Goal: Task Accomplishment & Management: Use online tool/utility

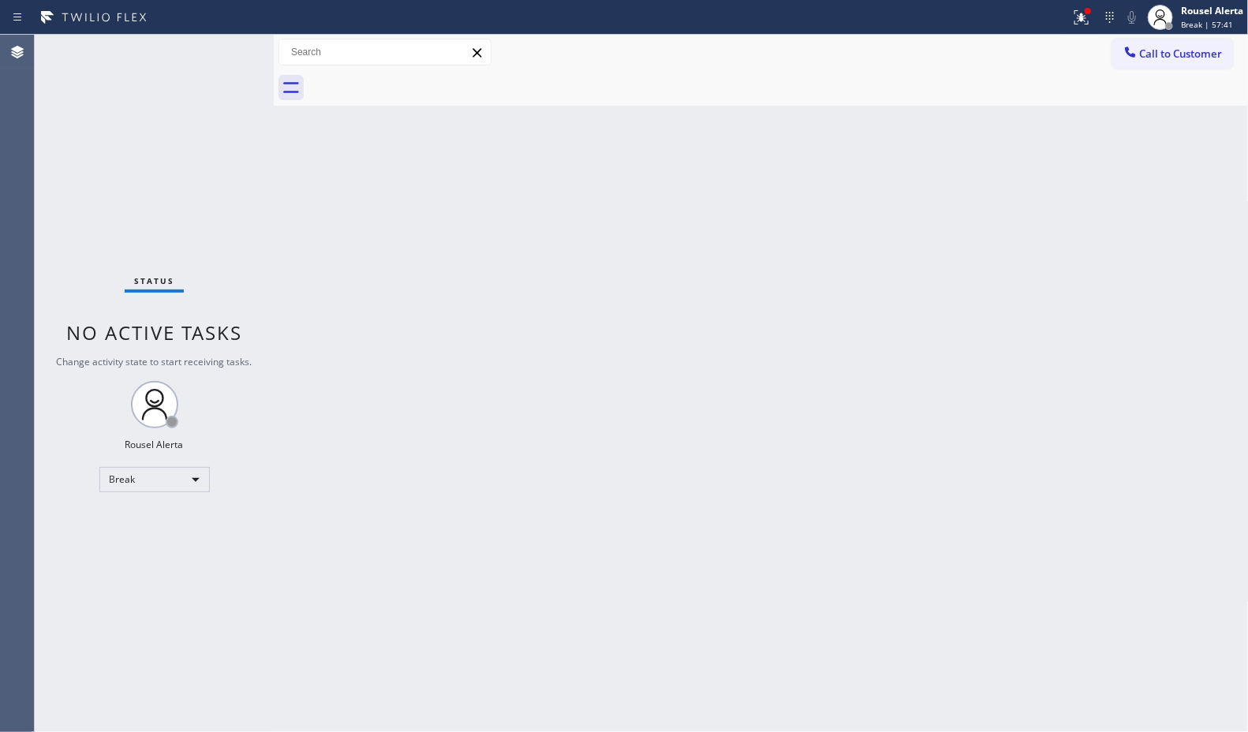
click at [777, 584] on div "Back to Dashboard Change Sender ID Customers Technicians Select a contact Outbo…" at bounding box center [761, 383] width 975 height 697
click at [139, 88] on div "Status No active tasks Change activity state to start receiving tasks. Rousel A…" at bounding box center [154, 383] width 239 height 697
click at [193, 487] on div "Break" at bounding box center [154, 479] width 110 height 25
click at [159, 524] on li "Available" at bounding box center [152, 520] width 107 height 19
click at [396, 549] on div "Back to Dashboard Change Sender ID Customers Technicians Select a contact Outbo…" at bounding box center [761, 383] width 975 height 697
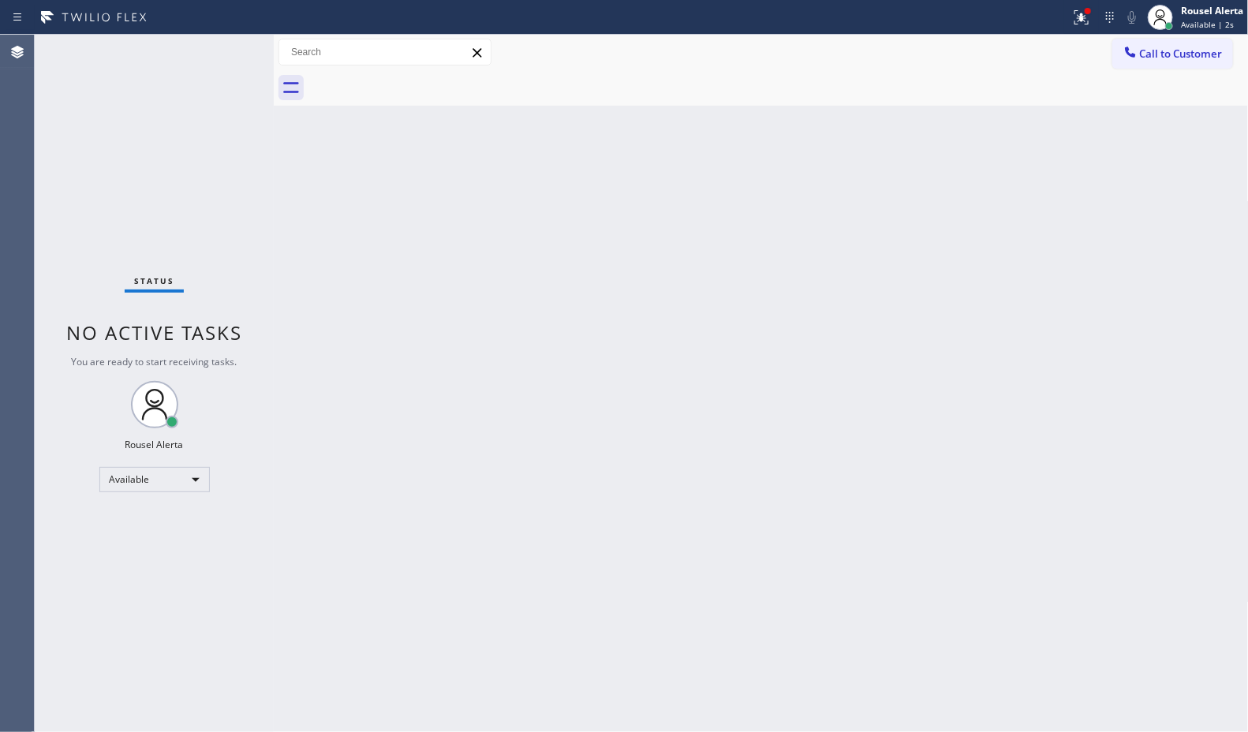
click at [462, 416] on div "Back to Dashboard Change Sender ID Customers Technicians Select a contact Outbo…" at bounding box center [761, 383] width 975 height 697
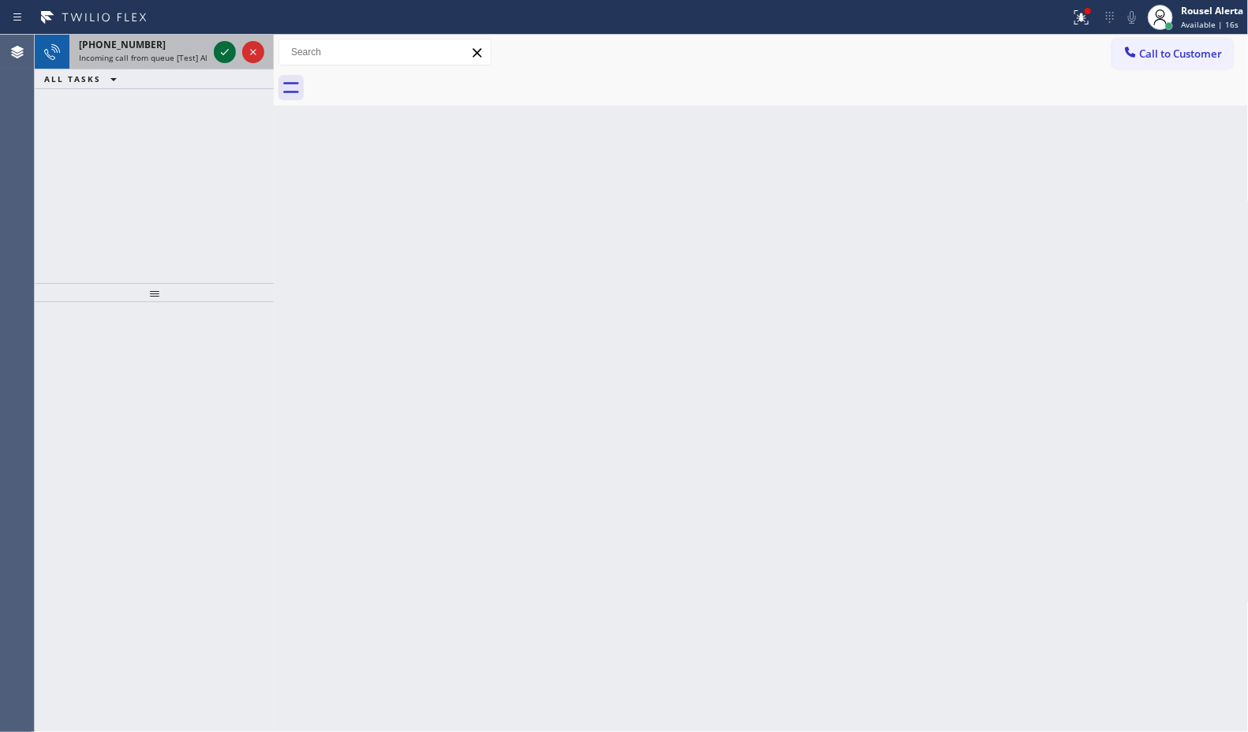
click at [218, 53] on icon at bounding box center [224, 52] width 19 height 19
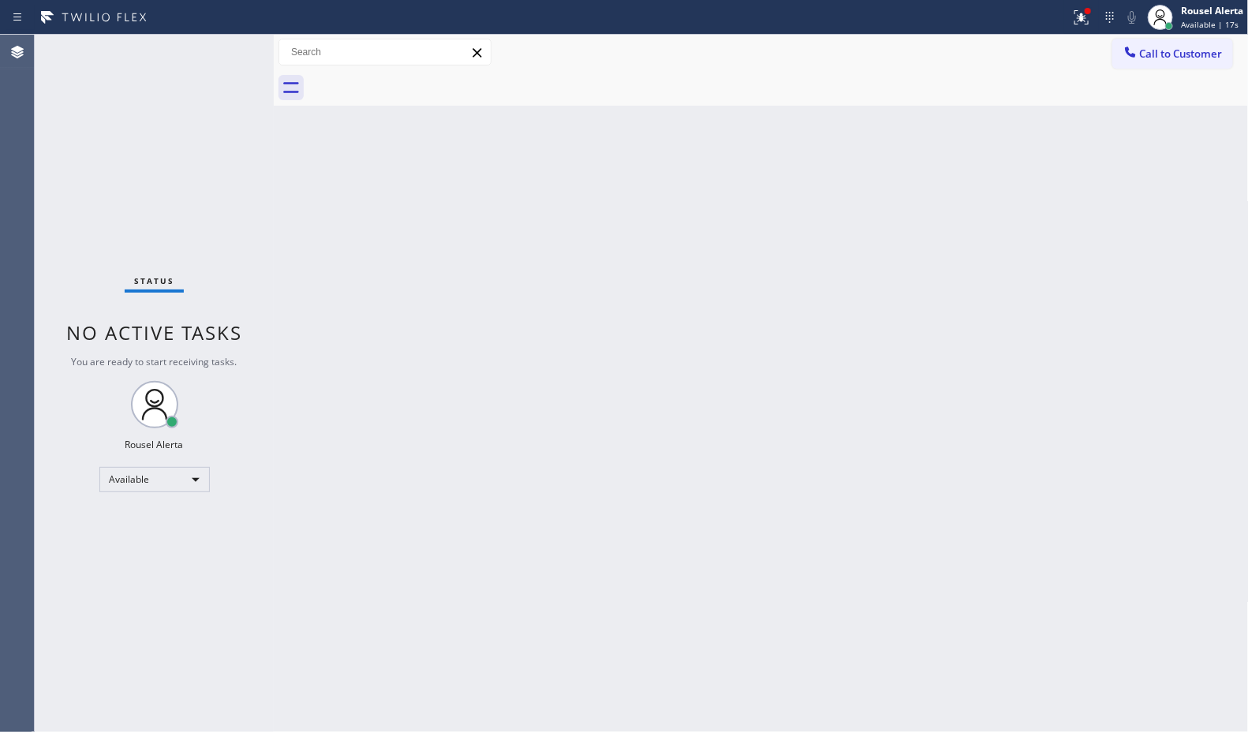
click at [343, 301] on div "Back to Dashboard Change Sender ID Customers Technicians Select a contact Outbo…" at bounding box center [761, 383] width 975 height 697
click at [1077, 10] on icon at bounding box center [1078, 15] width 9 height 11
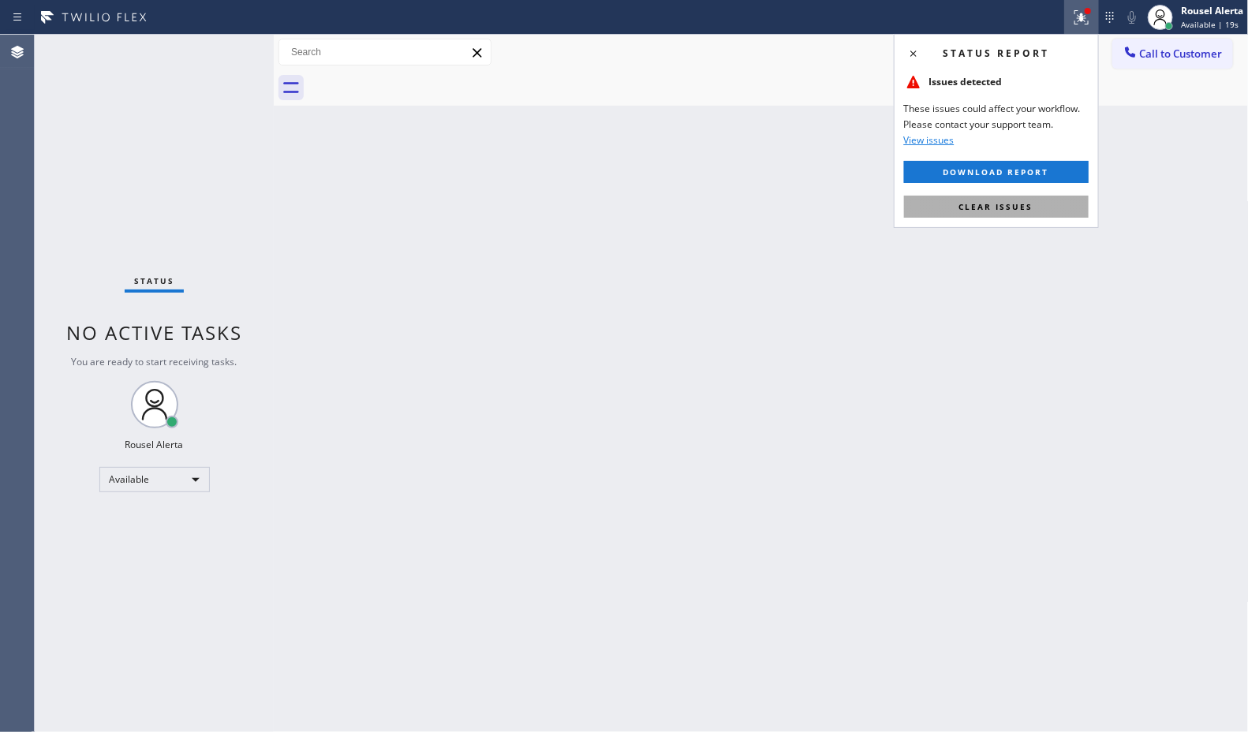
click at [999, 215] on button "Clear issues" at bounding box center [996, 207] width 185 height 22
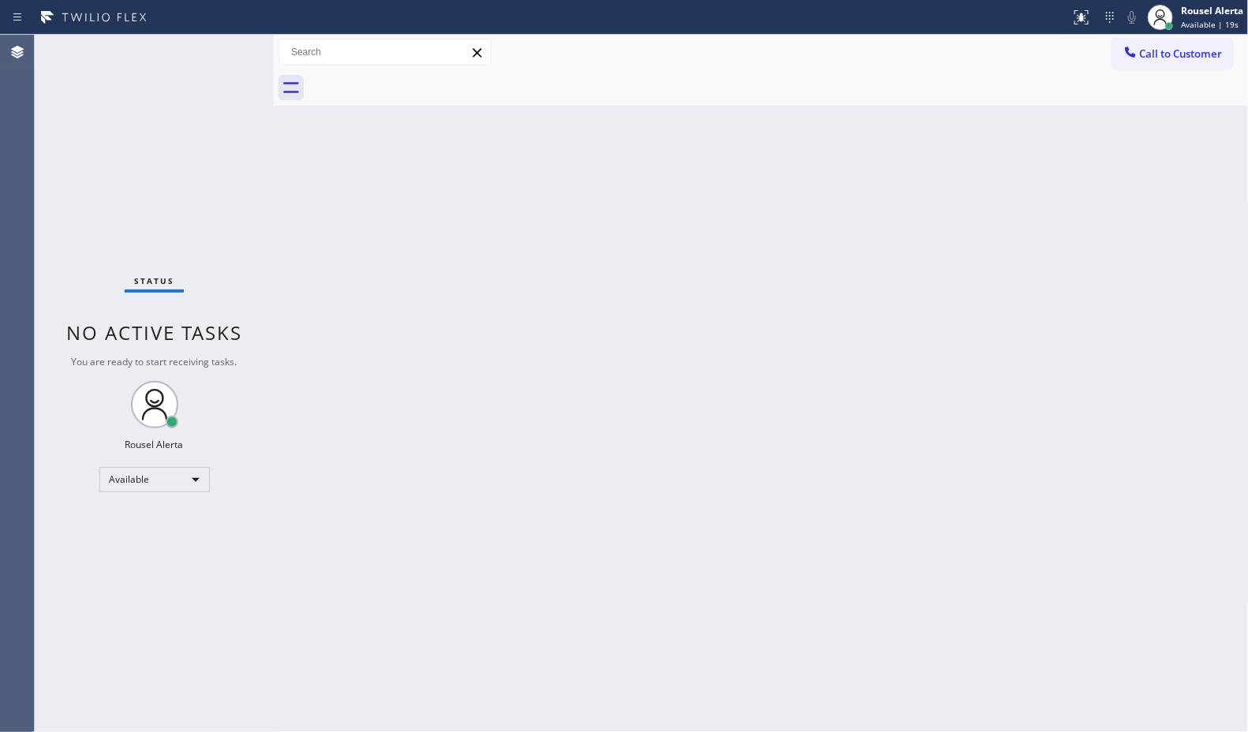
click at [1062, 329] on div "Back to Dashboard Change Sender ID Customers Technicians Select a contact Outbo…" at bounding box center [761, 383] width 975 height 697
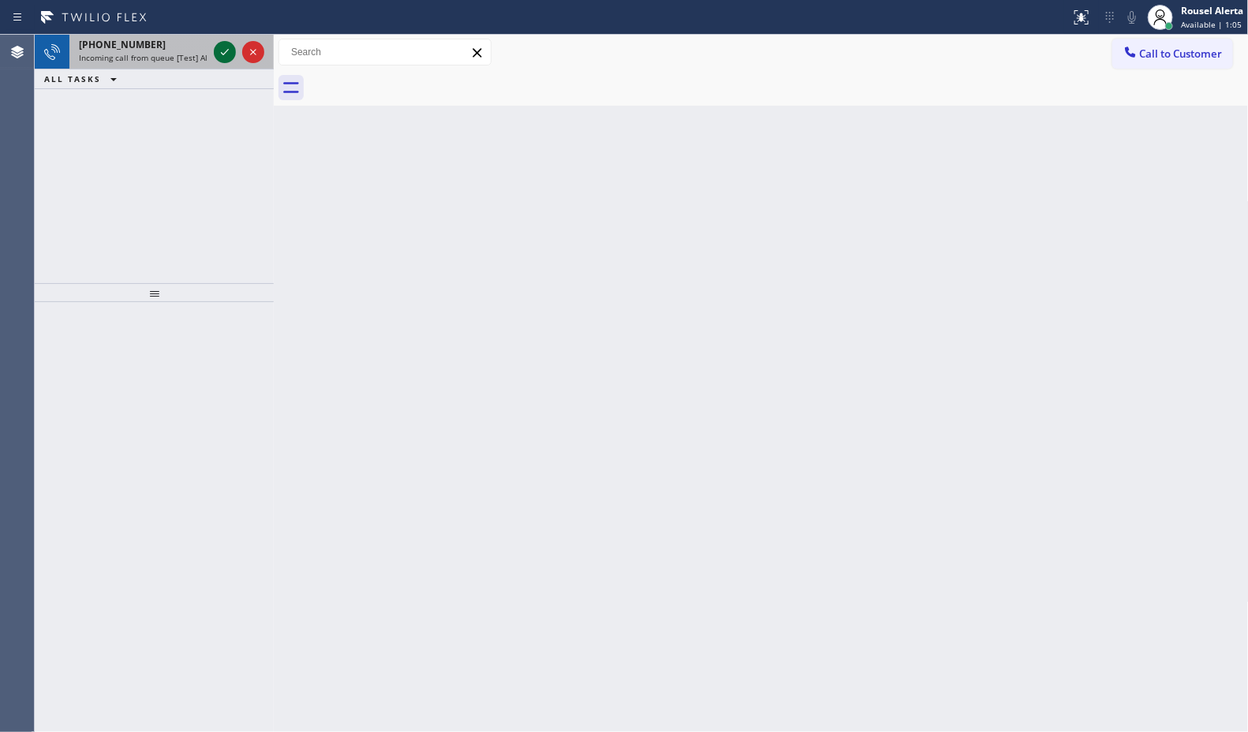
click at [219, 43] on icon at bounding box center [224, 52] width 19 height 19
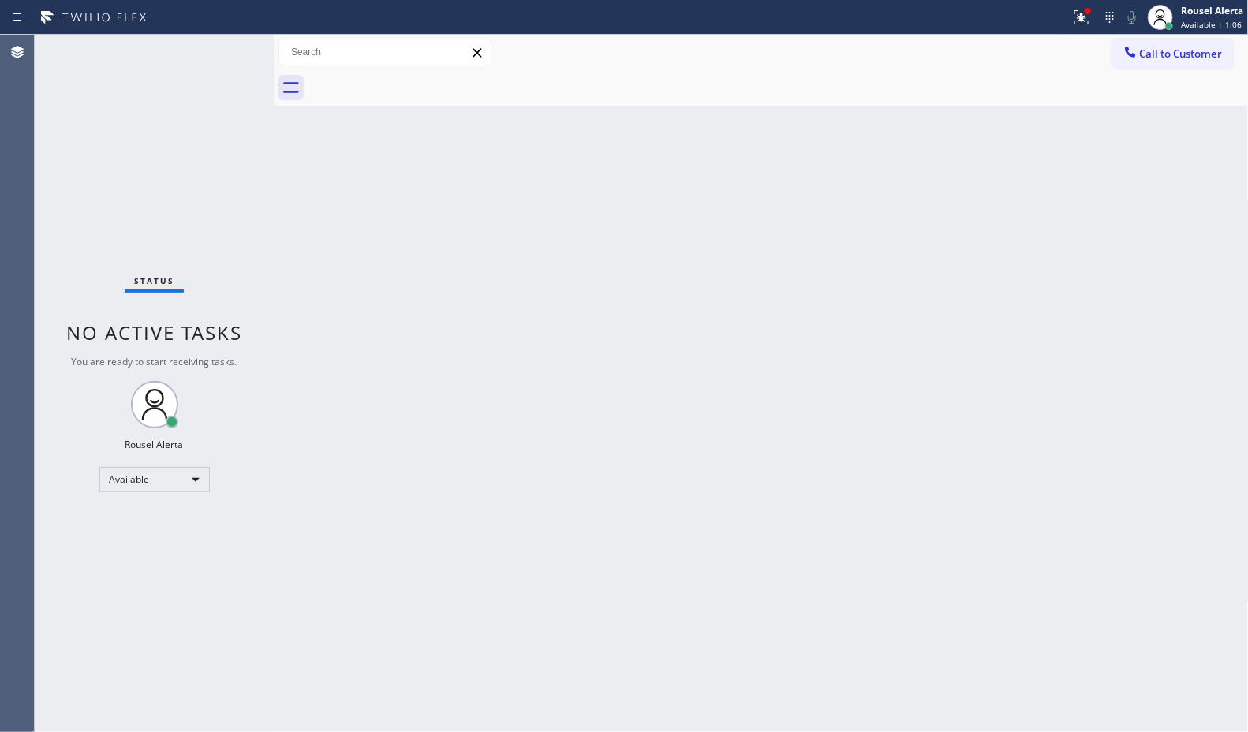
click at [219, 43] on div "Status No active tasks You are ready to start receiving tasks. Rousel Alerta Av…" at bounding box center [154, 383] width 239 height 697
click at [1070, 12] on div at bounding box center [1081, 17] width 35 height 19
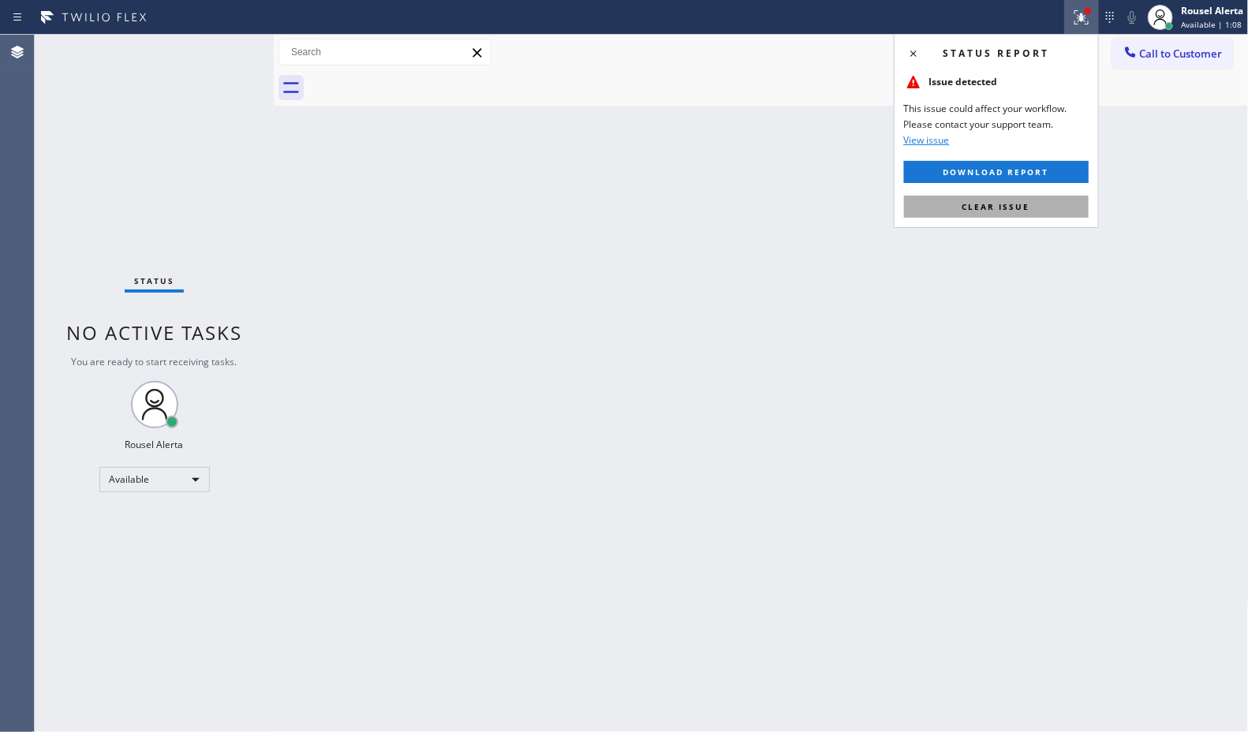
click at [971, 197] on button "Clear issue" at bounding box center [996, 207] width 185 height 22
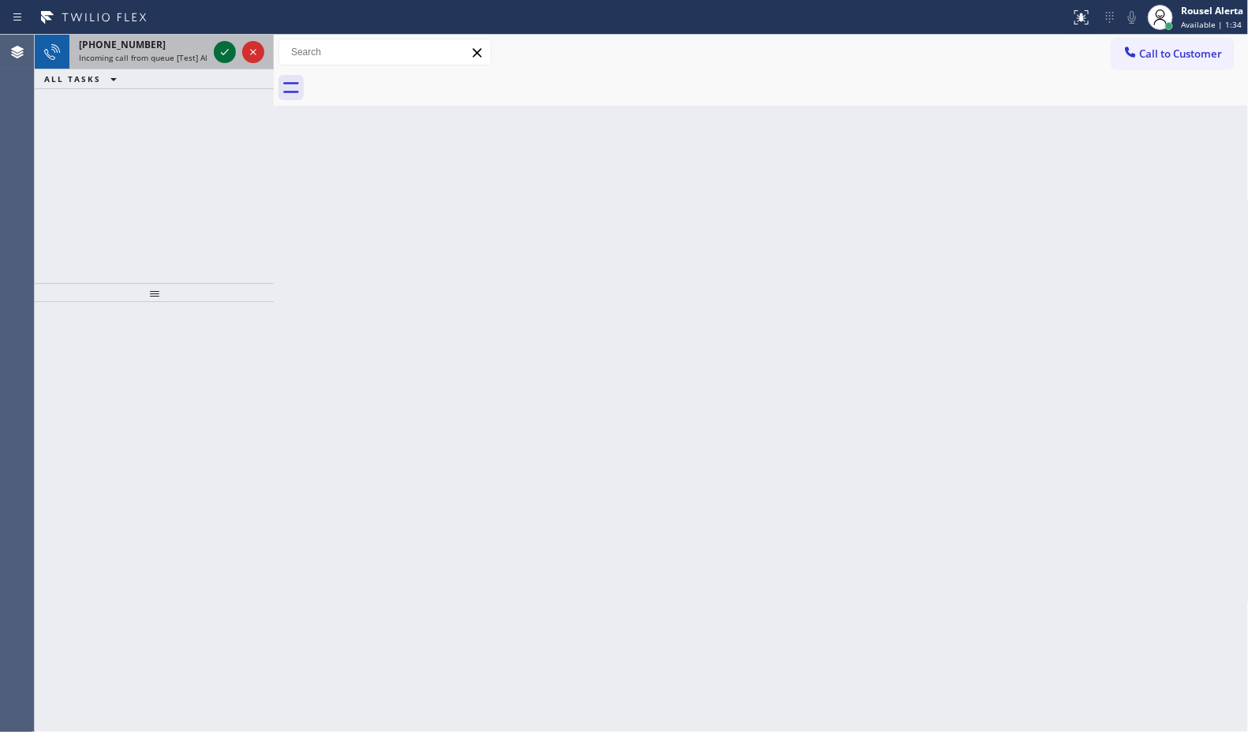
click at [225, 52] on icon at bounding box center [224, 52] width 19 height 19
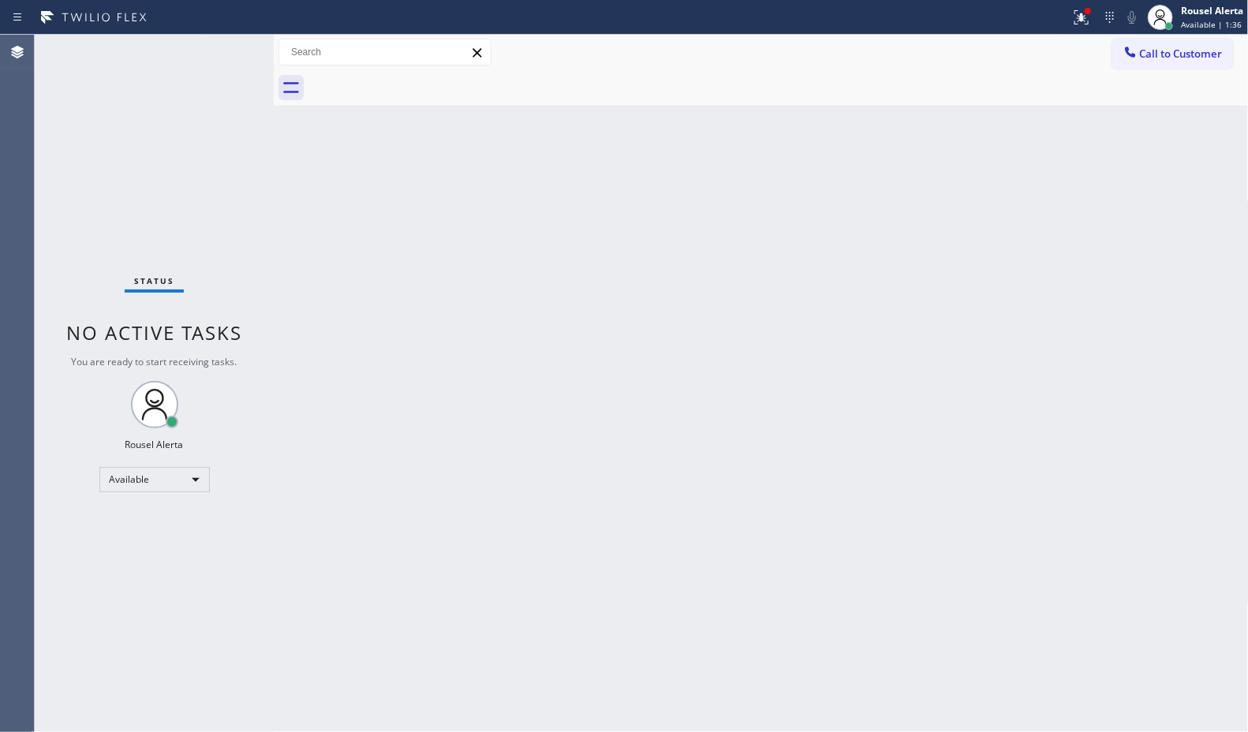
click at [225, 51] on div "Status No active tasks You are ready to start receiving tasks. Rousel Alerta Av…" at bounding box center [154, 383] width 239 height 697
click at [1070, 16] on div at bounding box center [1081, 17] width 35 height 19
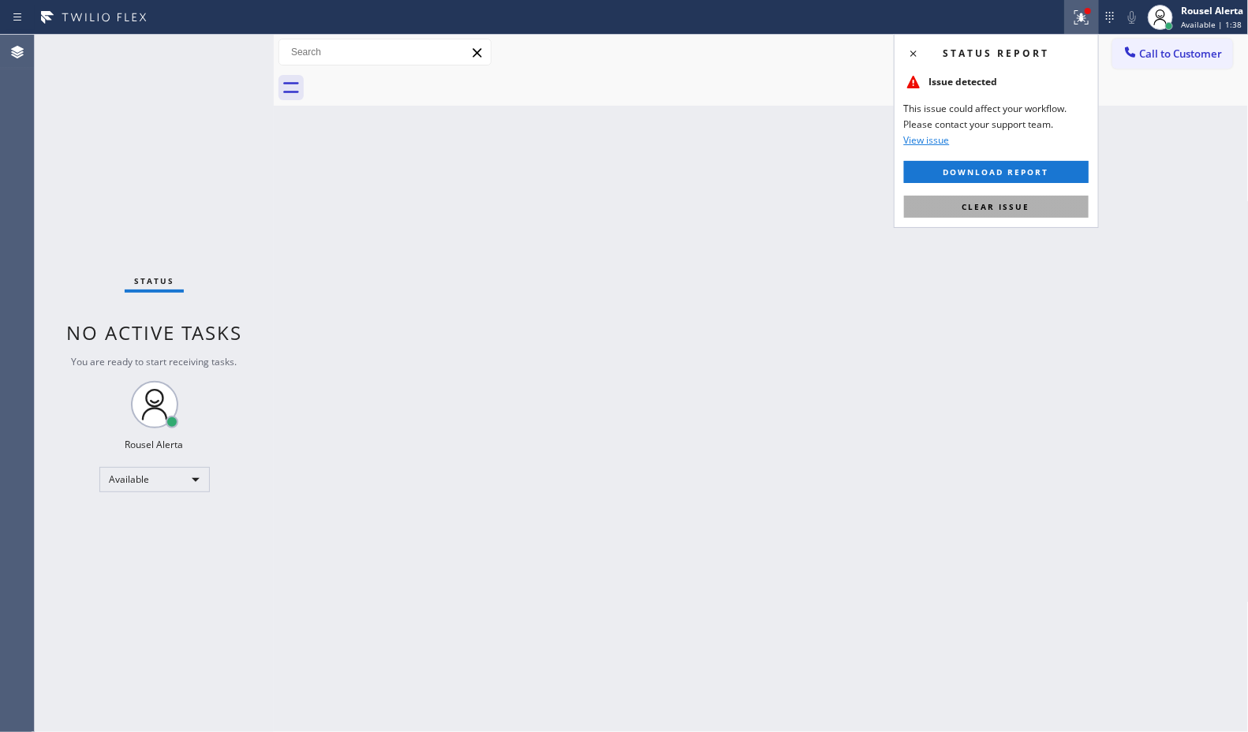
click at [1027, 210] on span "Clear issue" at bounding box center [996, 206] width 68 height 11
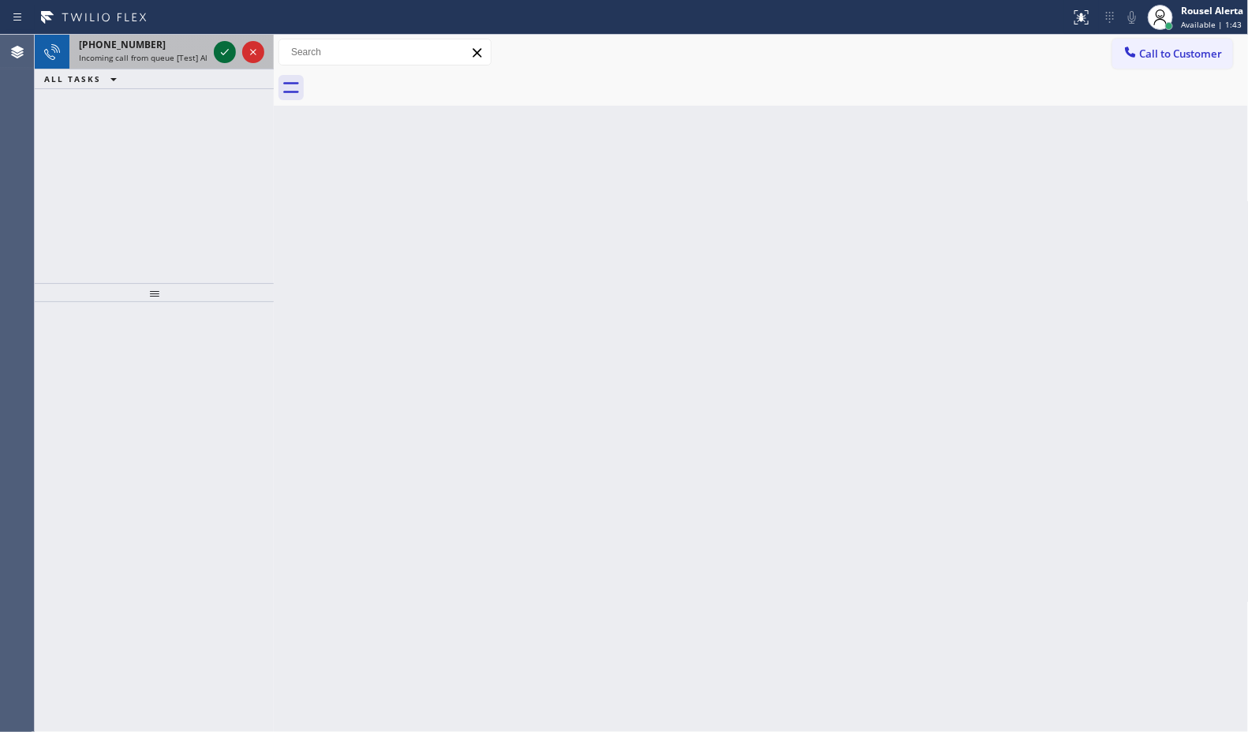
click at [217, 48] on icon at bounding box center [224, 52] width 19 height 19
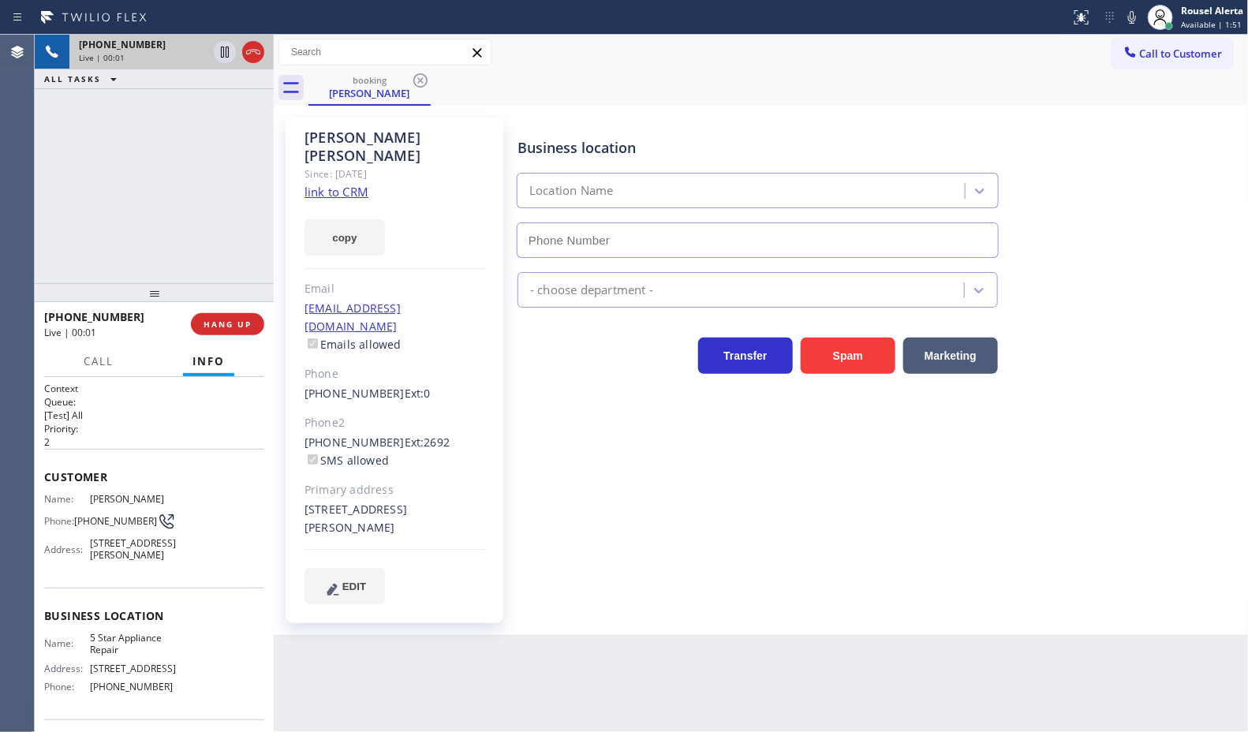
type input "[PHONE_NUMBER]"
click at [349, 184] on link "link to CRM" at bounding box center [336, 192] width 64 height 16
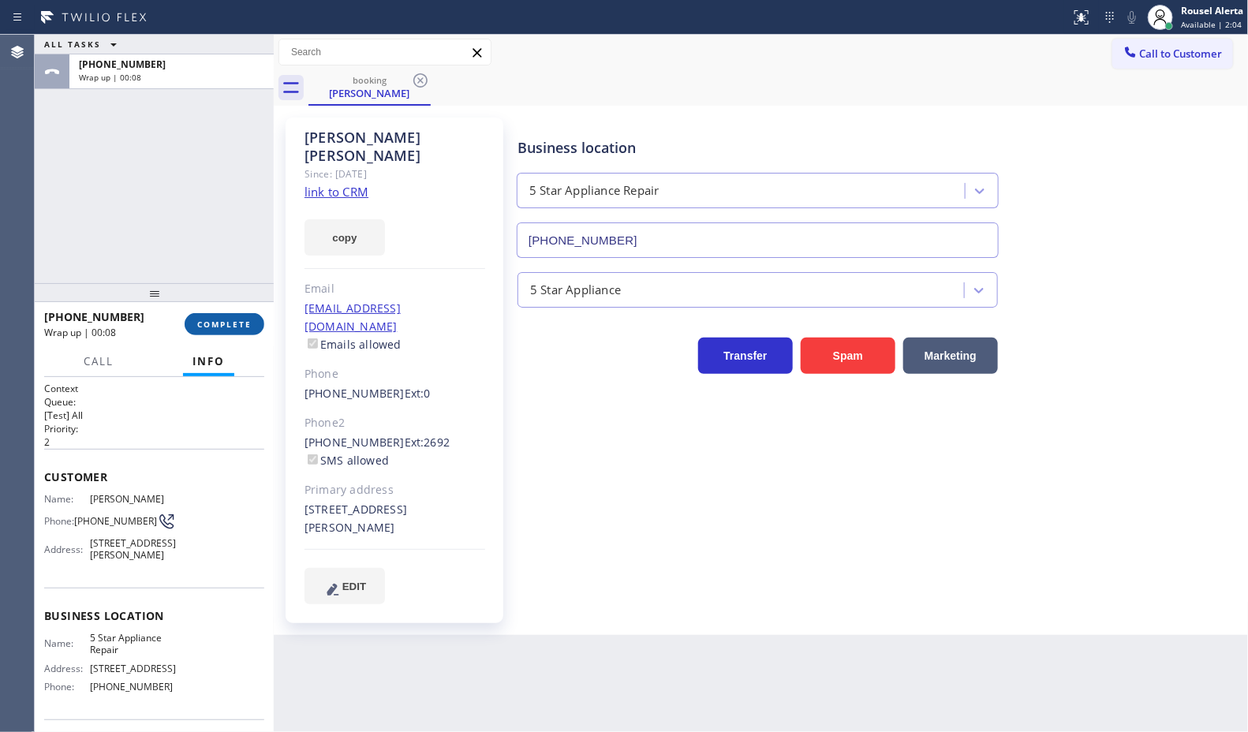
click at [214, 329] on button "COMPLETE" at bounding box center [225, 324] width 80 height 22
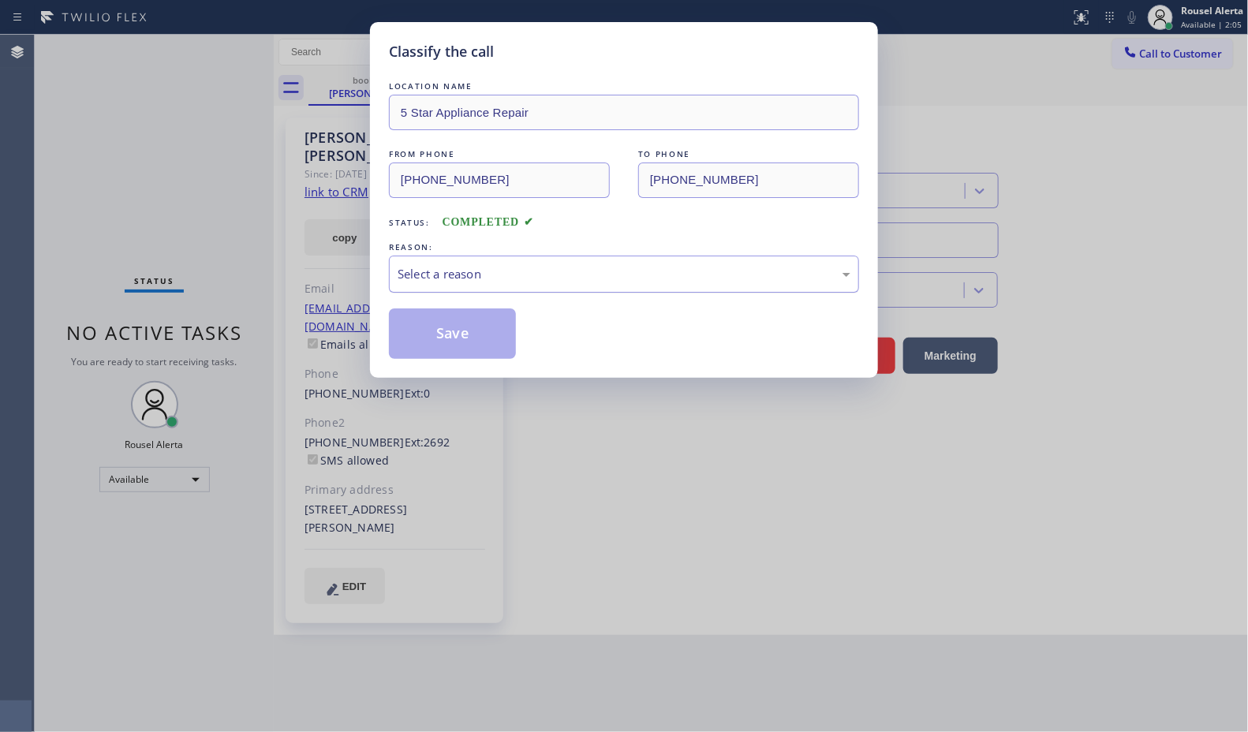
click at [444, 286] on div "Select a reason" at bounding box center [624, 274] width 470 height 37
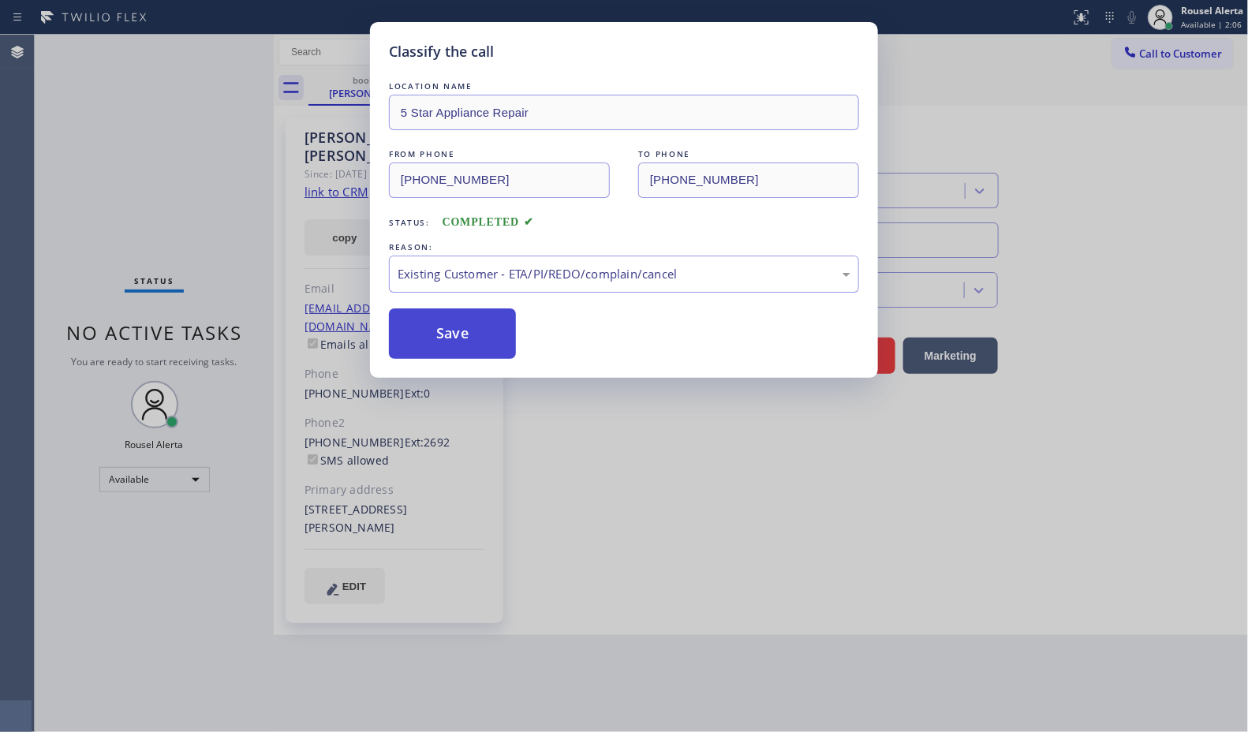
click at [455, 326] on button "Save" at bounding box center [452, 333] width 127 height 50
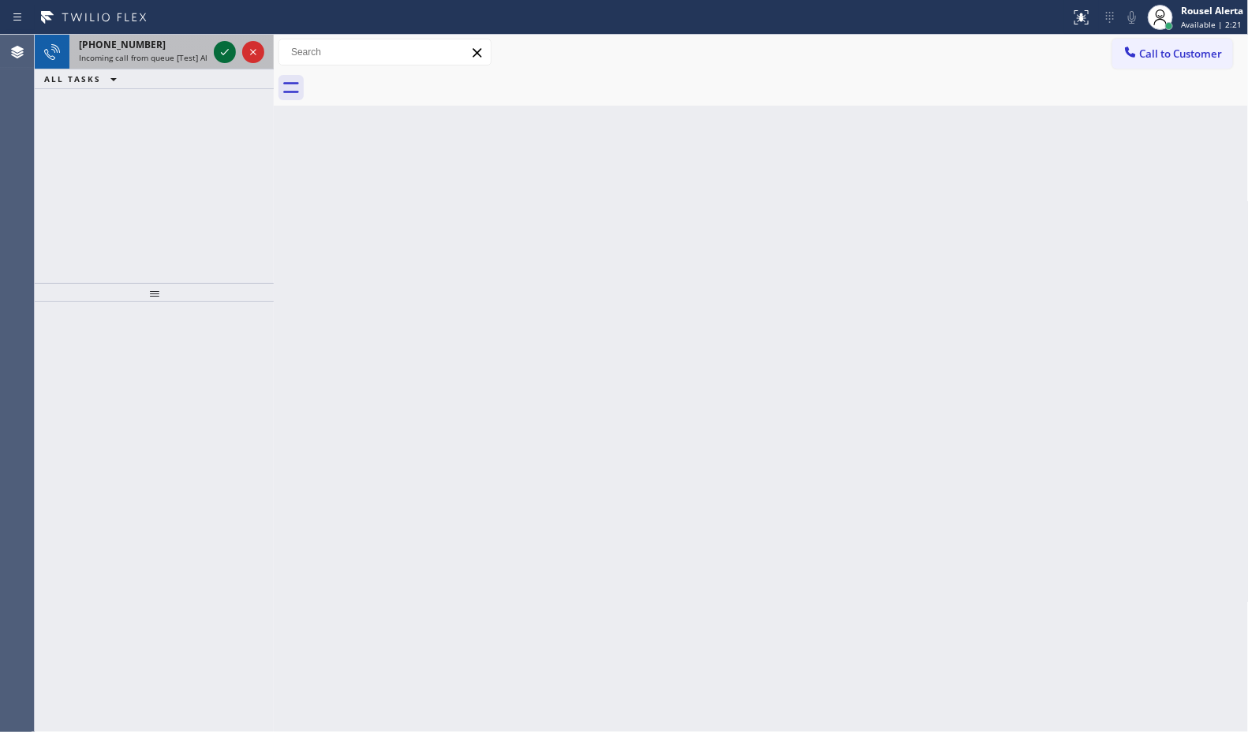
click at [222, 61] on icon at bounding box center [224, 52] width 19 height 19
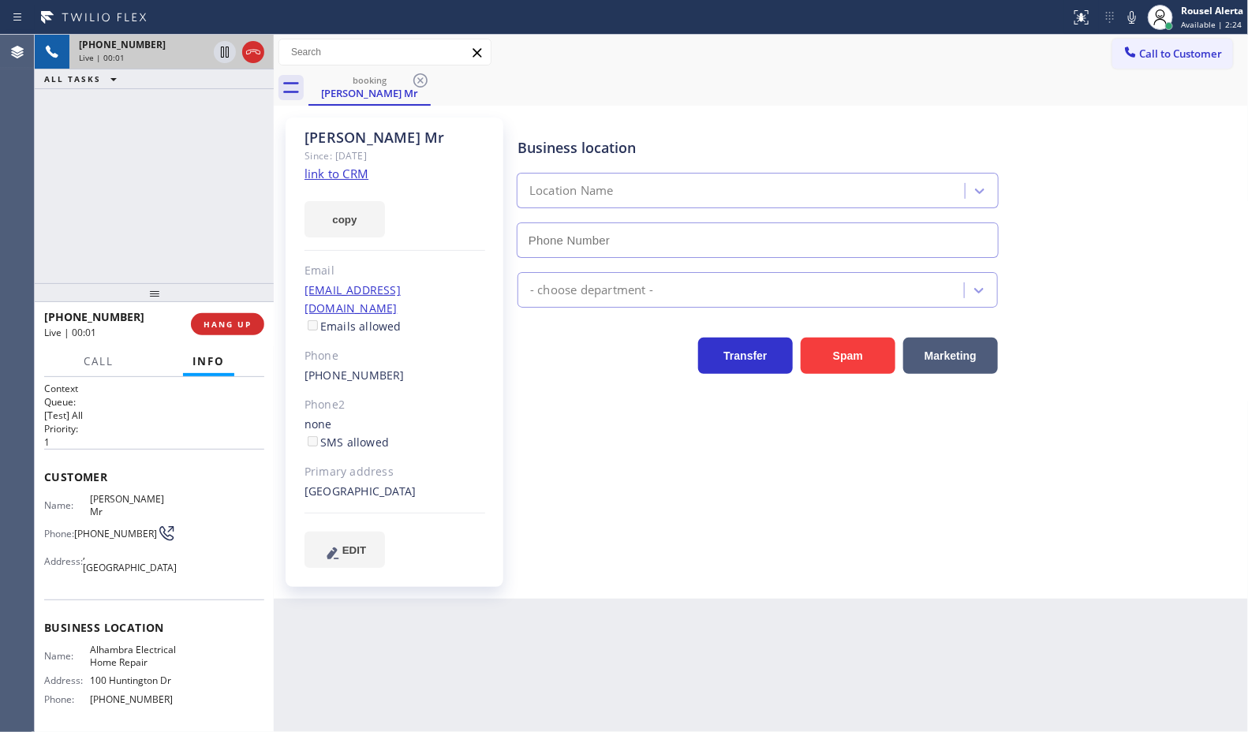
type input "[PHONE_NUMBER]"
click at [338, 174] on link "link to CRM" at bounding box center [336, 174] width 64 height 16
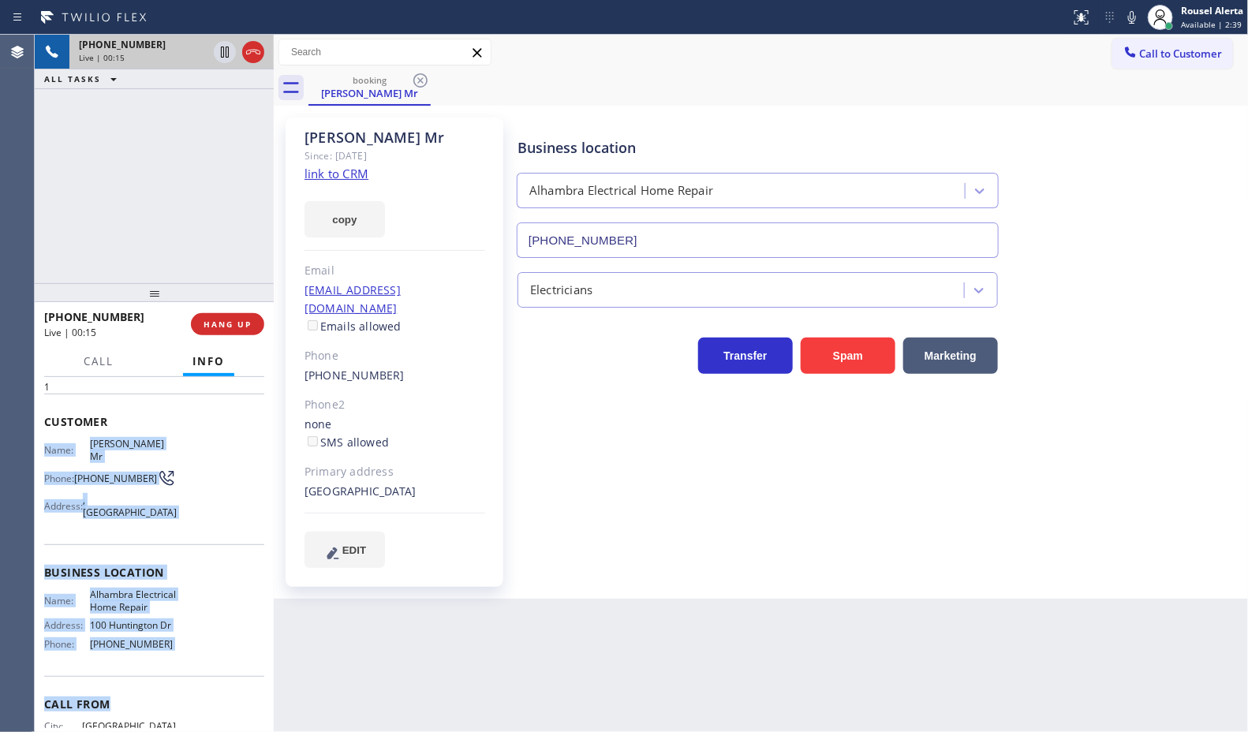
scroll to position [99, 0]
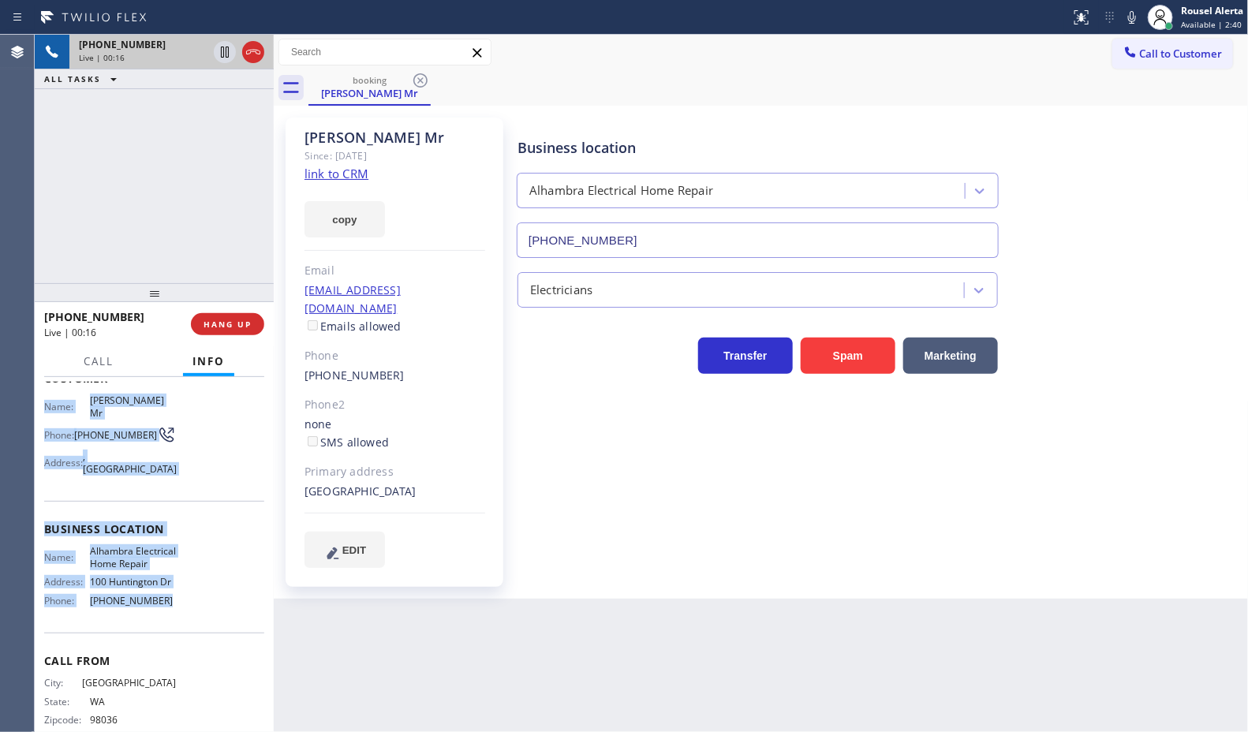
drag, startPoint x: 40, startPoint y: 499, endPoint x: 187, endPoint y: 620, distance: 190.0
click at [187, 620] on div "Context Queue: [Test] All Priority: 1 Customer Name: Adil Mr Phone: (425) 275-7…" at bounding box center [154, 554] width 239 height 355
copy div "Name: Adil Mr Phone: (425) 275-7632 Address: , Los Angeles, CA 90032 Business l…"
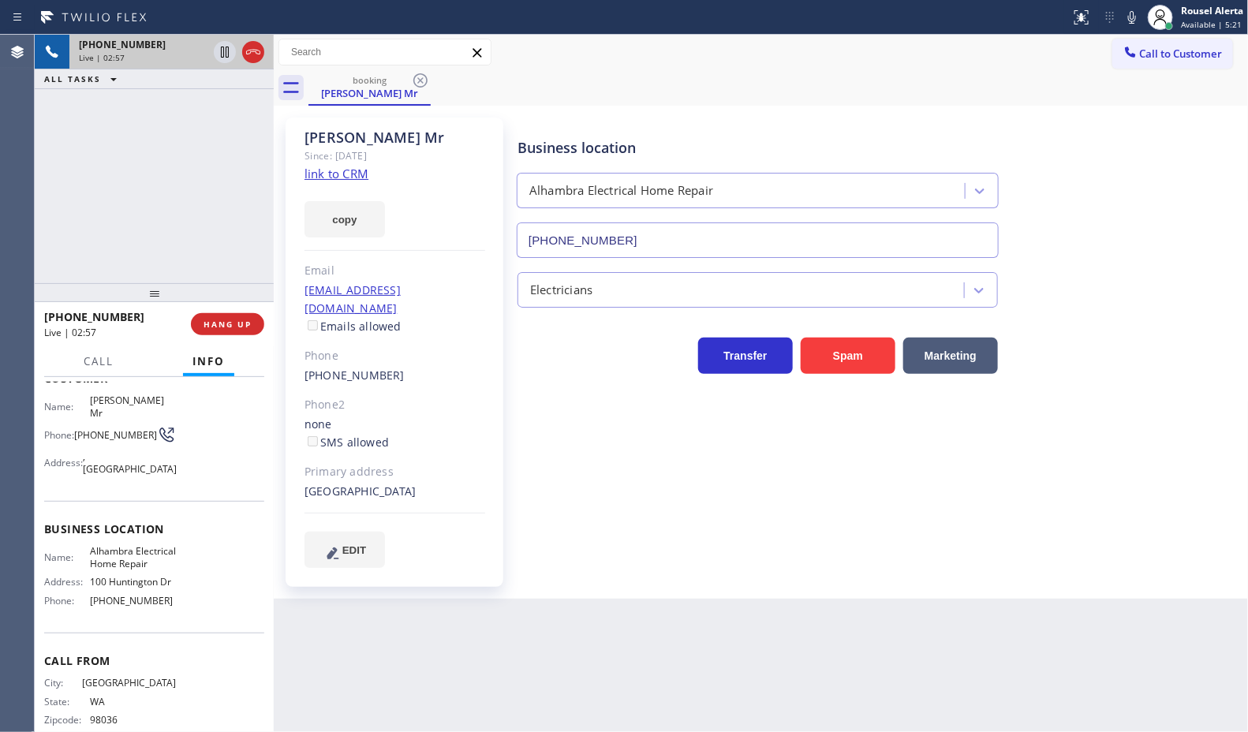
click at [188, 95] on div "+14252757632 Live | 02:57 ALL TASKS ALL TASKS ACTIVE TASKS TASKS IN WRAP UP" at bounding box center [154, 159] width 239 height 248
drag, startPoint x: 218, startPoint y: 53, endPoint x: 277, endPoint y: 47, distance: 59.4
click at [218, 53] on icon at bounding box center [224, 52] width 19 height 19
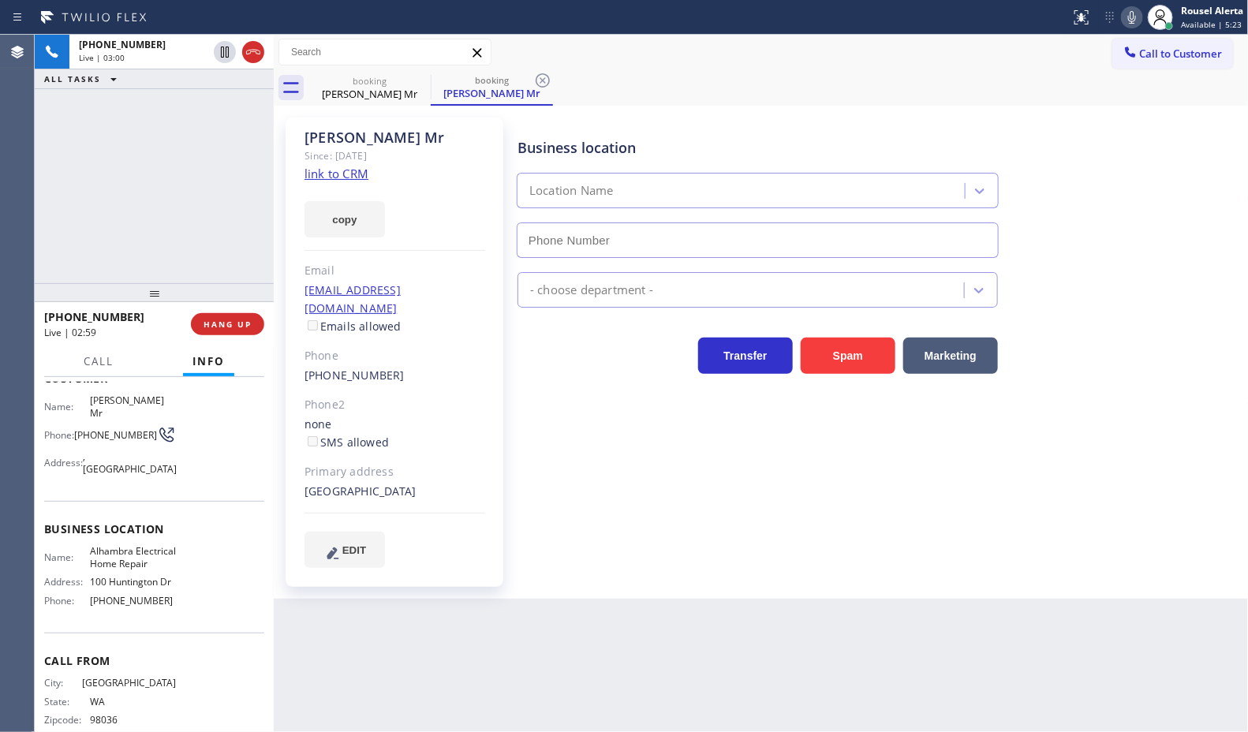
type input "[PHONE_NUMBER]"
click at [1126, 18] on icon at bounding box center [1131, 17] width 19 height 19
click at [196, 126] on div "+14252757632 Live | 07:32 ALL TASKS ALL TASKS ACTIVE TASKS TASKS IN WRAP UP" at bounding box center [154, 159] width 239 height 248
drag, startPoint x: 225, startPoint y: 57, endPoint x: 281, endPoint y: 62, distance: 56.2
click at [225, 57] on icon at bounding box center [224, 52] width 19 height 19
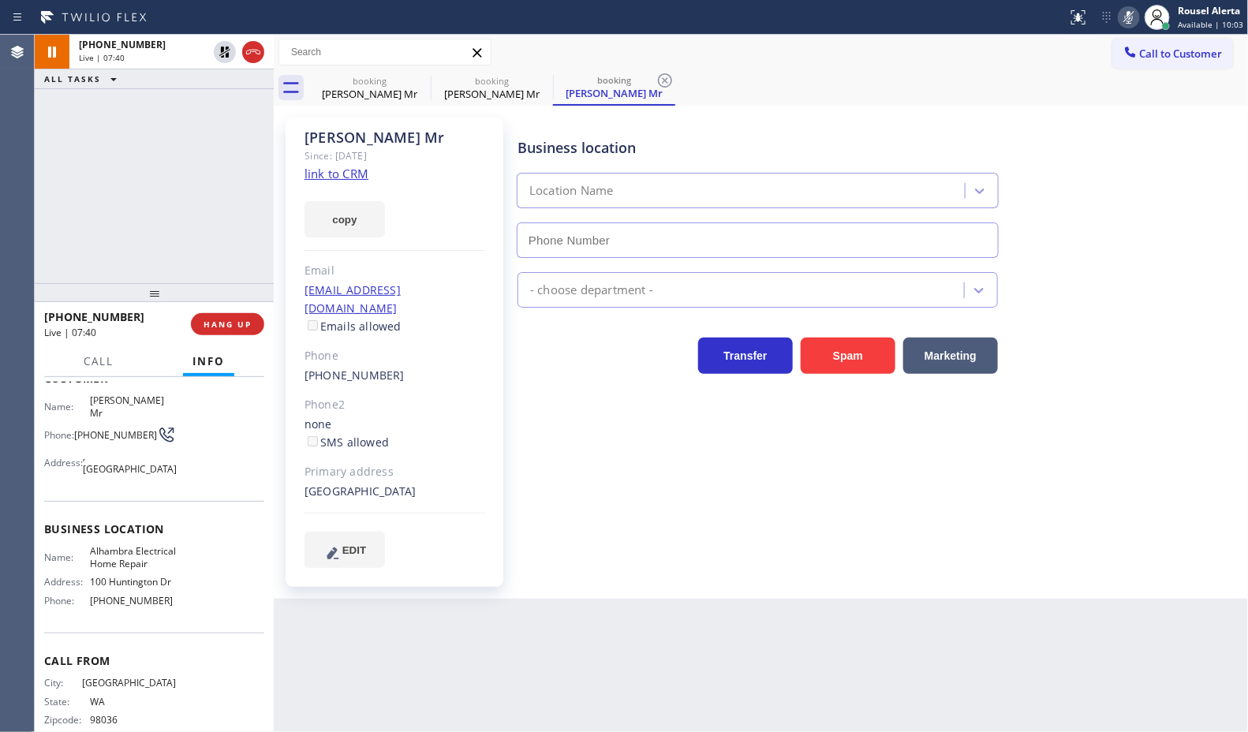
click at [1133, 16] on icon at bounding box center [1128, 17] width 19 height 19
type input "[PHONE_NUMBER]"
click at [815, 69] on div "Call to Customer Outbound call Location Samsung Appliance Repairs Your caller i…" at bounding box center [761, 52] width 975 height 35
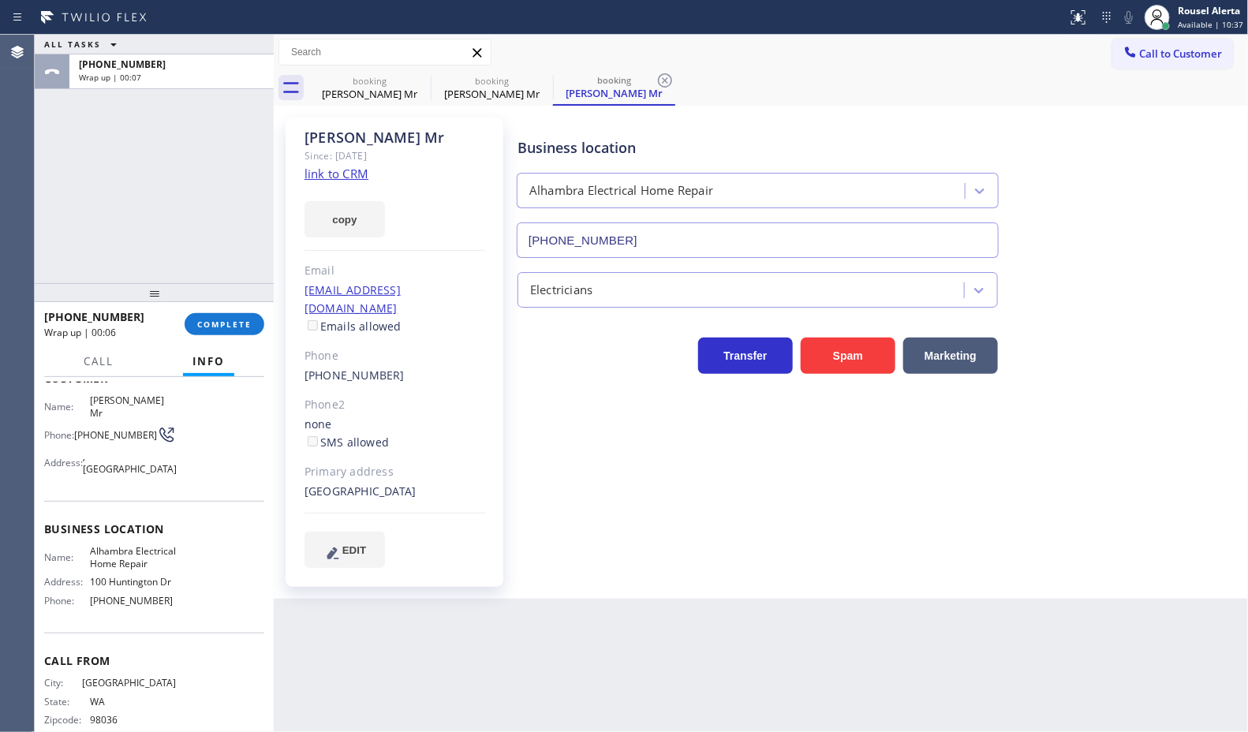
drag, startPoint x: 237, startPoint y: 132, endPoint x: 254, endPoint y: 121, distance: 20.6
click at [253, 122] on div "ALL TASKS ALL TASKS ACTIVE TASKS TASKS IN WRAP UP +14252757632 Wrap up | 00:07" at bounding box center [154, 159] width 239 height 248
click at [1183, 49] on span "Call to Customer" at bounding box center [1181, 54] width 83 height 14
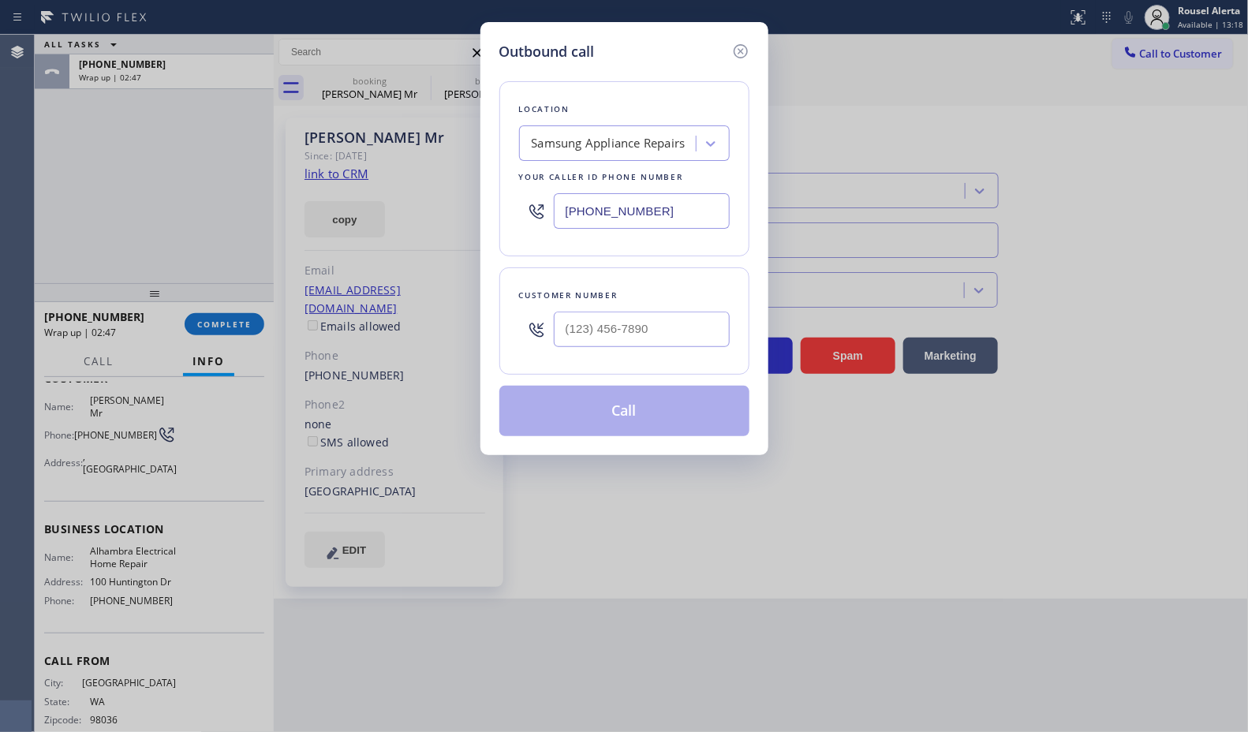
drag, startPoint x: 682, startPoint y: 218, endPoint x: 532, endPoint y: 203, distance: 150.5
click at [532, 203] on div "[PHONE_NUMBER]" at bounding box center [624, 210] width 211 height 51
paste input "626) 551-4139"
type input "[PHONE_NUMBER]"
click at [676, 315] on input "(___) ___-____" at bounding box center [642, 329] width 176 height 35
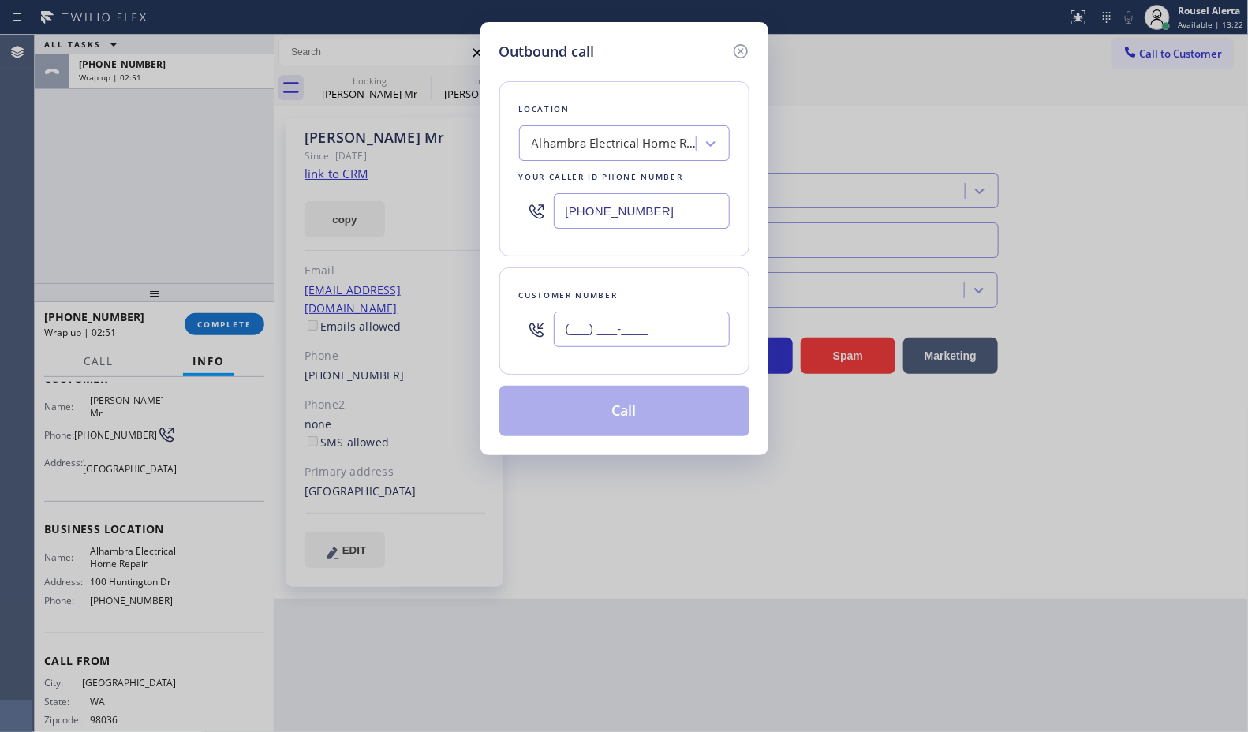
paste input "425) 275-7632"
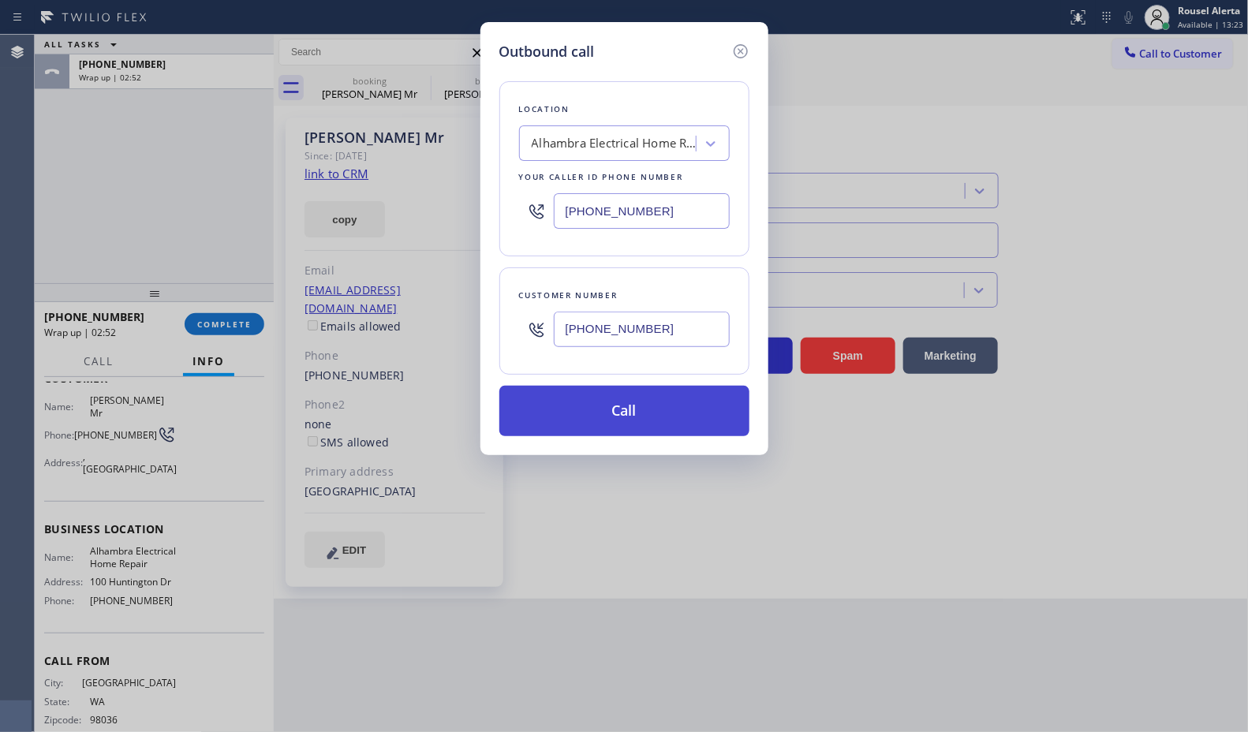
type input "[PHONE_NUMBER]"
click at [635, 397] on button "Call" at bounding box center [624, 411] width 250 height 50
drag, startPoint x: 632, startPoint y: 408, endPoint x: 797, endPoint y: 62, distance: 383.5
click at [632, 410] on button "Call" at bounding box center [624, 411] width 250 height 50
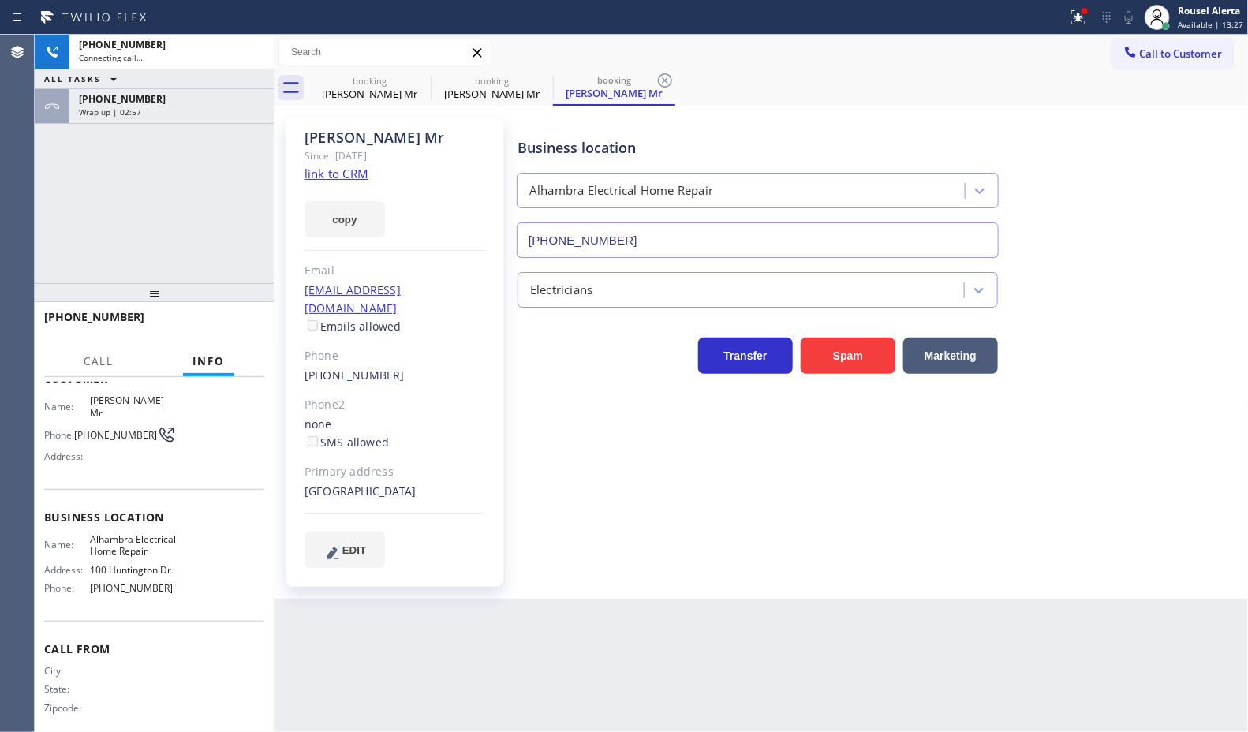
drag, startPoint x: 99, startPoint y: 104, endPoint x: 162, endPoint y: 190, distance: 106.6
click at [103, 106] on div "+14252757632 Wrap up | 02:57" at bounding box center [168, 106] width 198 height 35
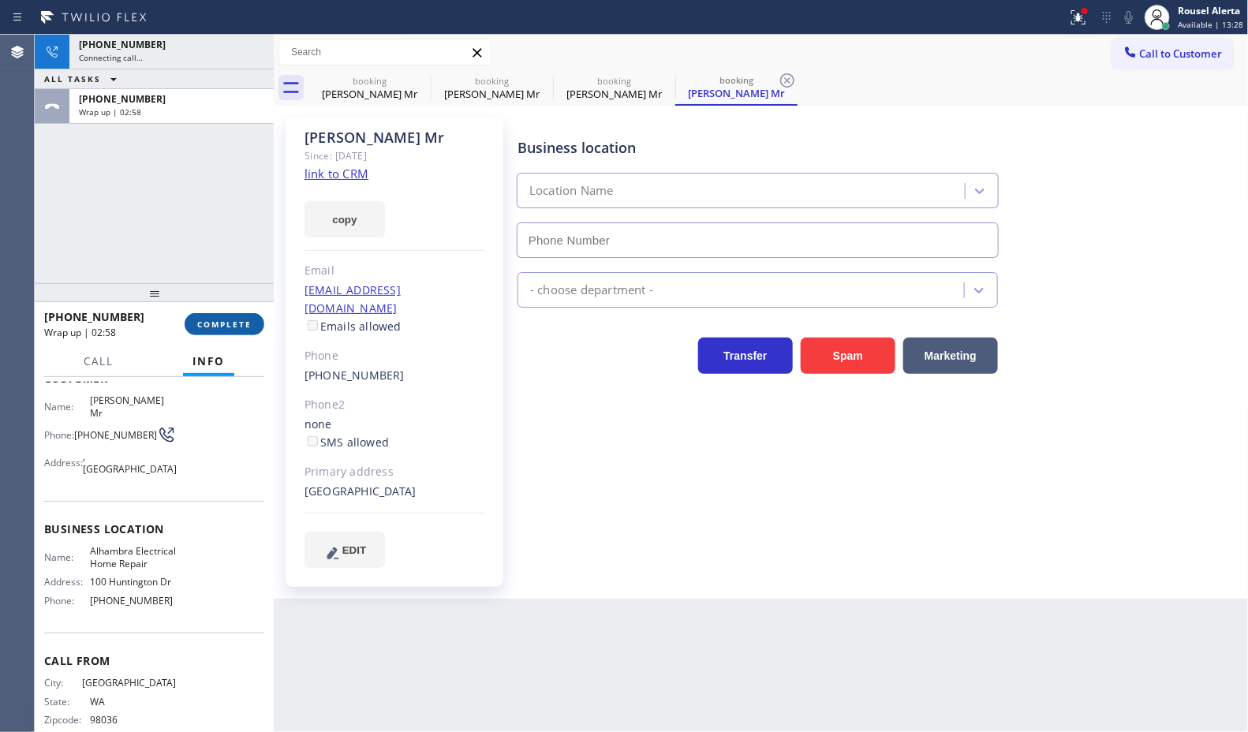
click at [225, 324] on span "COMPLETE" at bounding box center [224, 324] width 54 height 11
type input "[PHONE_NUMBER]"
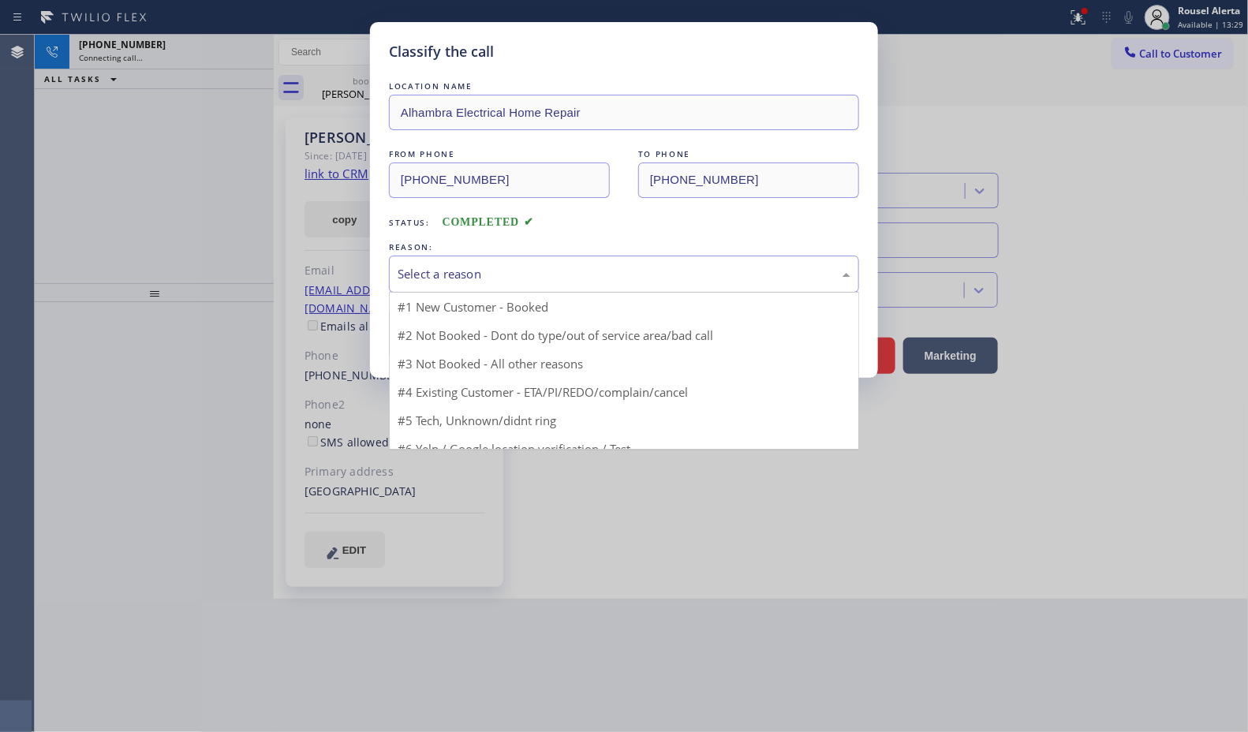
click at [499, 272] on div "Select a reason" at bounding box center [624, 274] width 453 height 18
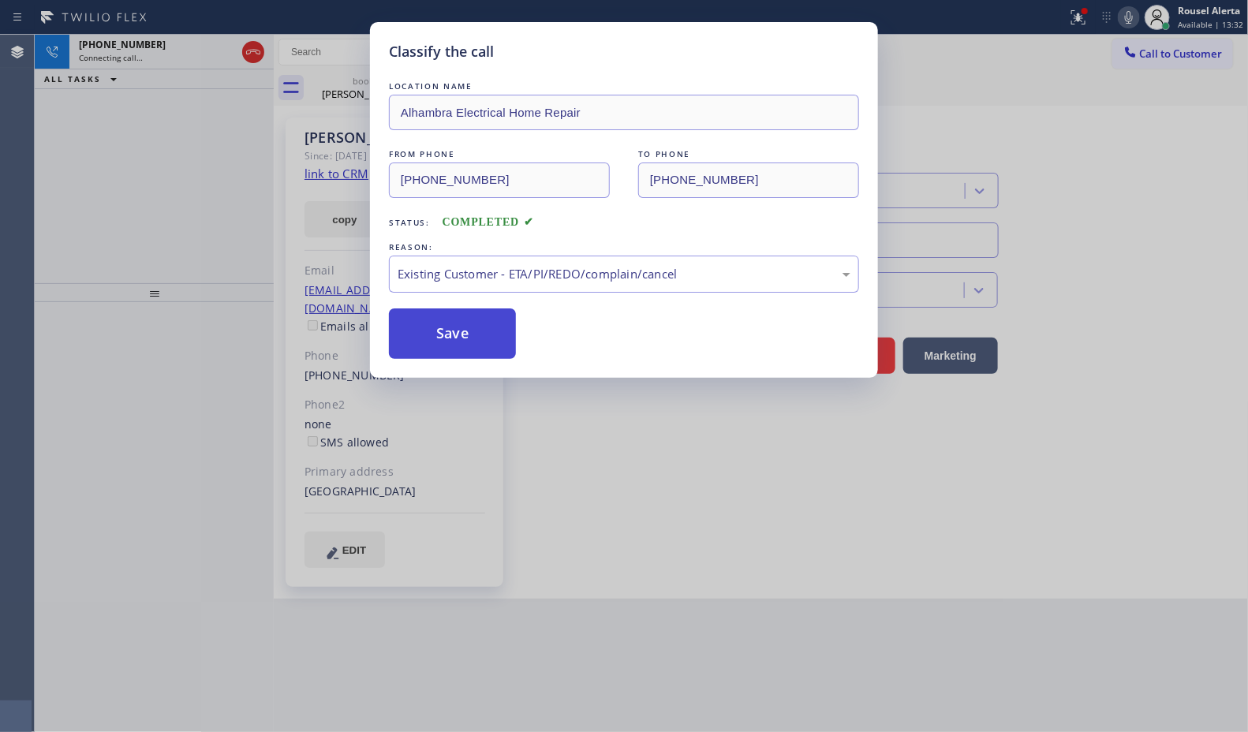
click at [446, 341] on button "Save" at bounding box center [452, 333] width 127 height 50
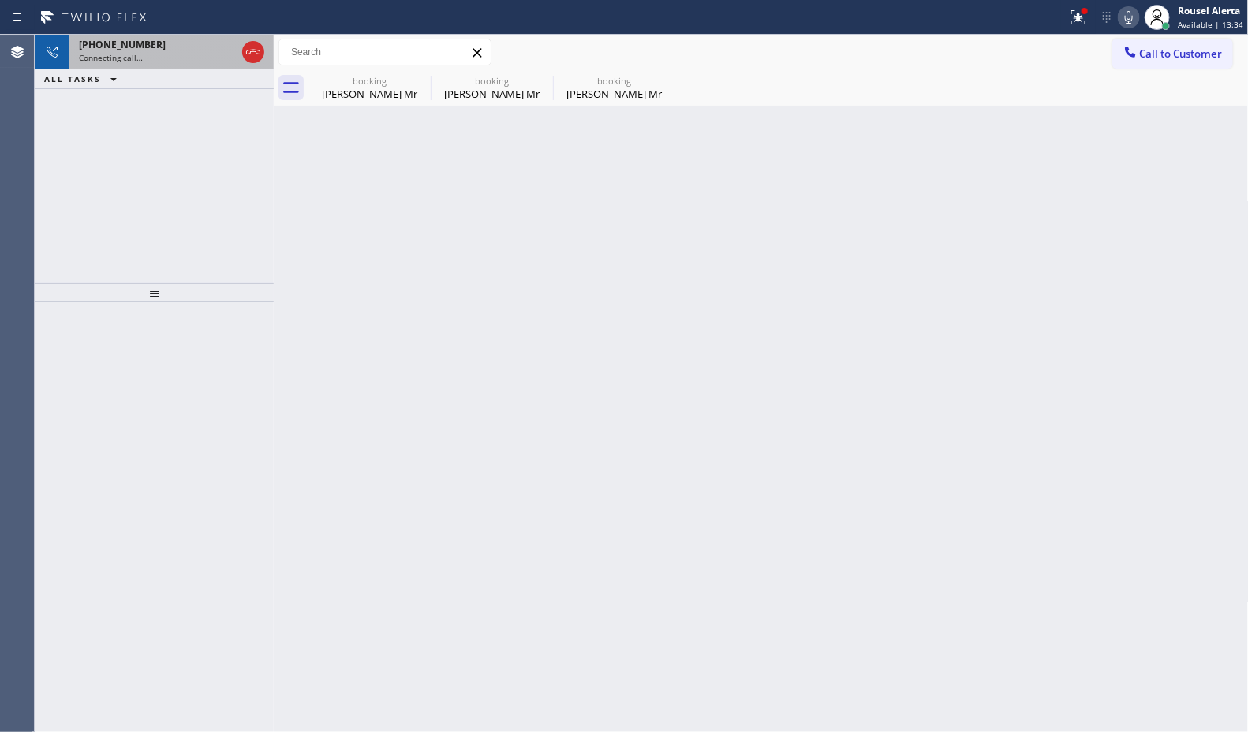
click at [164, 42] on div "+14252757632" at bounding box center [157, 44] width 157 height 13
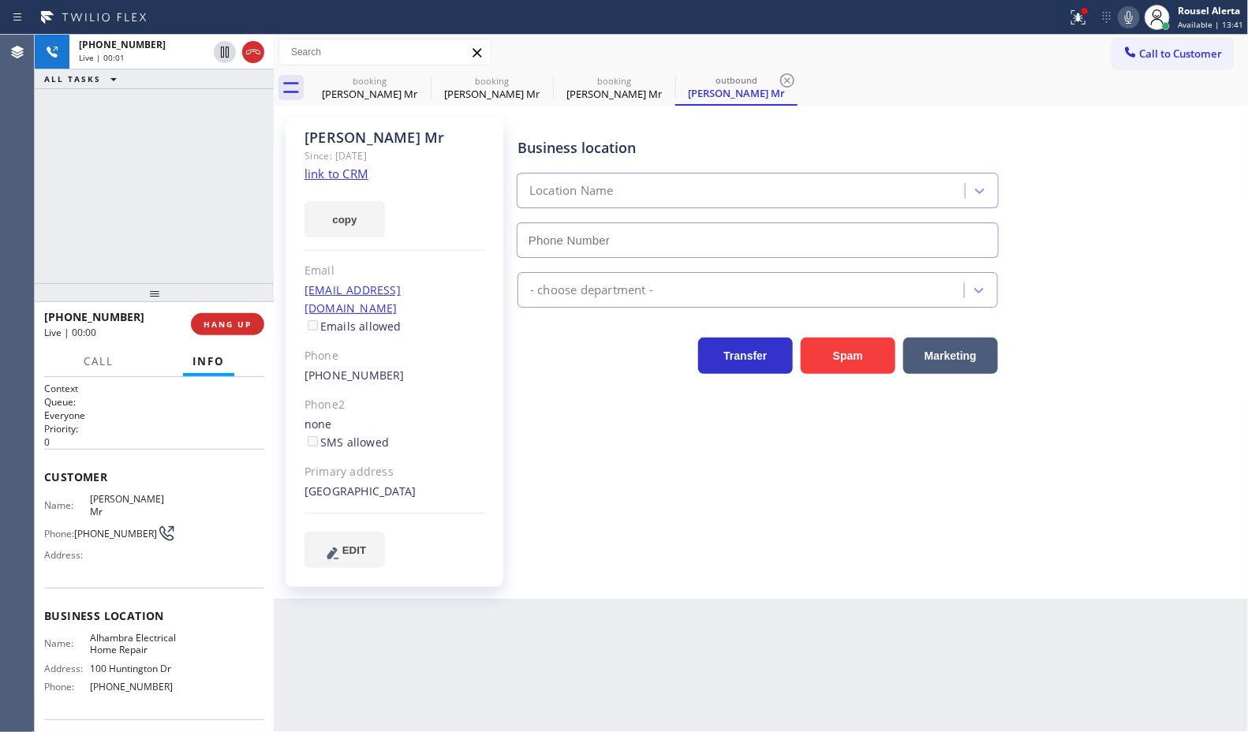
type input "[PHONE_NUMBER]"
click at [245, 135] on div "+14252757632 Live | 00:19 ALL TASKS ALL TASKS ACTIVE TASKS TASKS IN WRAP UP" at bounding box center [154, 159] width 239 height 248
click at [450, 611] on div "Back to Dashboard Change Sender ID Customers Technicians Select a contact Outbo…" at bounding box center [761, 383] width 975 height 697
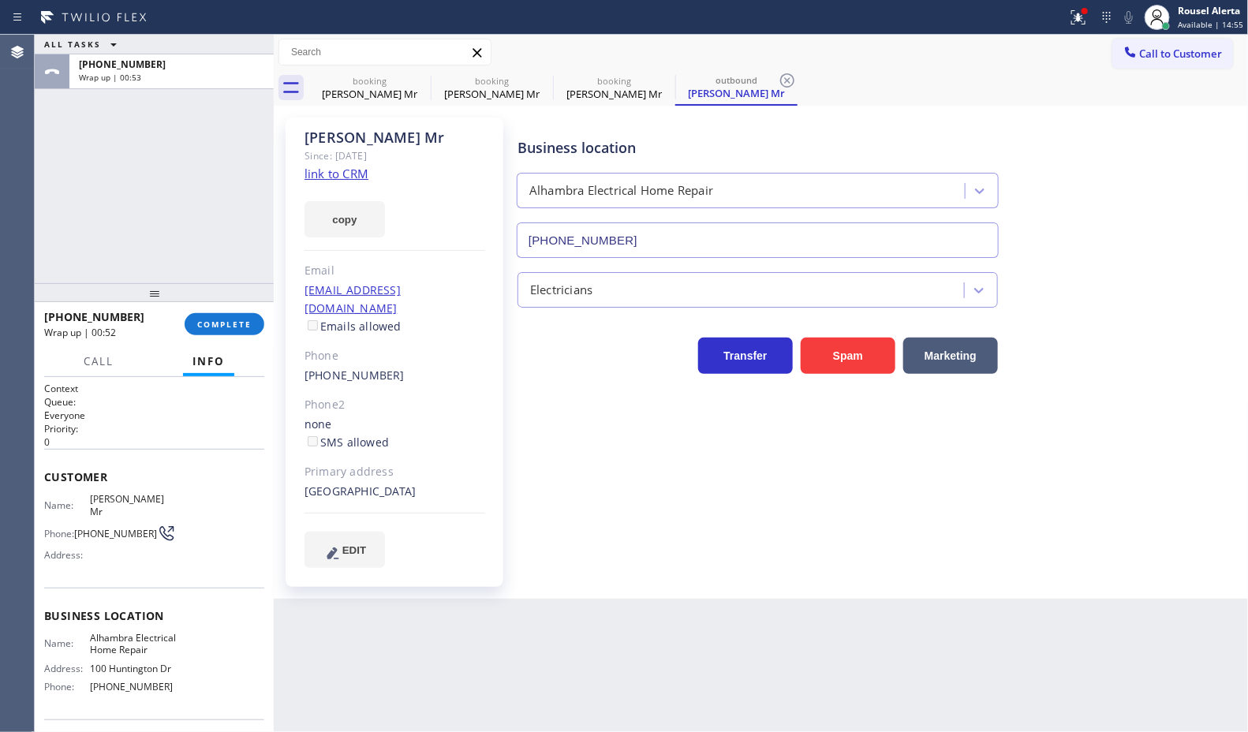
drag, startPoint x: 69, startPoint y: 126, endPoint x: 110, endPoint y: 20, distance: 114.4
click at [69, 126] on div "ALL TASKS ALL TASKS ACTIVE TASKS TASKS IN WRAP UP +14252757632 Wrap up | 00:53" at bounding box center [154, 159] width 239 height 248
click at [221, 332] on button "COMPLETE" at bounding box center [225, 324] width 80 height 22
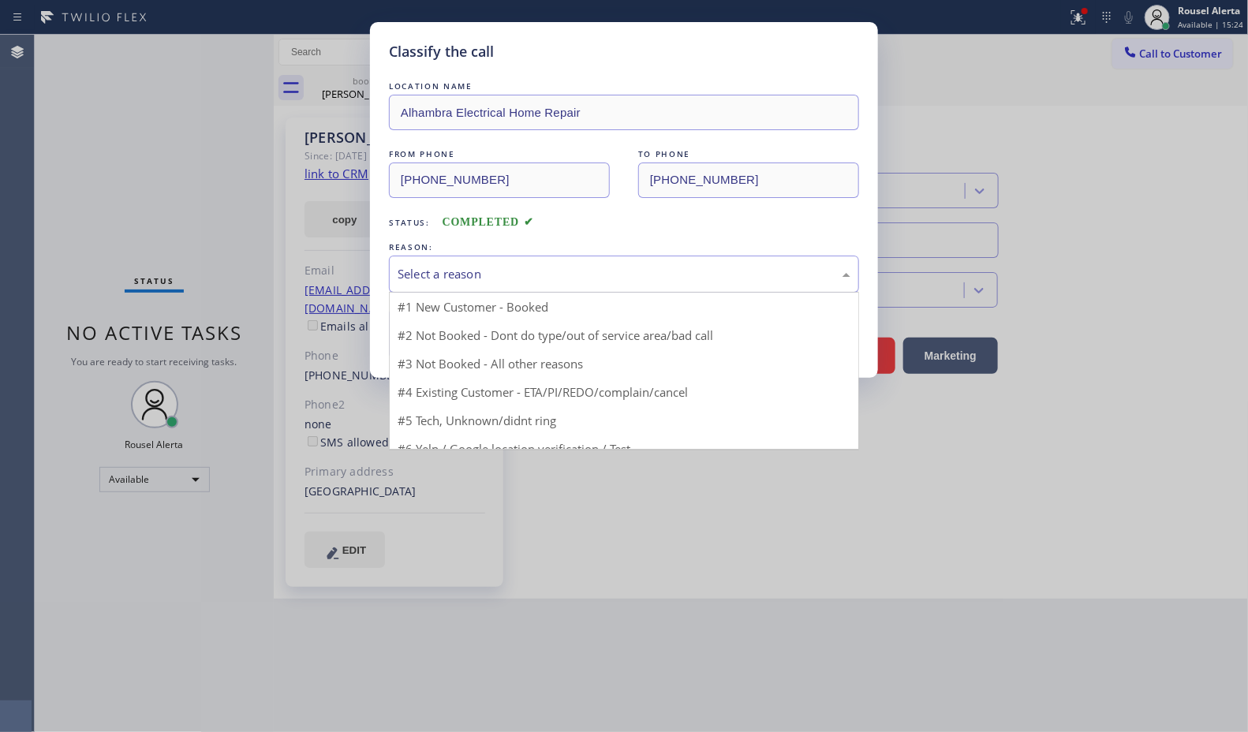
click at [517, 282] on div "Select a reason" at bounding box center [624, 274] width 453 height 18
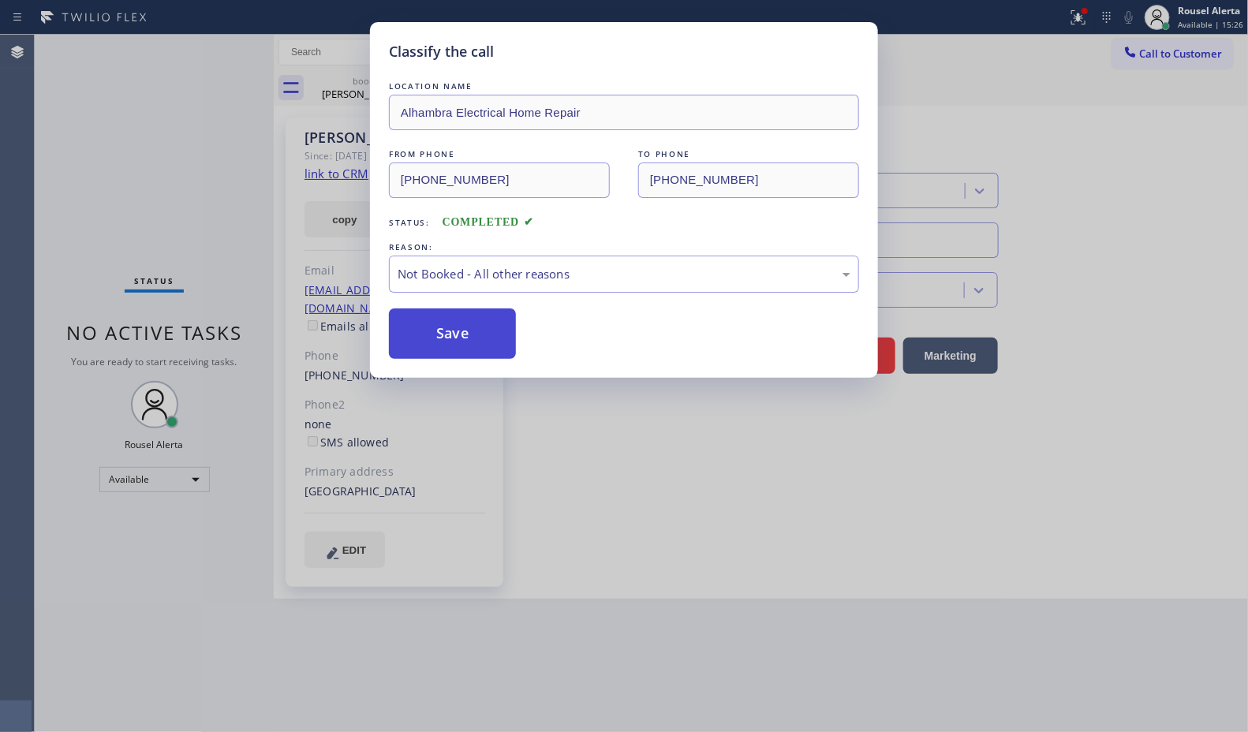
click at [487, 337] on button "Save" at bounding box center [452, 333] width 127 height 50
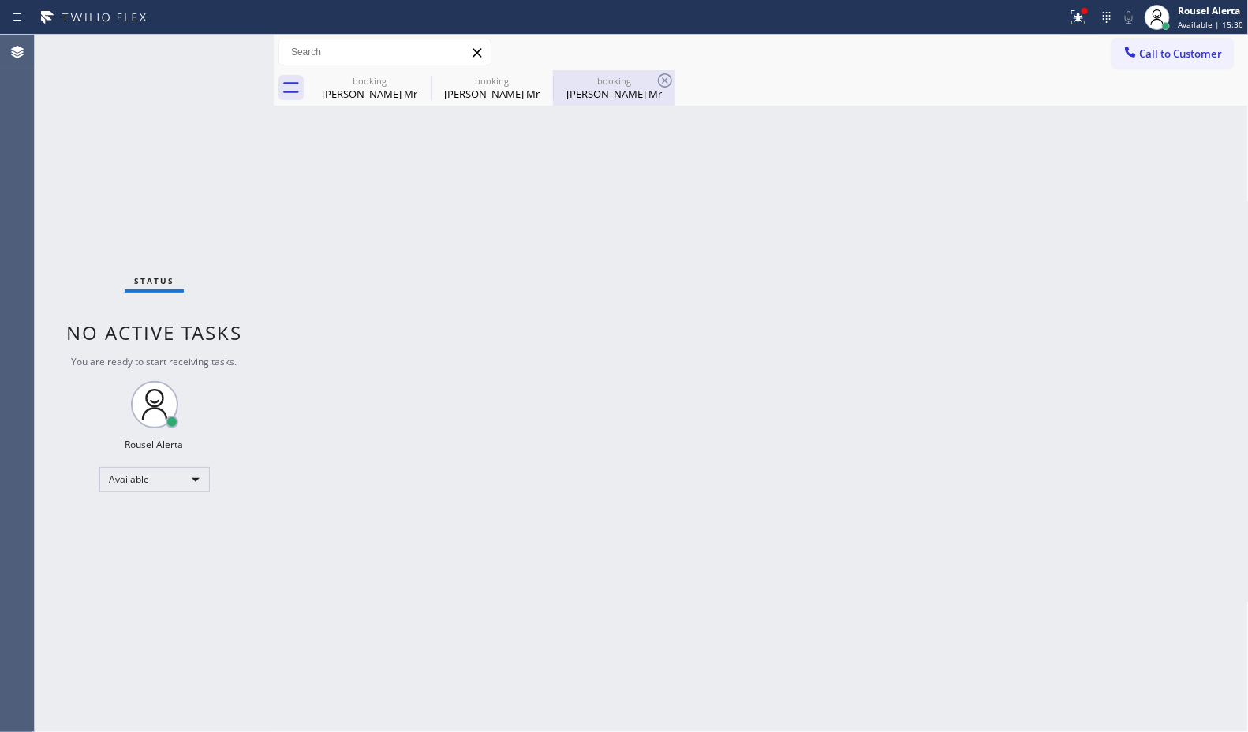
click at [647, 91] on div "Adil Mr" at bounding box center [613, 94] width 119 height 14
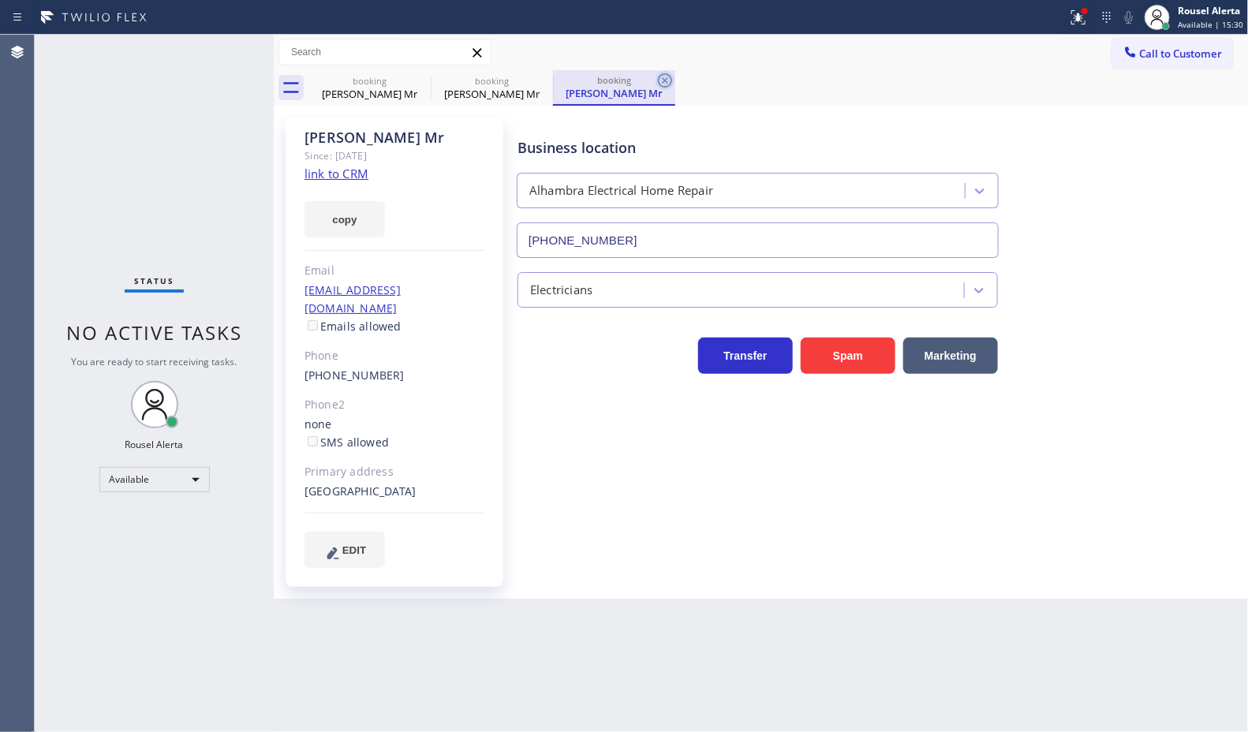
click at [665, 83] on icon at bounding box center [664, 80] width 19 height 19
click at [545, 80] on icon at bounding box center [542, 80] width 19 height 19
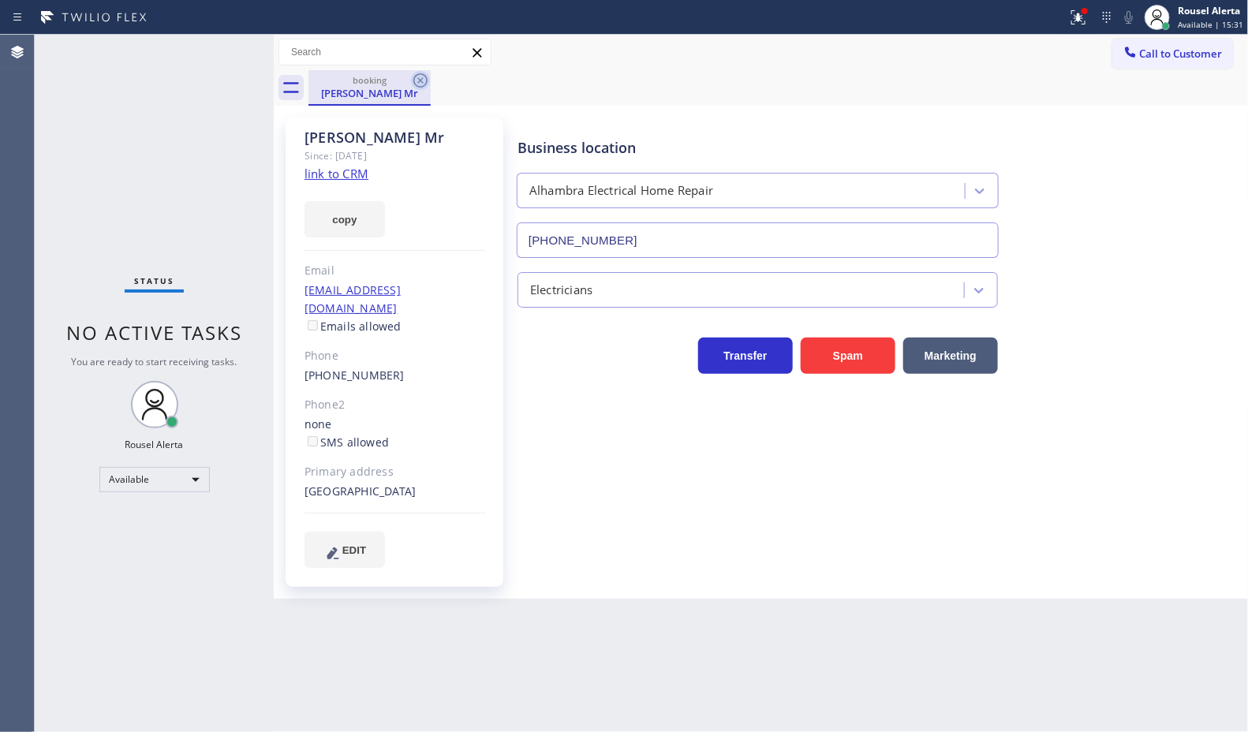
click at [428, 84] on icon at bounding box center [420, 80] width 19 height 19
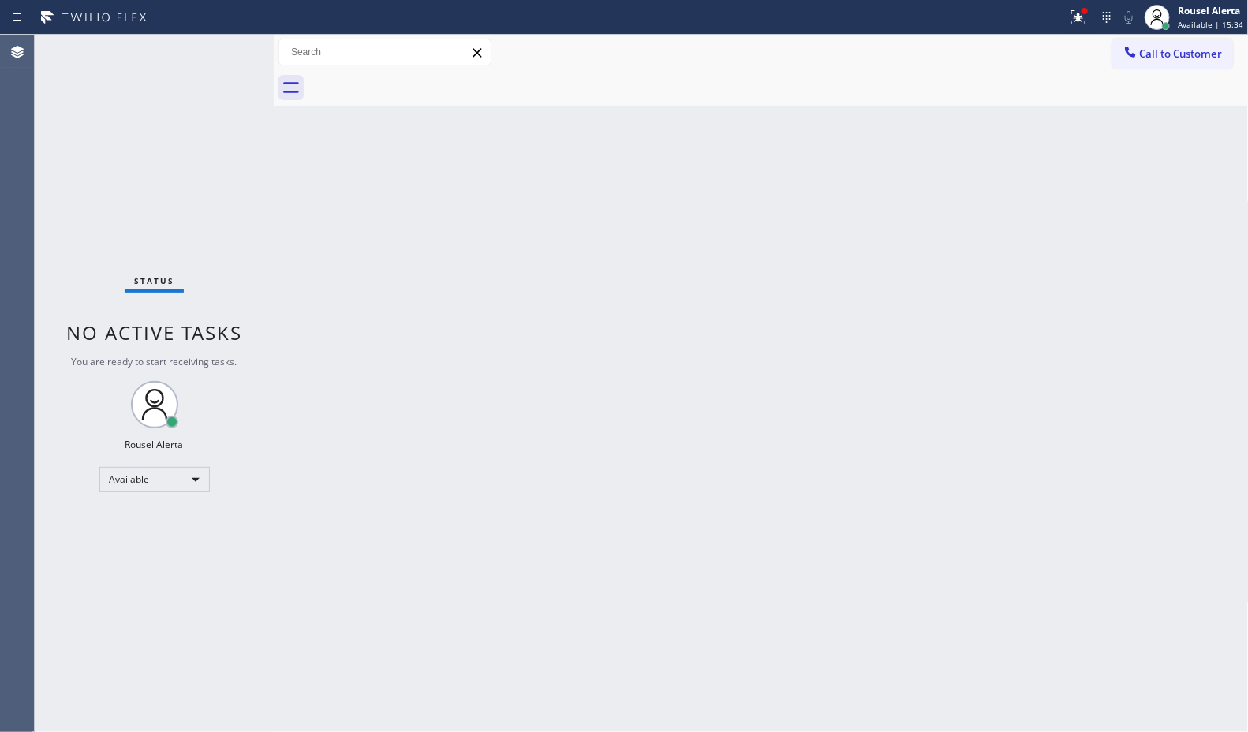
drag, startPoint x: 528, startPoint y: 400, endPoint x: 592, endPoint y: 493, distance: 112.4
click at [544, 418] on div "Back to Dashboard Change Sender ID Customers Technicians Select a contact Outbo…" at bounding box center [761, 383] width 975 height 697
click at [213, 53] on div "Status No active tasks You are ready to start receiving tasks. Rousel Alerta Av…" at bounding box center [154, 383] width 239 height 697
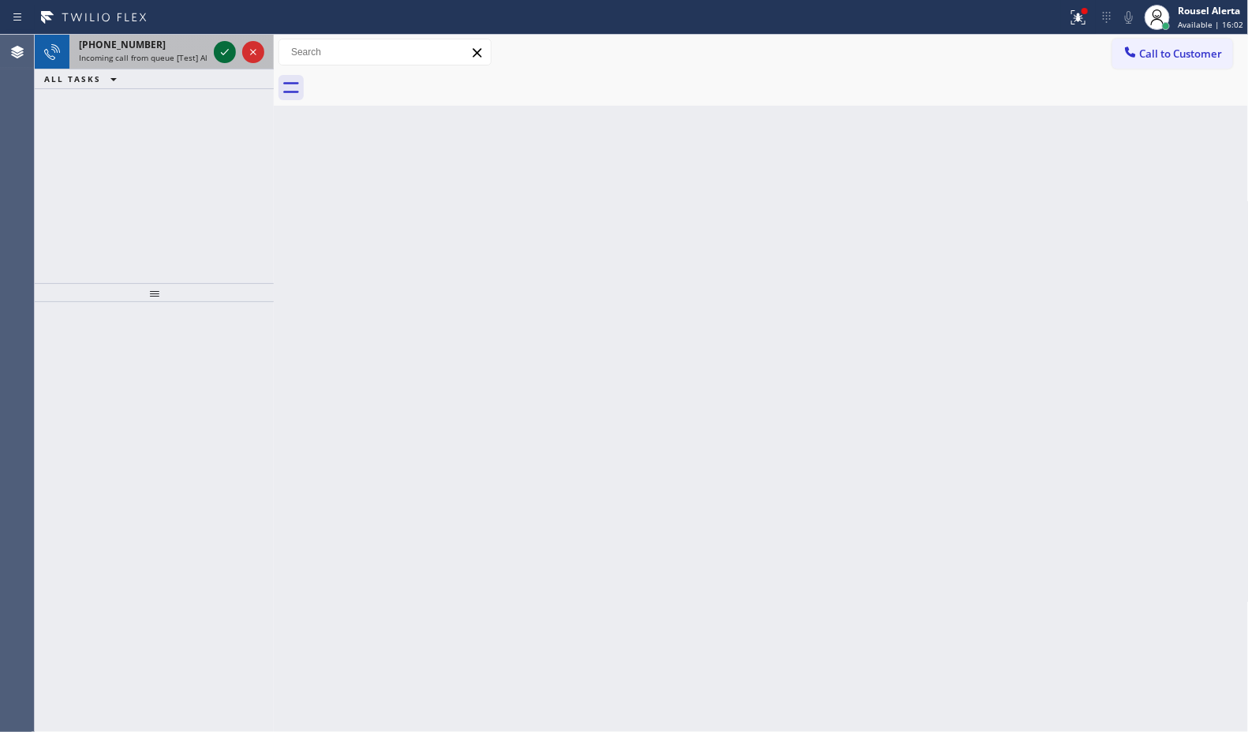
click at [225, 58] on icon at bounding box center [224, 52] width 19 height 19
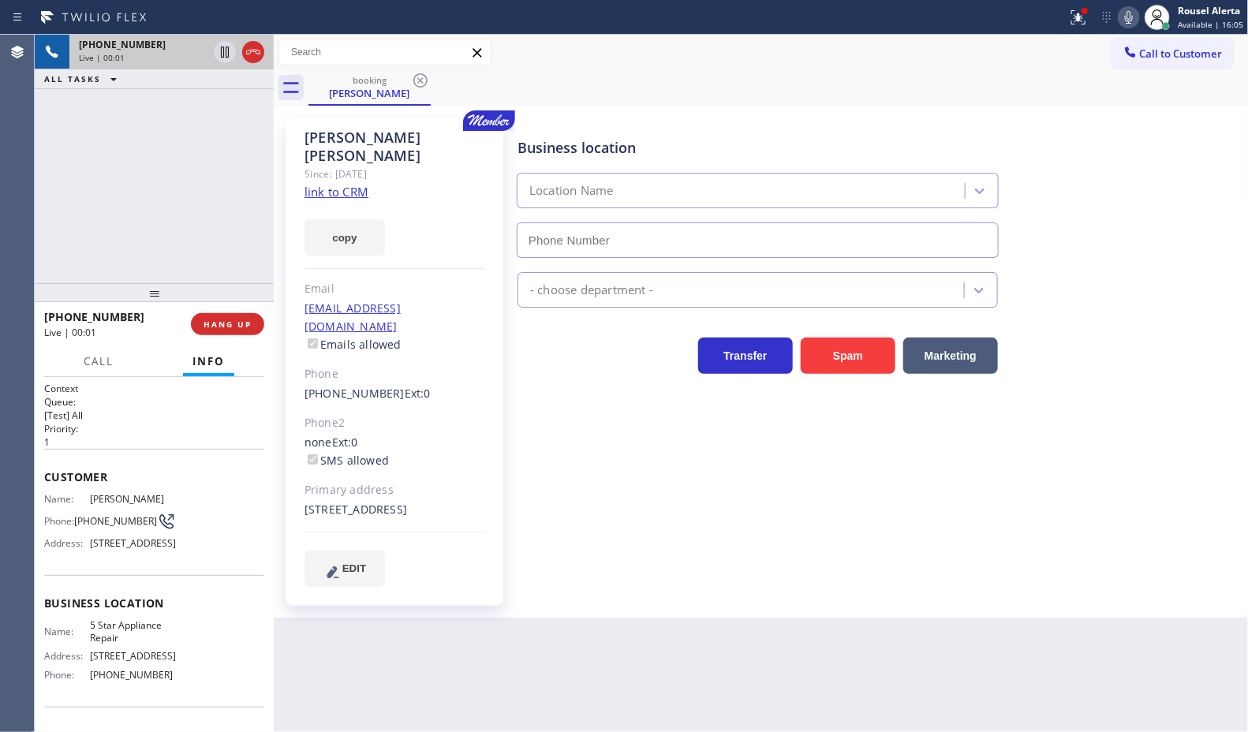
type input "[PHONE_NUMBER]"
click at [319, 184] on link "link to CRM" at bounding box center [336, 192] width 64 height 16
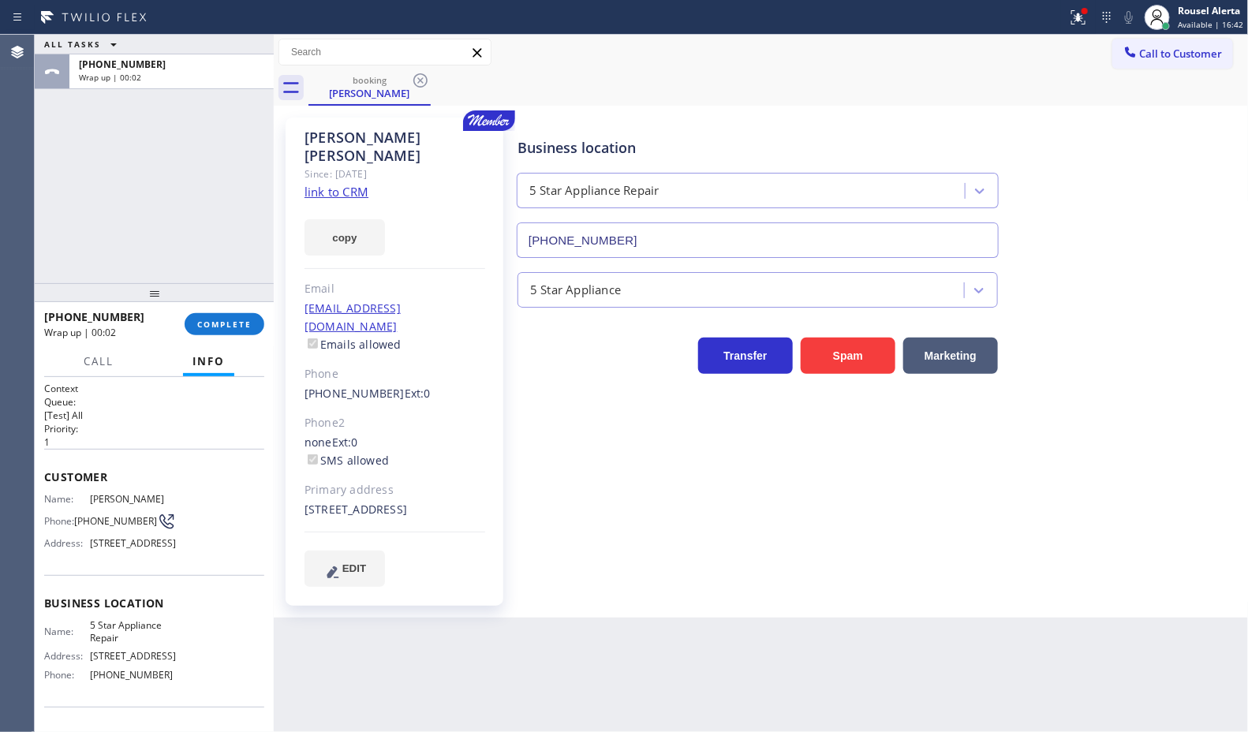
click at [211, 308] on div "+16505768253 Wrap up | 00:02 COMPLETE" at bounding box center [154, 324] width 220 height 41
click at [221, 333] on button "COMPLETE" at bounding box center [225, 324] width 80 height 22
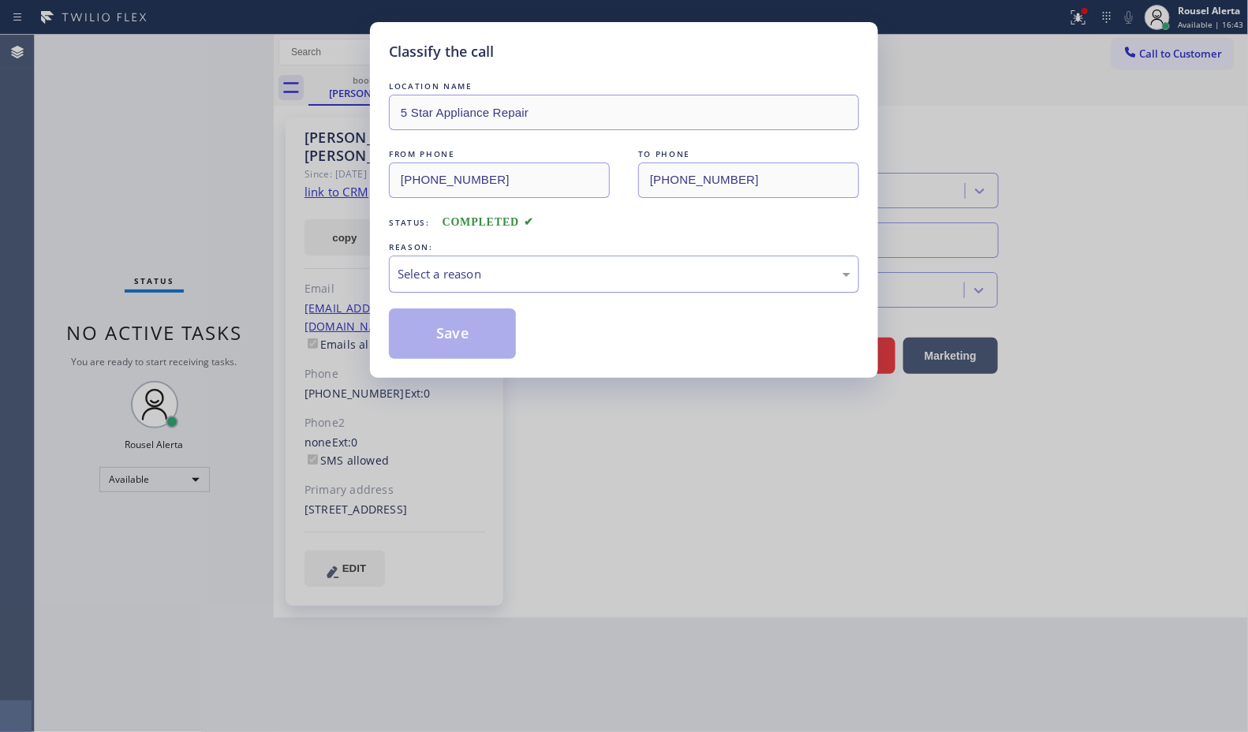
click at [465, 280] on div "Select a reason" at bounding box center [624, 274] width 453 height 18
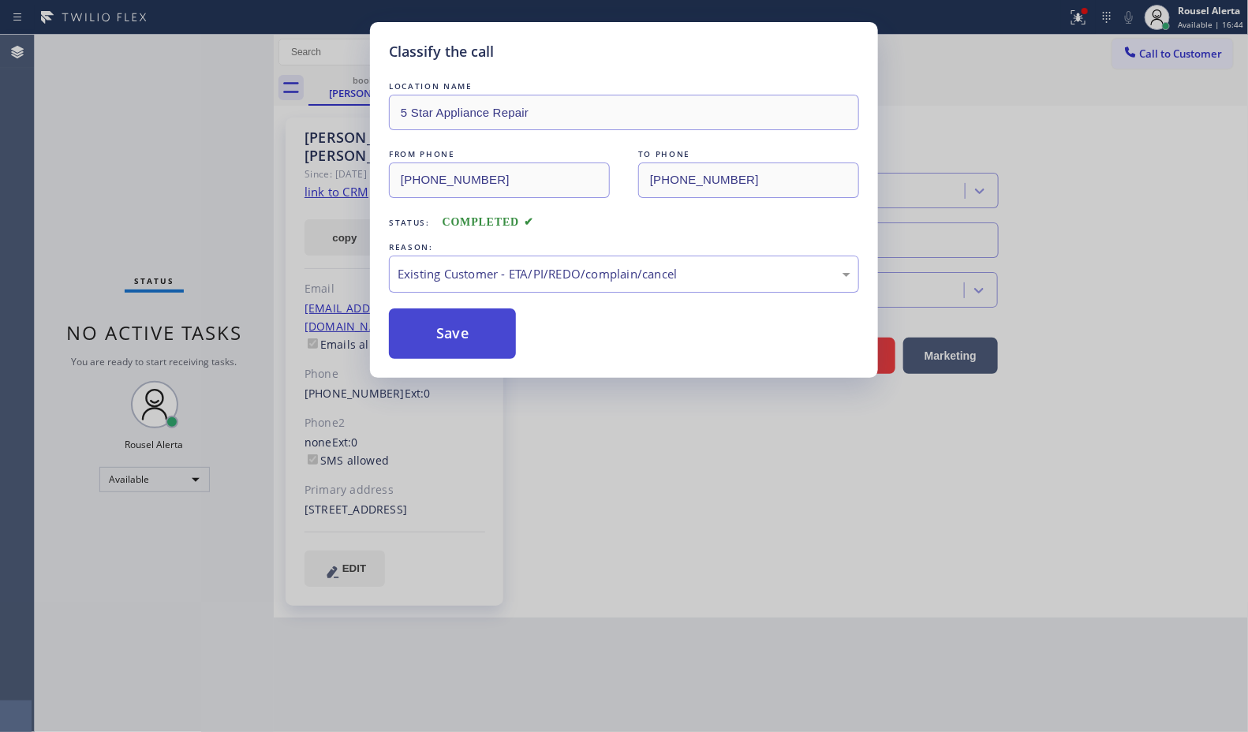
click at [493, 326] on button "Save" at bounding box center [452, 333] width 127 height 50
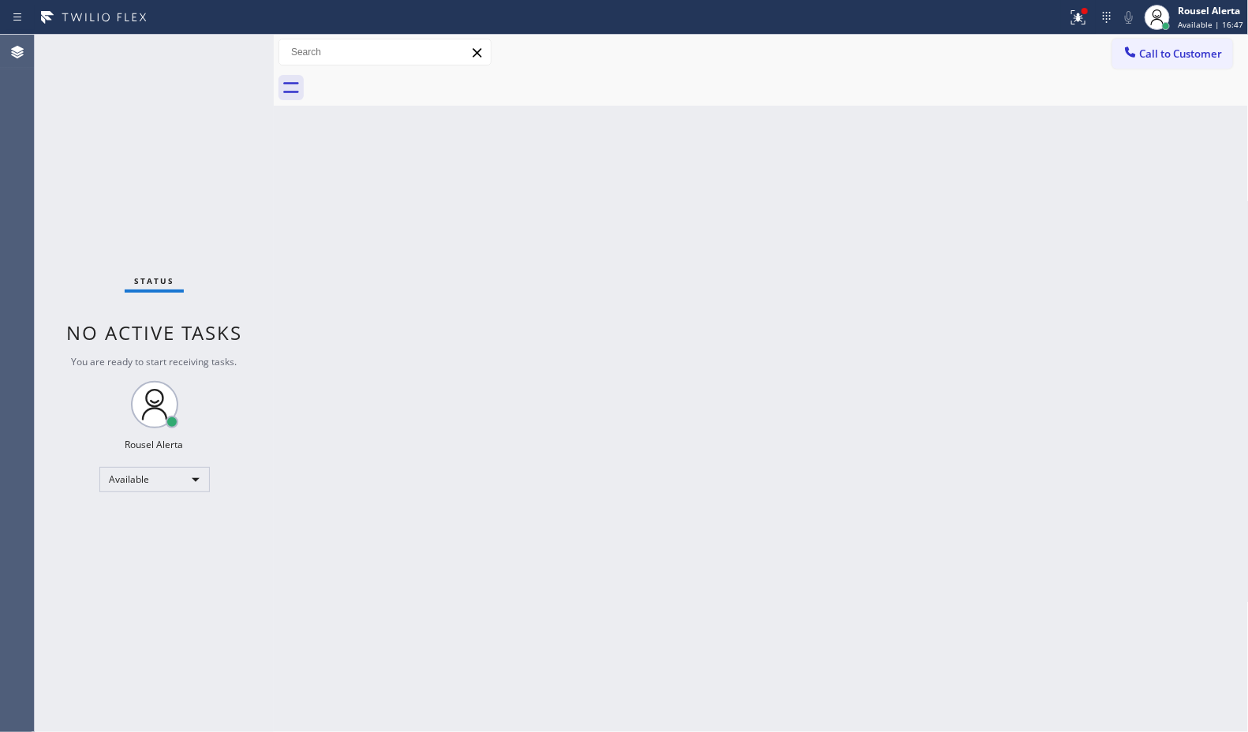
click at [239, 187] on div "Status No active tasks You are ready to start receiving tasks. Rousel Alerta Av…" at bounding box center [154, 383] width 239 height 697
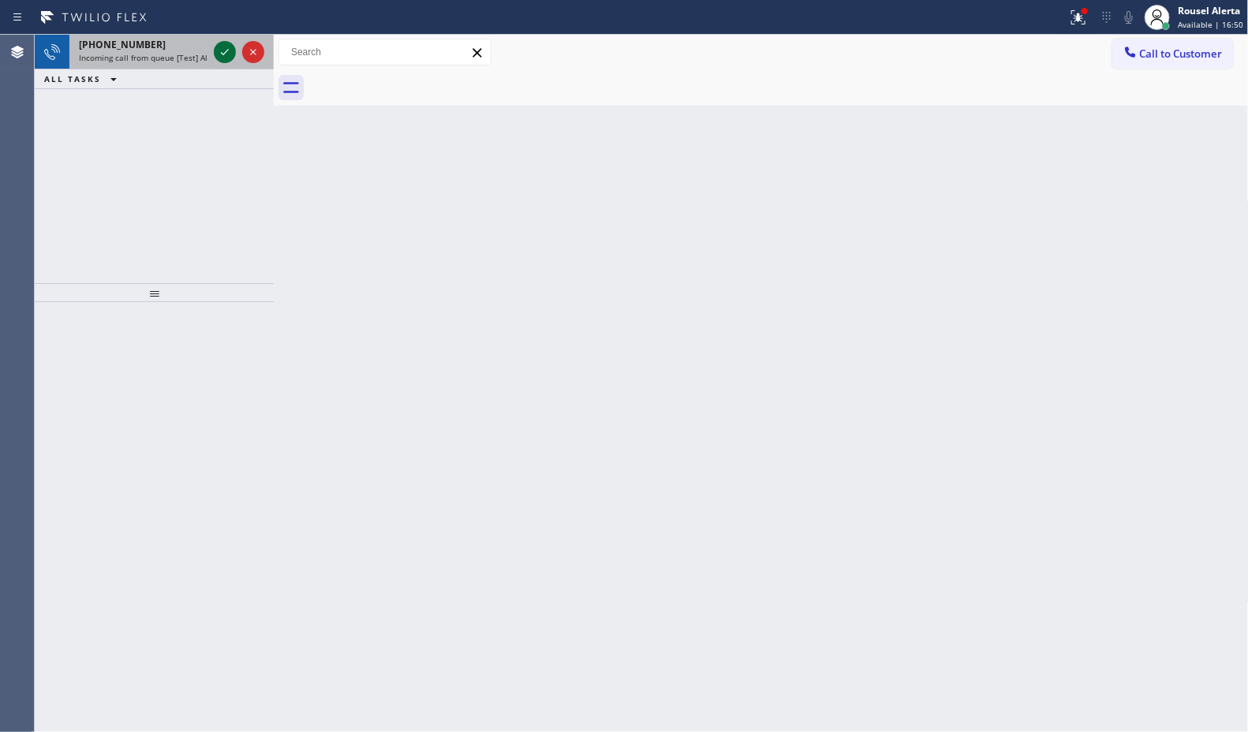
click at [223, 53] on icon at bounding box center [224, 52] width 19 height 19
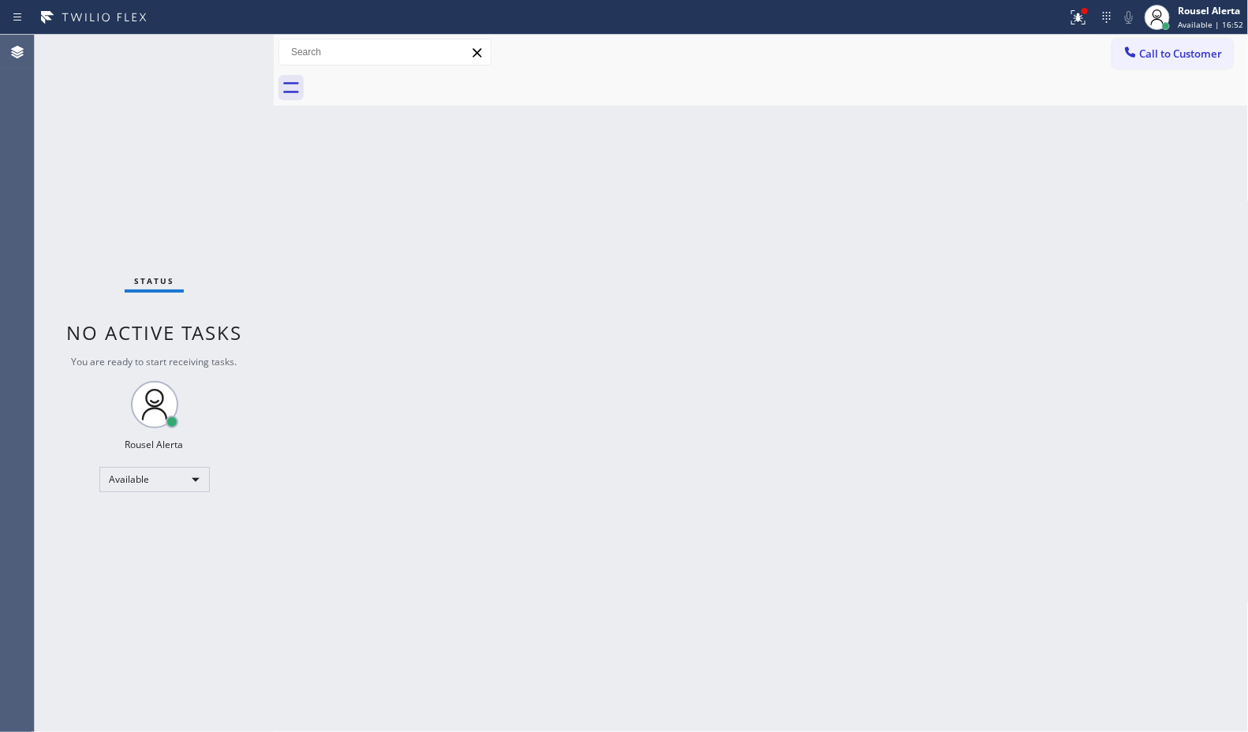
drag, startPoint x: 304, startPoint y: 218, endPoint x: 568, endPoint y: 491, distance: 380.4
click at [304, 218] on div "Back to Dashboard Change Sender ID Customers Technicians Select a contact Outbo…" at bounding box center [761, 383] width 975 height 697
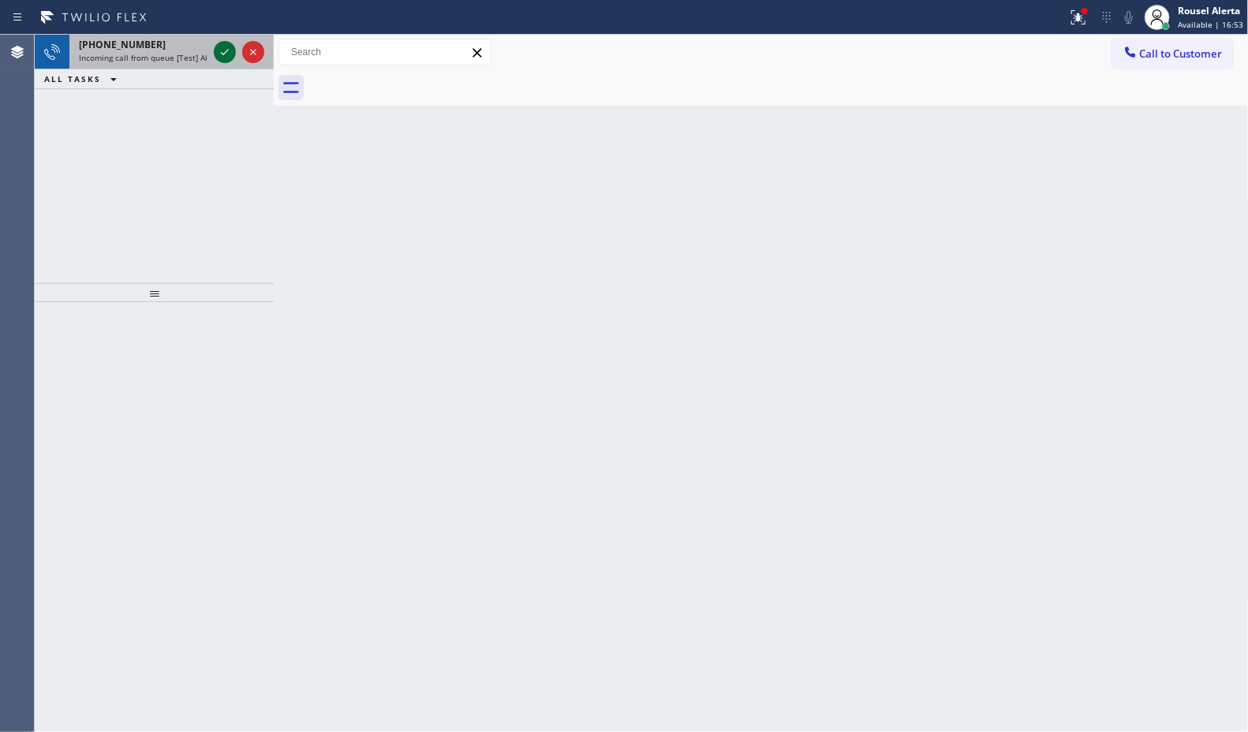
click at [217, 47] on icon at bounding box center [224, 52] width 19 height 19
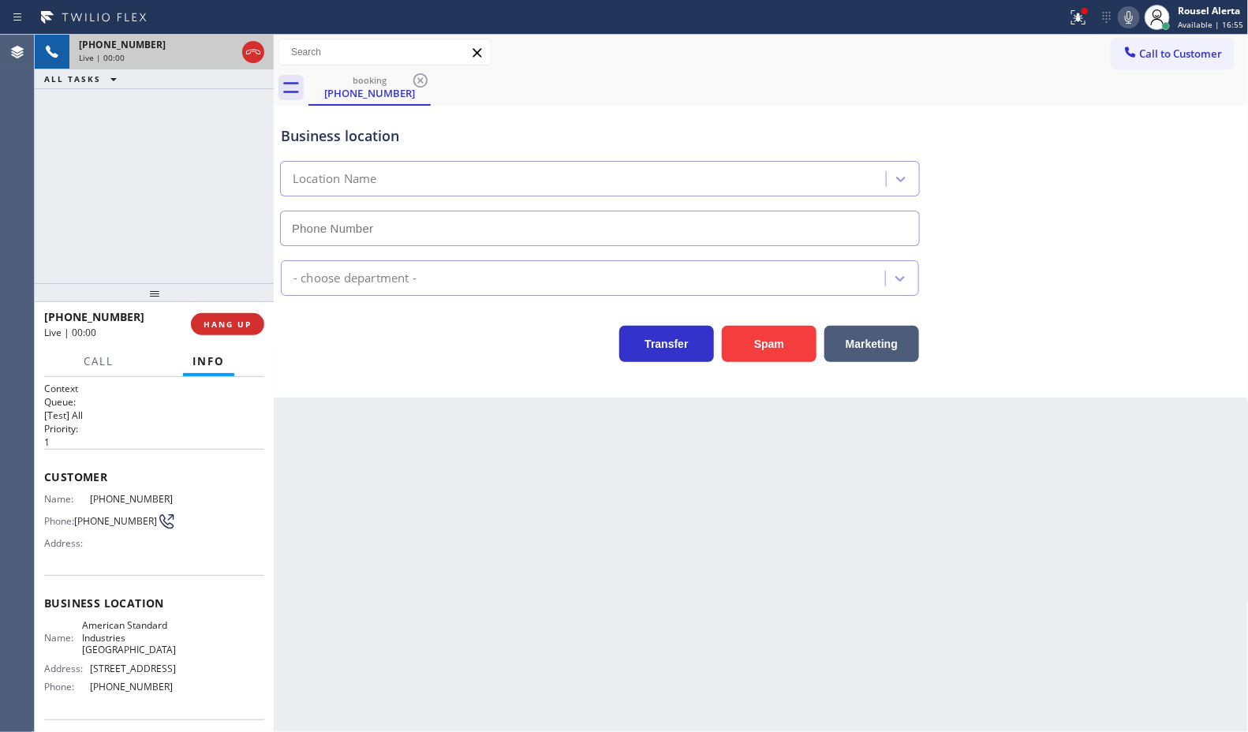
type input "[PHONE_NUMBER]"
click at [391, 510] on div "Back to Dashboard Change Sender ID Customers Technicians Select a contact Outbo…" at bounding box center [761, 383] width 975 height 697
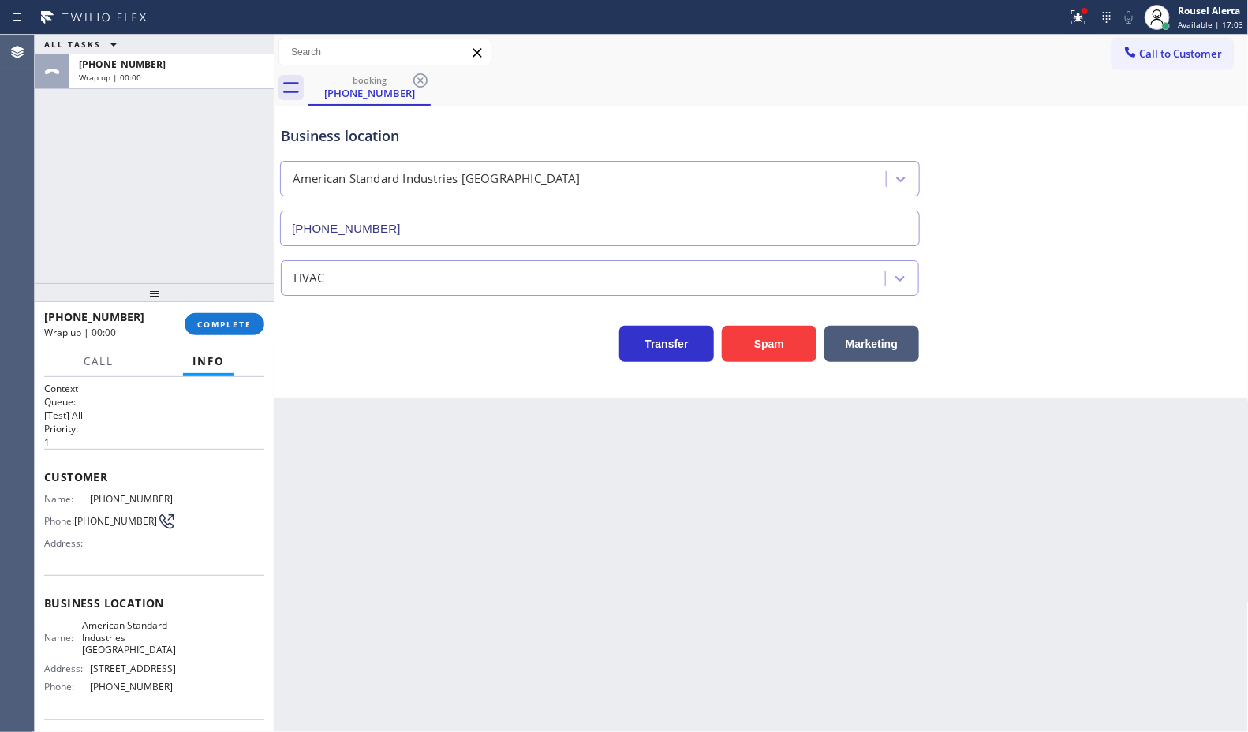
drag, startPoint x: 142, startPoint y: 133, endPoint x: 171, endPoint y: 253, distance: 124.2
click at [142, 133] on div "ALL TASKS ALL TASKS ACTIVE TASKS TASKS IN WRAP UP +13862067073 Wrap up | 00:00" at bounding box center [154, 159] width 239 height 248
click at [209, 330] on button "COMPLETE" at bounding box center [225, 324] width 80 height 22
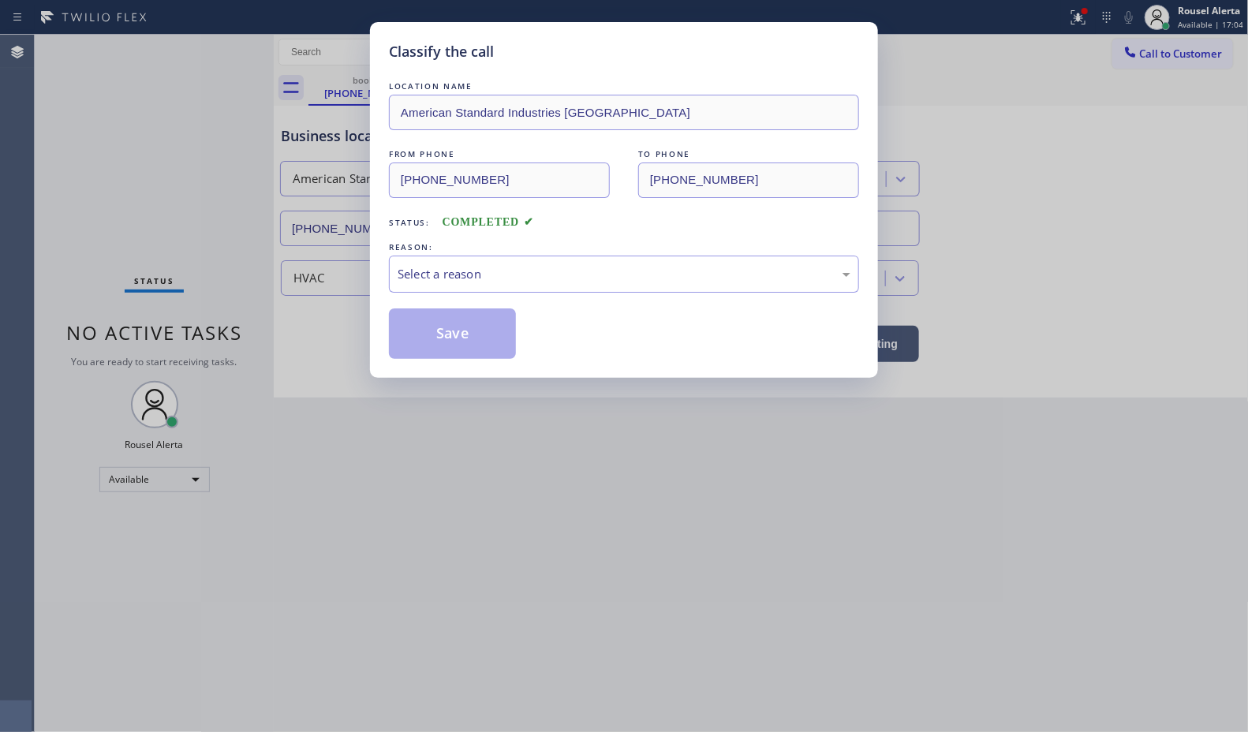
click at [475, 298] on div "LOCATION NAME American Standard Industries Denver FROM PHONE (386) 206-7073 TO …" at bounding box center [624, 218] width 470 height 281
click at [482, 270] on div "Select a reason" at bounding box center [624, 274] width 453 height 18
click at [448, 327] on button "Save" at bounding box center [452, 333] width 127 height 50
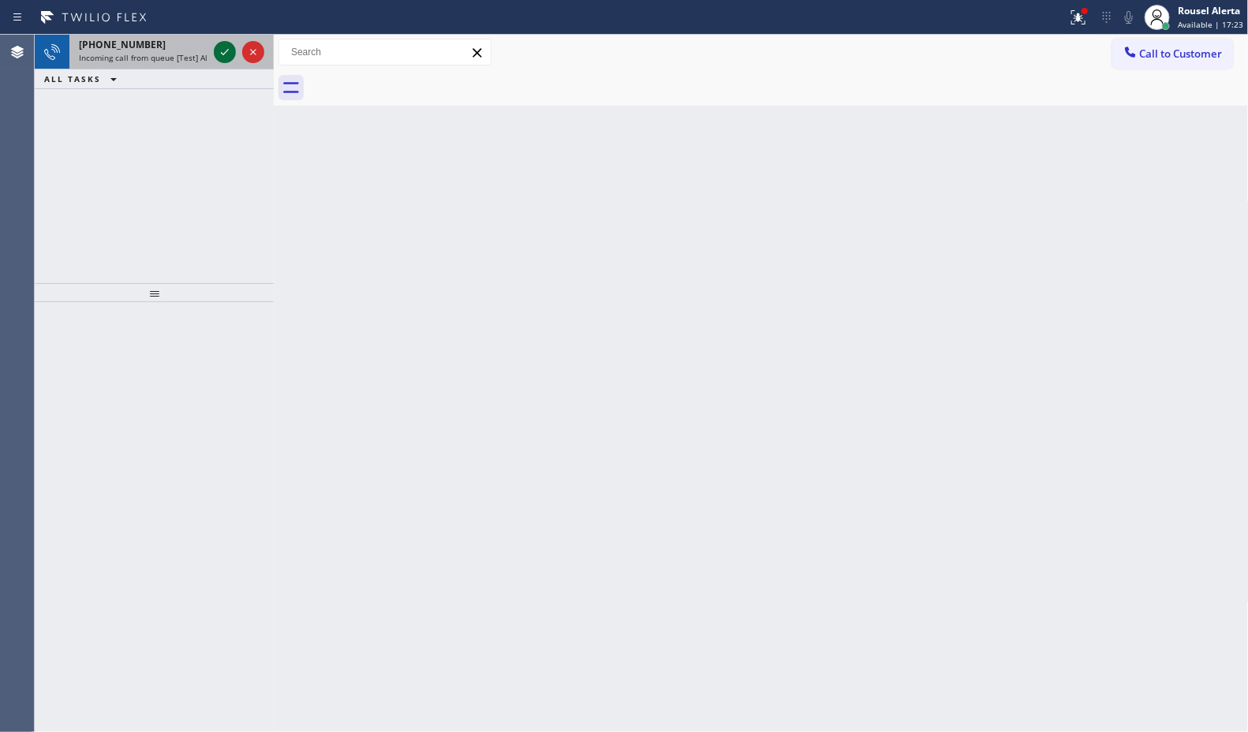
click at [222, 52] on icon at bounding box center [224, 52] width 19 height 19
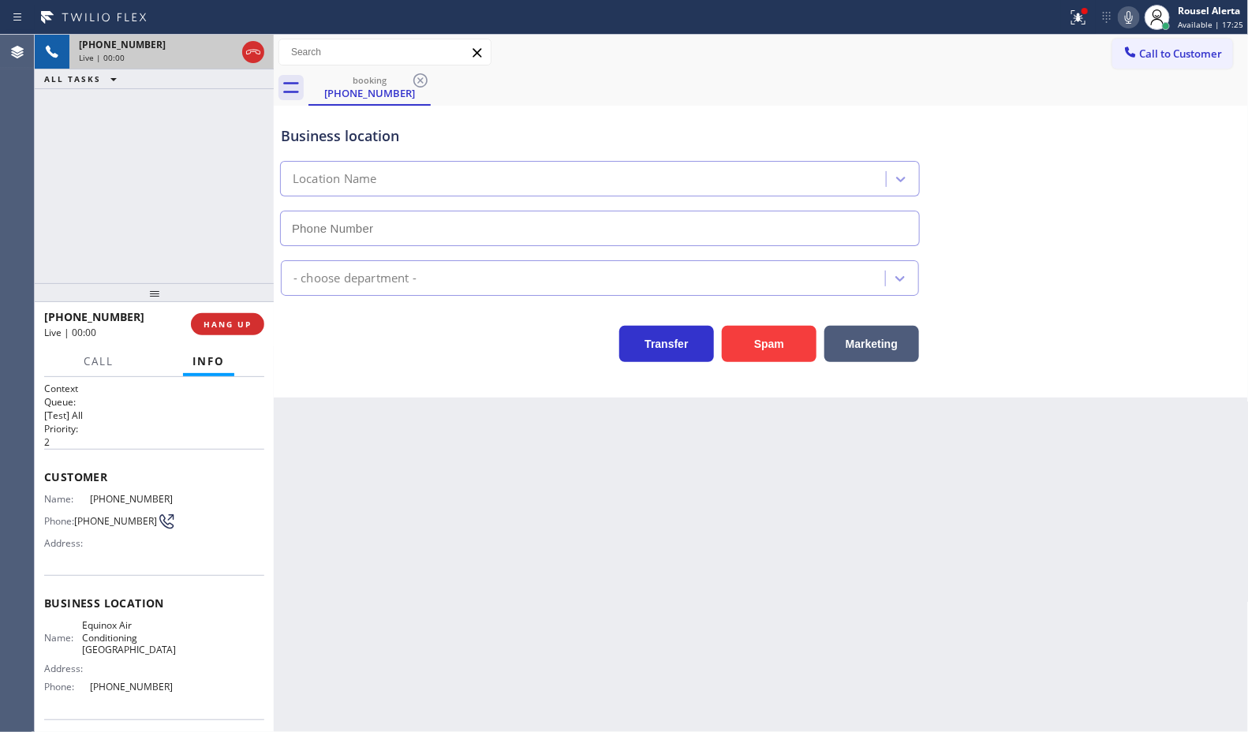
type input "(949) 569-5809"
click at [803, 337] on button "Spam" at bounding box center [769, 344] width 95 height 36
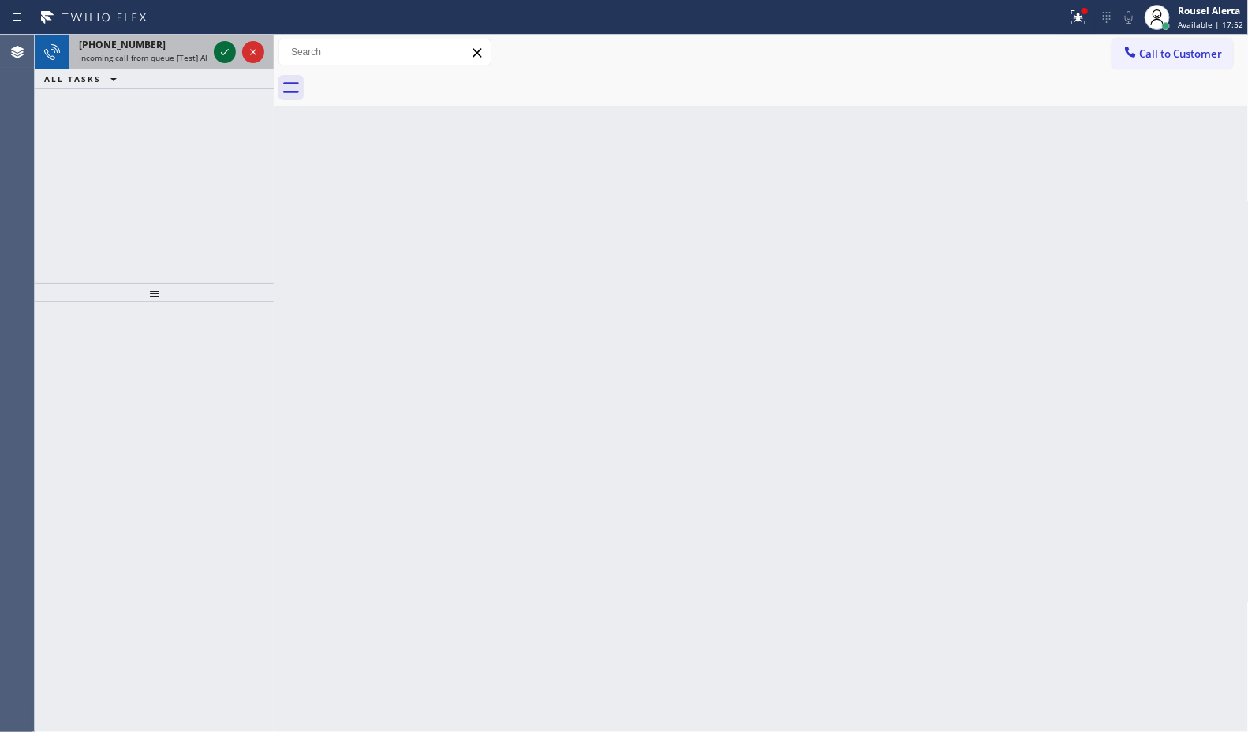
click at [222, 47] on icon at bounding box center [224, 52] width 19 height 19
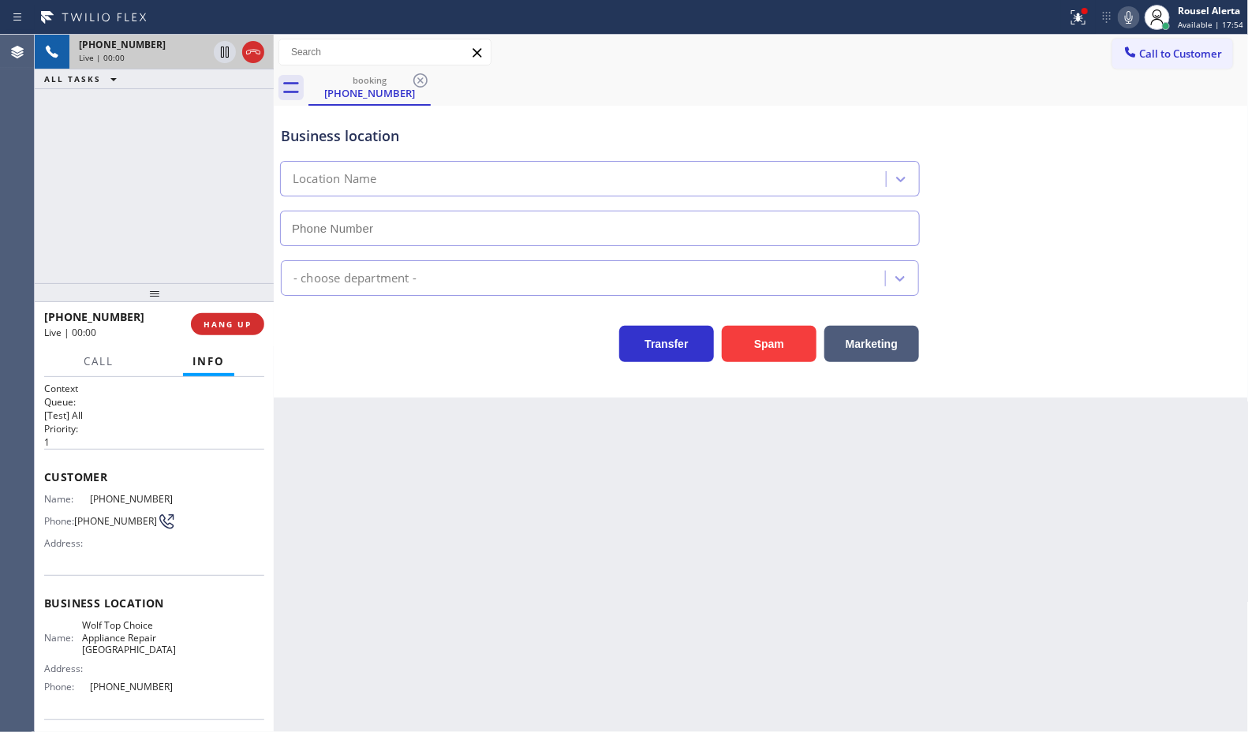
type input "(626) 699-8018"
drag, startPoint x: 769, startPoint y: 344, endPoint x: 758, endPoint y: 470, distance: 126.7
click at [769, 344] on button "Spam" at bounding box center [769, 344] width 95 height 36
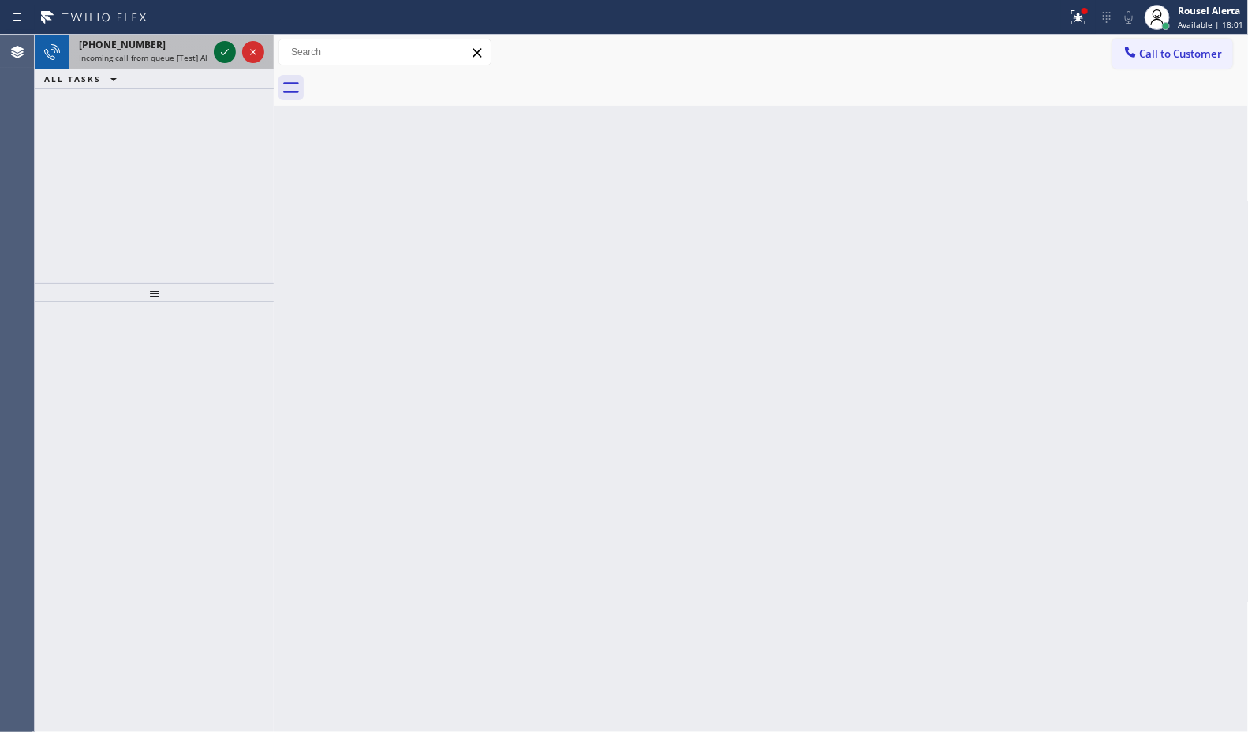
click at [222, 65] on div at bounding box center [239, 52] width 57 height 35
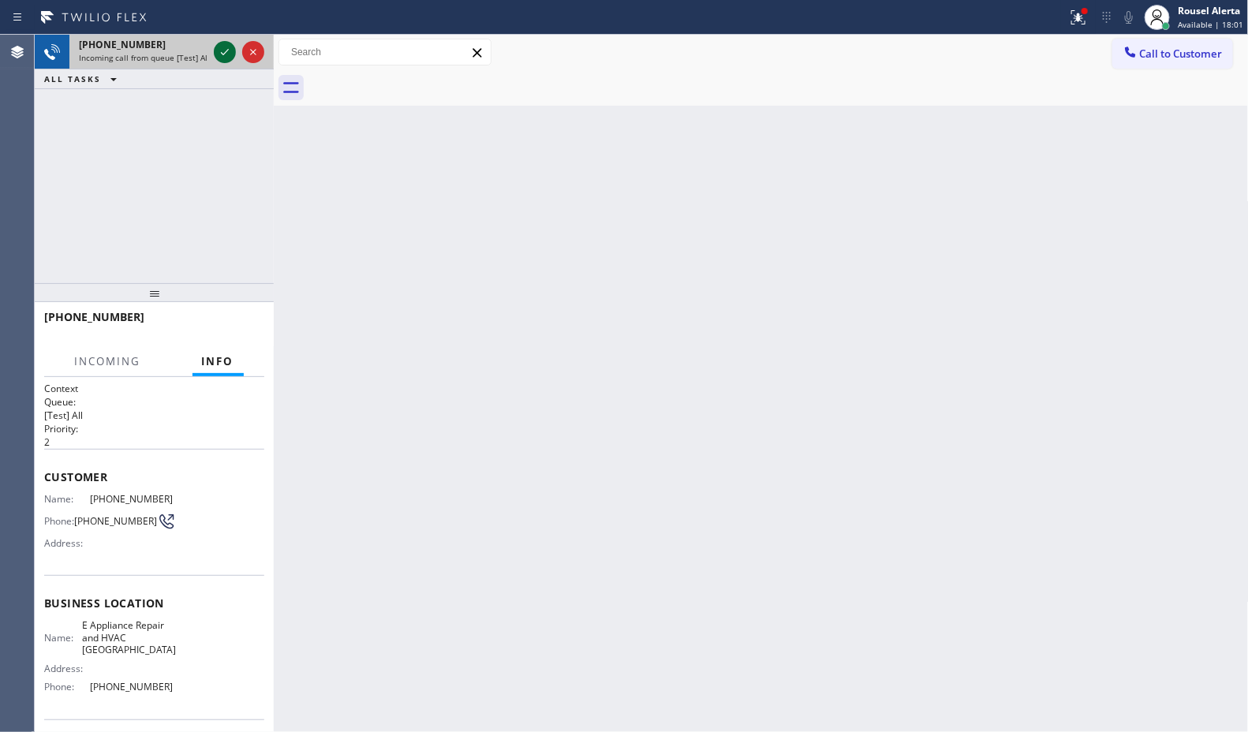
click at [222, 54] on icon at bounding box center [224, 52] width 19 height 19
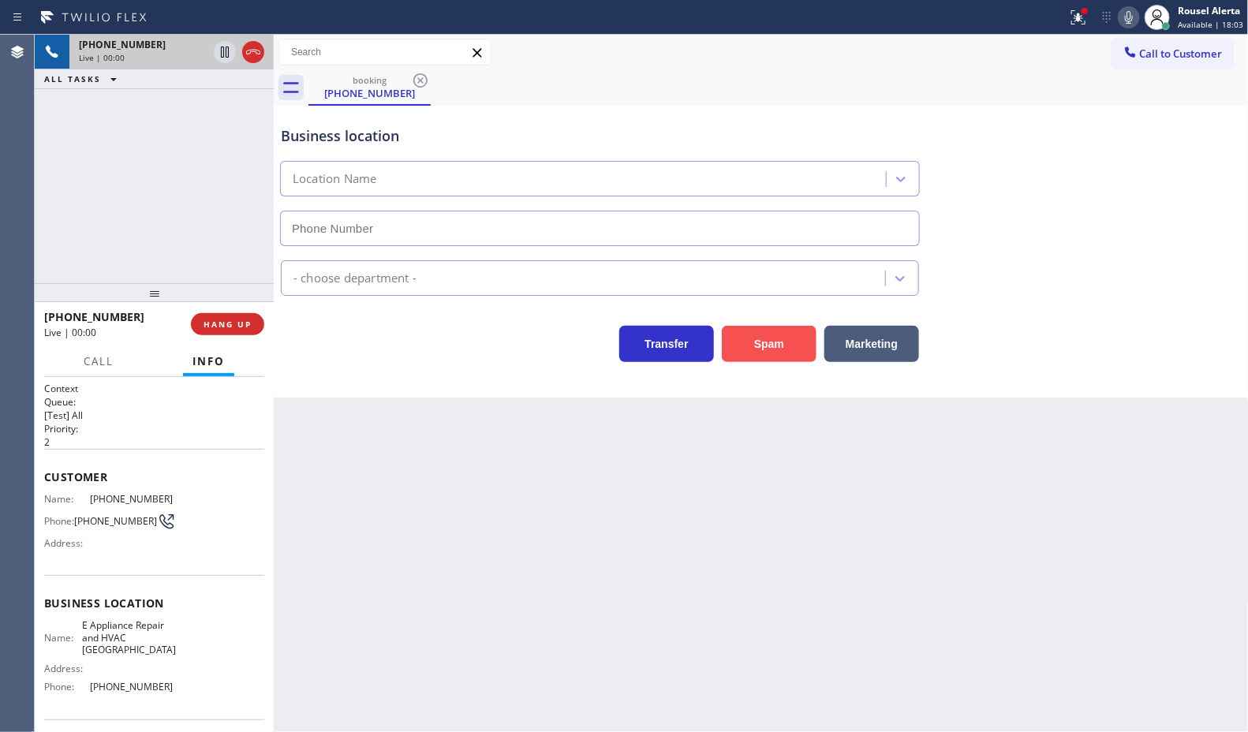
type input "(818) 456-1464"
click at [758, 334] on button "Spam" at bounding box center [769, 344] width 95 height 36
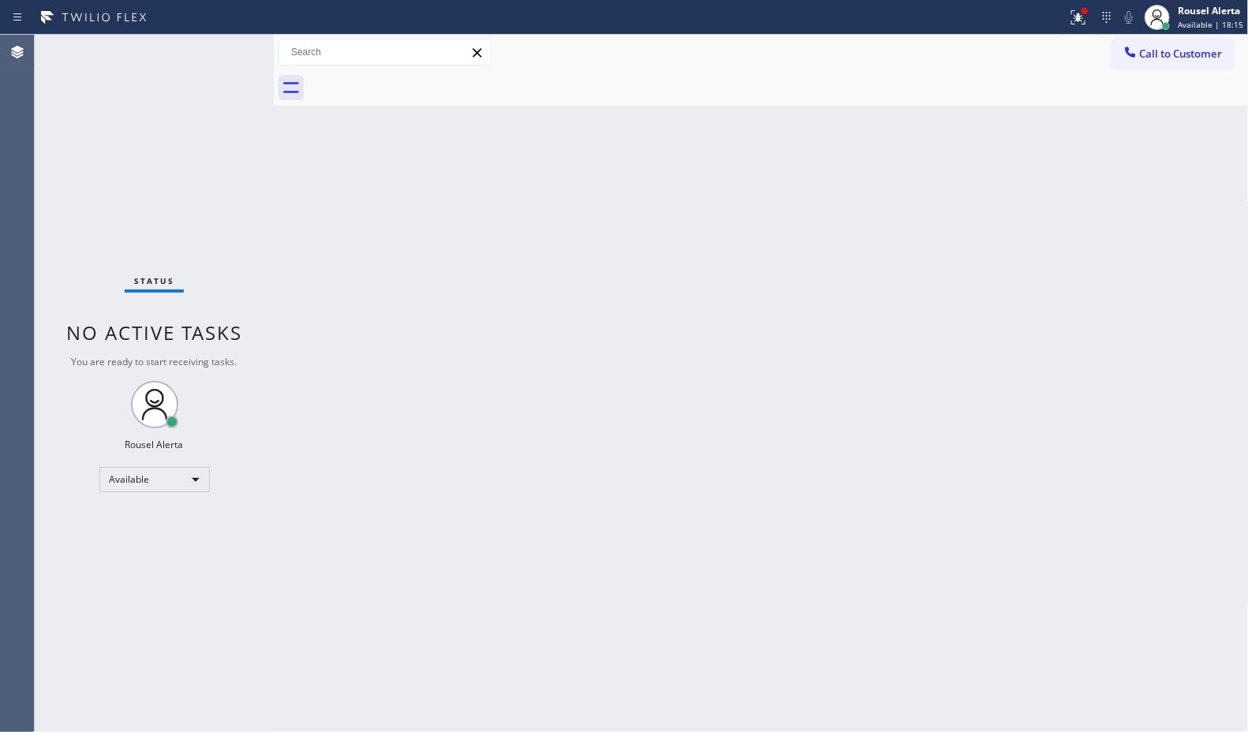
drag, startPoint x: 215, startPoint y: 51, endPoint x: 226, endPoint y: 80, distance: 30.8
click at [215, 51] on div "Status No active tasks You are ready to start receiving tasks. Rousel Alerta Av…" at bounding box center [154, 383] width 239 height 697
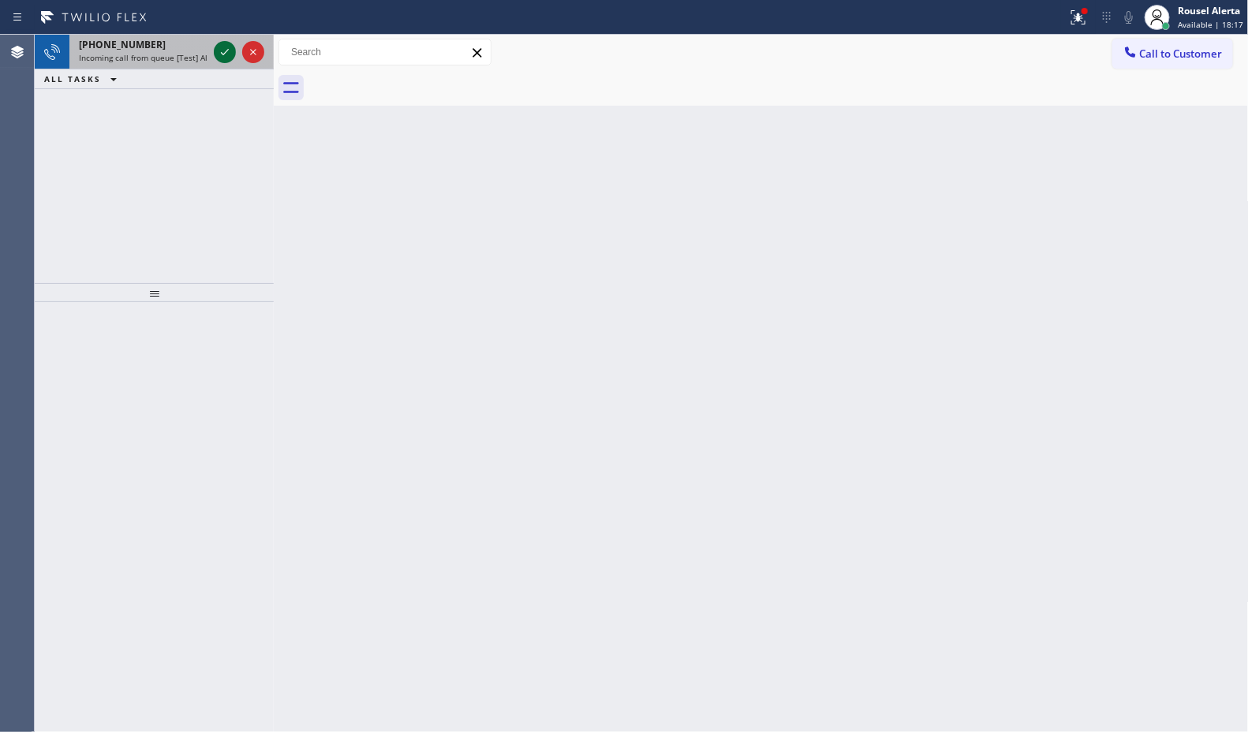
click at [219, 47] on icon at bounding box center [224, 52] width 19 height 19
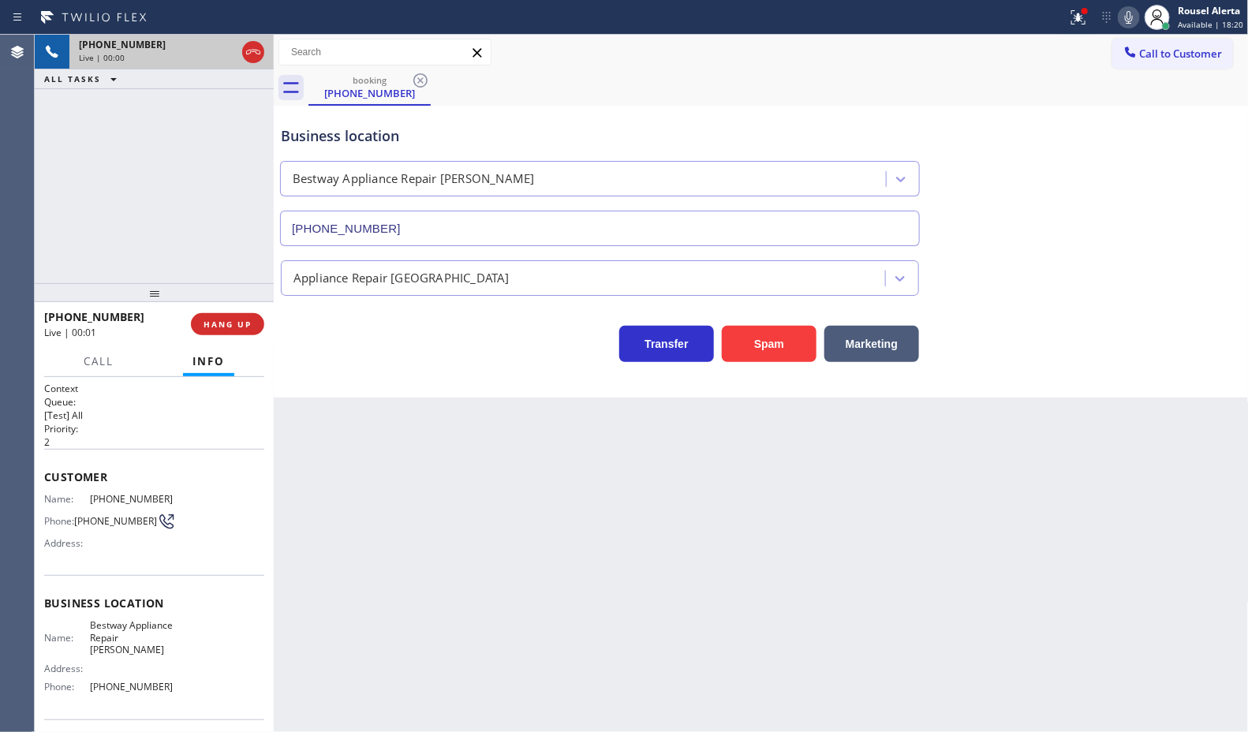
type input "(714) 908-9480"
click at [759, 327] on button "Spam" at bounding box center [769, 344] width 95 height 36
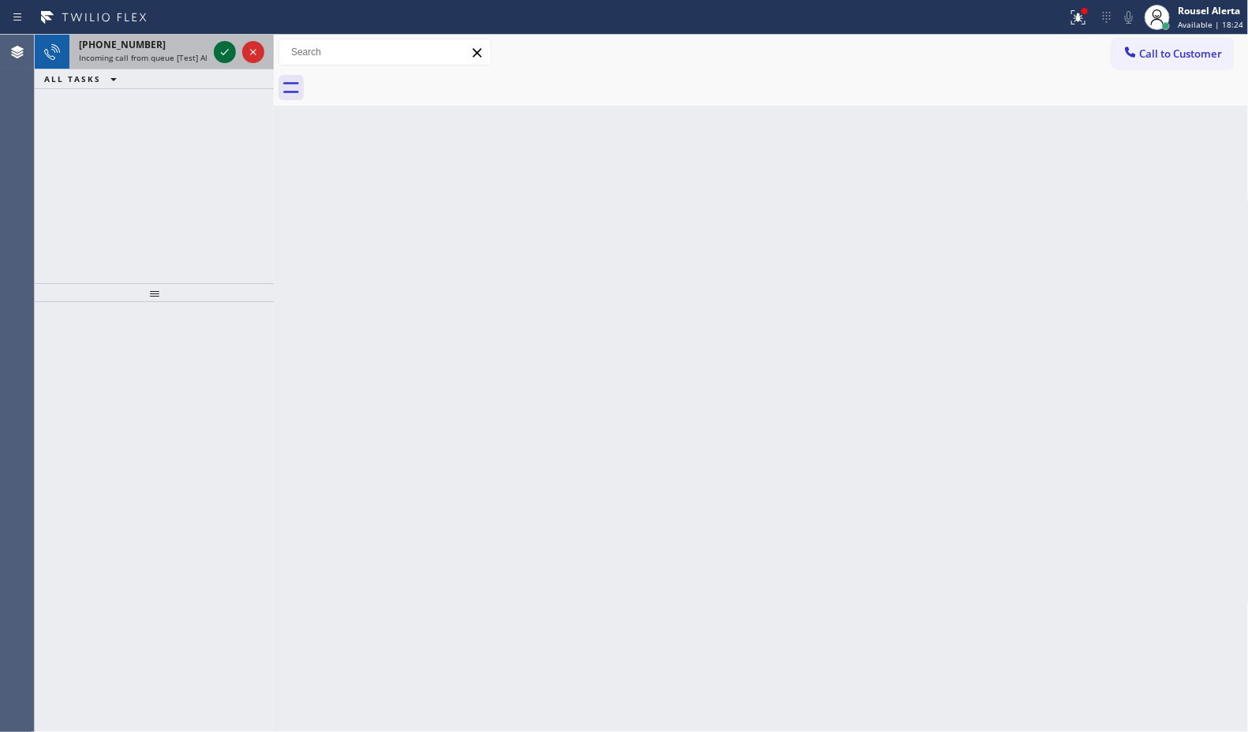
click at [221, 48] on icon at bounding box center [224, 52] width 19 height 19
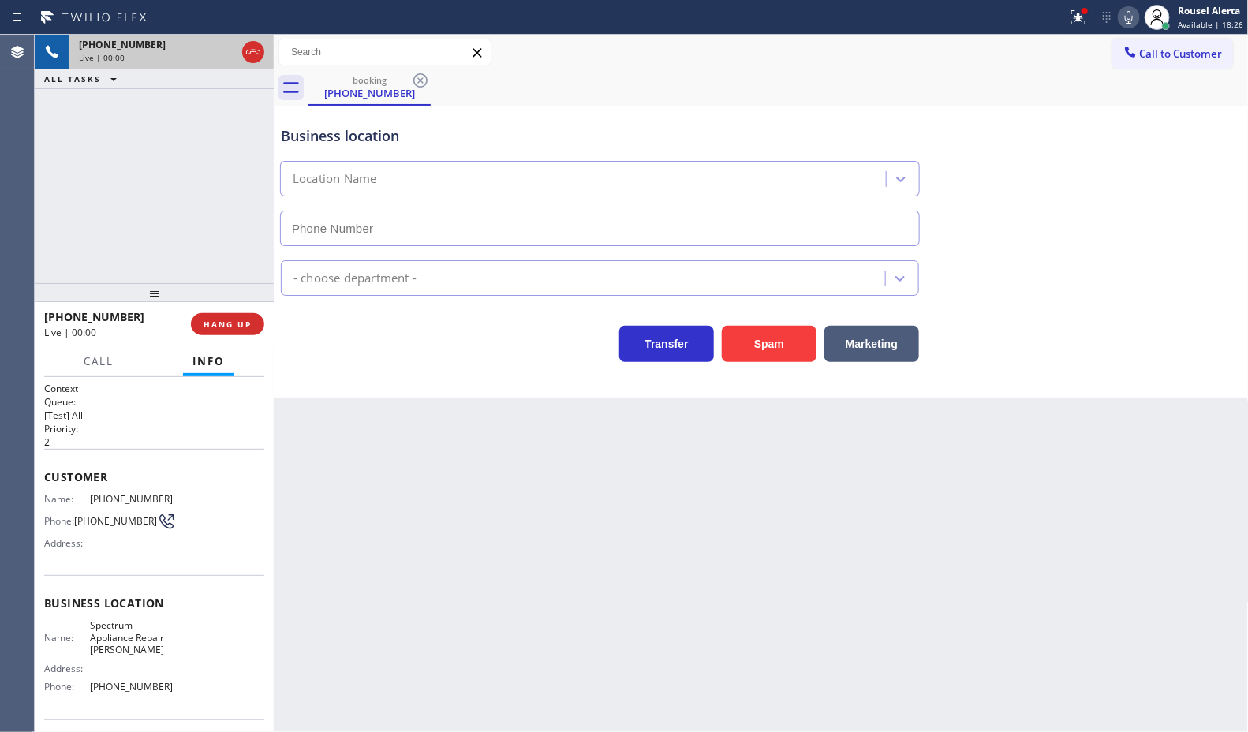
type input "(408) 414-6244"
click at [756, 345] on button "Spam" at bounding box center [769, 344] width 95 height 36
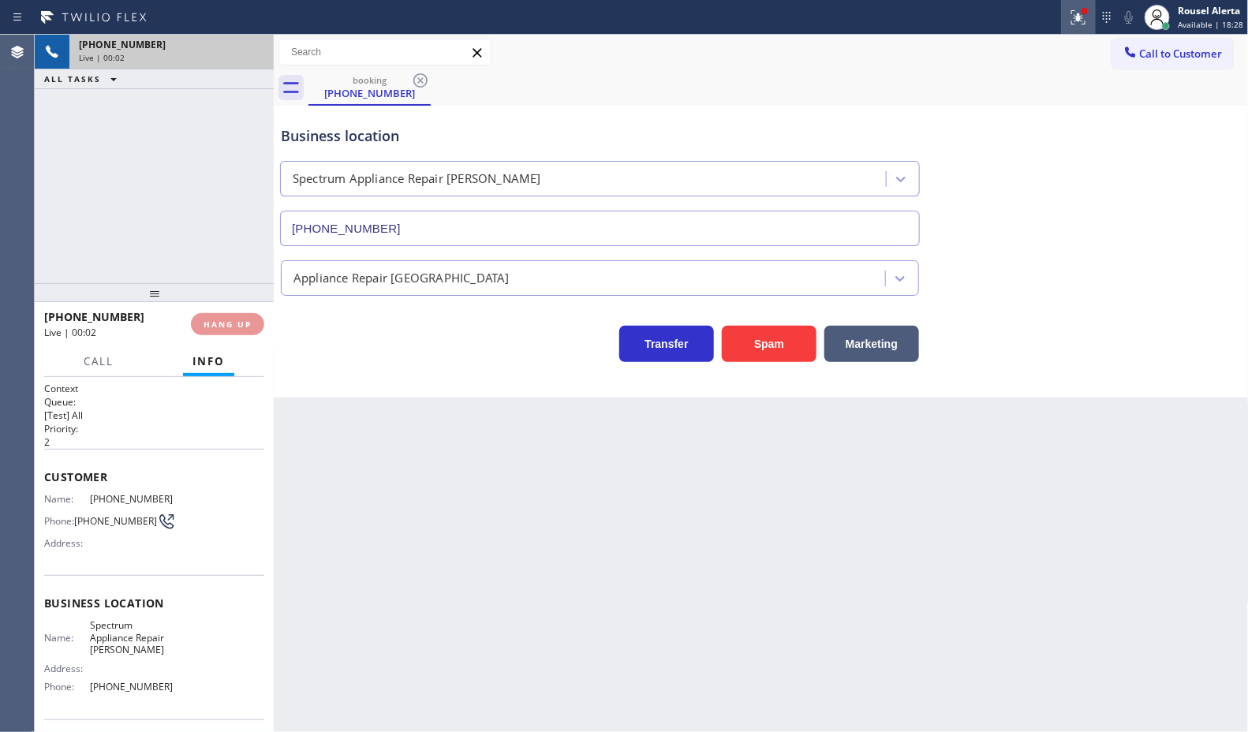
click at [1069, 17] on div at bounding box center [1078, 17] width 35 height 19
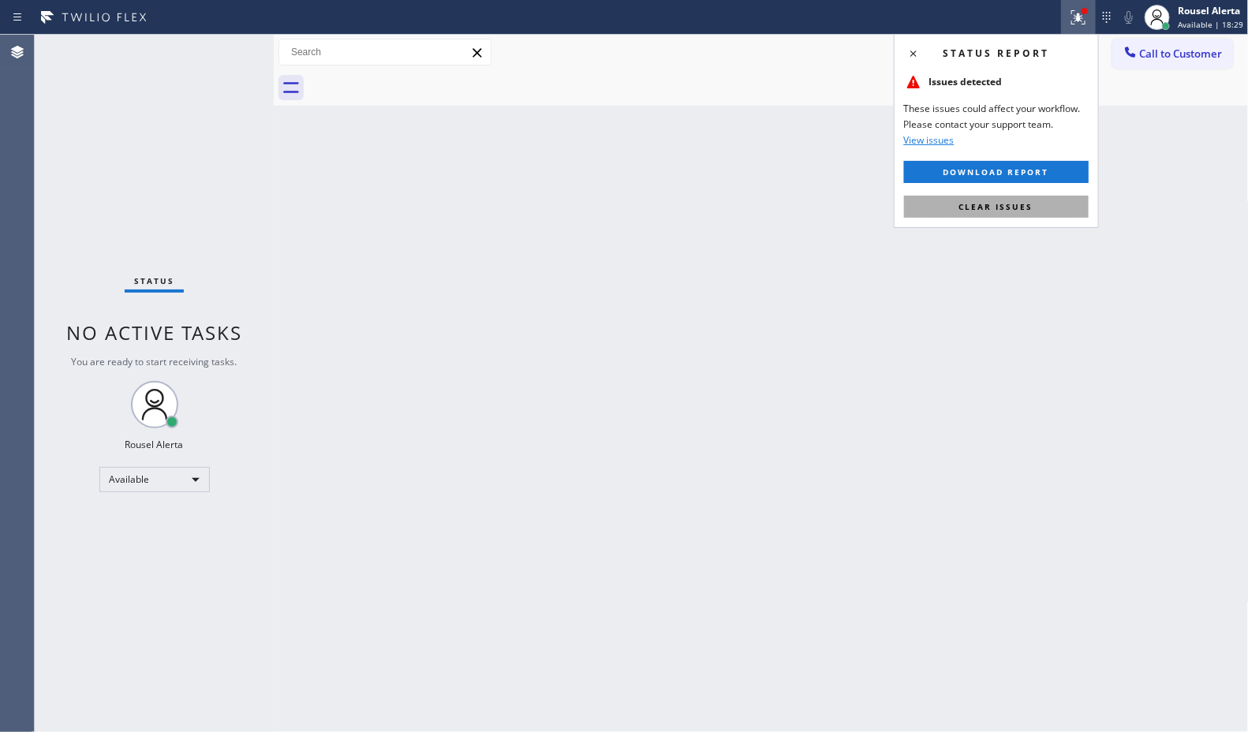
click at [1011, 196] on button "Clear issues" at bounding box center [996, 207] width 185 height 22
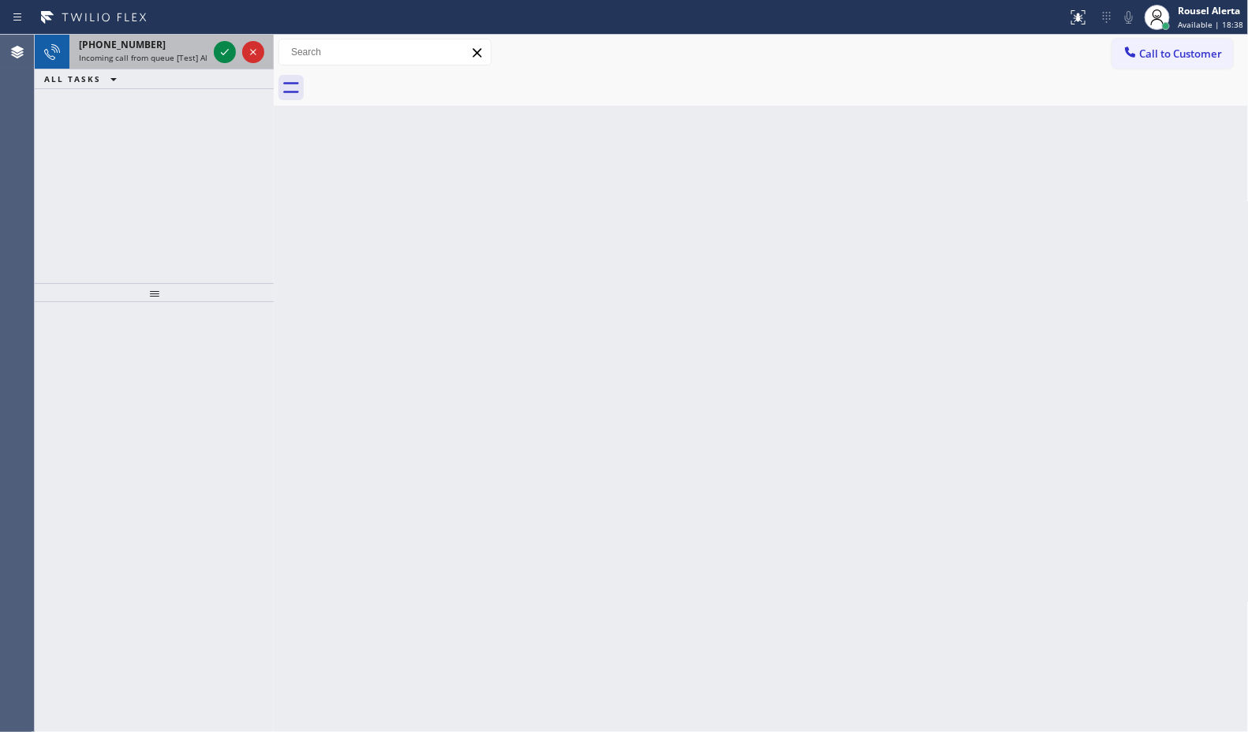
click at [202, 41] on div "+19493420355" at bounding box center [143, 44] width 129 height 13
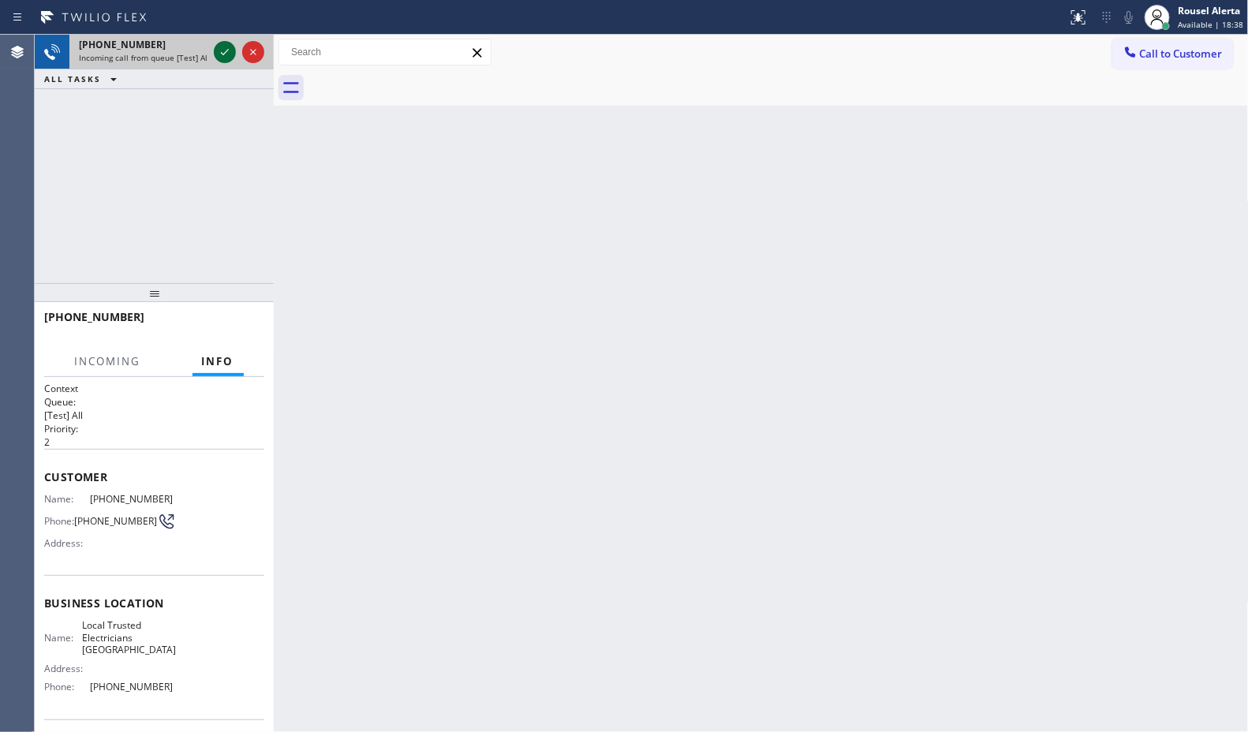
click at [214, 52] on div at bounding box center [225, 52] width 22 height 19
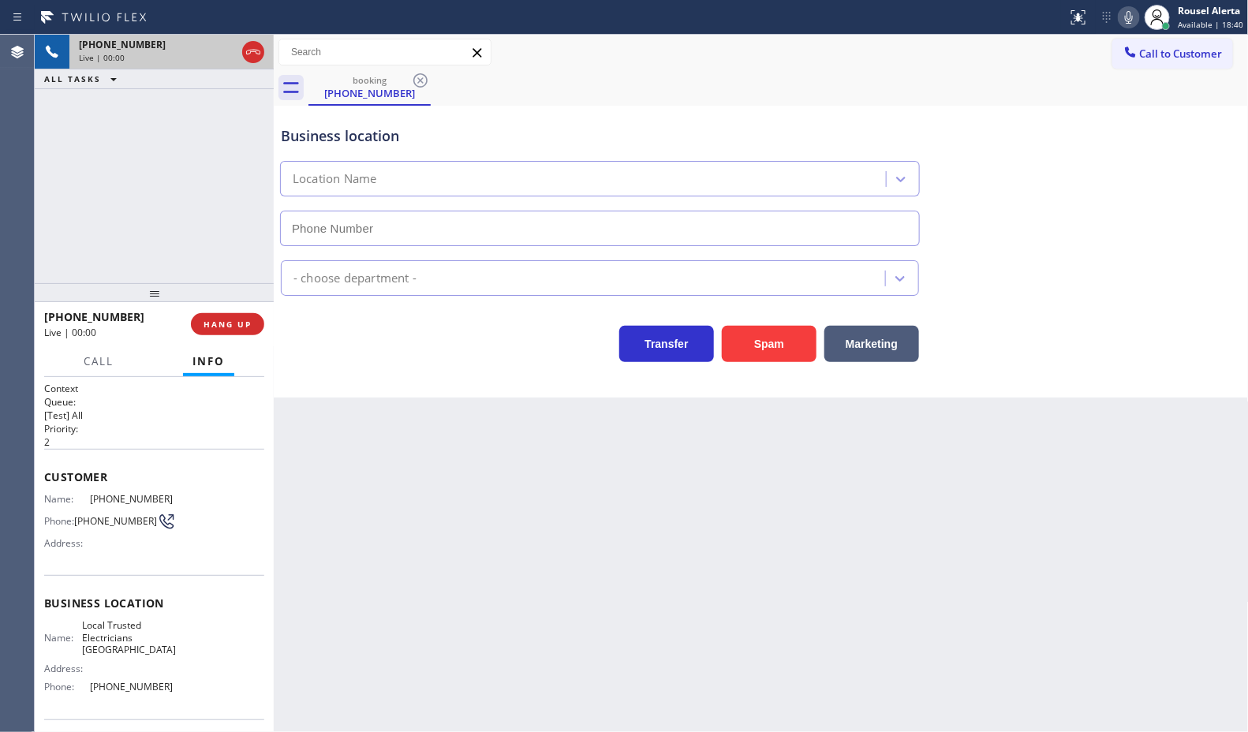
type input "[PHONE_NUMBER]"
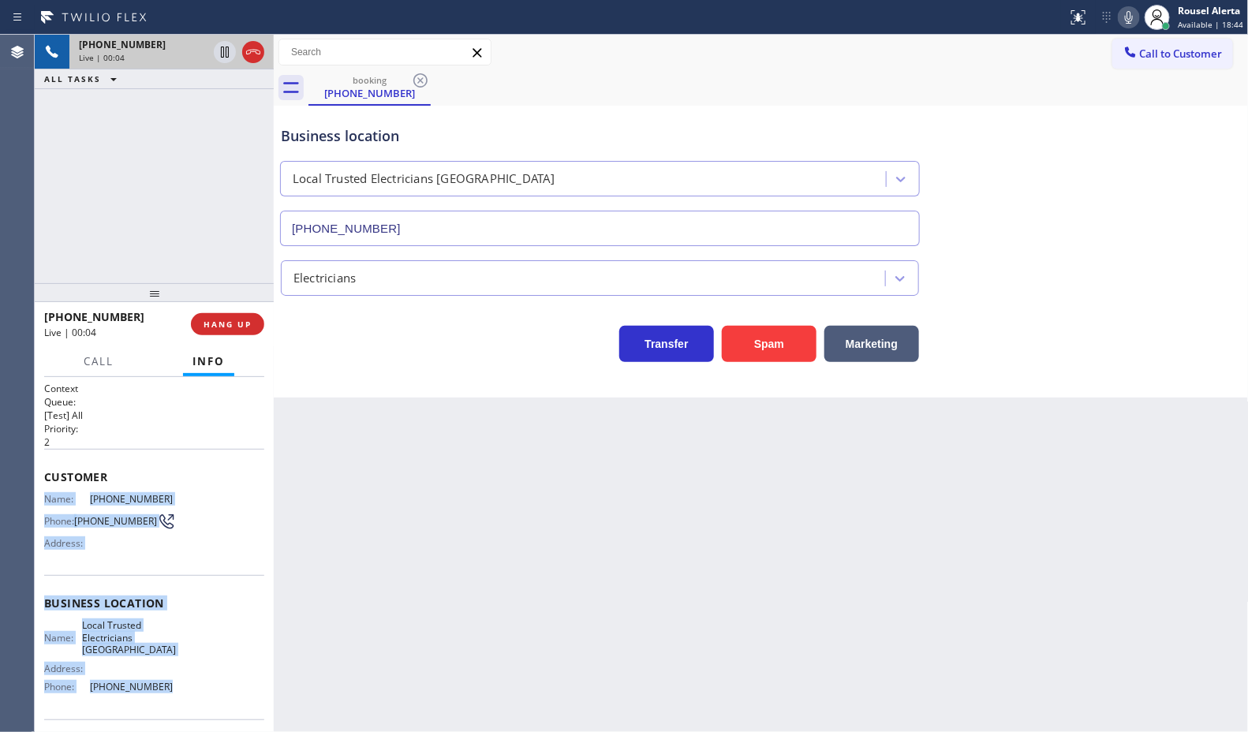
drag, startPoint x: 43, startPoint y: 487, endPoint x: 193, endPoint y: 680, distance: 243.9
click at [193, 680] on div "Context Queue: [Test] All Priority: 2 Customer Name: (949) 342-0355 Phone: (949…" at bounding box center [154, 610] width 220 height 457
copy div "Name: (949) 342-0355 Phone: (949) 342-0355 Address: Business location Name: Loc…"
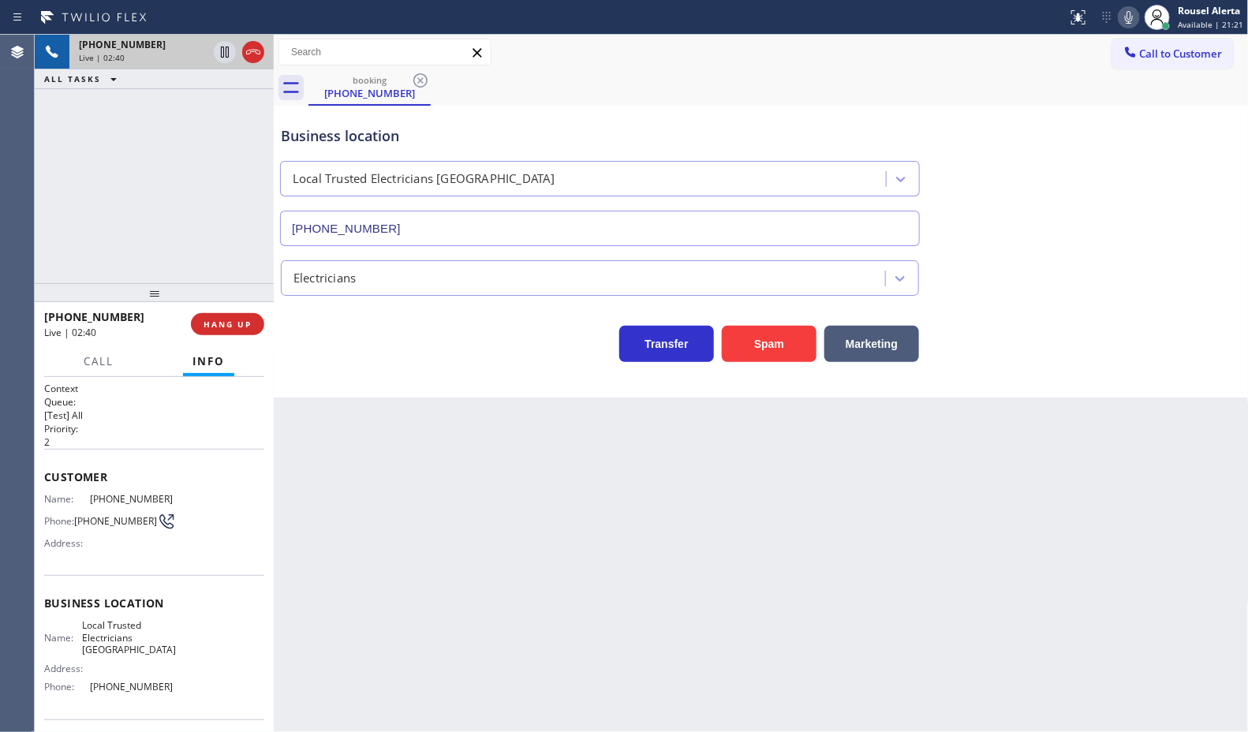
click at [439, 465] on div "Back to Dashboard Change Sender ID Customers Technicians Select a contact Outbo…" at bounding box center [761, 383] width 975 height 697
click at [219, 58] on icon at bounding box center [224, 52] width 19 height 19
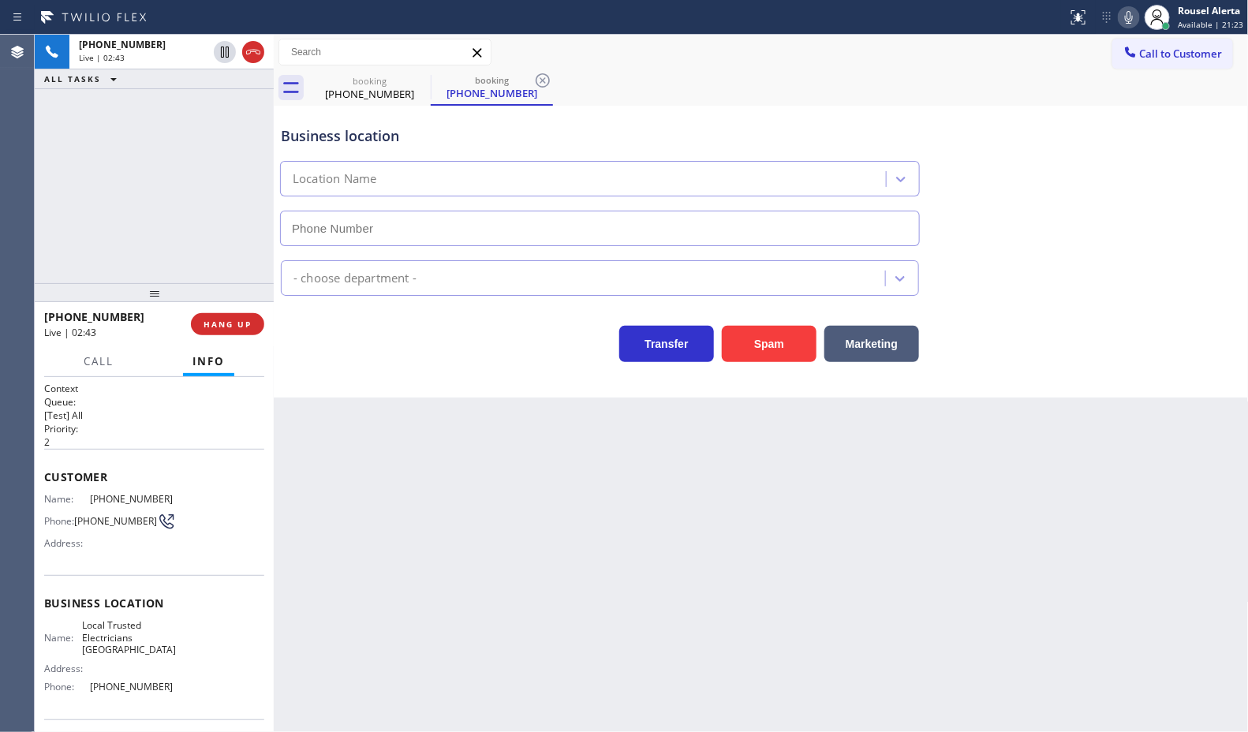
type input "[PHONE_NUMBER]"
click at [1126, 10] on icon at bounding box center [1128, 17] width 19 height 19
click at [217, 121] on div "+19493420355 Live | 03:38 ALL TASKS ALL TASKS ACTIVE TASKS TASKS IN WRAP UP" at bounding box center [154, 159] width 239 height 248
drag, startPoint x: 223, startPoint y: 59, endPoint x: 586, endPoint y: 39, distance: 363.3
click at [223, 59] on icon at bounding box center [224, 52] width 19 height 19
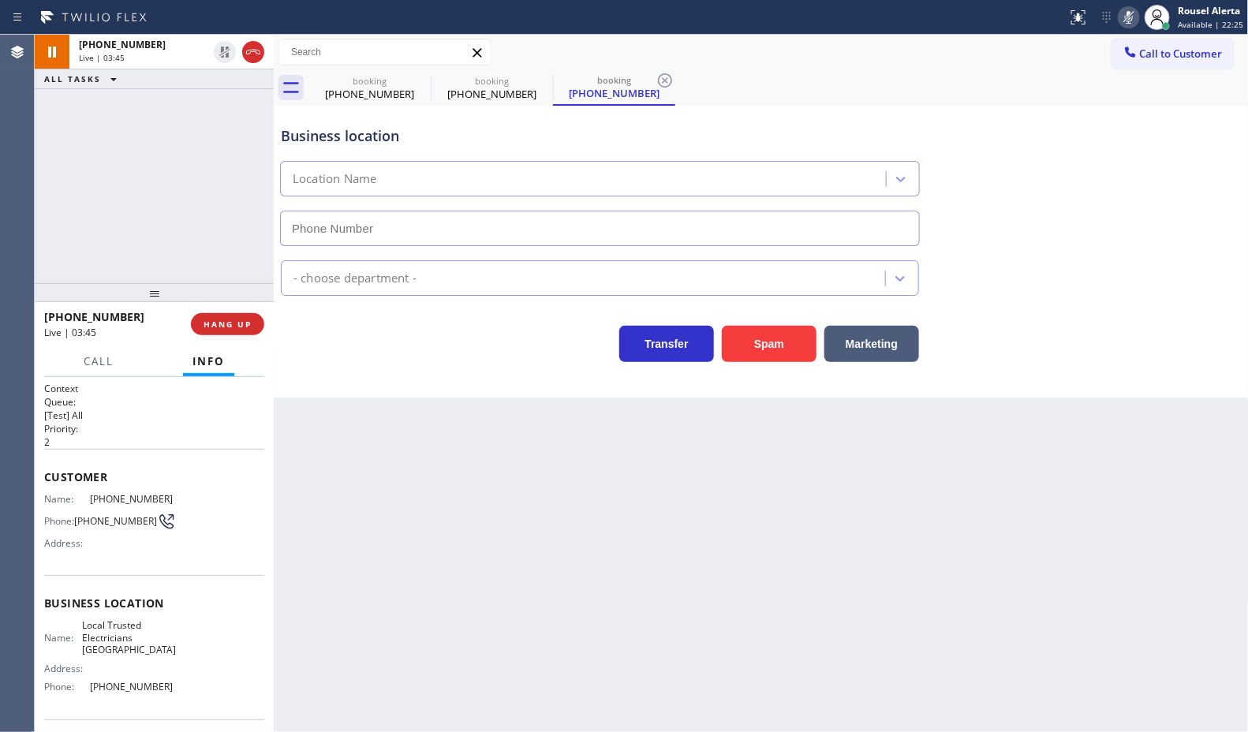
type input "[PHONE_NUMBER]"
click at [1130, 17] on rect at bounding box center [1128, 15] width 11 height 11
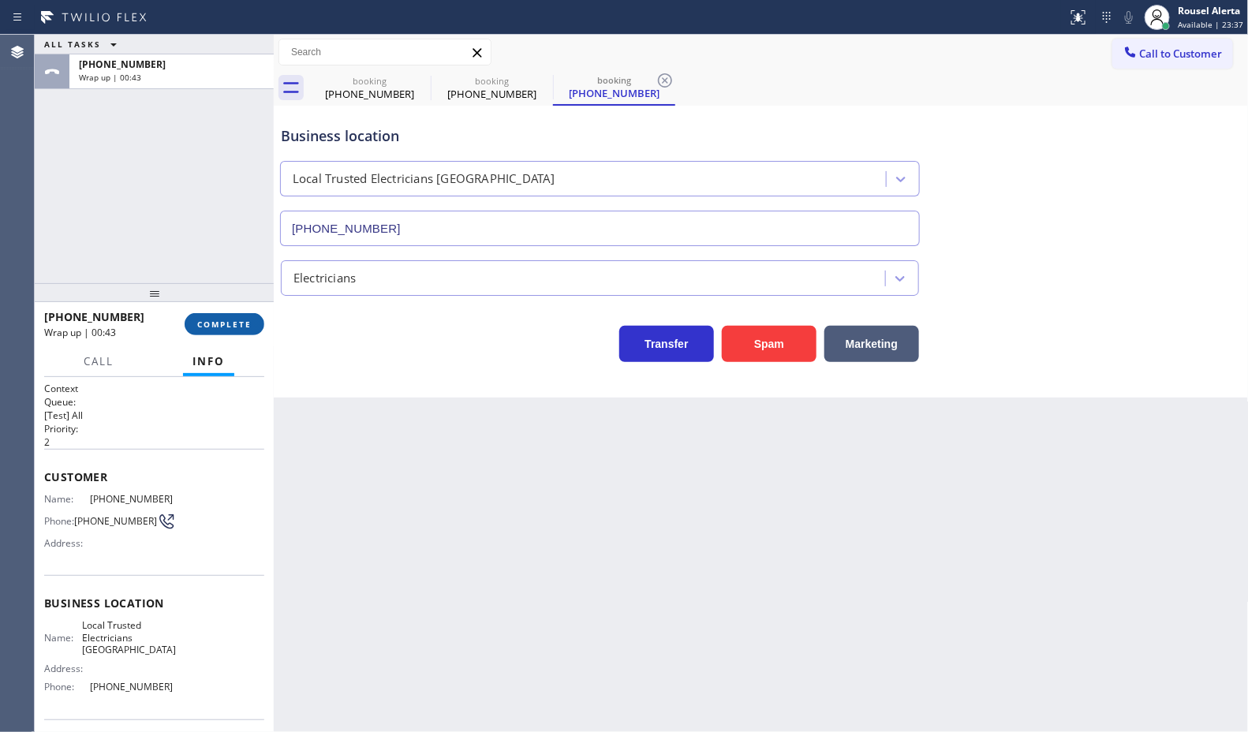
click at [207, 322] on span "COMPLETE" at bounding box center [224, 324] width 54 height 11
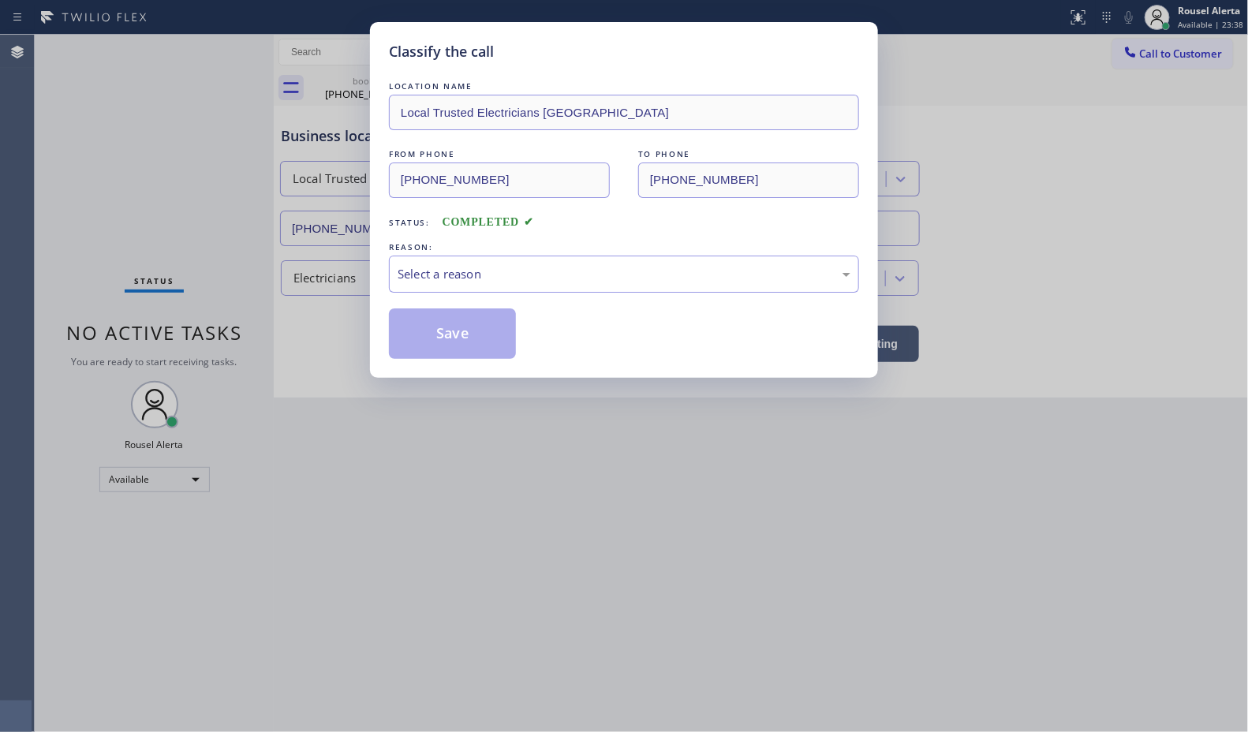
click at [466, 283] on div "Select a reason" at bounding box center [624, 274] width 453 height 18
drag, startPoint x: 481, startPoint y: 327, endPoint x: 229, endPoint y: 92, distance: 344.9
click at [480, 327] on button "Save" at bounding box center [452, 333] width 127 height 50
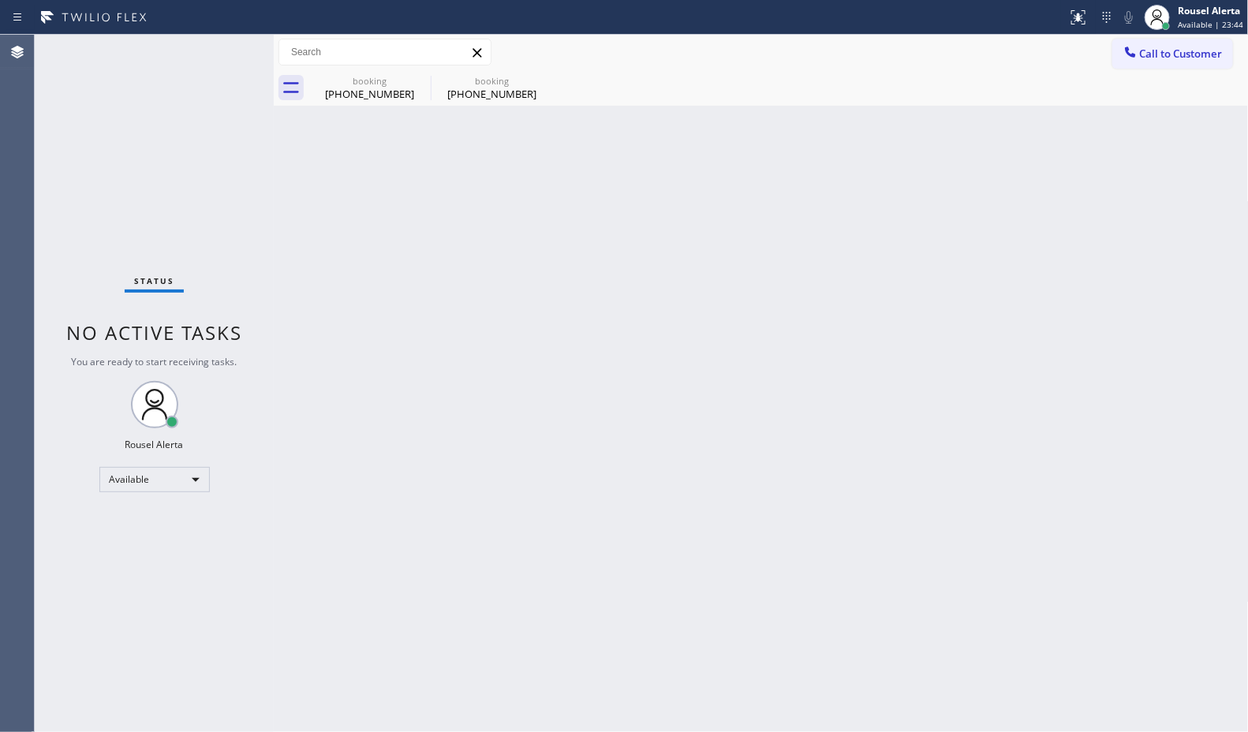
click at [667, 361] on div "Back to Dashboard Change Sender ID Customers Technicians Select a contact Outbo…" at bounding box center [761, 383] width 975 height 697
click at [418, 81] on icon at bounding box center [420, 80] width 19 height 19
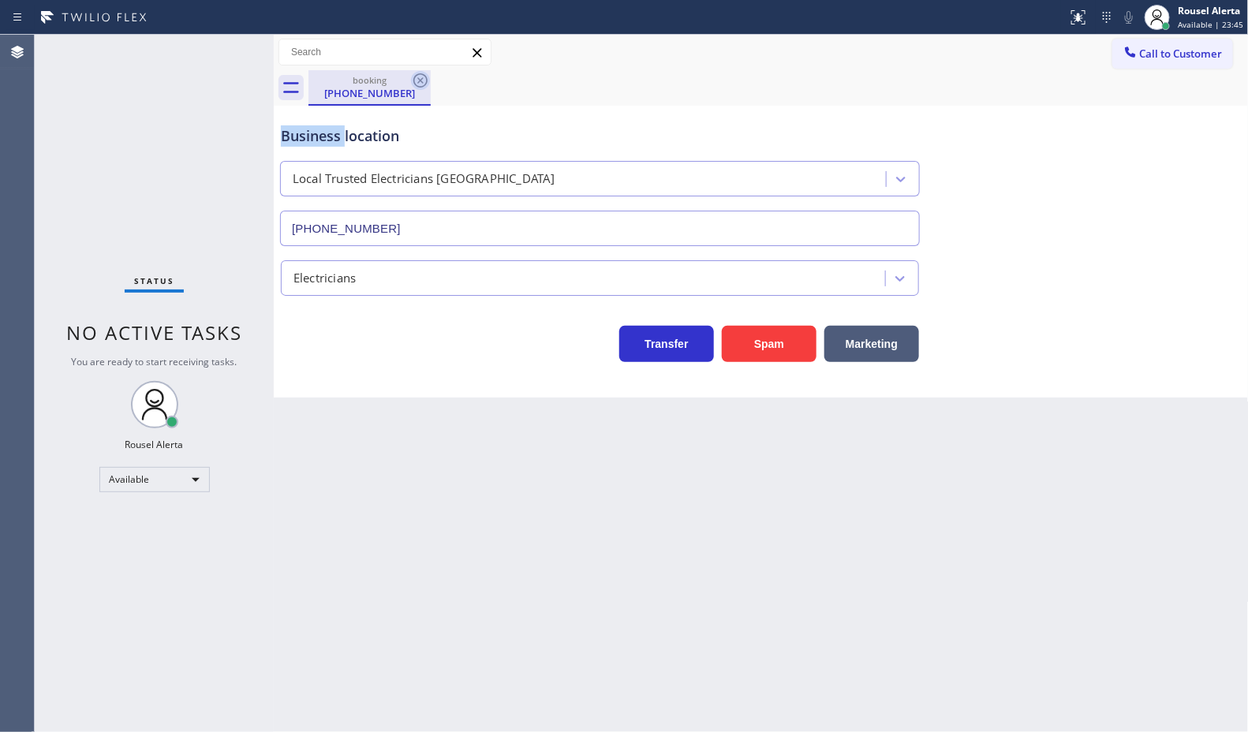
click at [418, 83] on icon at bounding box center [420, 80] width 14 height 14
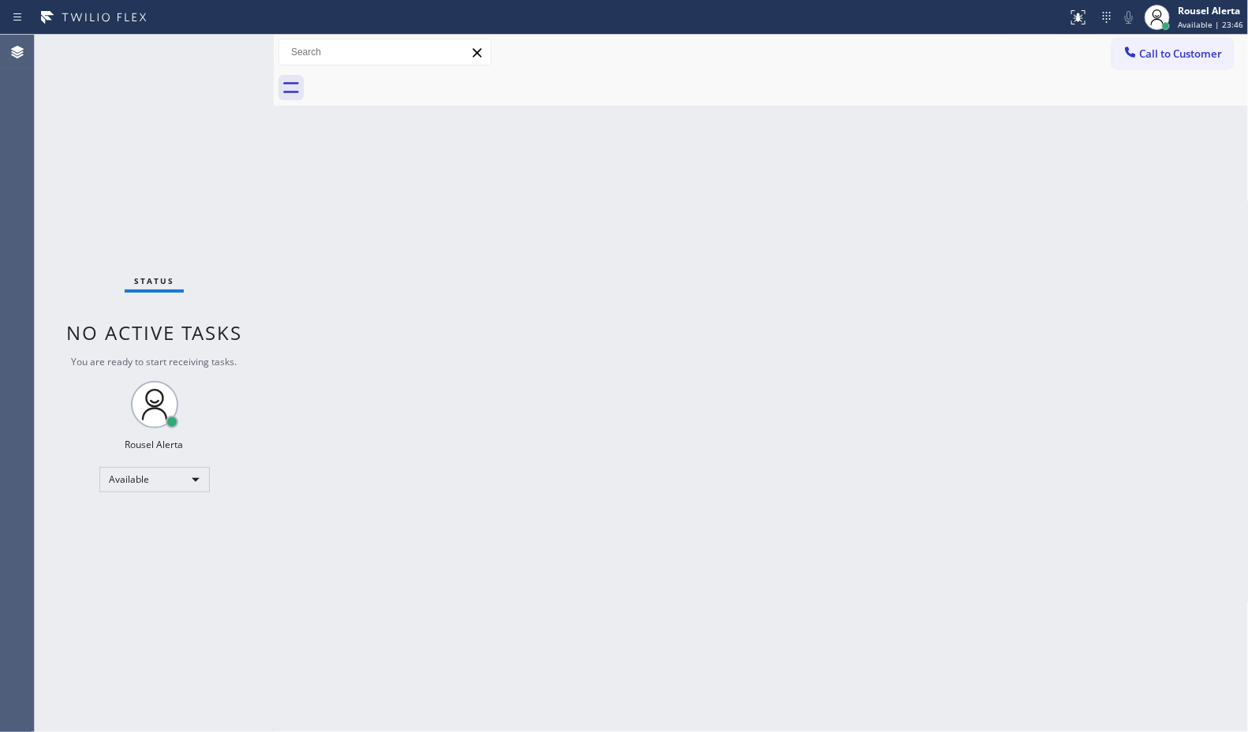
click at [677, 415] on div "Back to Dashboard Change Sender ID Customers Technicians Select a contact Outbo…" at bounding box center [761, 383] width 975 height 697
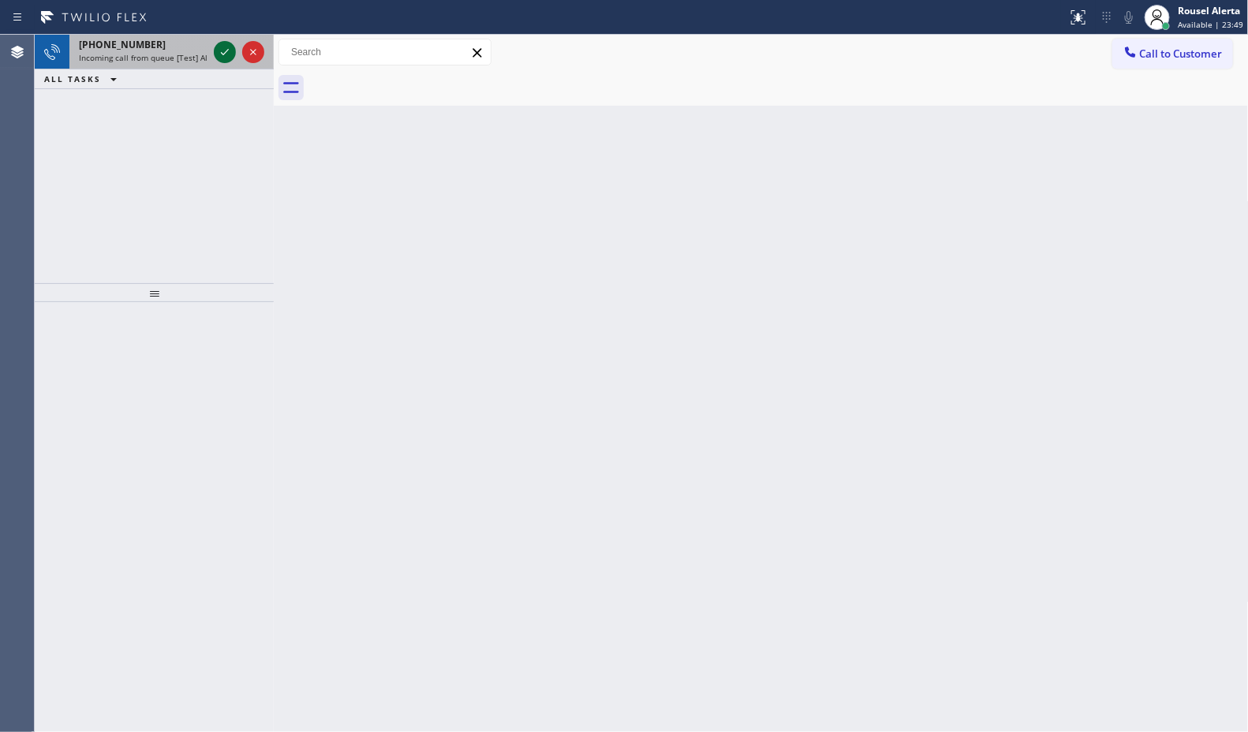
click at [223, 55] on icon at bounding box center [224, 52] width 19 height 19
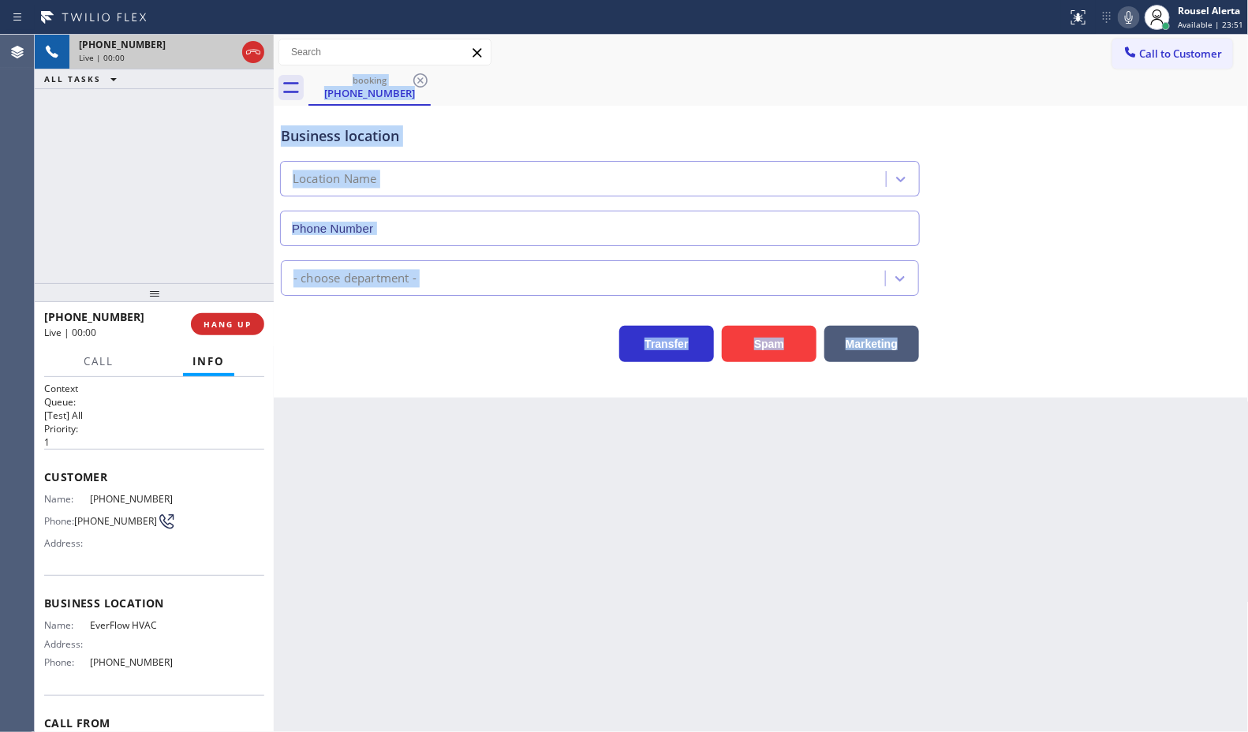
type input "(442) 342-8923"
click at [753, 334] on button "Spam" at bounding box center [769, 344] width 95 height 36
click at [865, 601] on div "Back to Dashboard Change Sender ID Customers Technicians Select a contact Outbo…" at bounding box center [761, 383] width 975 height 697
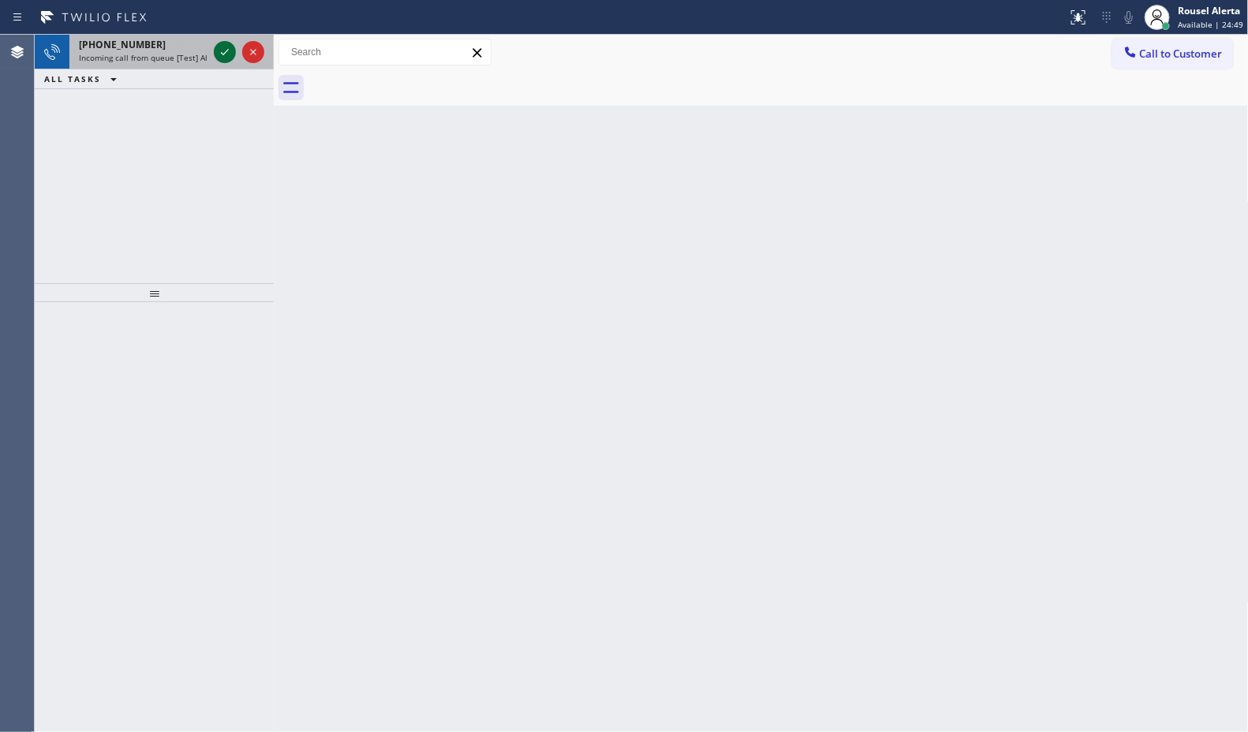
click at [225, 57] on icon at bounding box center [224, 52] width 19 height 19
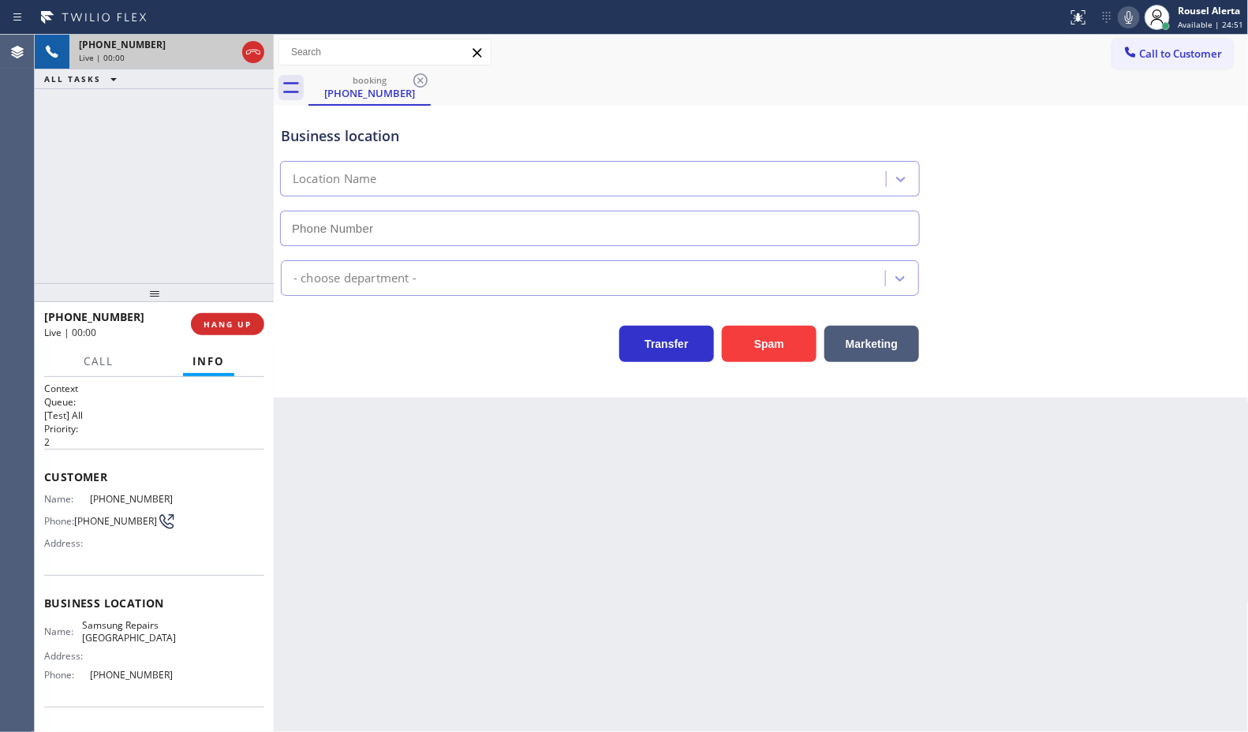
type input "[PHONE_NUMBER]"
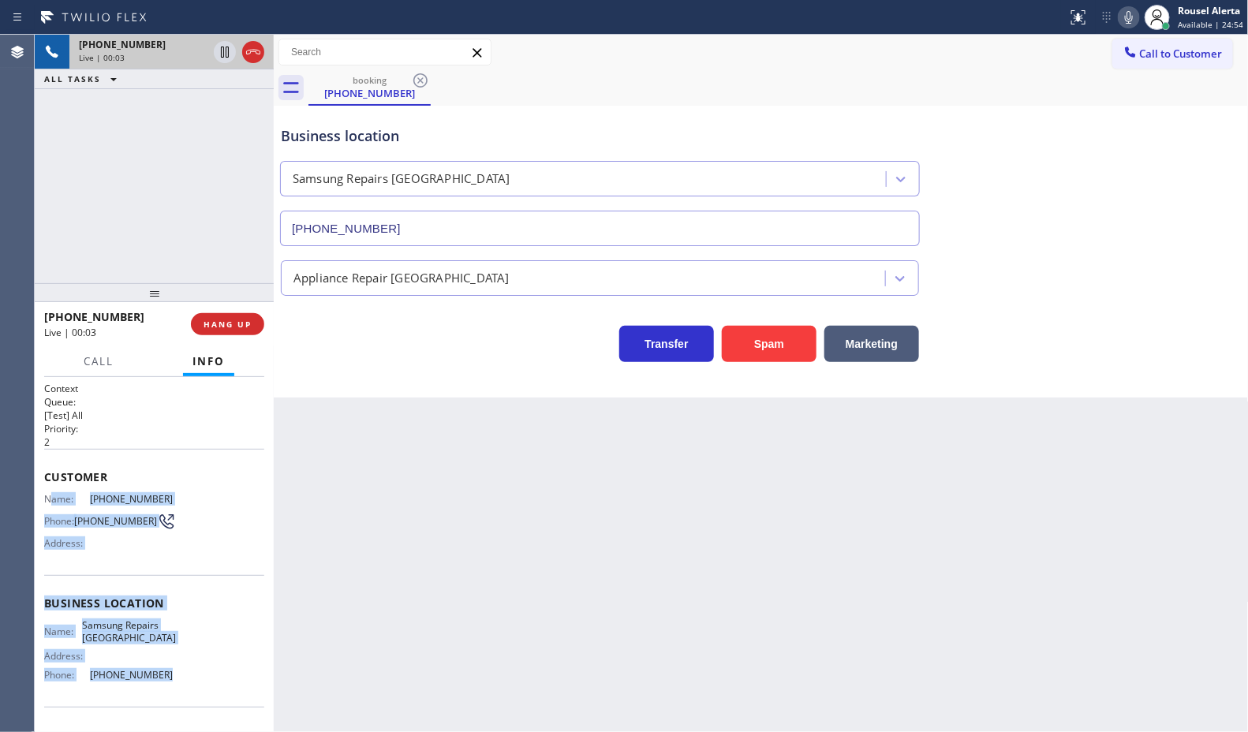
drag, startPoint x: 52, startPoint y: 497, endPoint x: 197, endPoint y: 675, distance: 229.9
click at [197, 675] on div "Context Queue: [Test] All Priority: 2 Customer Name: (361) 484-0287 Phone: (361…" at bounding box center [154, 604] width 220 height 444
copy div "ame: (361) 484-0287 Phone: (361) 484-0287 Address: Business location Name: Sams…"
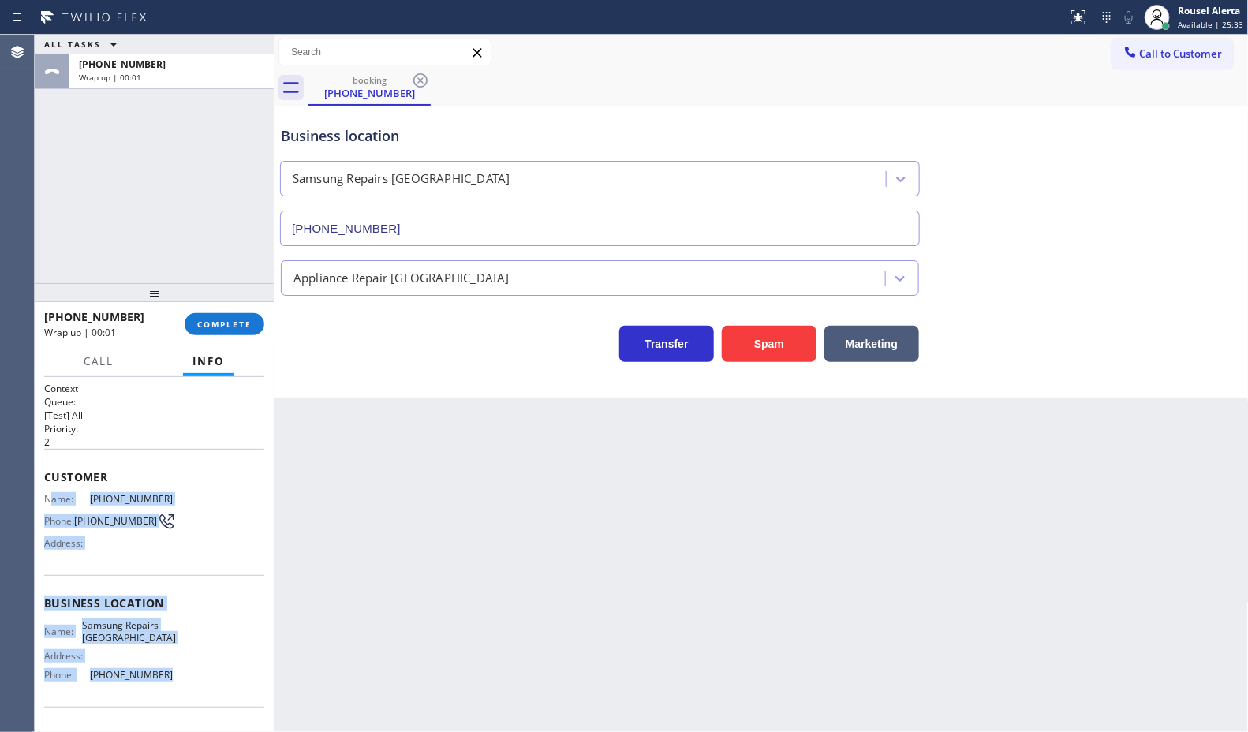
click at [230, 310] on div "+13614840287 Wrap up | 00:01 COMPLETE" at bounding box center [154, 324] width 220 height 41
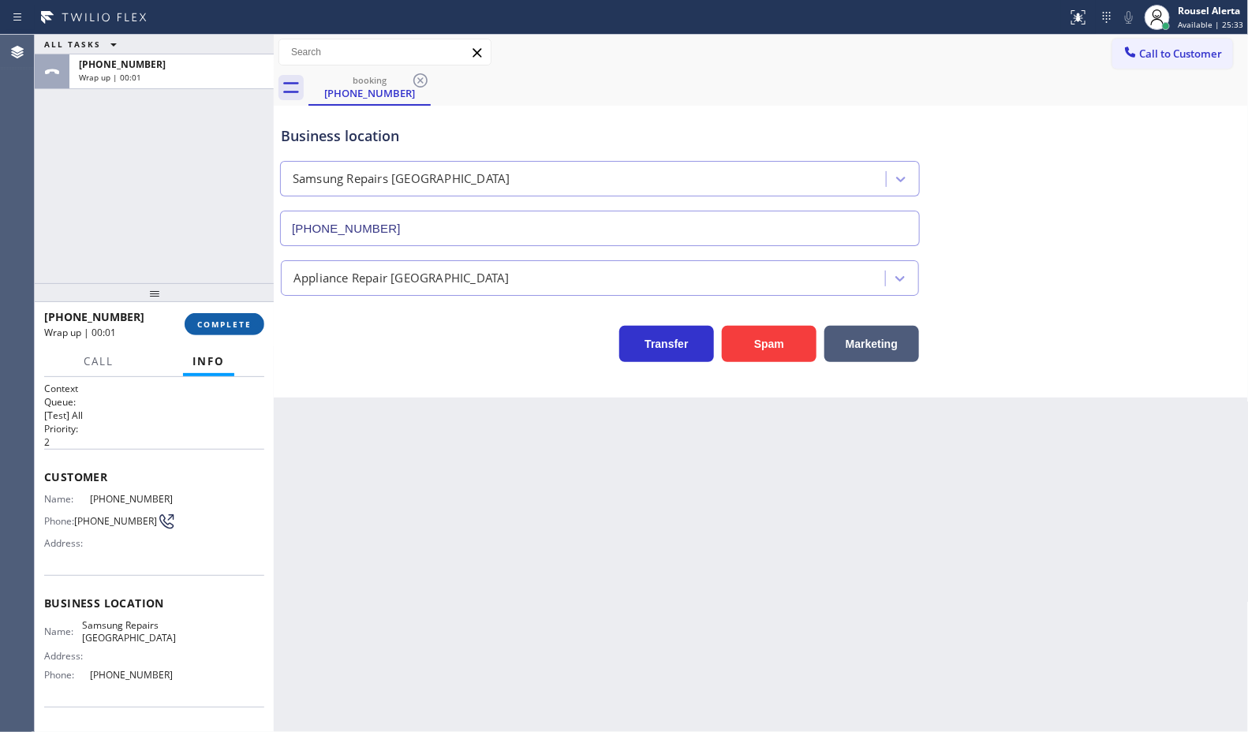
click at [222, 324] on span "COMPLETE" at bounding box center [224, 324] width 54 height 11
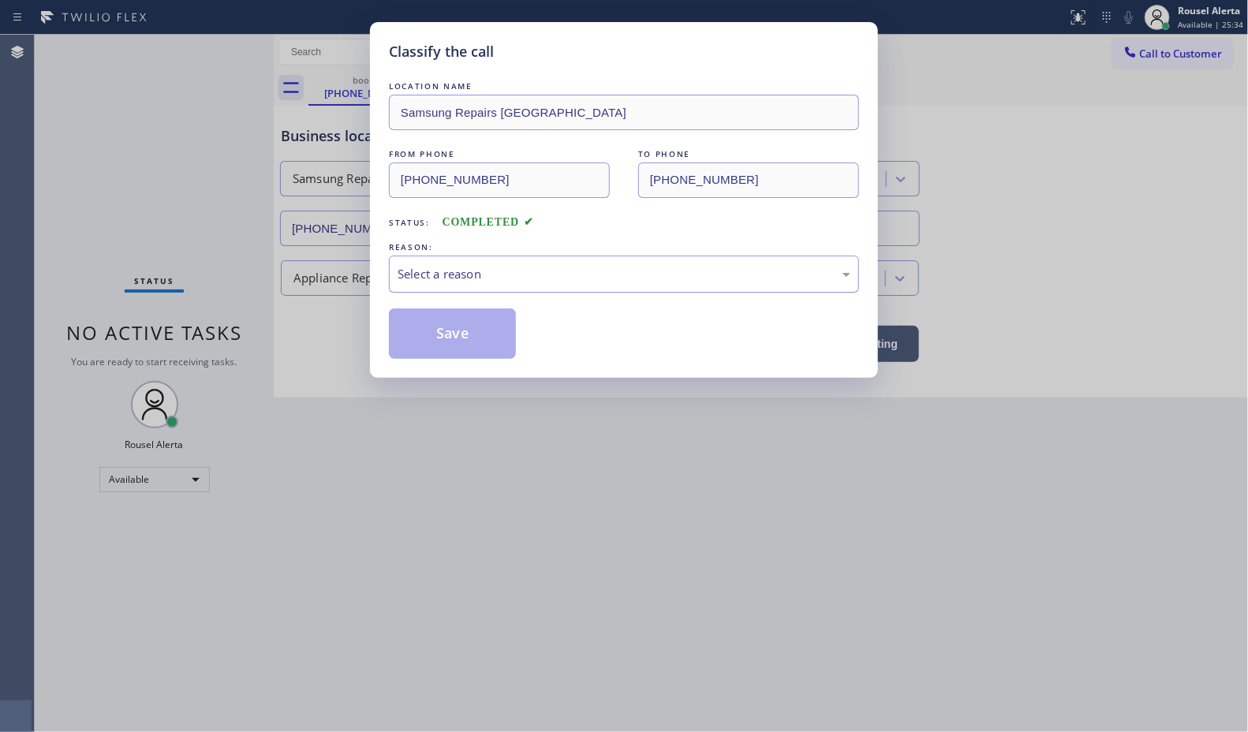
click at [580, 277] on div "Select a reason" at bounding box center [624, 274] width 453 height 18
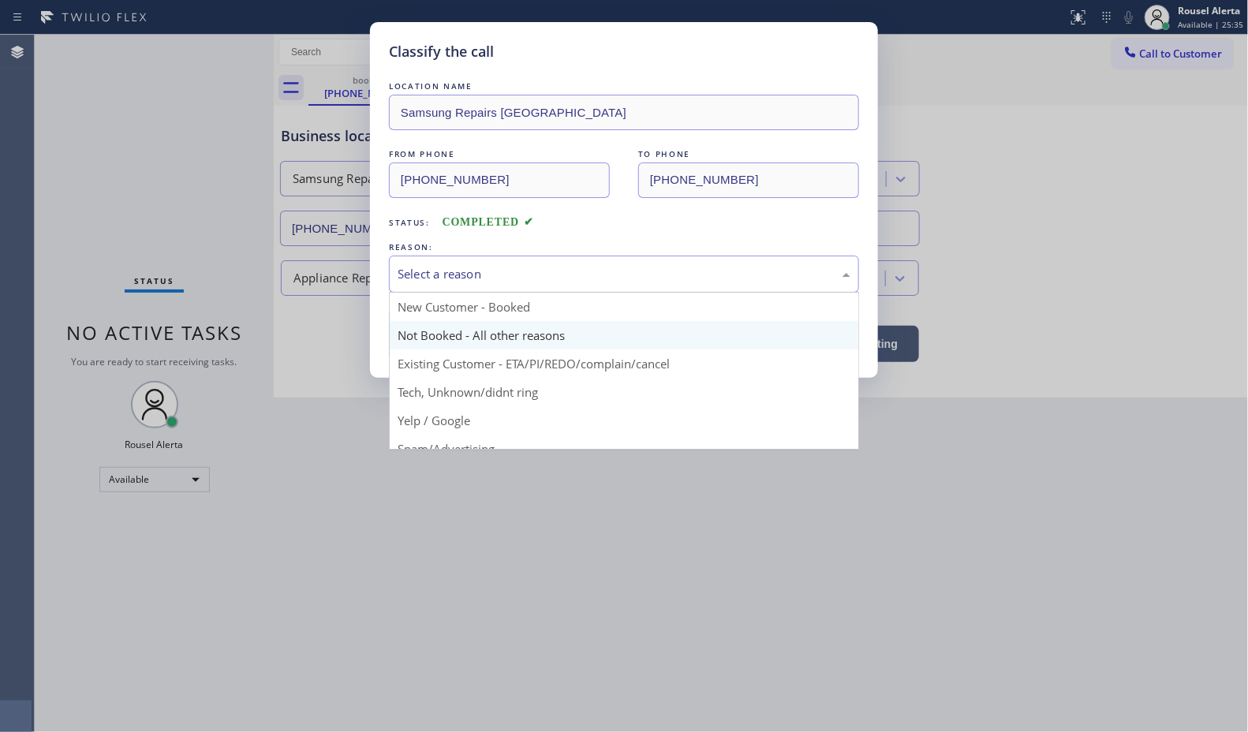
drag, startPoint x: 528, startPoint y: 340, endPoint x: 450, endPoint y: 338, distance: 78.9
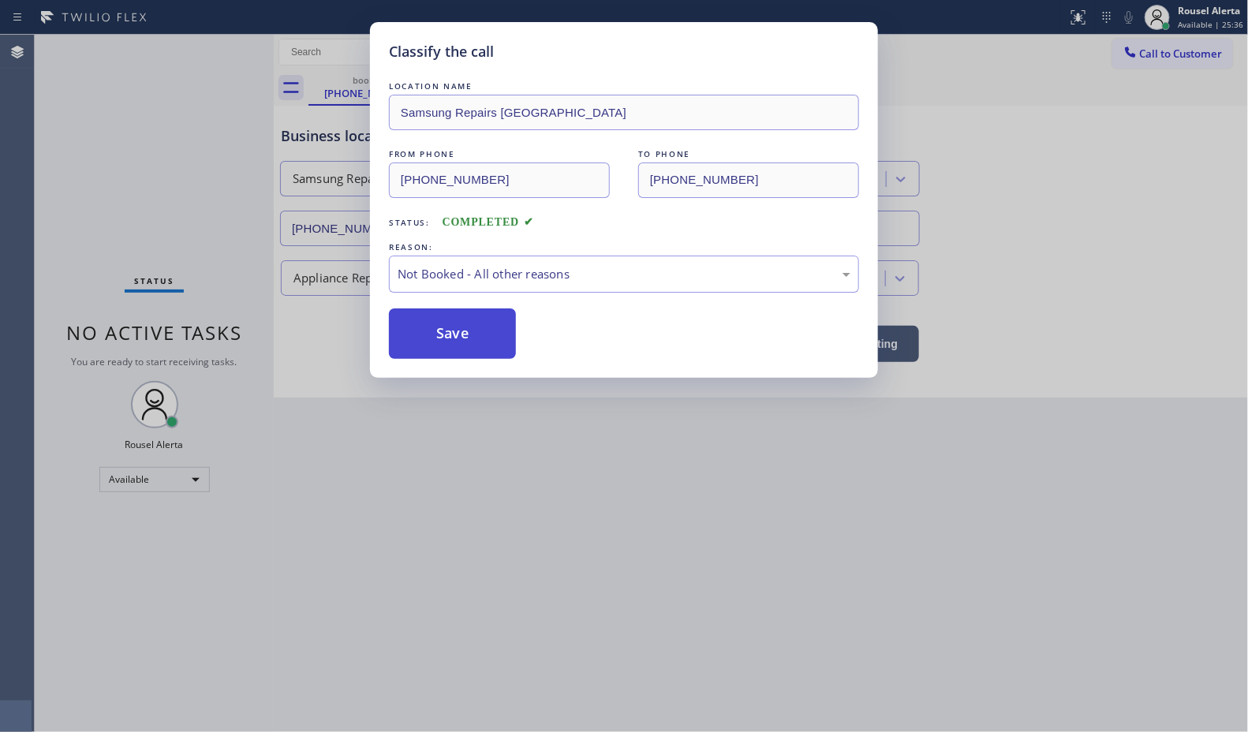
click at [439, 339] on button "Save" at bounding box center [452, 333] width 127 height 50
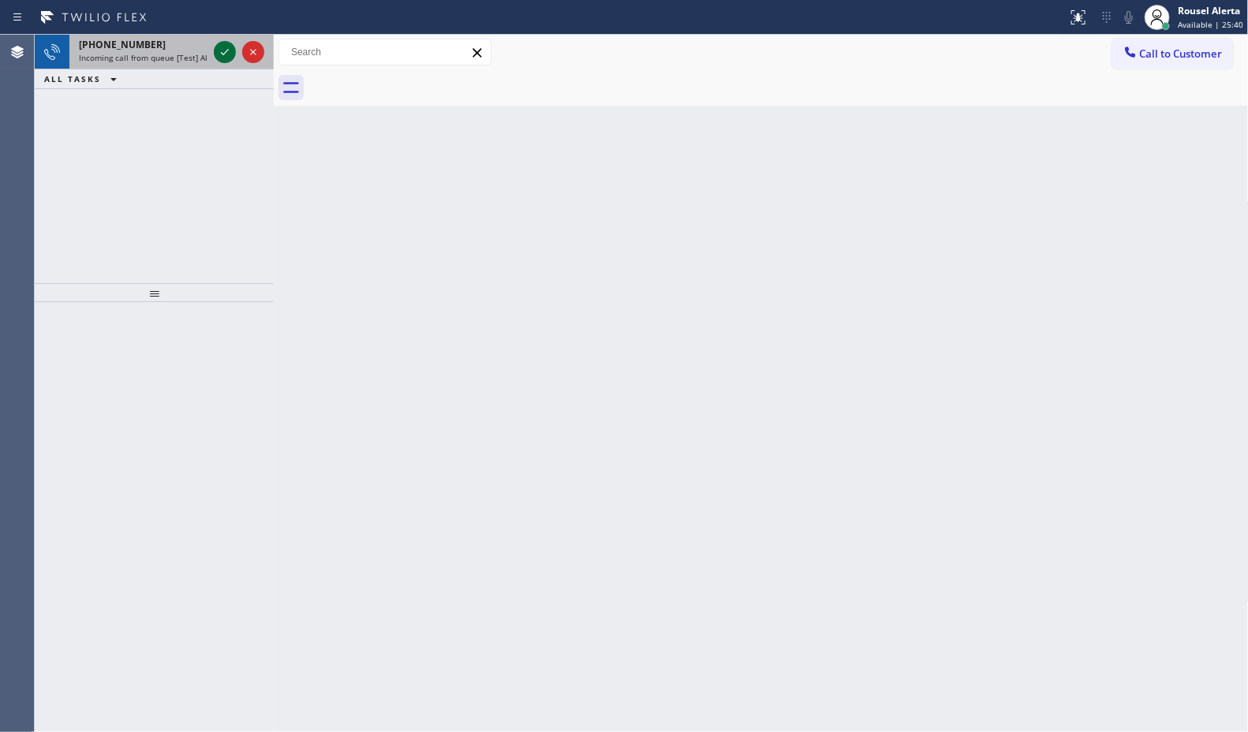
click at [223, 60] on icon at bounding box center [224, 52] width 19 height 19
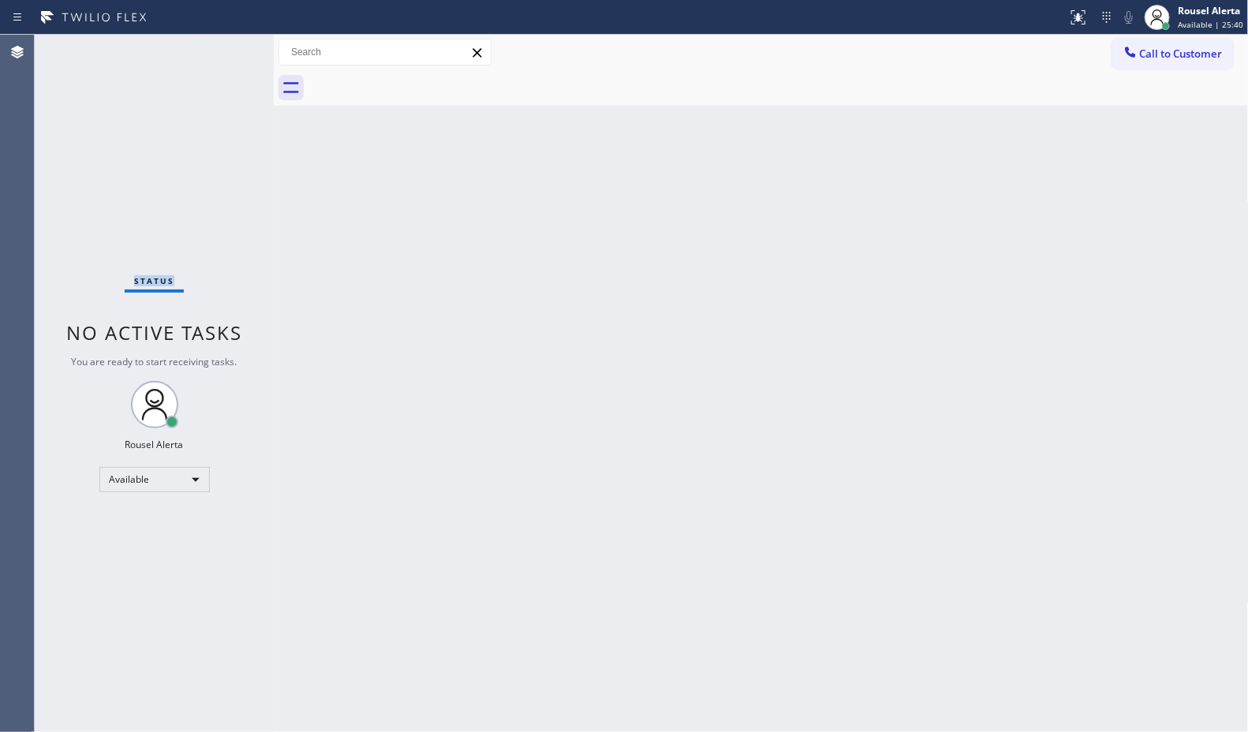
click at [223, 60] on div "Status No active tasks You are ready to start receiving tasks. Rousel Alerta Av…" at bounding box center [154, 383] width 239 height 697
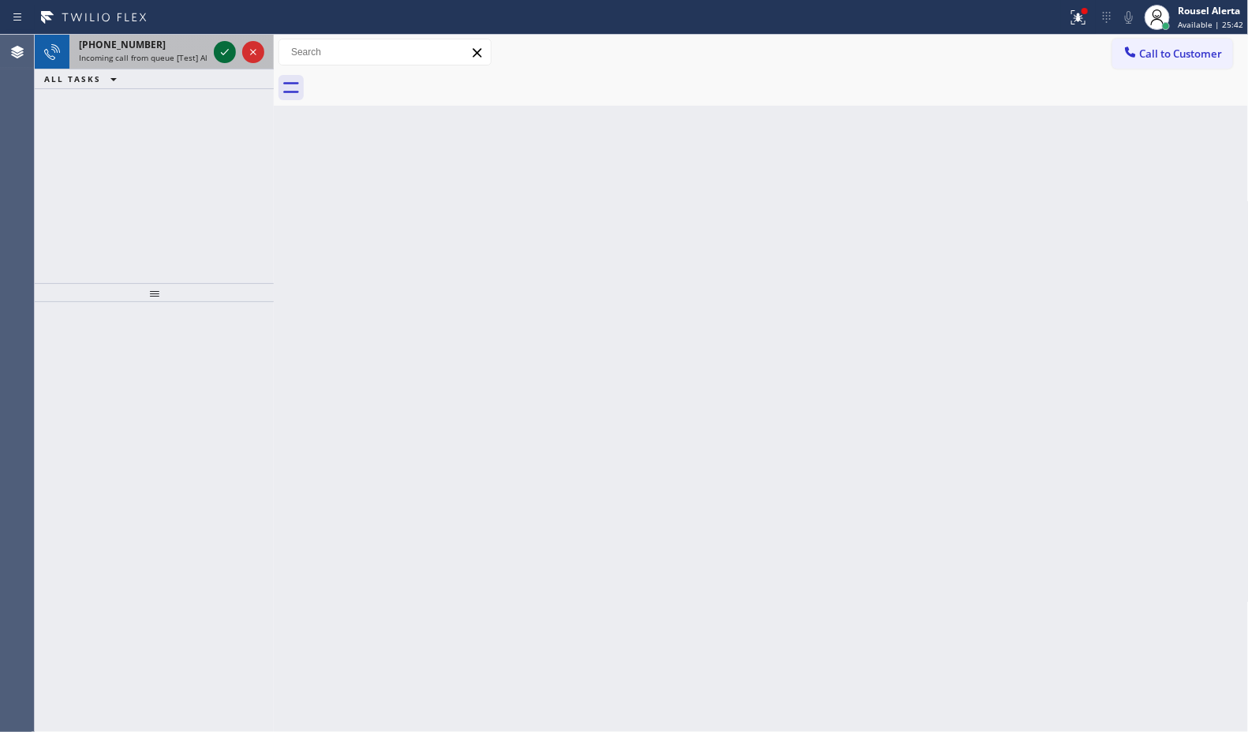
click at [223, 59] on icon at bounding box center [224, 52] width 19 height 19
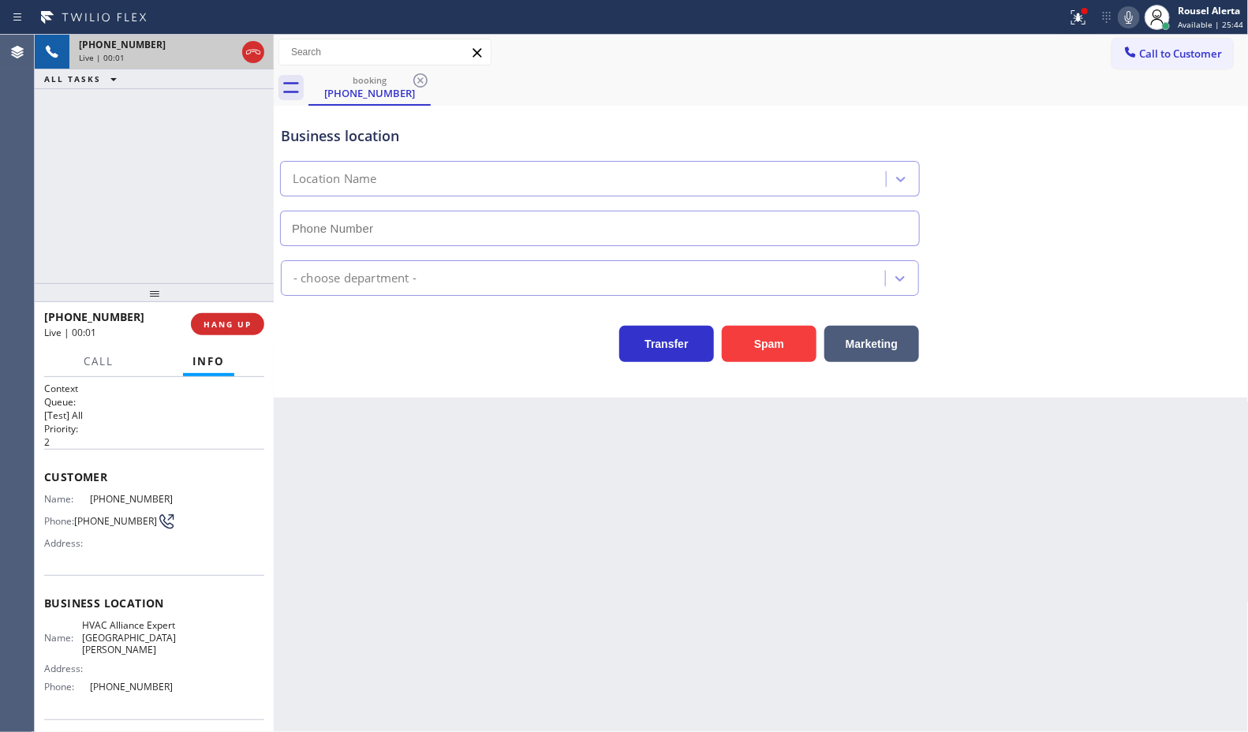
type input "(650) 800-8611"
click at [767, 355] on button "Spam" at bounding box center [769, 344] width 95 height 36
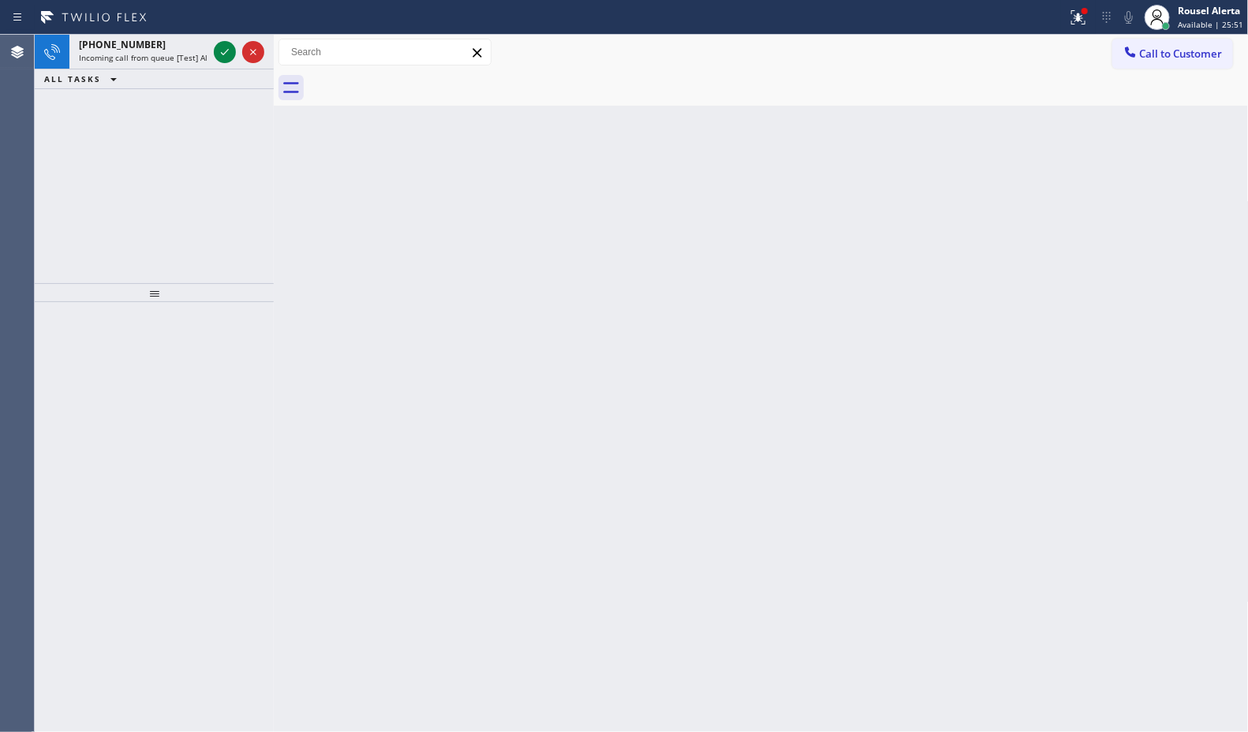
click at [205, 44] on div "+14153414048" at bounding box center [143, 44] width 129 height 13
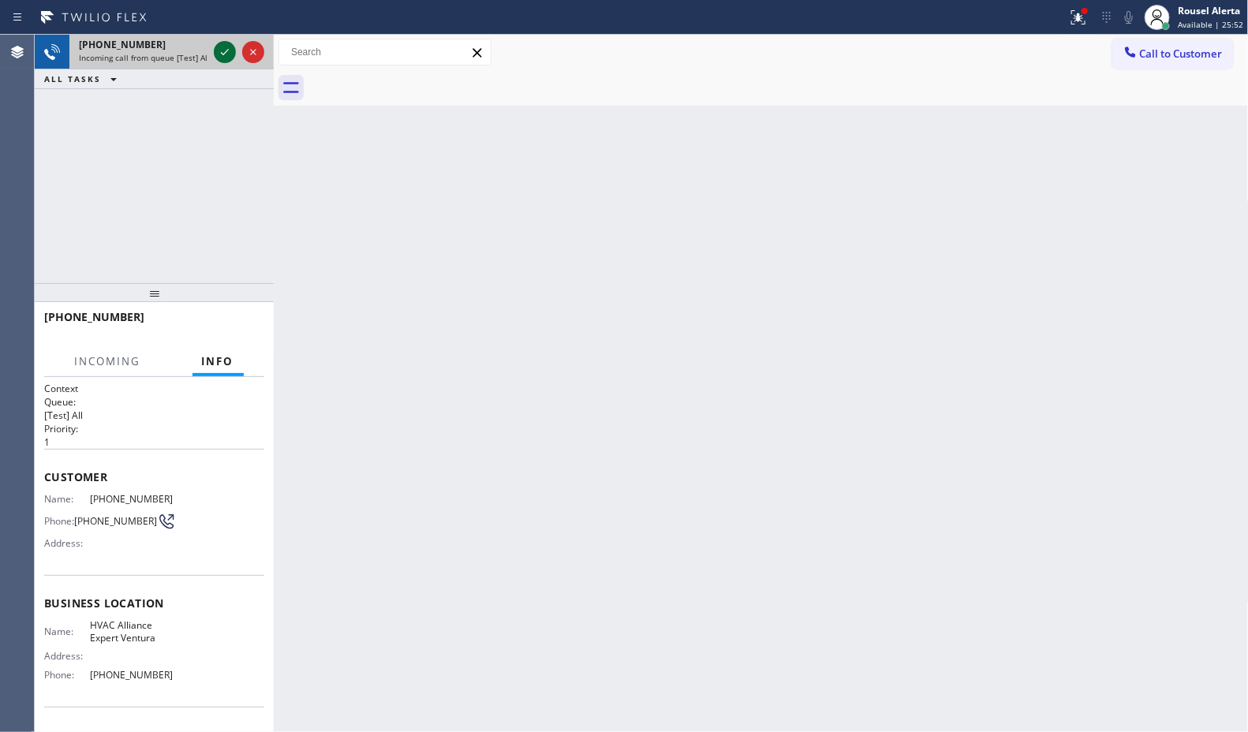
click at [215, 48] on icon at bounding box center [224, 52] width 19 height 19
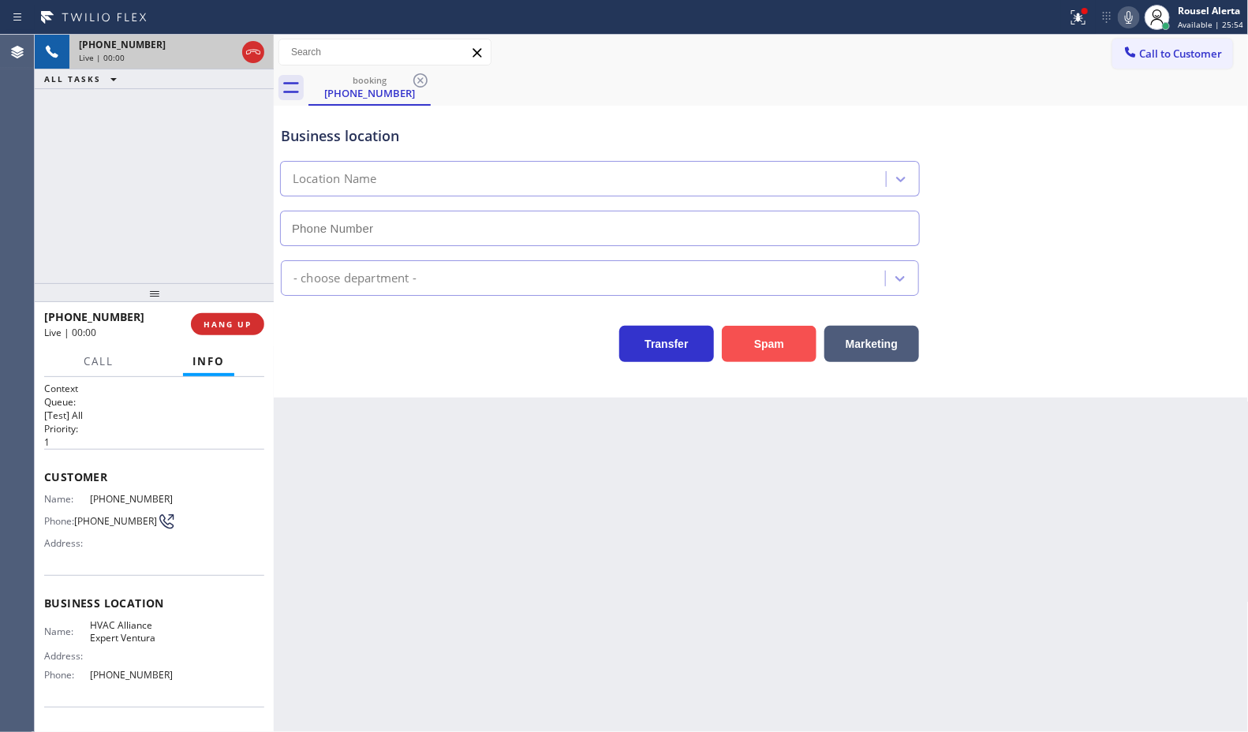
type input "[PHONE_NUMBER]"
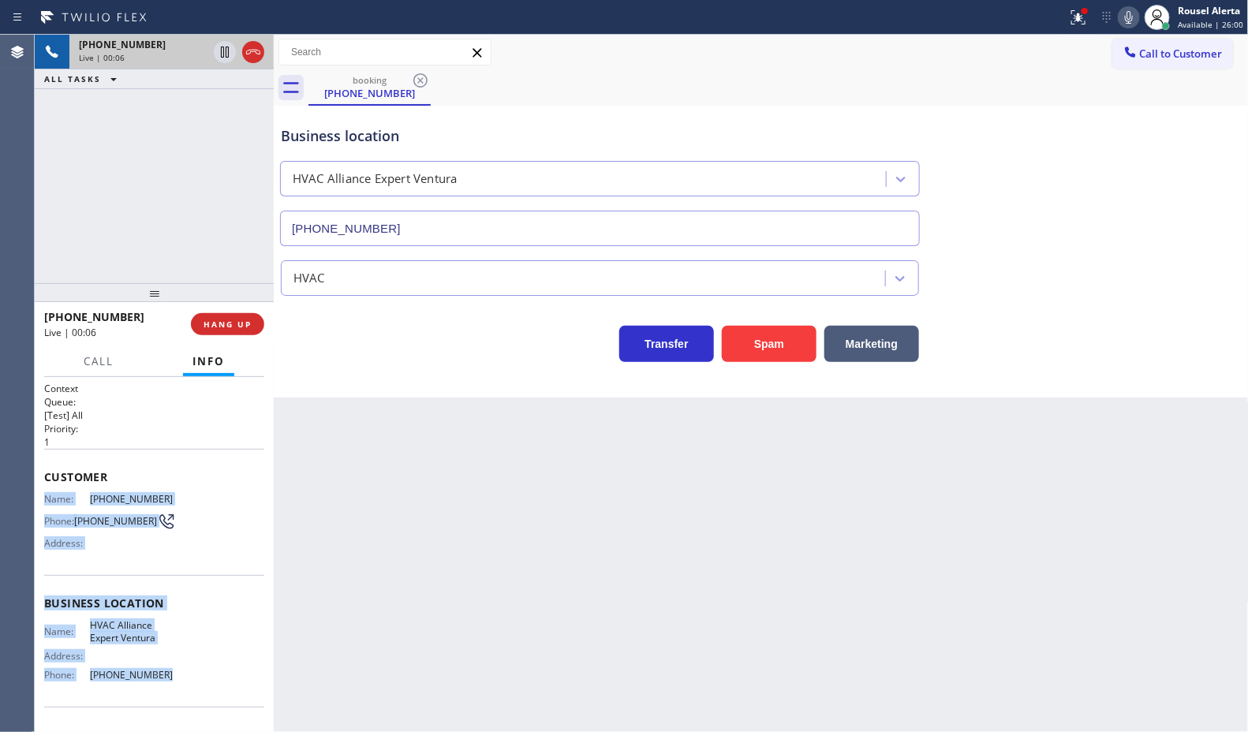
drag, startPoint x: 42, startPoint y: 487, endPoint x: 185, endPoint y: 700, distance: 256.2
click at [185, 700] on div "Context Queue: [Test] All Priority: 1 Customer Name: (415) 341-4048 Phone: (415…" at bounding box center [154, 554] width 239 height 355
copy div "Name: (415) 341-4048 Phone: (415) 341-4048 Address: Business location Name: HVA…"
click at [242, 328] on span "HANG UP" at bounding box center [227, 324] width 48 height 11
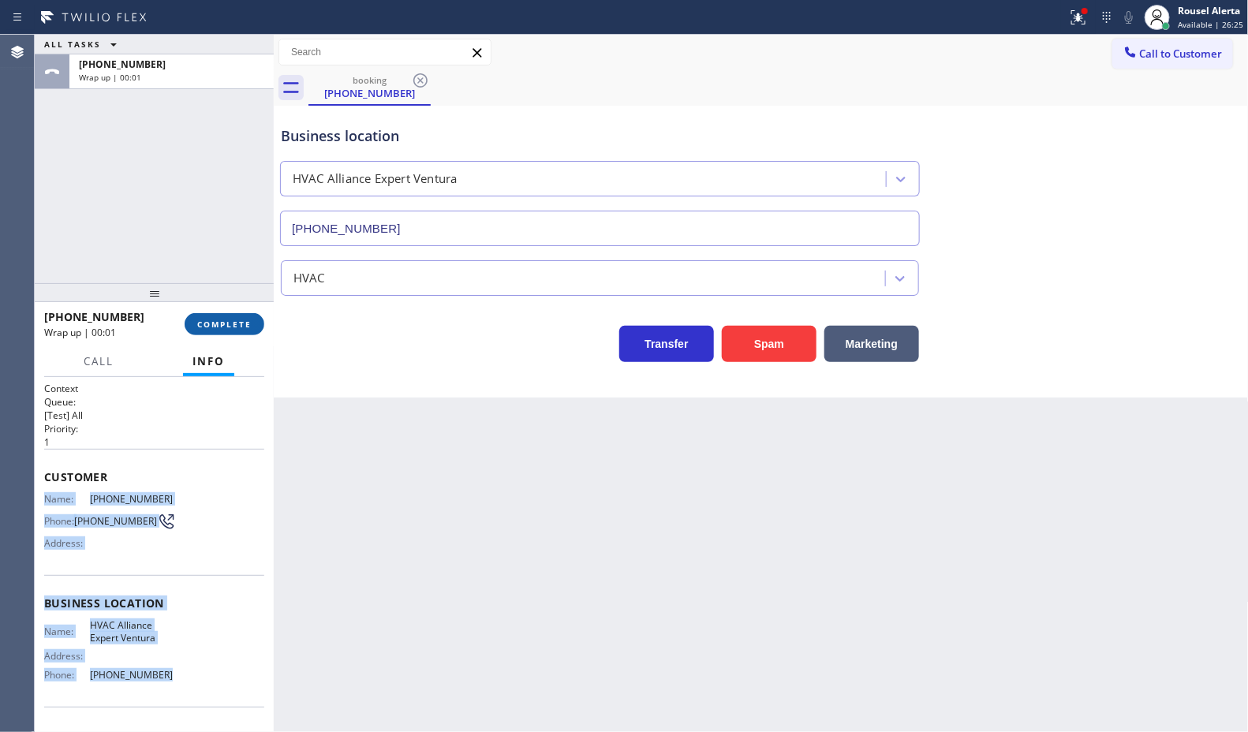
click at [235, 324] on span "COMPLETE" at bounding box center [224, 324] width 54 height 11
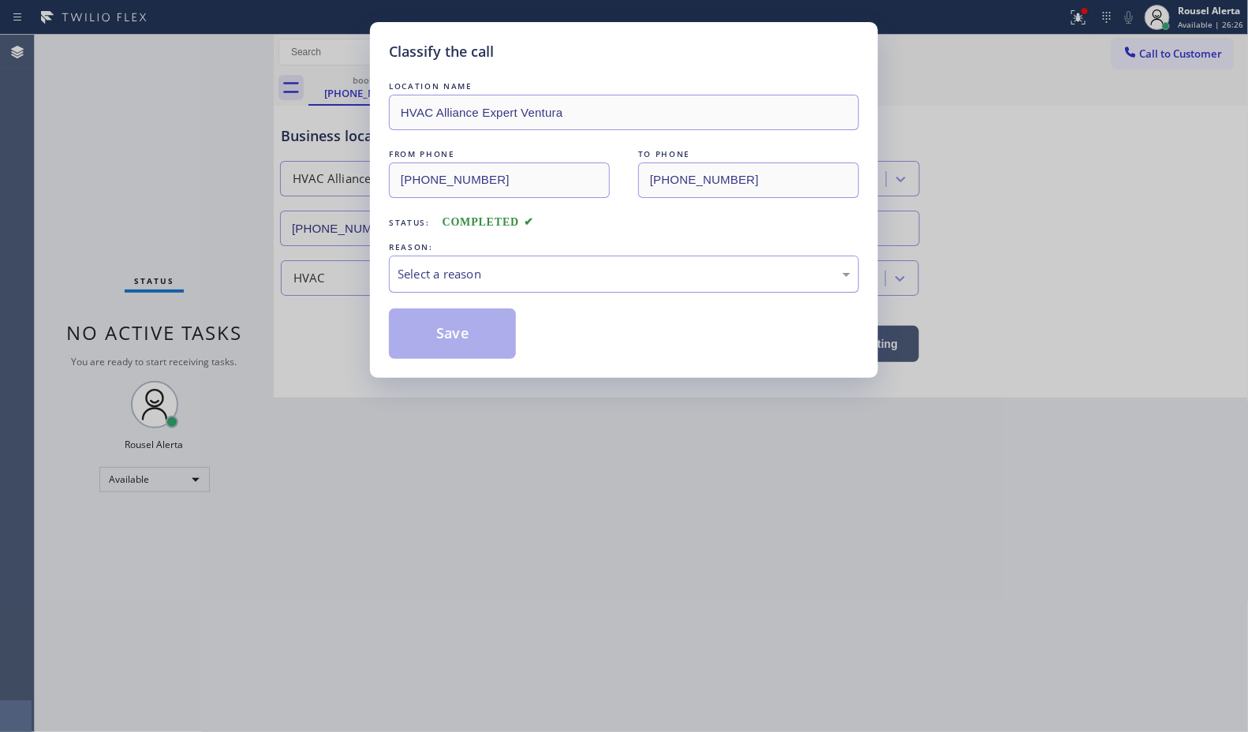
click at [514, 289] on div "Select a reason" at bounding box center [624, 274] width 470 height 37
click at [491, 335] on button "Save" at bounding box center [452, 333] width 127 height 50
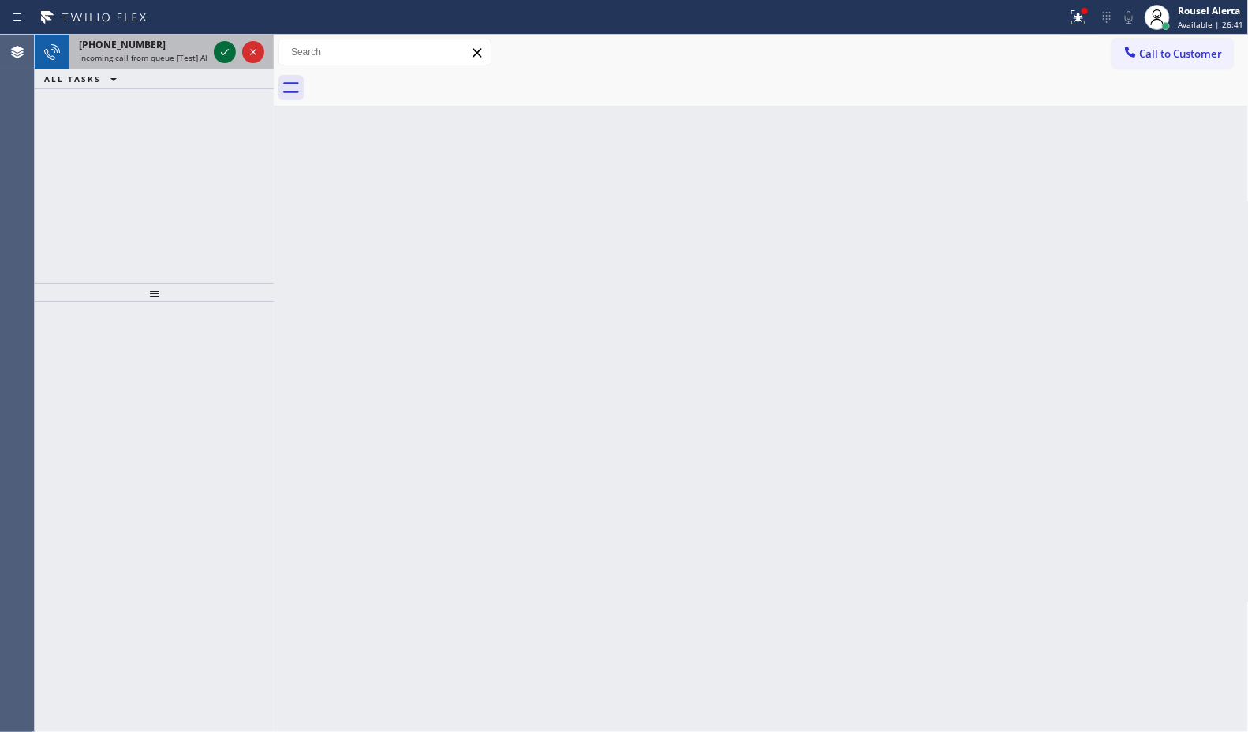
click at [227, 54] on icon at bounding box center [224, 52] width 19 height 19
click at [226, 56] on icon at bounding box center [224, 52] width 19 height 19
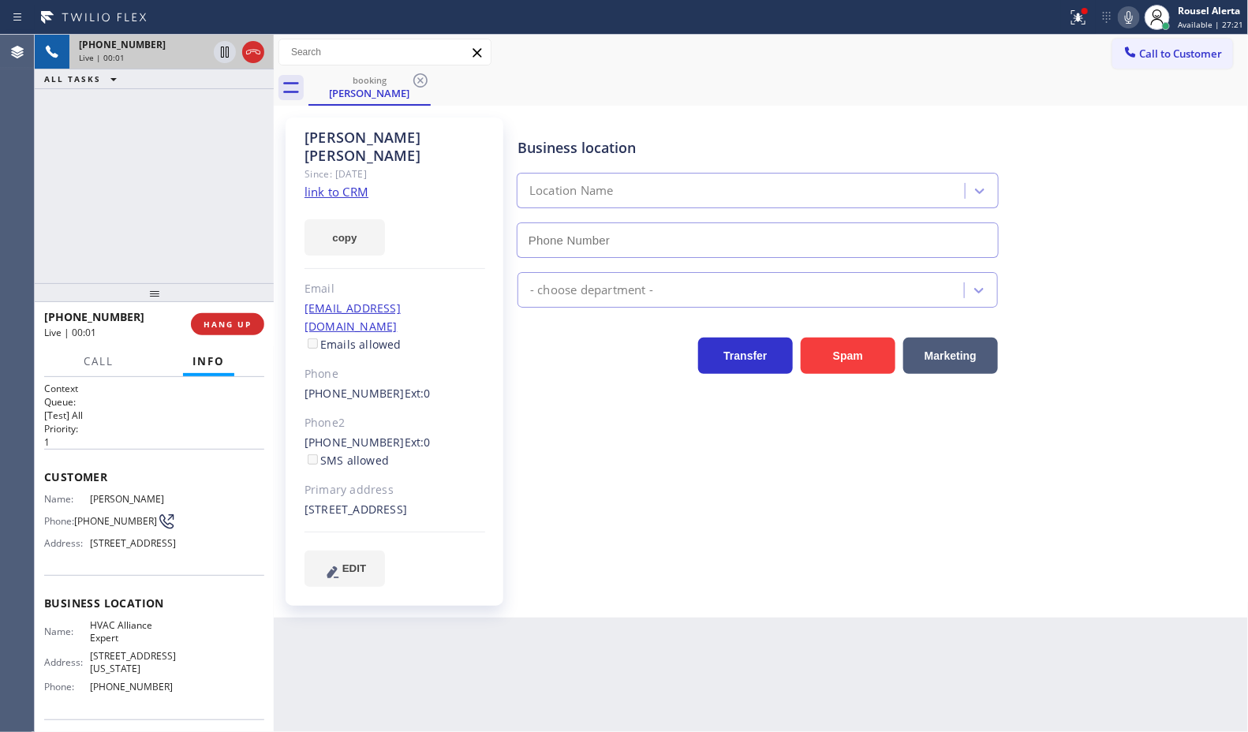
type input "[PHONE_NUMBER]"
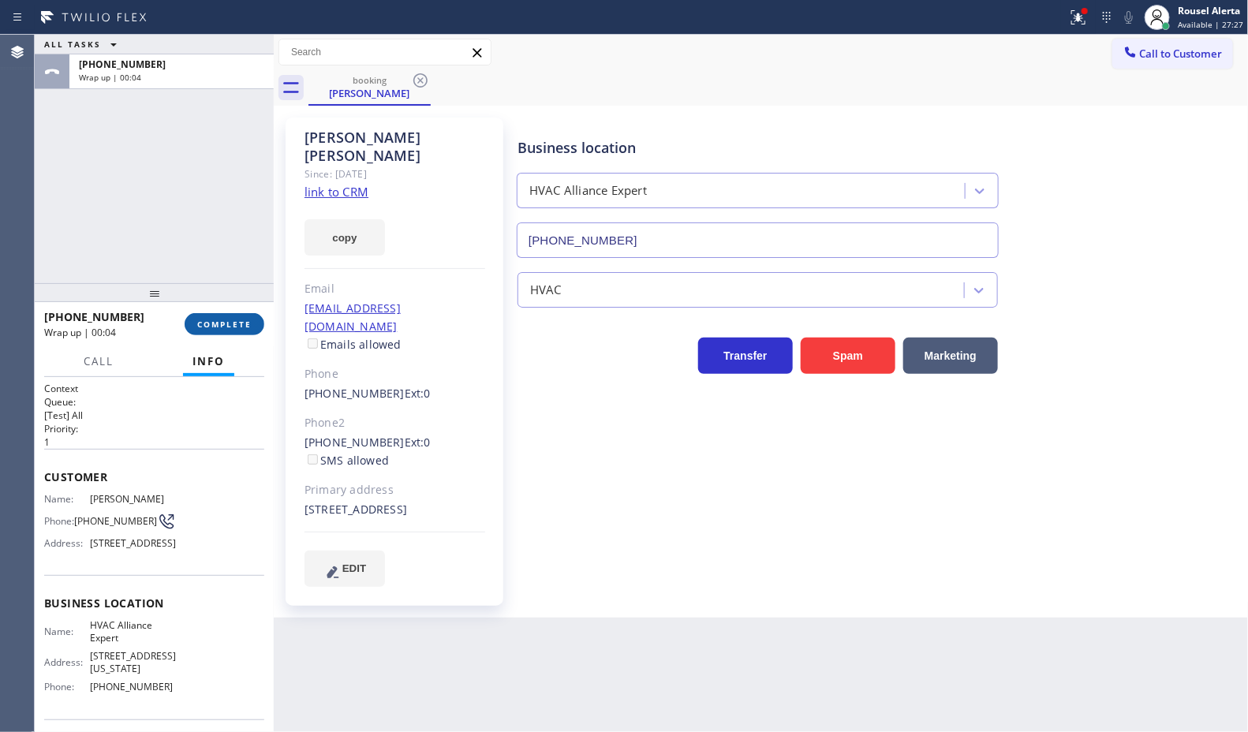
click at [235, 332] on button "COMPLETE" at bounding box center [225, 324] width 80 height 22
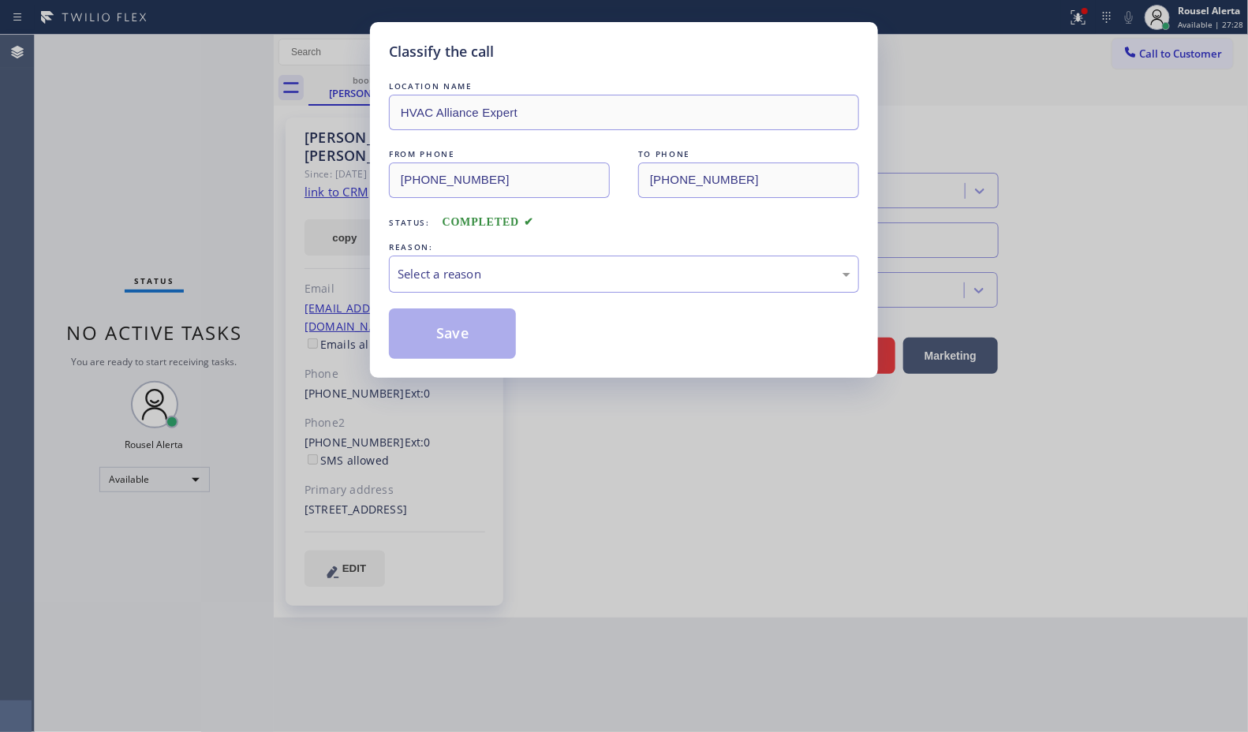
click at [552, 301] on div "LOCATION NAME HVAC Alliance Expert FROM PHONE (310) 541-9822 TO PHONE (855) 999…" at bounding box center [624, 218] width 470 height 281
click at [561, 290] on div "Select a reason" at bounding box center [624, 274] width 470 height 37
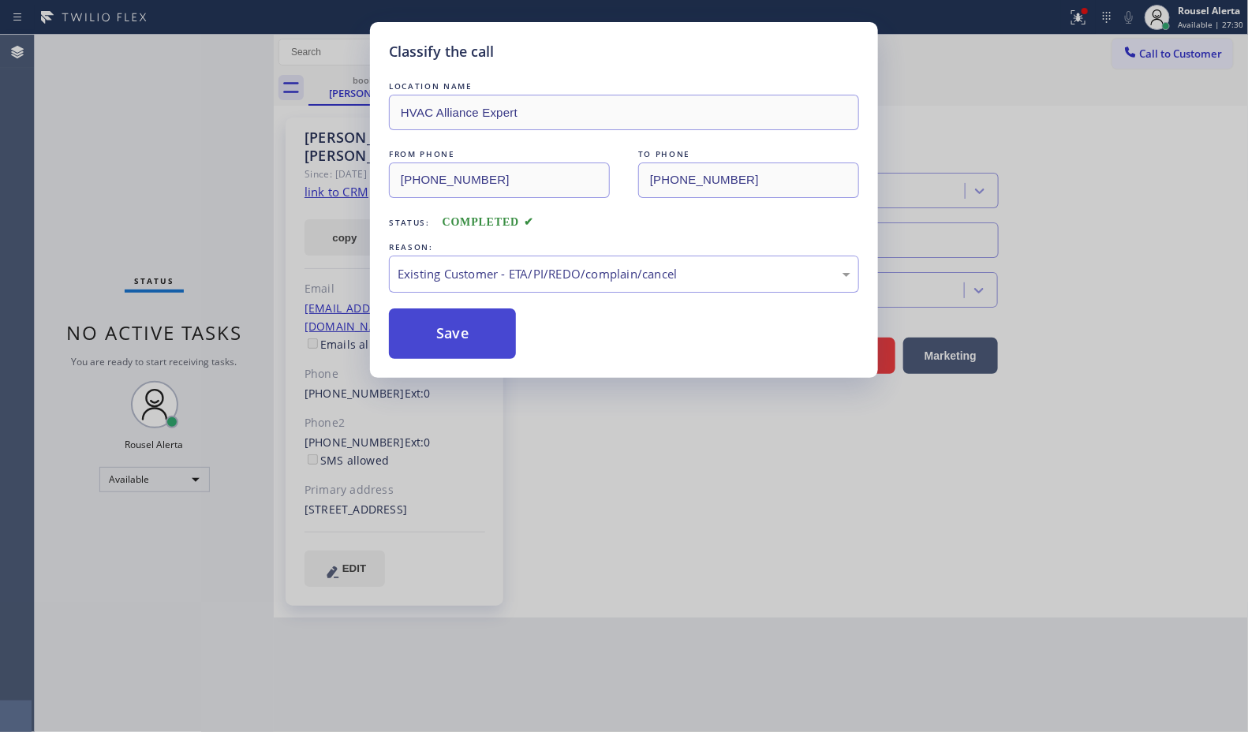
click at [490, 331] on button "Save" at bounding box center [452, 333] width 127 height 50
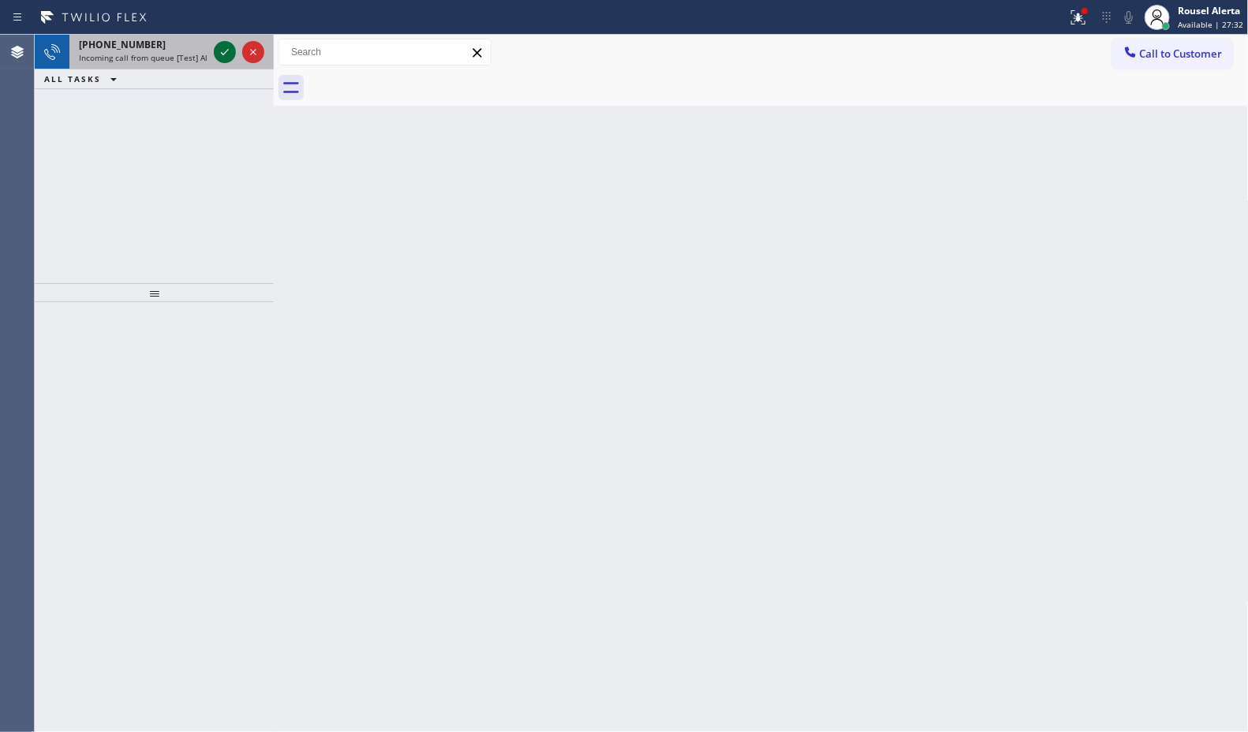
click at [218, 44] on icon at bounding box center [224, 52] width 19 height 19
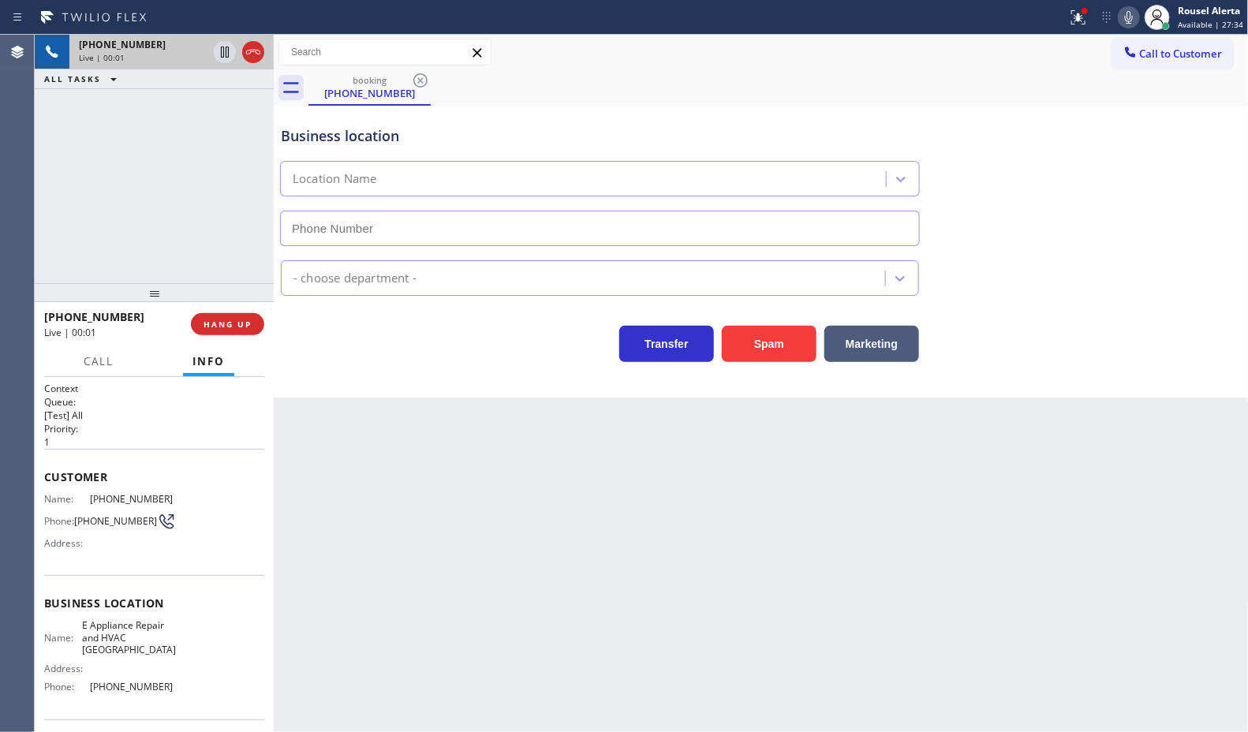
type input "[PHONE_NUMBER]"
drag, startPoint x: 231, startPoint y: 109, endPoint x: 237, endPoint y: 140, distance: 31.4
click at [231, 109] on div "+17543366794 Live | 00:12 ALL TASKS ALL TASKS ACTIVE TASKS TASKS IN WRAP UP" at bounding box center [154, 159] width 239 height 248
click at [235, 326] on span "HANG UP" at bounding box center [227, 324] width 48 height 11
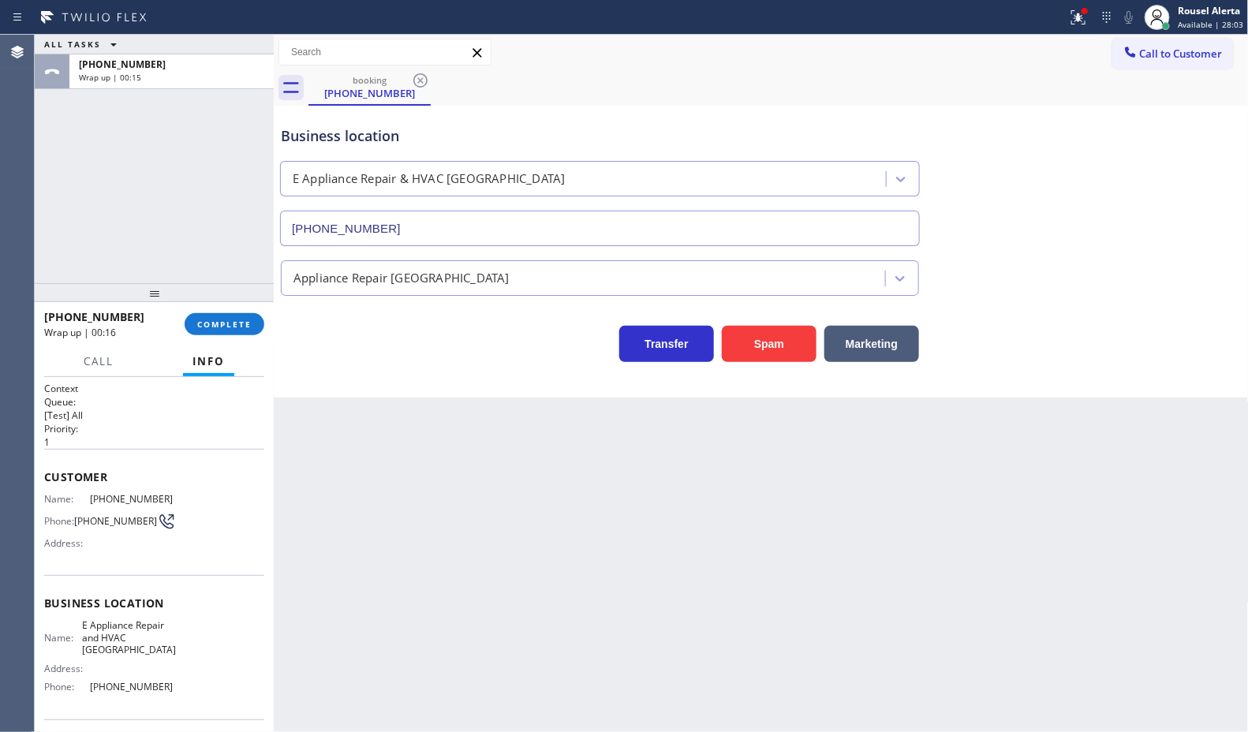
click at [142, 130] on div "ALL TASKS ALL TASKS ACTIVE TASKS TASKS IN WRAP UP +17543366794 Wrap up | 00:15" at bounding box center [154, 159] width 239 height 248
click at [214, 331] on button "COMPLETE" at bounding box center [225, 324] width 80 height 22
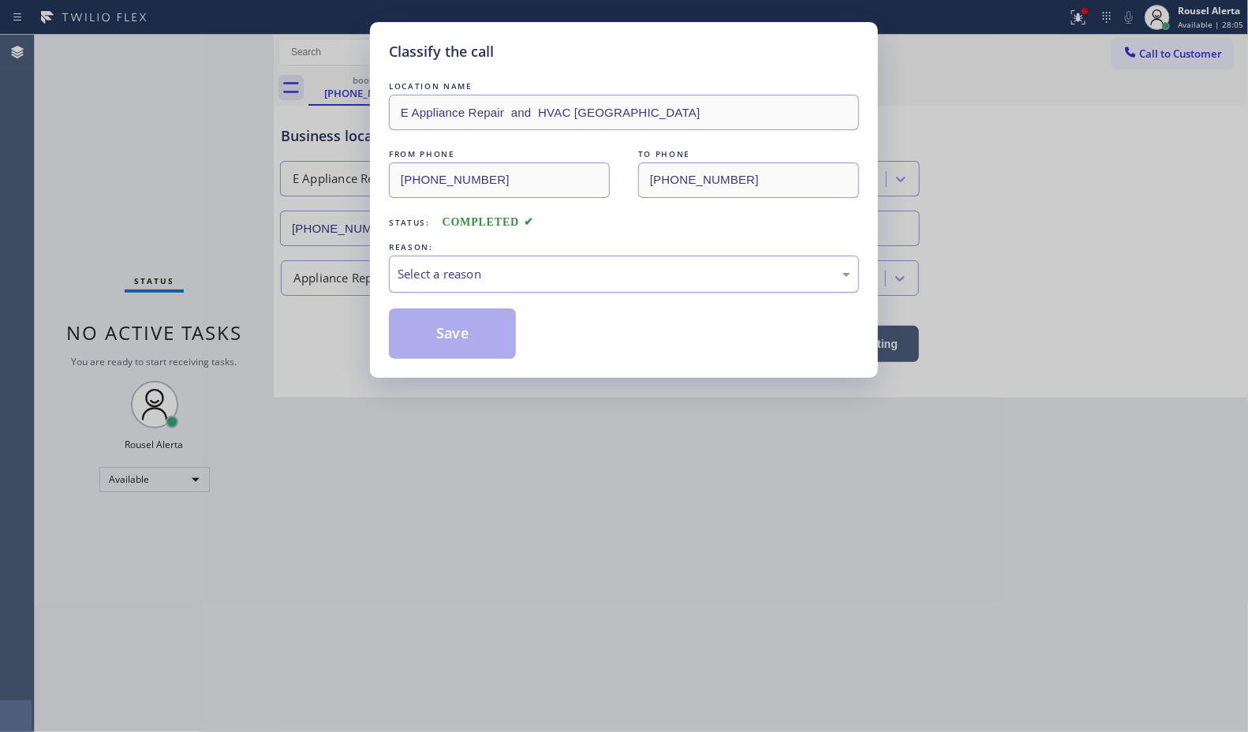
click at [472, 285] on div "Select a reason" at bounding box center [624, 274] width 470 height 37
click at [497, 344] on button "Save" at bounding box center [452, 333] width 127 height 50
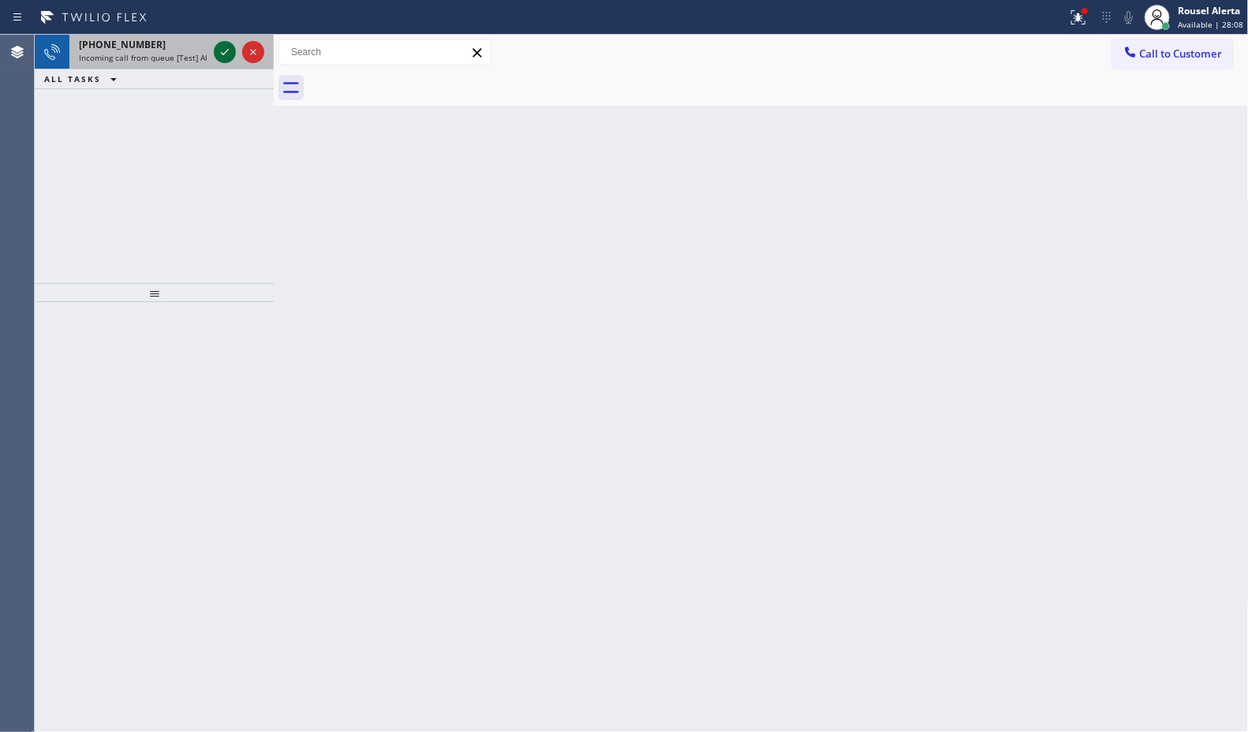
click at [215, 50] on icon at bounding box center [224, 52] width 19 height 19
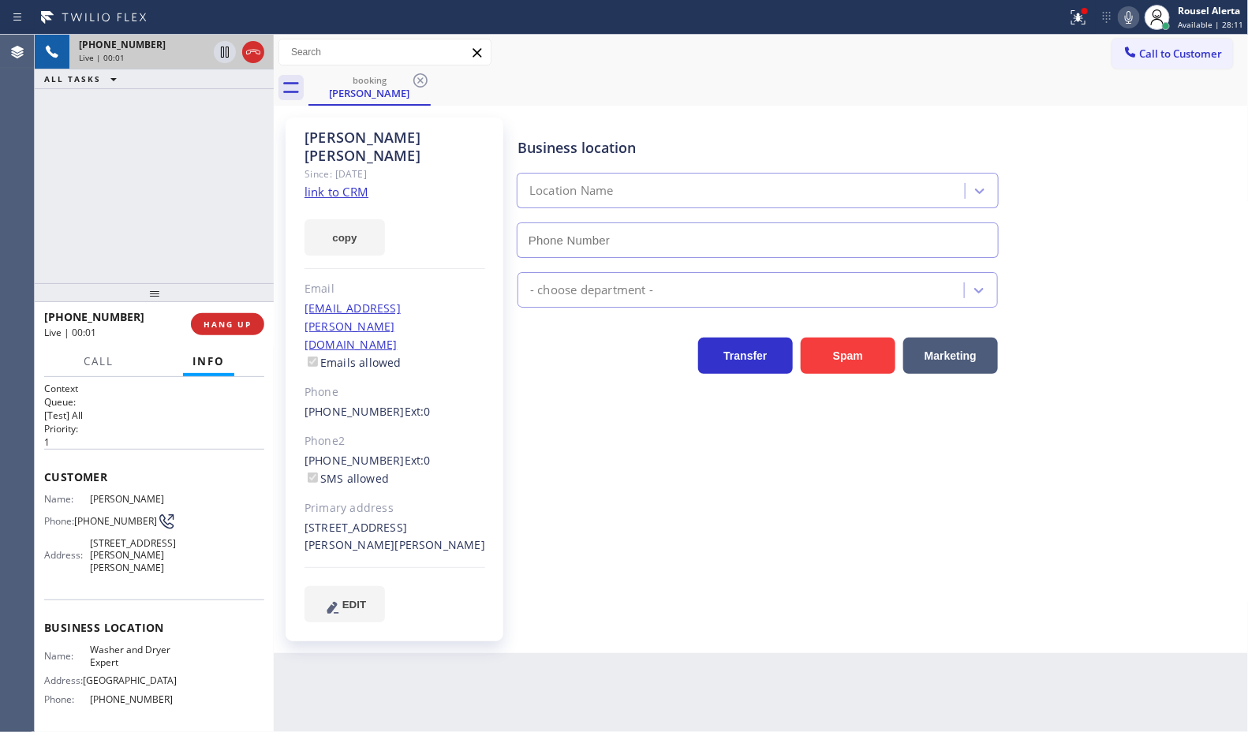
type input "[PHONE_NUMBER]"
click at [349, 184] on link "link to CRM" at bounding box center [336, 192] width 64 height 16
click at [180, 131] on div "+19175288742 Live | 01:03 ALL TASKS ALL TASKS ACTIVE TASKS TASKS IN WRAP UP" at bounding box center [154, 159] width 239 height 248
click at [217, 57] on icon at bounding box center [224, 52] width 19 height 19
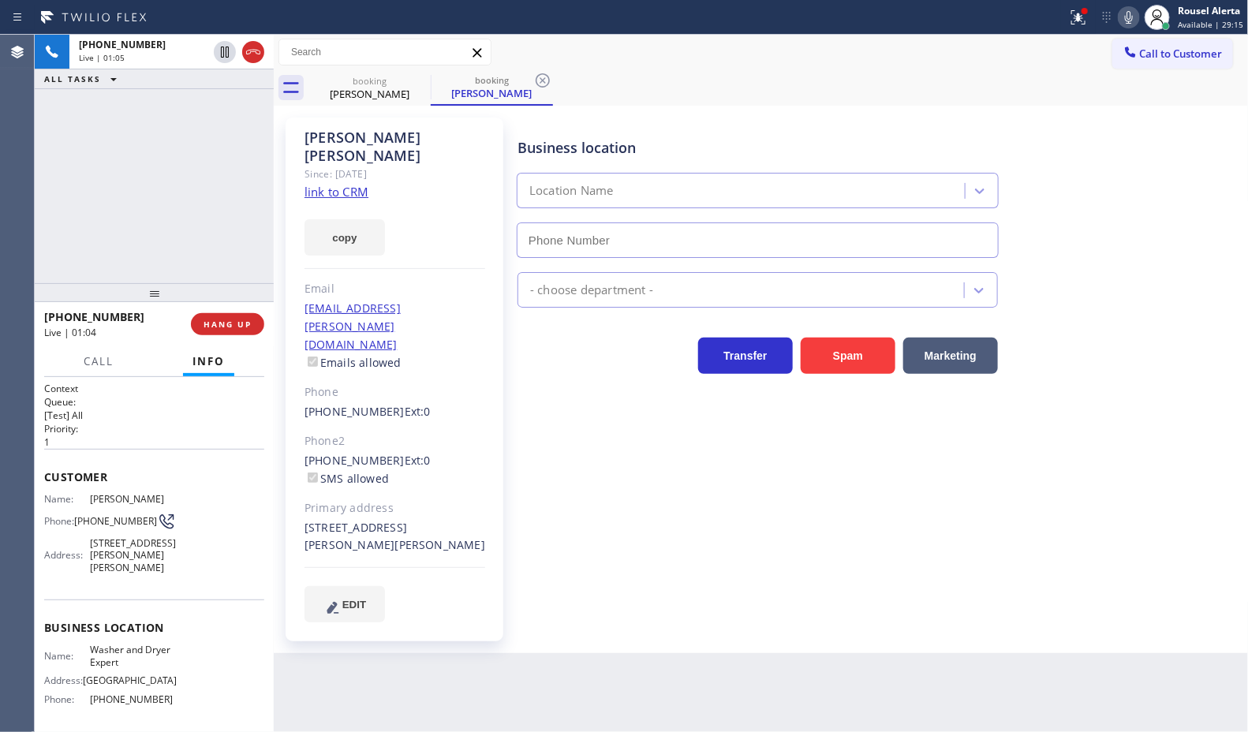
type input "[PHONE_NUMBER]"
click at [1125, 18] on icon at bounding box center [1128, 17] width 19 height 19
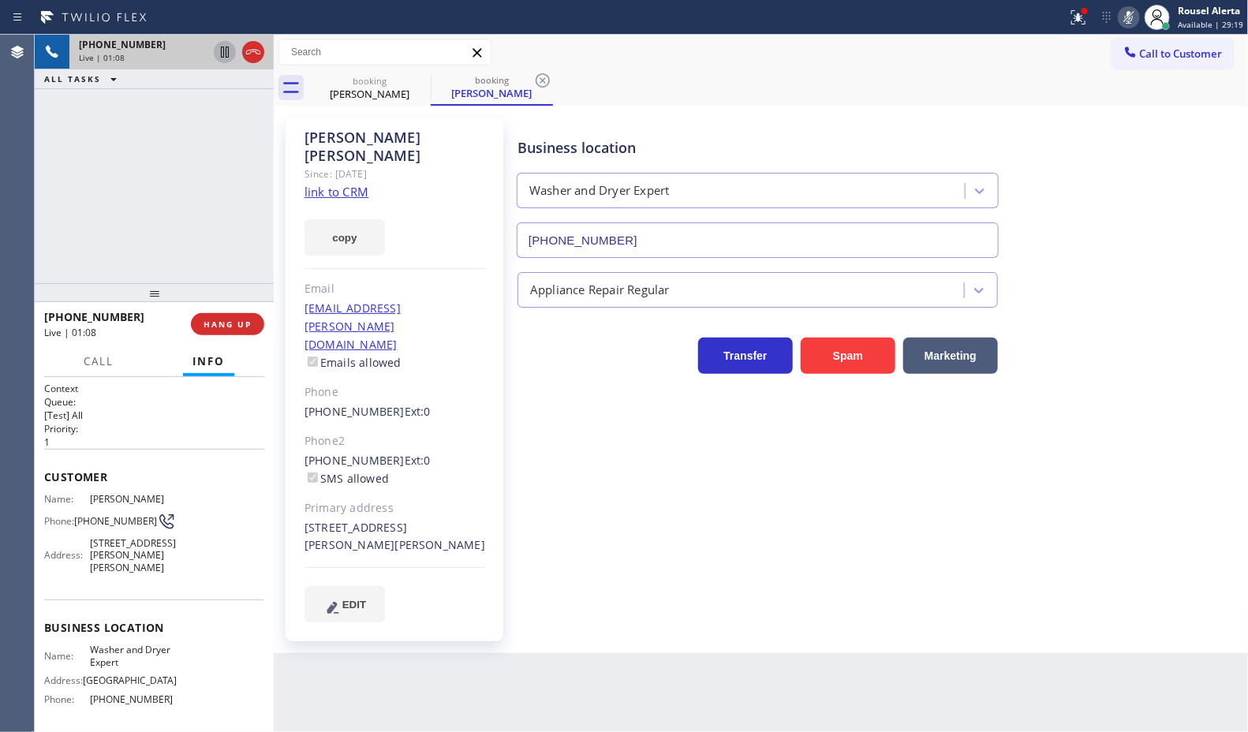
click at [219, 55] on icon at bounding box center [224, 52] width 19 height 19
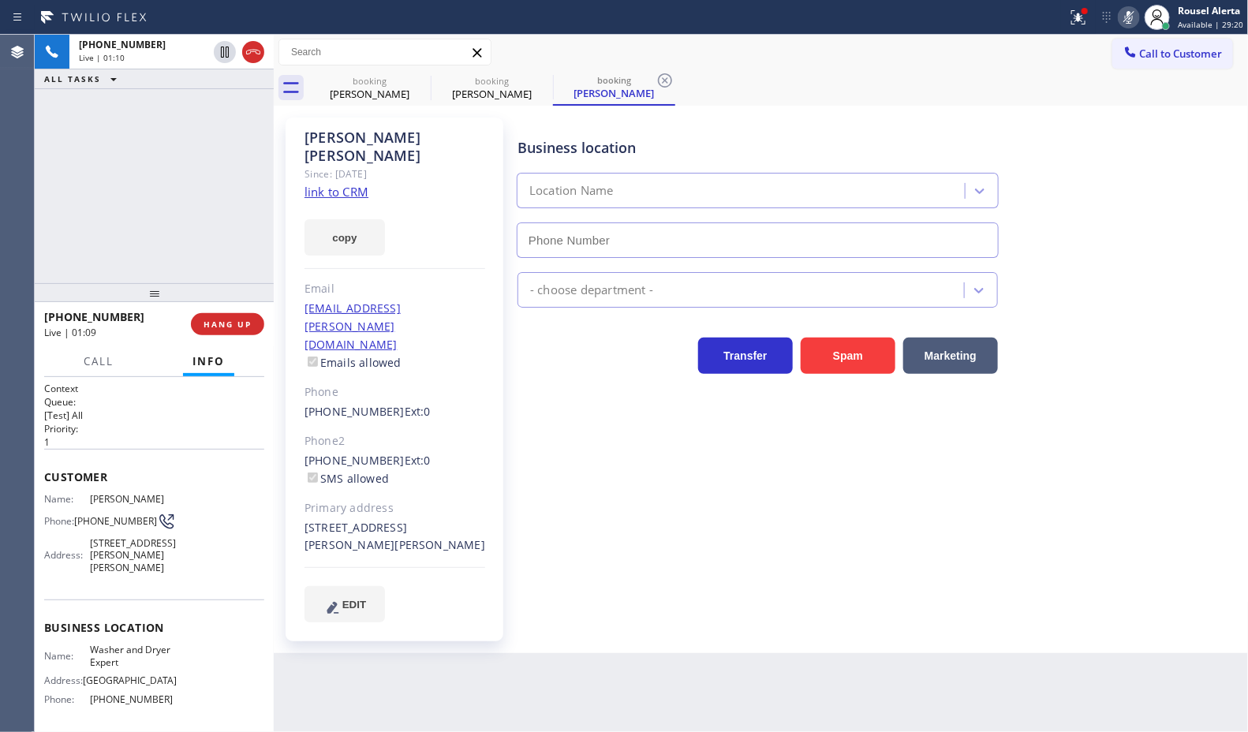
type input "[PHONE_NUMBER]"
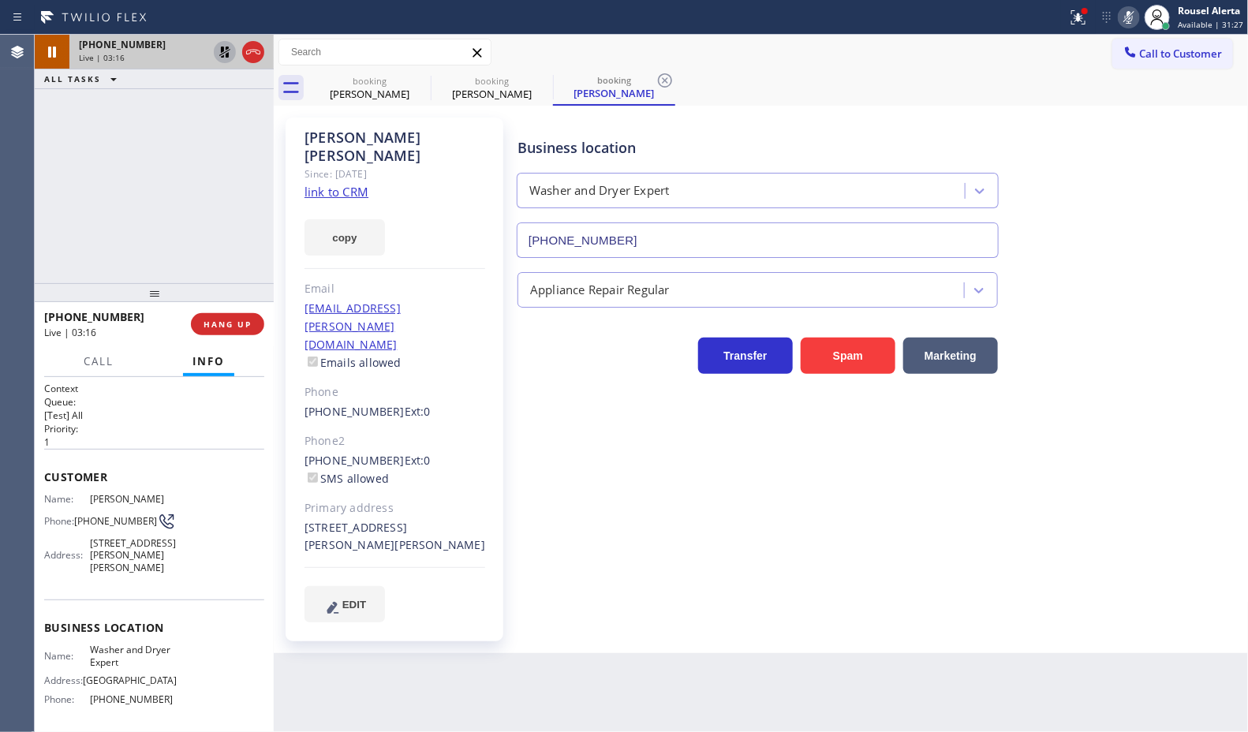
click at [225, 58] on icon at bounding box center [224, 52] width 19 height 19
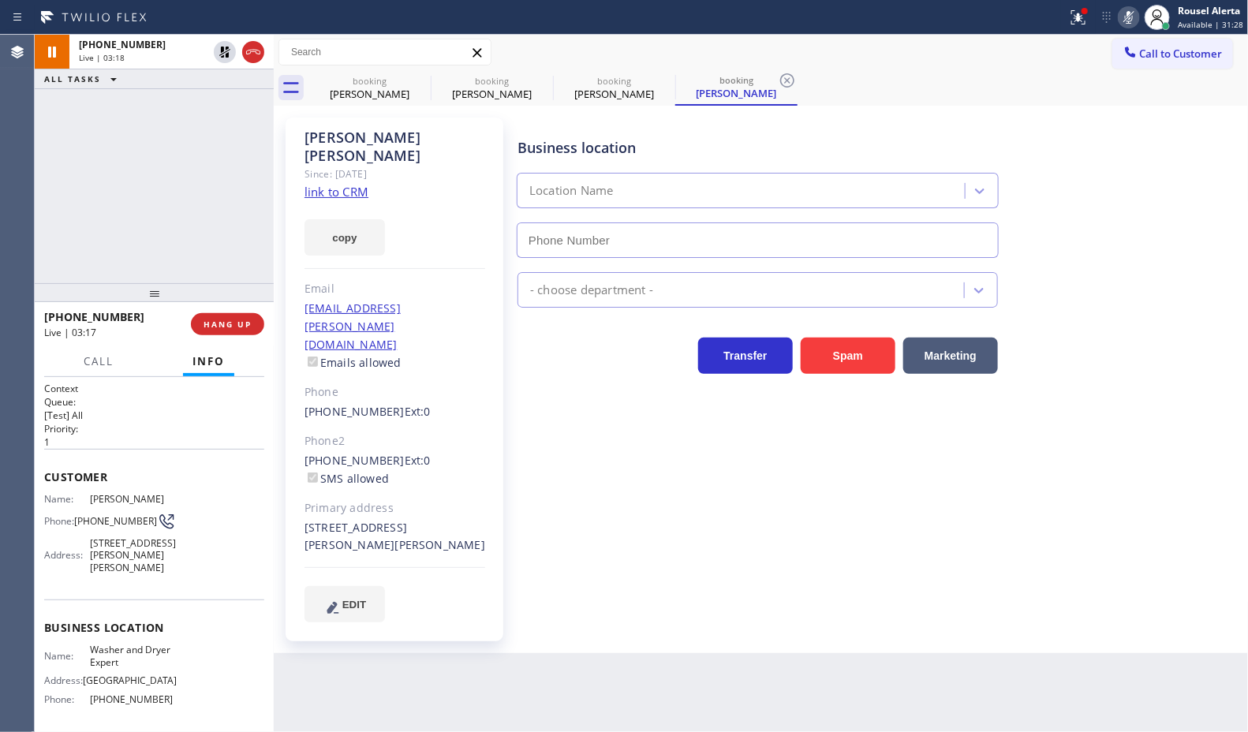
type input "[PHONE_NUMBER]"
click at [1129, 13] on icon at bounding box center [1128, 17] width 19 height 19
drag, startPoint x: 77, startPoint y: 518, endPoint x: 146, endPoint y: 528, distance: 70.2
click at [146, 528] on div "Name: Jennifer Bhuiyan Phone: (917) 528-8742 Address: 142 Claudy Ln, New Hyde P…" at bounding box center [110, 536] width 132 height 87
copy div "[PHONE_NUMBER]"
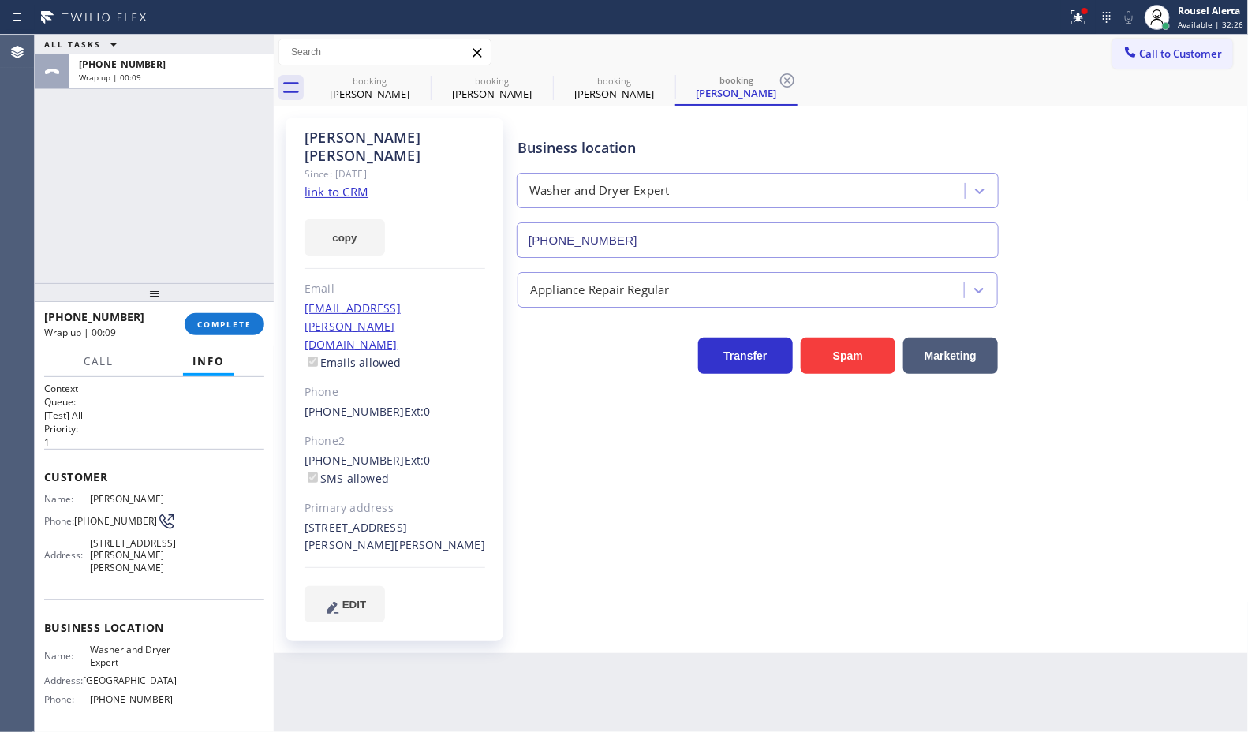
drag, startPoint x: 183, startPoint y: 112, endPoint x: 170, endPoint y: 21, distance: 92.4
click at [183, 112] on div "ALL TASKS ALL TASKS ACTIVE TASKS TASKS IN WRAP UP +19175288742 Wrap up | 00:09" at bounding box center [154, 159] width 239 height 248
click at [214, 327] on span "COMPLETE" at bounding box center [224, 324] width 54 height 11
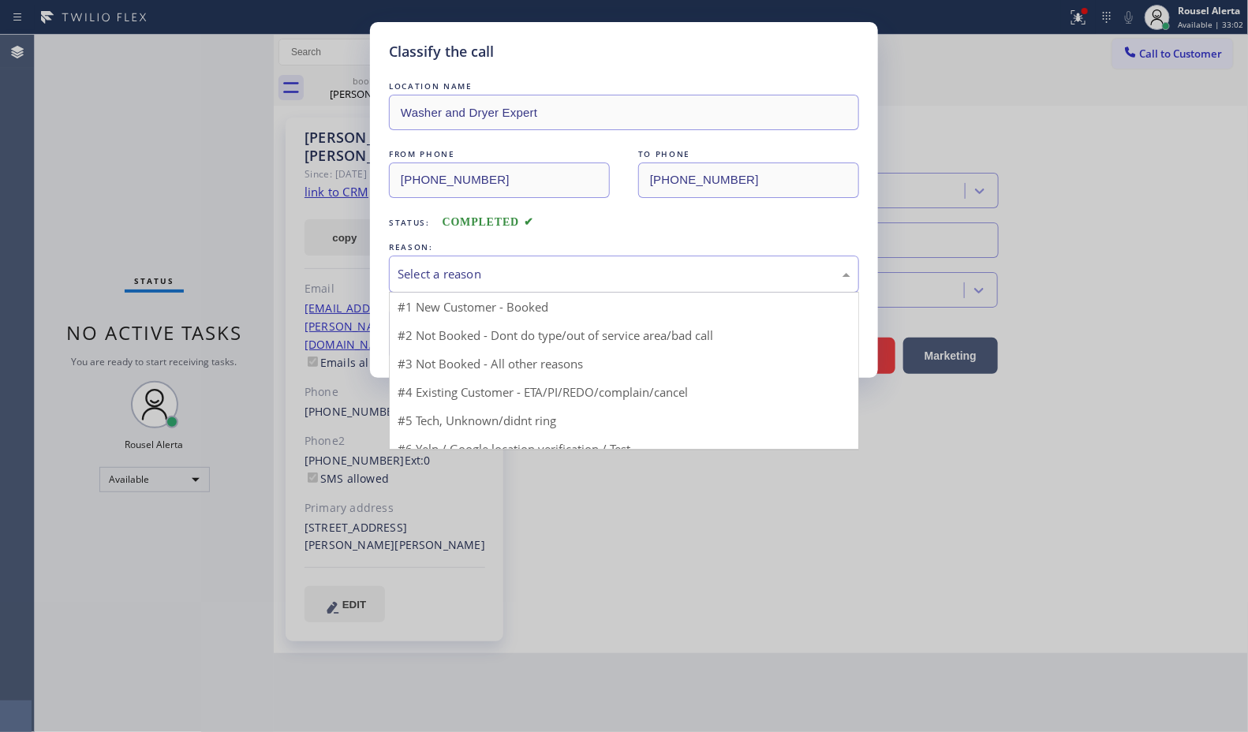
click at [558, 293] on div "Select a reason #1 New Customer - Booked #2 Not Booked - Dont do type/out of se…" at bounding box center [624, 274] width 470 height 37
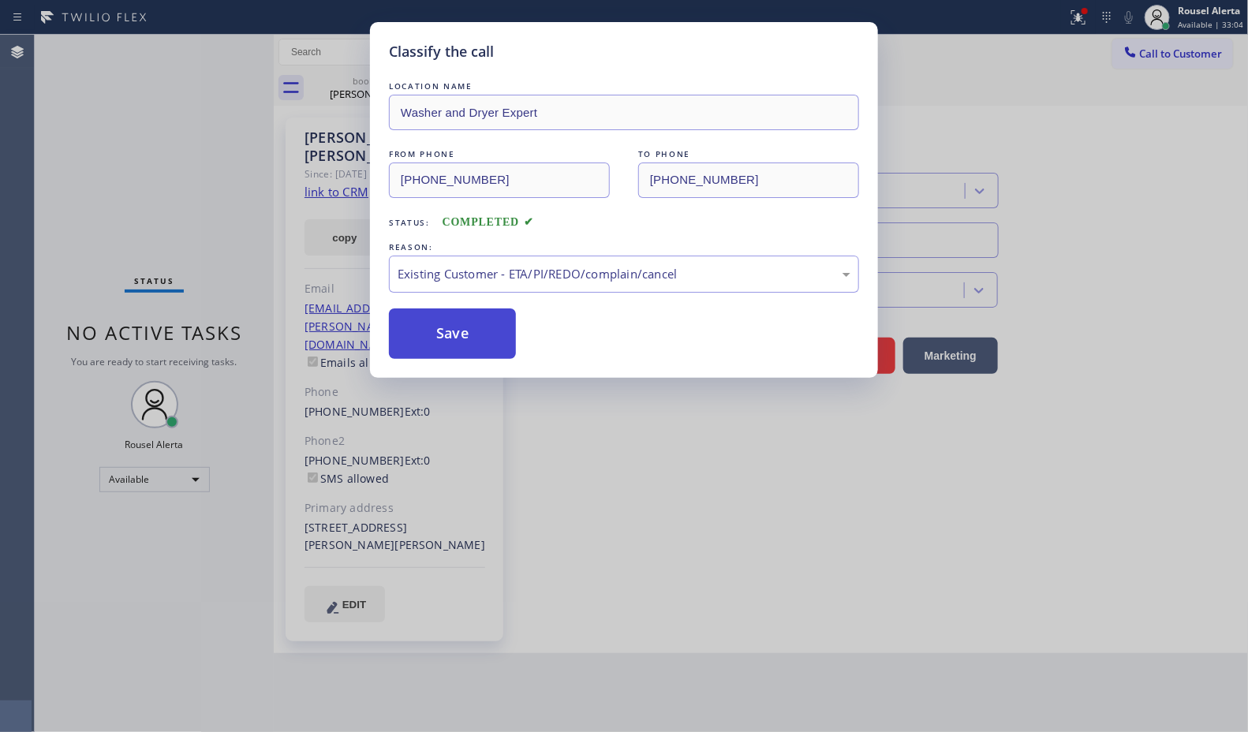
click at [498, 333] on button "Save" at bounding box center [452, 333] width 127 height 50
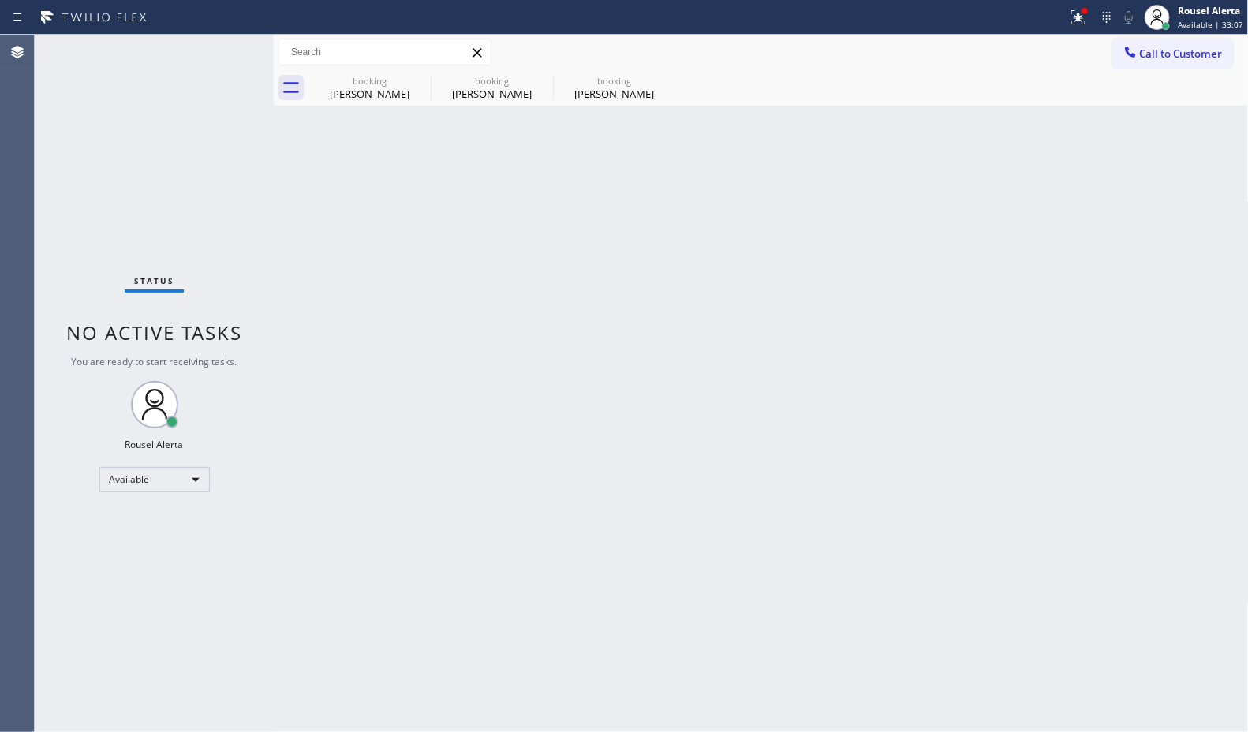
click at [217, 44] on div "Status No active tasks You are ready to start receiving tasks. Rousel Alerta Av…" at bounding box center [154, 383] width 239 height 697
click at [426, 80] on icon at bounding box center [420, 80] width 19 height 19
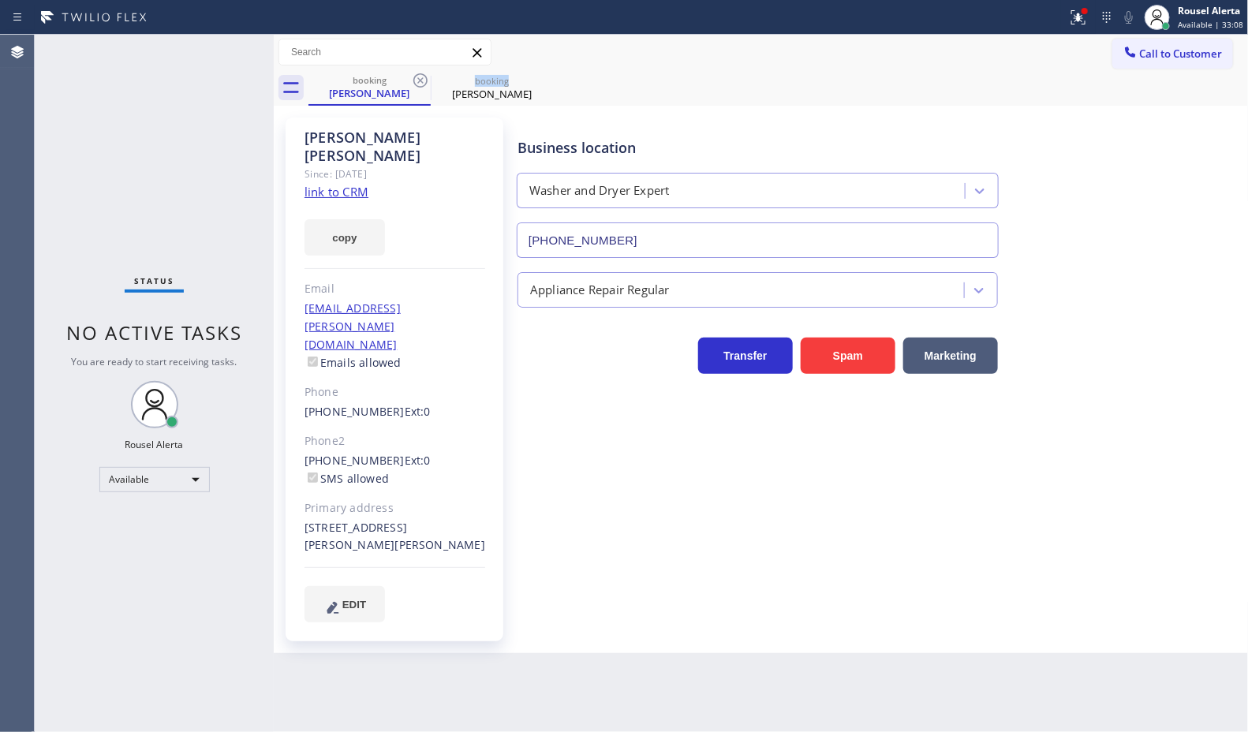
click at [426, 80] on icon at bounding box center [420, 80] width 19 height 19
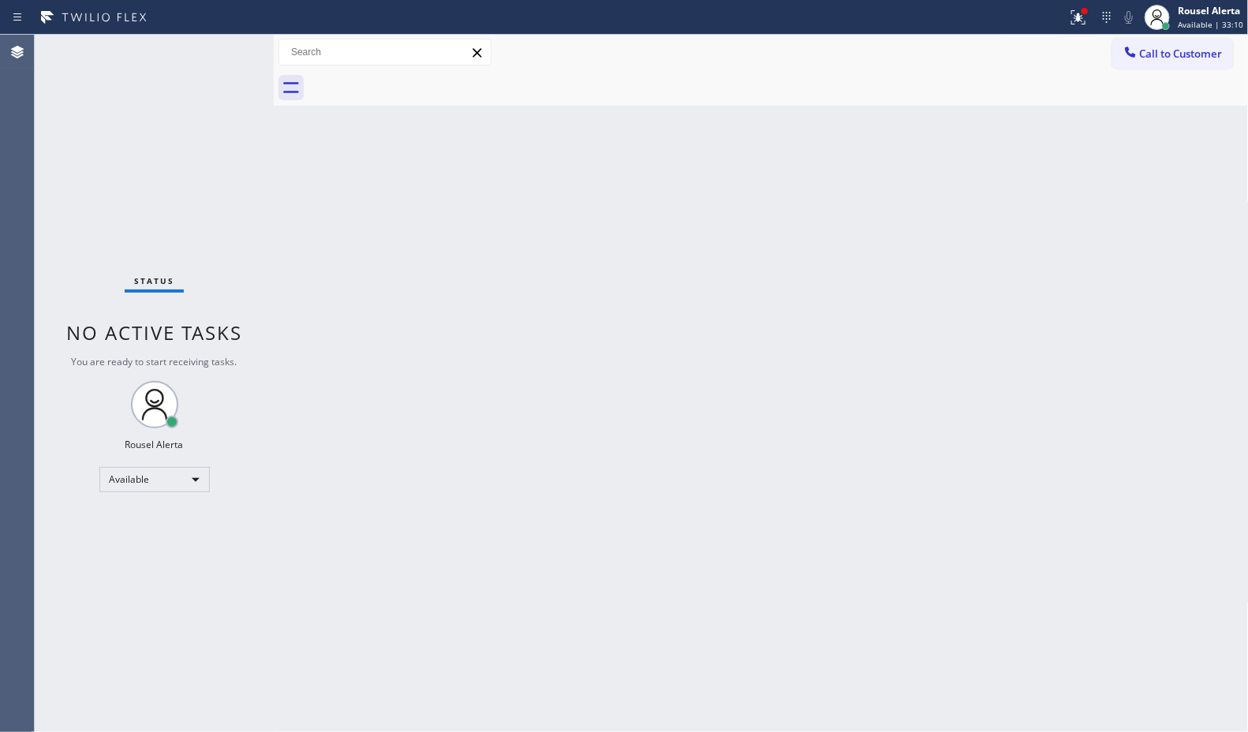
click at [326, 113] on div "Back to Dashboard Change Sender ID Customers Technicians Select a contact Outbo…" at bounding box center [761, 383] width 975 height 697
click at [1084, 13] on div at bounding box center [1084, 10] width 9 height 9
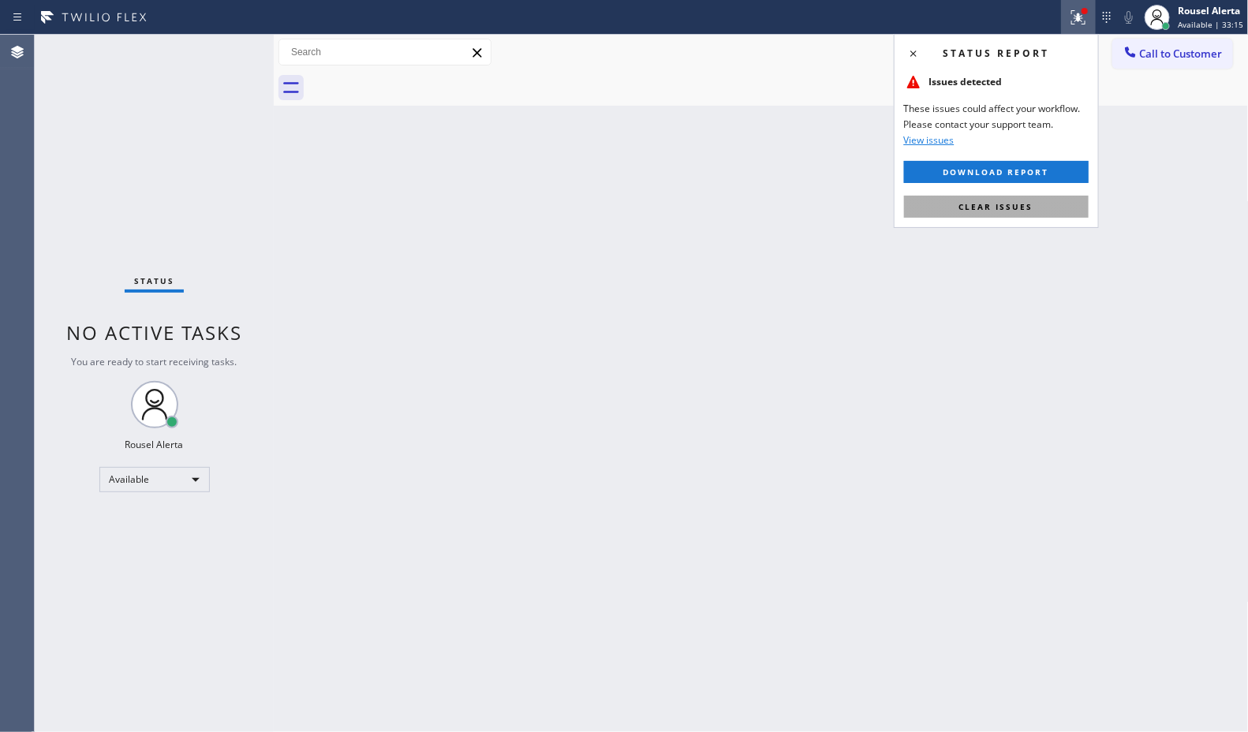
click at [1021, 205] on span "Clear issues" at bounding box center [996, 206] width 74 height 11
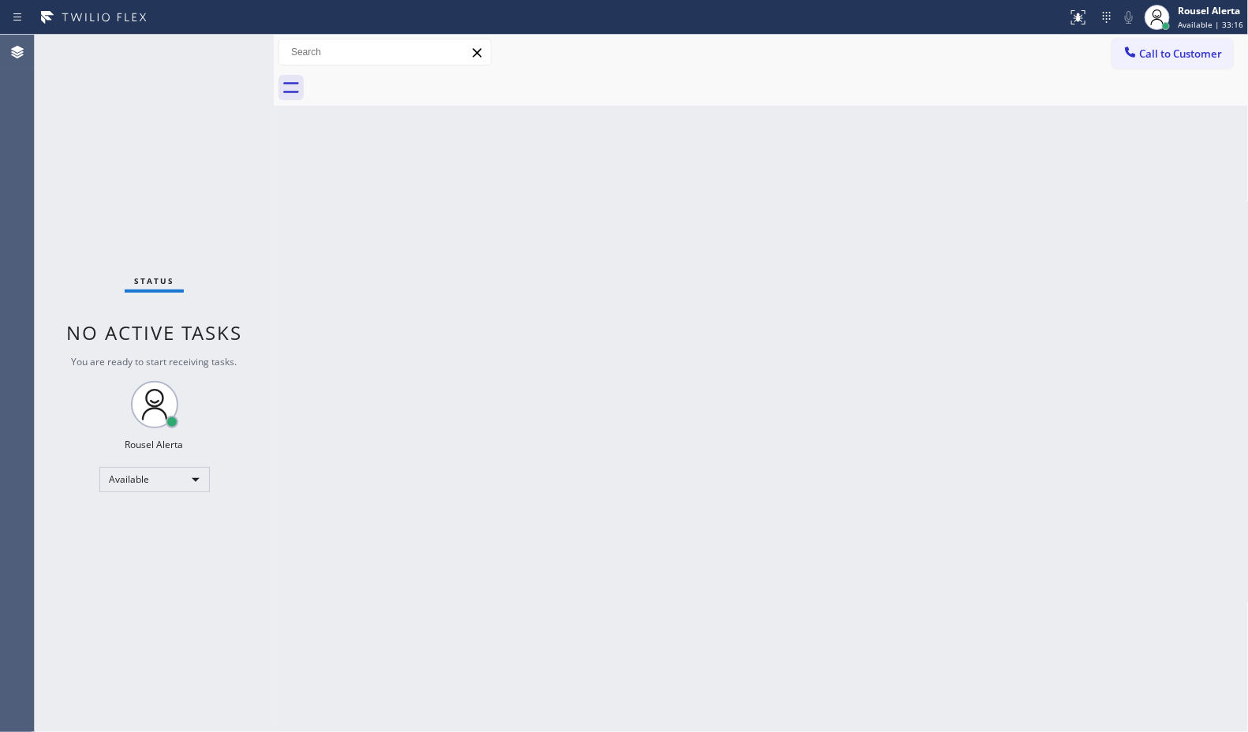
click at [219, 44] on div "Status No active tasks You are ready to start receiving tasks. Rousel Alerta Av…" at bounding box center [154, 383] width 239 height 697
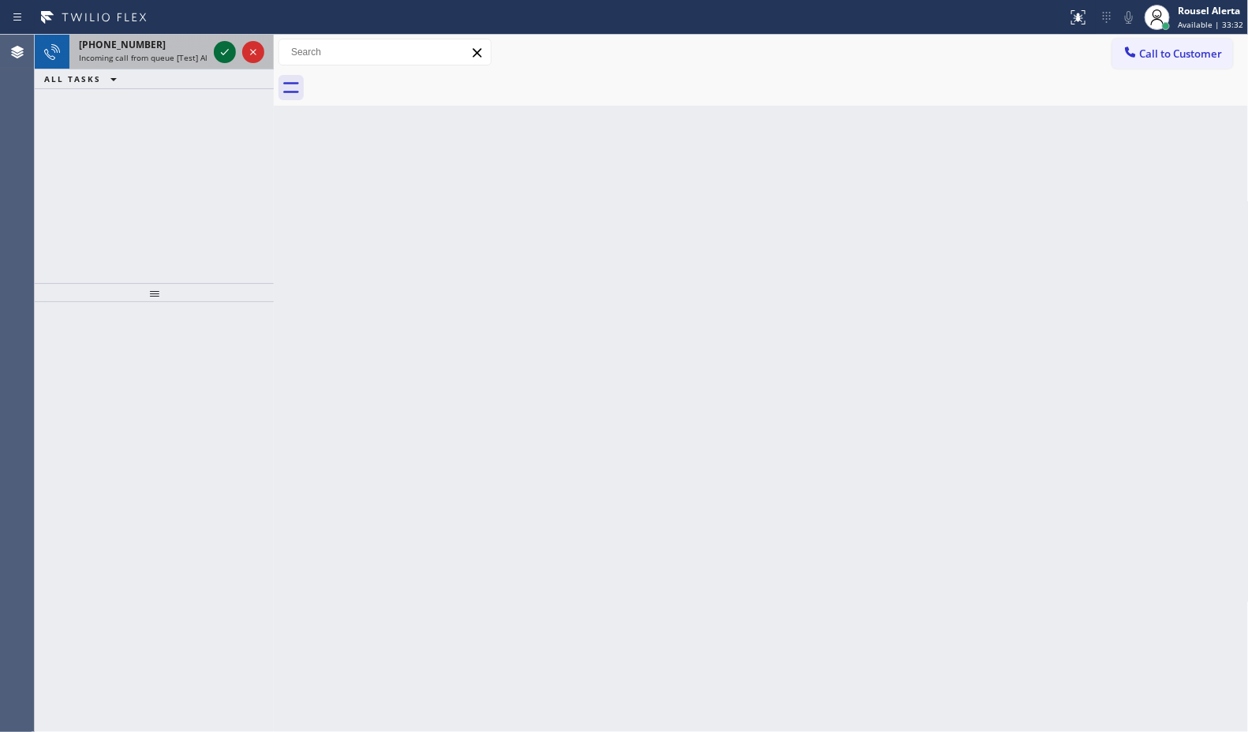
click at [221, 50] on icon at bounding box center [224, 52] width 19 height 19
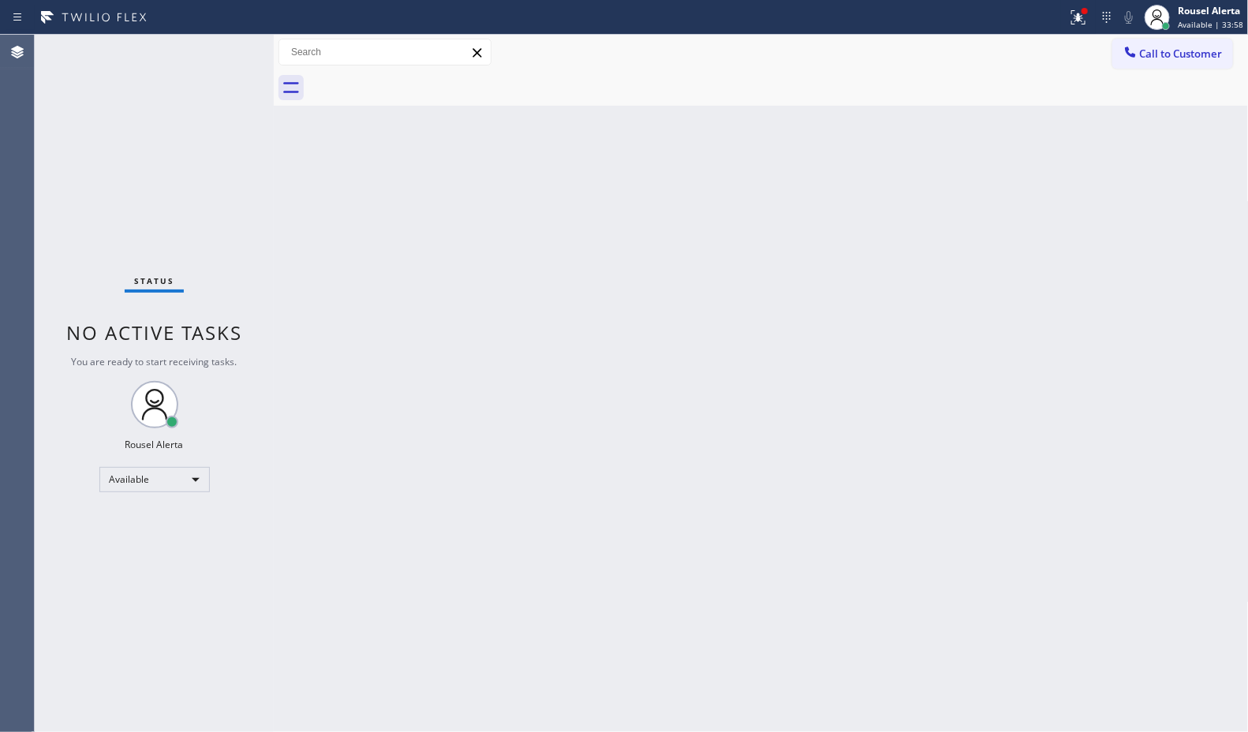
click at [218, 44] on div "Status No active tasks You are ready to start receiving tasks. Rousel Alerta Av…" at bounding box center [154, 383] width 239 height 697
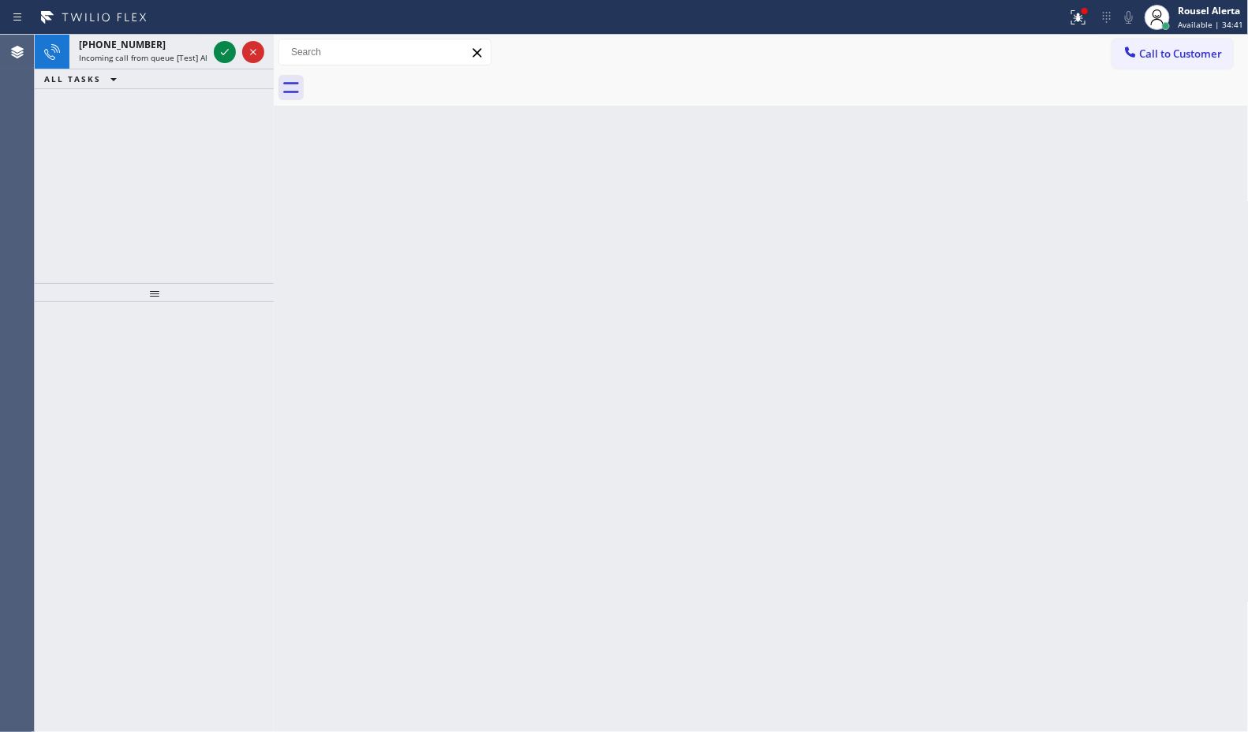
drag, startPoint x: 416, startPoint y: 521, endPoint x: 455, endPoint y: 556, distance: 53.1
click at [442, 545] on div "Back to Dashboard Change Sender ID Customers Technicians Select a contact Outbo…" at bounding box center [761, 383] width 975 height 697
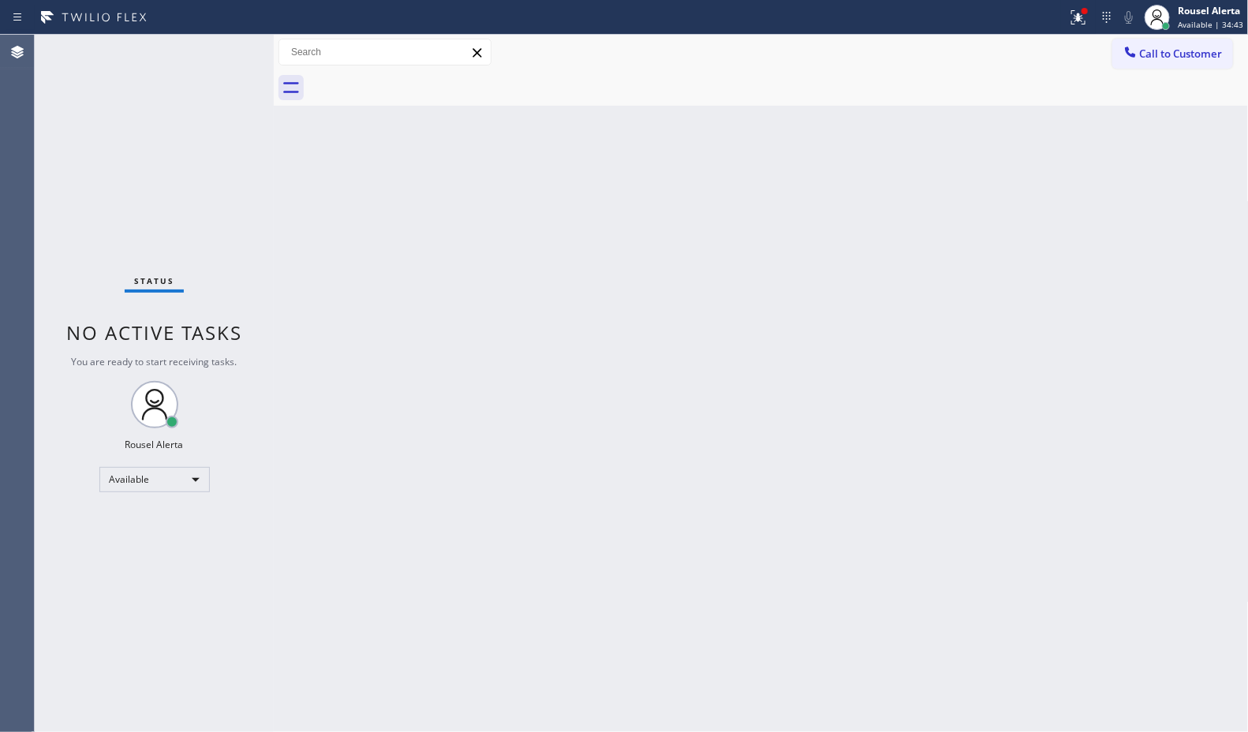
click at [218, 39] on div "Status No active tasks You are ready to start receiving tasks. Rousel Alerta Av…" at bounding box center [154, 383] width 239 height 697
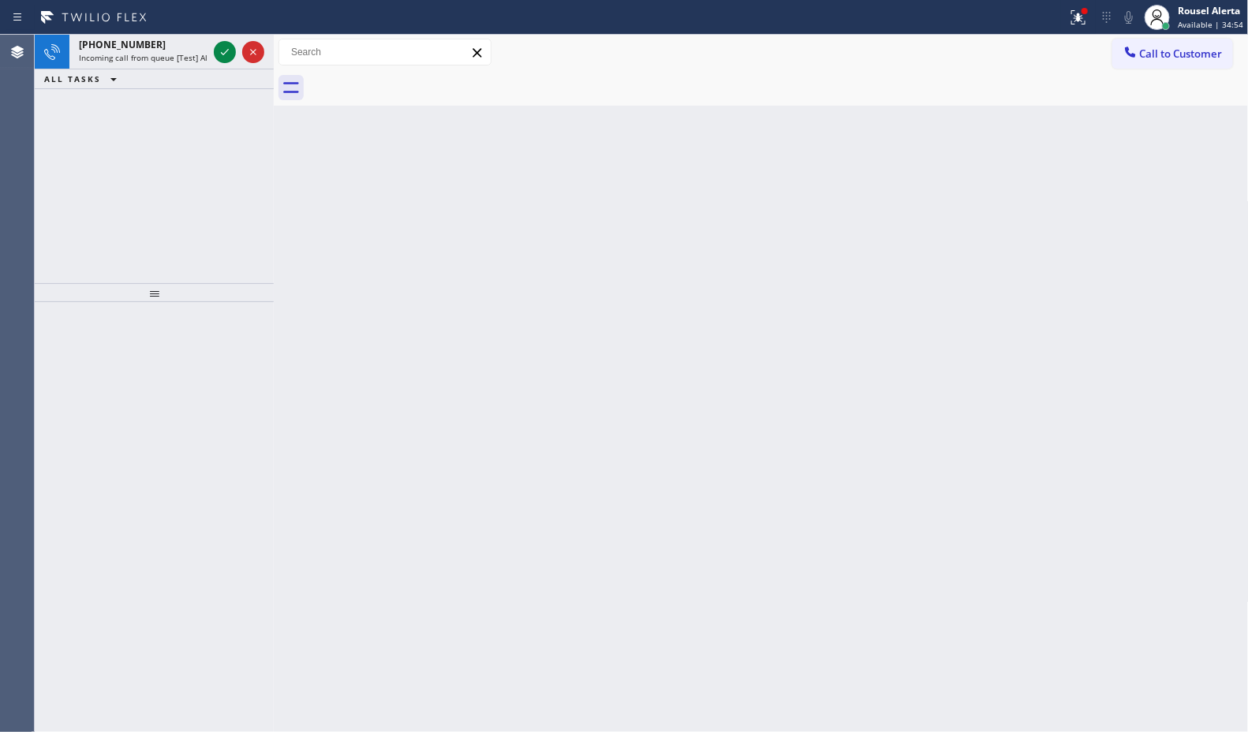
click at [211, 49] on div at bounding box center [239, 52] width 57 height 35
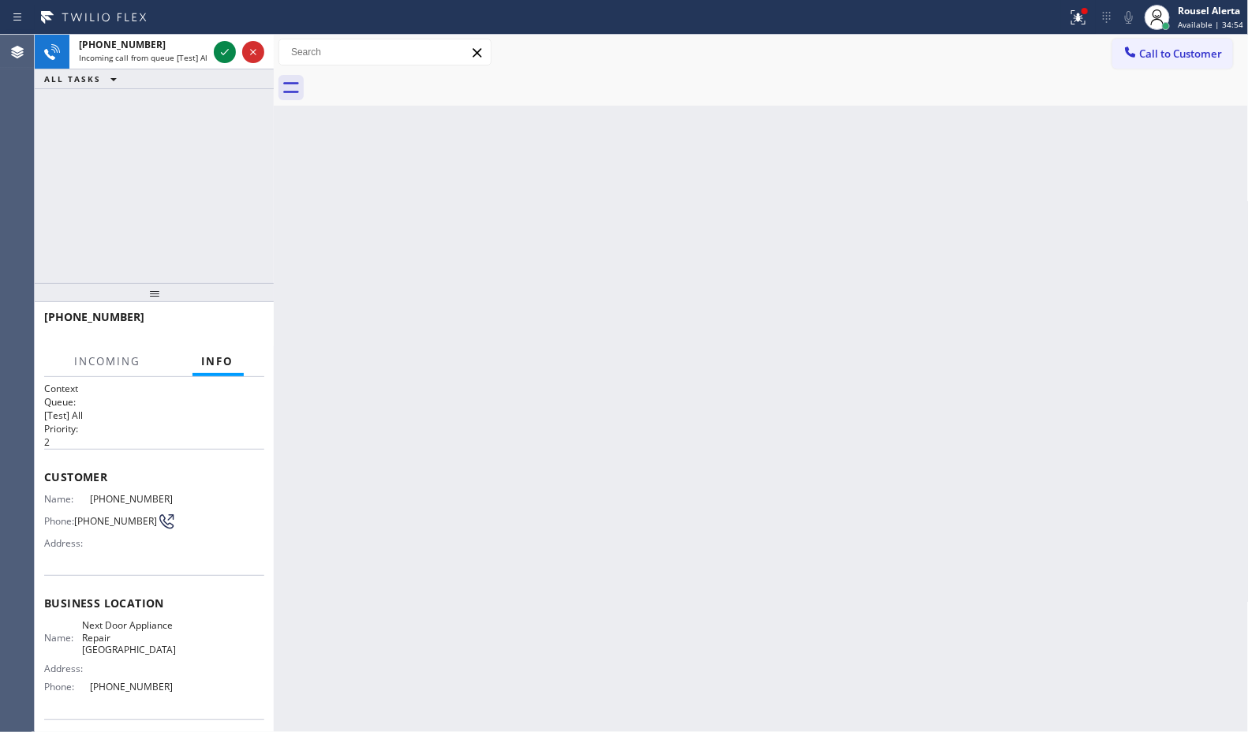
click at [211, 49] on div at bounding box center [239, 52] width 57 height 35
click at [214, 49] on div at bounding box center [225, 52] width 22 height 19
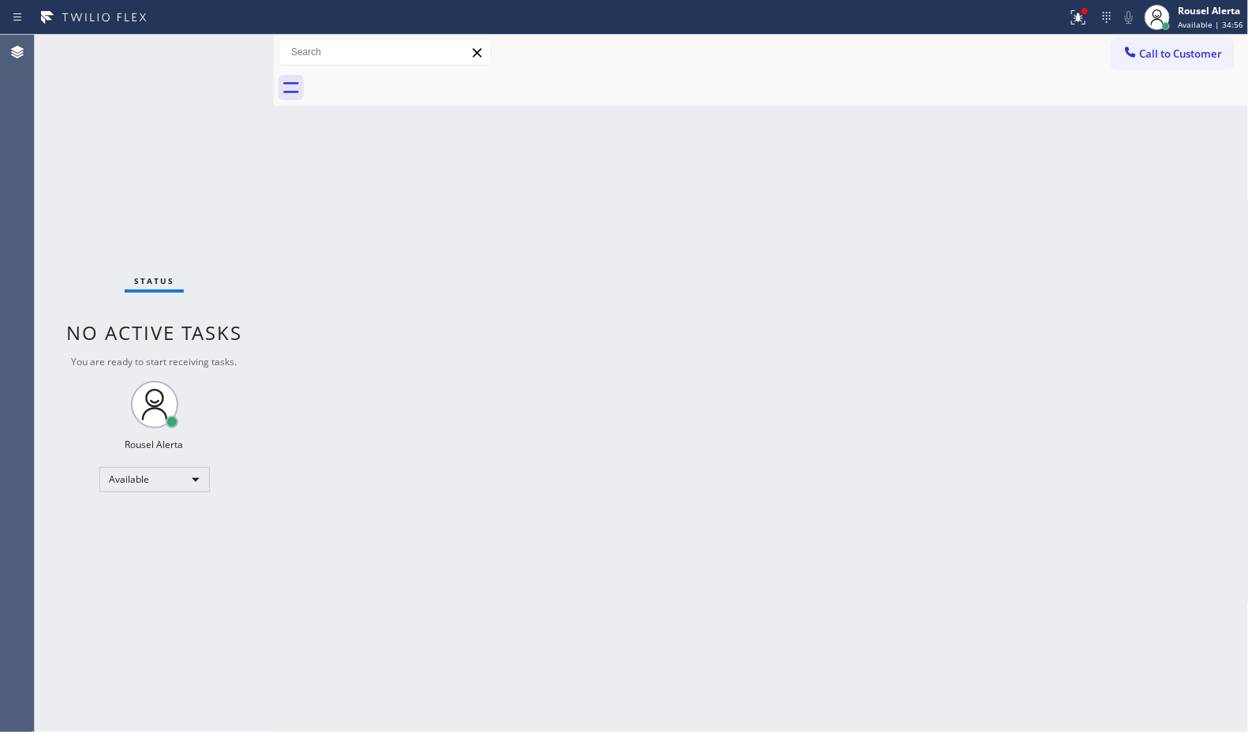
click at [215, 49] on div "Status No active tasks You are ready to start receiving tasks. Rousel Alerta Av…" at bounding box center [154, 383] width 239 height 697
click at [215, 48] on div "Status No active tasks You are ready to start receiving tasks. Rousel Alerta Av…" at bounding box center [154, 383] width 239 height 697
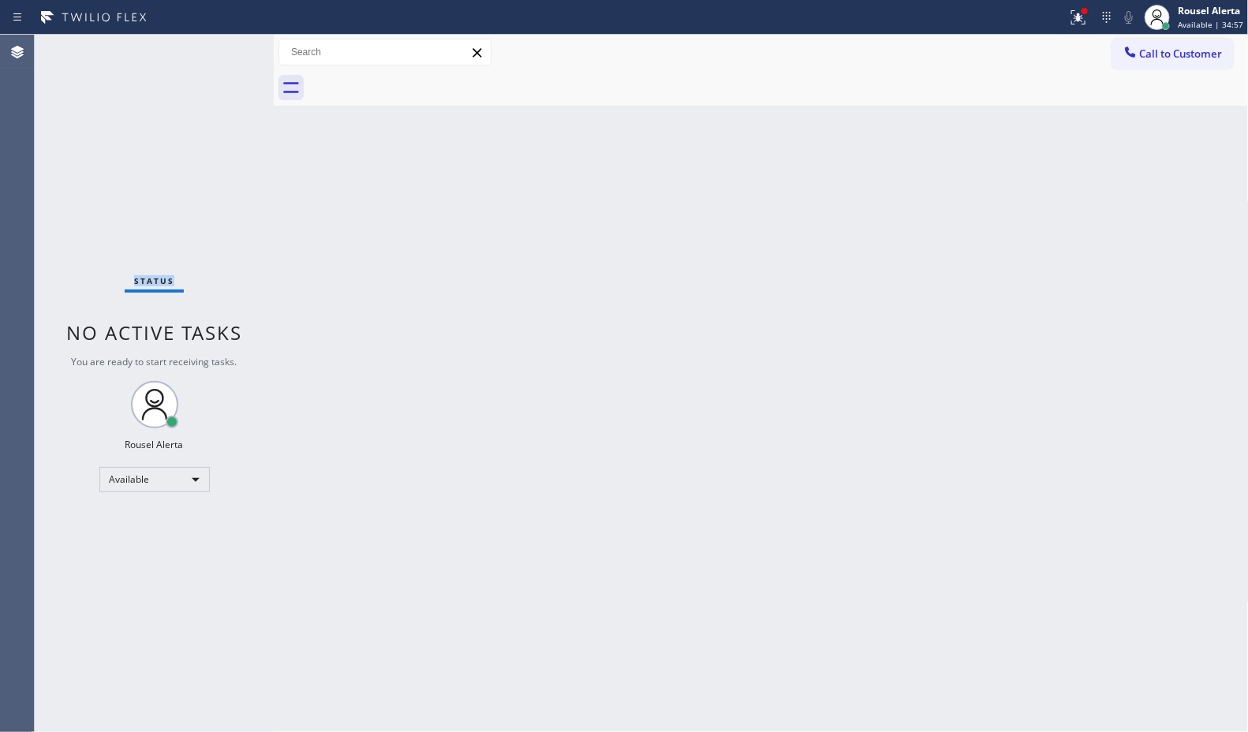
click at [215, 48] on div "Status No active tasks You are ready to start receiving tasks. Rousel Alerta Av…" at bounding box center [154, 383] width 239 height 697
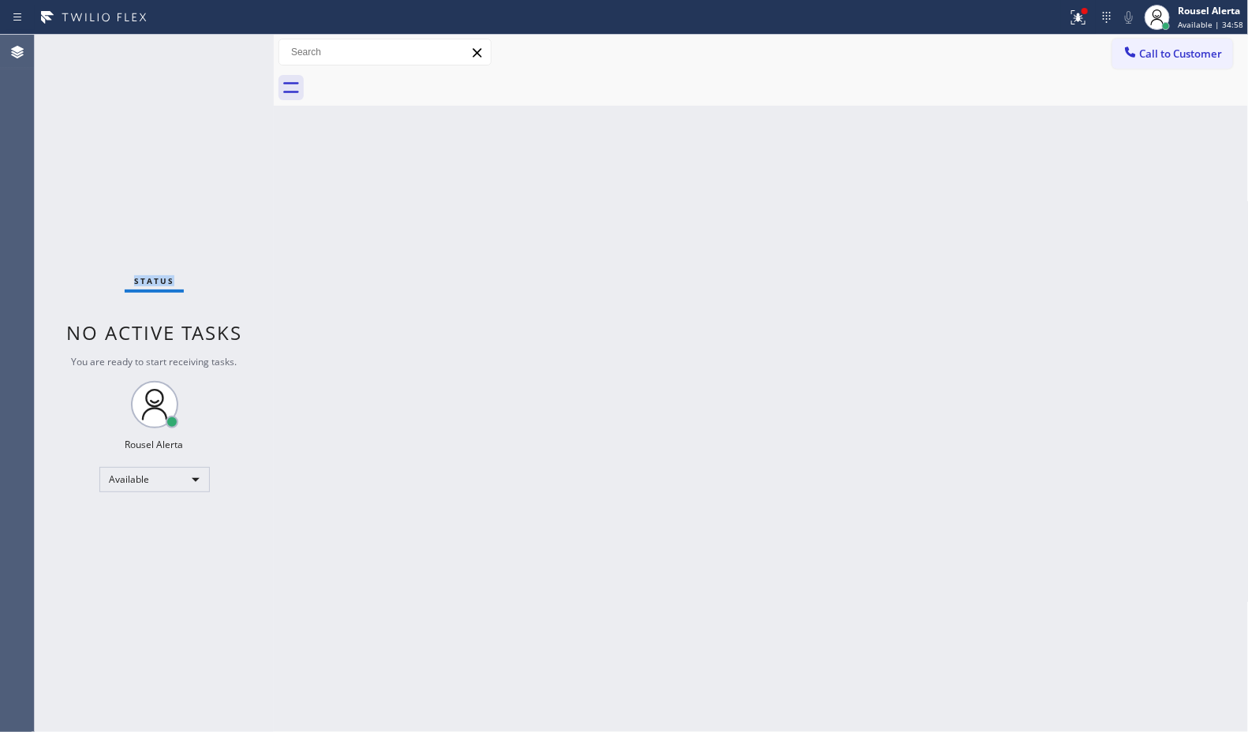
click at [215, 48] on div "Status No active tasks You are ready to start receiving tasks. Rousel Alerta Av…" at bounding box center [154, 383] width 239 height 697
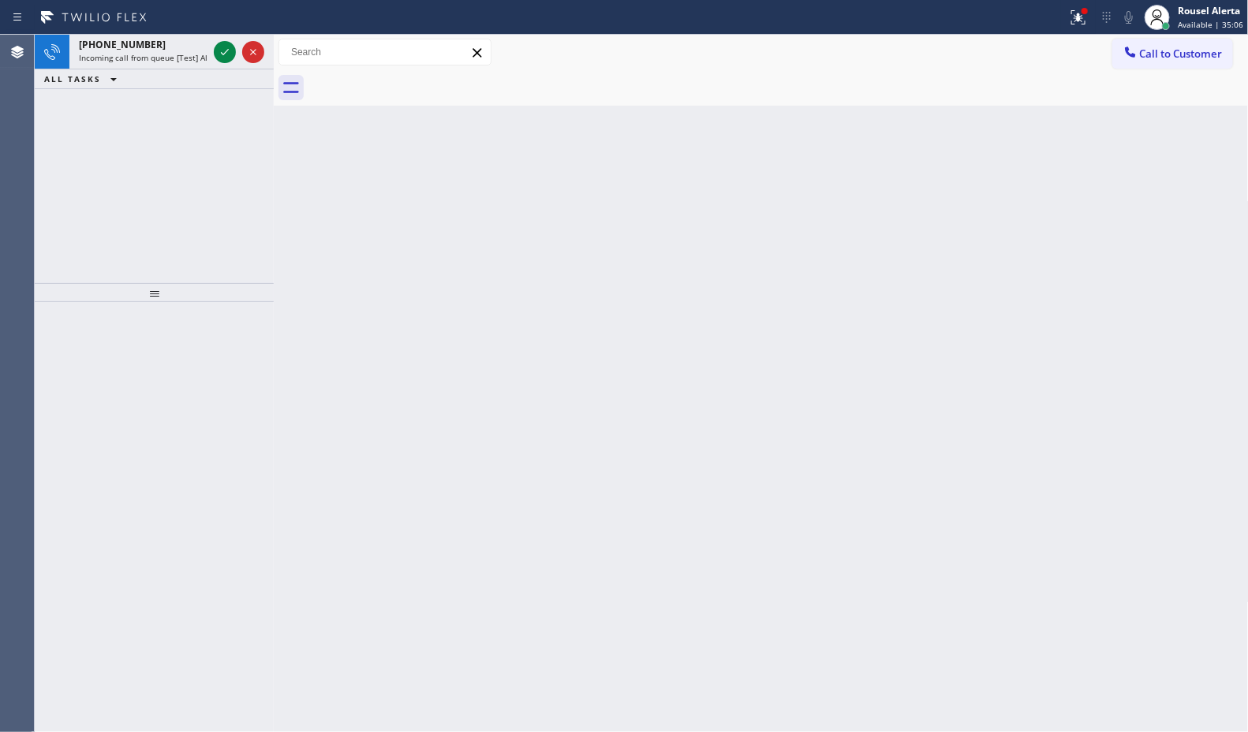
click at [215, 48] on icon at bounding box center [224, 52] width 19 height 19
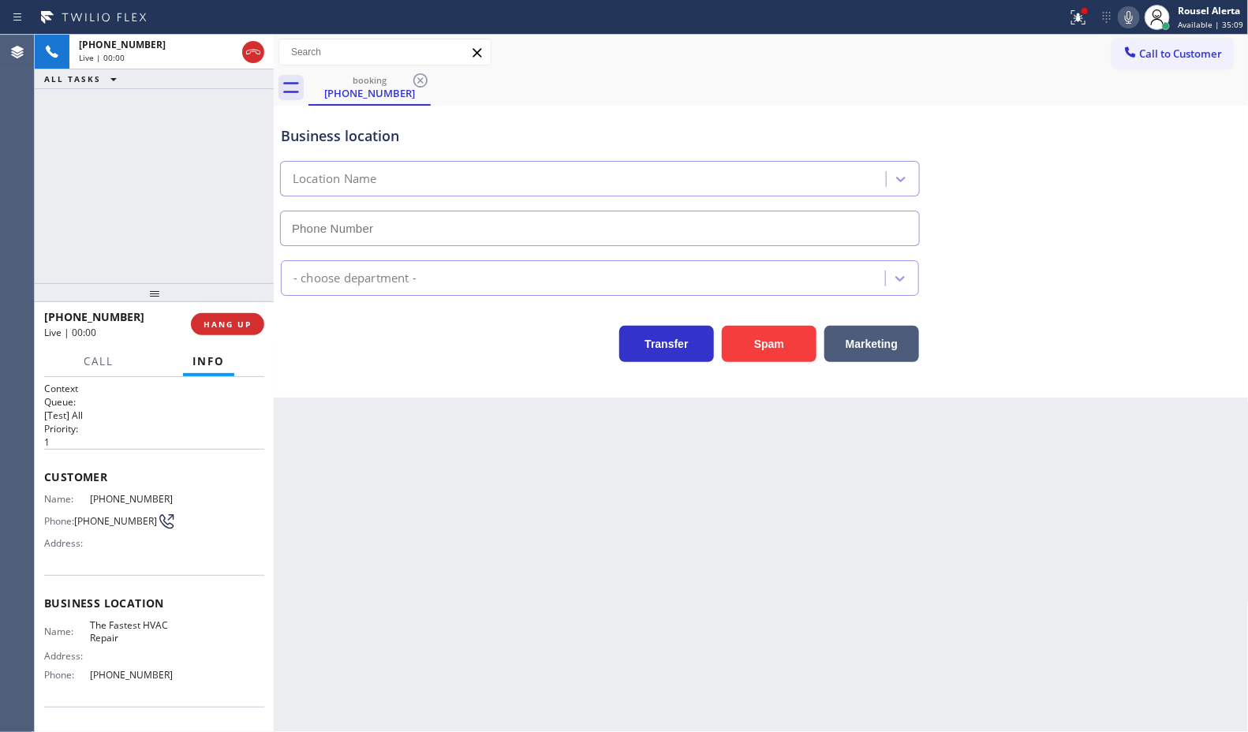
type input "[PHONE_NUMBER]"
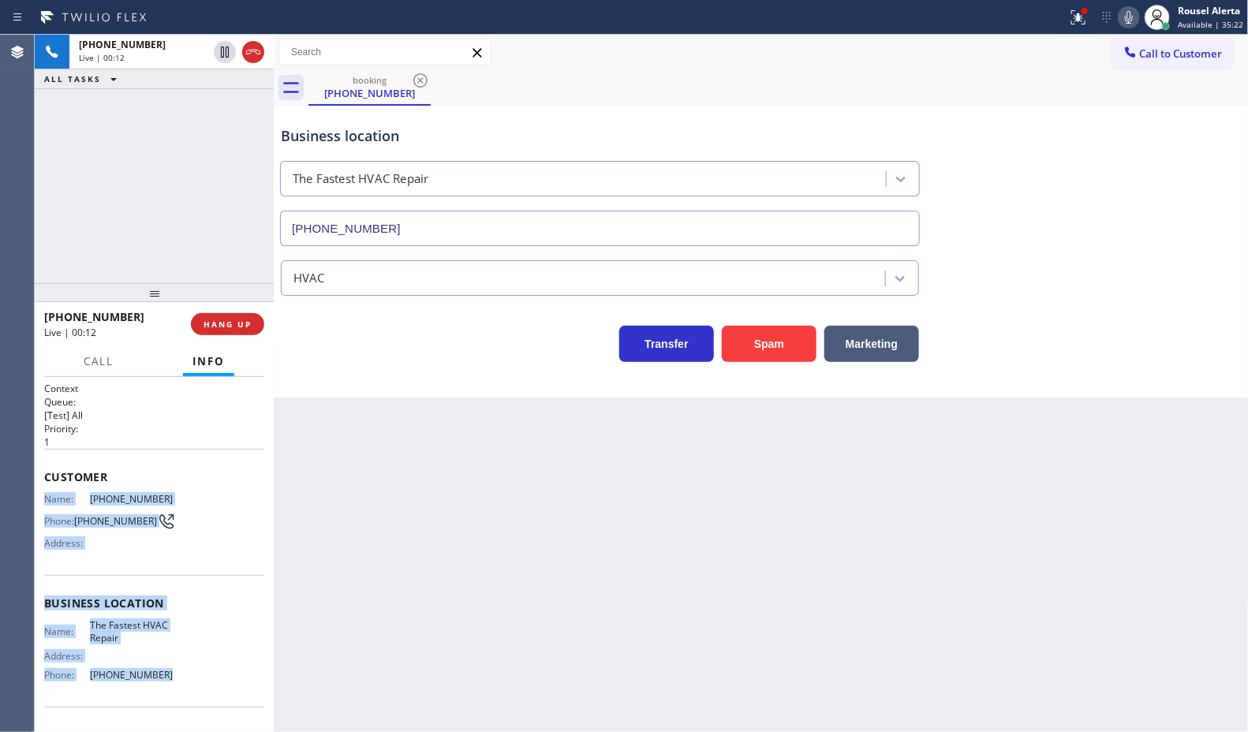
drag, startPoint x: 41, startPoint y: 497, endPoint x: 170, endPoint y: 667, distance: 213.4
click at [170, 667] on div "Context Queue: [Test] All Priority: 1 Customer Name: (858) 213-9975 Phone: (858…" at bounding box center [154, 554] width 239 height 355
copy div "Name: (858) 213-9975 Phone: (858) 213-9975 Address: Business location Name: The…"
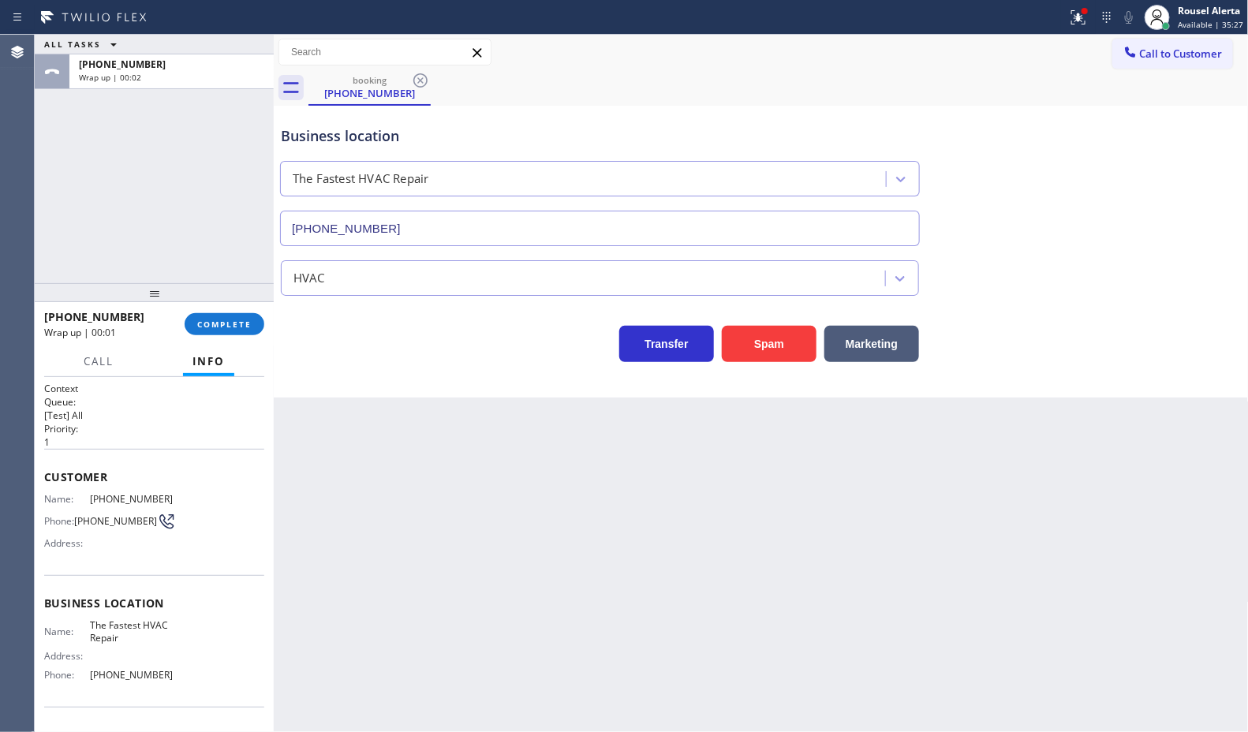
click at [241, 335] on div "+18582139975 Wrap up | 00:01 COMPLETE" at bounding box center [154, 324] width 220 height 41
click at [239, 330] on button "COMPLETE" at bounding box center [225, 324] width 80 height 22
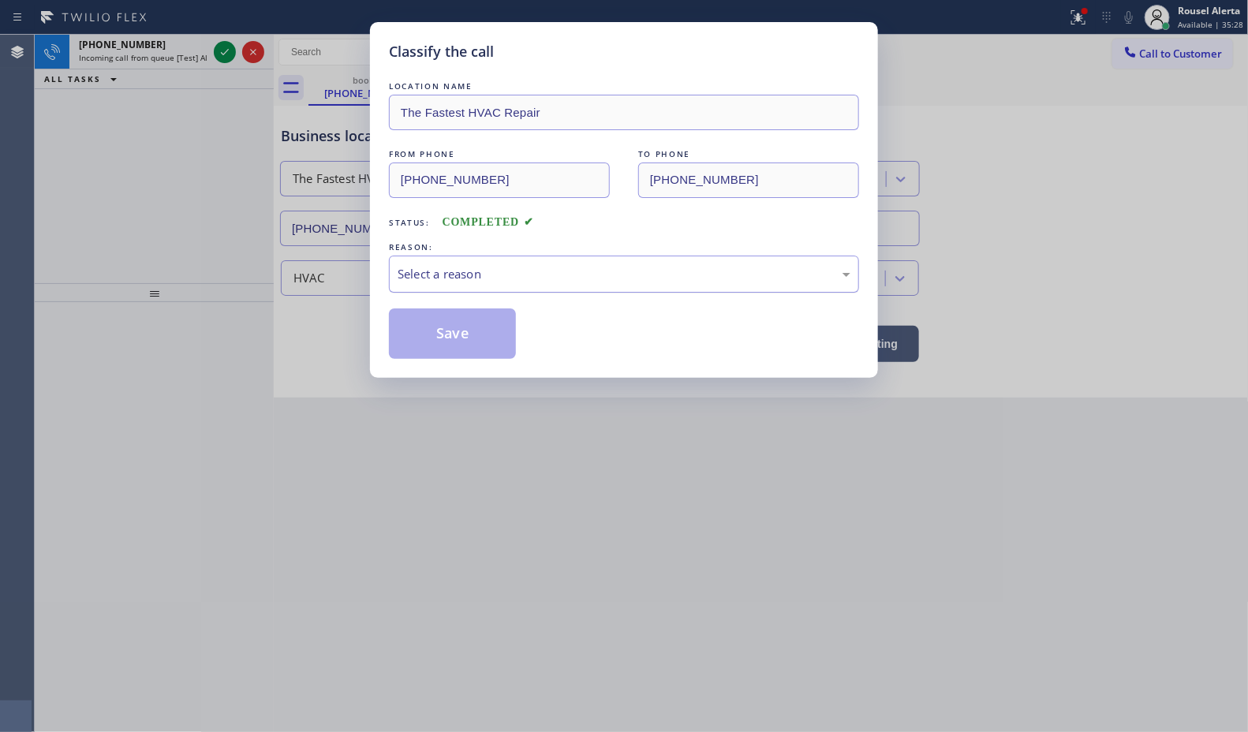
click at [521, 269] on div "Select a reason" at bounding box center [624, 274] width 453 height 18
click at [494, 329] on button "Save" at bounding box center [452, 333] width 127 height 50
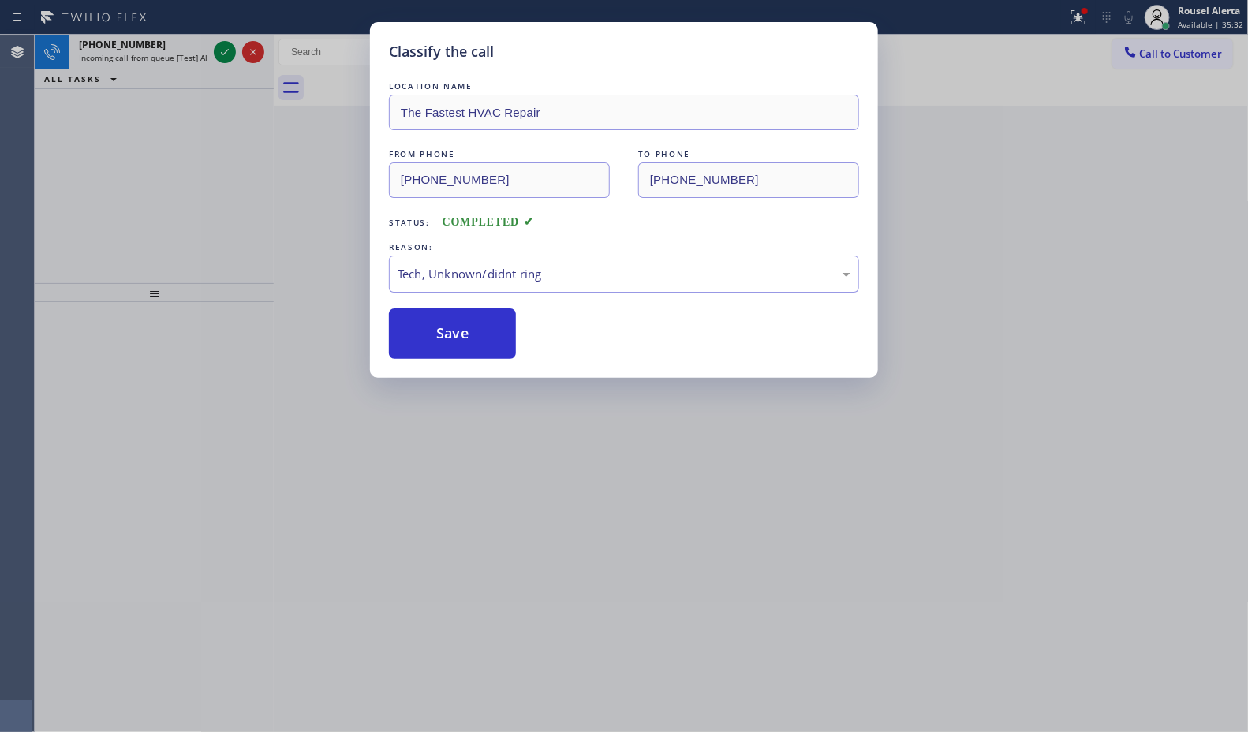
click at [215, 50] on div "Classify the call LOCATION NAME The Fastest HVAC Repair FROM PHONE (858) 213-99…" at bounding box center [624, 366] width 1248 height 732
click at [222, 51] on icon at bounding box center [224, 52] width 19 height 19
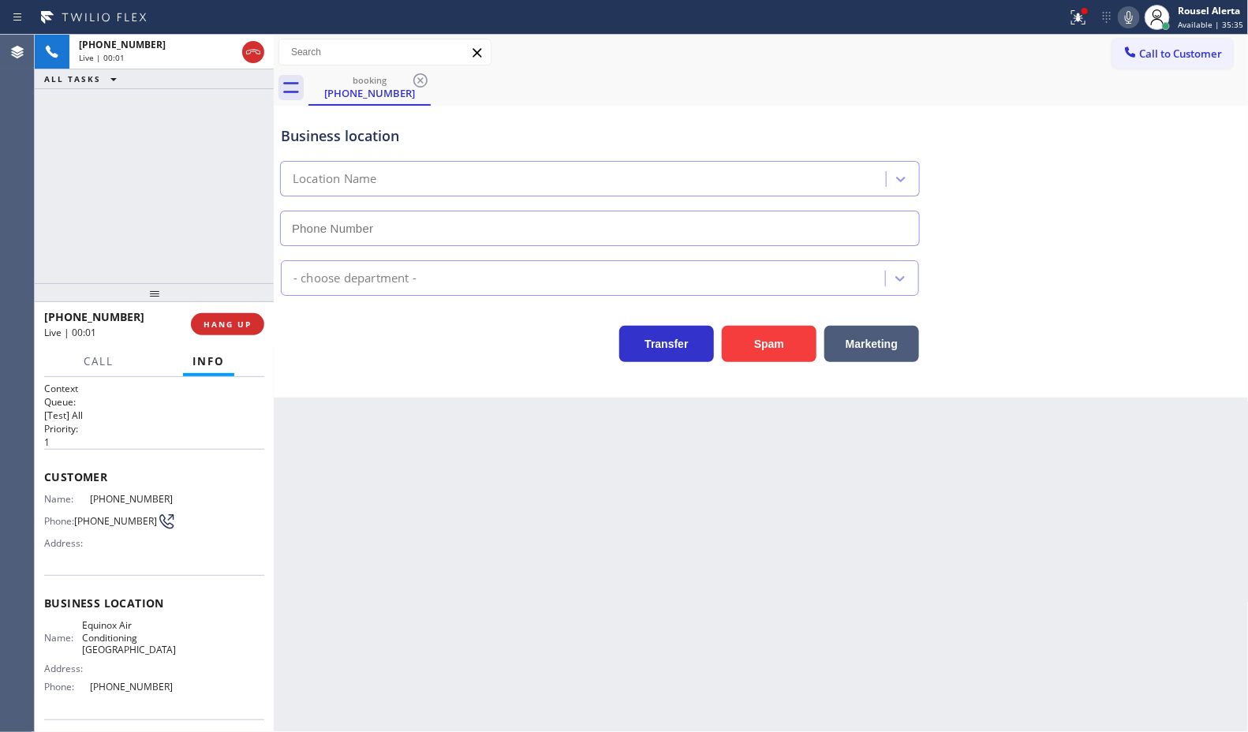
type input "[PHONE_NUMBER]"
click at [695, 641] on div "Back to Dashboard Change Sender ID Customers Technicians Select a contact Outbo…" at bounding box center [761, 383] width 975 height 697
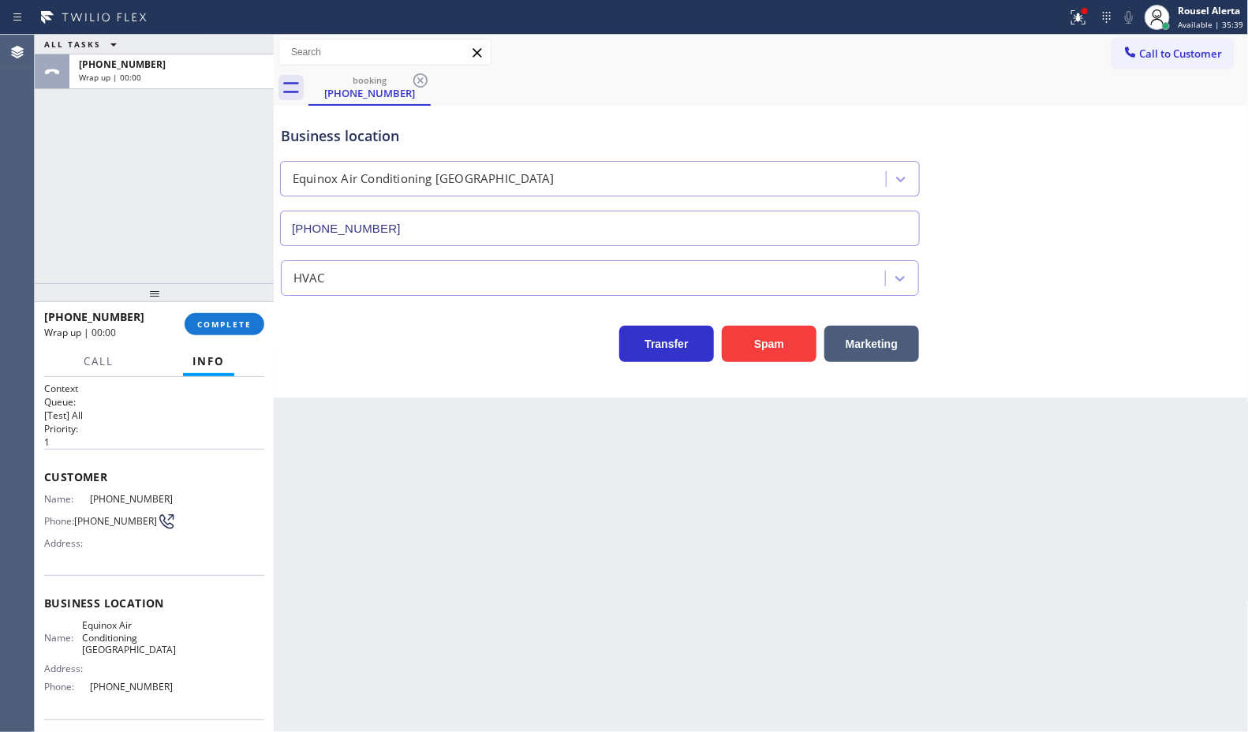
scroll to position [99, 0]
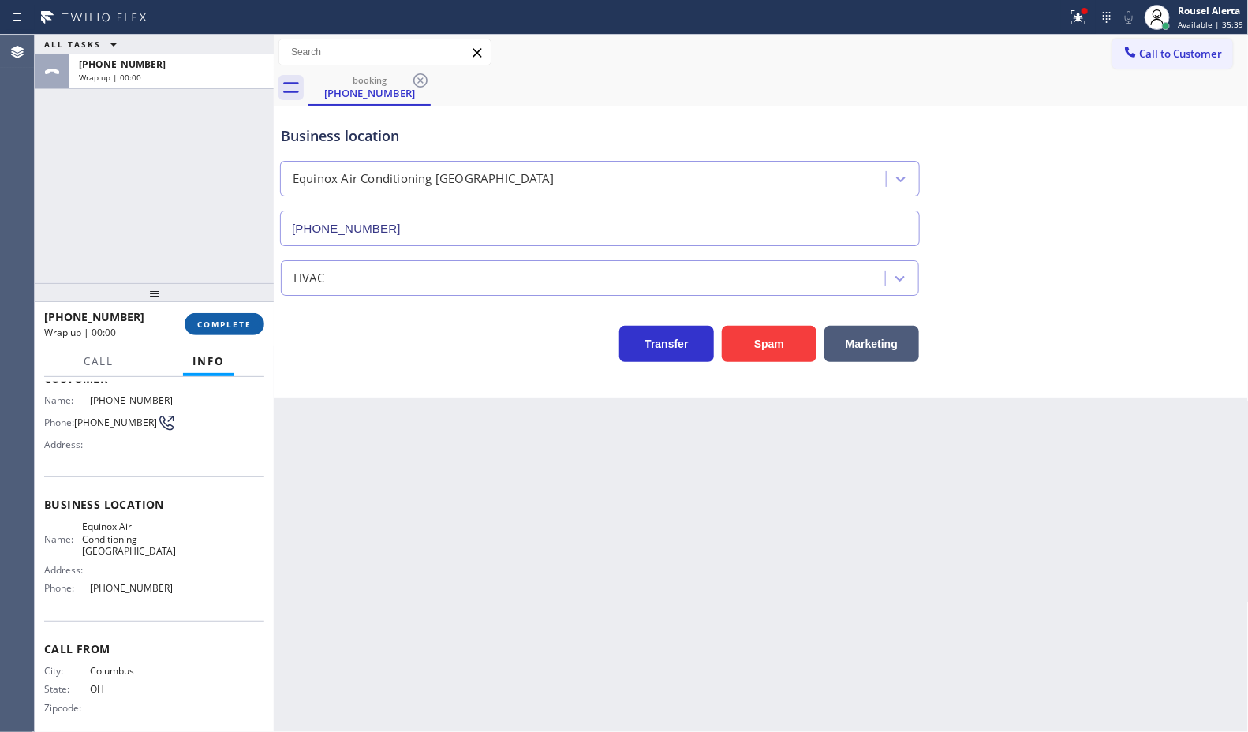
click at [218, 315] on button "COMPLETE" at bounding box center [225, 324] width 80 height 22
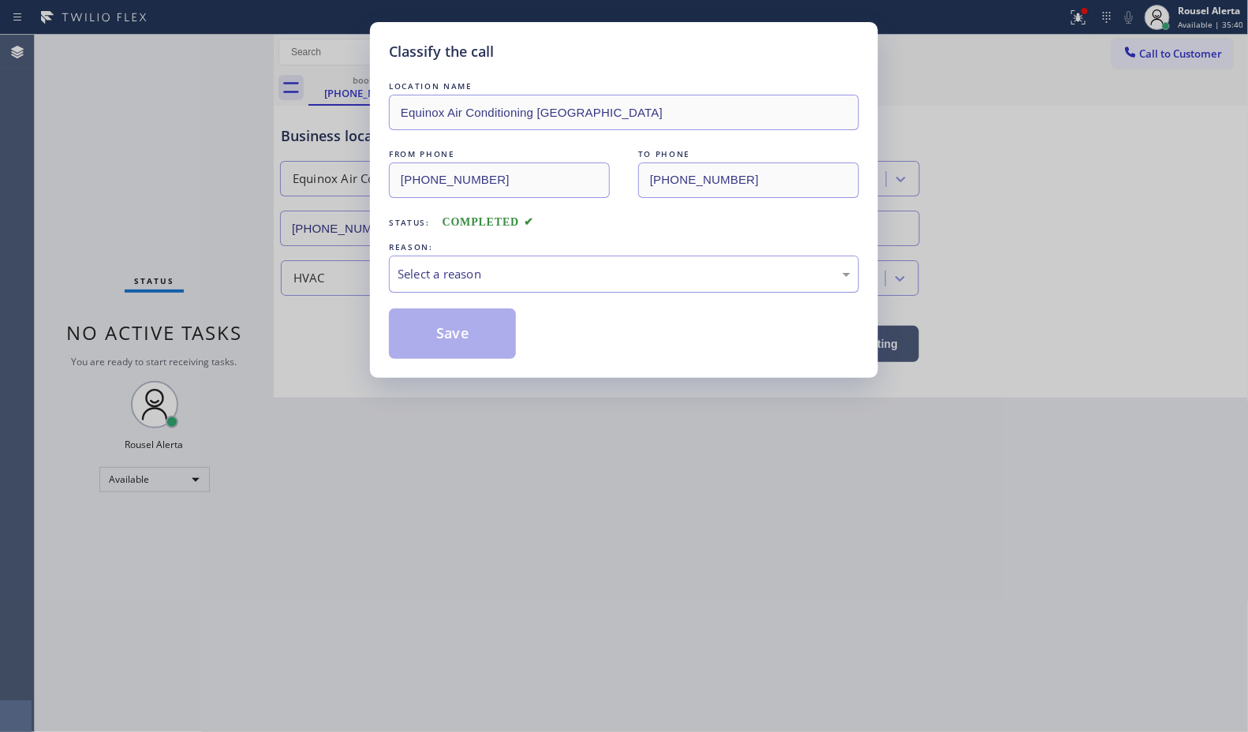
click at [491, 267] on div "Select a reason" at bounding box center [624, 274] width 453 height 18
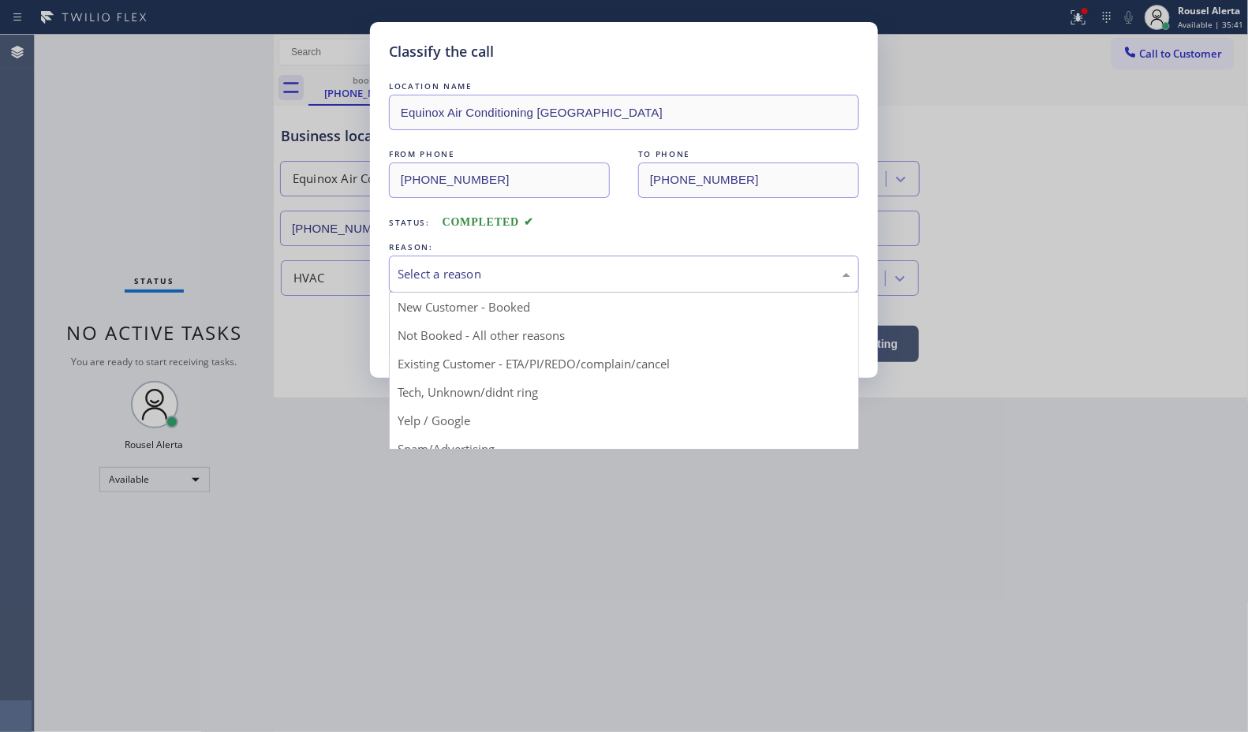
click at [501, 282] on div "Select a reason" at bounding box center [624, 274] width 453 height 18
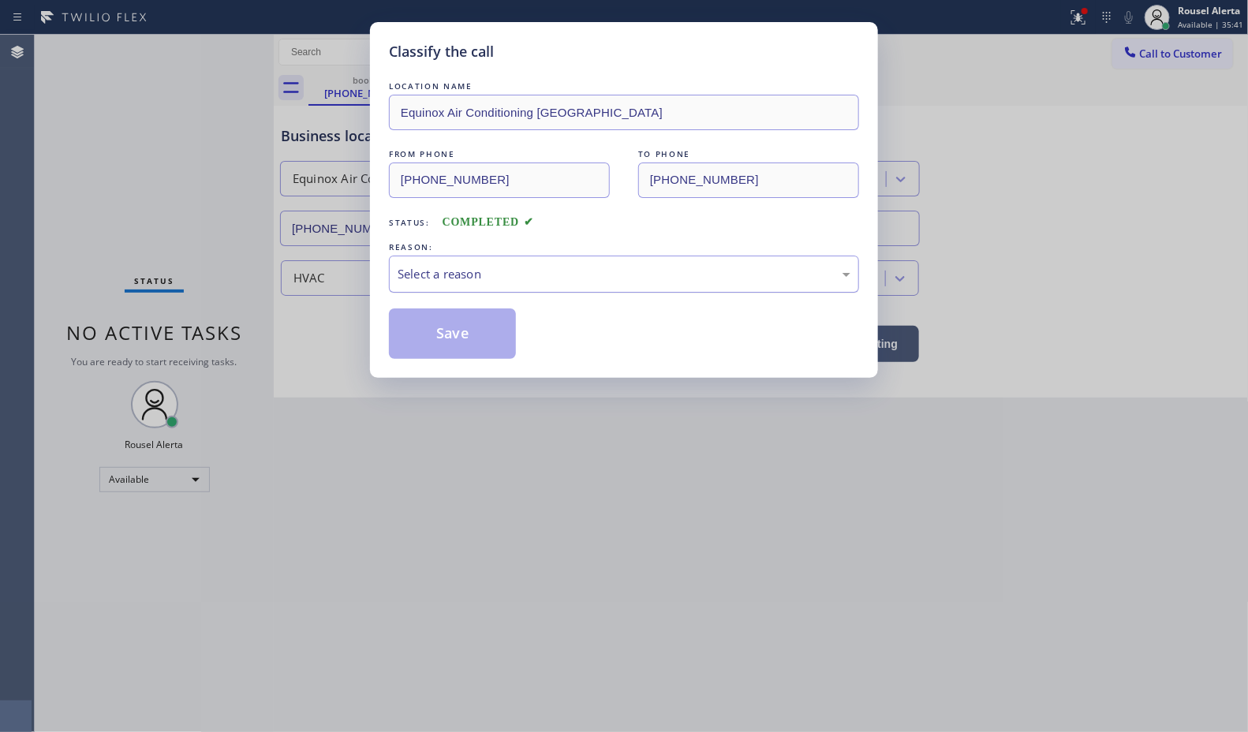
click at [506, 281] on div "Select a reason" at bounding box center [624, 274] width 453 height 18
click at [474, 347] on button "Save" at bounding box center [452, 333] width 127 height 50
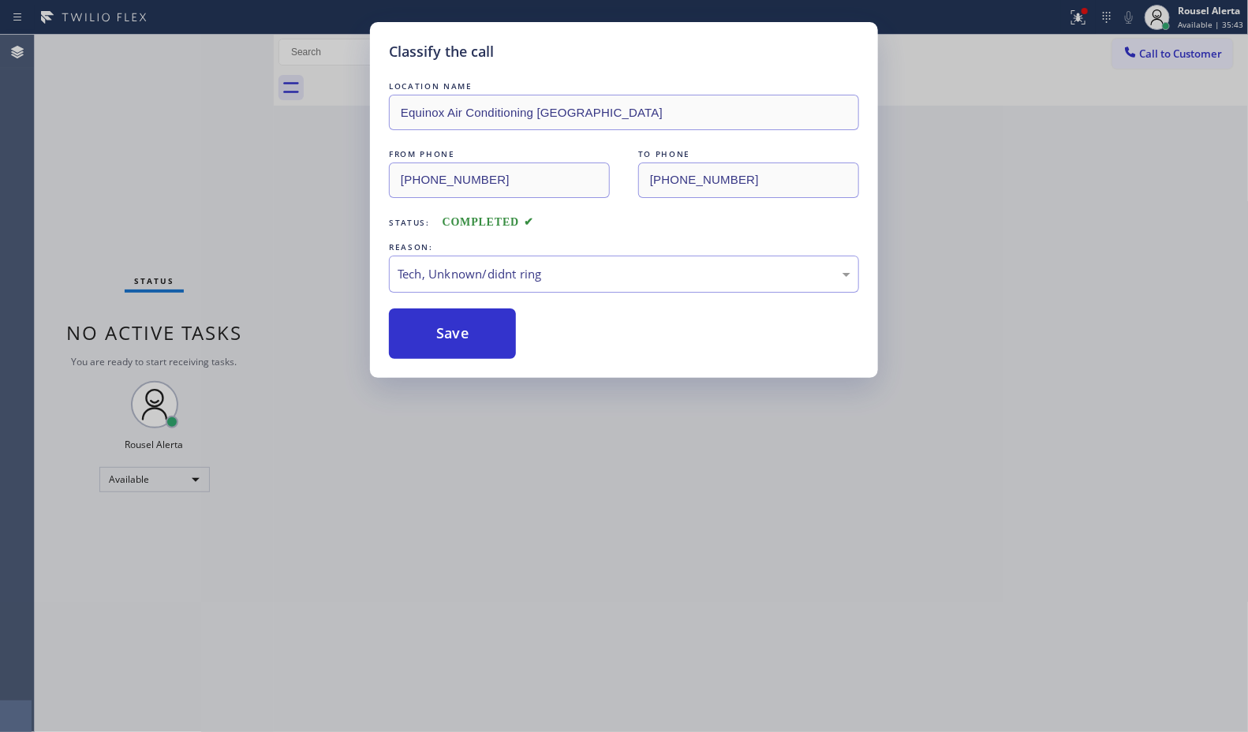
click at [712, 540] on div "Classify the call LOCATION NAME Equinox Air Conditioning Miami Lakes FROM PHONE…" at bounding box center [624, 366] width 1248 height 732
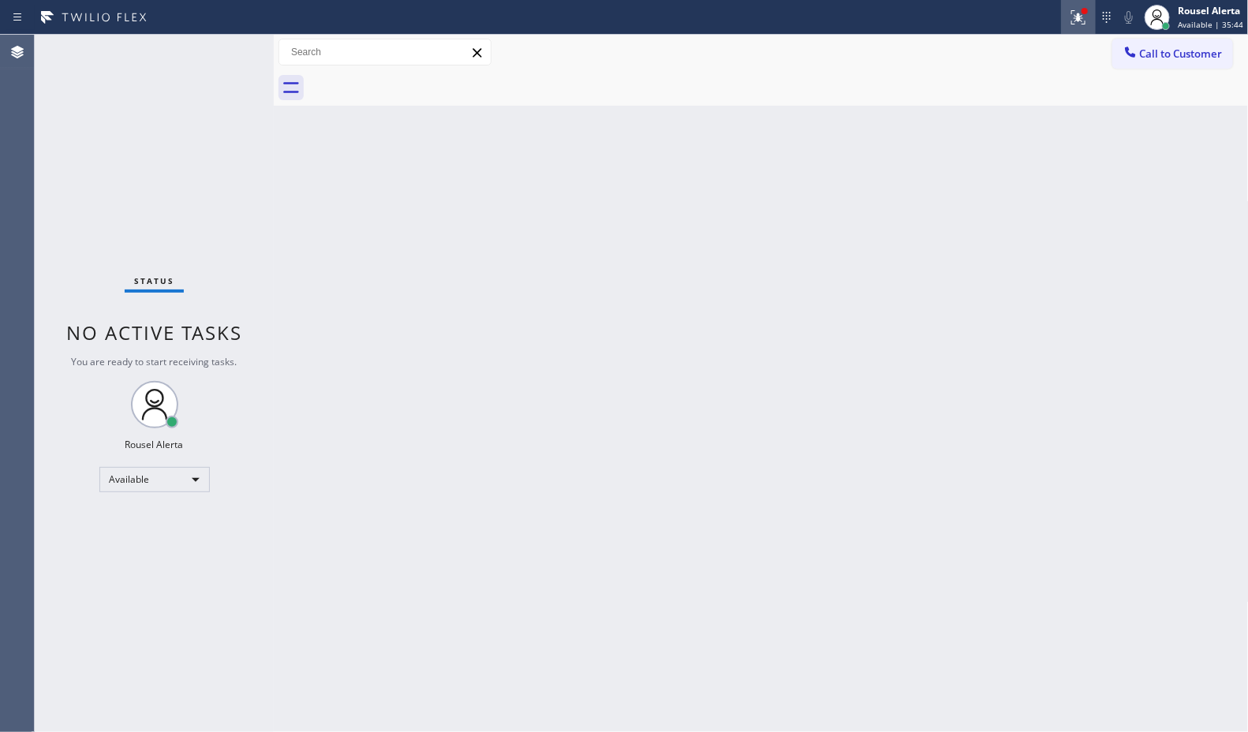
click at [1075, 21] on icon at bounding box center [1078, 17] width 19 height 19
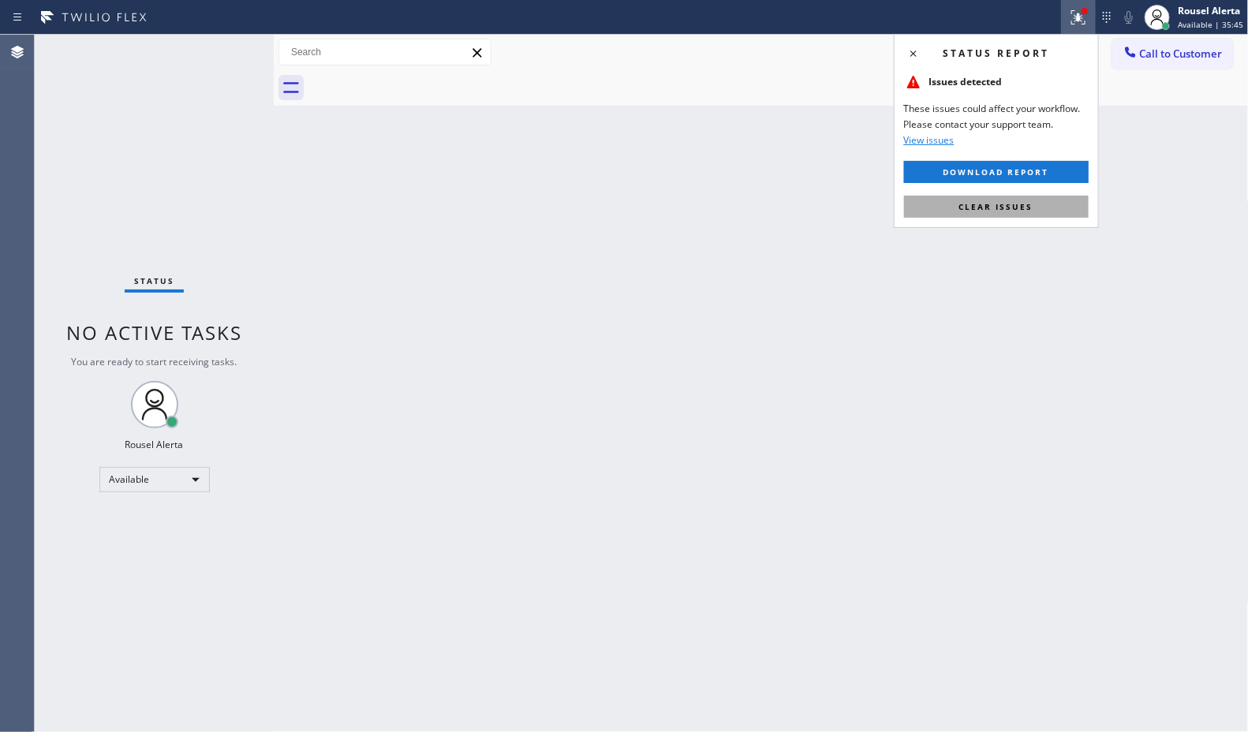
click at [1041, 203] on button "Clear issues" at bounding box center [996, 207] width 185 height 22
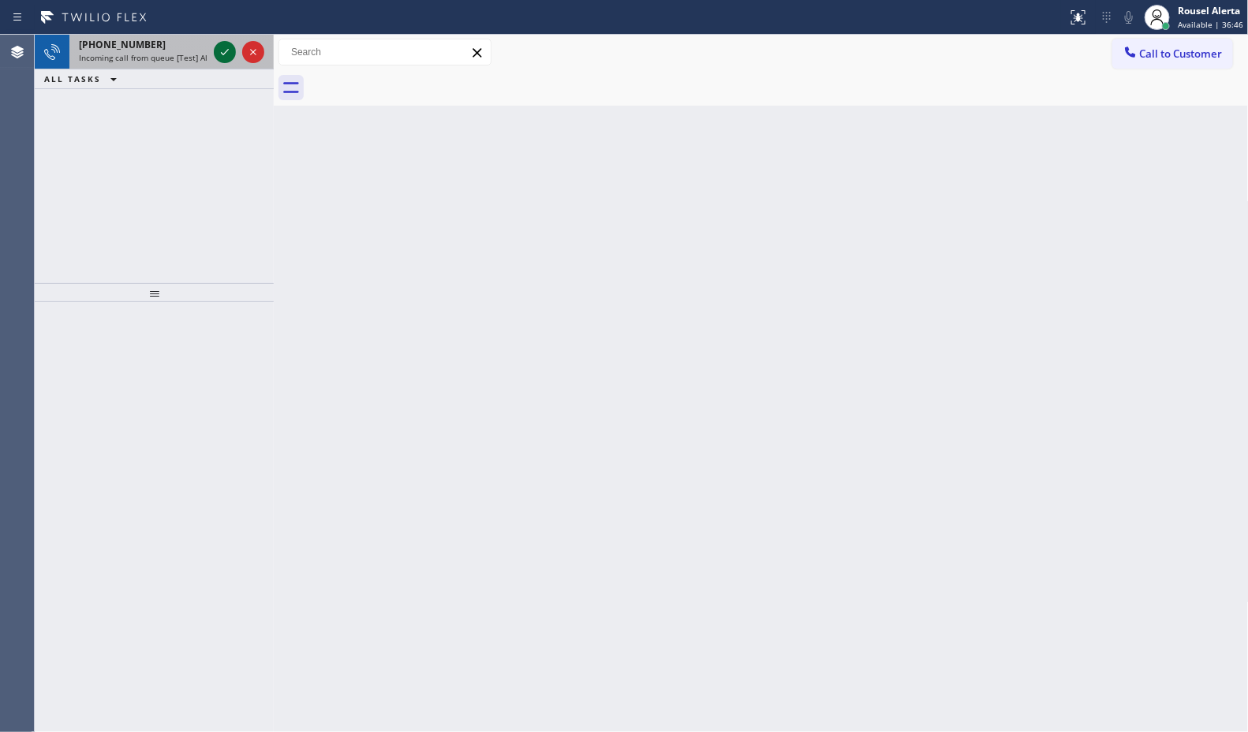
click at [221, 55] on icon at bounding box center [224, 52] width 19 height 19
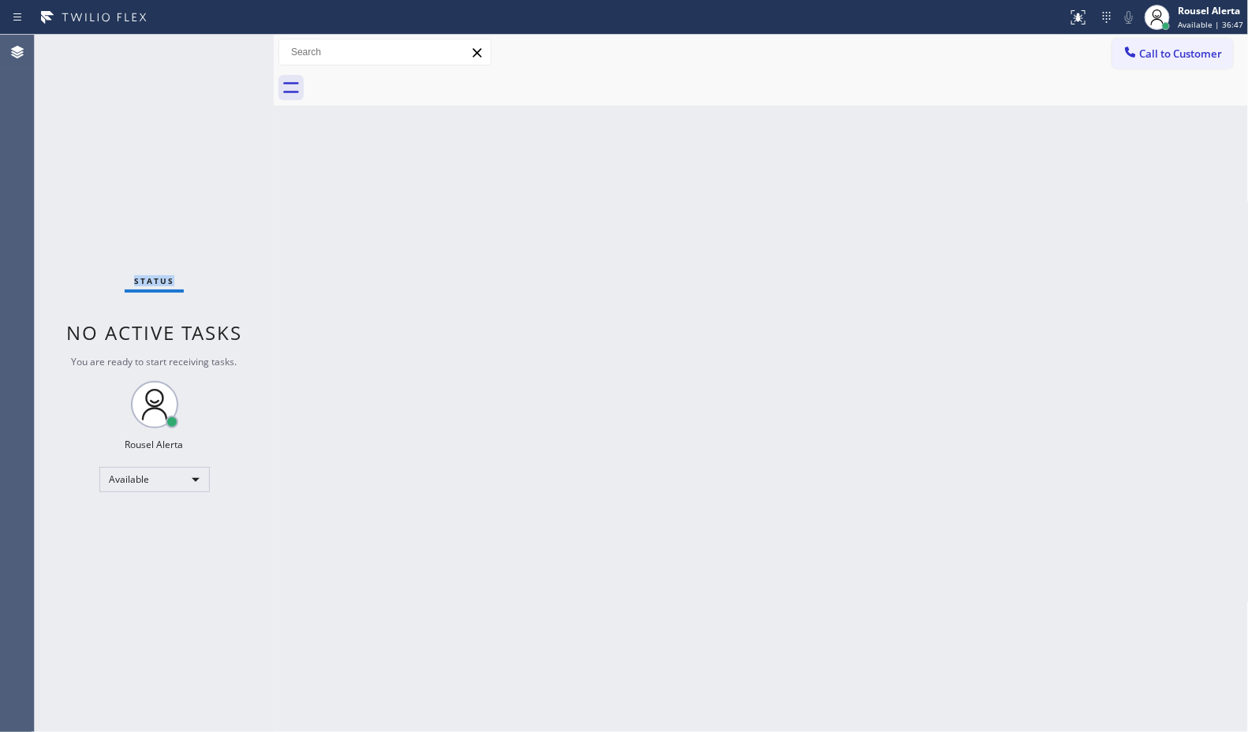
click at [221, 55] on div "Status No active tasks You are ready to start receiving tasks. Rousel Alerta Av…" at bounding box center [154, 383] width 239 height 697
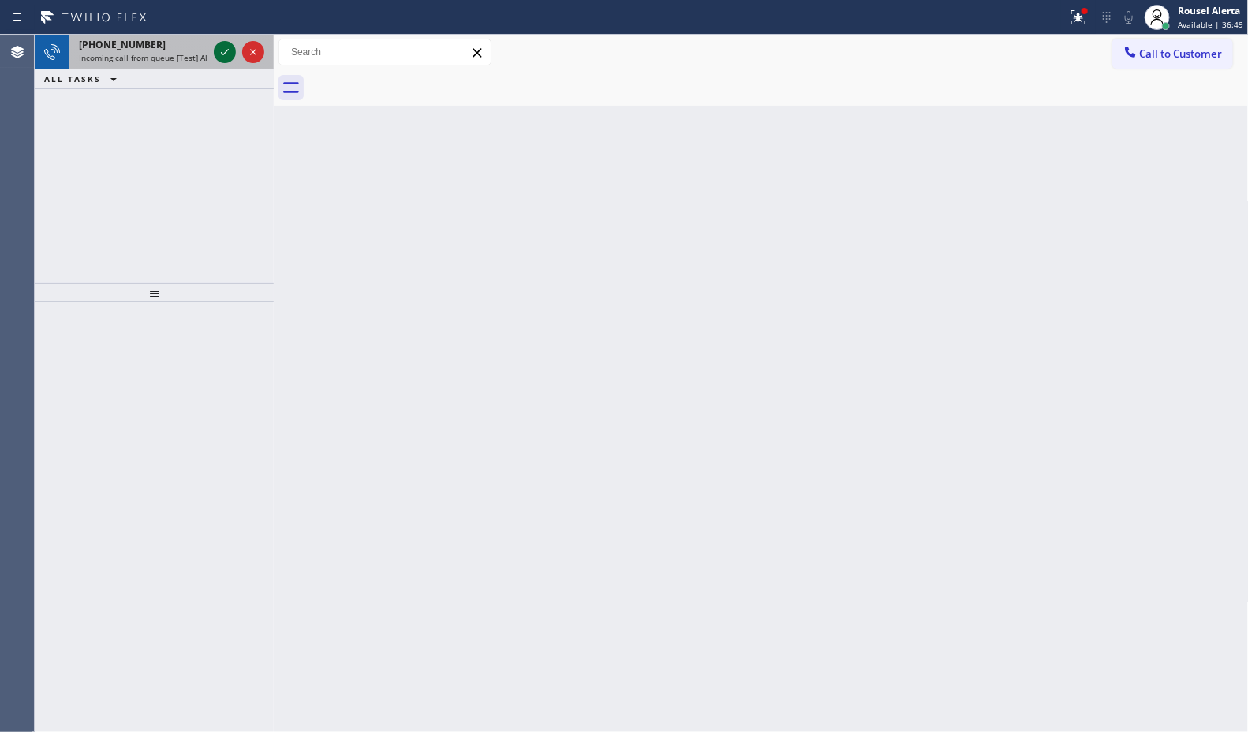
click at [218, 48] on icon at bounding box center [224, 52] width 19 height 19
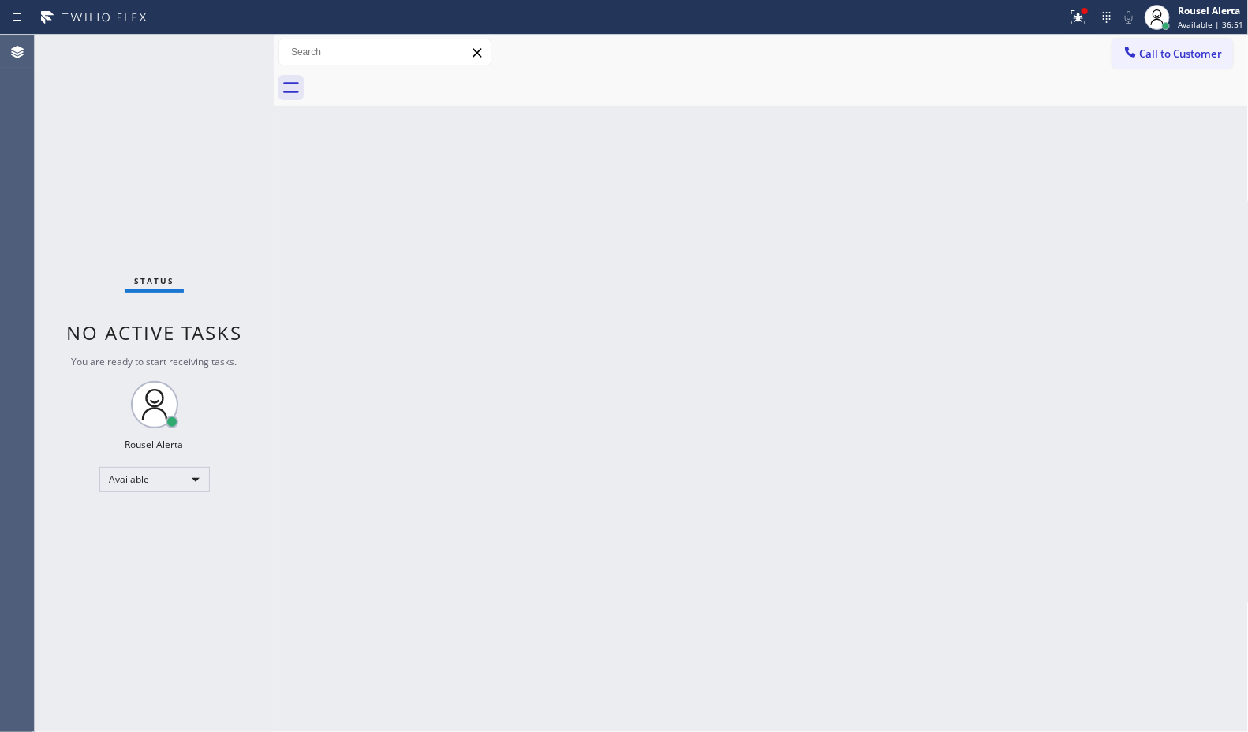
click at [209, 43] on div "Status No active tasks You are ready to start receiving tasks. Rousel Alerta Av…" at bounding box center [154, 383] width 239 height 697
click at [1075, 32] on button at bounding box center [1078, 17] width 35 height 35
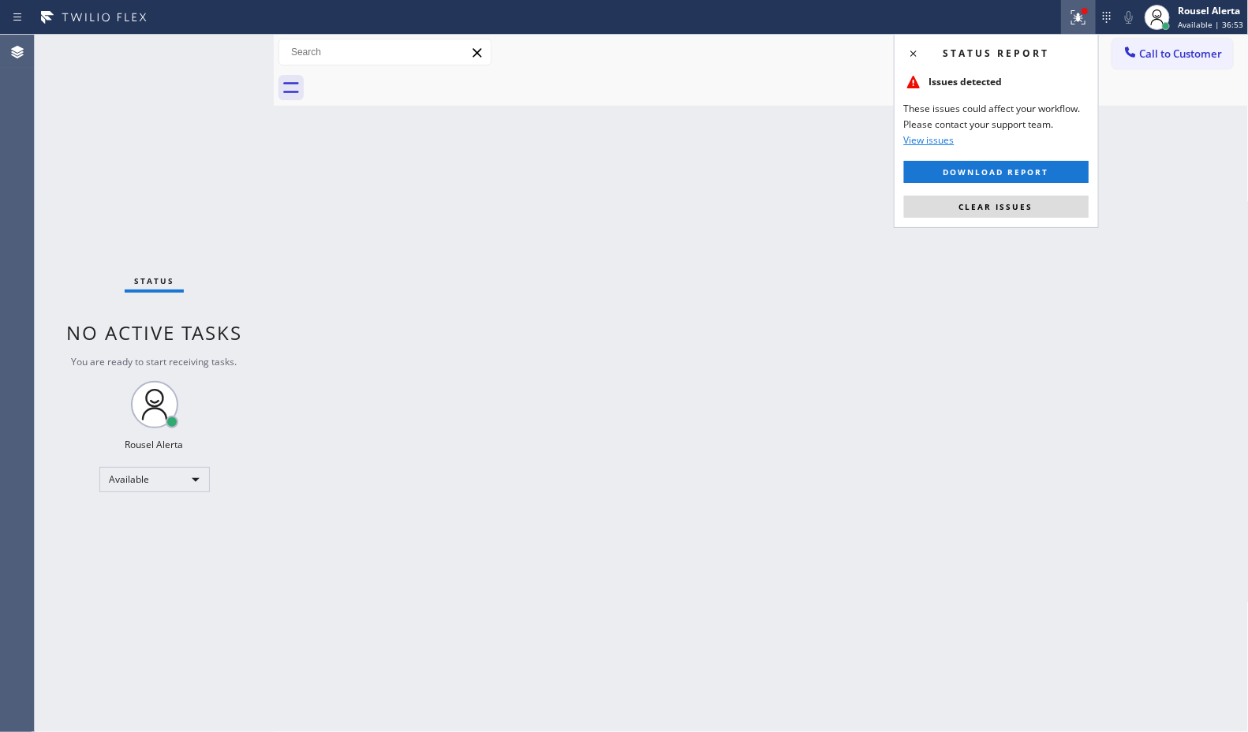
click at [983, 218] on button "Clear issues" at bounding box center [996, 207] width 185 height 22
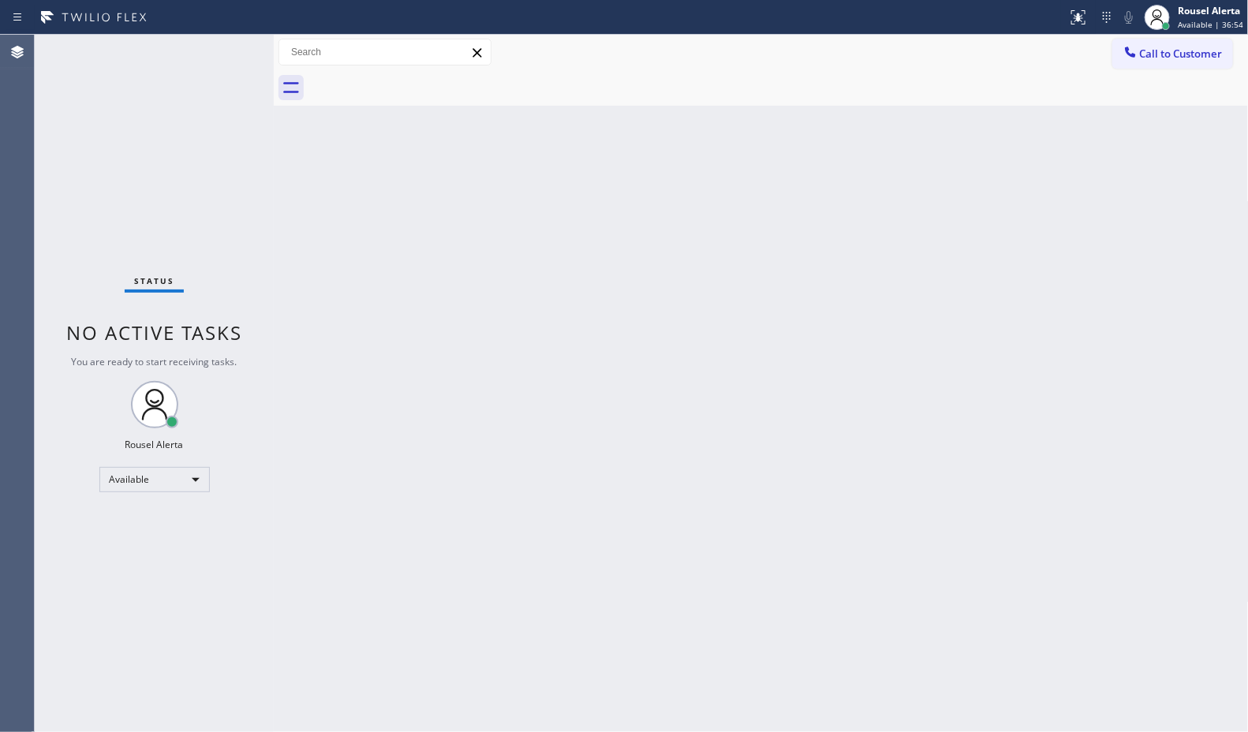
click at [222, 35] on div "Status No active tasks You are ready to start receiving tasks. Rousel Alerta Av…" at bounding box center [154, 383] width 239 height 697
click at [558, 234] on div "Back to Dashboard Change Sender ID Customers Technicians Select a contact Outbo…" at bounding box center [761, 383] width 975 height 697
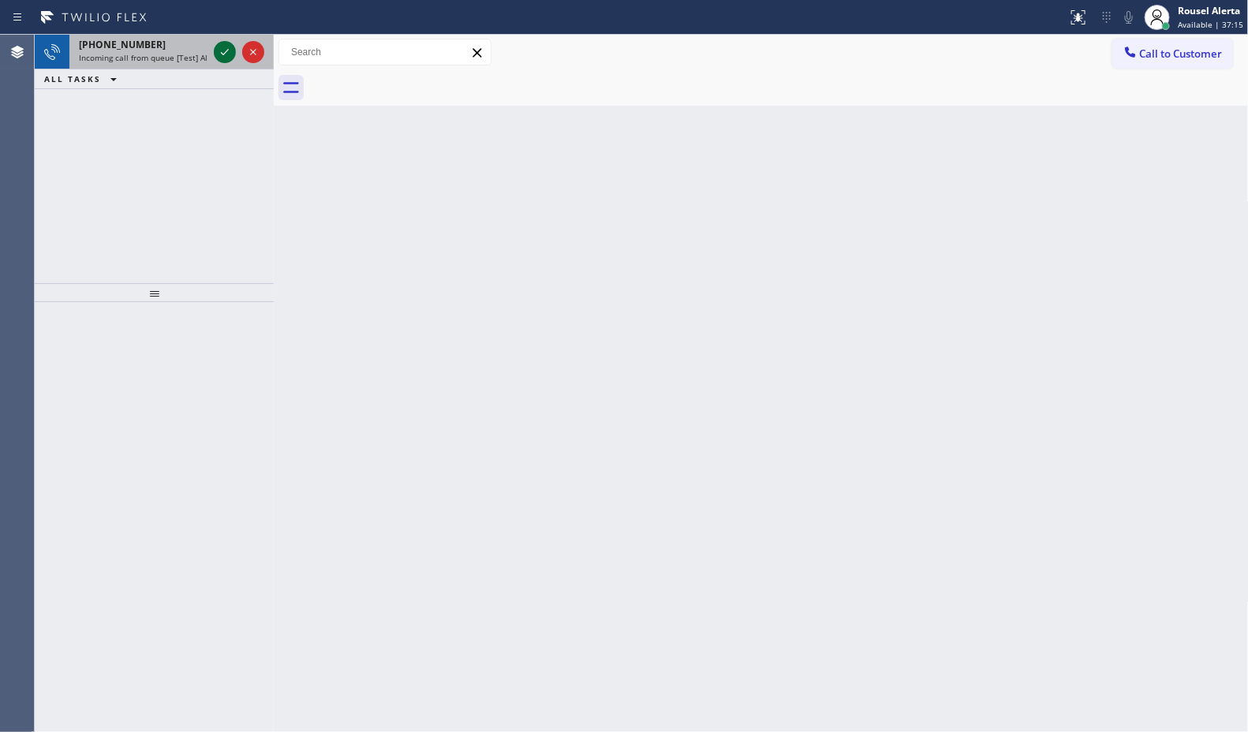
click at [222, 50] on icon at bounding box center [224, 52] width 19 height 19
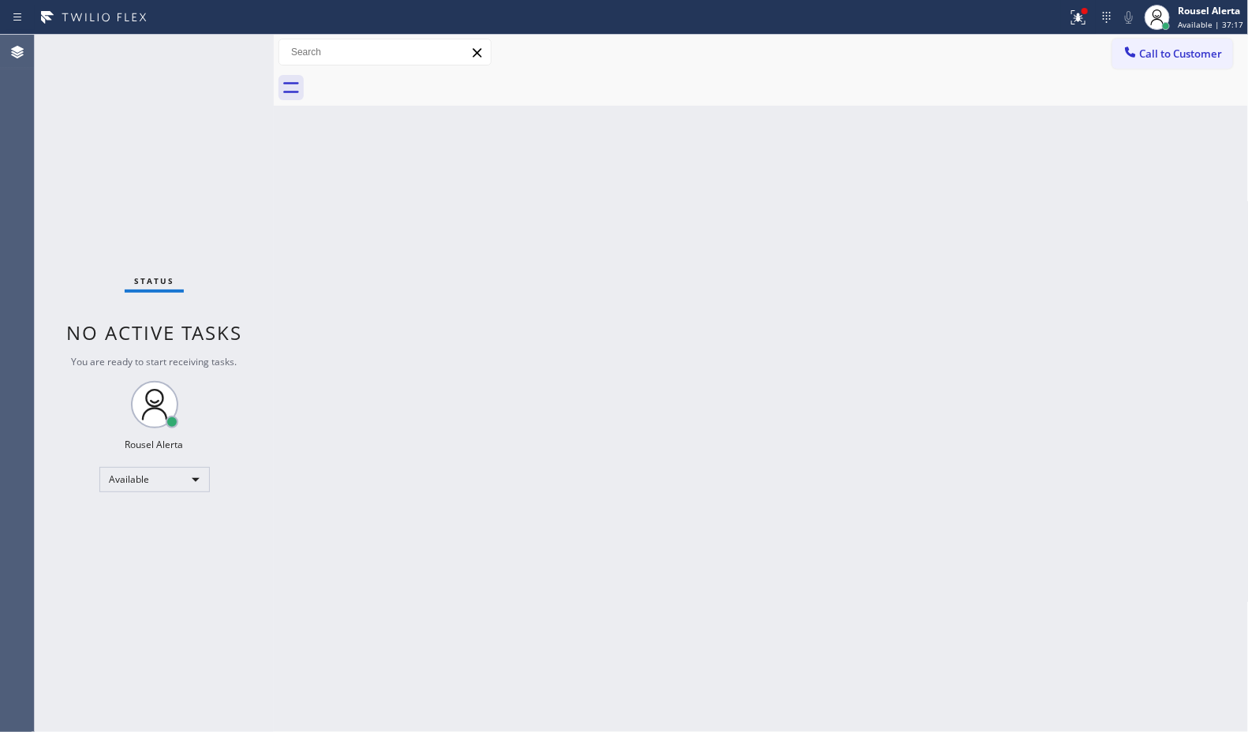
click at [222, 50] on div "Status No active tasks You are ready to start receiving tasks. Rousel Alerta Av…" at bounding box center [154, 383] width 239 height 697
click at [1085, 16] on icon at bounding box center [1078, 17] width 19 height 19
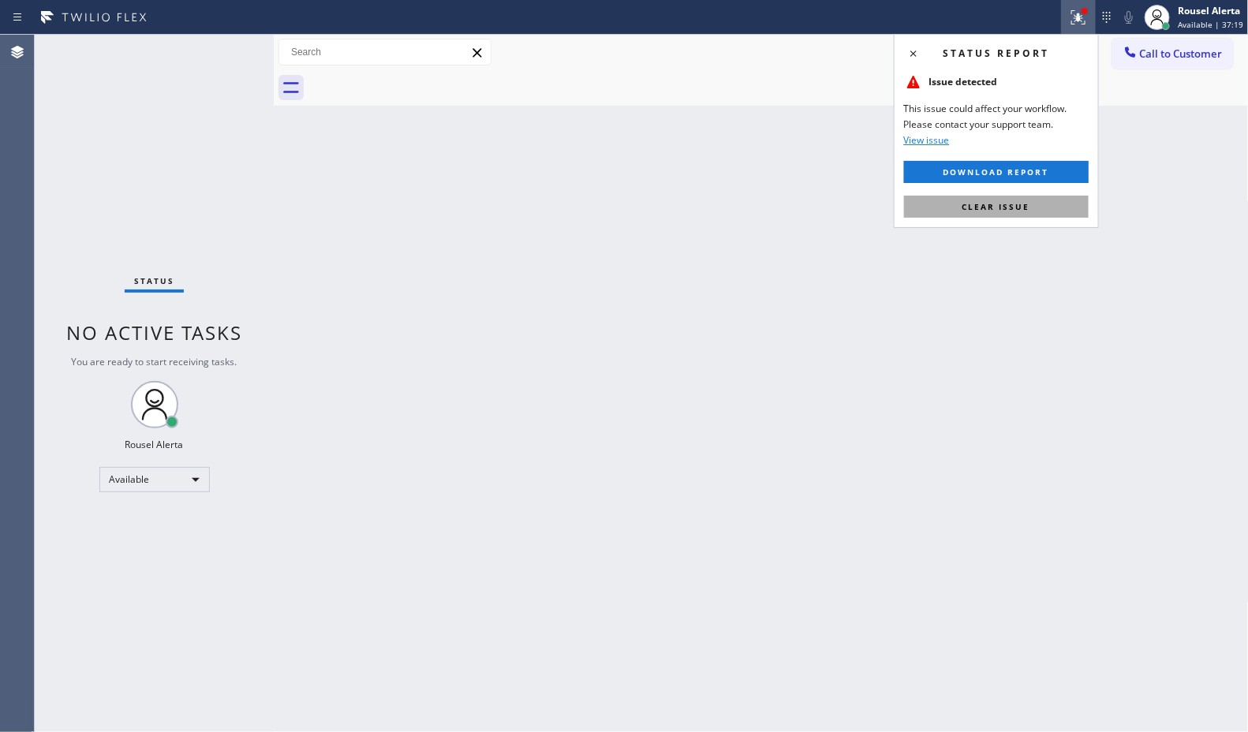
click at [1029, 206] on button "Clear issue" at bounding box center [996, 207] width 185 height 22
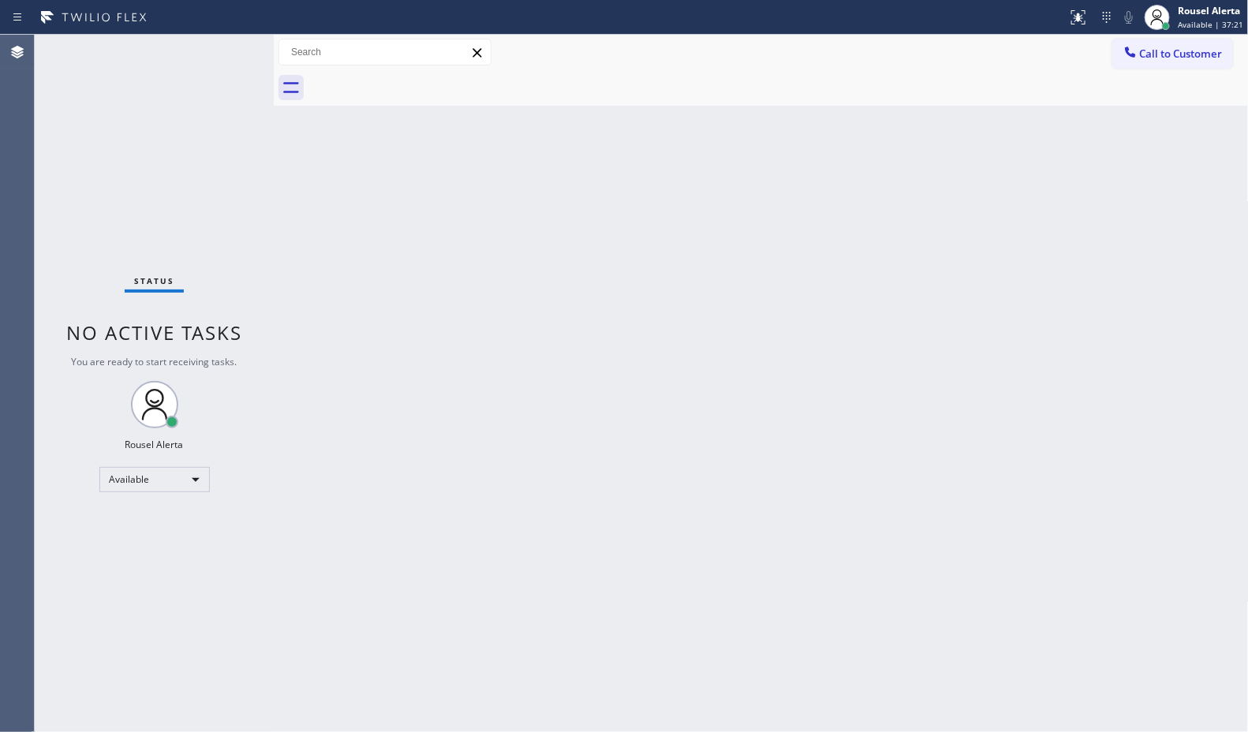
click at [210, 36] on div "Status No active tasks You are ready to start receiving tasks. Rousel Alerta Av…" at bounding box center [154, 383] width 239 height 697
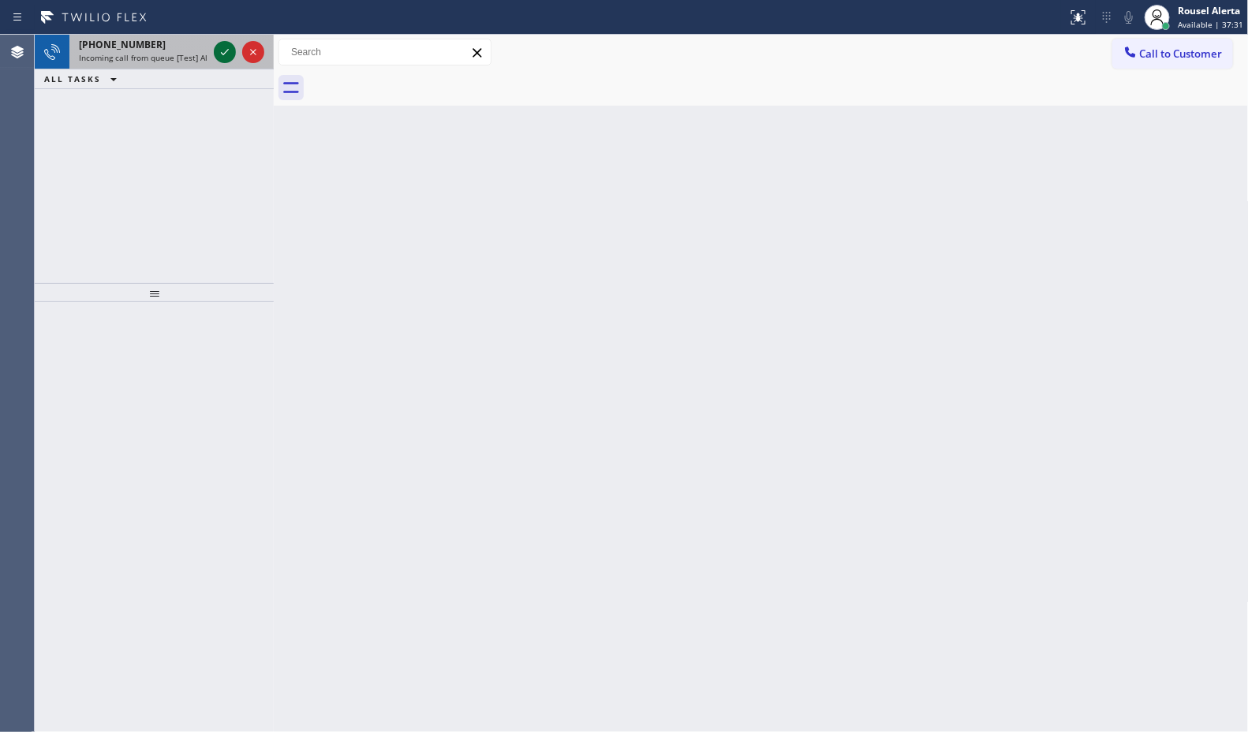
click at [222, 52] on icon at bounding box center [224, 52] width 19 height 19
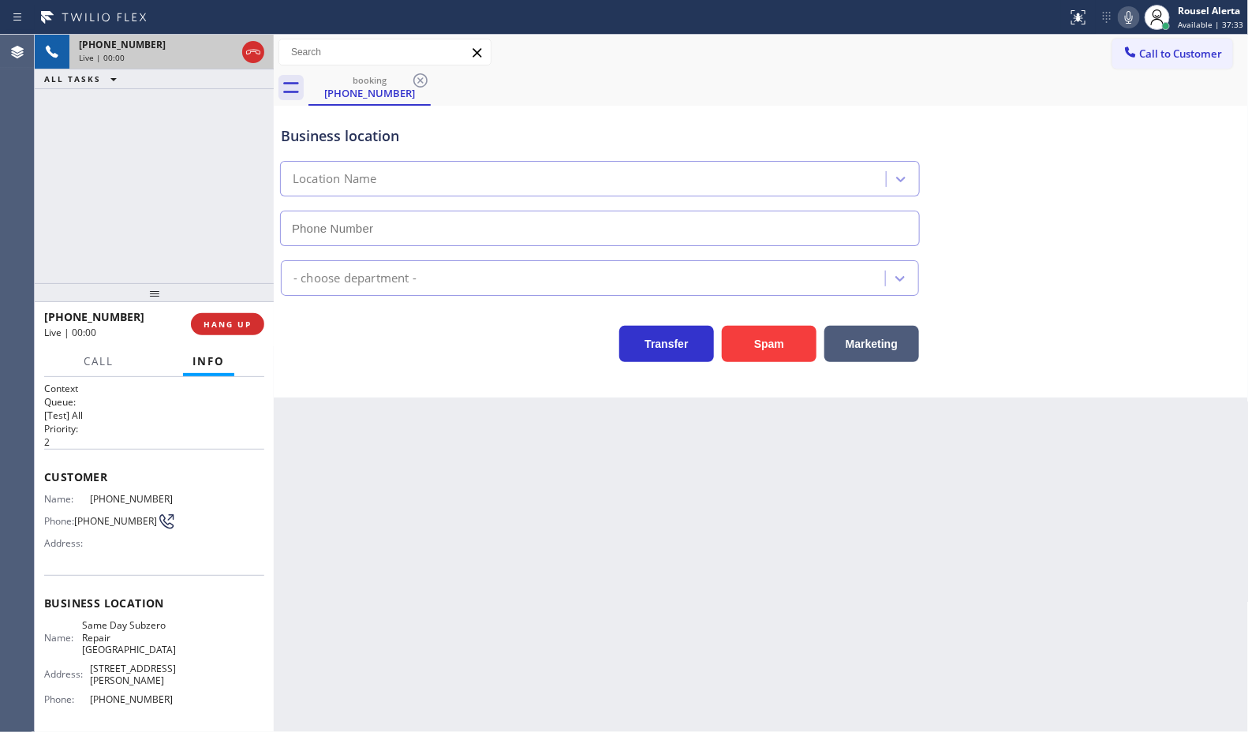
type input "(773) 299-1272"
click at [770, 353] on button "Spam" at bounding box center [769, 344] width 95 height 36
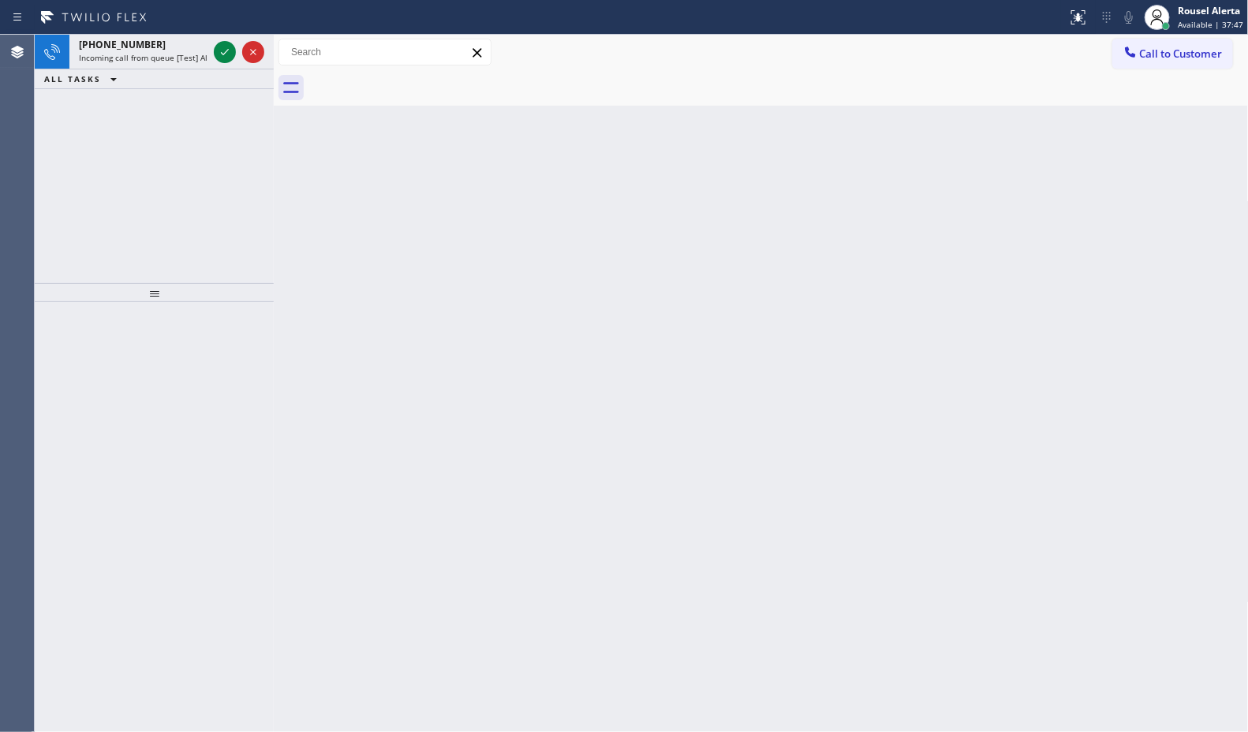
click at [211, 46] on div at bounding box center [239, 52] width 57 height 35
click at [226, 60] on icon at bounding box center [224, 52] width 19 height 19
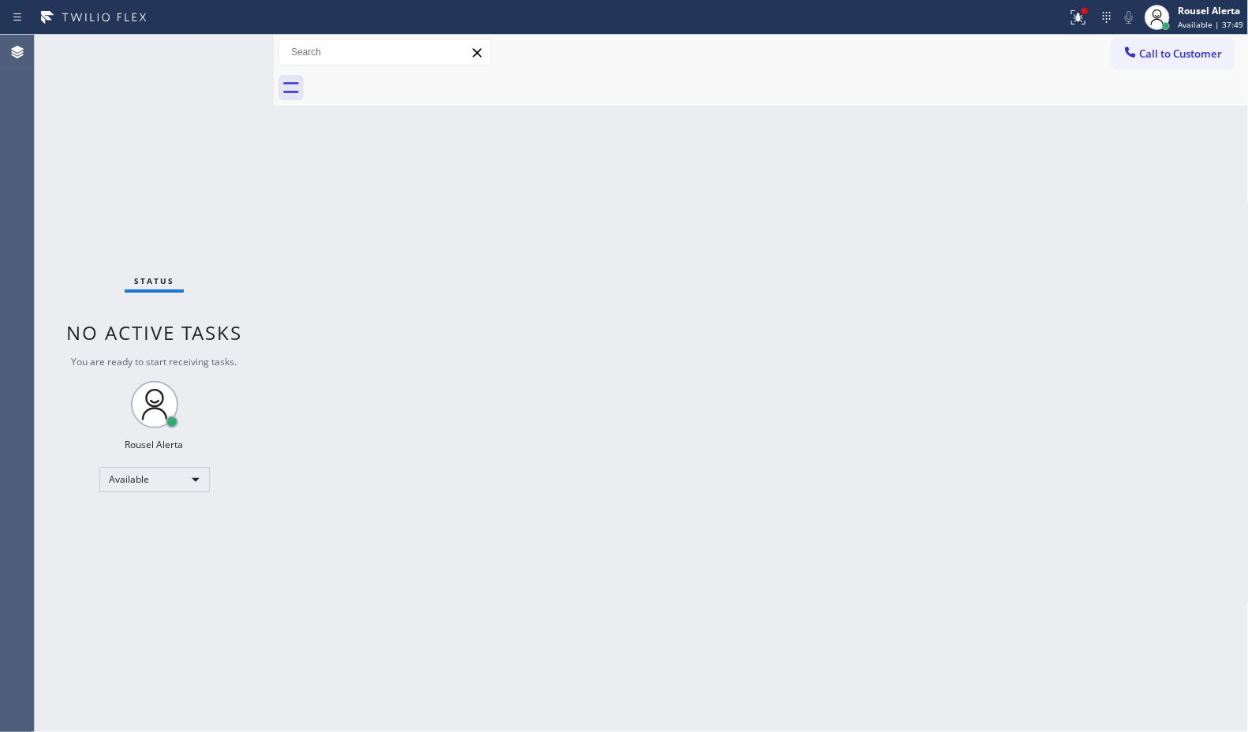
click at [226, 60] on div "Status No active tasks You are ready to start receiving tasks. Rousel Alerta Av…" at bounding box center [154, 383] width 239 height 697
click at [1062, 2] on button at bounding box center [1078, 17] width 35 height 35
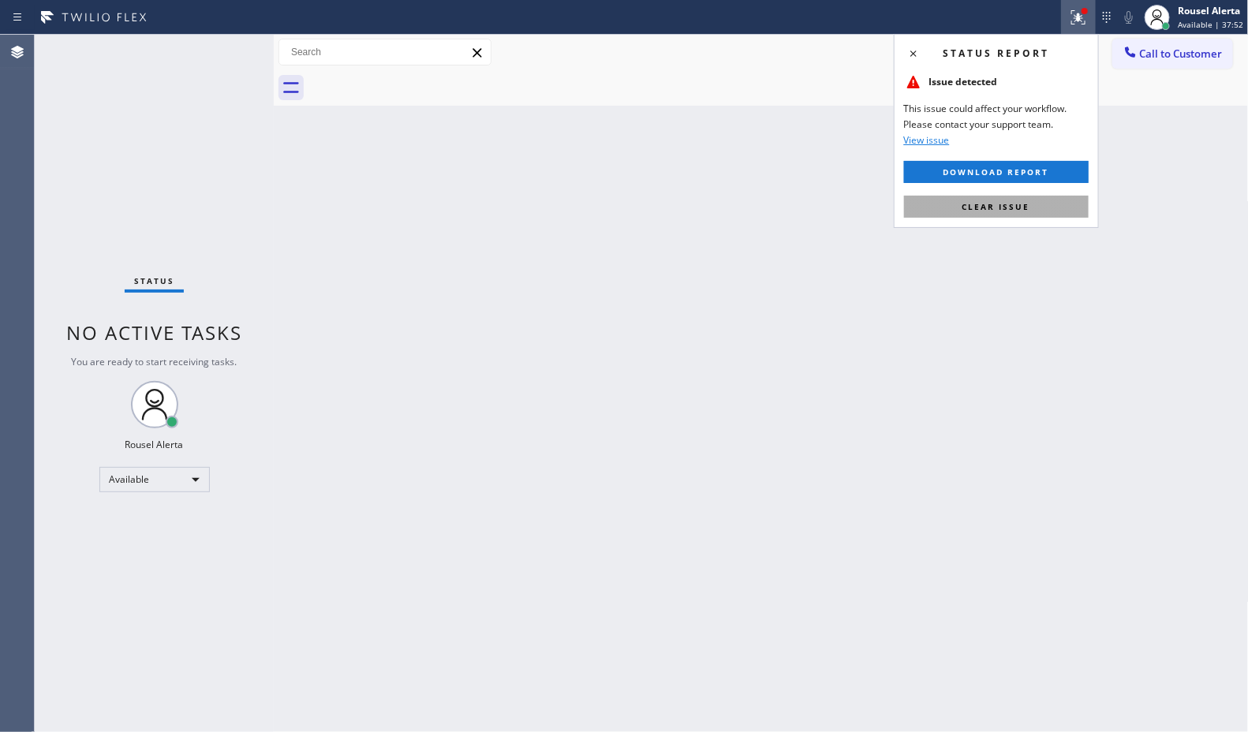
click at [1019, 196] on button "Clear issue" at bounding box center [996, 207] width 185 height 22
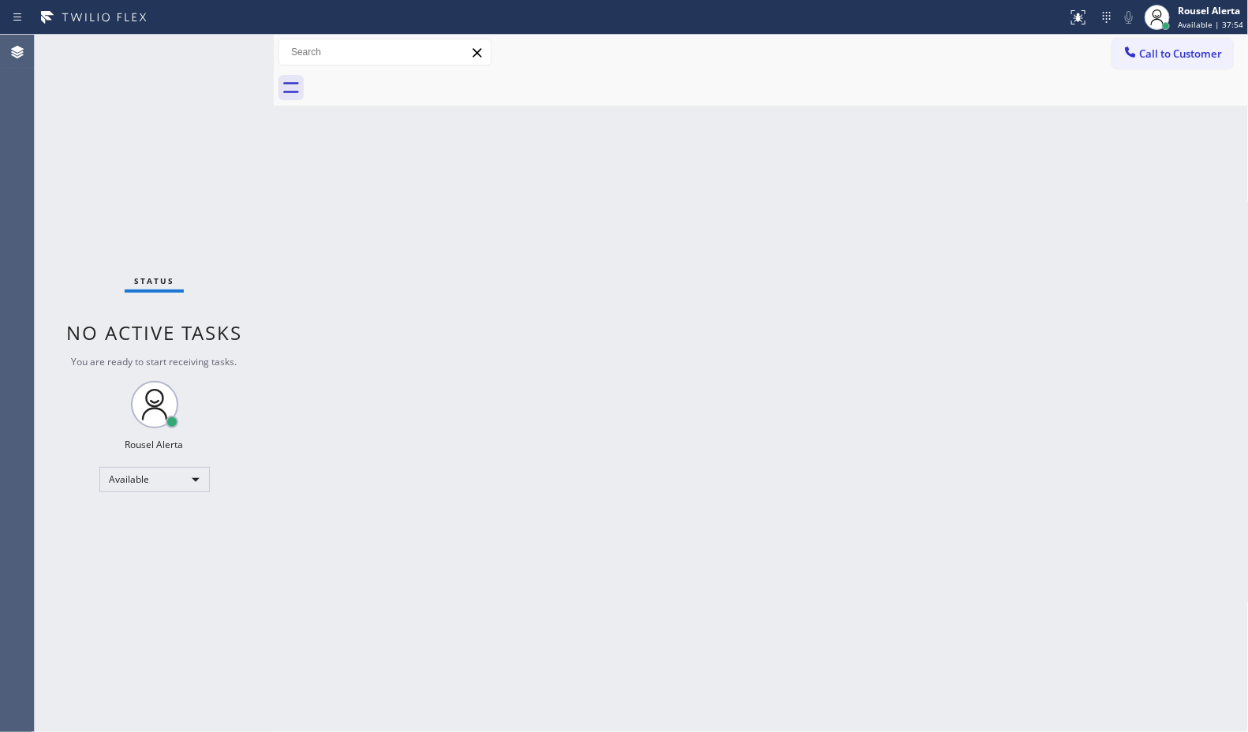
click at [226, 47] on div "Status No active tasks You are ready to start receiving tasks. Rousel Alerta Av…" at bounding box center [154, 383] width 239 height 697
click at [201, 93] on div "Status No active tasks You are ready to start receiving tasks. Rousel Alerta Av…" at bounding box center [154, 383] width 239 height 697
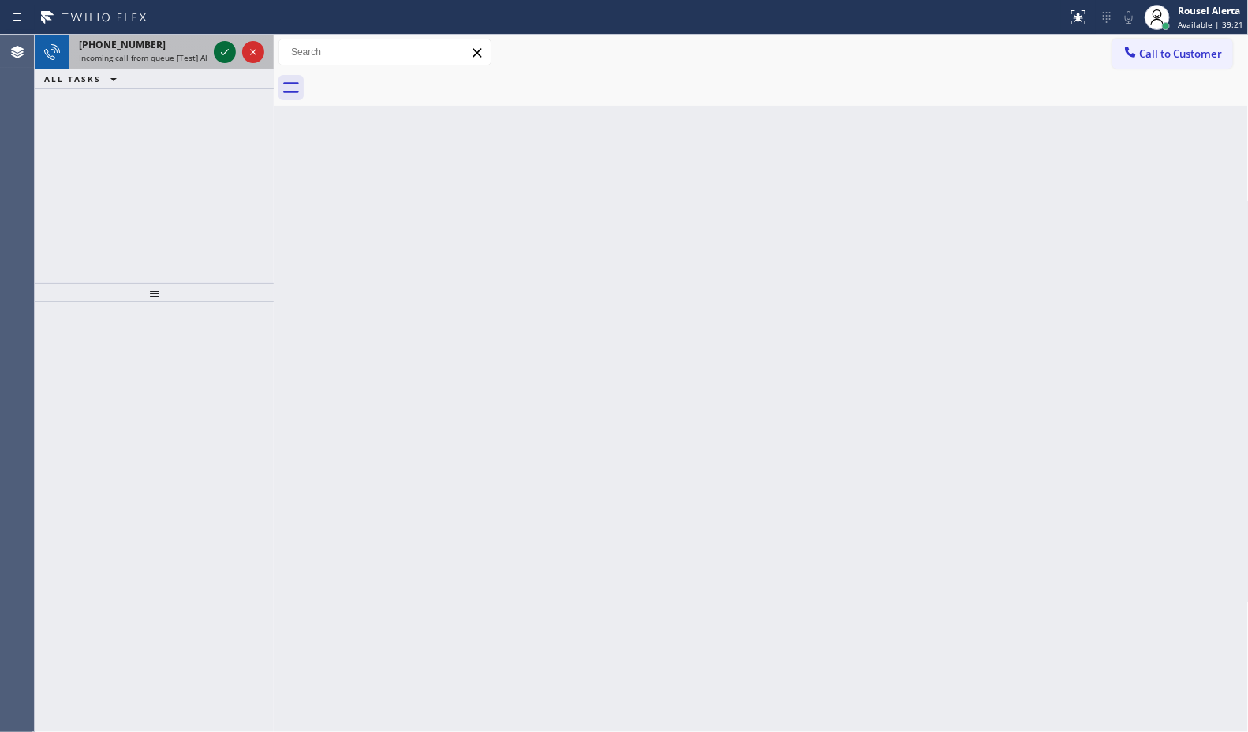
click at [222, 51] on icon at bounding box center [224, 52] width 19 height 19
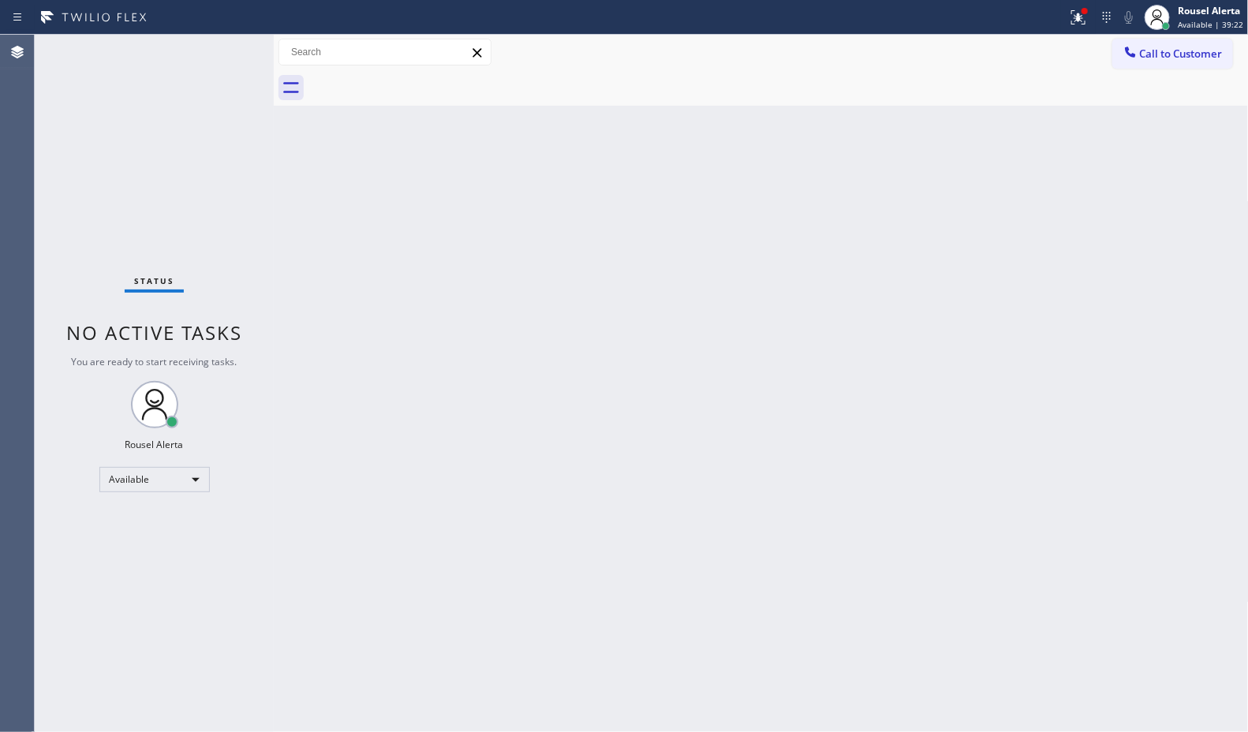
click at [222, 51] on div "Status No active tasks You are ready to start receiving tasks. Rousel Alerta Av…" at bounding box center [154, 383] width 239 height 697
click at [1081, 13] on icon at bounding box center [1077, 16] width 9 height 6
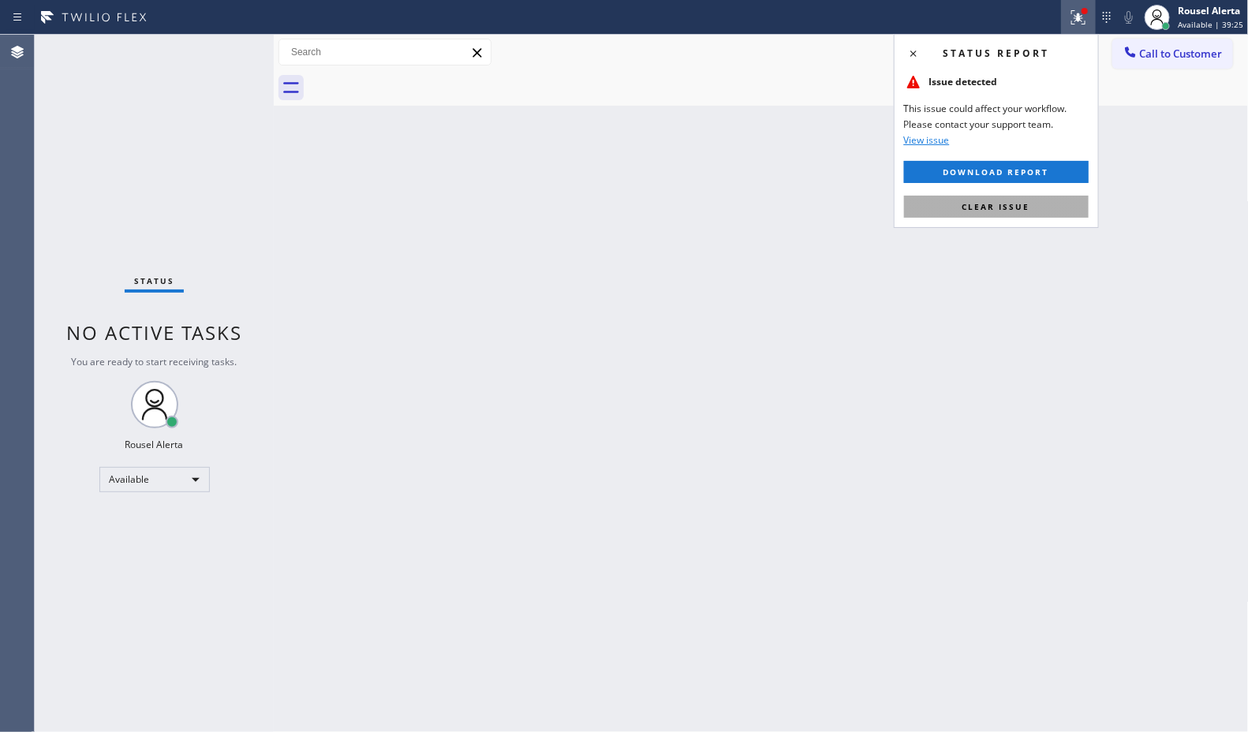
click at [1040, 202] on button "Clear issue" at bounding box center [996, 207] width 185 height 22
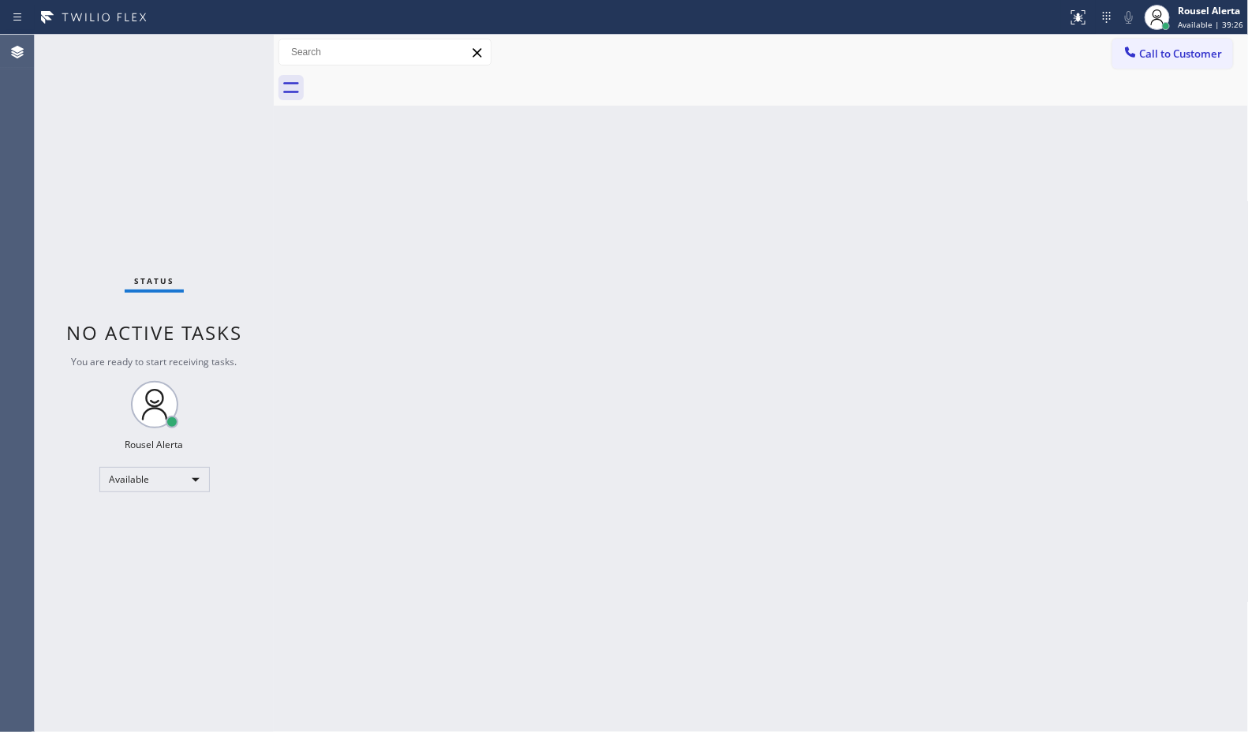
click at [206, 42] on div "Status No active tasks You are ready to start receiving tasks. Rousel Alerta Av…" at bounding box center [154, 383] width 239 height 697
click at [215, 39] on div "Status No active tasks You are ready to start receiving tasks. Rousel Alerta Av…" at bounding box center [154, 383] width 239 height 697
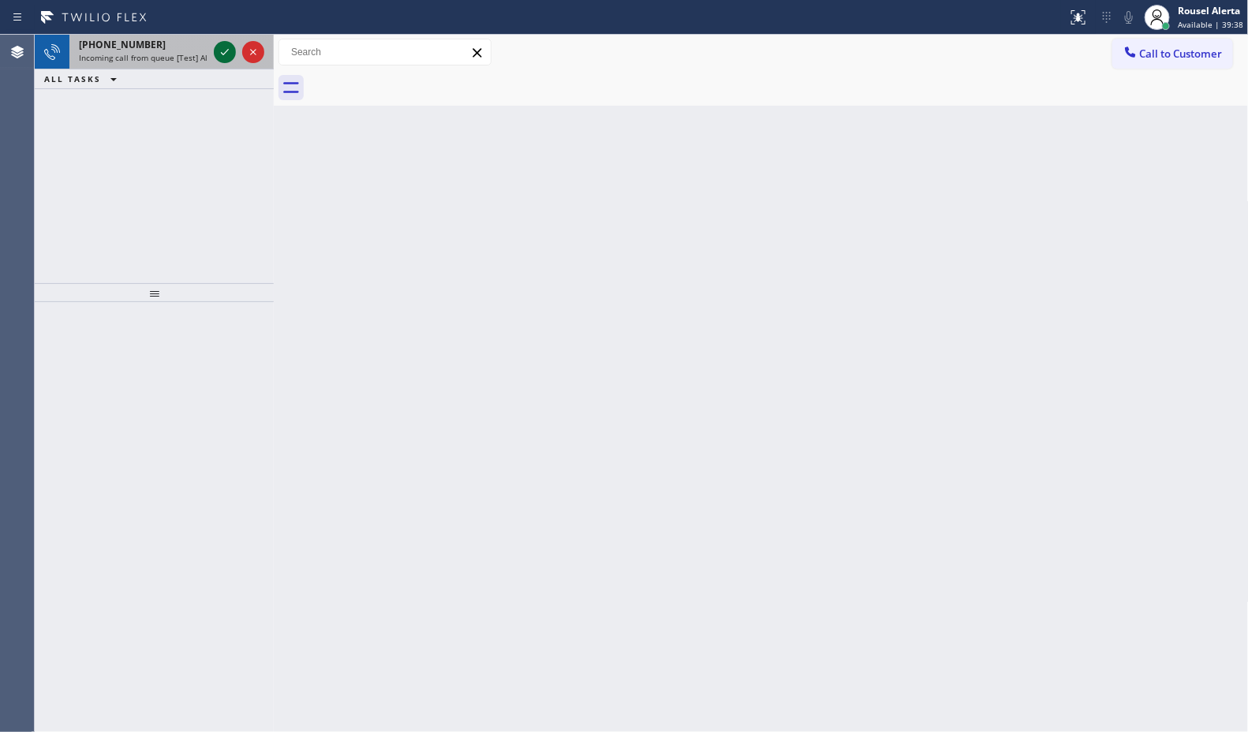
click at [215, 55] on icon at bounding box center [224, 52] width 19 height 19
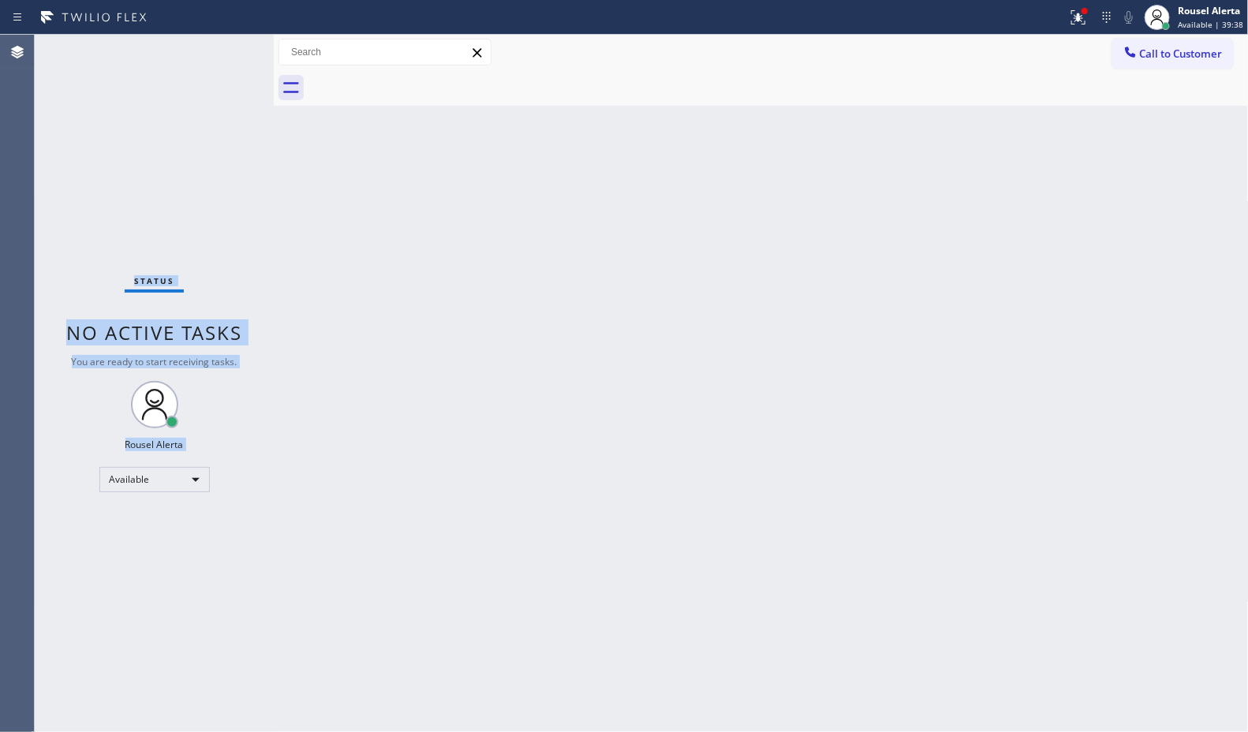
click at [217, 55] on div "Status No active tasks You are ready to start receiving tasks. Rousel Alerta Av…" at bounding box center [154, 383] width 239 height 697
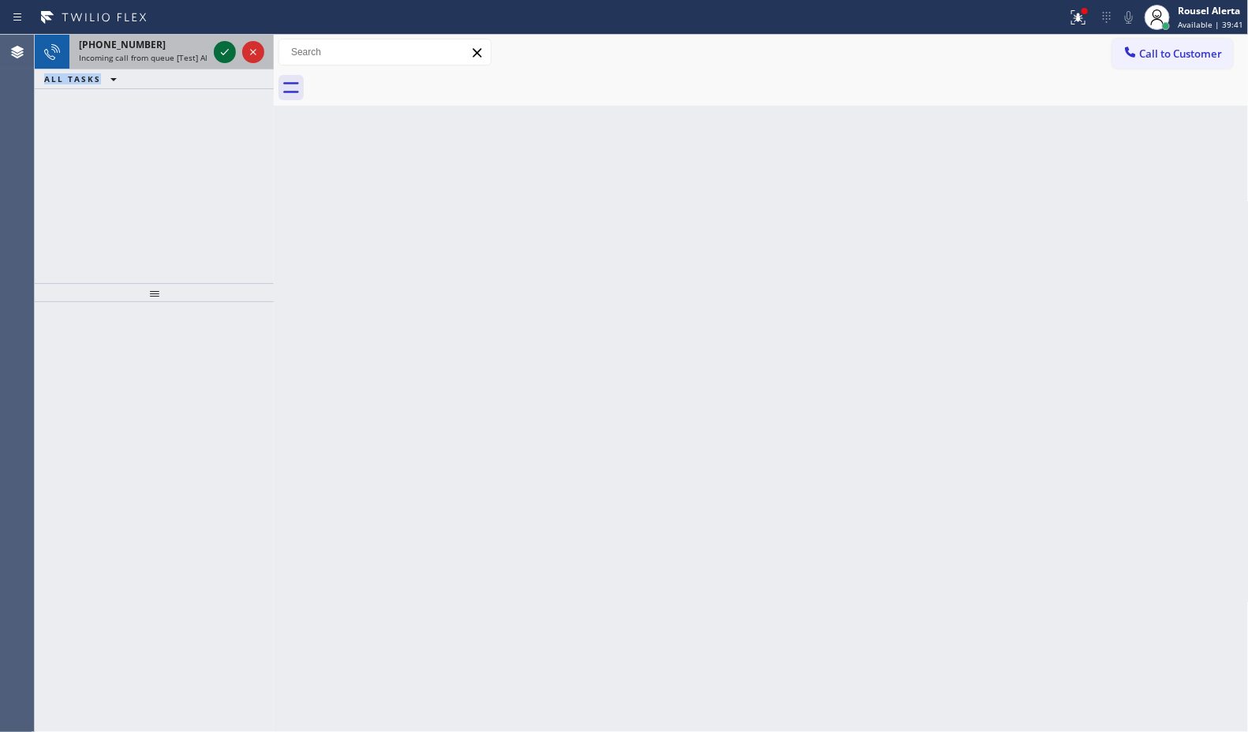
drag, startPoint x: 215, startPoint y: 55, endPoint x: 226, endPoint y: 57, distance: 11.2
click at [218, 57] on icon at bounding box center [224, 52] width 19 height 19
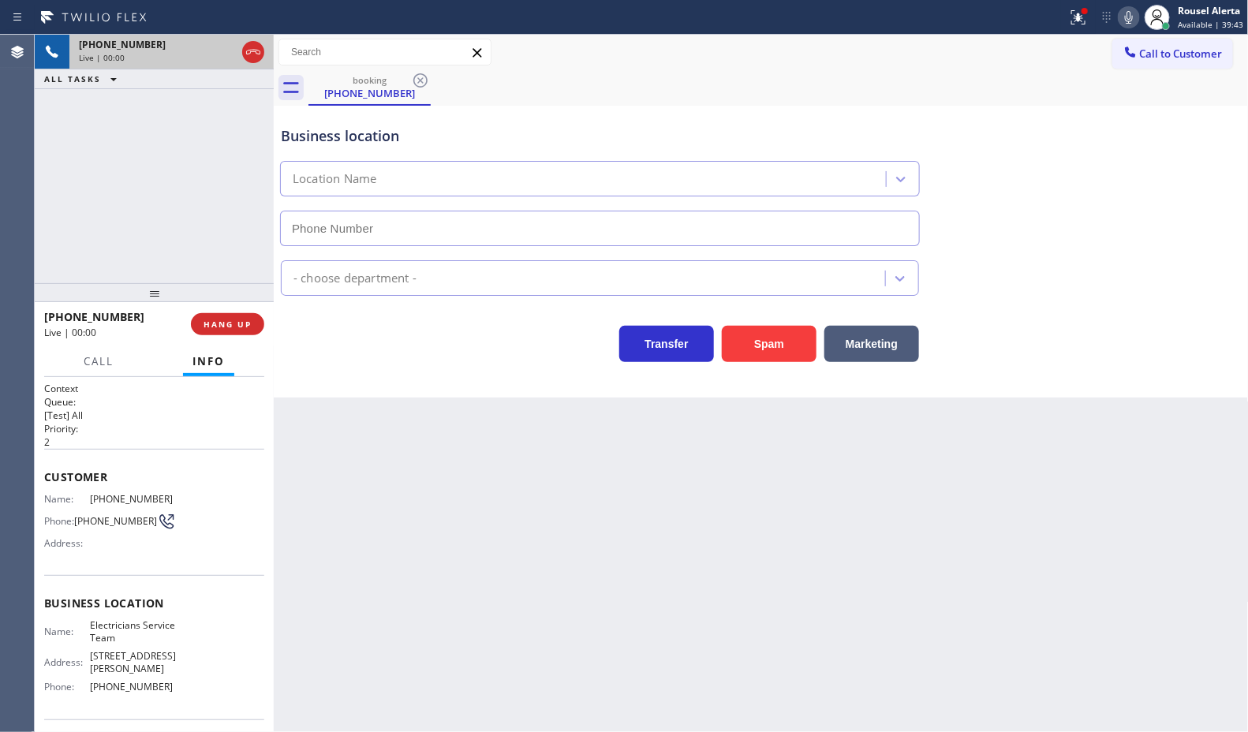
type input "[PHONE_NUMBER]"
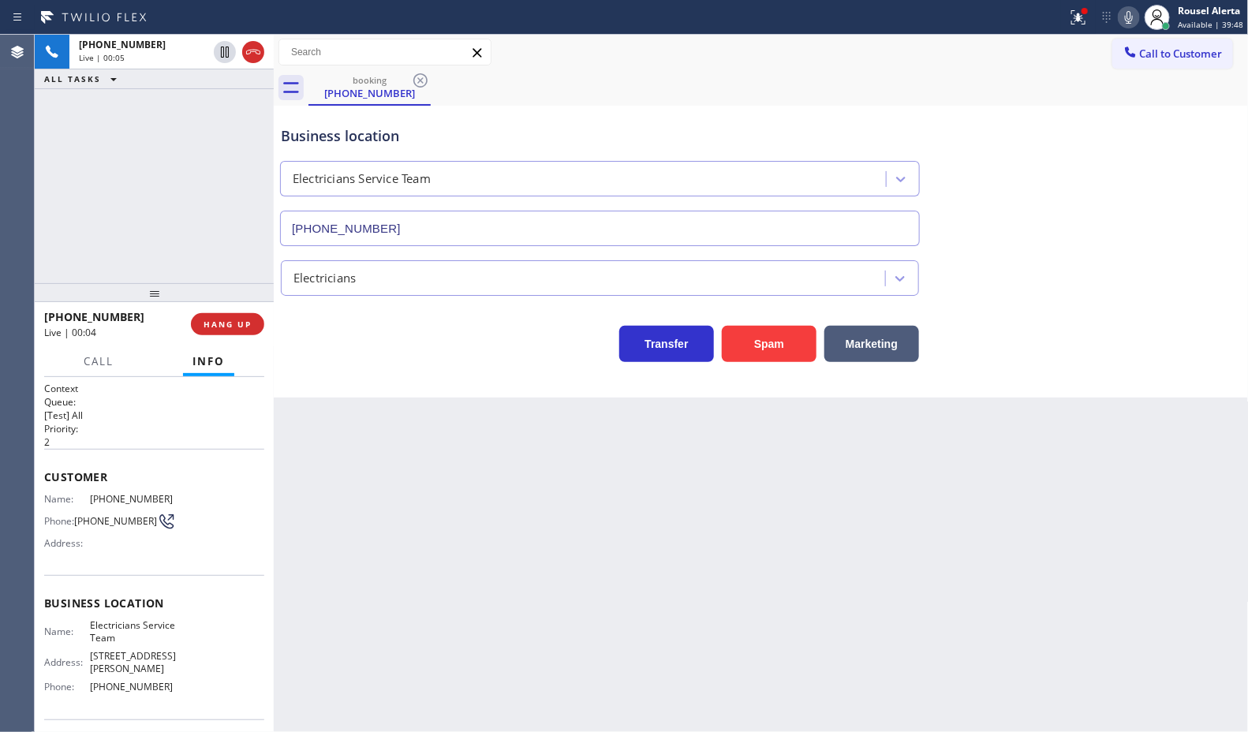
click at [552, 625] on div "Back to Dashboard Change Sender ID Customers Technicians Select a contact Outbo…" at bounding box center [761, 383] width 975 height 697
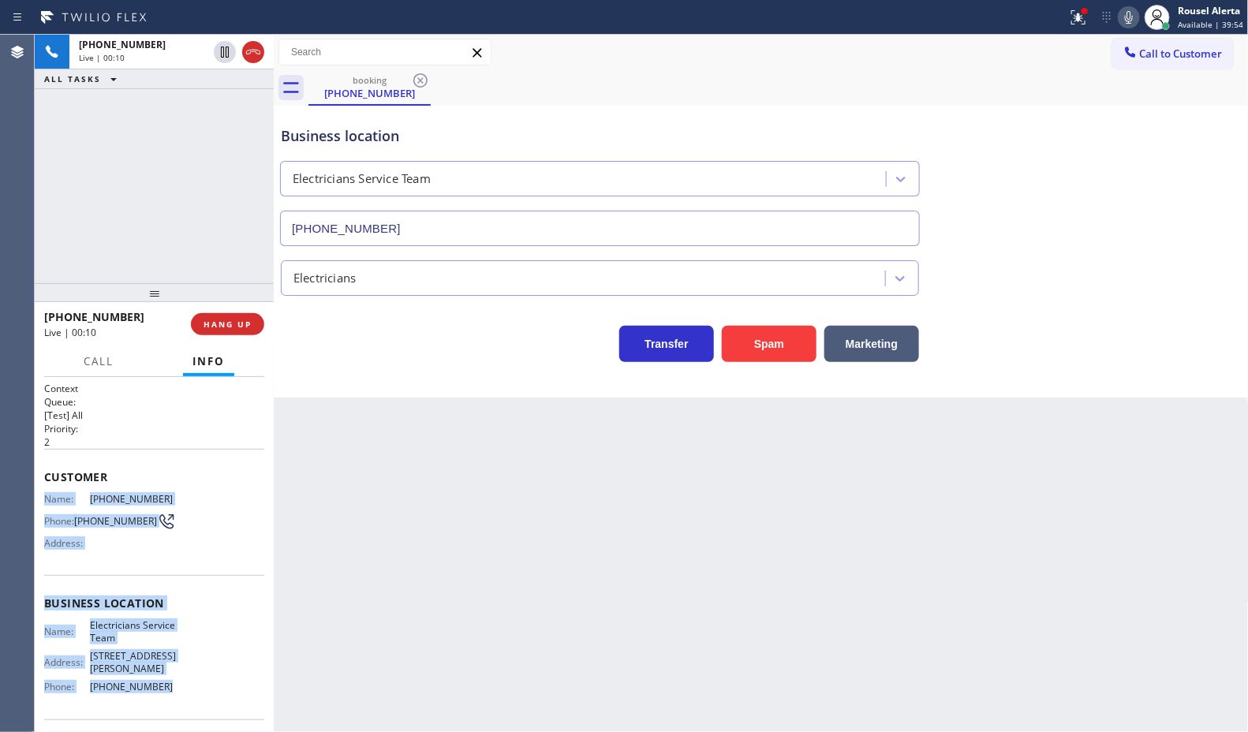
drag, startPoint x: 47, startPoint y: 493, endPoint x: 166, endPoint y: 674, distance: 216.6
click at [166, 674] on div "Context Queue: [Test] All Priority: 2 Customer Name: (310) 749-5176 Phone: (310…" at bounding box center [154, 610] width 220 height 457
copy div "Name: (310) 749-5176 Phone: (310) 749-5176 Address: Business location Name: Ele…"
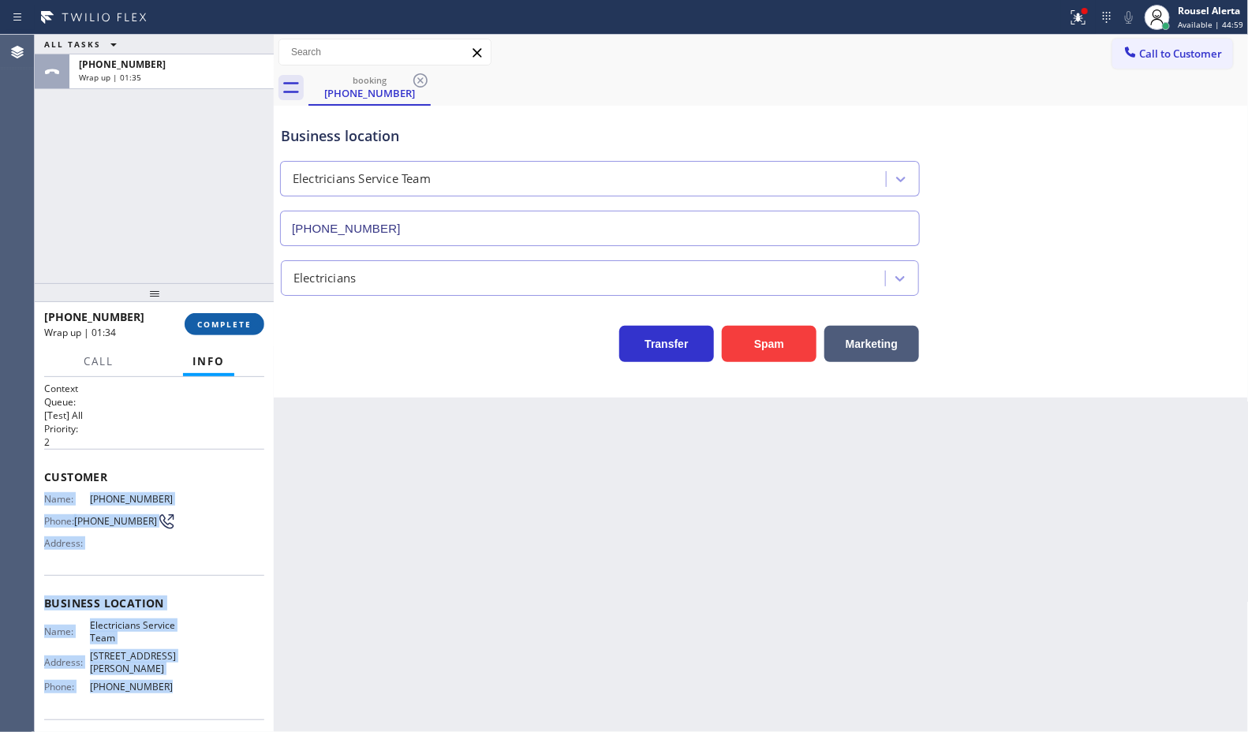
click at [211, 319] on span "COMPLETE" at bounding box center [224, 324] width 54 height 11
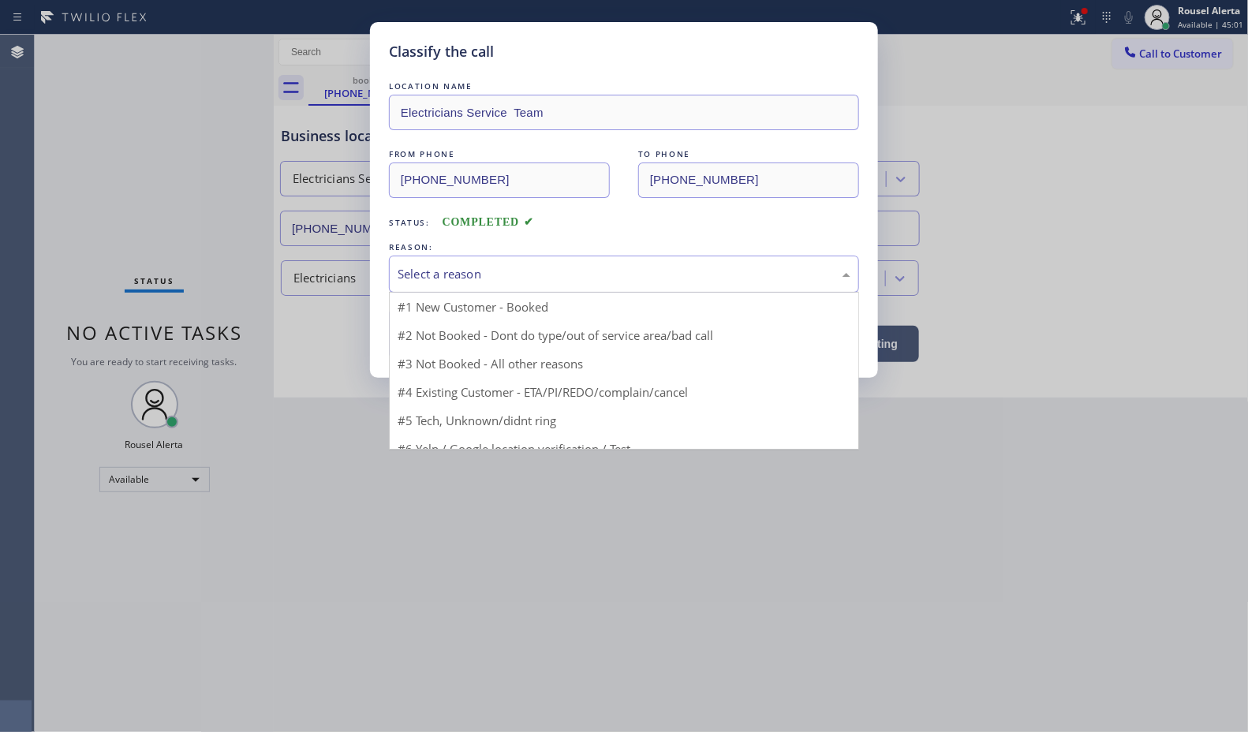
click at [483, 266] on div "Select a reason" at bounding box center [624, 274] width 453 height 18
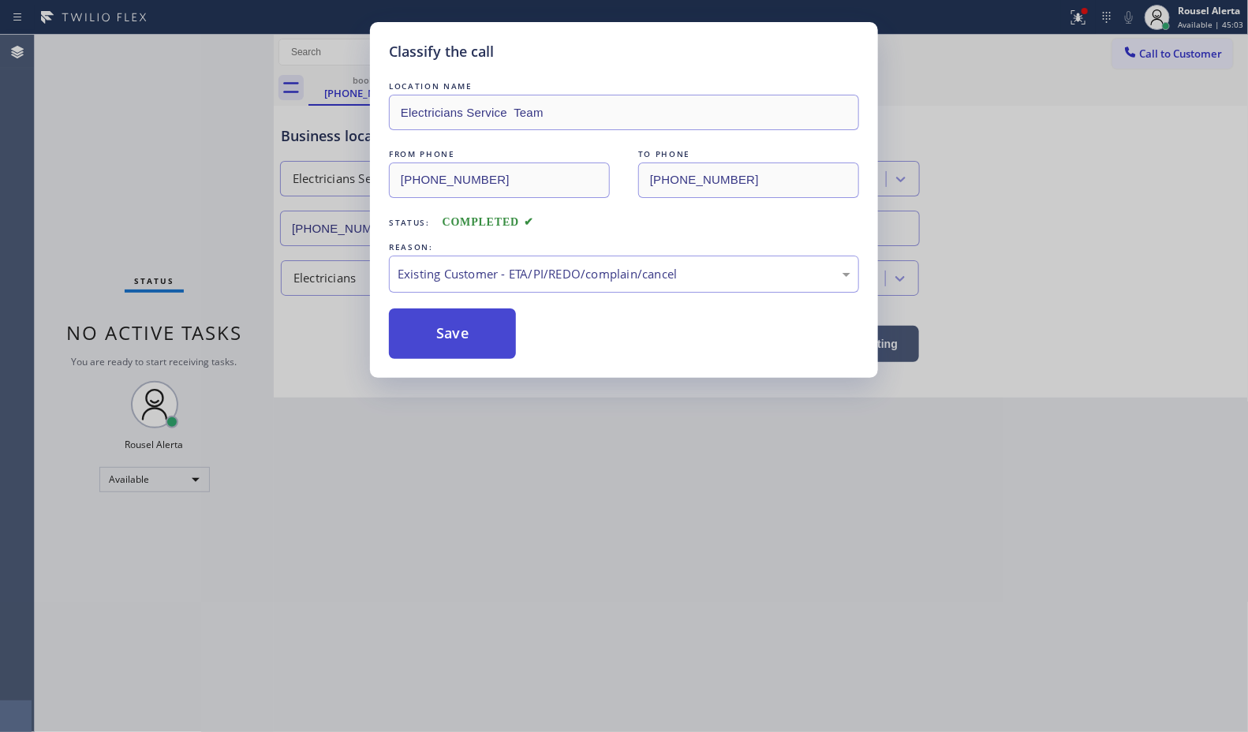
click at [473, 342] on button "Save" at bounding box center [452, 333] width 127 height 50
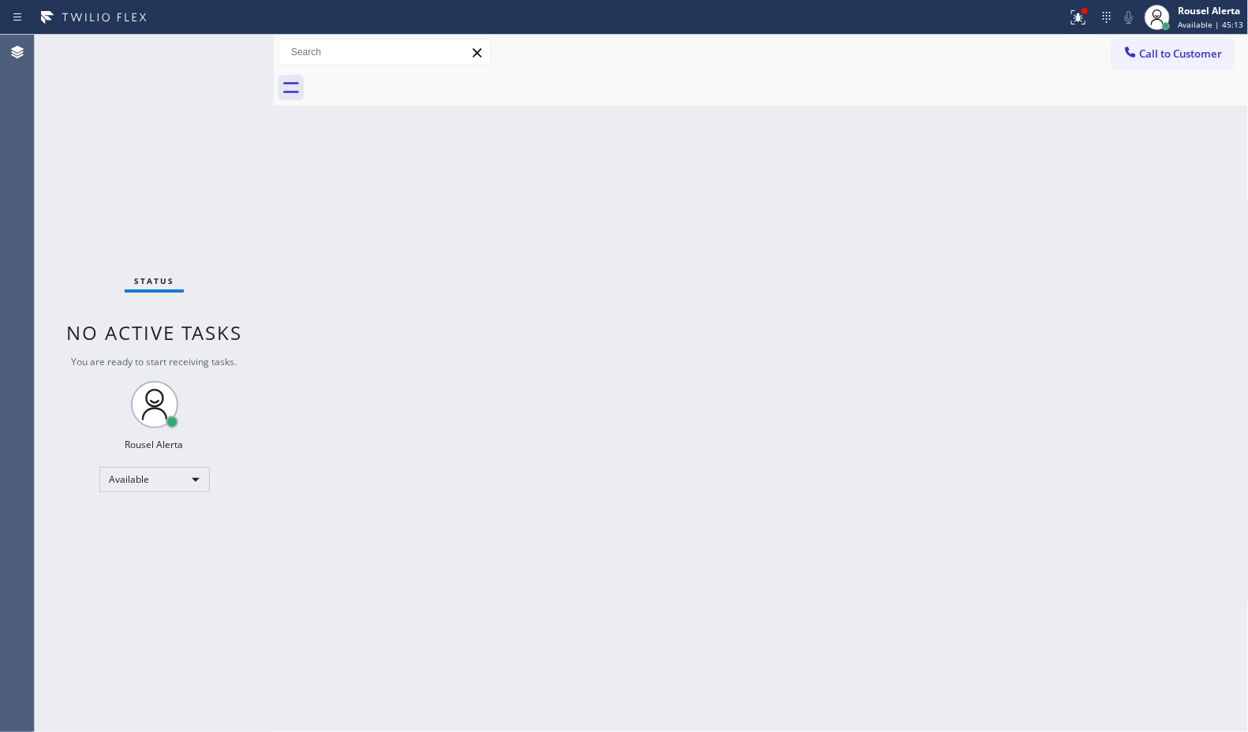
click at [217, 53] on div "Status No active tasks You are ready to start receiving tasks. Rousel Alerta Av…" at bounding box center [154, 383] width 239 height 697
click at [1071, 24] on icon at bounding box center [1078, 17] width 19 height 19
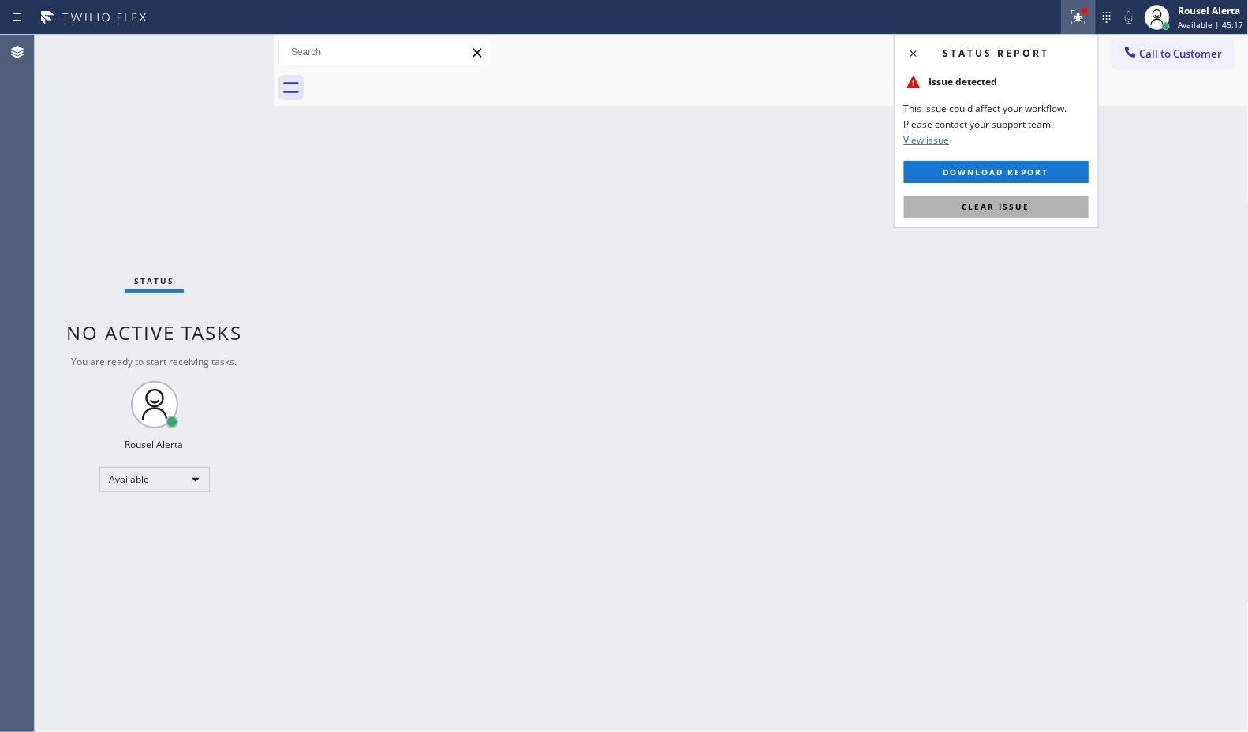
click at [1040, 211] on button "Clear issue" at bounding box center [996, 207] width 185 height 22
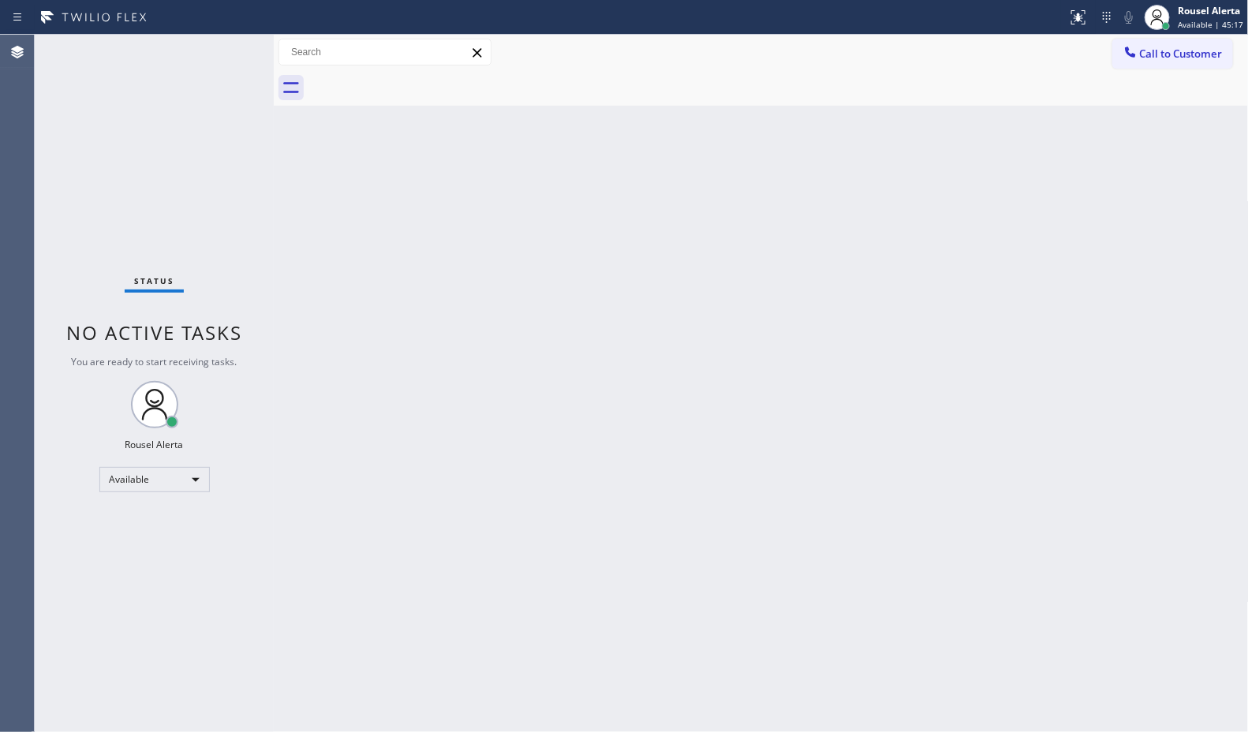
click at [1051, 270] on div "Back to Dashboard Change Sender ID Customers Technicians Select a contact Outbo…" at bounding box center [761, 383] width 975 height 697
click at [1055, 465] on div "Back to Dashboard Change Sender ID Customers Technicians Select a contact Outbo…" at bounding box center [761, 383] width 975 height 697
click at [215, 60] on div "Status No active tasks You are ready to start receiving tasks. Rousel Alerta Av…" at bounding box center [154, 383] width 239 height 697
click at [218, 51] on div "Status No active tasks You are ready to start receiving tasks. Rousel Alerta Av…" at bounding box center [154, 383] width 239 height 697
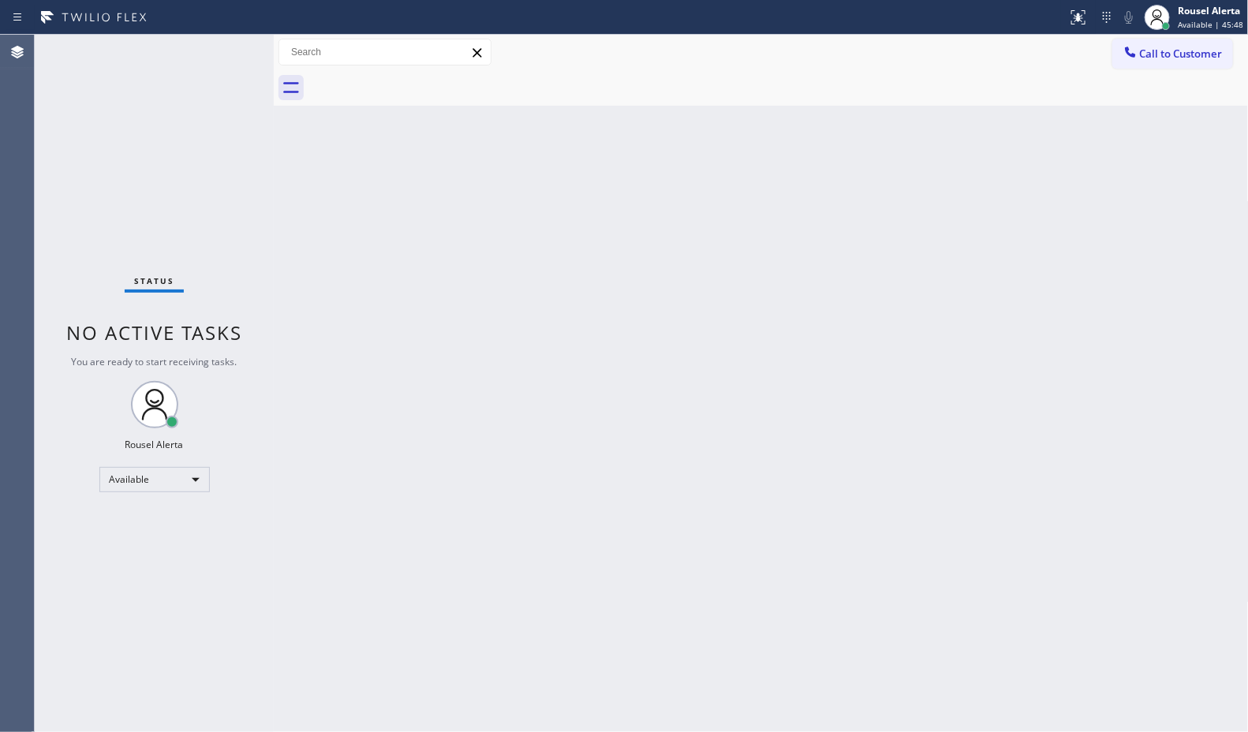
click at [722, 536] on div "Back to Dashboard Change Sender ID Customers Technicians Select a contact Outbo…" at bounding box center [761, 383] width 975 height 697
click at [203, 49] on div "Status No active tasks You are ready to start receiving tasks. Rousel Alerta Av…" at bounding box center [154, 383] width 239 height 697
click at [460, 430] on div "Back to Dashboard Change Sender ID Customers Technicians Select a contact Outbo…" at bounding box center [761, 383] width 975 height 697
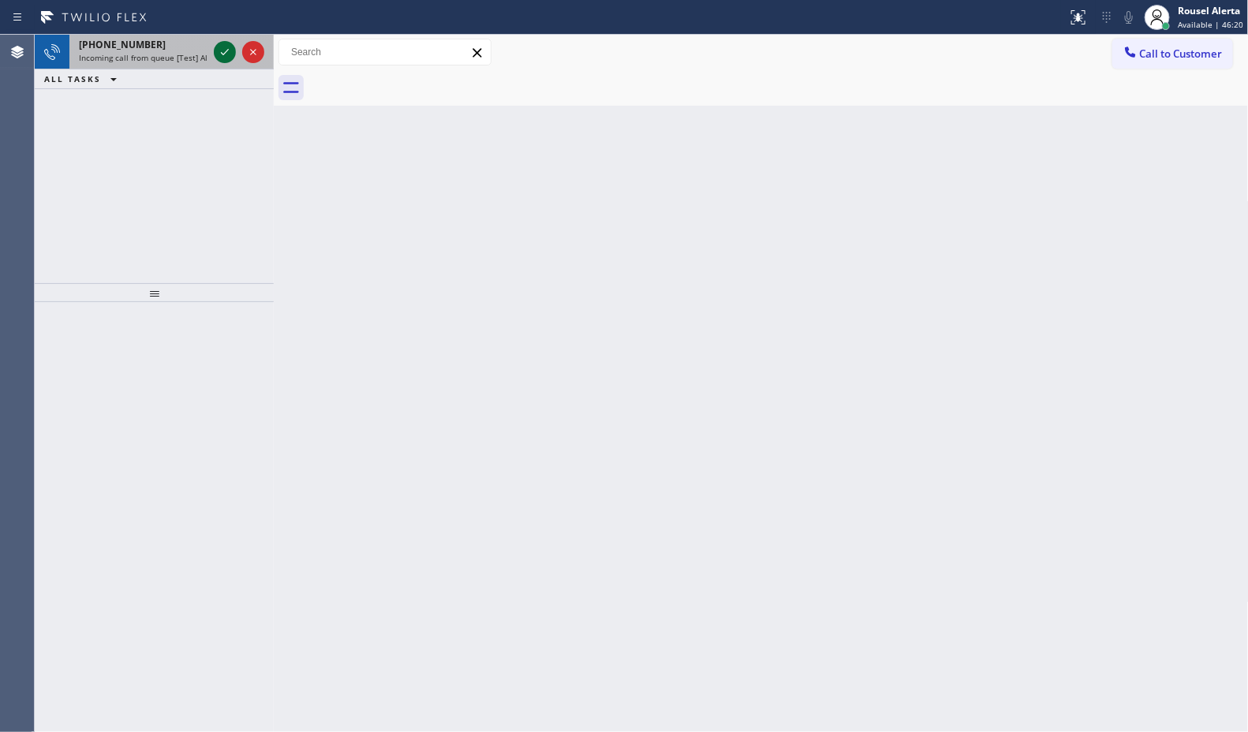
click at [217, 54] on icon at bounding box center [224, 52] width 19 height 19
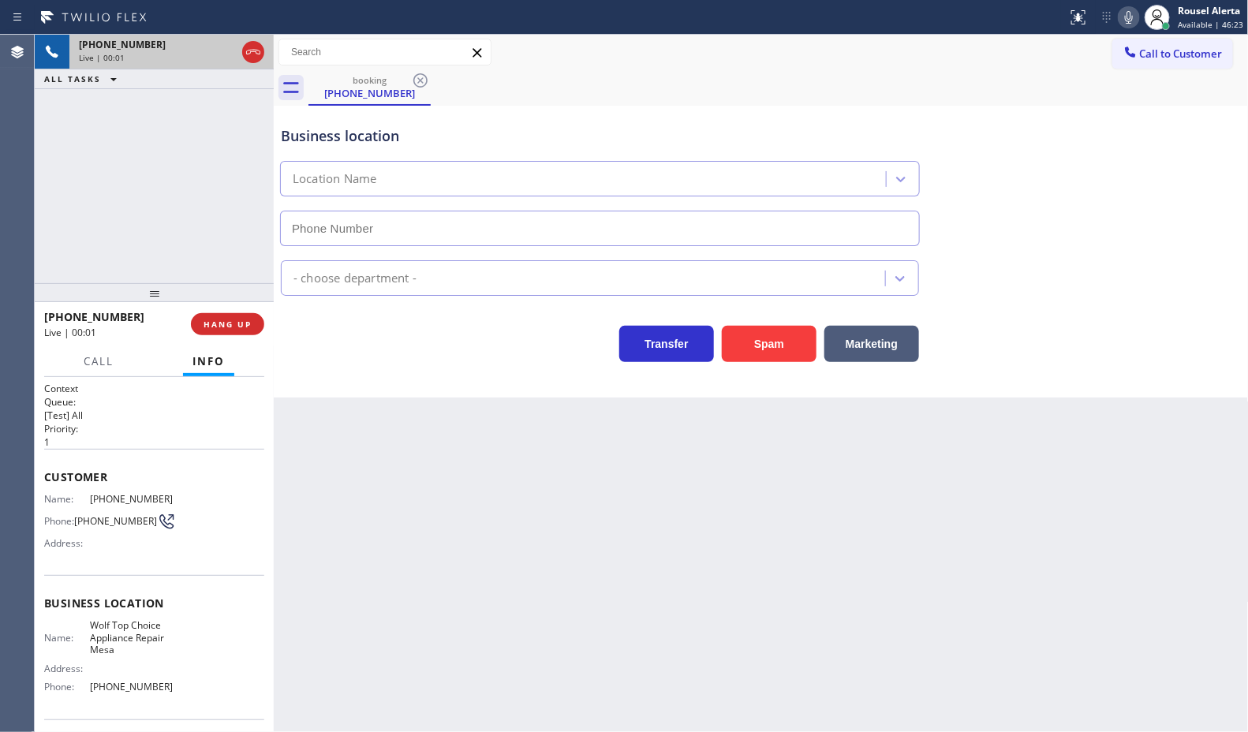
type input "[PHONE_NUMBER]"
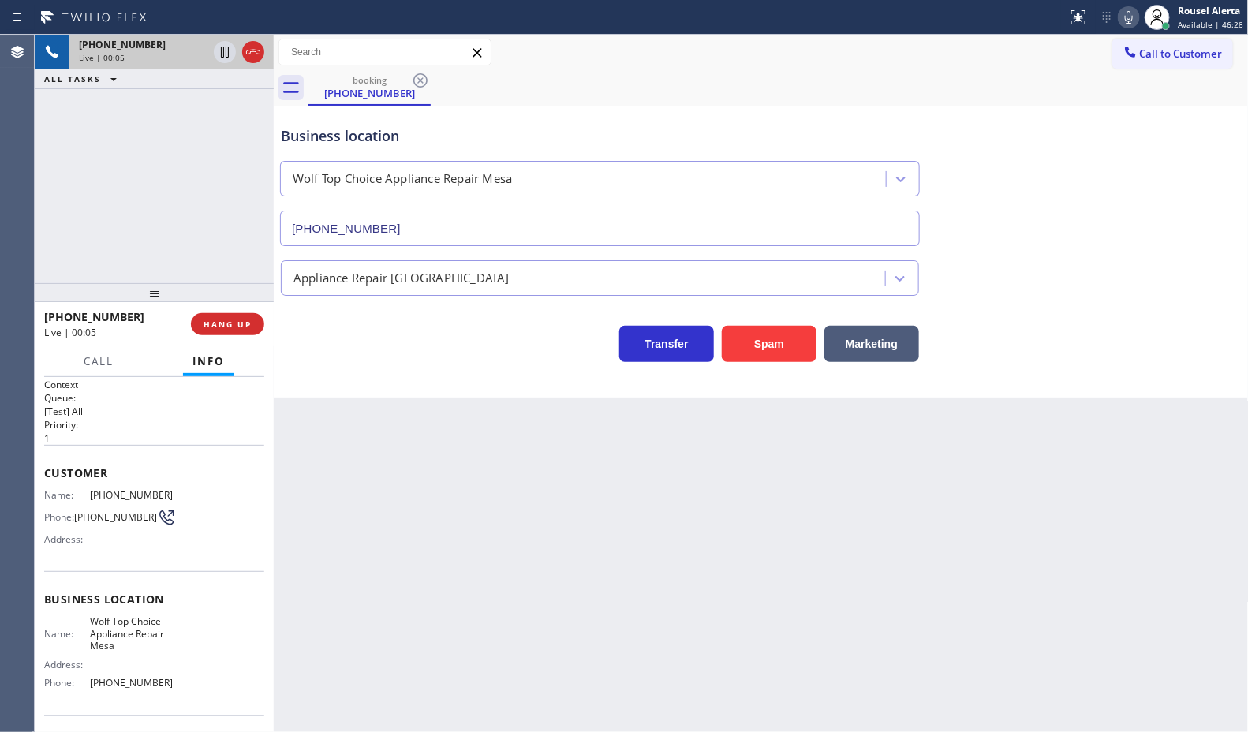
click at [454, 554] on div "Back to Dashboard Change Sender ID Customers Technicians Select a contact Outbo…" at bounding box center [761, 383] width 975 height 697
click at [233, 150] on div "+14803563219 Live | 00:14 ALL TASKS ALL TASKS ACTIVE TASKS TASKS IN WRAP UP" at bounding box center [154, 159] width 239 height 248
click at [241, 329] on button "HANG UP" at bounding box center [227, 324] width 73 height 22
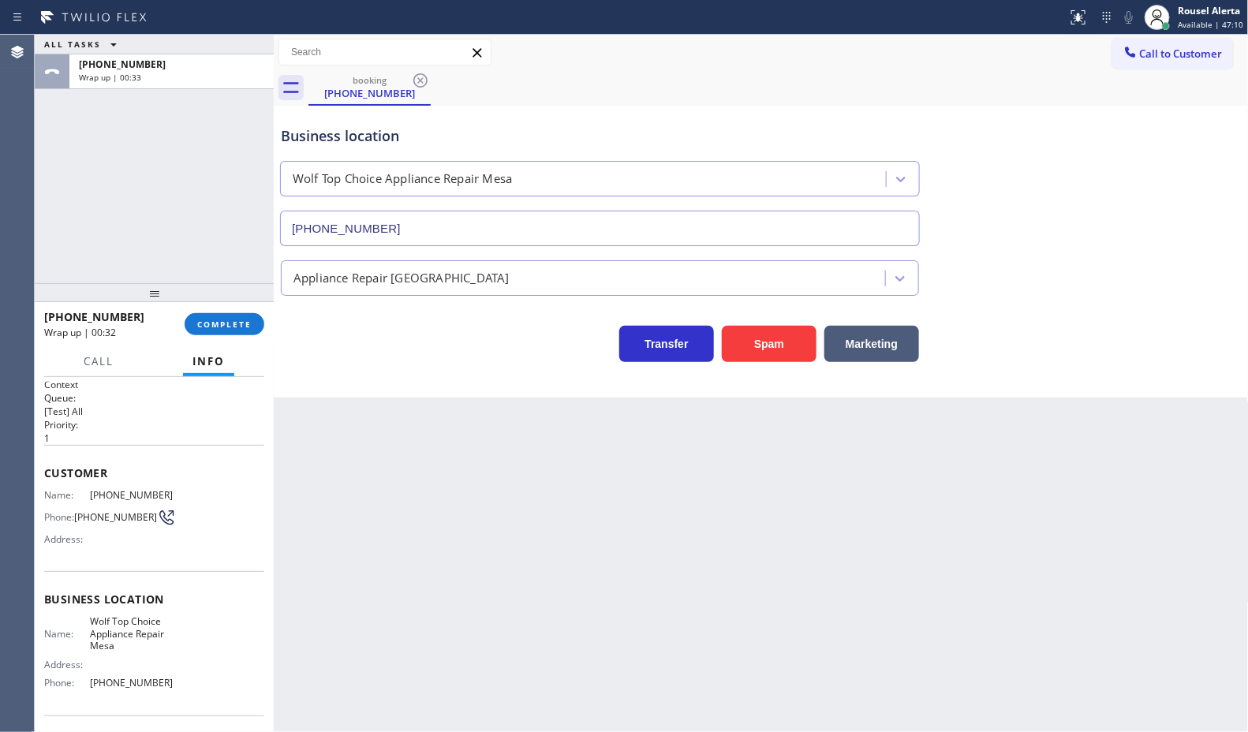
drag, startPoint x: 40, startPoint y: 112, endPoint x: 58, endPoint y: 132, distance: 26.3
click at [40, 112] on div "ALL TASKS ALL TASKS ACTIVE TASKS TASKS IN WRAP UP +14803563219 Wrap up | 00:33" at bounding box center [154, 159] width 239 height 248
click at [202, 325] on span "COMPLETE" at bounding box center [224, 324] width 54 height 11
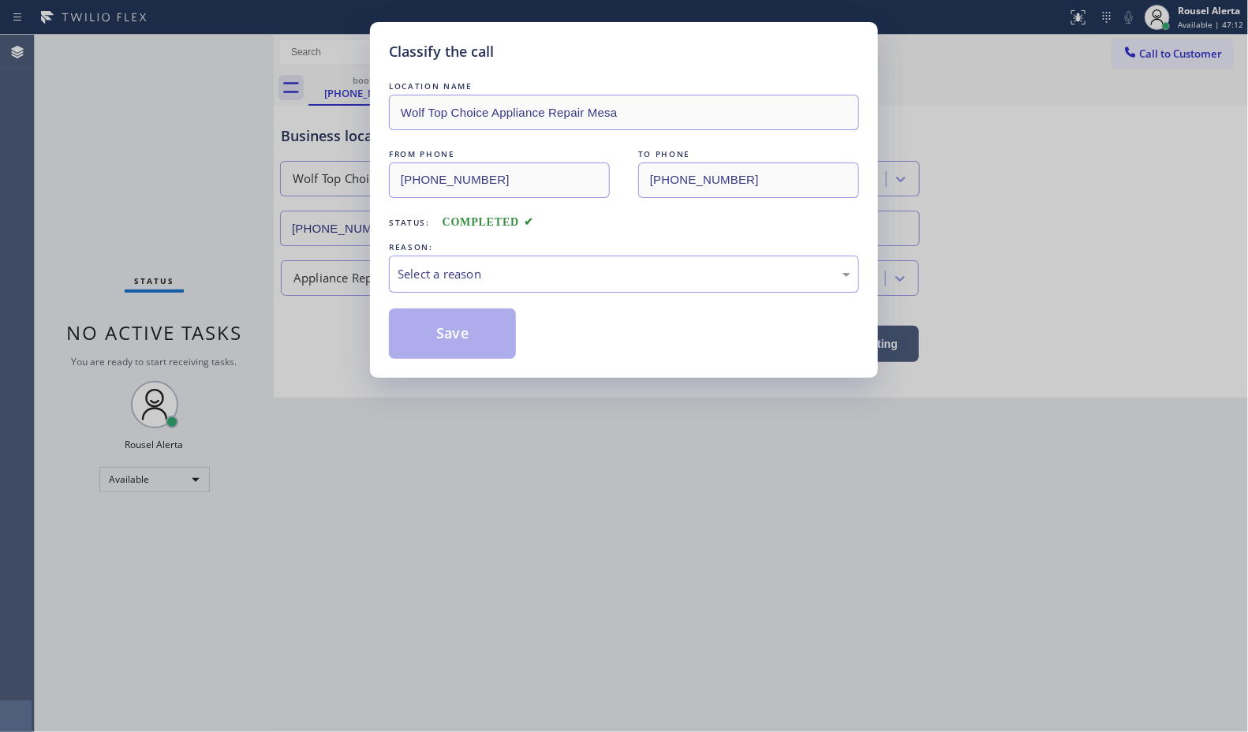
click at [476, 251] on div "REASON:" at bounding box center [624, 247] width 470 height 17
click at [483, 264] on div "Select a reason" at bounding box center [624, 274] width 470 height 37
click at [468, 351] on button "Save" at bounding box center [452, 333] width 127 height 50
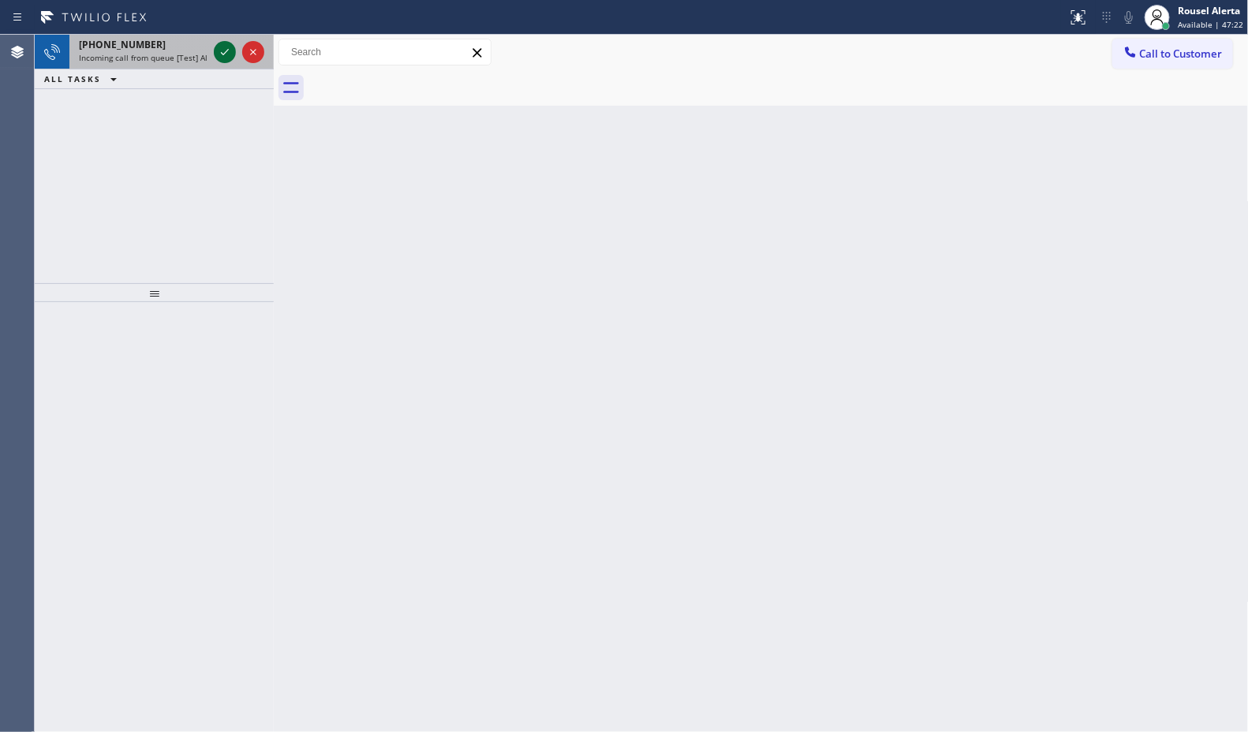
click at [215, 49] on icon at bounding box center [224, 52] width 19 height 19
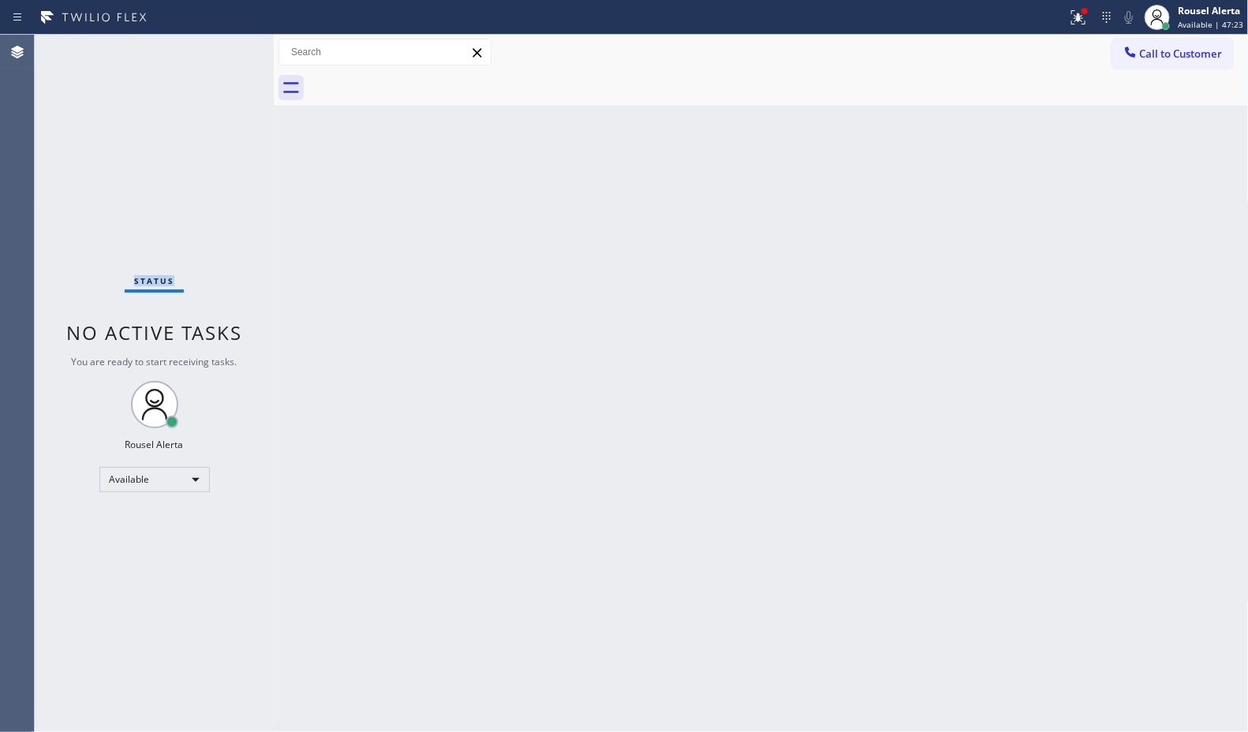
click at [215, 49] on div "Status No active tasks You are ready to start receiving tasks. Rousel Alerta Av…" at bounding box center [154, 383] width 239 height 697
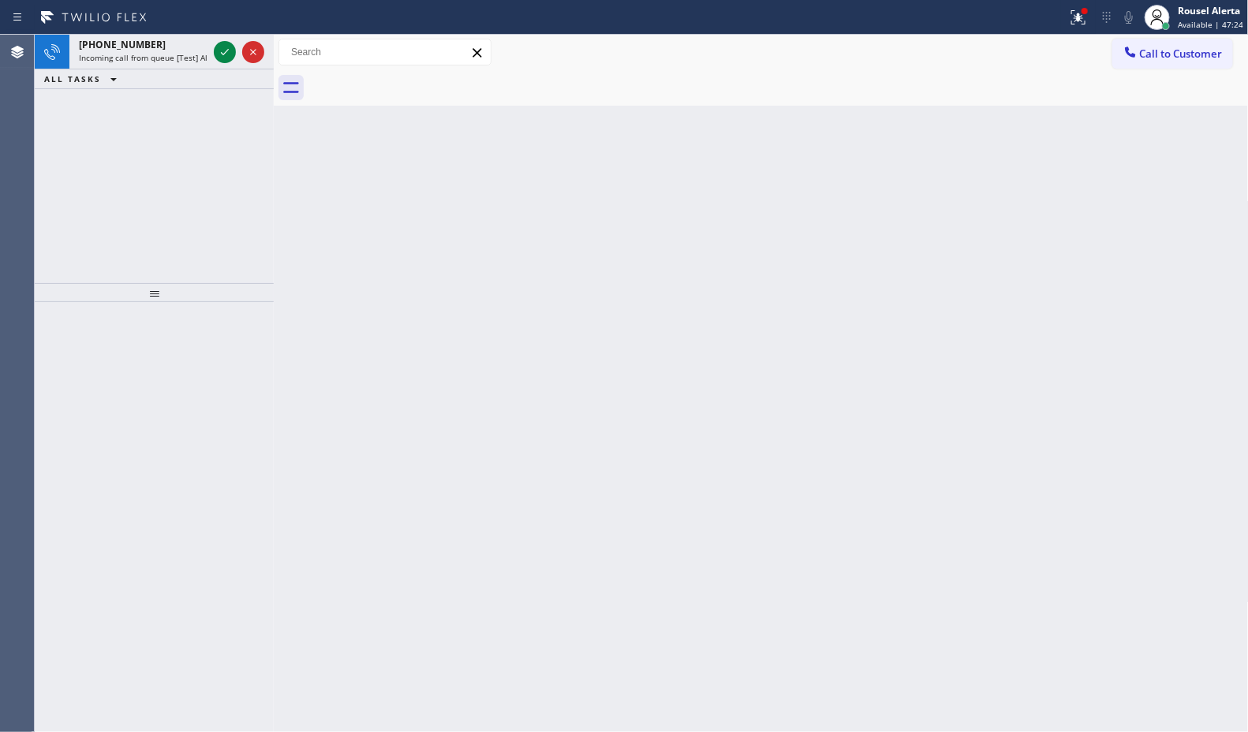
drag, startPoint x: 763, startPoint y: 352, endPoint x: 786, endPoint y: 345, distance: 23.7
click at [775, 352] on div "Back to Dashboard Change Sender ID Customers Technicians Select a contact Outbo…" at bounding box center [761, 383] width 975 height 697
click at [215, 46] on icon at bounding box center [224, 52] width 19 height 19
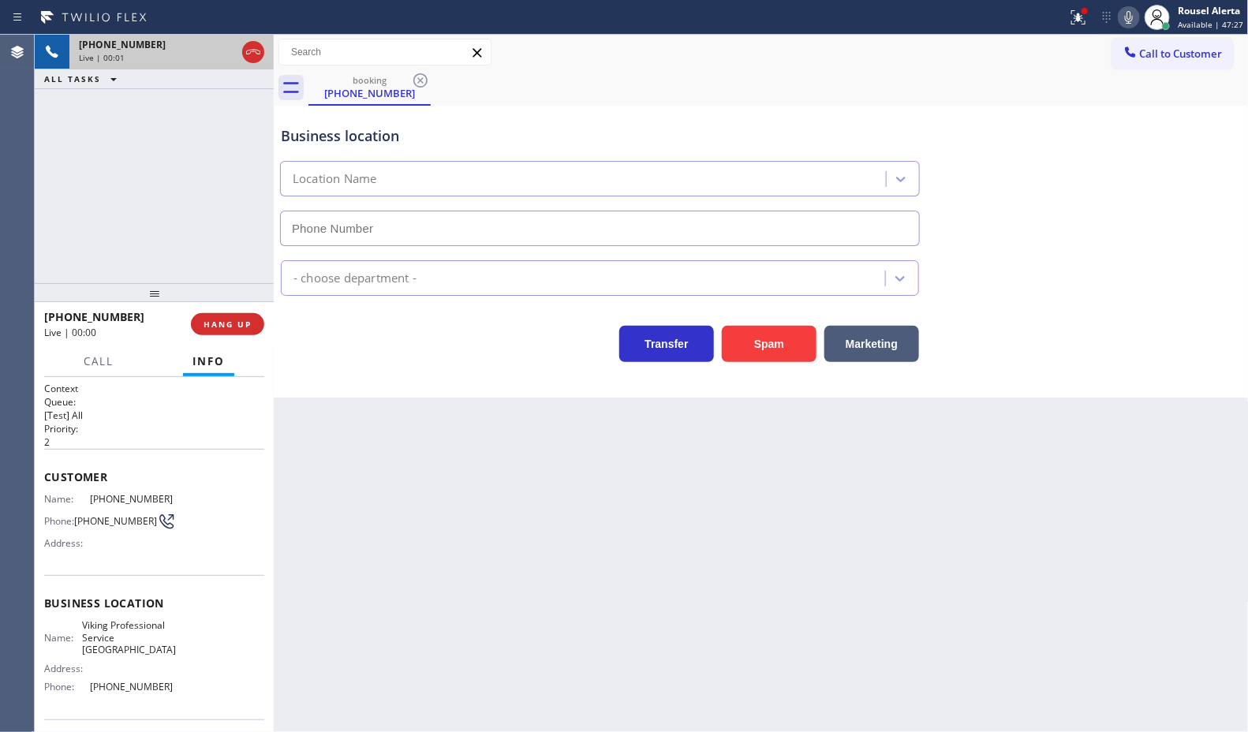
type input "(267) 656-6875"
click at [754, 360] on button "Spam" at bounding box center [769, 344] width 95 height 36
click at [1073, 24] on icon at bounding box center [1078, 17] width 19 height 19
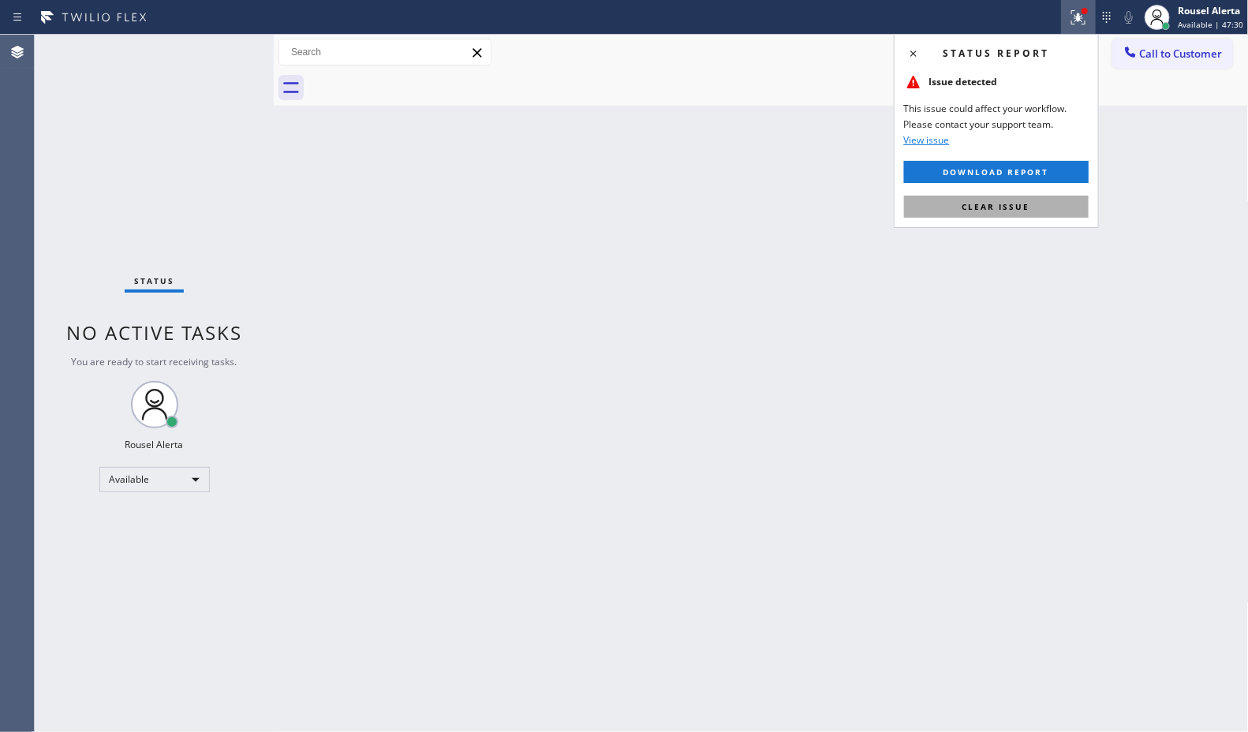
click at [1003, 215] on button "Clear issue" at bounding box center [996, 207] width 185 height 22
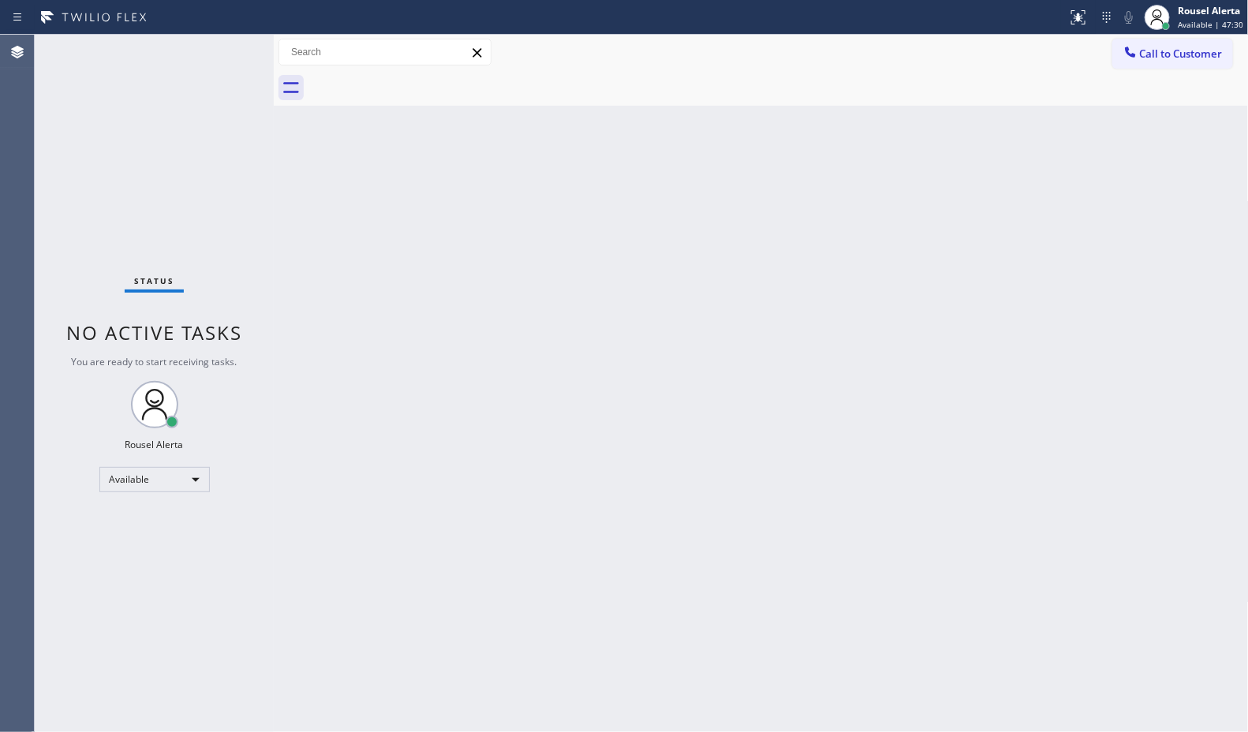
click at [726, 379] on div "Back to Dashboard Change Sender ID Customers Technicians Select a contact Outbo…" at bounding box center [761, 383] width 975 height 697
drag, startPoint x: 383, startPoint y: 214, endPoint x: 284, endPoint y: 265, distance: 111.8
click at [383, 215] on div "Back to Dashboard Change Sender ID Customers Technicians Select a contact Outbo…" at bounding box center [761, 383] width 975 height 697
click at [665, 231] on div "Back to Dashboard Change Sender ID Customers Technicians Select a contact Outbo…" at bounding box center [761, 383] width 975 height 697
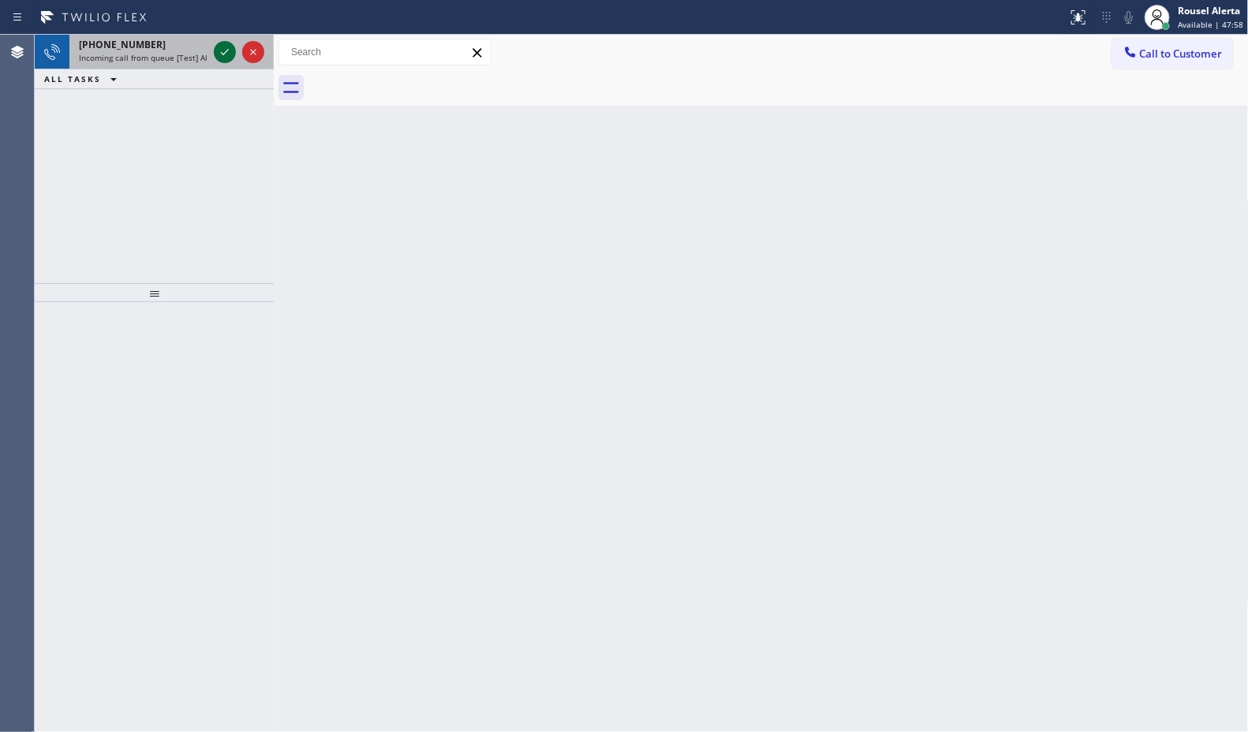
click at [221, 54] on icon at bounding box center [224, 52] width 19 height 19
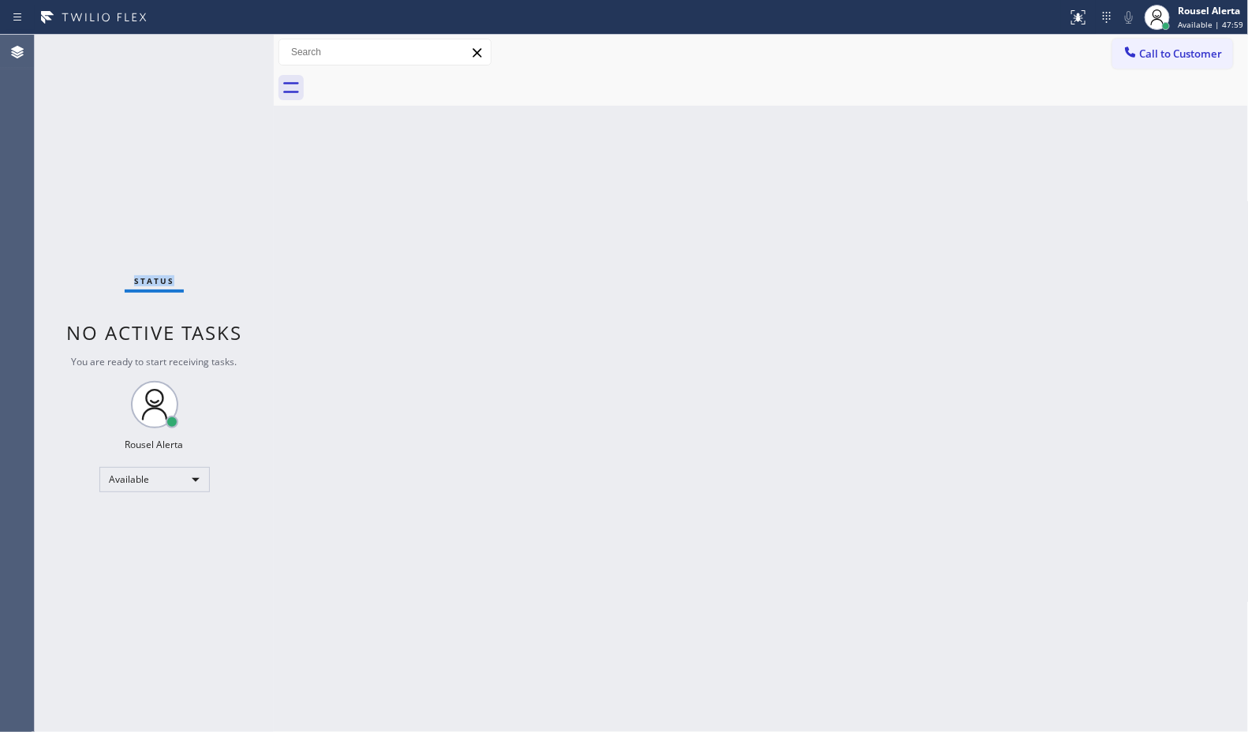
click at [221, 54] on div "Status No active tasks You are ready to start receiving tasks. Rousel Alerta Av…" at bounding box center [154, 383] width 239 height 697
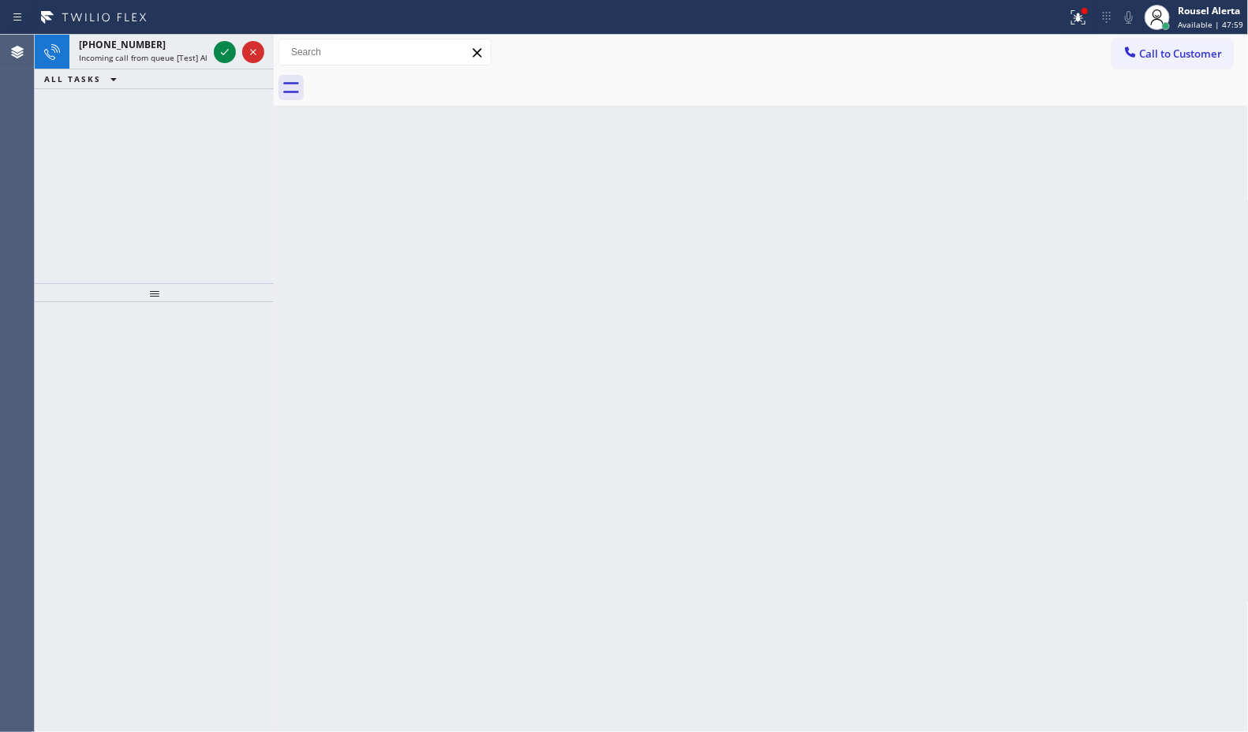
click at [221, 54] on icon at bounding box center [224, 52] width 19 height 19
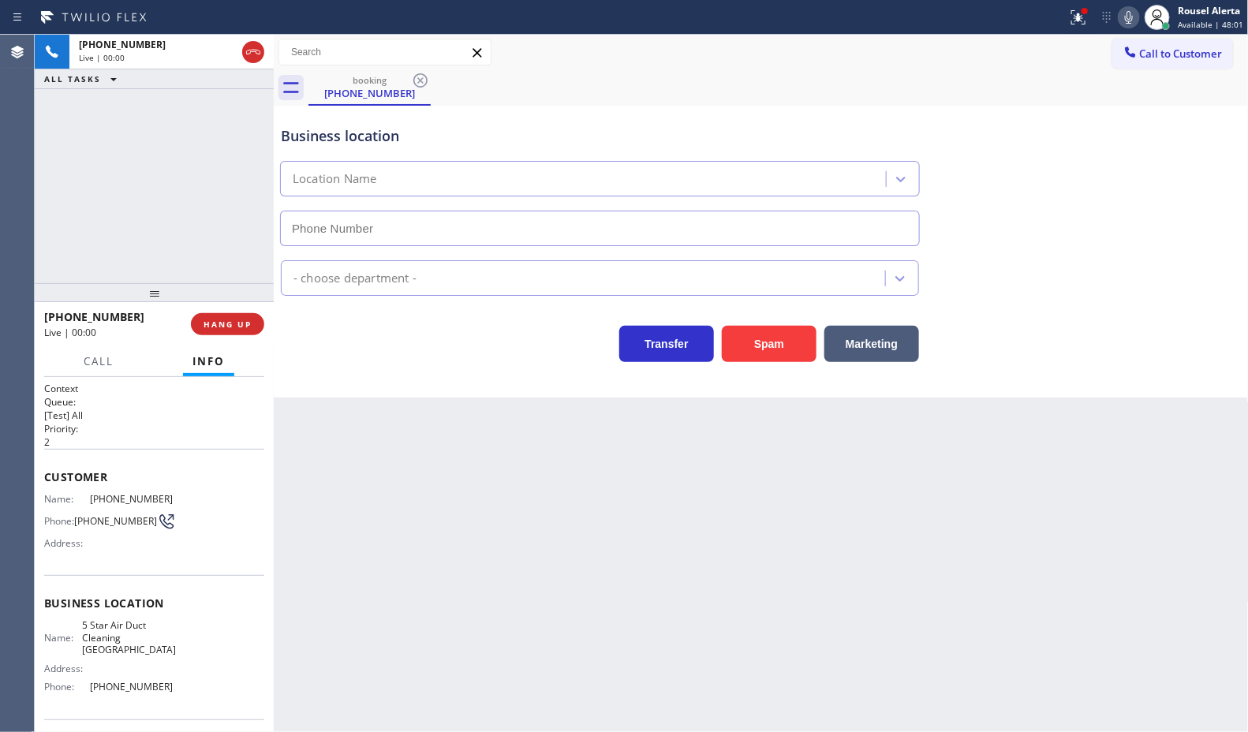
type input "(714) 477-7973"
click at [769, 360] on button "Spam" at bounding box center [769, 344] width 95 height 36
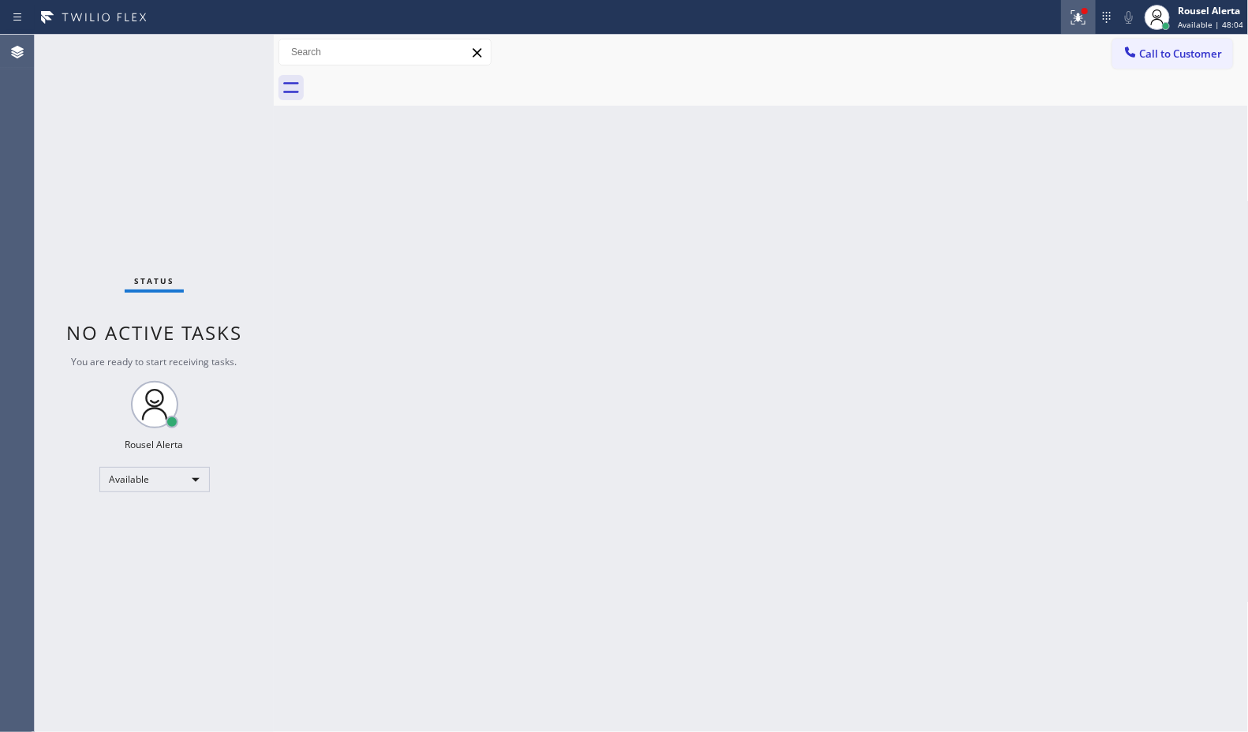
click at [1086, 18] on icon at bounding box center [1078, 17] width 19 height 19
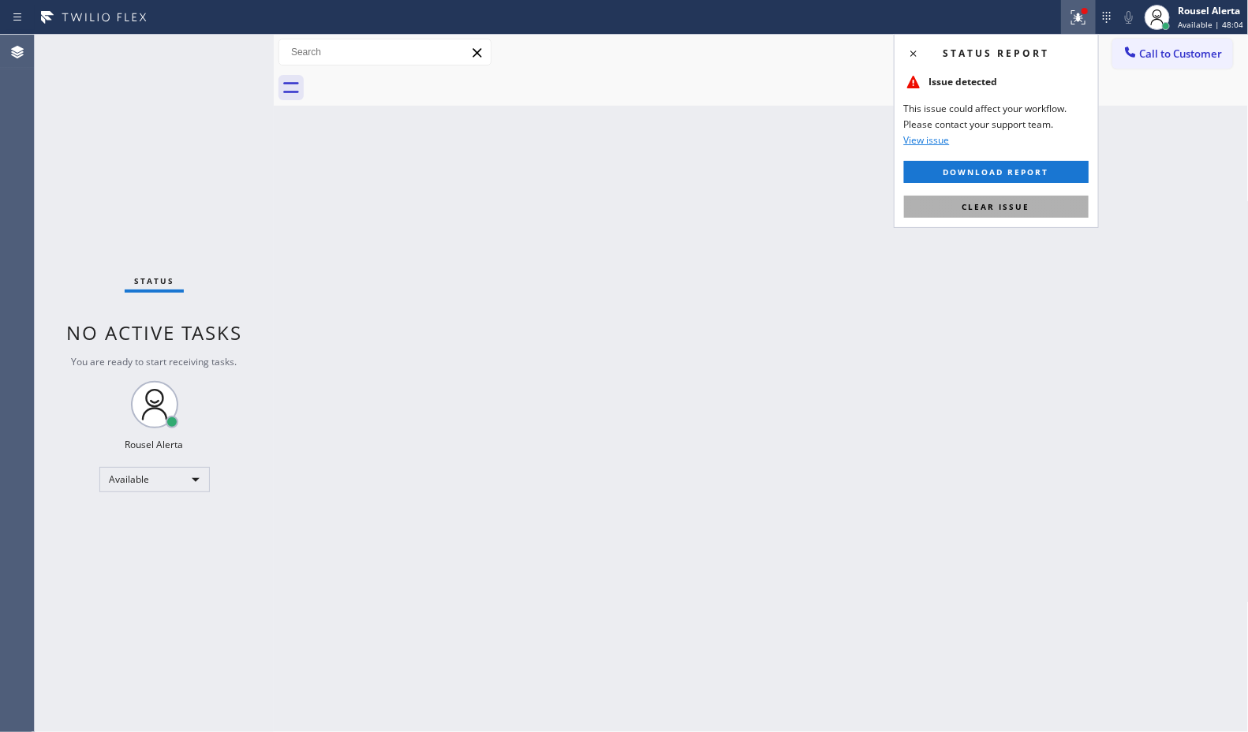
click at [992, 203] on span "Clear issue" at bounding box center [996, 206] width 68 height 11
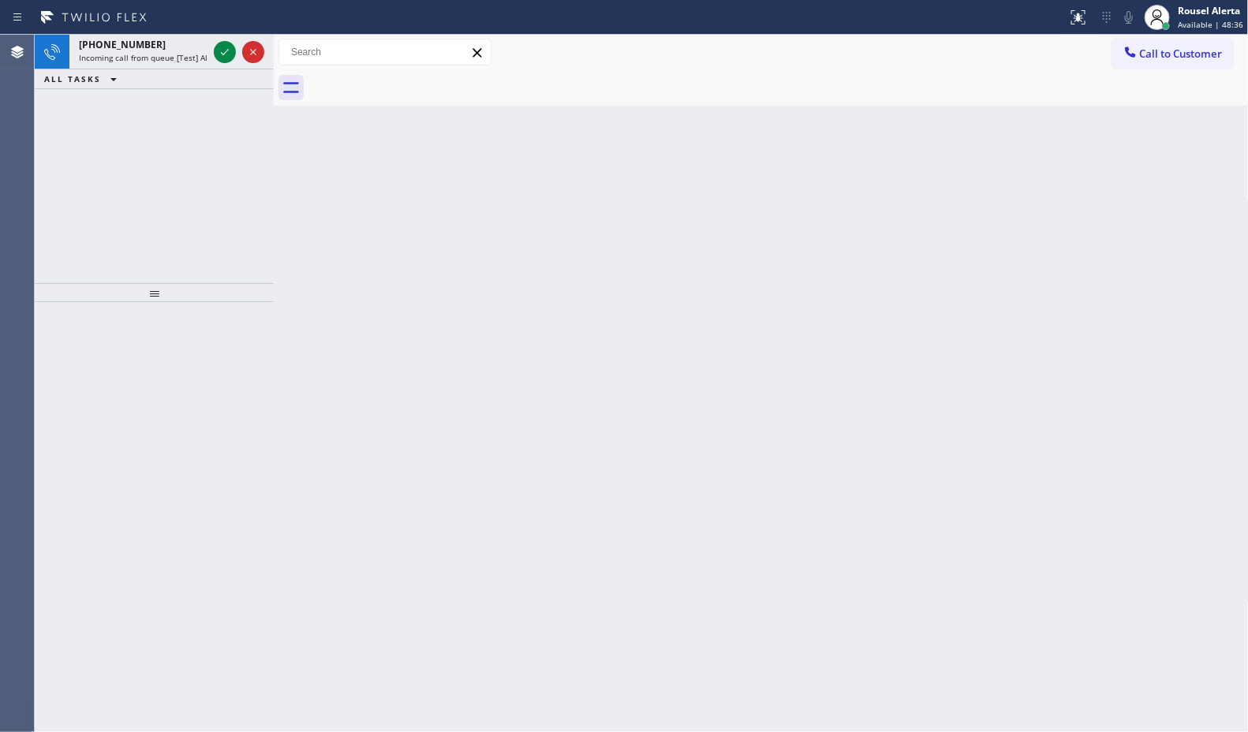
click at [205, 40] on div "+16502989464" at bounding box center [143, 44] width 129 height 13
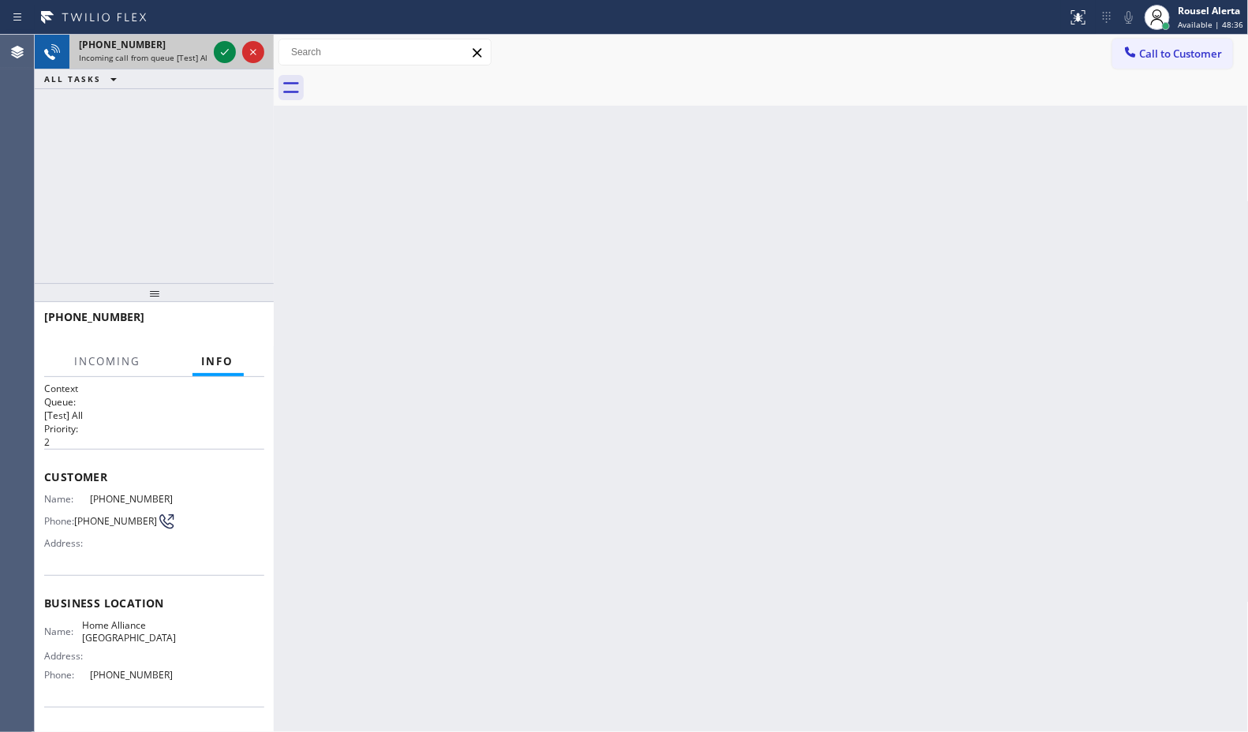
click at [211, 44] on div at bounding box center [239, 52] width 57 height 35
click at [217, 45] on icon at bounding box center [224, 52] width 19 height 19
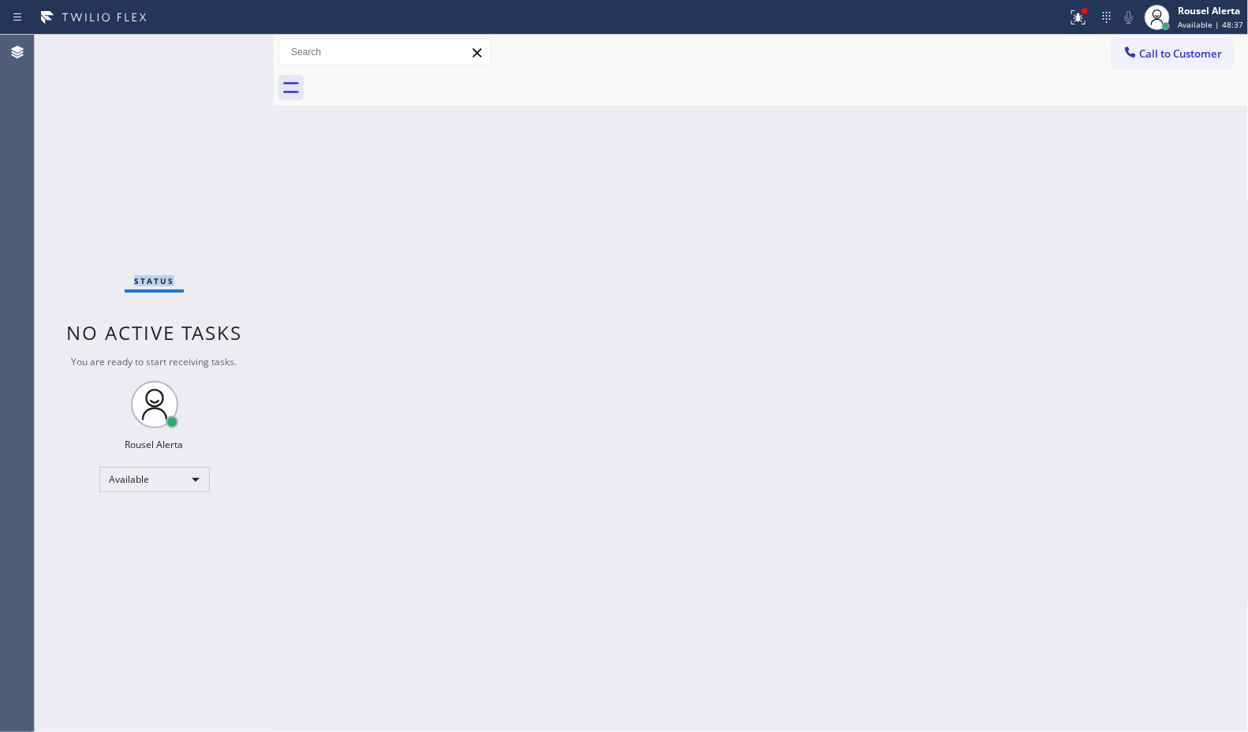
click at [217, 45] on div "Status No active tasks You are ready to start receiving tasks. Rousel Alerta Av…" at bounding box center [154, 383] width 239 height 697
click at [217, 47] on div "Status No active tasks You are ready to start receiving tasks. Rousel Alerta Av…" at bounding box center [154, 383] width 239 height 697
click at [1077, 25] on icon at bounding box center [1078, 17] width 19 height 19
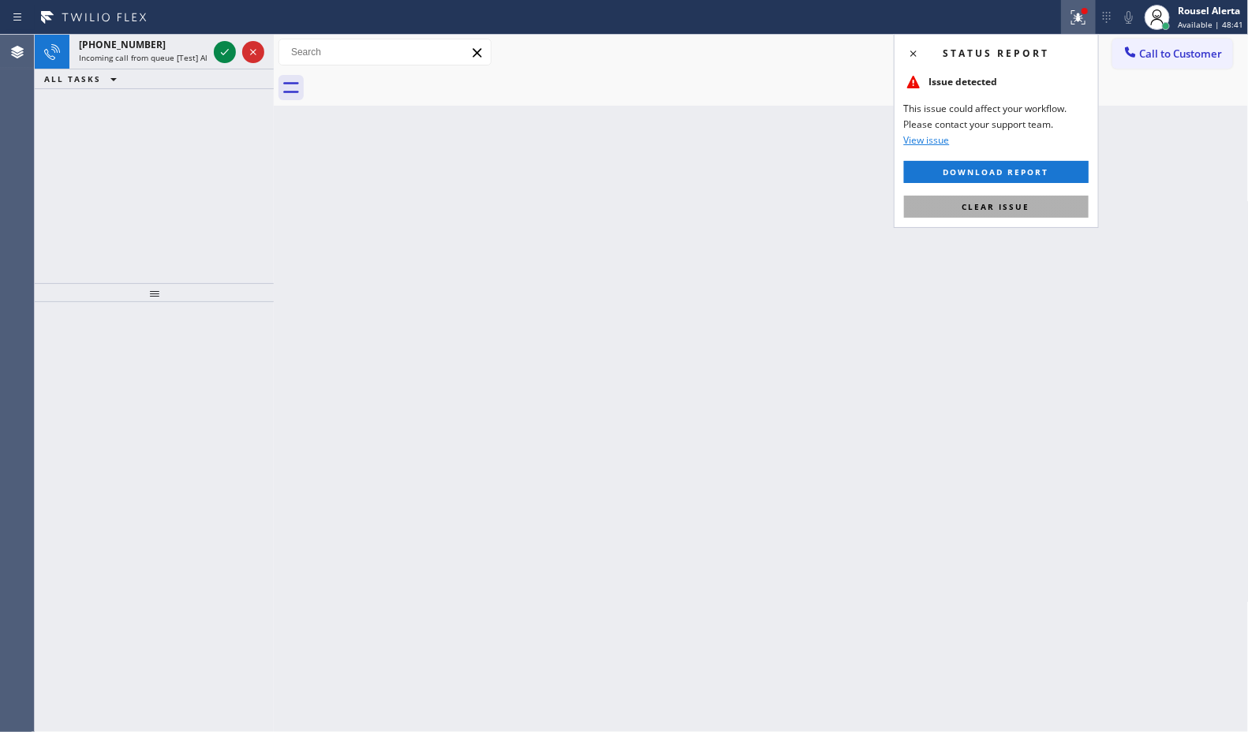
click at [1023, 205] on span "Clear issue" at bounding box center [996, 206] width 68 height 11
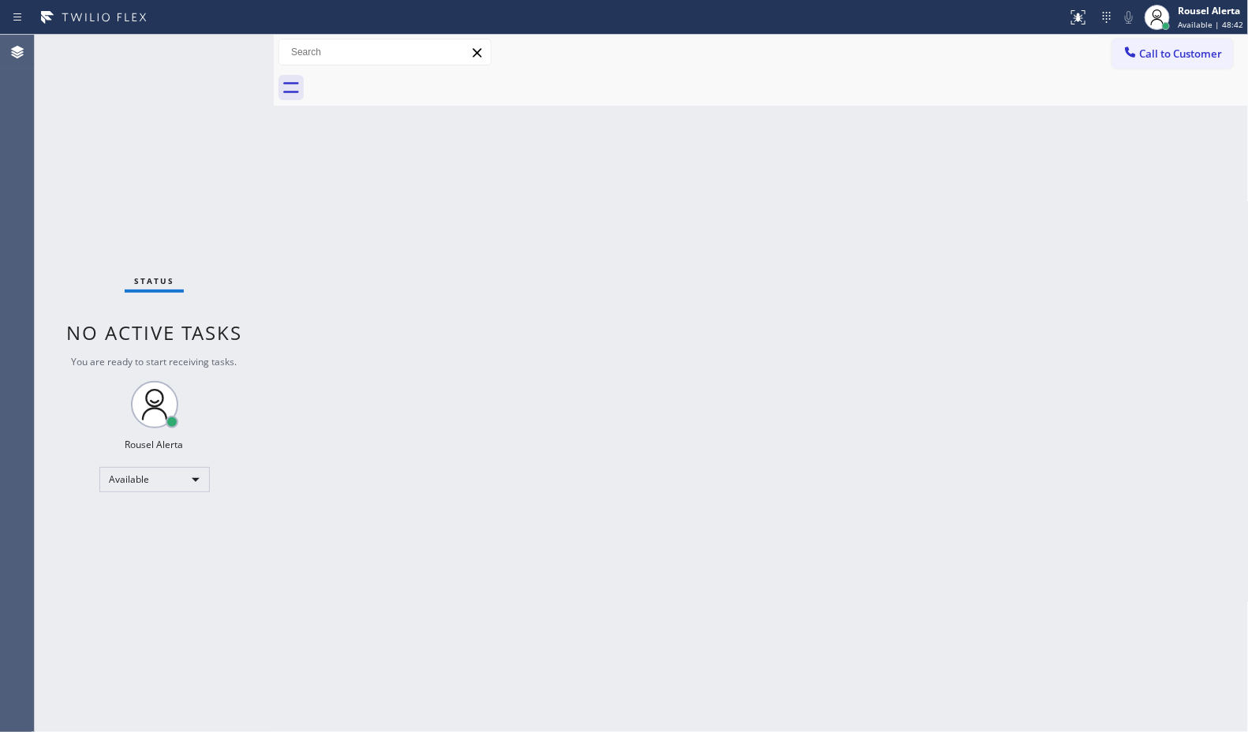
click at [226, 56] on div "Status No active tasks You are ready to start receiving tasks. Rousel Alerta Av…" at bounding box center [154, 383] width 239 height 697
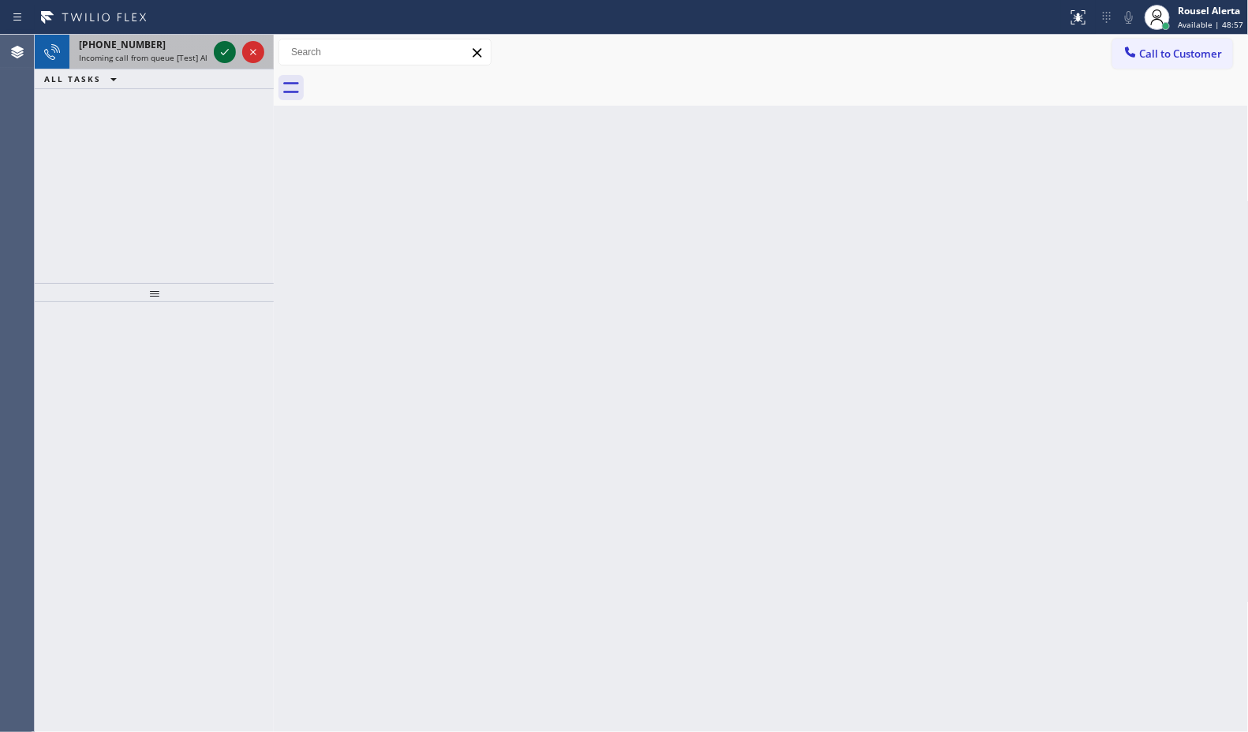
click at [219, 52] on icon at bounding box center [224, 52] width 19 height 19
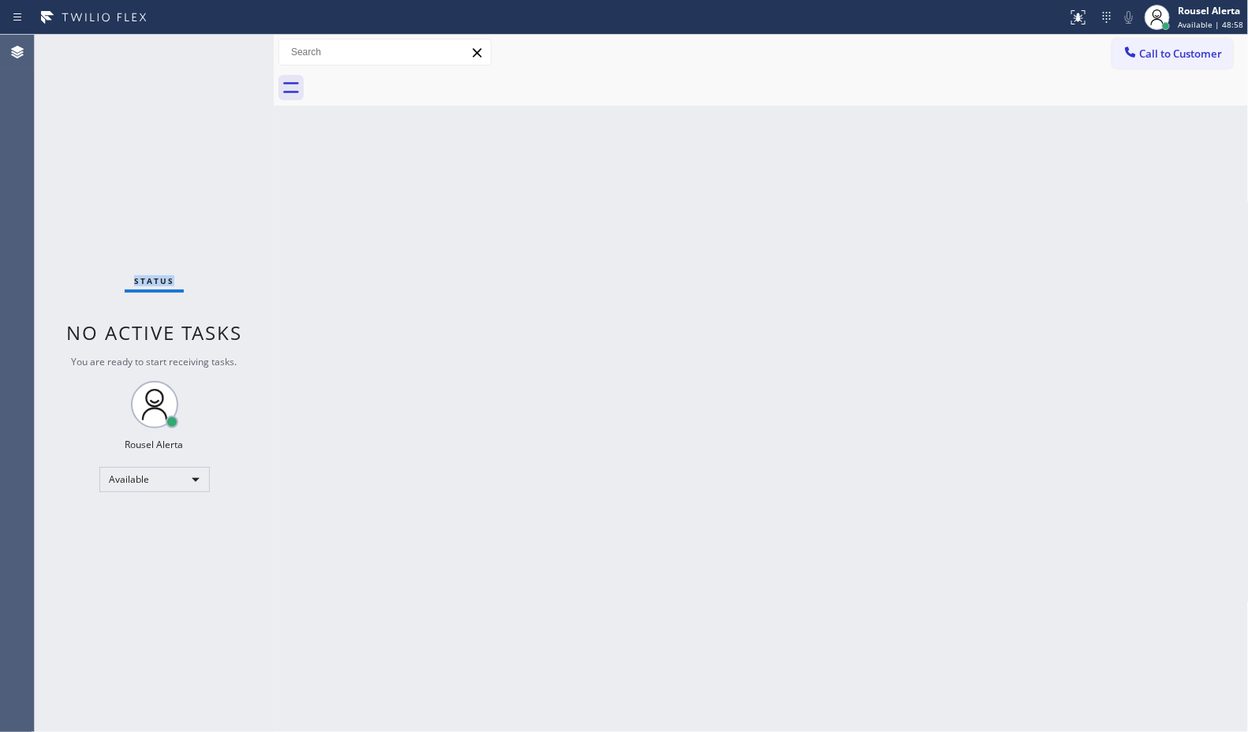
click at [219, 52] on div "Status No active tasks You are ready to start receiving tasks. Rousel Alerta Av…" at bounding box center [154, 383] width 239 height 697
click at [221, 52] on div "Status No active tasks You are ready to start receiving tasks. Rousel Alerta Av…" at bounding box center [154, 383] width 239 height 697
click at [1081, 22] on icon at bounding box center [1078, 17] width 19 height 19
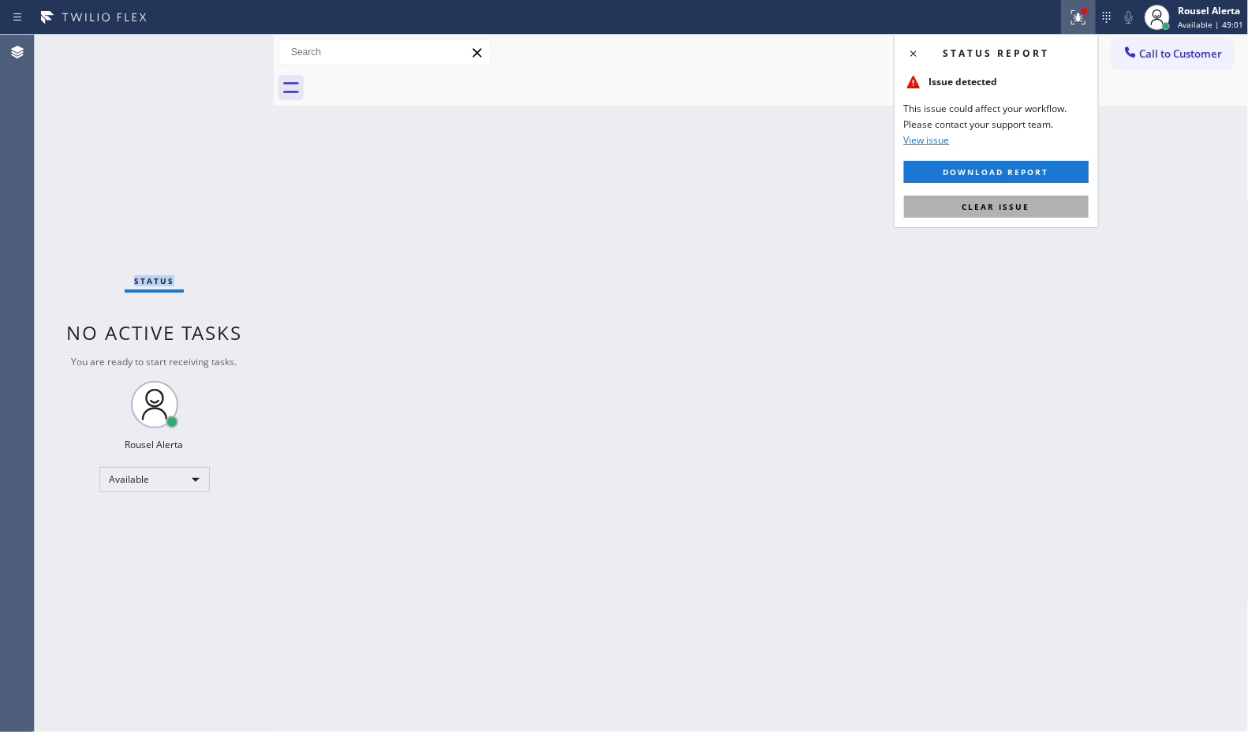
click at [1020, 205] on span "Clear issue" at bounding box center [996, 206] width 68 height 11
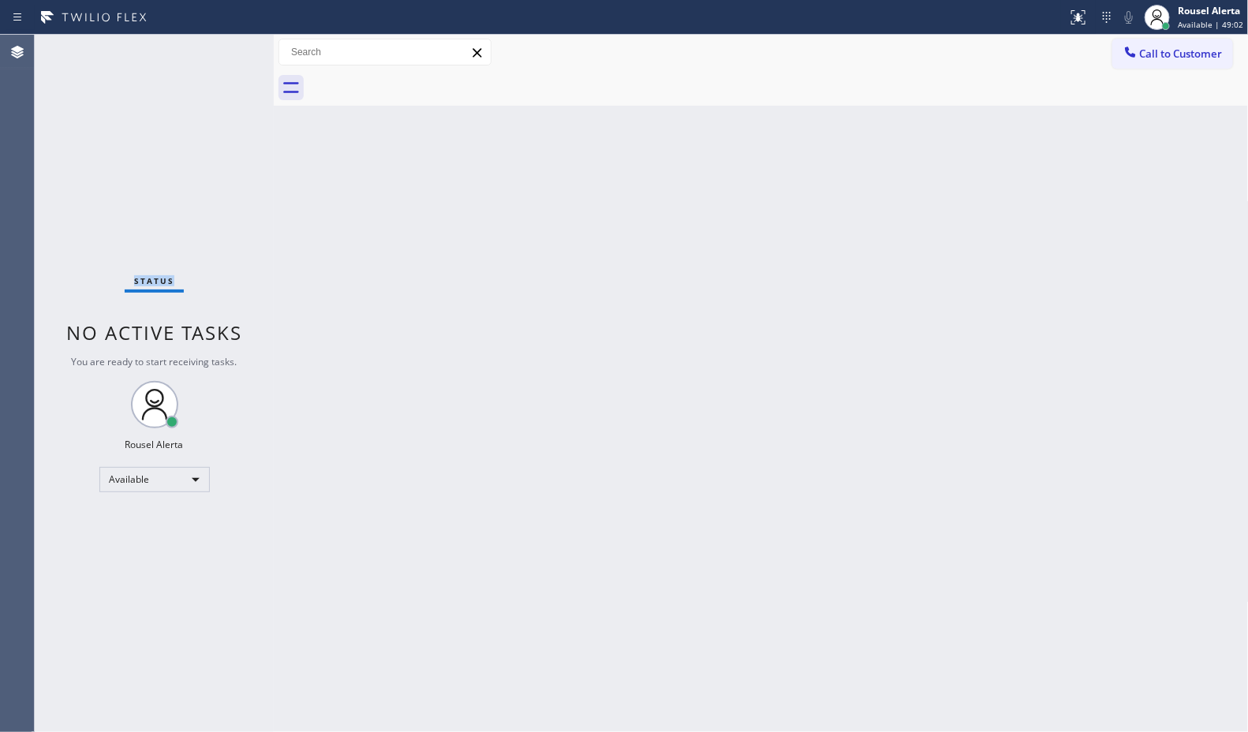
click at [213, 46] on div "Status No active tasks You are ready to start receiving tasks. Rousel Alerta Av…" at bounding box center [154, 383] width 239 height 697
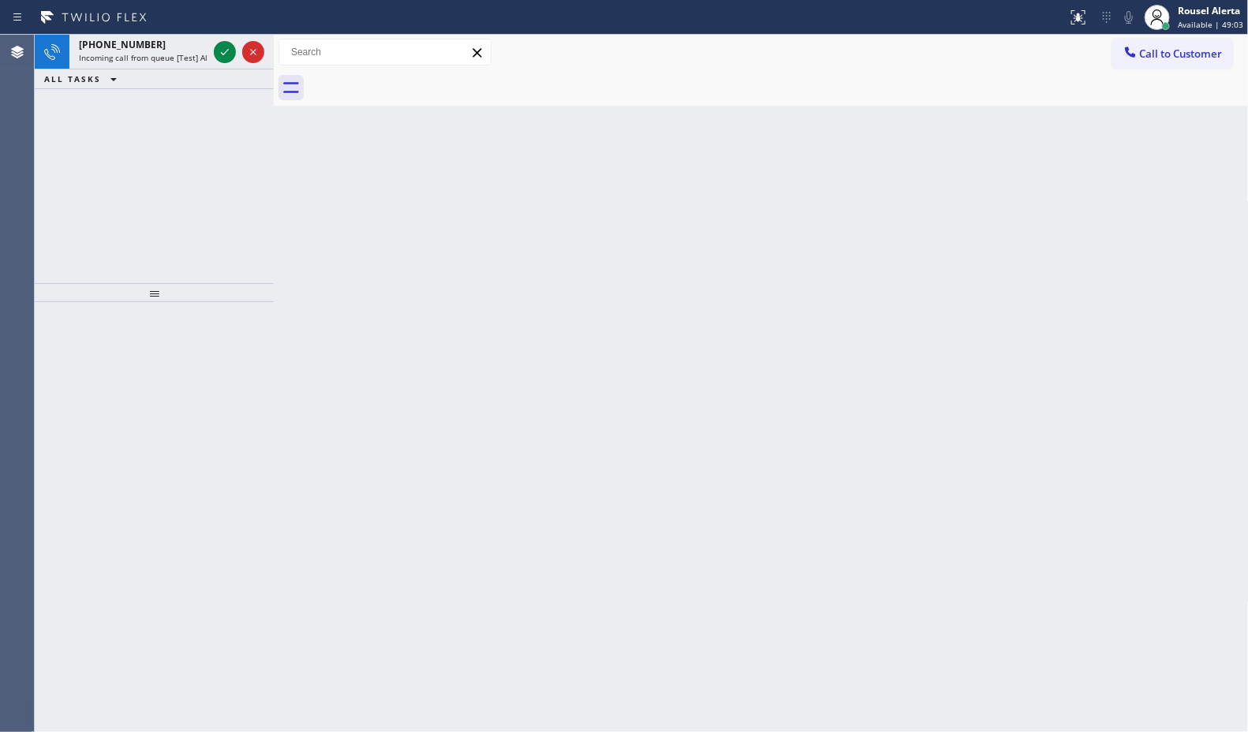
click at [214, 46] on div at bounding box center [225, 52] width 22 height 19
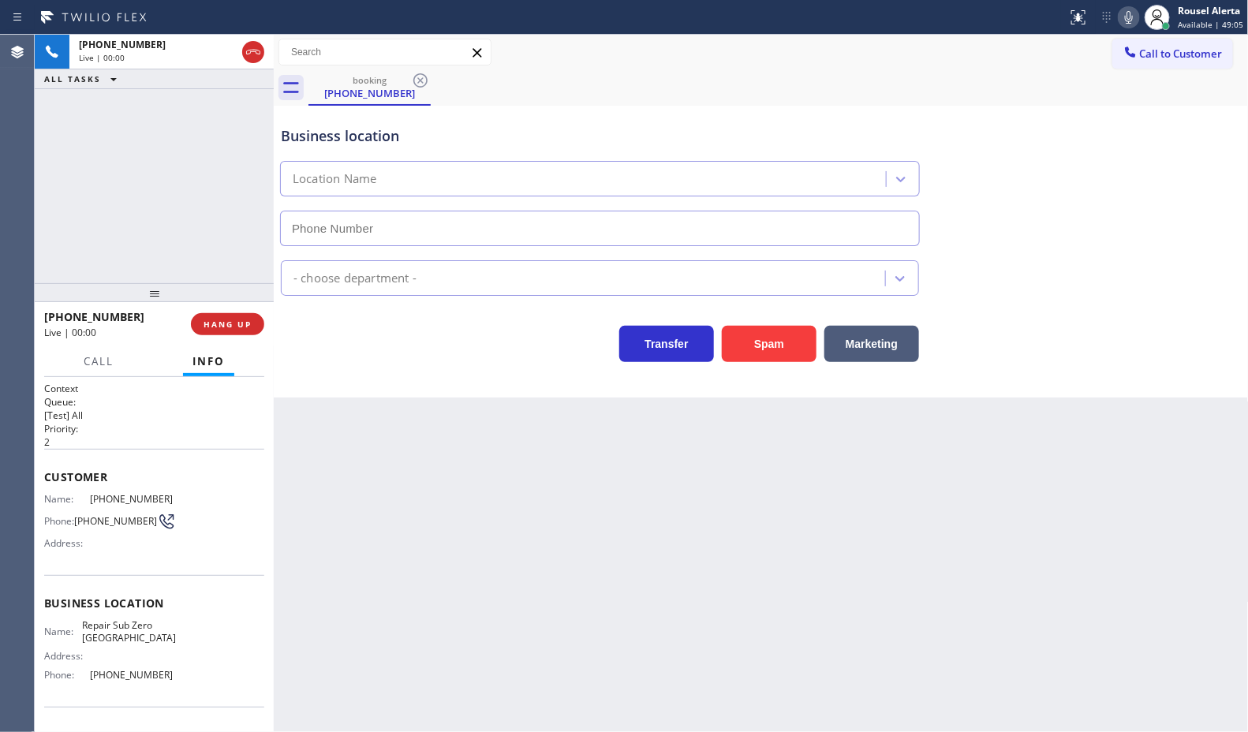
type input "(415) 231-1846"
click at [785, 345] on button "Spam" at bounding box center [769, 344] width 95 height 36
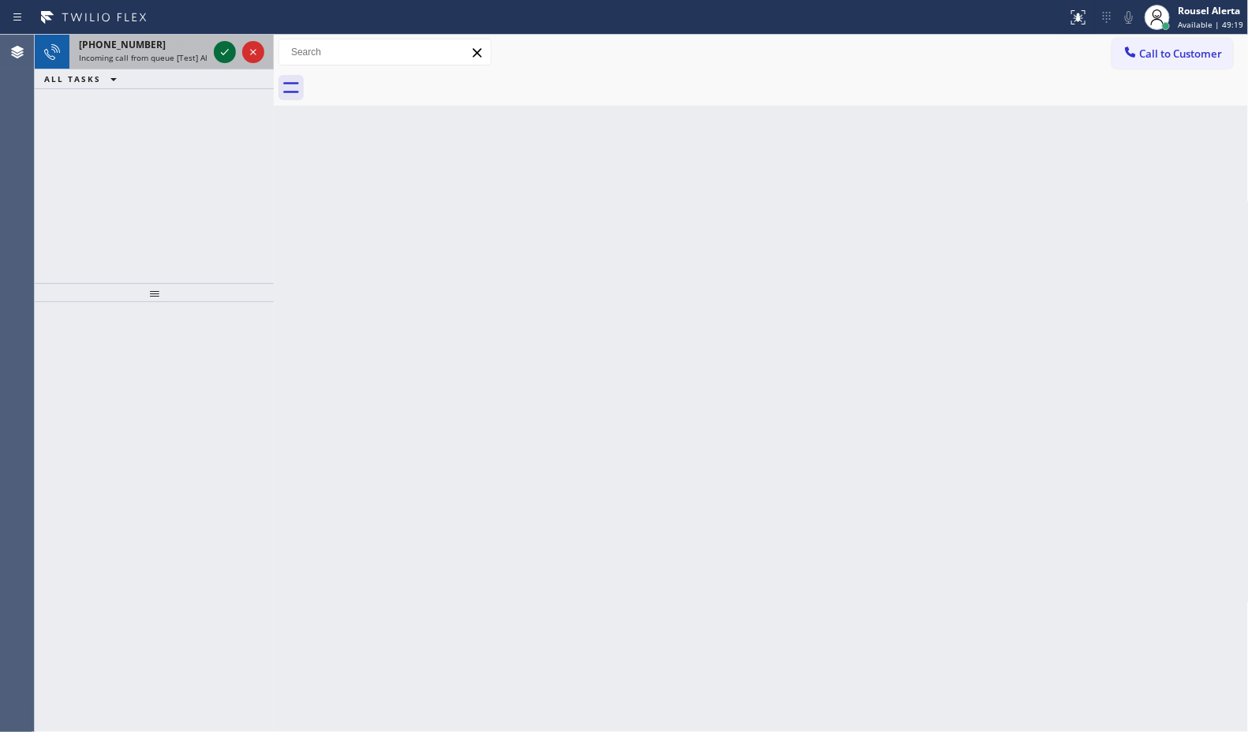
click at [217, 46] on icon at bounding box center [224, 52] width 19 height 19
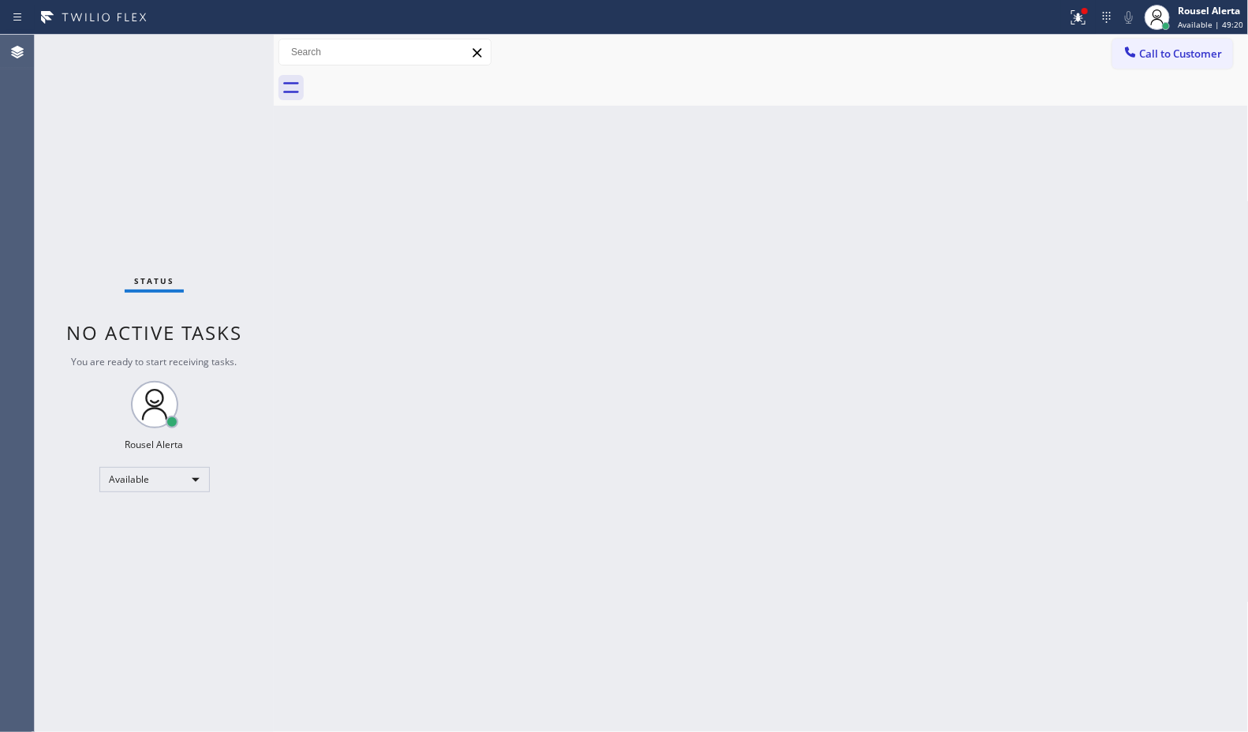
click at [217, 47] on div "Status No active tasks You are ready to start receiving tasks. Rousel Alerta Av…" at bounding box center [154, 383] width 239 height 697
click at [1079, 21] on icon at bounding box center [1078, 17] width 19 height 19
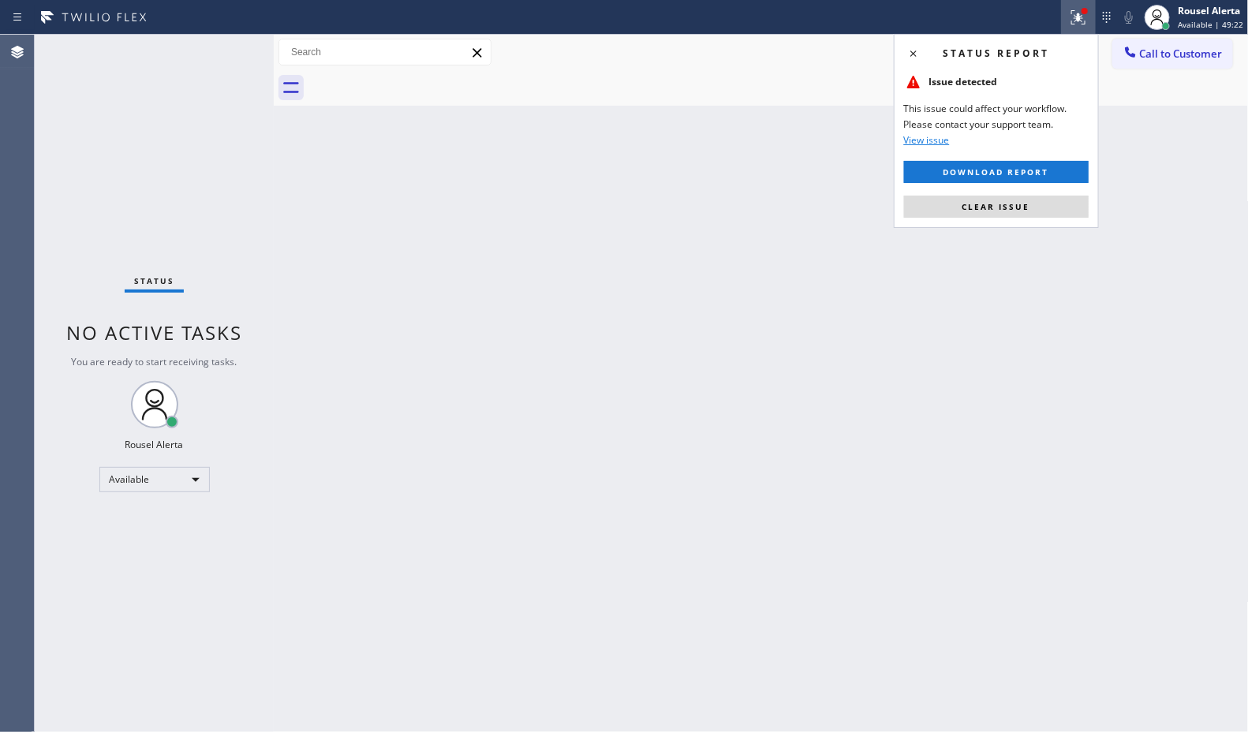
click at [1014, 201] on button "Clear issue" at bounding box center [996, 207] width 185 height 22
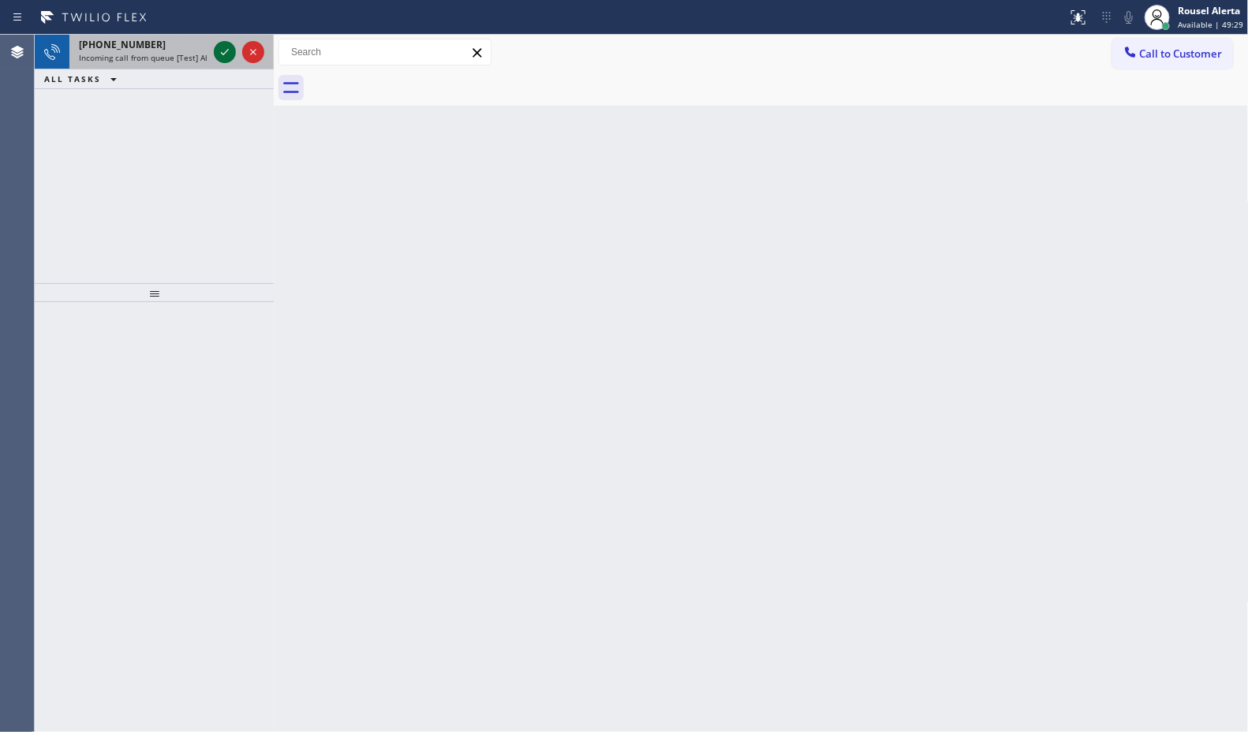
click at [221, 43] on icon at bounding box center [224, 52] width 19 height 19
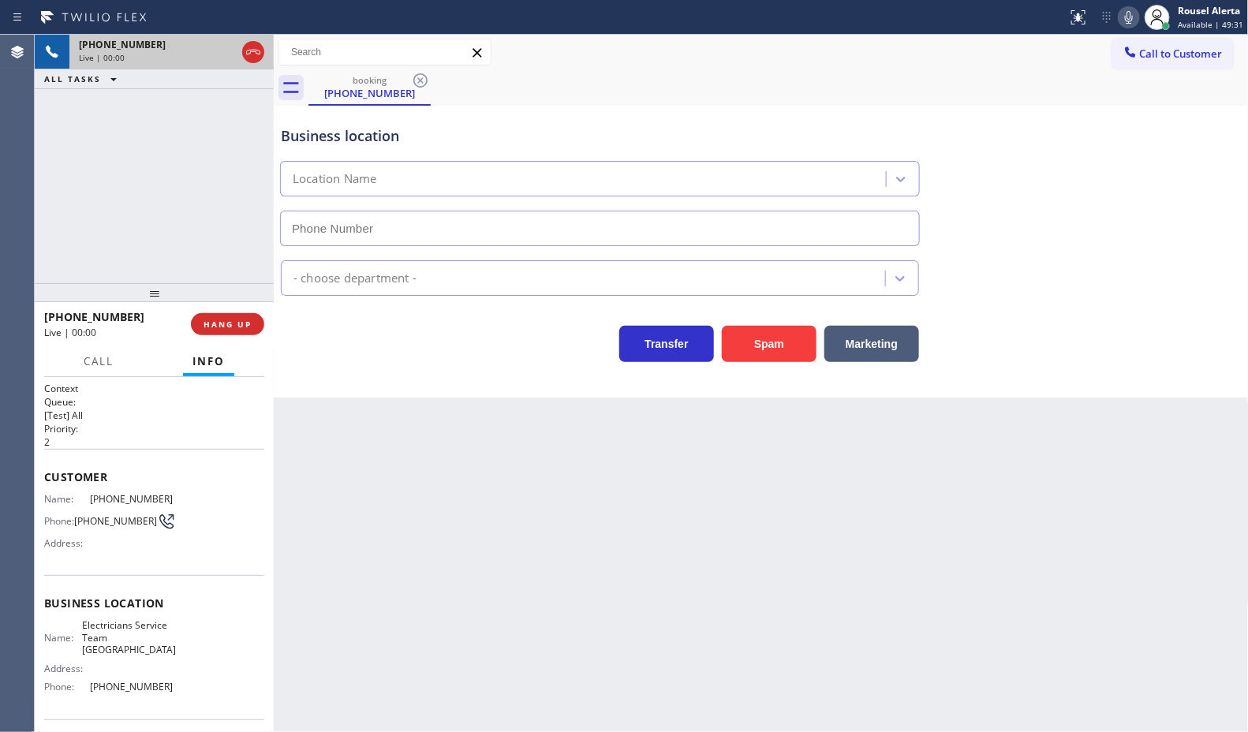
type input "(714) 410-6966"
click at [783, 353] on button "Spam" at bounding box center [769, 344] width 95 height 36
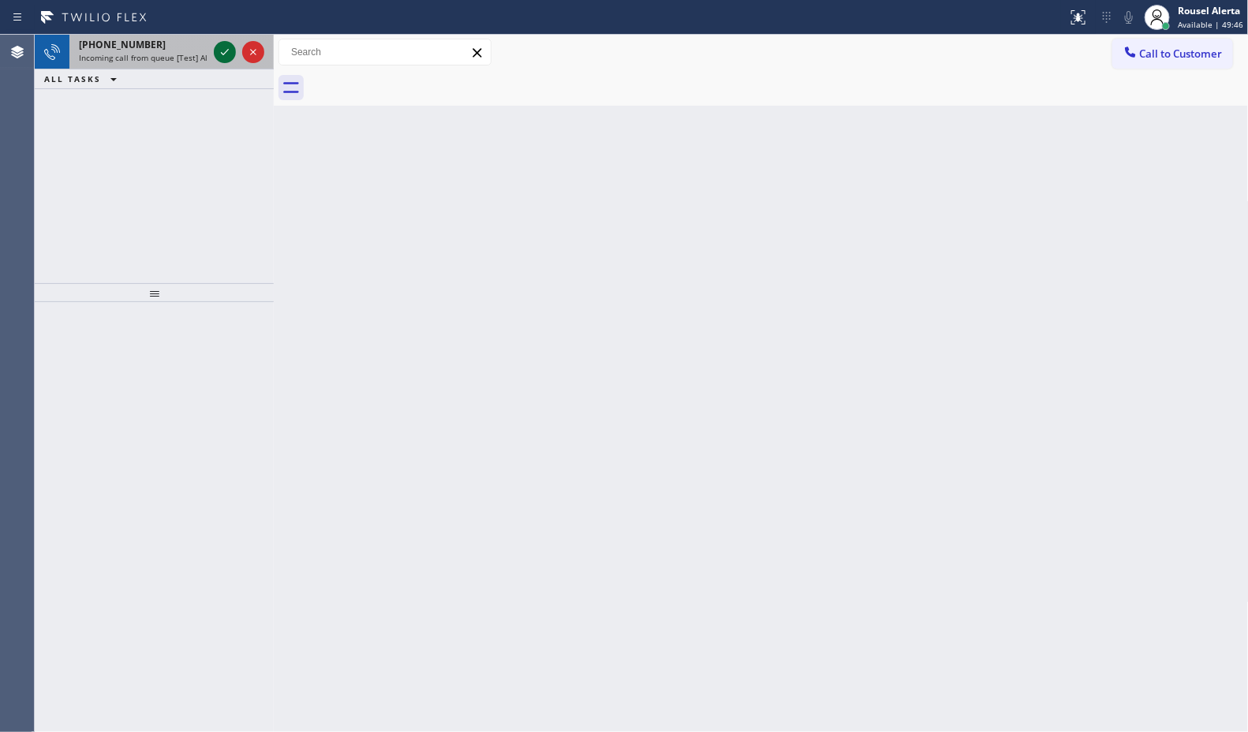
click at [221, 57] on icon at bounding box center [224, 52] width 19 height 19
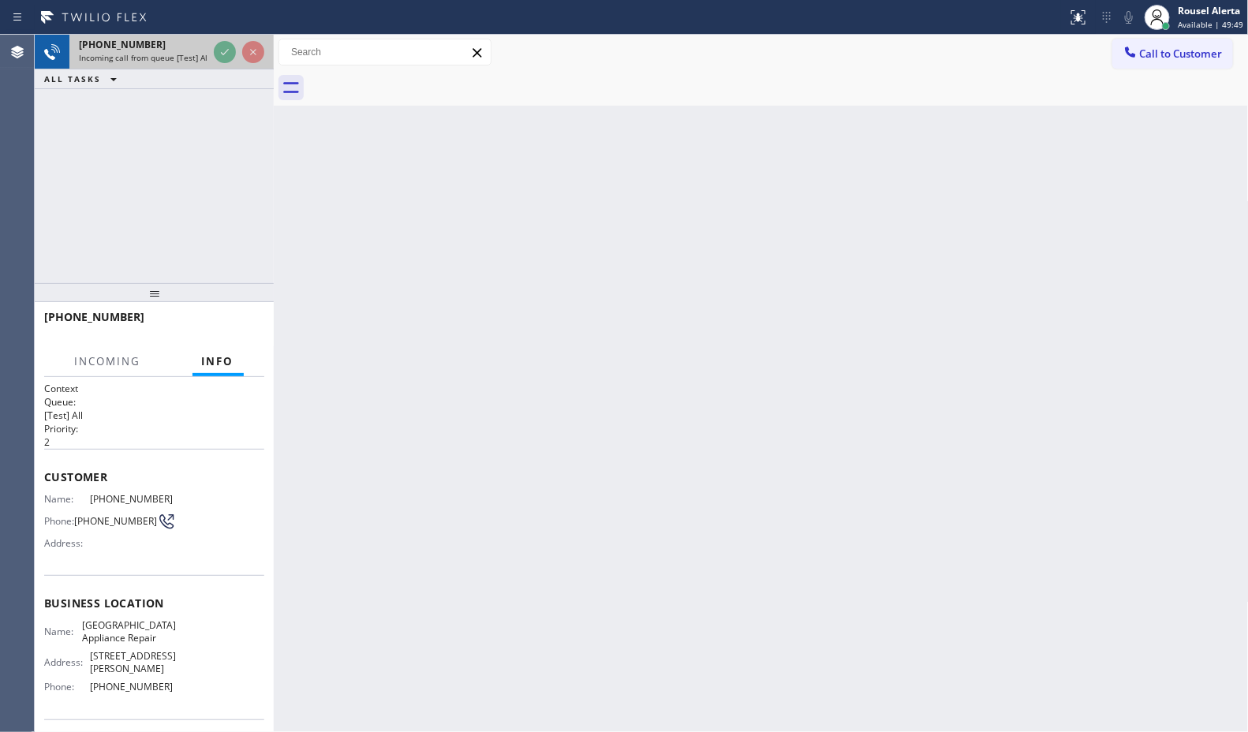
click at [221, 65] on div at bounding box center [239, 52] width 57 height 35
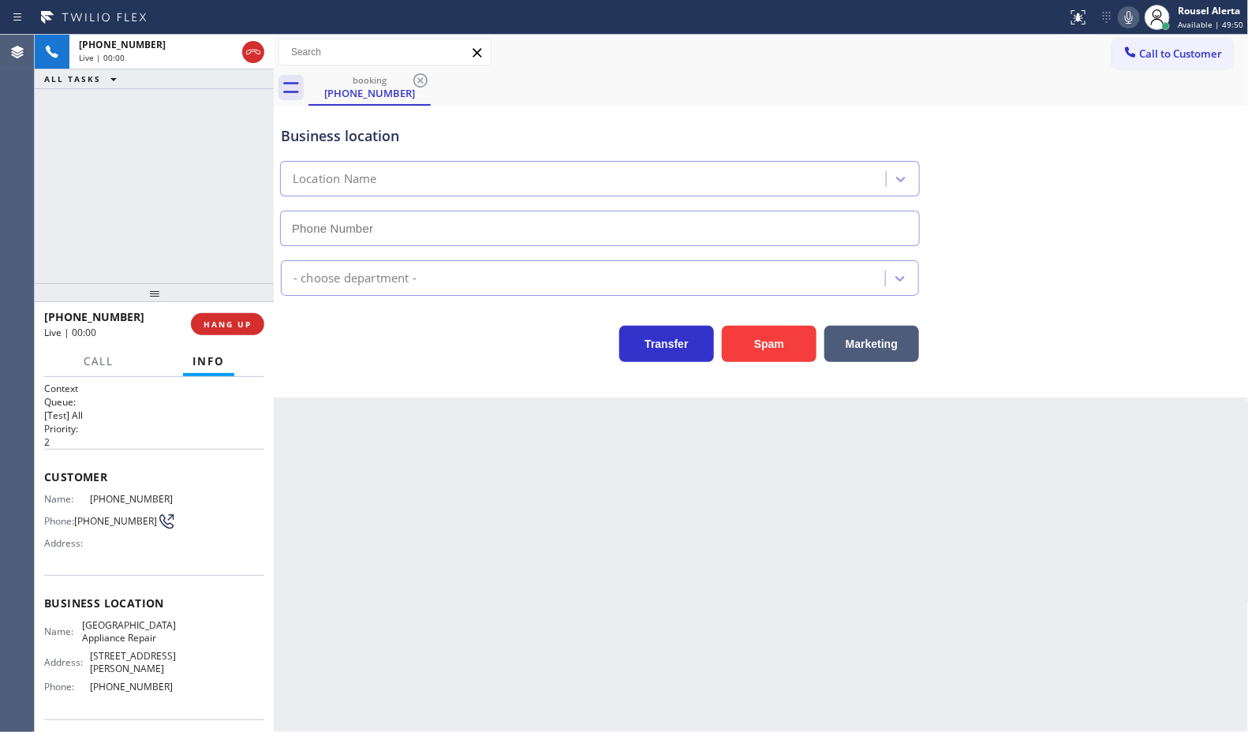
type input "[PHONE_NUMBER]"
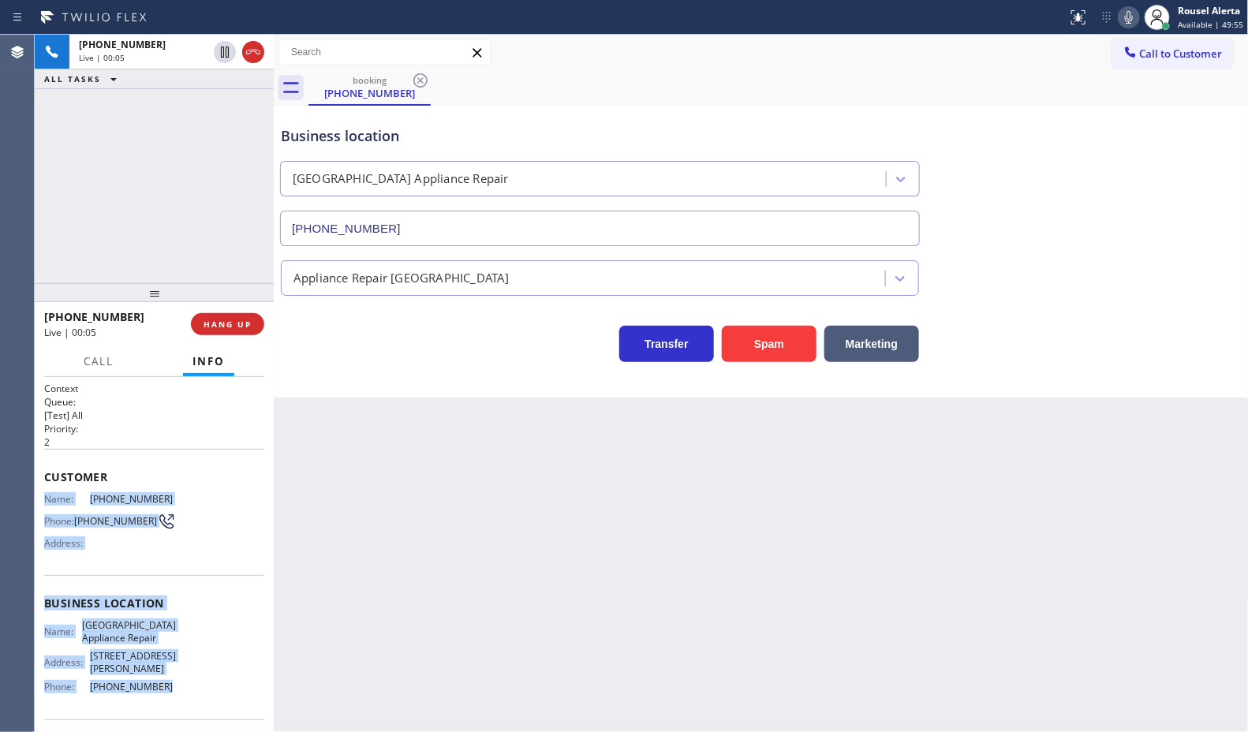
drag, startPoint x: 41, startPoint y: 497, endPoint x: 168, endPoint y: 683, distance: 225.3
click at [168, 683] on div "Context Queue: [Test] All Priority: 2 Customer Name: (773) 823-8890 Phone: (773…" at bounding box center [154, 554] width 239 height 355
copy div "Name: (773) 823-8890 Phone: (773) 823-8890 Address: Business location Name: Cal…"
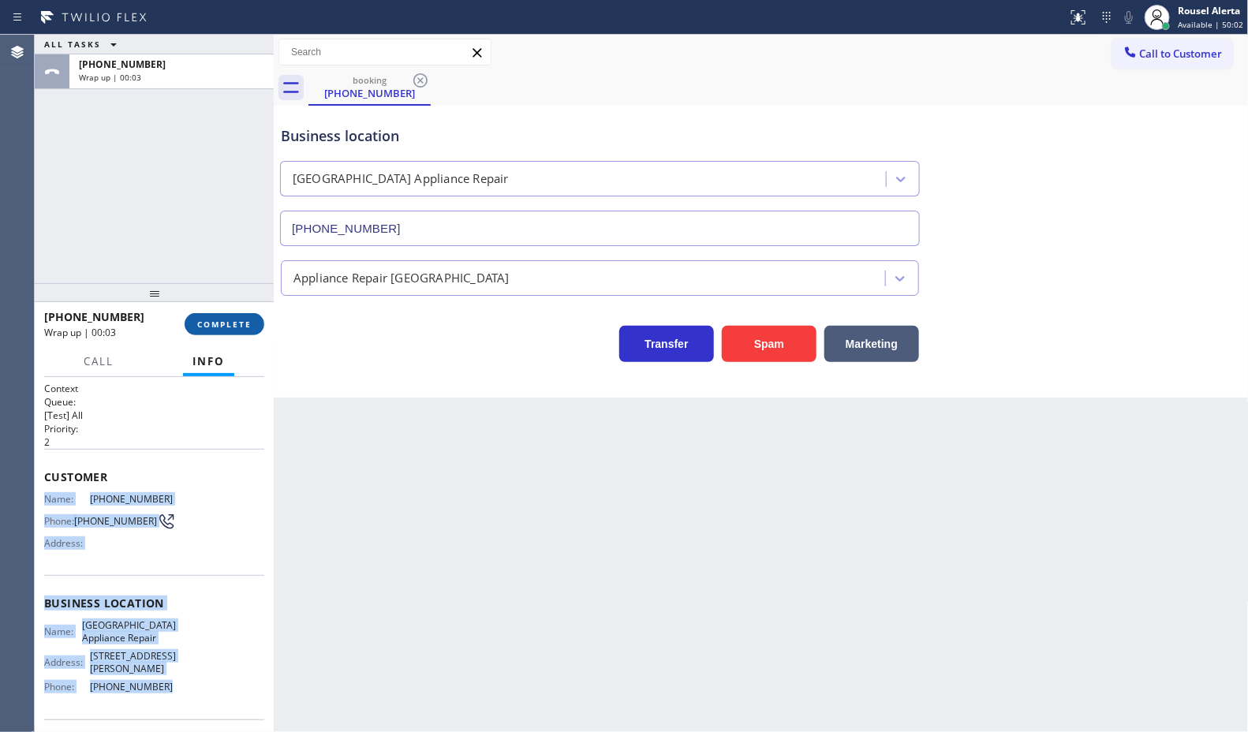
click at [219, 324] on span "COMPLETE" at bounding box center [224, 324] width 54 height 11
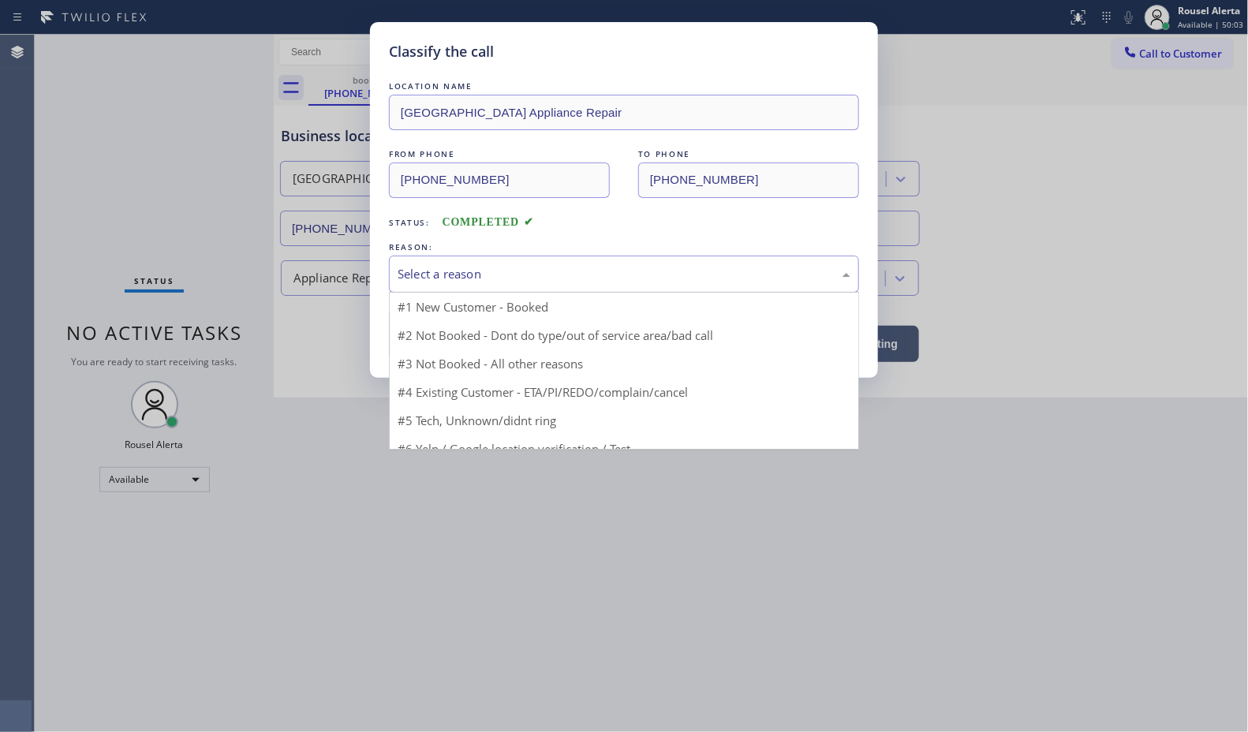
click at [414, 280] on div "Select a reason" at bounding box center [624, 274] width 453 height 18
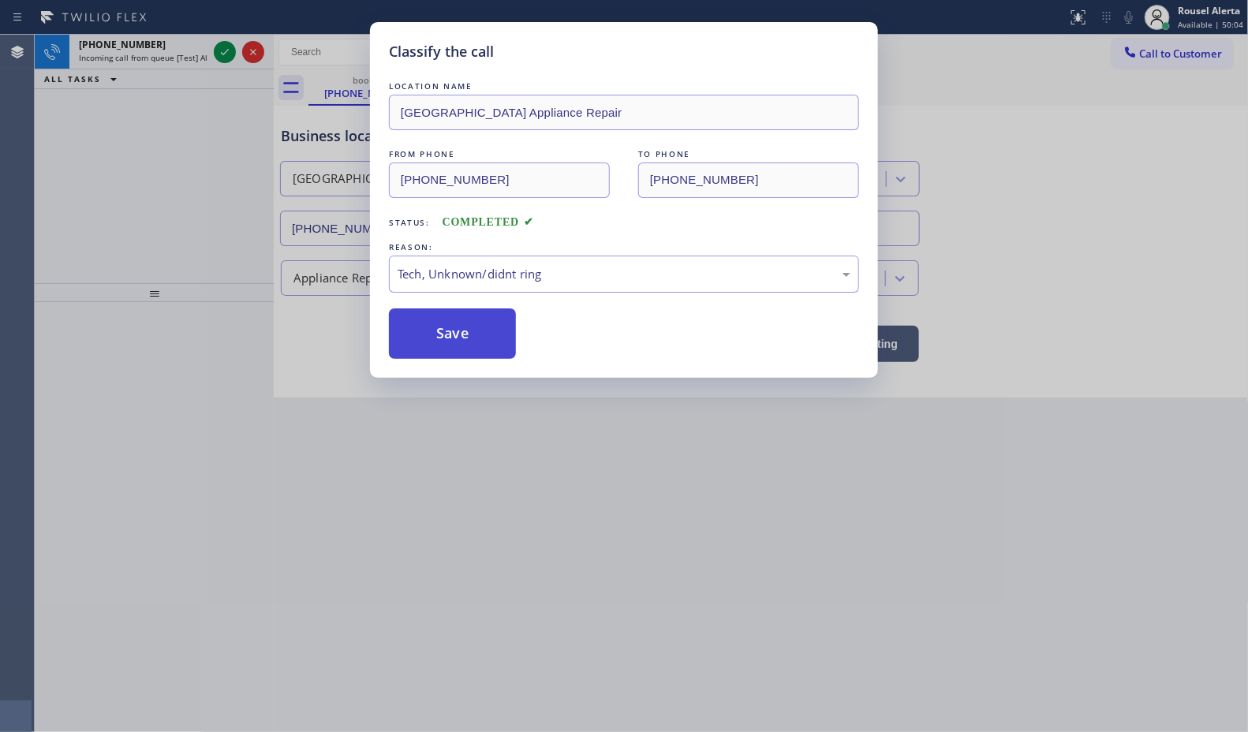
click at [446, 355] on button "Save" at bounding box center [452, 333] width 127 height 50
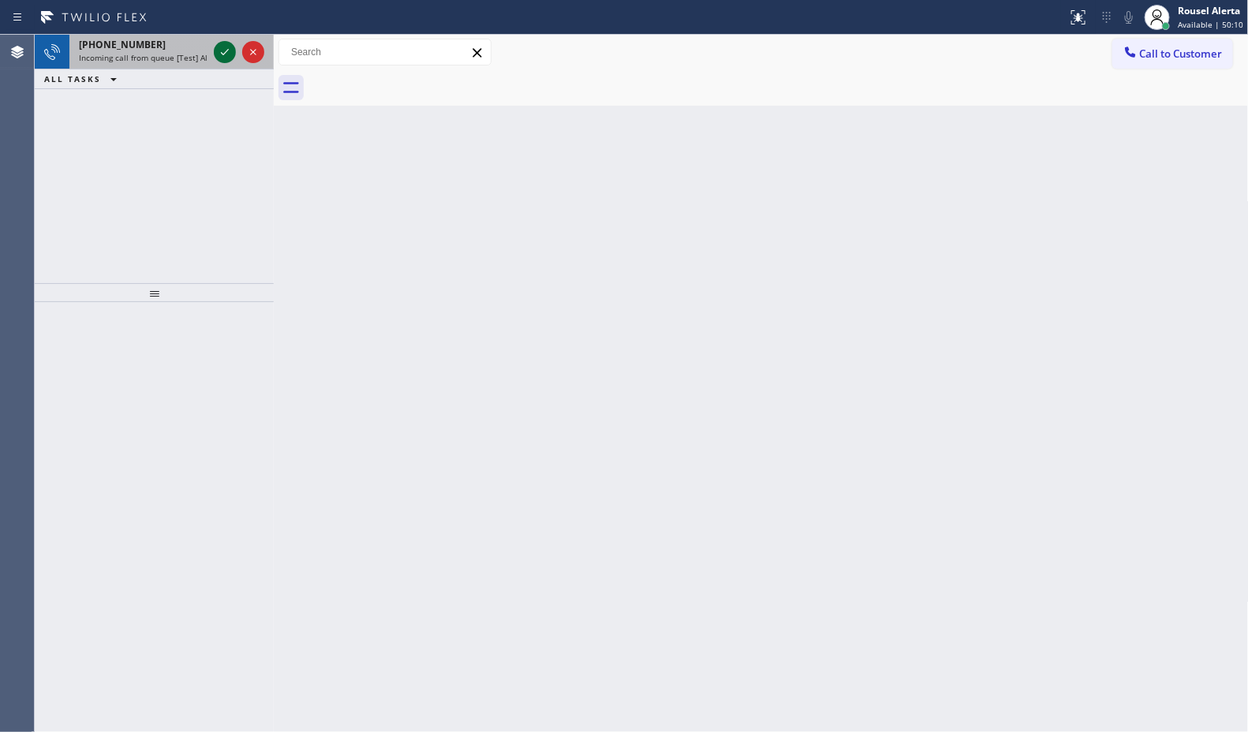
click at [230, 60] on icon at bounding box center [224, 52] width 19 height 19
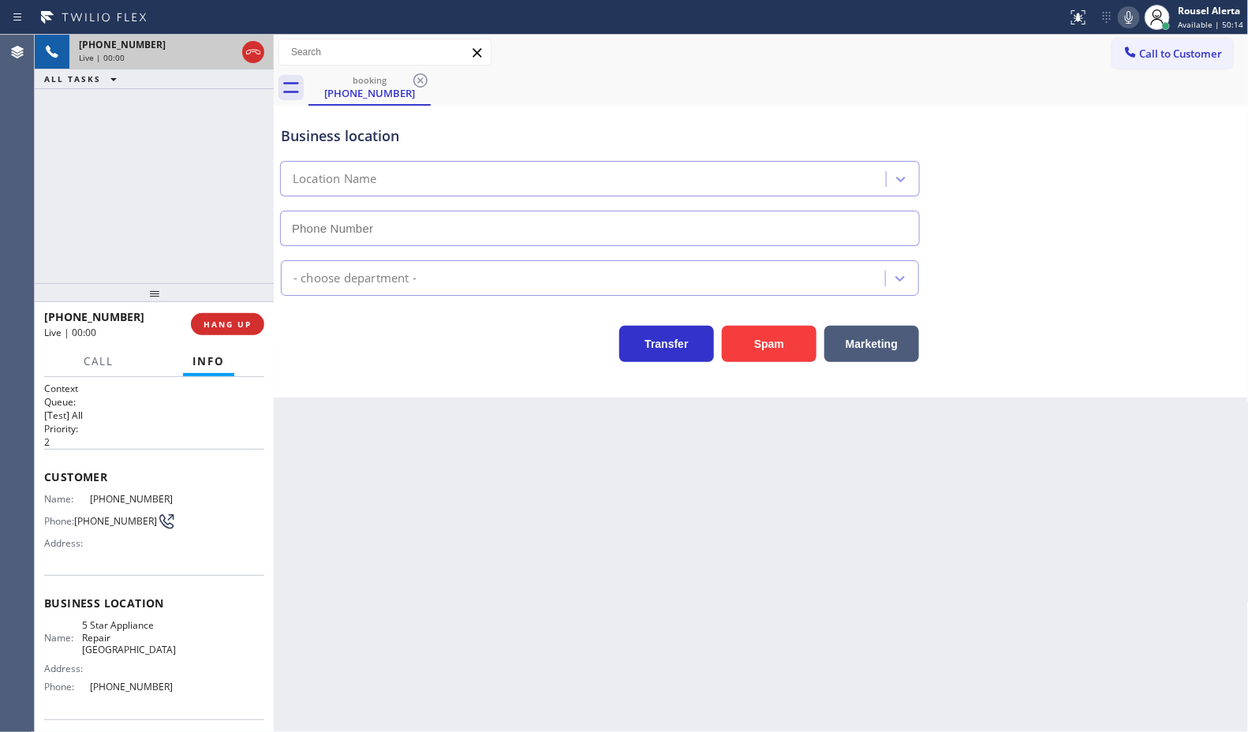
type input "(458) 217-1517"
click at [785, 327] on button "Spam" at bounding box center [769, 344] width 95 height 36
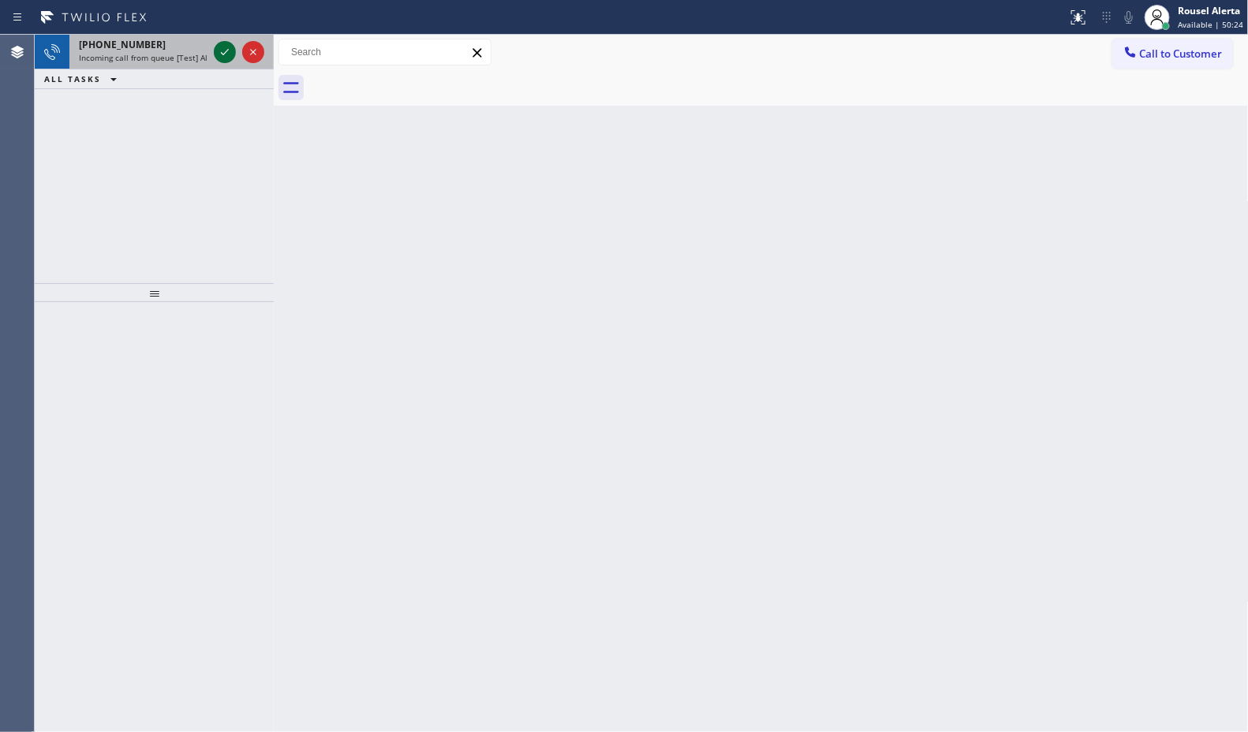
click at [215, 43] on icon at bounding box center [224, 52] width 19 height 19
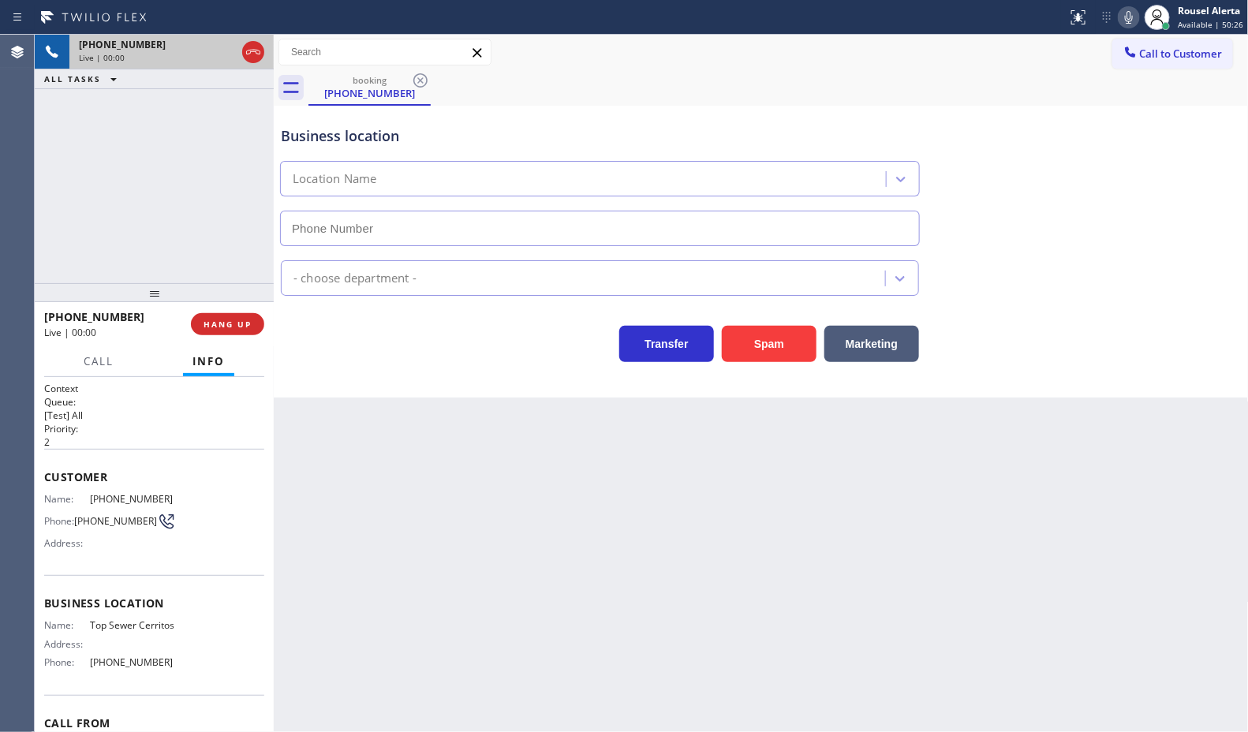
type input "(562) 456-0111"
click at [762, 345] on button "Spam" at bounding box center [769, 344] width 95 height 36
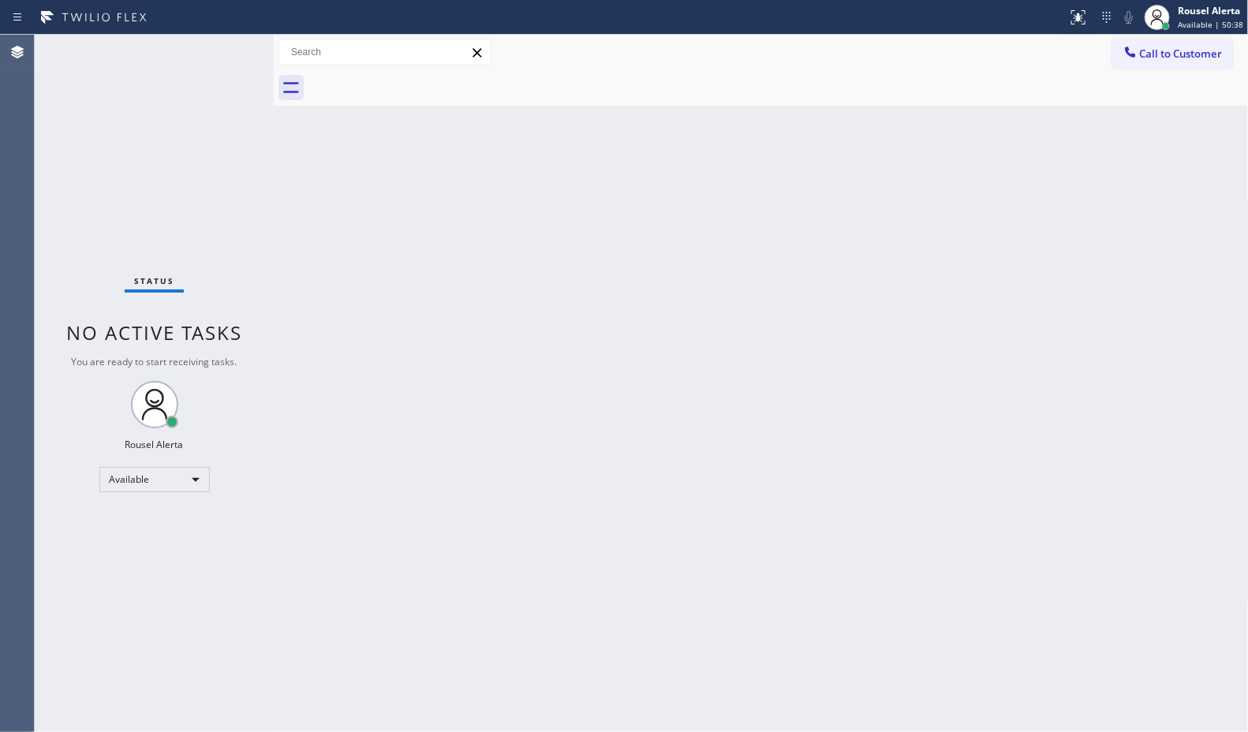
click at [215, 50] on div "Status No active tasks You are ready to start receiving tasks. Rousel Alerta Av…" at bounding box center [154, 383] width 239 height 697
click at [420, 318] on div "Back to Dashboard Change Sender ID Customers Technicians Select a contact Outbo…" at bounding box center [761, 383] width 975 height 697
click at [435, 353] on div "Back to Dashboard Change Sender ID Customers Technicians Select a contact Outbo…" at bounding box center [761, 383] width 975 height 697
drag, startPoint x: 935, startPoint y: 535, endPoint x: 940, endPoint y: 547, distance: 12.7
click at [935, 549] on div "Back to Dashboard Change Sender ID Customers Technicians Select a contact Outbo…" at bounding box center [761, 383] width 975 height 697
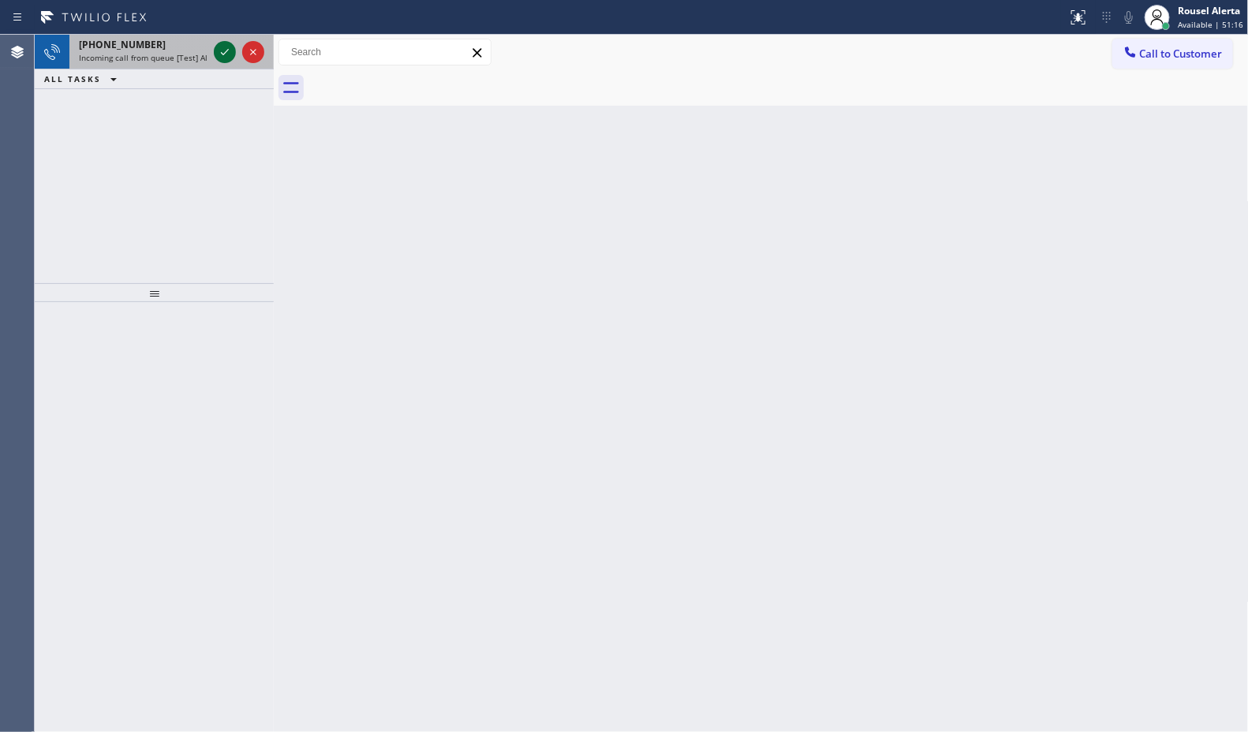
click at [230, 44] on icon at bounding box center [224, 52] width 19 height 19
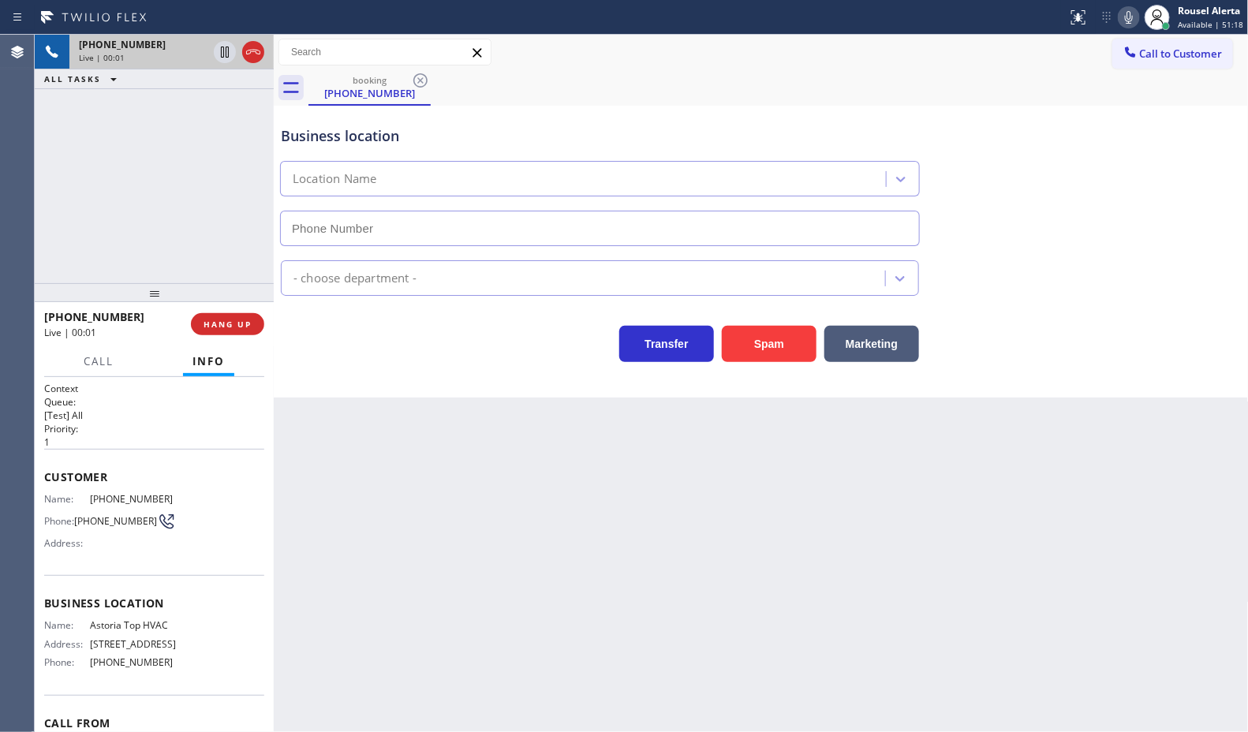
type input "(347) 836-6461"
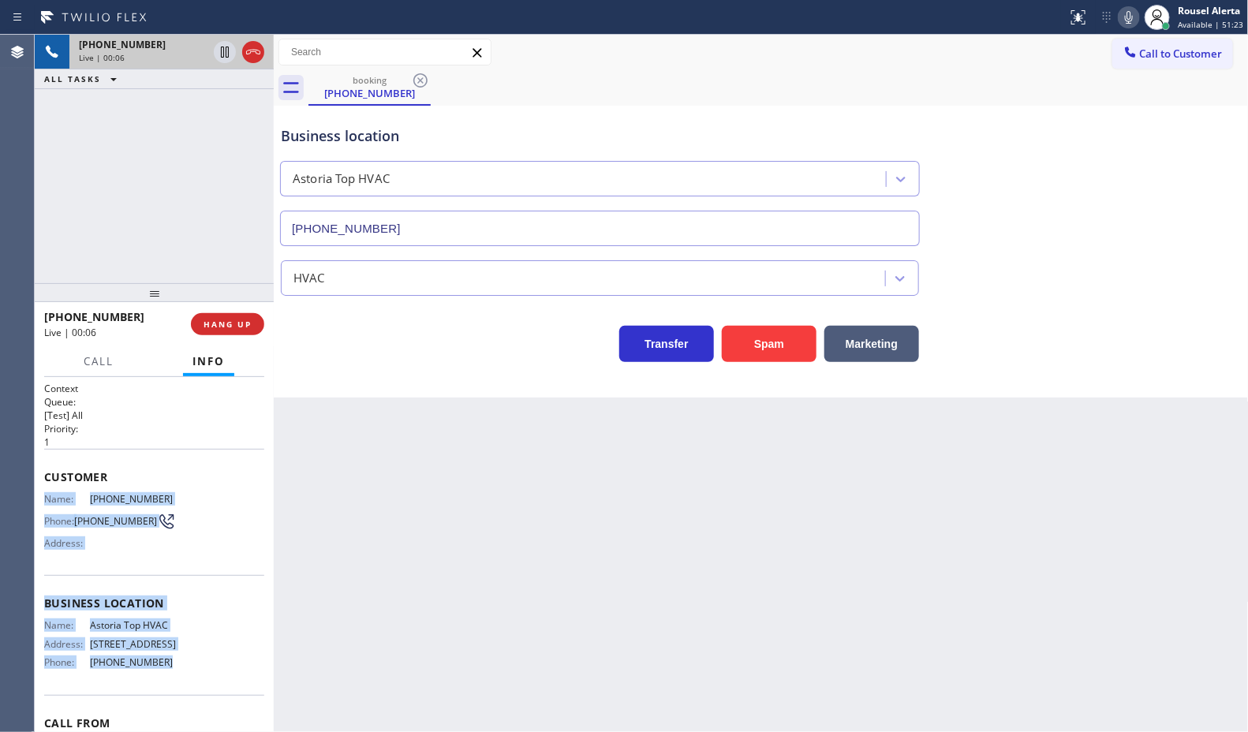
drag, startPoint x: 41, startPoint y: 495, endPoint x: 162, endPoint y: 670, distance: 213.1
click at [162, 670] on div "Context Queue: [Test] All Priority: 1 Customer Name: (646) 309-0646 Phone: (646…" at bounding box center [154, 554] width 239 height 355
copy div "Name: (646) 309-0646 Phone: (646) 309-0646 Address: Business location Name: Ast…"
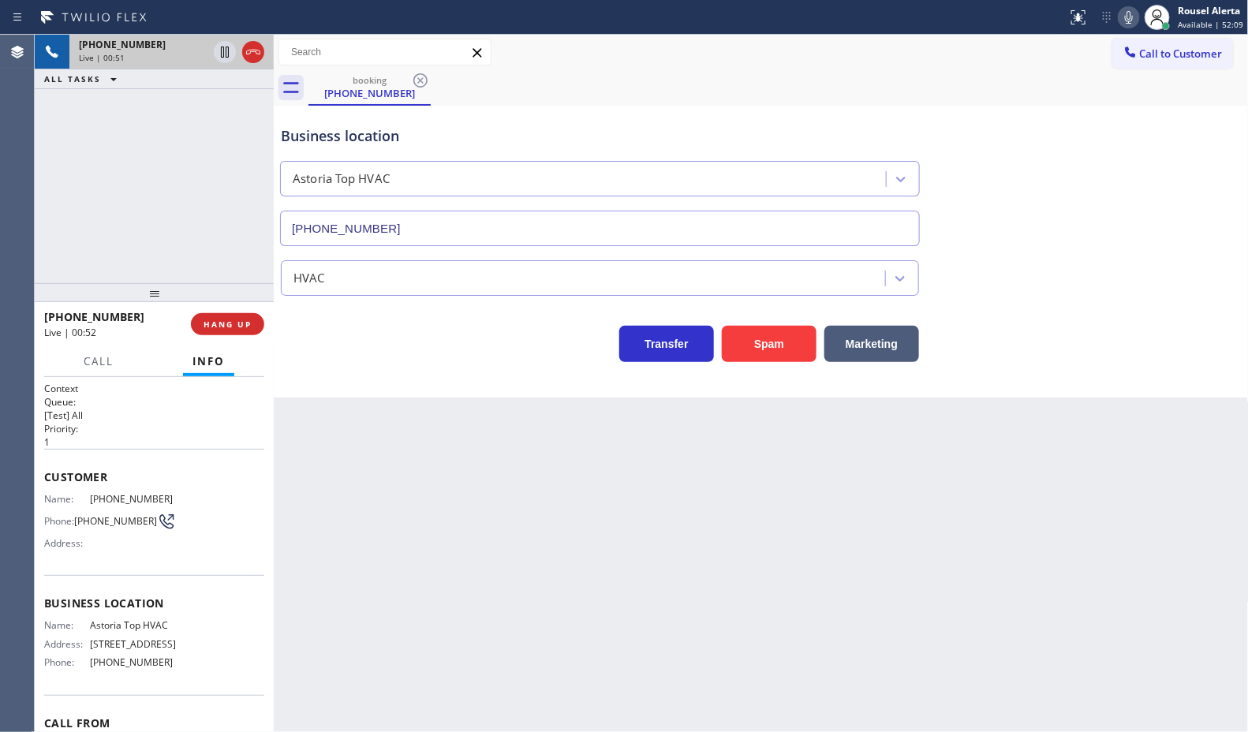
drag, startPoint x: 117, startPoint y: 95, endPoint x: 164, endPoint y: 193, distance: 109.4
click at [117, 95] on div "+16463090646 Live | 00:51 ALL TASKS ALL TASKS ACTIVE TASKS TASKS IN WRAP UP" at bounding box center [154, 159] width 239 height 248
click at [100, 357] on span "Call" at bounding box center [99, 361] width 30 height 14
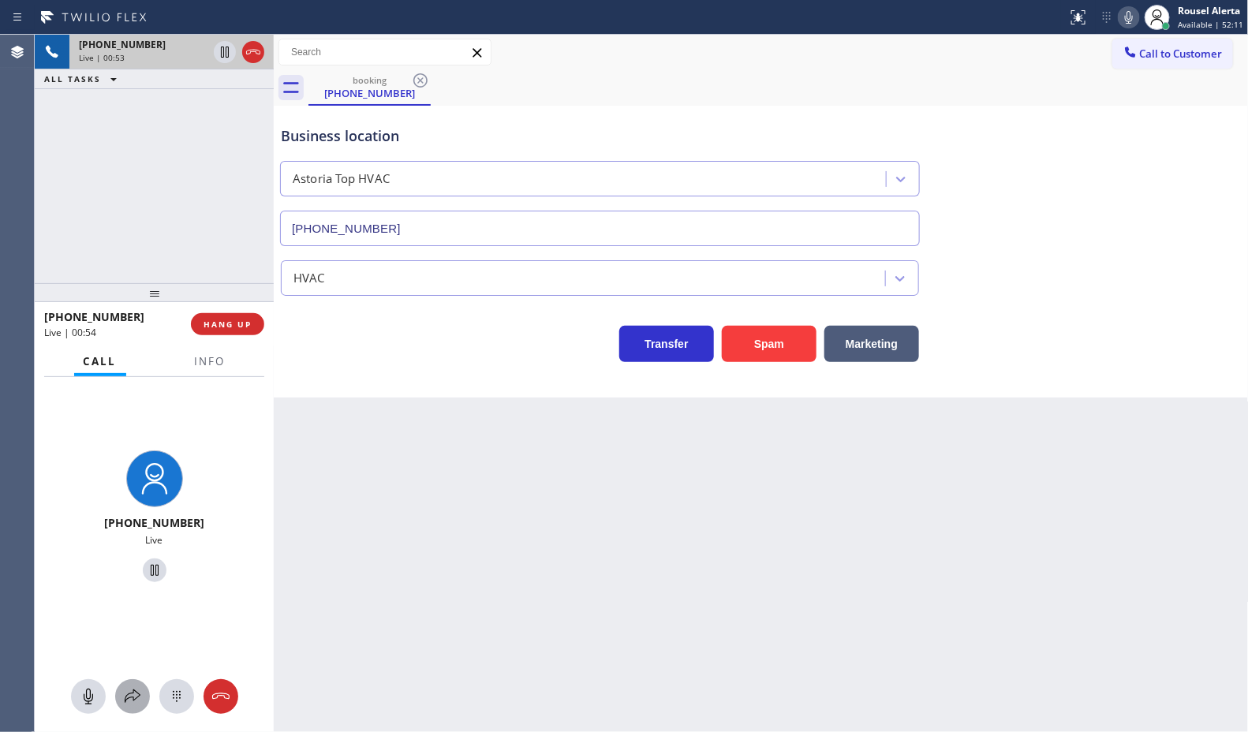
click at [123, 699] on icon at bounding box center [132, 696] width 19 height 19
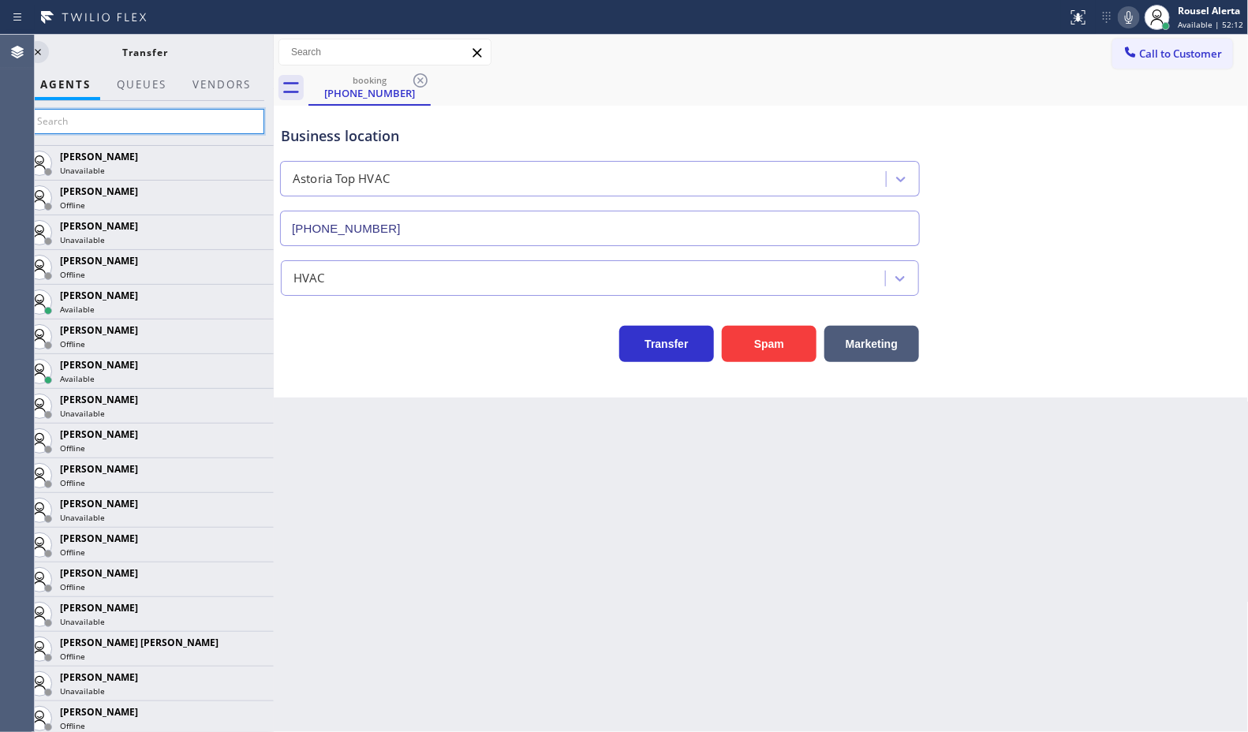
click at [144, 125] on input "text" at bounding box center [145, 121] width 237 height 25
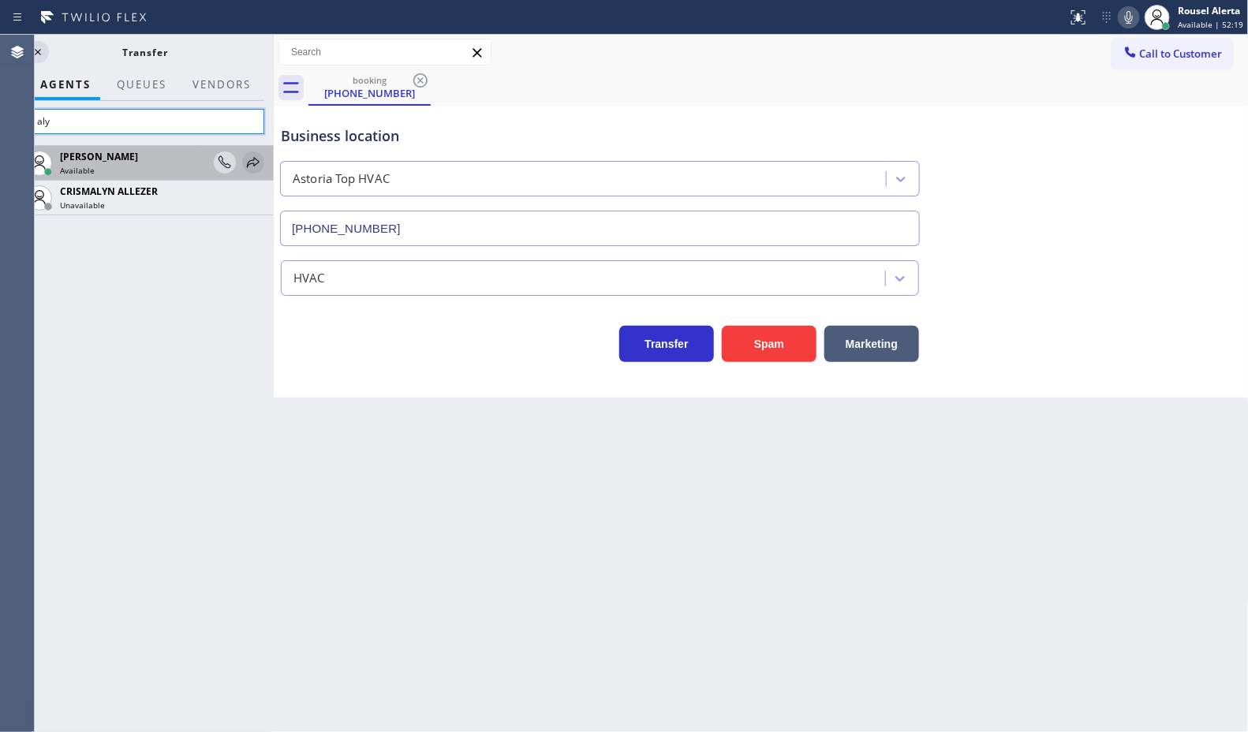
type input "aly"
click at [250, 166] on icon at bounding box center [253, 162] width 19 height 19
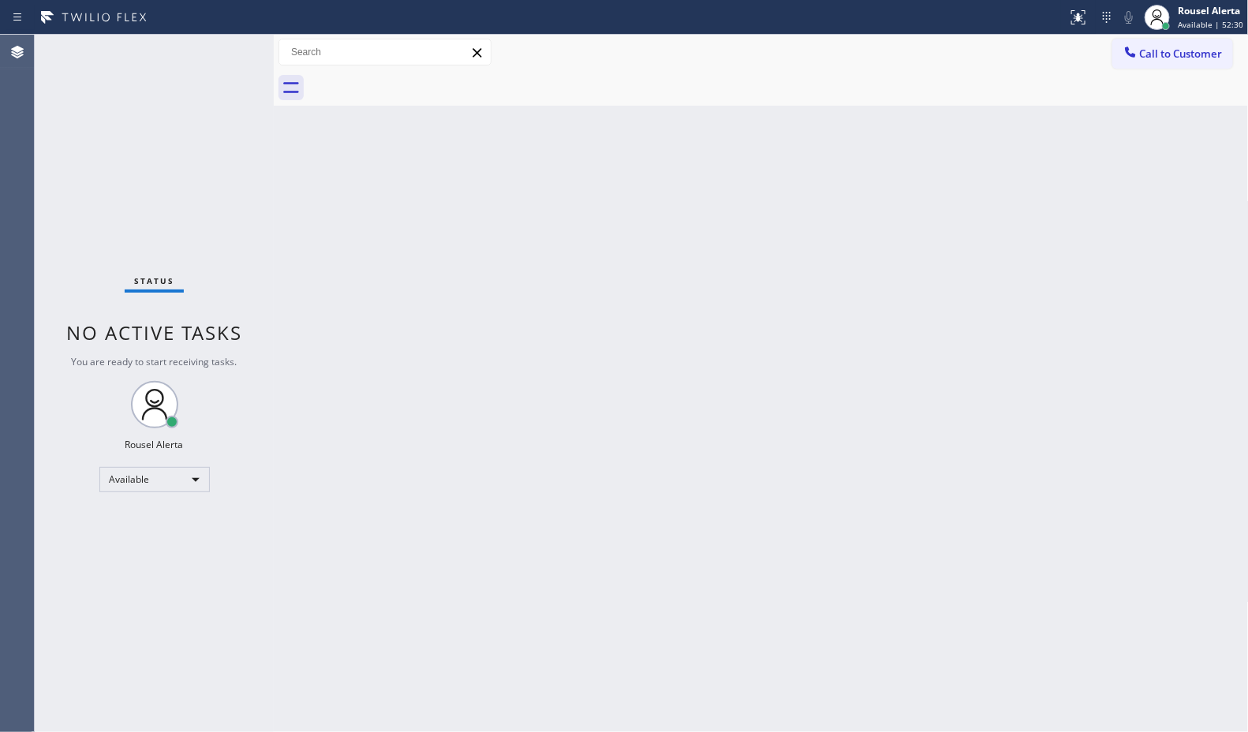
click at [235, 107] on div "Status No active tasks You are ready to start receiving tasks. Rousel Alerta Av…" at bounding box center [154, 383] width 239 height 697
click at [203, 53] on div "Status No active tasks You are ready to start receiving tasks. Rousel Alerta Av…" at bounding box center [154, 383] width 239 height 697
click at [211, 53] on div "Status No active tasks You are ready to start receiving tasks. Rousel Alerta Av…" at bounding box center [154, 383] width 239 height 697
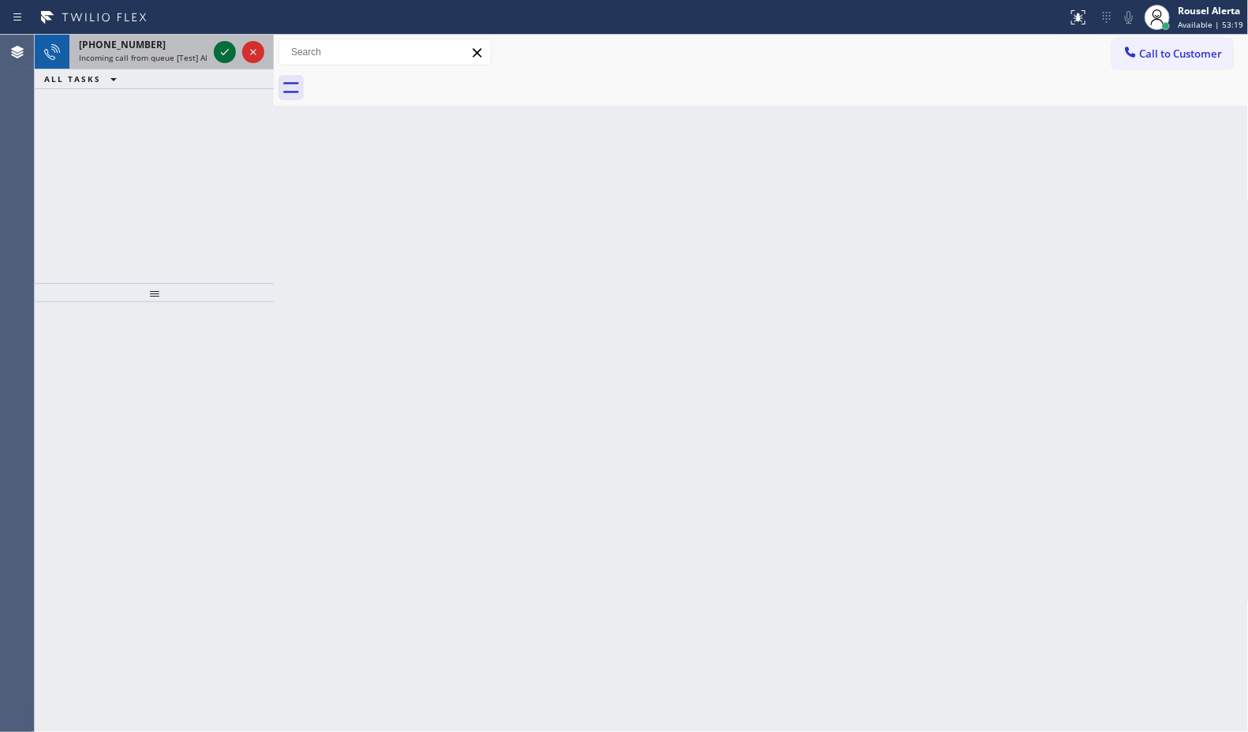
click at [222, 51] on icon at bounding box center [224, 52] width 19 height 19
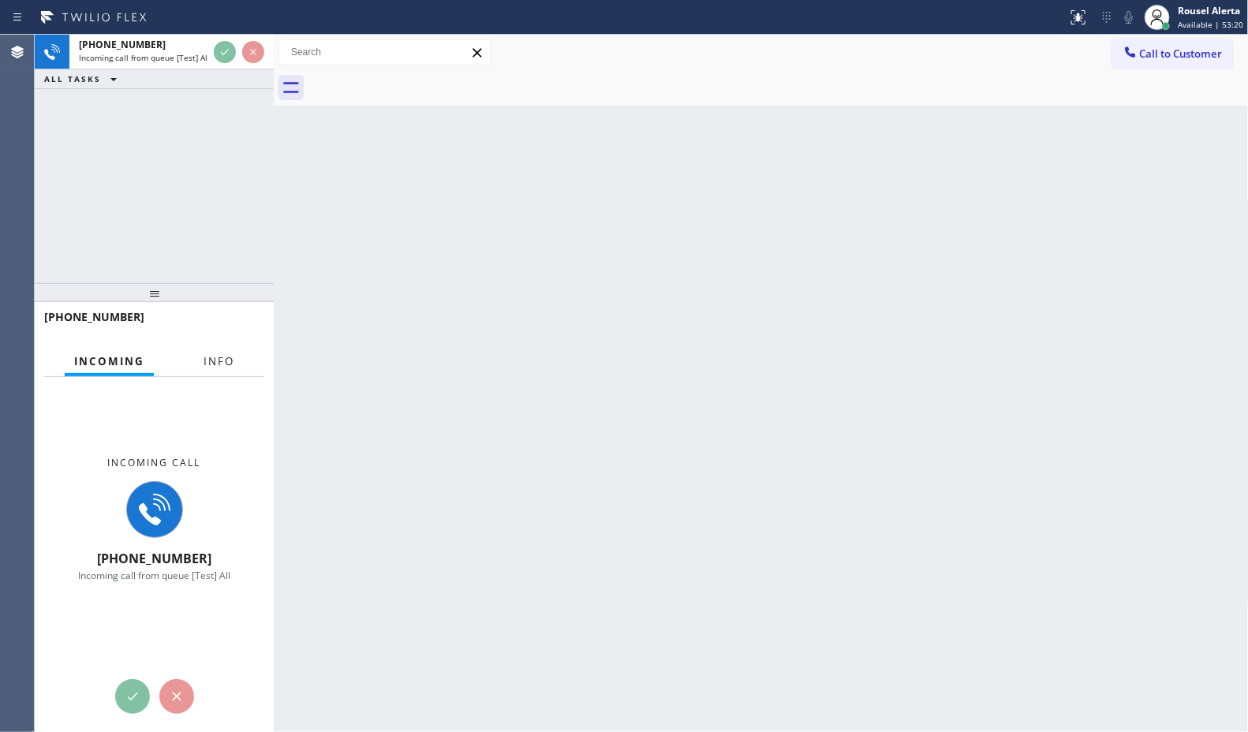
click at [213, 352] on button "Info" at bounding box center [219, 361] width 50 height 31
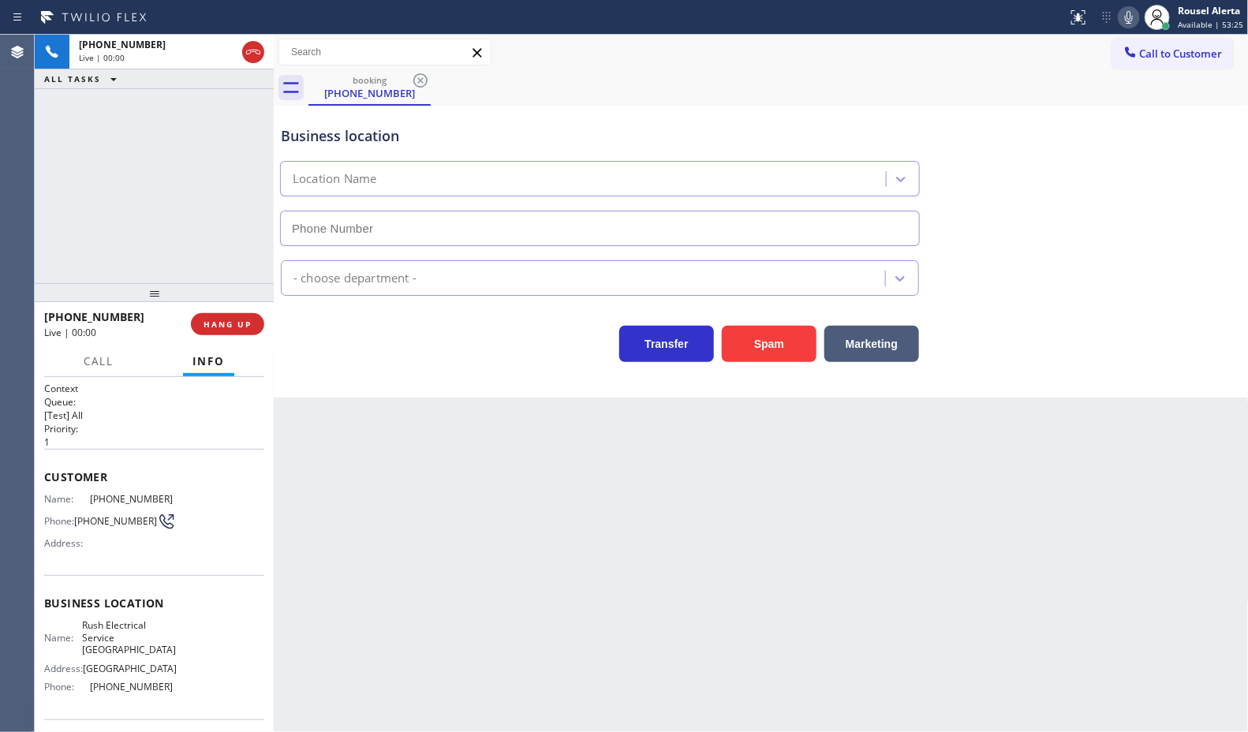
type input "[PHONE_NUMBER]"
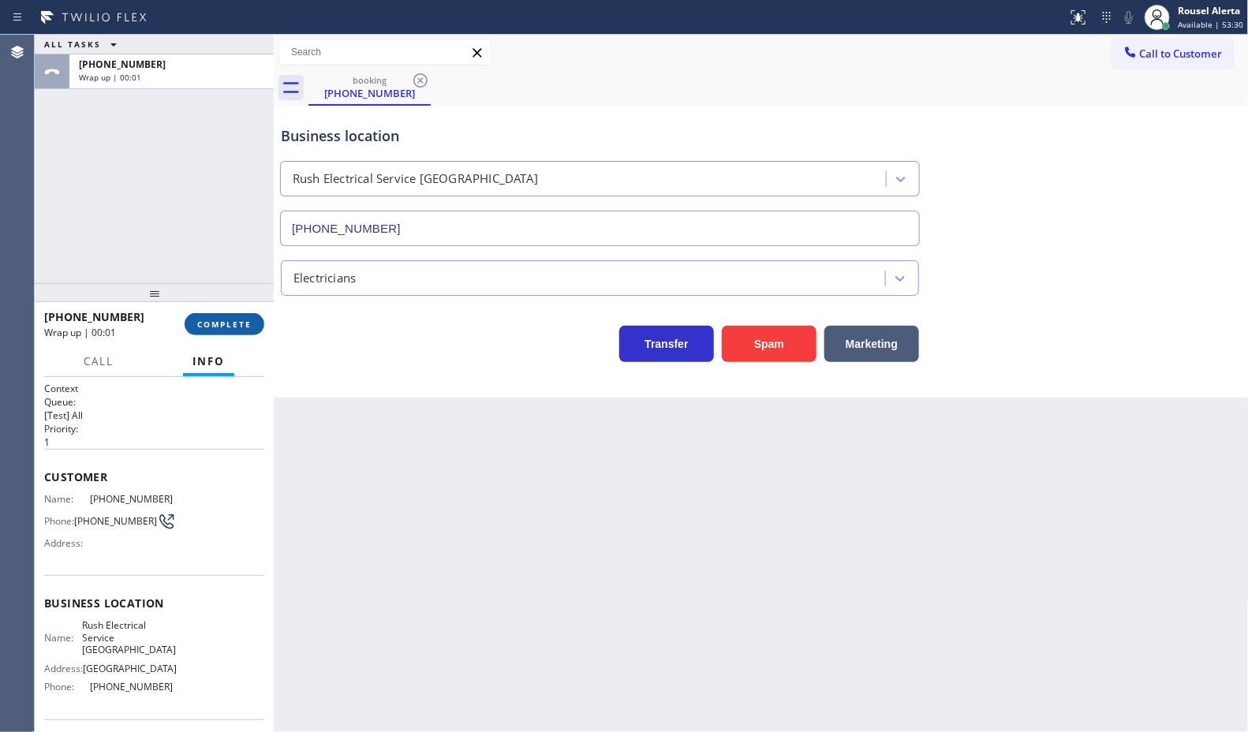
click at [215, 326] on span "COMPLETE" at bounding box center [224, 324] width 54 height 11
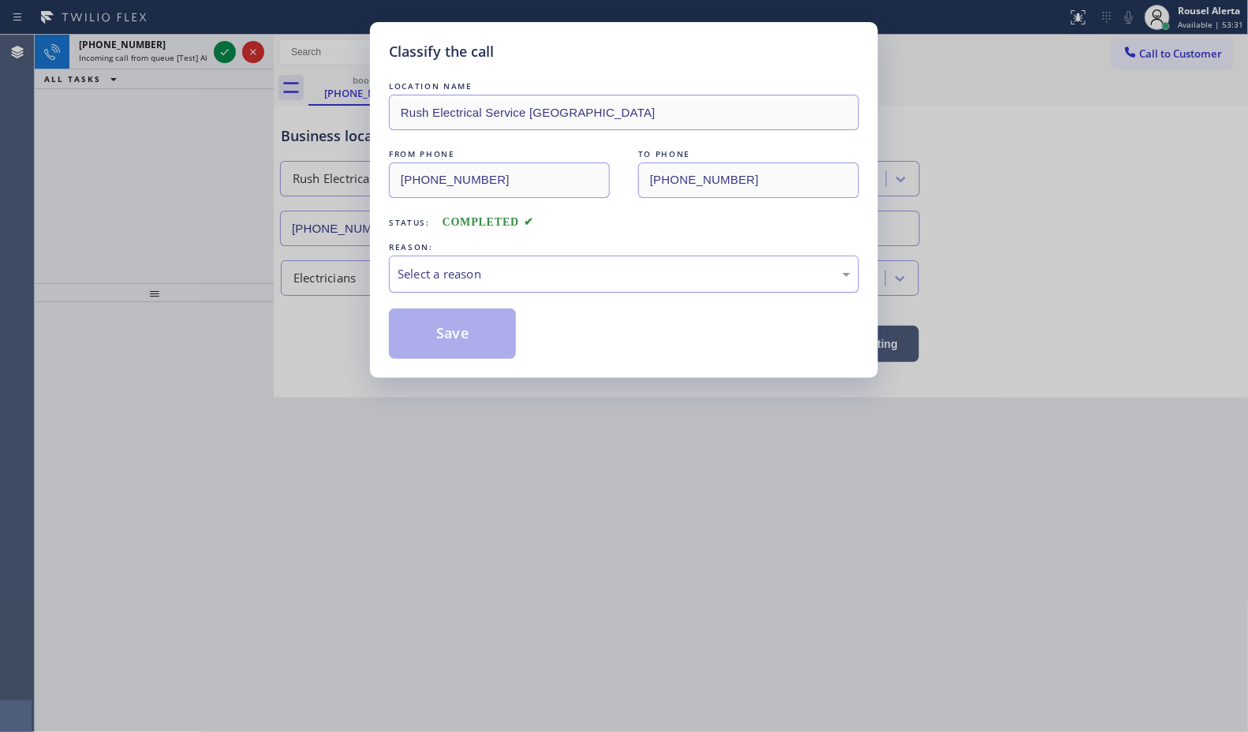
click at [446, 267] on div "Select a reason" at bounding box center [624, 274] width 470 height 37
click at [479, 347] on button "Save" at bounding box center [452, 333] width 127 height 50
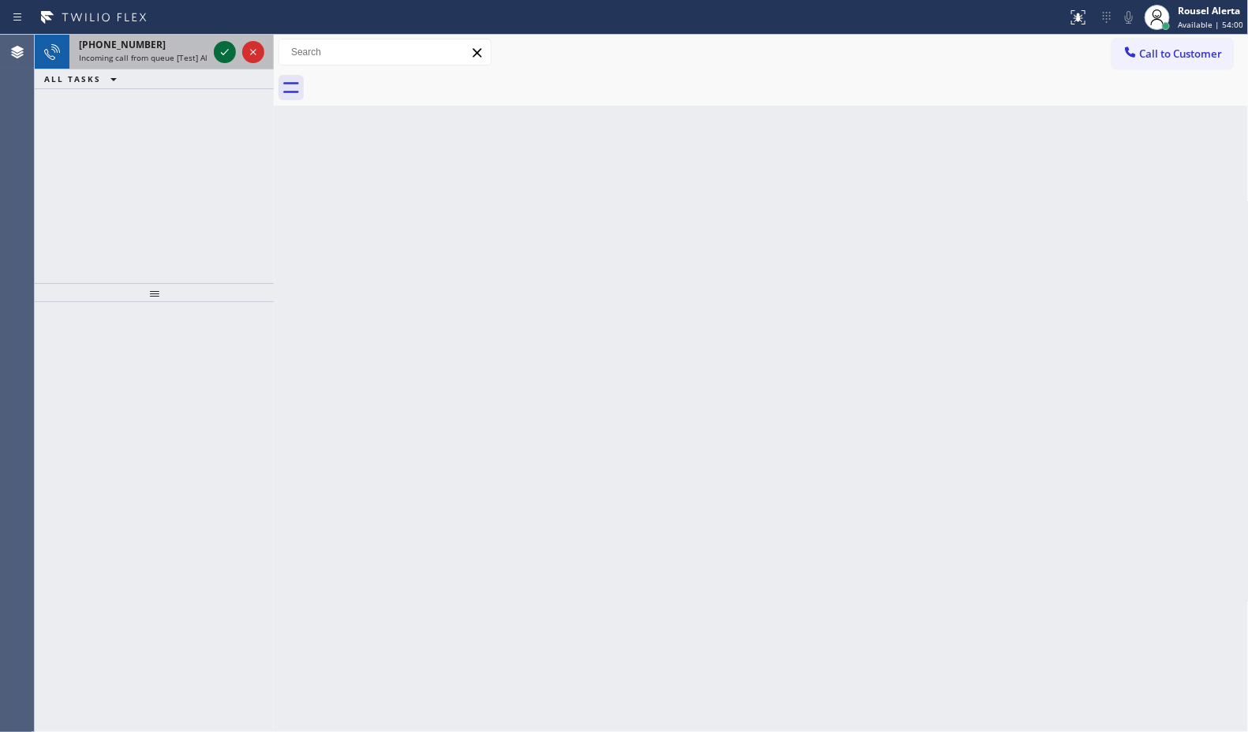
click at [223, 55] on icon at bounding box center [224, 52] width 19 height 19
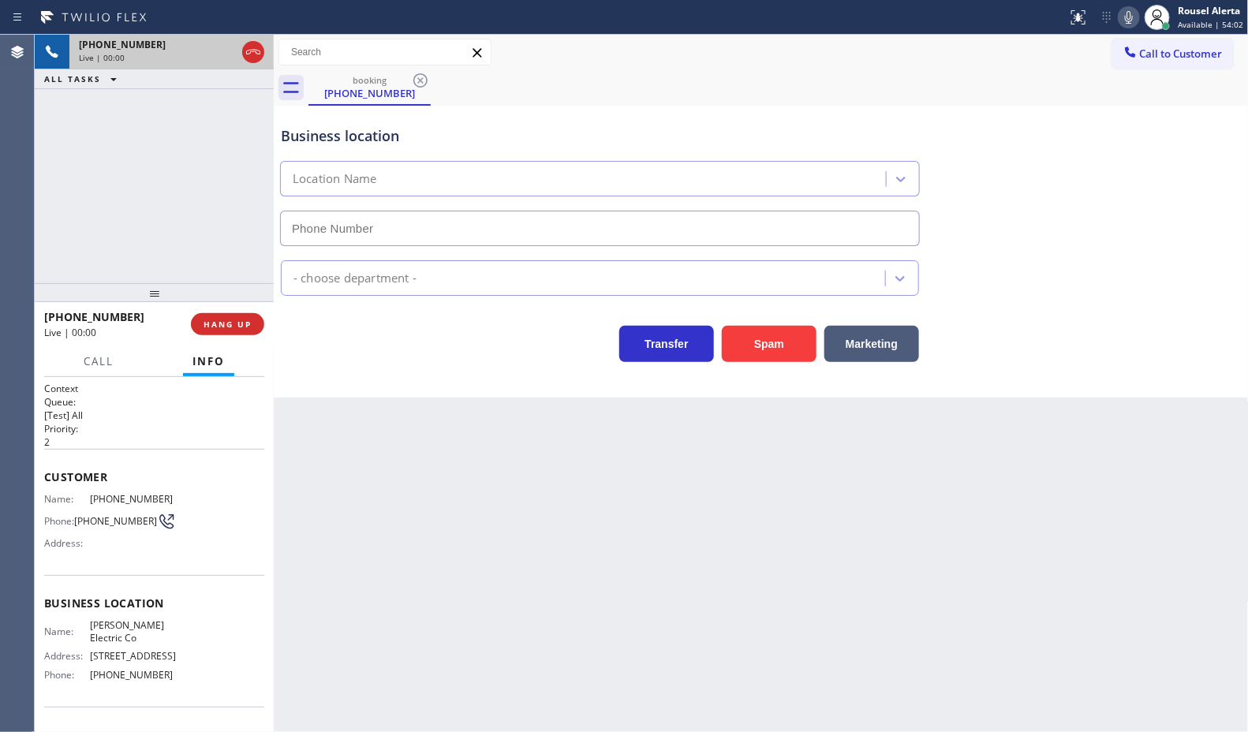
type input "[PHONE_NUMBER]"
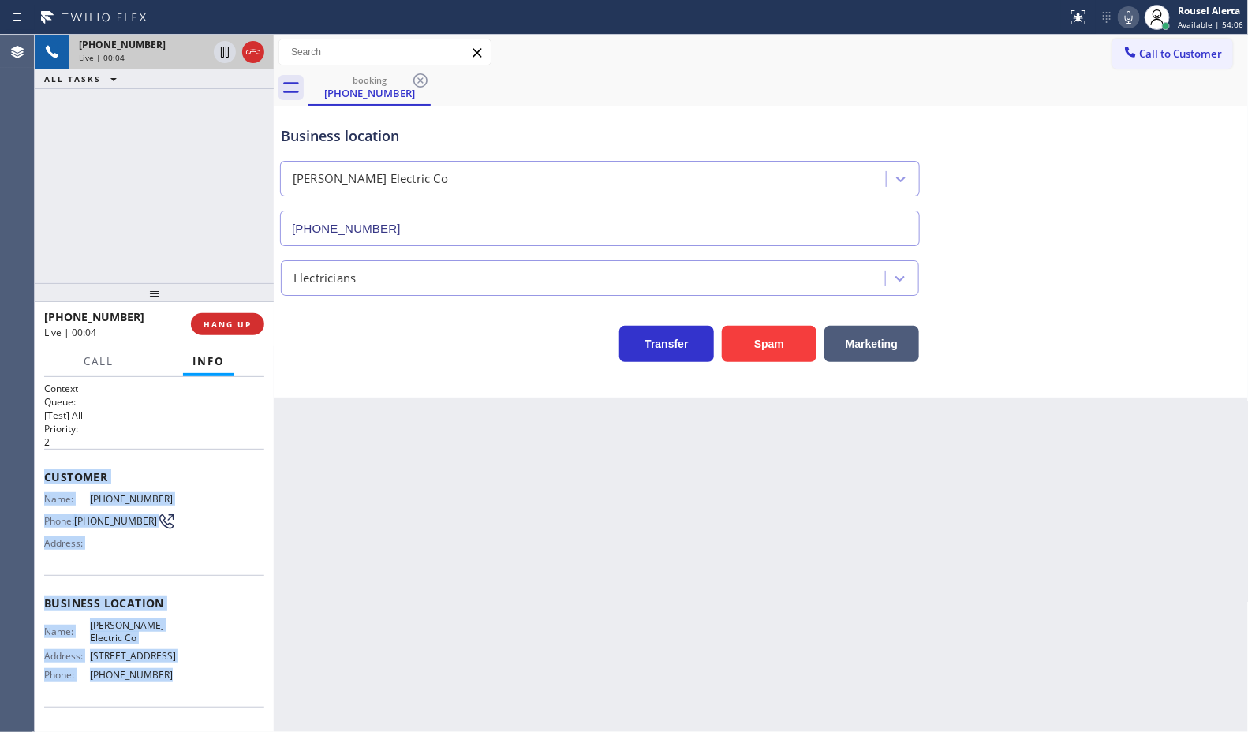
drag, startPoint x: 42, startPoint y: 486, endPoint x: 155, endPoint y: 692, distance: 235.8
click at [155, 692] on div "Context Queue: [Test] All Priority: 2 Customer Name: (561) 309-7302 Phone: (561…" at bounding box center [154, 554] width 239 height 355
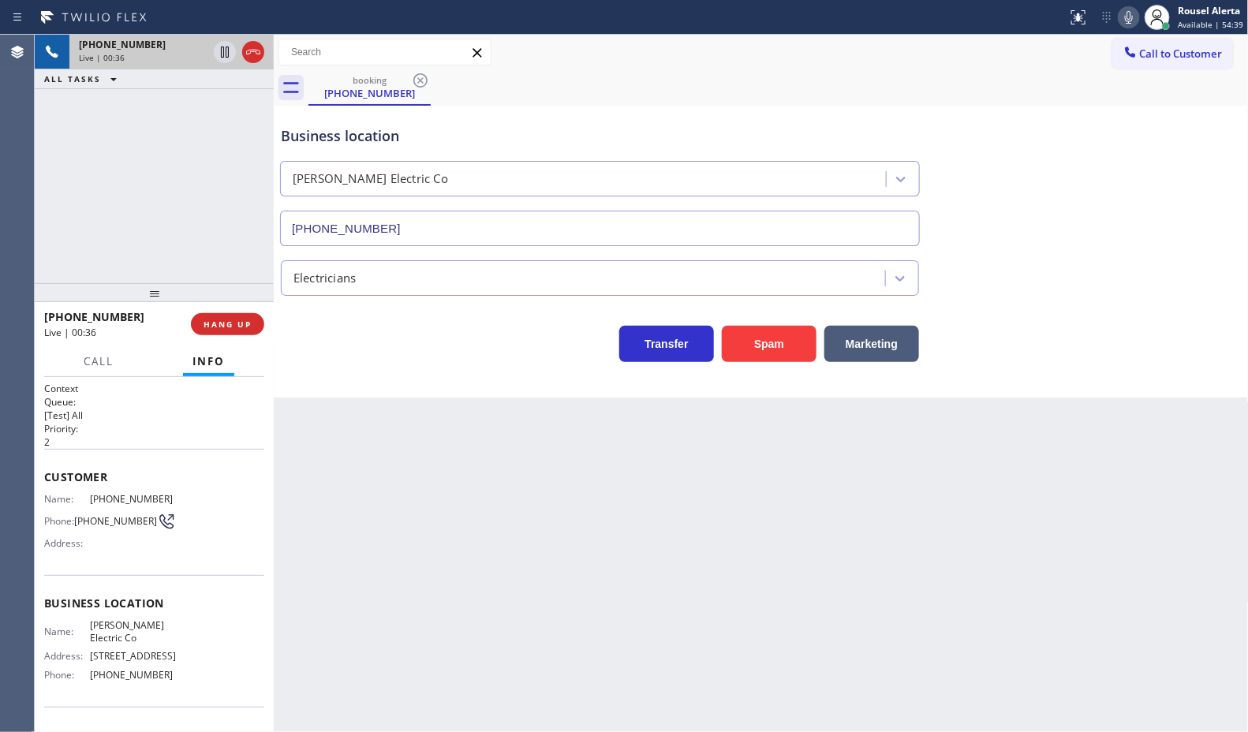
click at [467, 474] on div "Back to Dashboard Change Sender ID Customers Technicians Select a contact Outbo…" at bounding box center [761, 383] width 975 height 697
click at [668, 466] on div "Back to Dashboard Change Sender ID Customers Technicians Select a contact Outbo…" at bounding box center [761, 383] width 975 height 697
drag, startPoint x: 186, startPoint y: 172, endPoint x: 230, endPoint y: 218, distance: 63.6
click at [195, 175] on div "+15613097302 Live | 00:46 ALL TASKS ALL TASKS ACTIVE TASKS TASKS IN WRAP UP" at bounding box center [154, 159] width 239 height 248
click at [416, 524] on div "Back to Dashboard Change Sender ID Customers Technicians Select a contact Outbo…" at bounding box center [761, 383] width 975 height 697
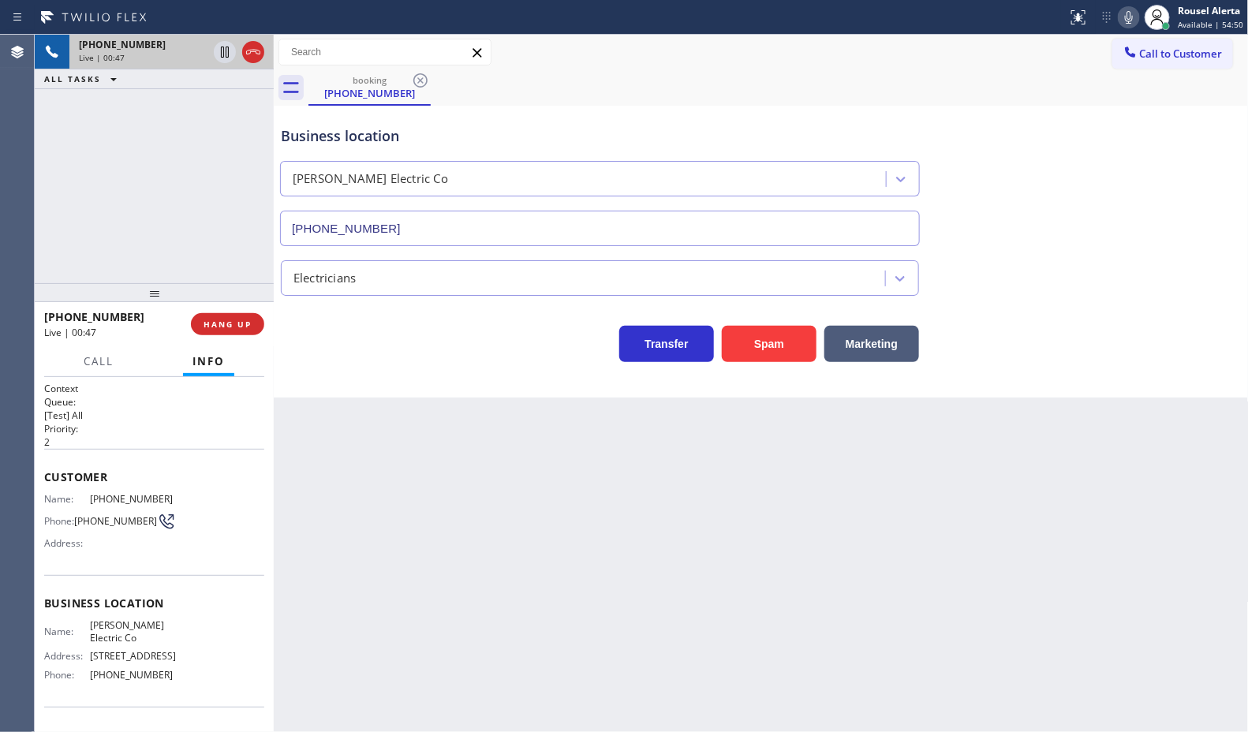
drag, startPoint x: 133, startPoint y: 155, endPoint x: 320, endPoint y: 418, distance: 323.5
click at [142, 174] on div "+15613097302 Live | 00:47 ALL TASKS ALL TASKS ACTIVE TASKS TASKS IN WRAP UP" at bounding box center [154, 159] width 239 height 248
drag, startPoint x: 454, startPoint y: 588, endPoint x: 448, endPoint y: 581, distance: 8.9
click at [454, 588] on div "Back to Dashboard Change Sender ID Customers Technicians Select a contact Outbo…" at bounding box center [761, 383] width 975 height 697
click at [237, 328] on span "HANG UP" at bounding box center [227, 324] width 48 height 11
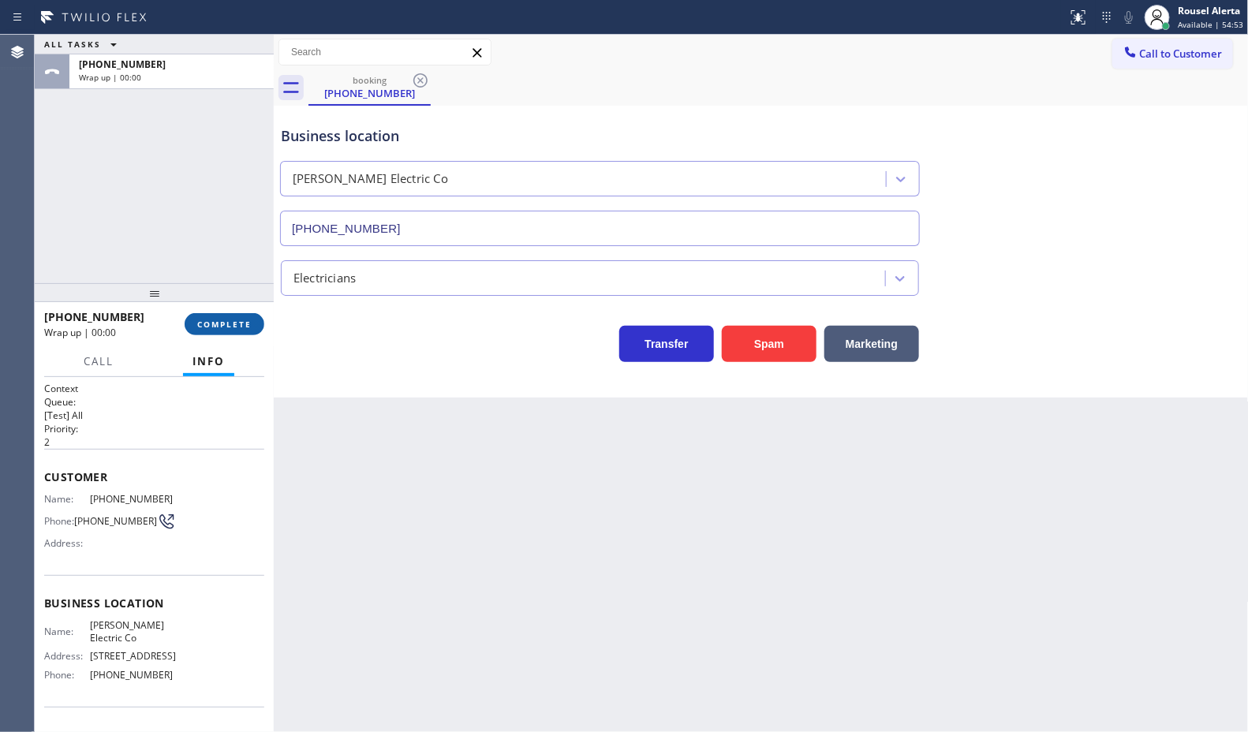
click at [213, 324] on span "COMPLETE" at bounding box center [224, 324] width 54 height 11
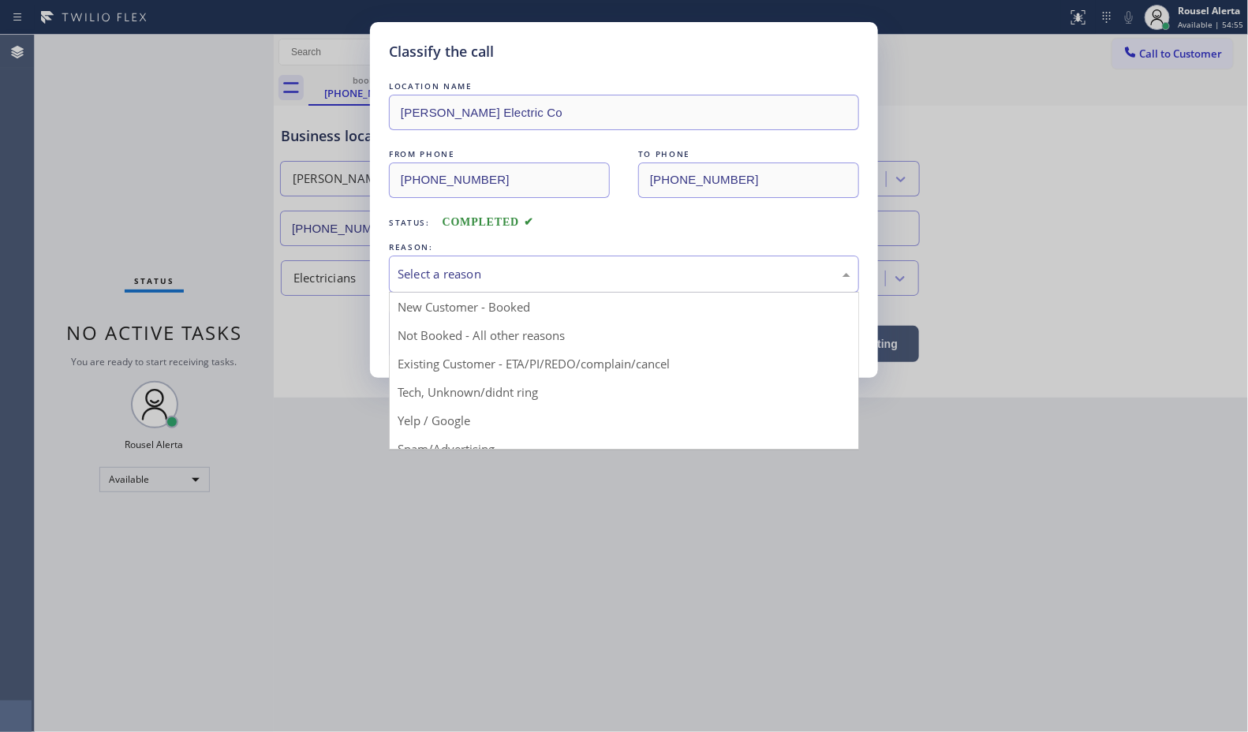
click at [474, 282] on div "Select a reason" at bounding box center [624, 274] width 453 height 18
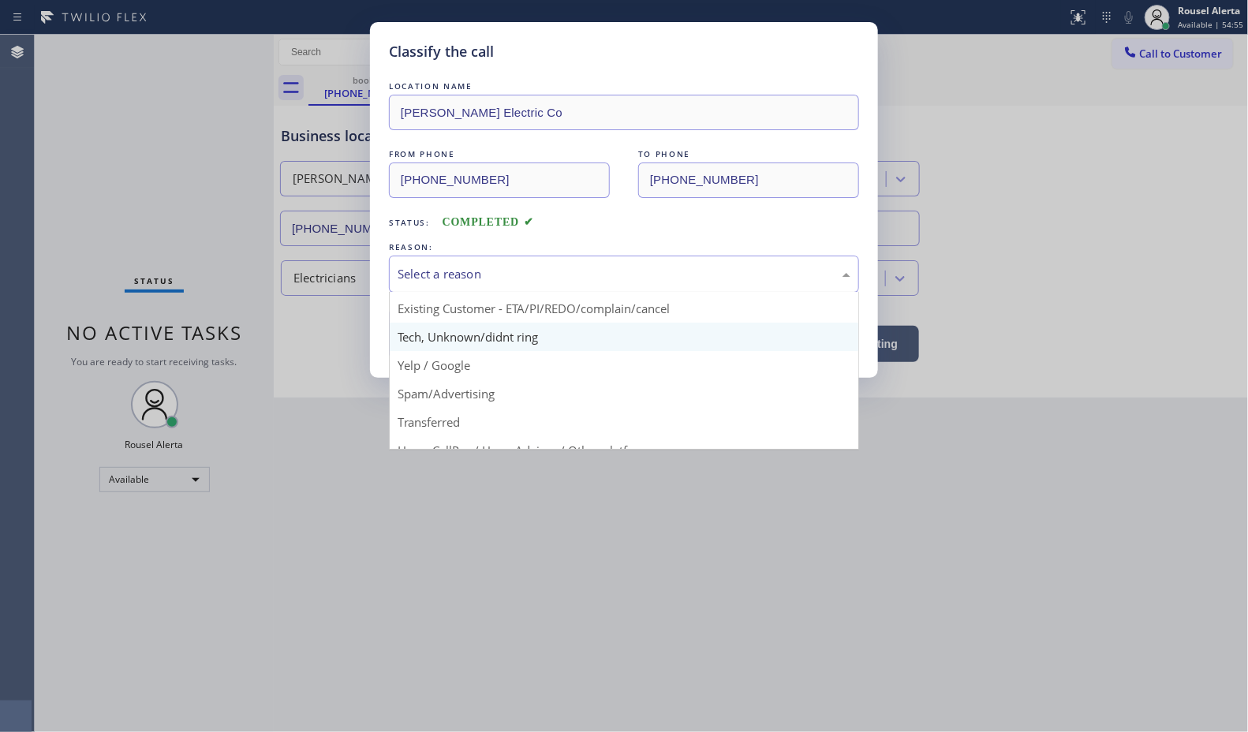
scroll to position [108, 0]
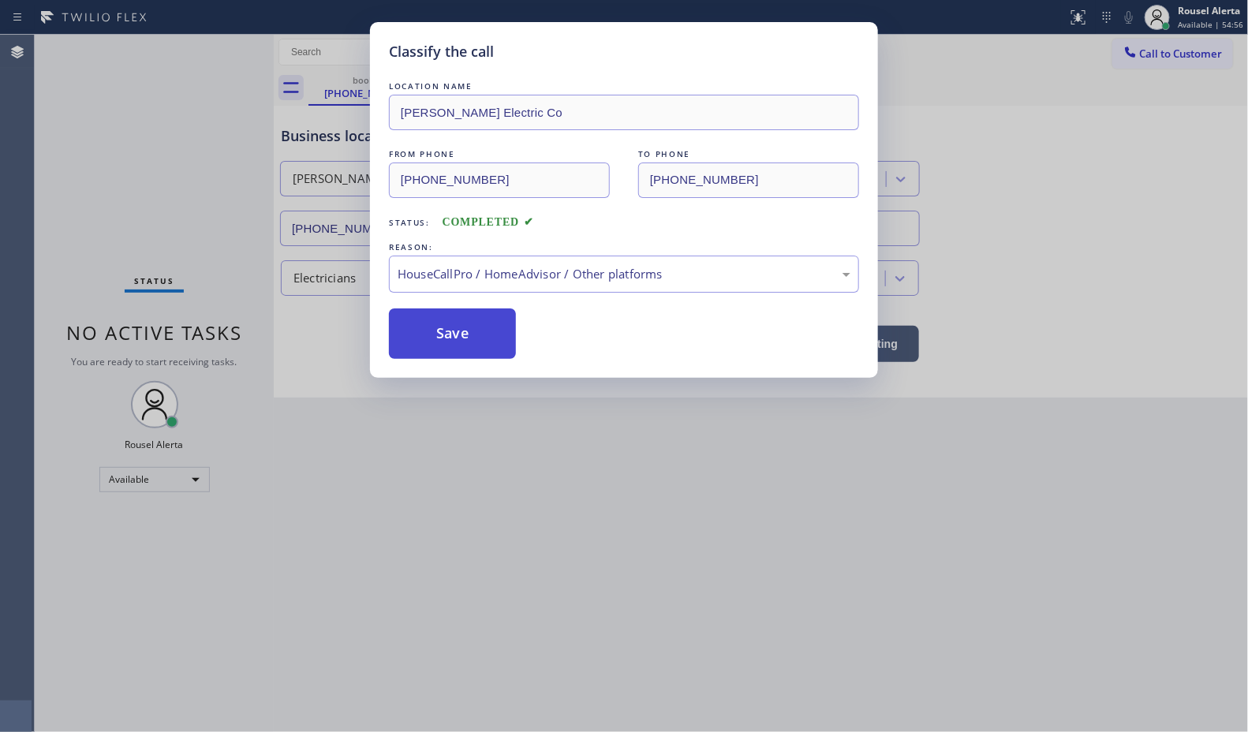
click at [466, 348] on button "Save" at bounding box center [452, 333] width 127 height 50
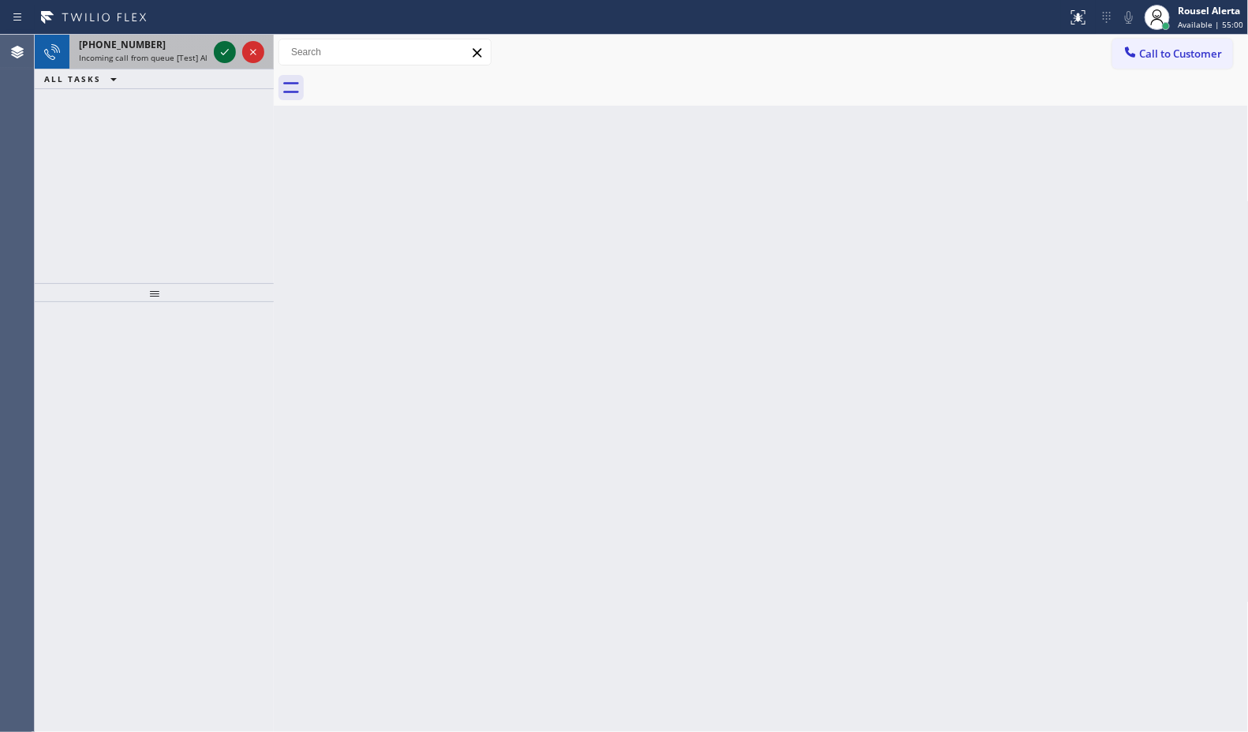
click at [223, 55] on icon at bounding box center [224, 52] width 19 height 19
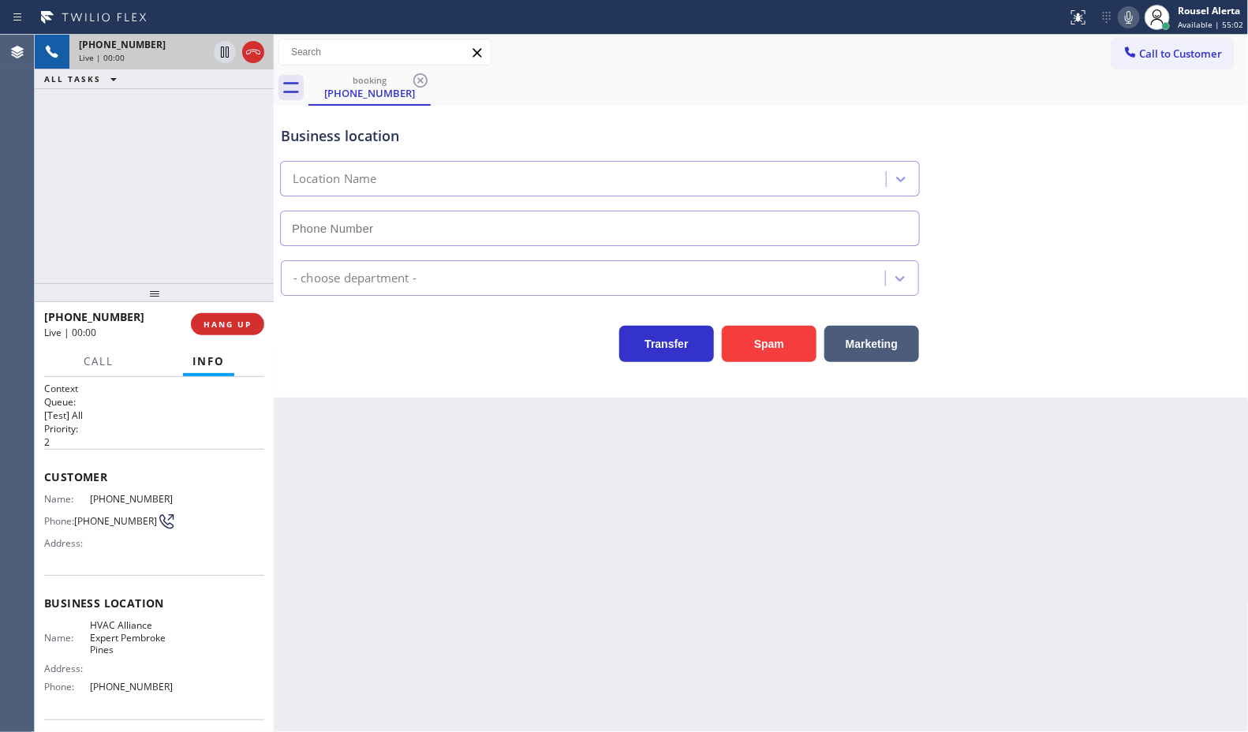
type input "(754) 253-3535"
click at [763, 340] on button "Spam" at bounding box center [769, 344] width 95 height 36
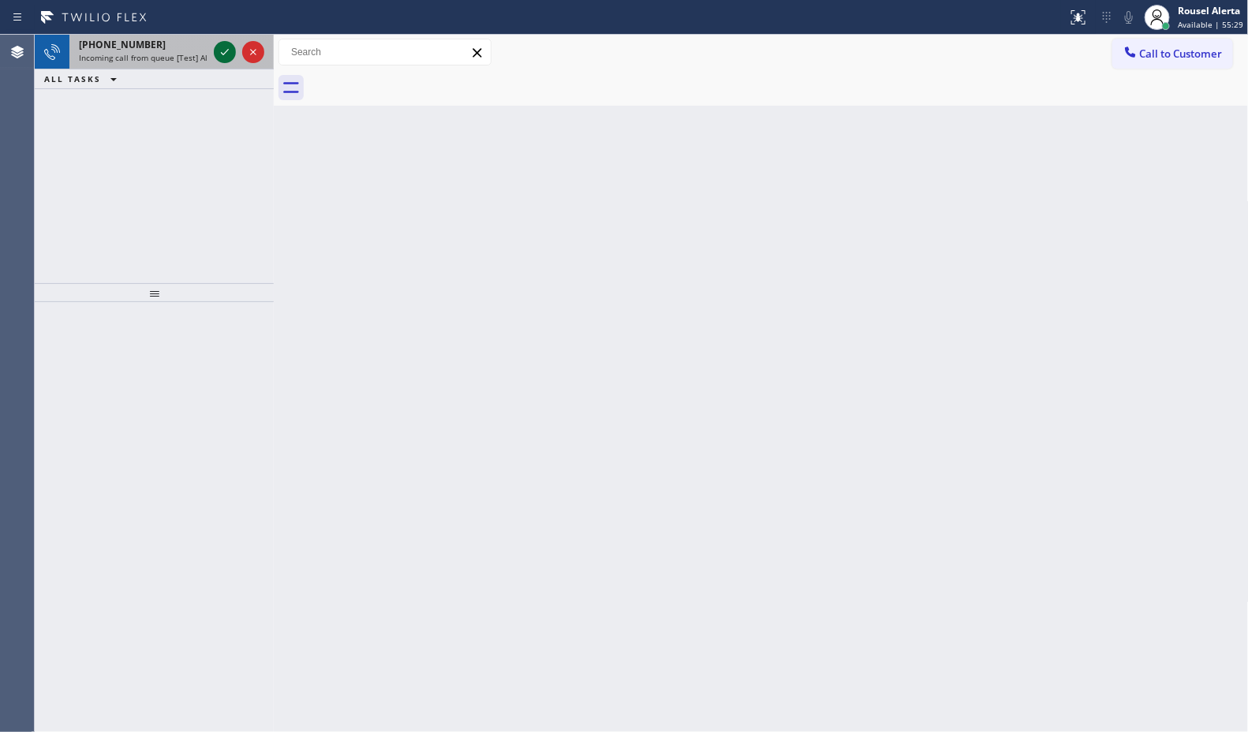
click at [225, 43] on icon at bounding box center [224, 52] width 19 height 19
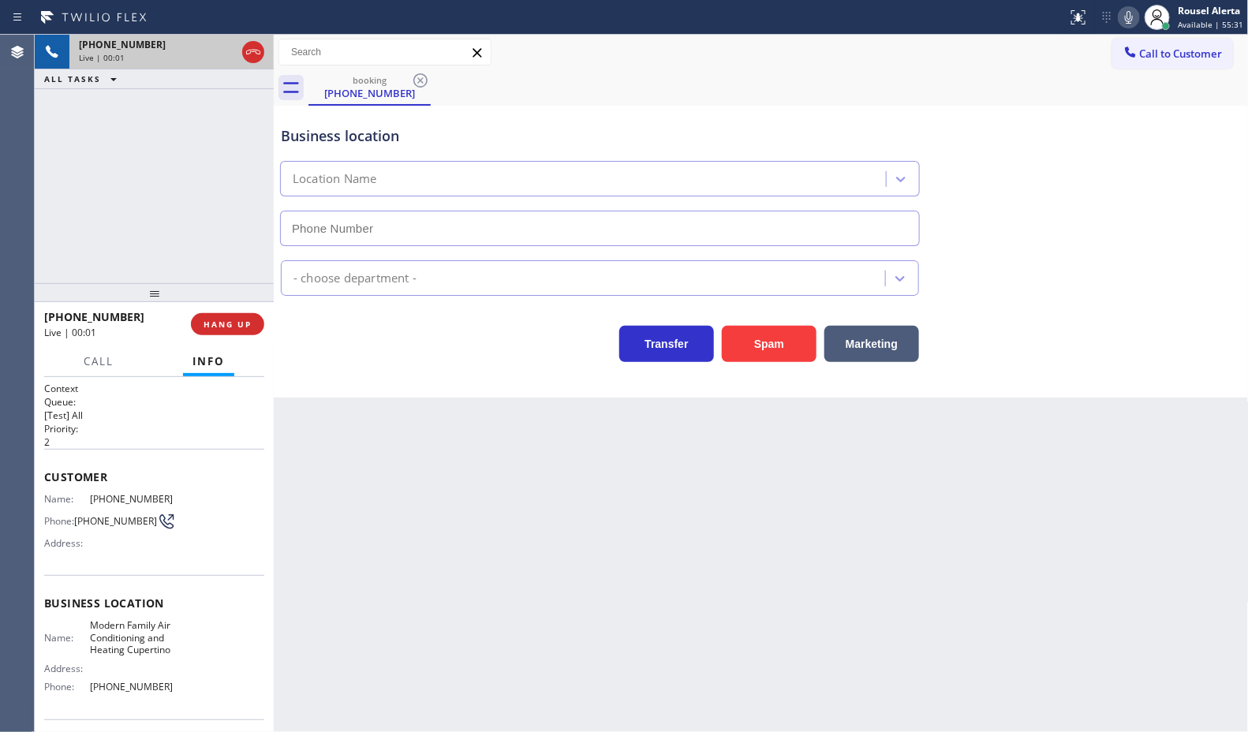
type input "(408) 692-2066"
click at [754, 357] on button "Spam" at bounding box center [769, 344] width 95 height 36
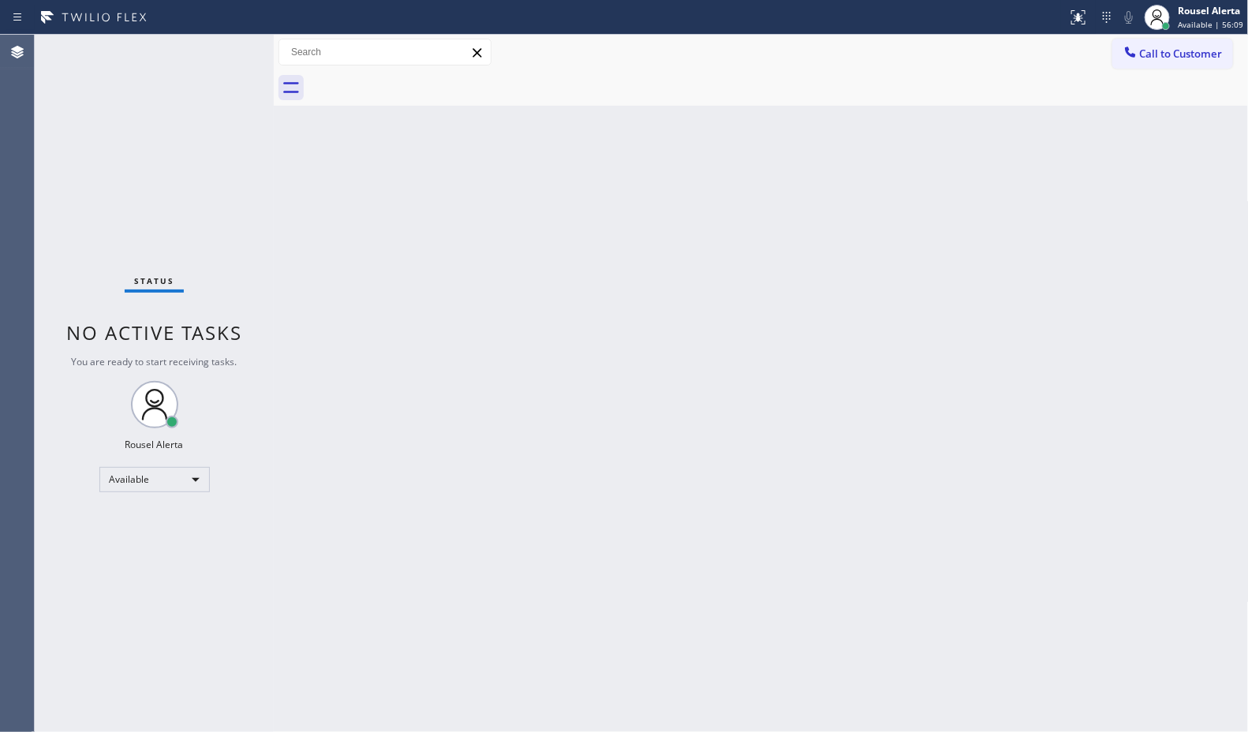
click at [210, 50] on div "Status No active tasks You are ready to start receiving tasks. Rousel Alerta Av…" at bounding box center [154, 383] width 239 height 697
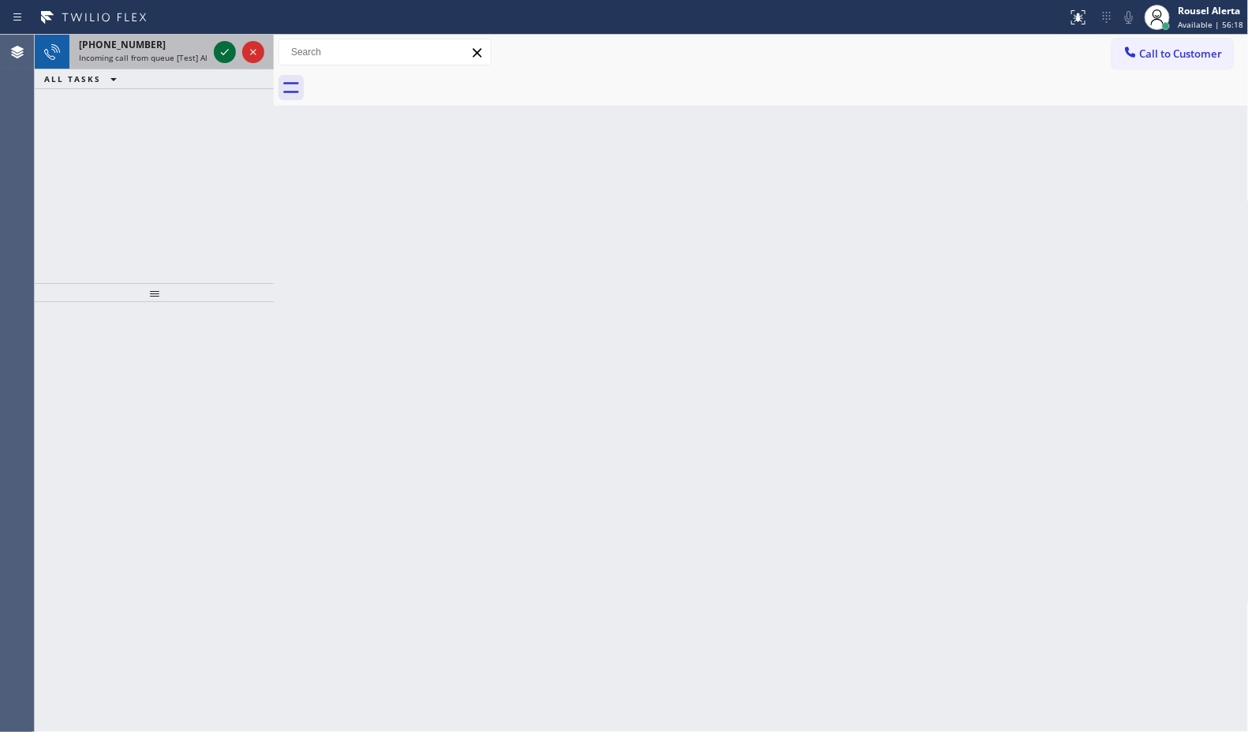
click at [217, 50] on icon at bounding box center [224, 52] width 19 height 19
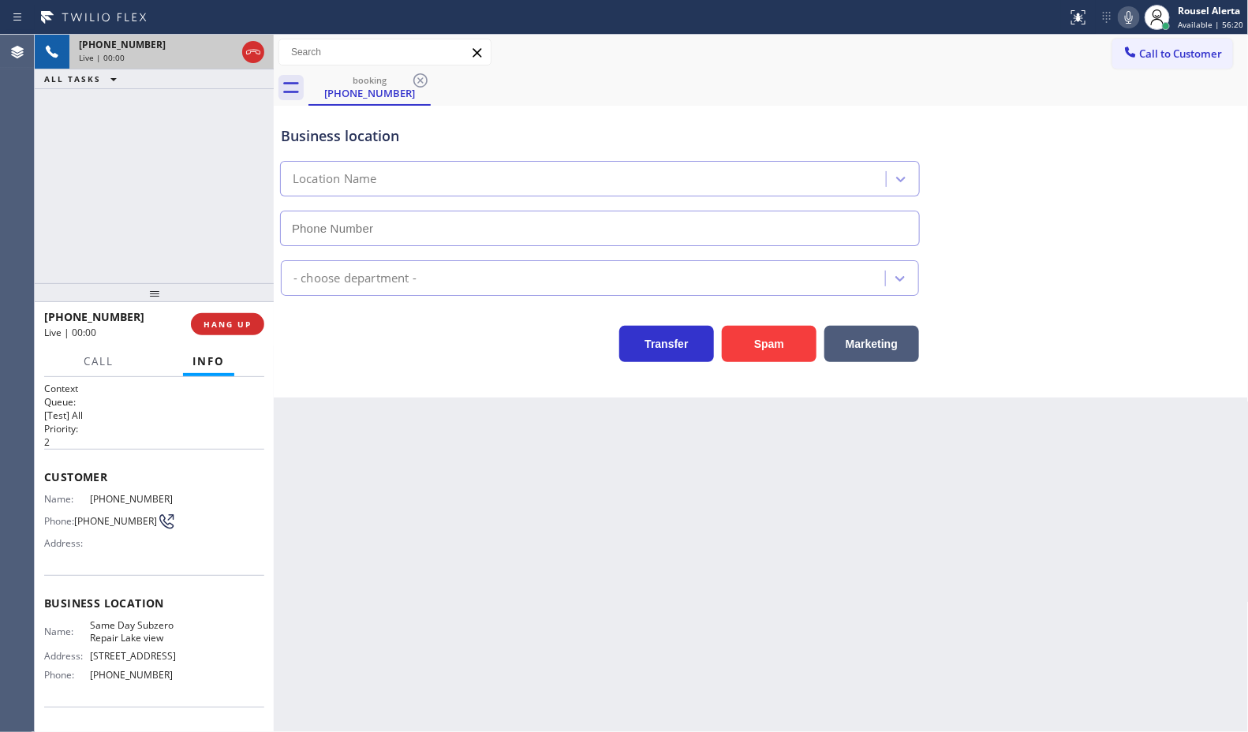
type input "(773) 299-1595"
click at [747, 364] on div "Business location Same Day Subzero Repair Lake view (773) 299-1595 Appliance Re…" at bounding box center [761, 252] width 975 height 292
click at [757, 351] on button "Spam" at bounding box center [769, 344] width 95 height 36
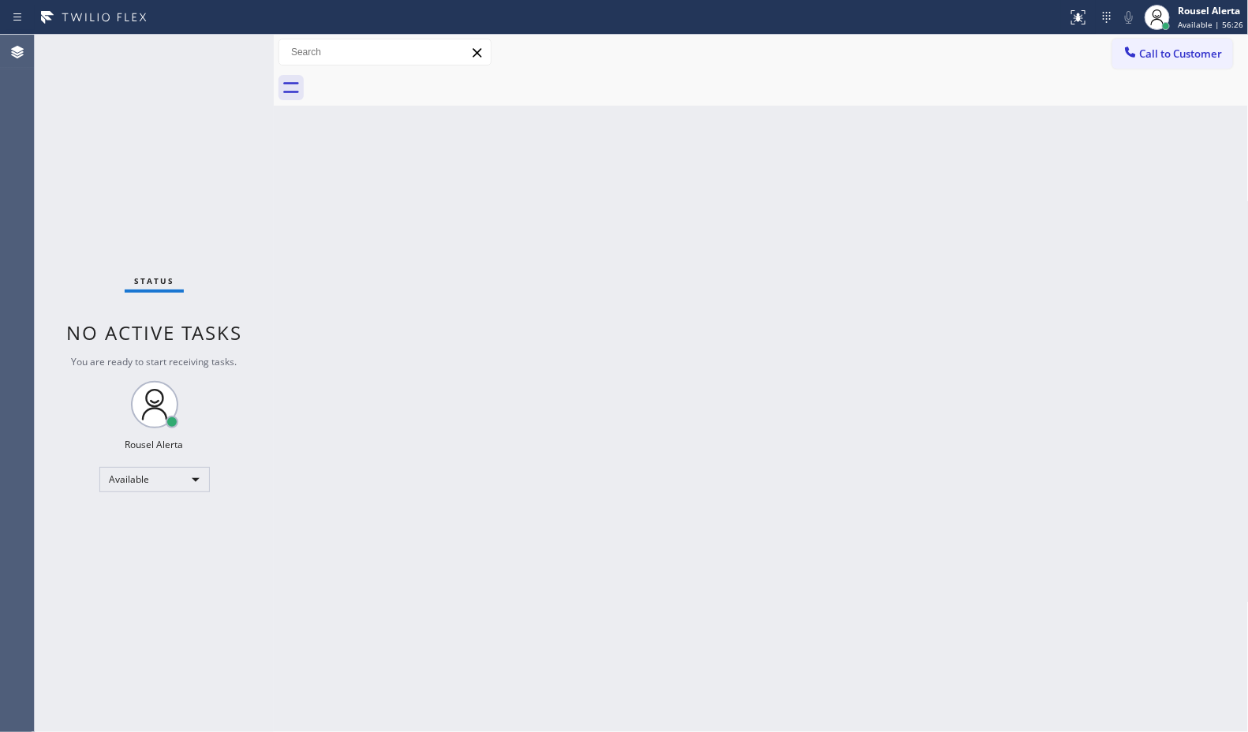
click at [209, 69] on div "Status No active tasks You are ready to start receiving tasks. Rousel Alerta Av…" at bounding box center [154, 383] width 239 height 697
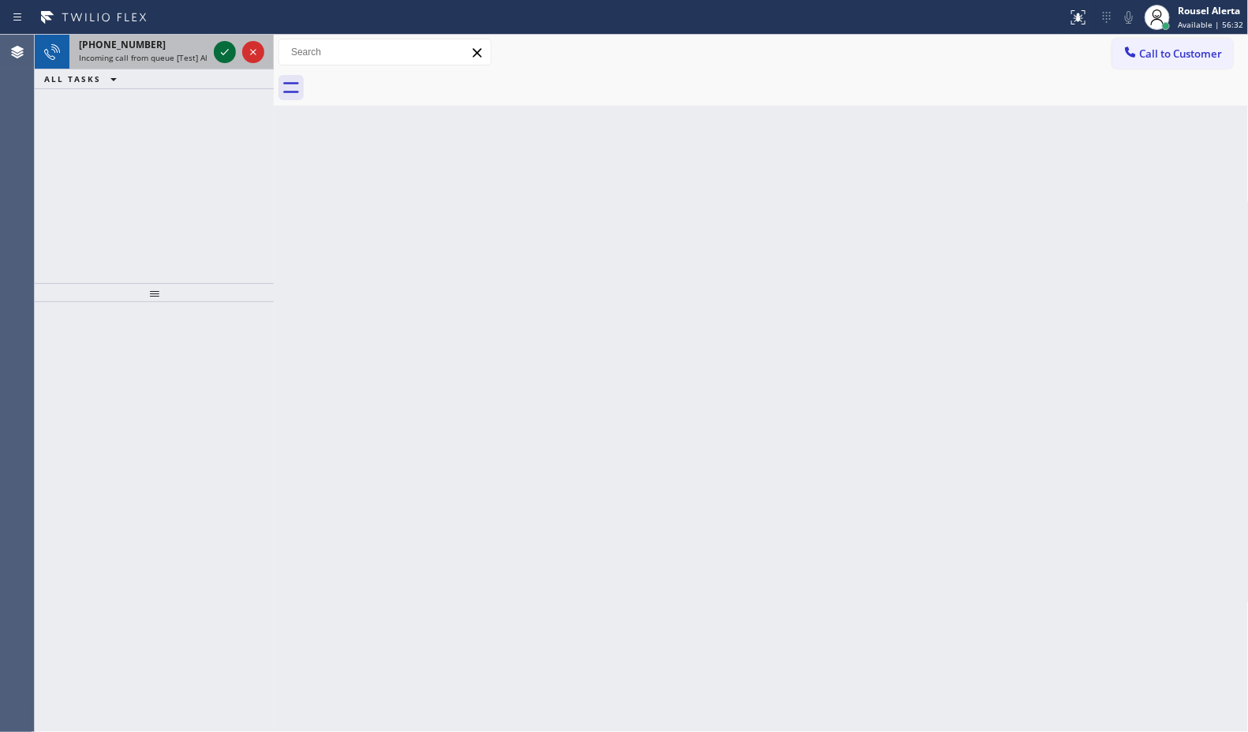
click at [223, 53] on icon at bounding box center [224, 52] width 19 height 19
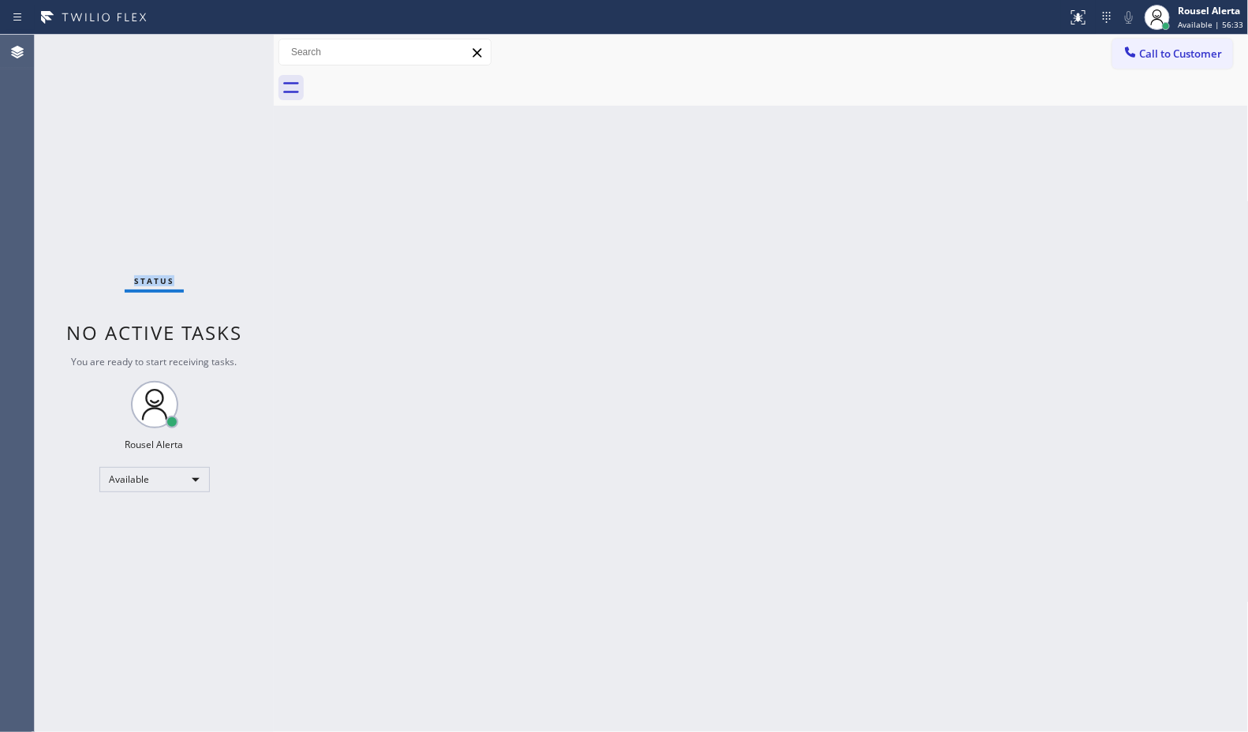
click at [223, 53] on div "Status No active tasks You are ready to start receiving tasks. Rousel Alerta Av…" at bounding box center [154, 383] width 239 height 697
drag, startPoint x: 574, startPoint y: 342, endPoint x: 661, endPoint y: 289, distance: 101.6
click at [588, 344] on div "Back to Dashboard Change Sender ID Customers Technicians Select a contact Outbo…" at bounding box center [761, 383] width 975 height 697
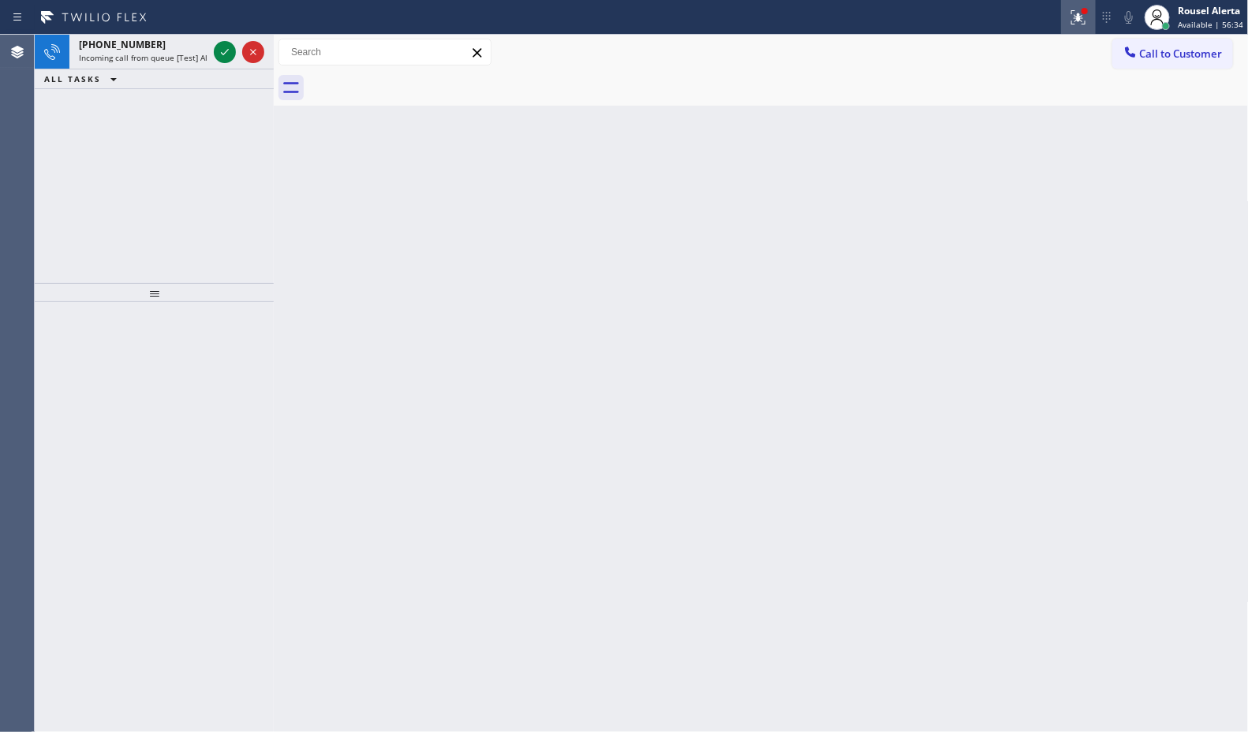
click at [1081, 17] on icon at bounding box center [1075, 15] width 9 height 11
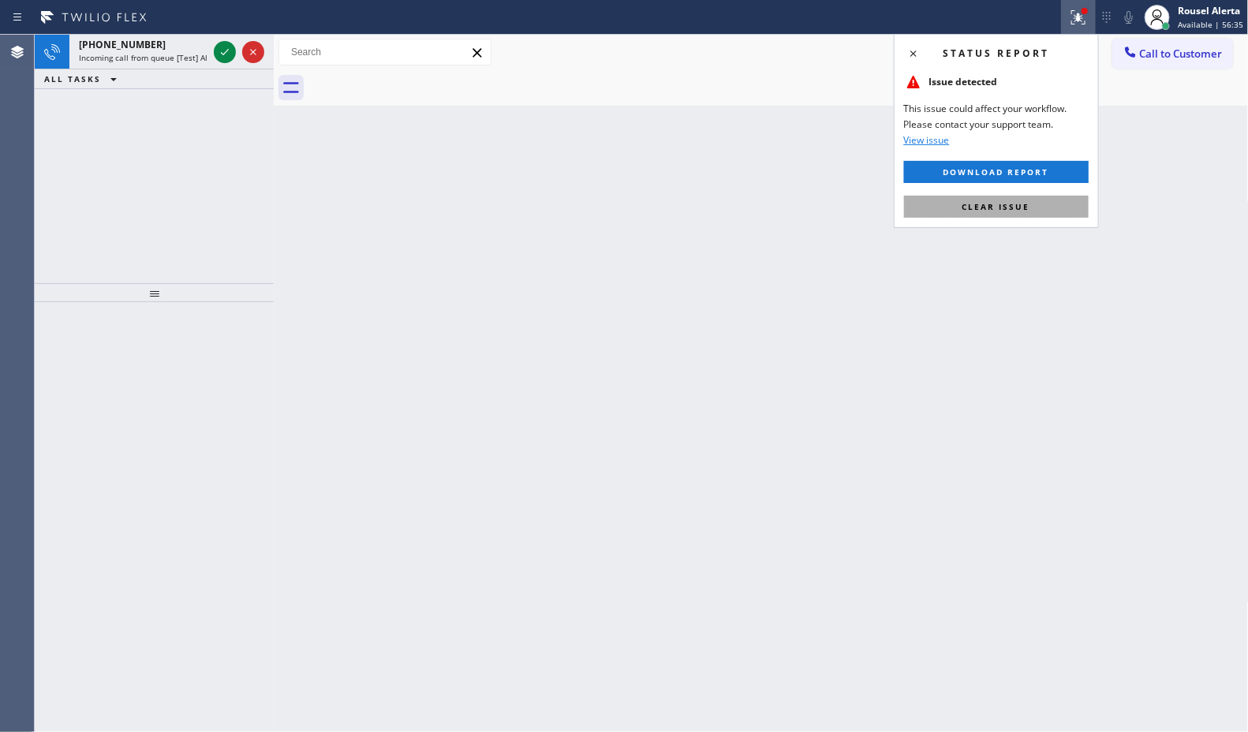
click at [1025, 210] on span "Clear issue" at bounding box center [996, 206] width 68 height 11
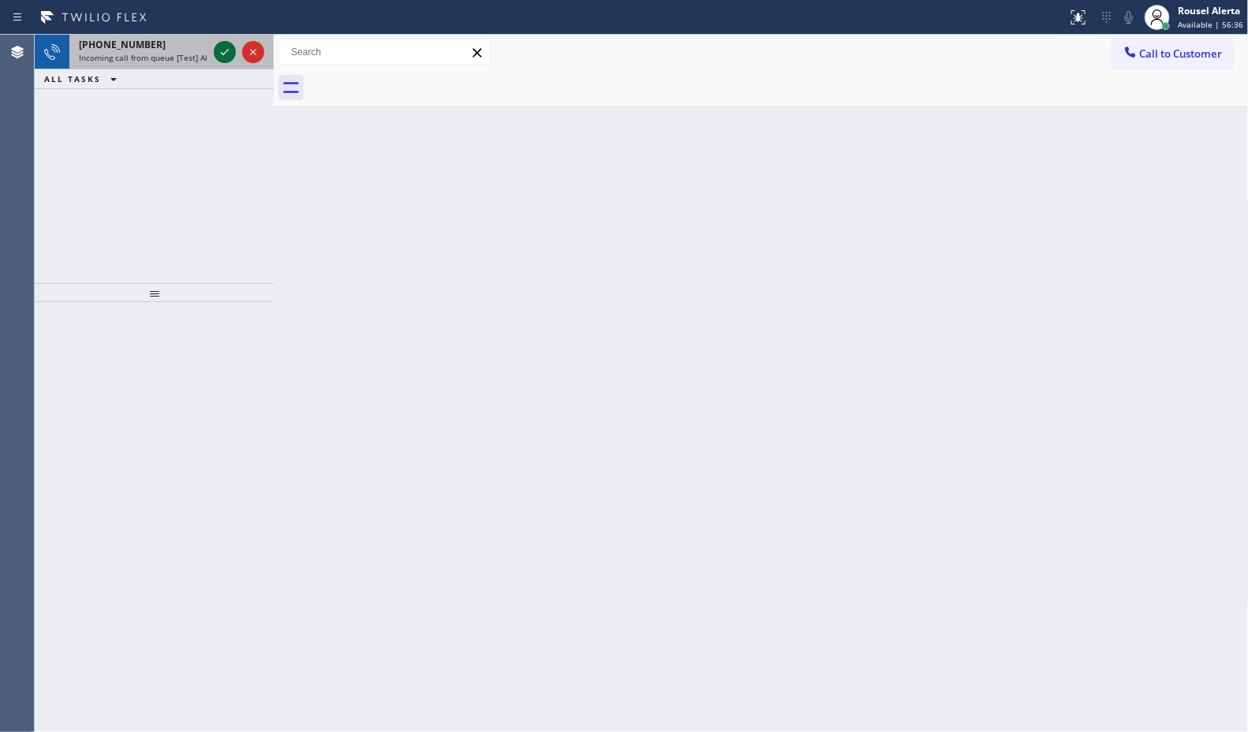
click at [222, 53] on icon at bounding box center [225, 52] width 8 height 6
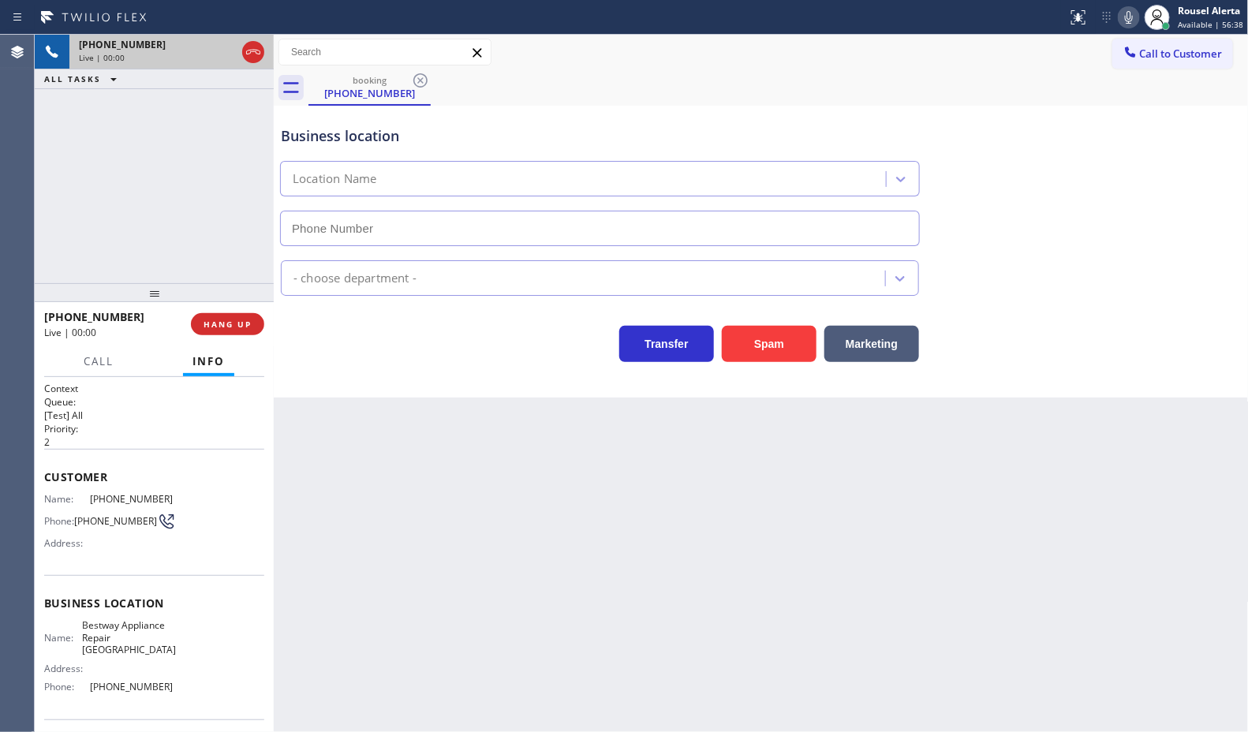
type input "(253) 303-5296"
click at [775, 348] on button "Spam" at bounding box center [769, 344] width 95 height 36
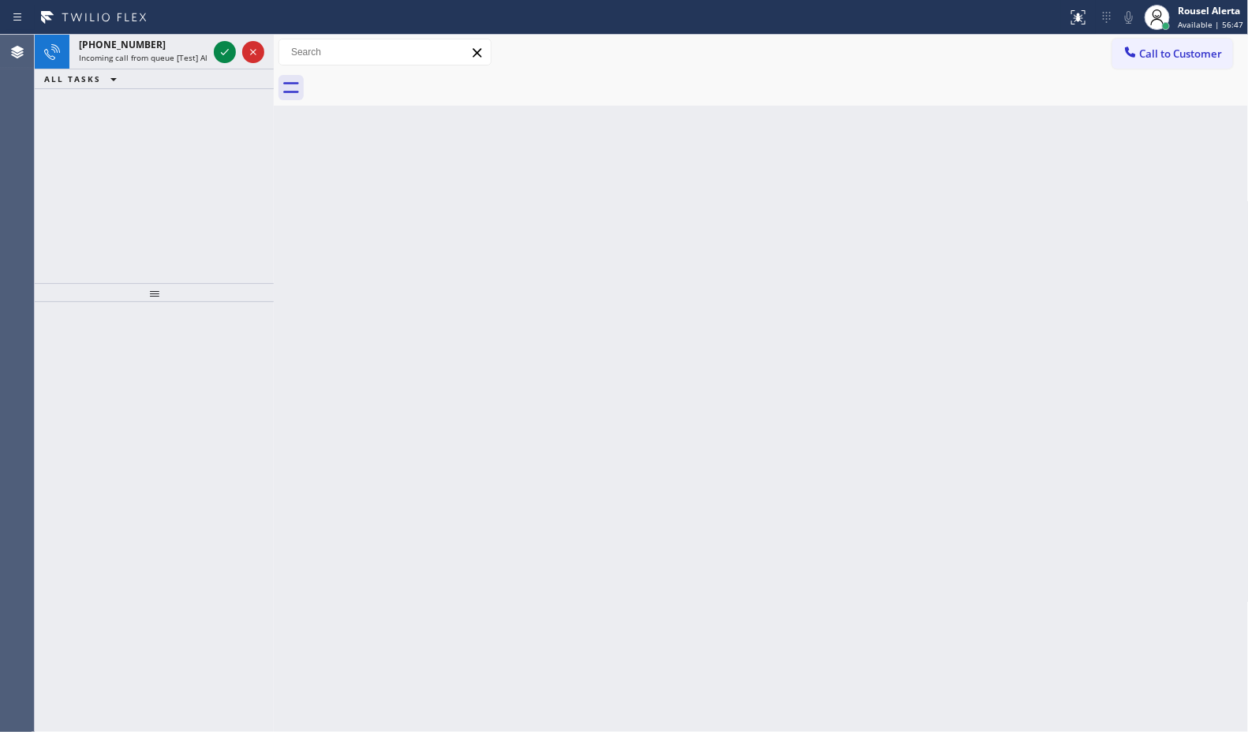
click at [198, 42] on div "+16693301467" at bounding box center [143, 44] width 129 height 13
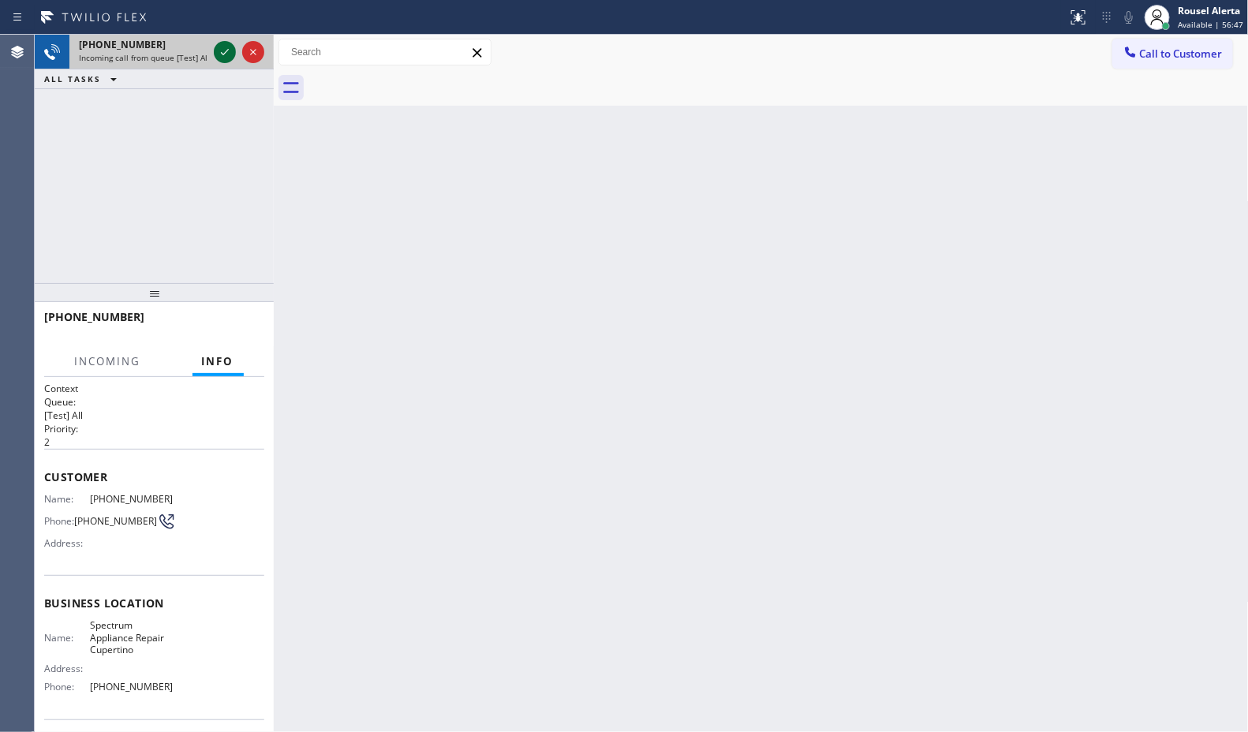
click at [215, 52] on icon at bounding box center [224, 52] width 19 height 19
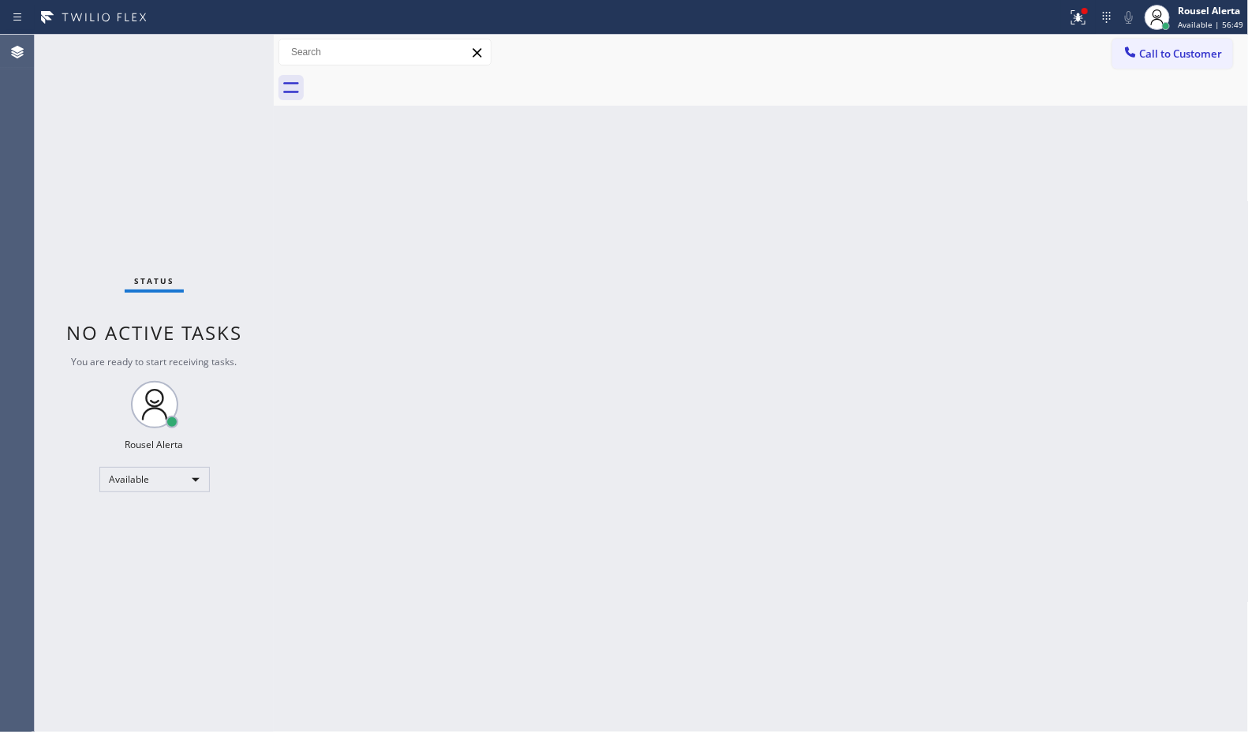
click at [211, 44] on div "Status No active tasks You are ready to start receiving tasks. Rousel Alerta Av…" at bounding box center [154, 383] width 239 height 697
click at [1079, 21] on icon at bounding box center [1078, 17] width 19 height 19
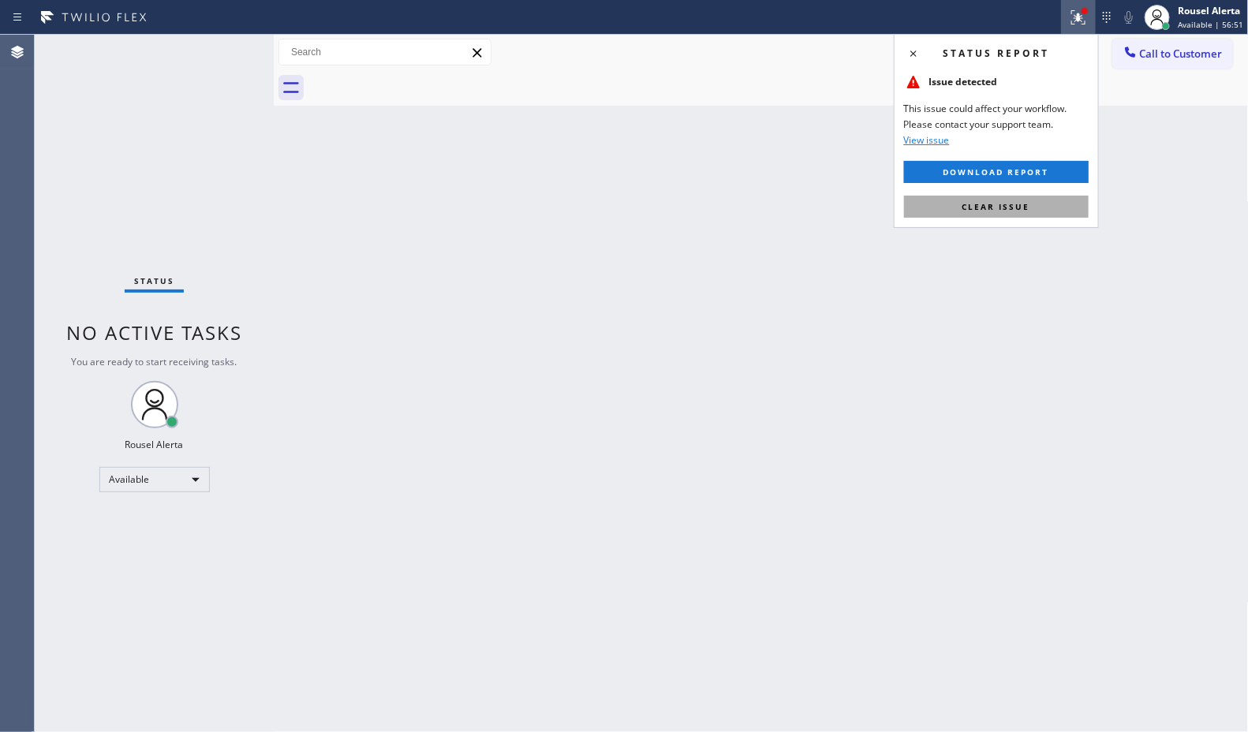
click at [987, 202] on span "Clear issue" at bounding box center [996, 206] width 68 height 11
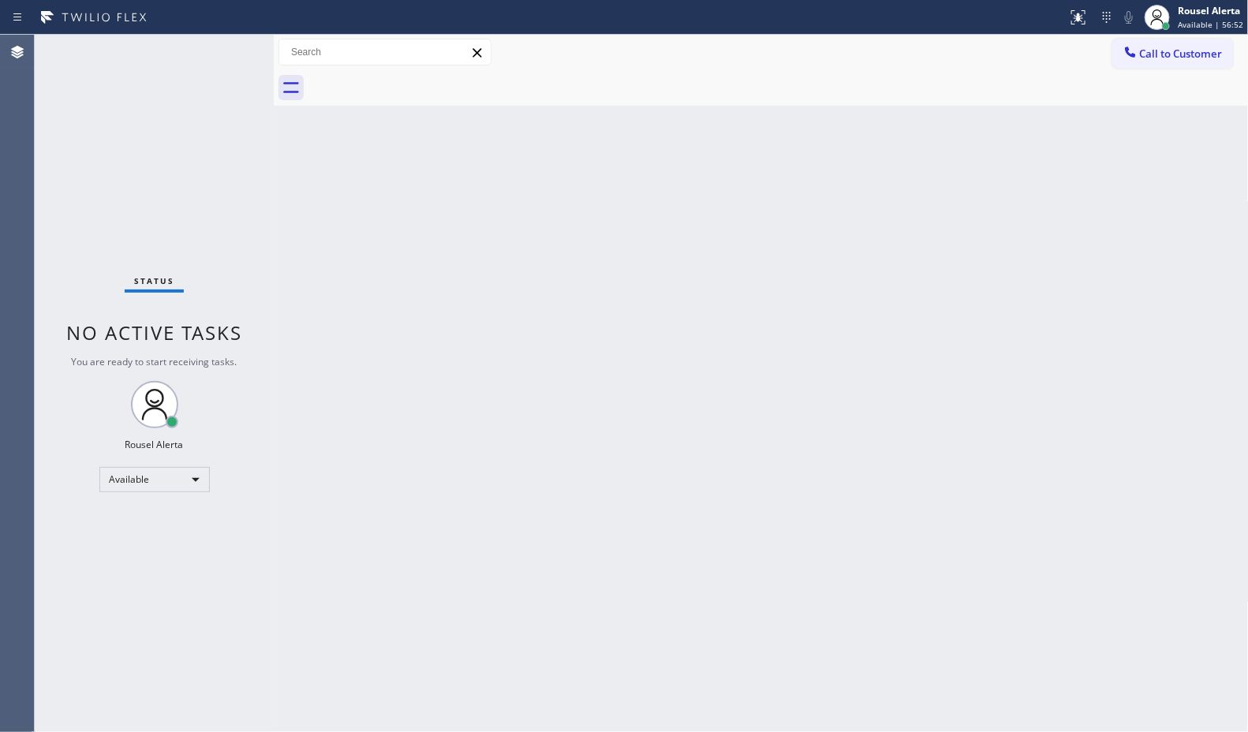
click at [215, 44] on div "Status No active tasks You are ready to start receiving tasks. Rousel Alerta Av…" at bounding box center [154, 383] width 239 height 697
click at [402, 537] on div "Back to Dashboard Change Sender ID Customers Technicians Select a contact Outbo…" at bounding box center [761, 383] width 975 height 697
click at [401, 466] on div "Back to Dashboard Change Sender ID Customers Technicians Select a contact Outbo…" at bounding box center [761, 383] width 975 height 697
click at [427, 472] on div "Back to Dashboard Change Sender ID Customers Technicians Select a contact Outbo…" at bounding box center [761, 383] width 975 height 697
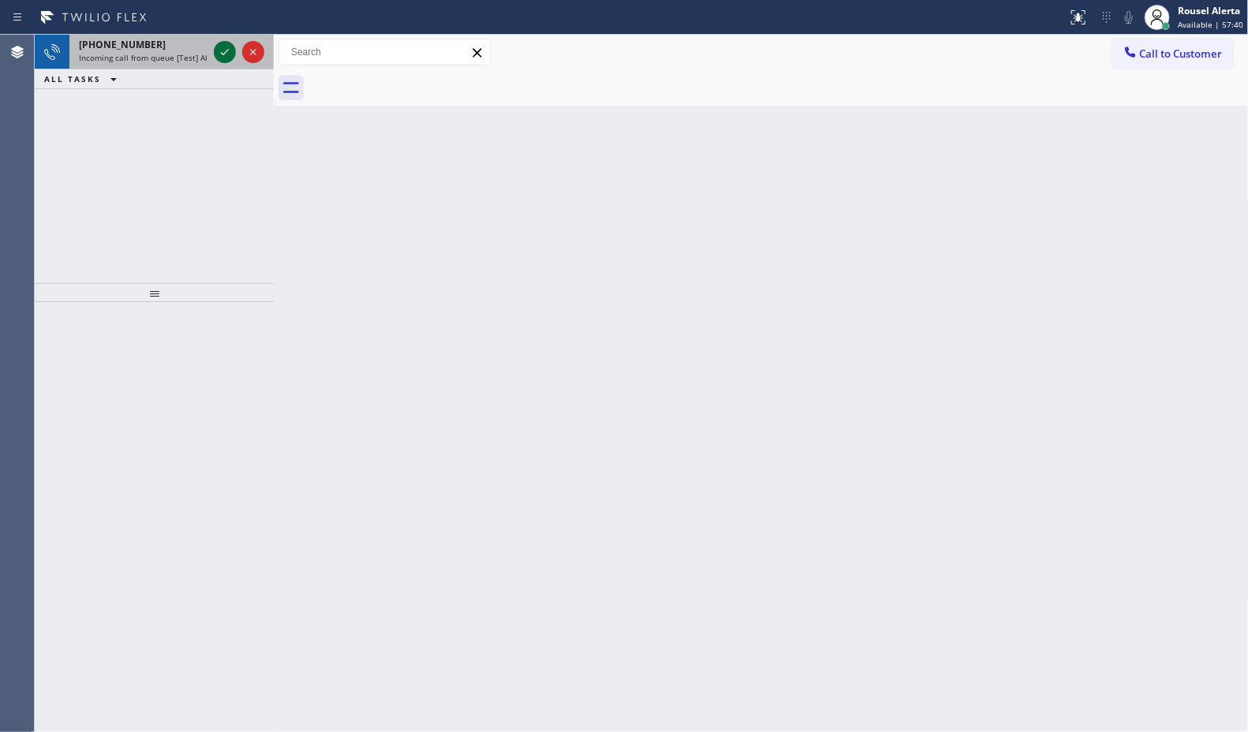
click at [221, 59] on icon at bounding box center [224, 52] width 19 height 19
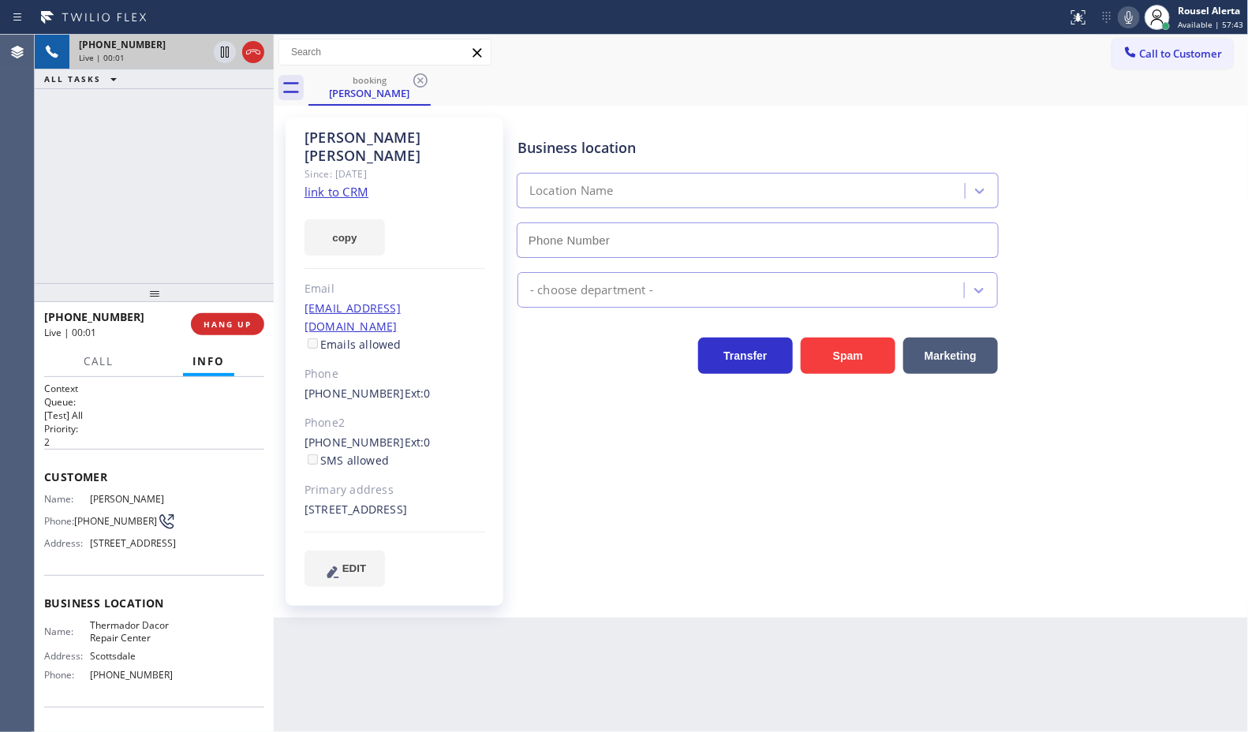
type input "(623) 869-1096"
click at [345, 184] on link "link to CRM" at bounding box center [336, 192] width 64 height 16
click at [88, 354] on span "Call" at bounding box center [99, 361] width 30 height 14
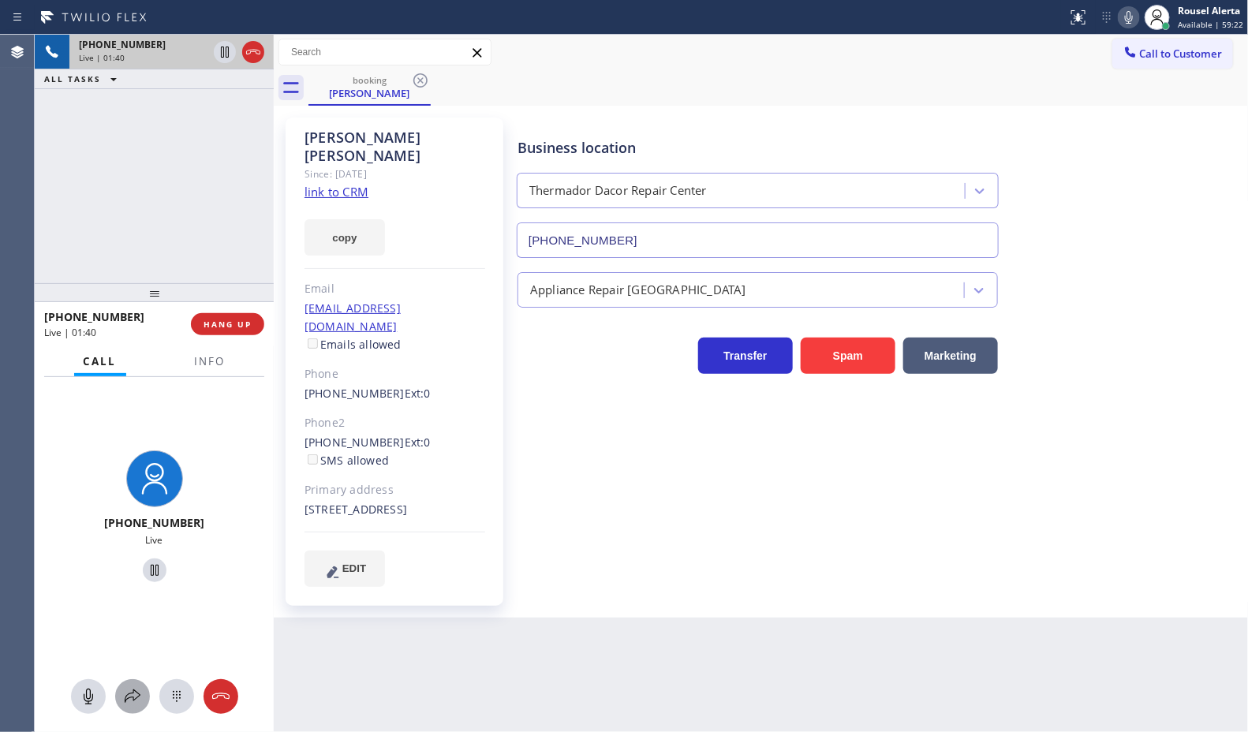
click at [138, 690] on icon at bounding box center [132, 696] width 19 height 19
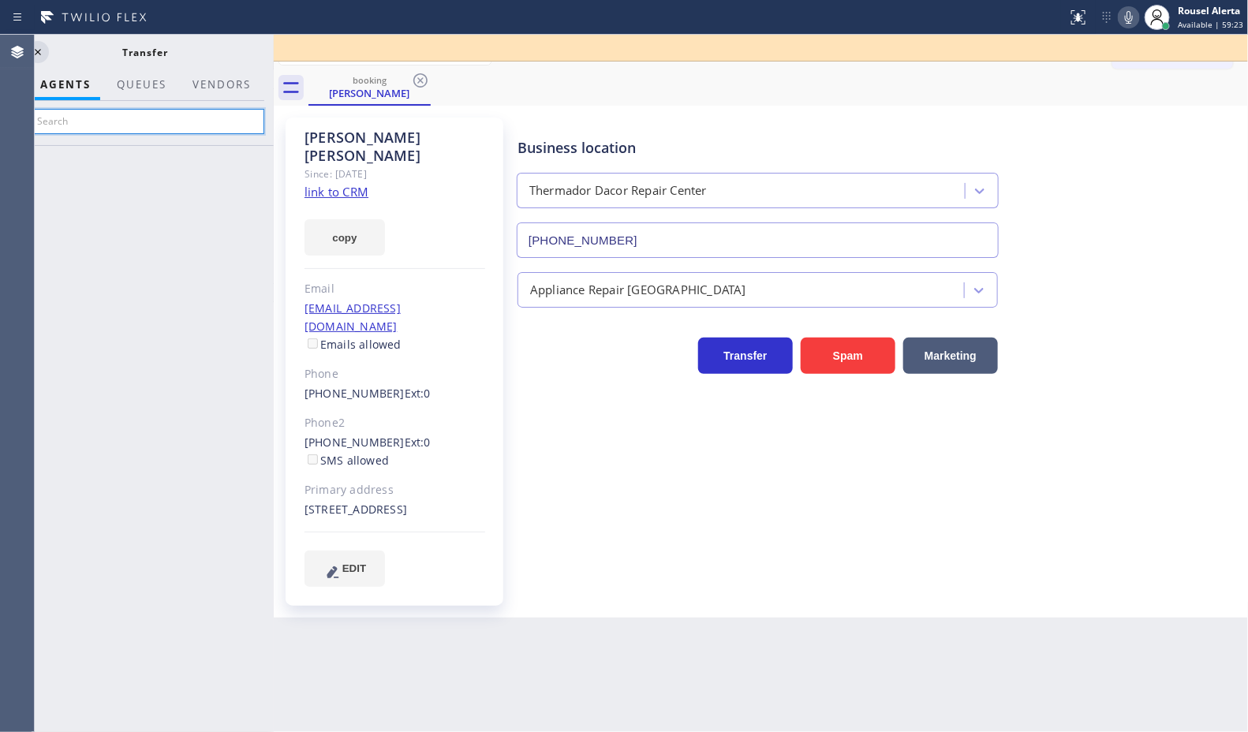
click at [164, 125] on input "text" at bounding box center [145, 121] width 237 height 25
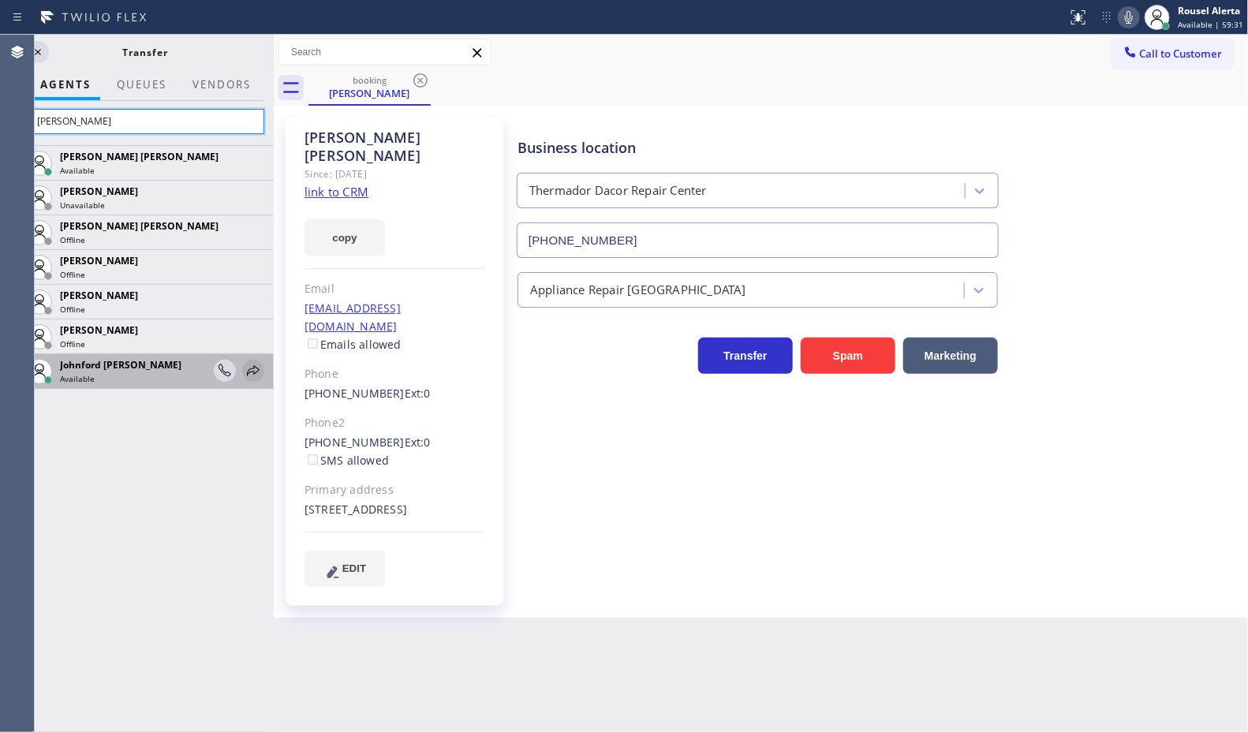
type input "john"
click at [250, 371] on icon at bounding box center [253, 370] width 19 height 19
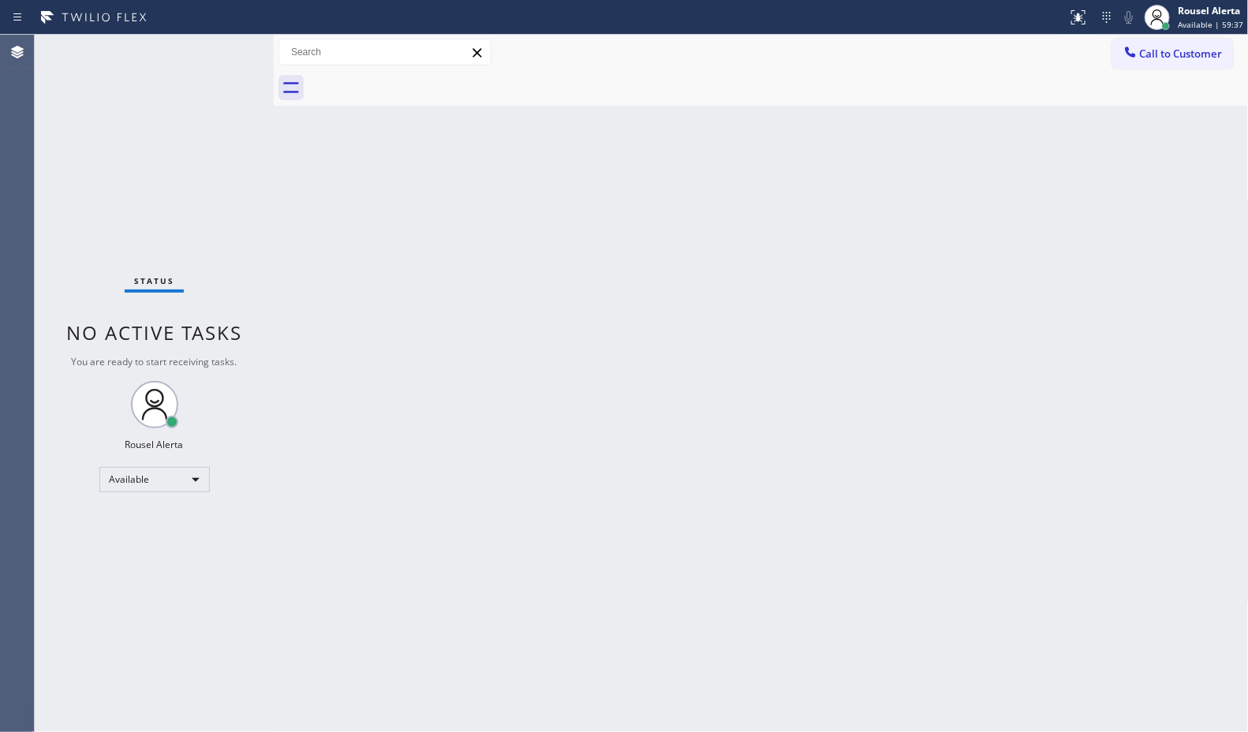
drag, startPoint x: 199, startPoint y: 106, endPoint x: 203, endPoint y: 89, distance: 18.0
click at [199, 106] on div "Status No active tasks You are ready to start receiving tasks. Rousel Alerta Av…" at bounding box center [154, 383] width 239 height 697
click at [566, 323] on div "Back to Dashboard Change Sender ID Customers Technicians Select a contact Outbo…" at bounding box center [761, 383] width 975 height 697
drag, startPoint x: 581, startPoint y: 466, endPoint x: 750, endPoint y: 628, distance: 233.7
click at [588, 472] on div "Back to Dashboard Change Sender ID Customers Technicians Select a contact Outbo…" at bounding box center [761, 383] width 975 height 697
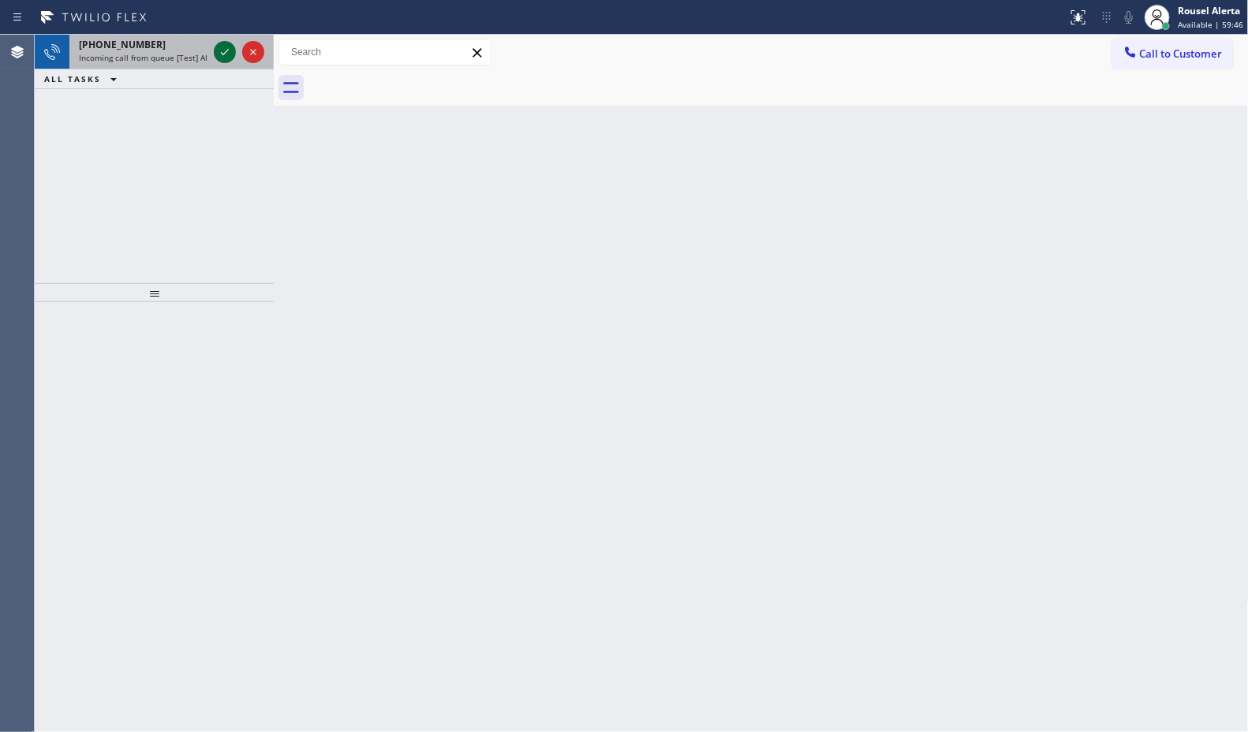
click at [227, 50] on icon at bounding box center [225, 52] width 8 height 6
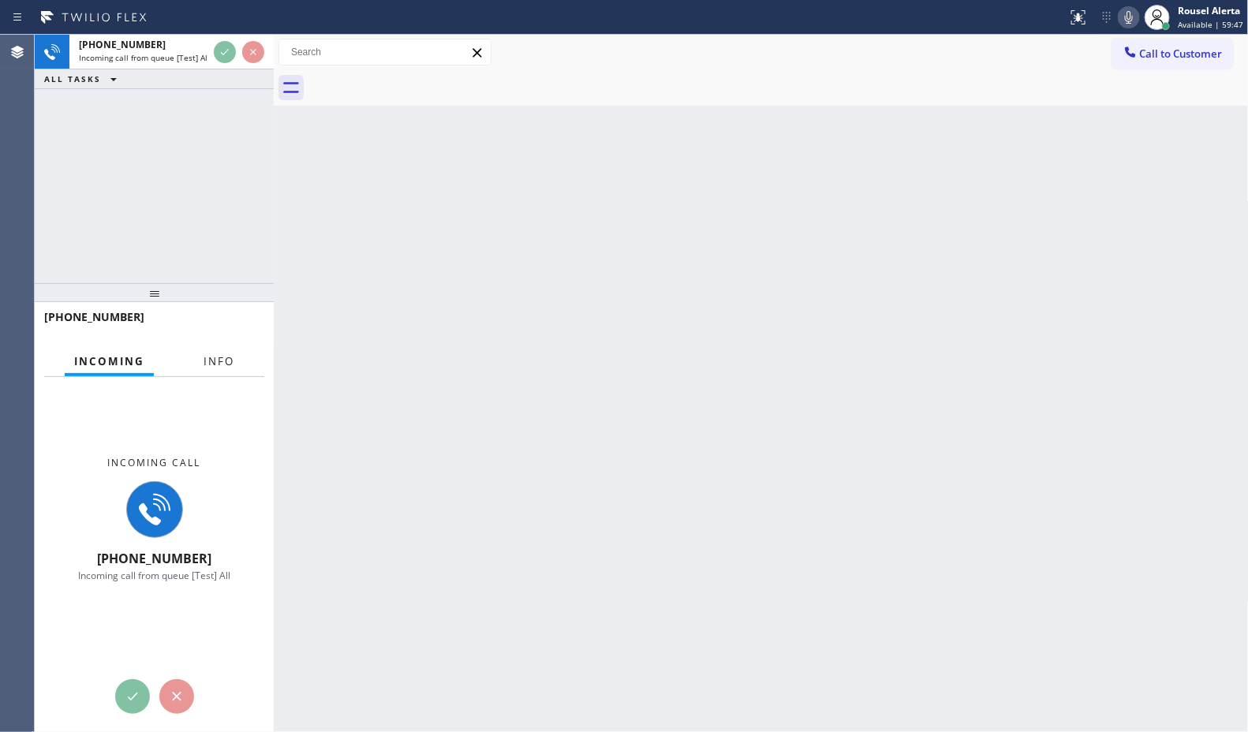
click at [227, 364] on span "Info" at bounding box center [218, 361] width 31 height 14
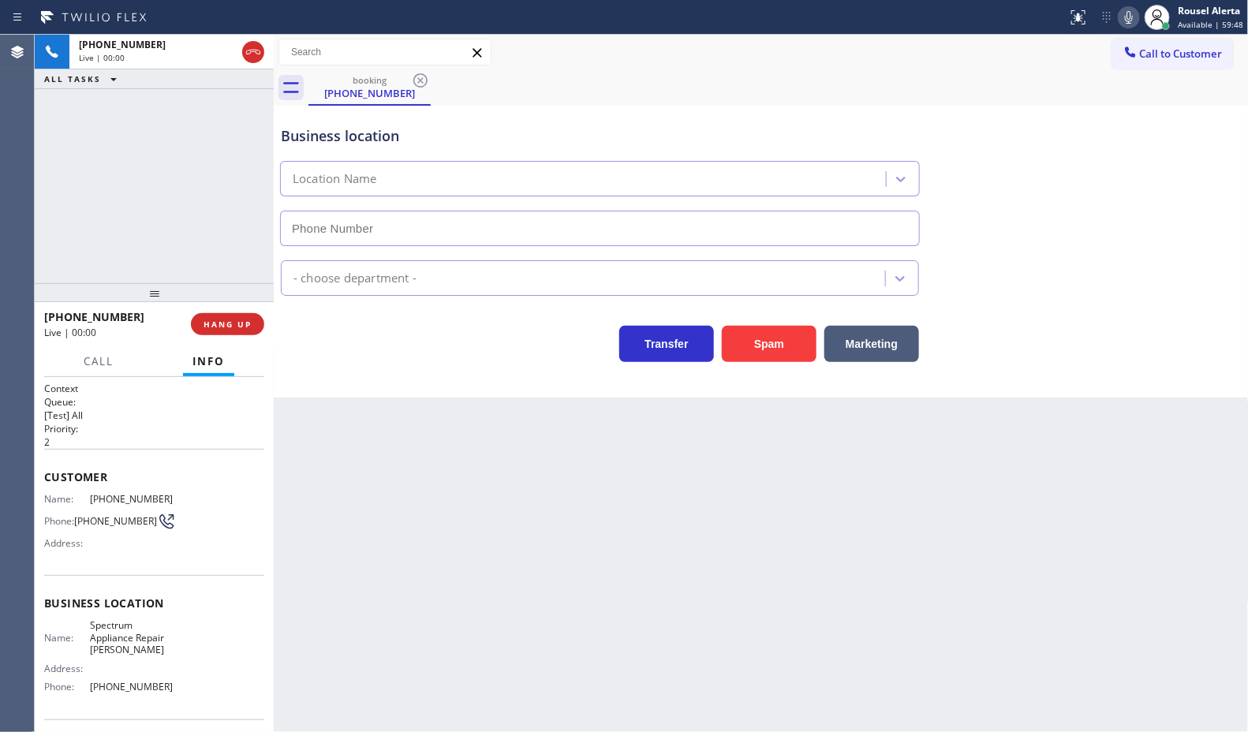
type input "(305) 590-5735"
click at [766, 351] on button "Spam" at bounding box center [769, 344] width 95 height 36
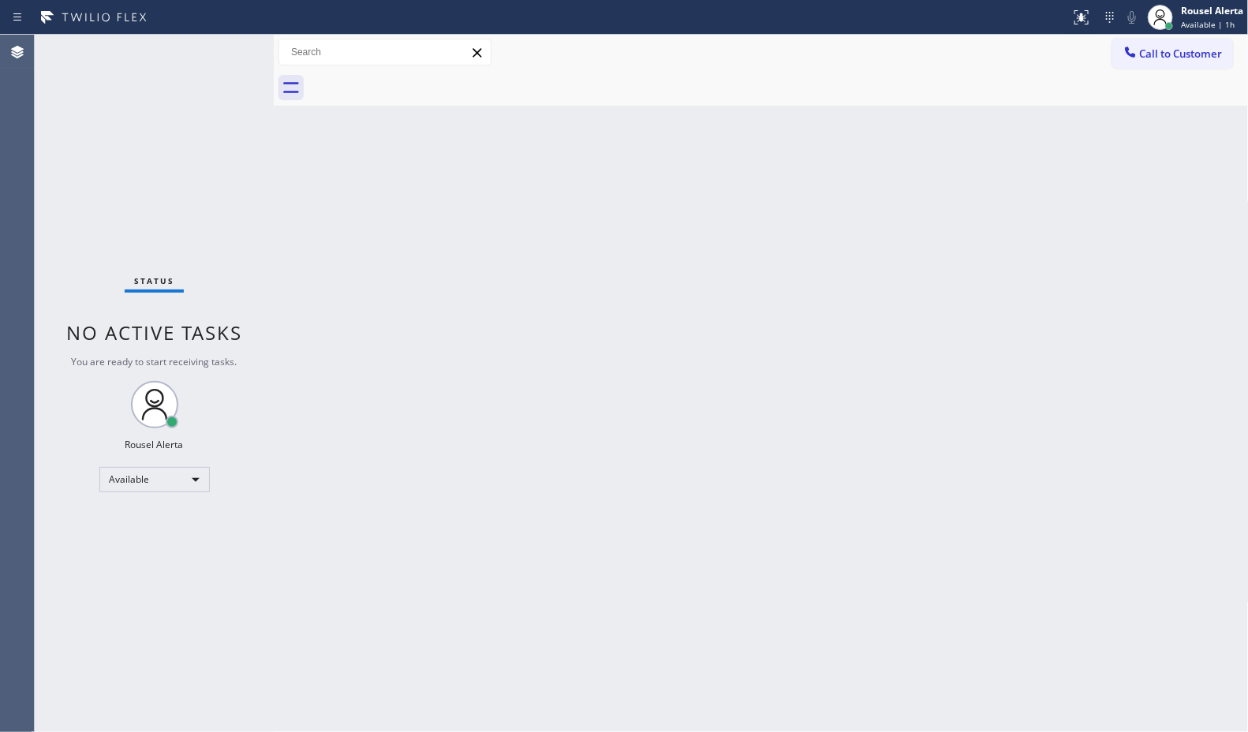
click at [223, 53] on div "Status No active tasks You are ready to start receiving tasks. Rousel Alerta Av…" at bounding box center [154, 383] width 239 height 697
click at [222, 53] on div "Status No active tasks You are ready to start receiving tasks. Rousel Alerta Av…" at bounding box center [154, 383] width 239 height 697
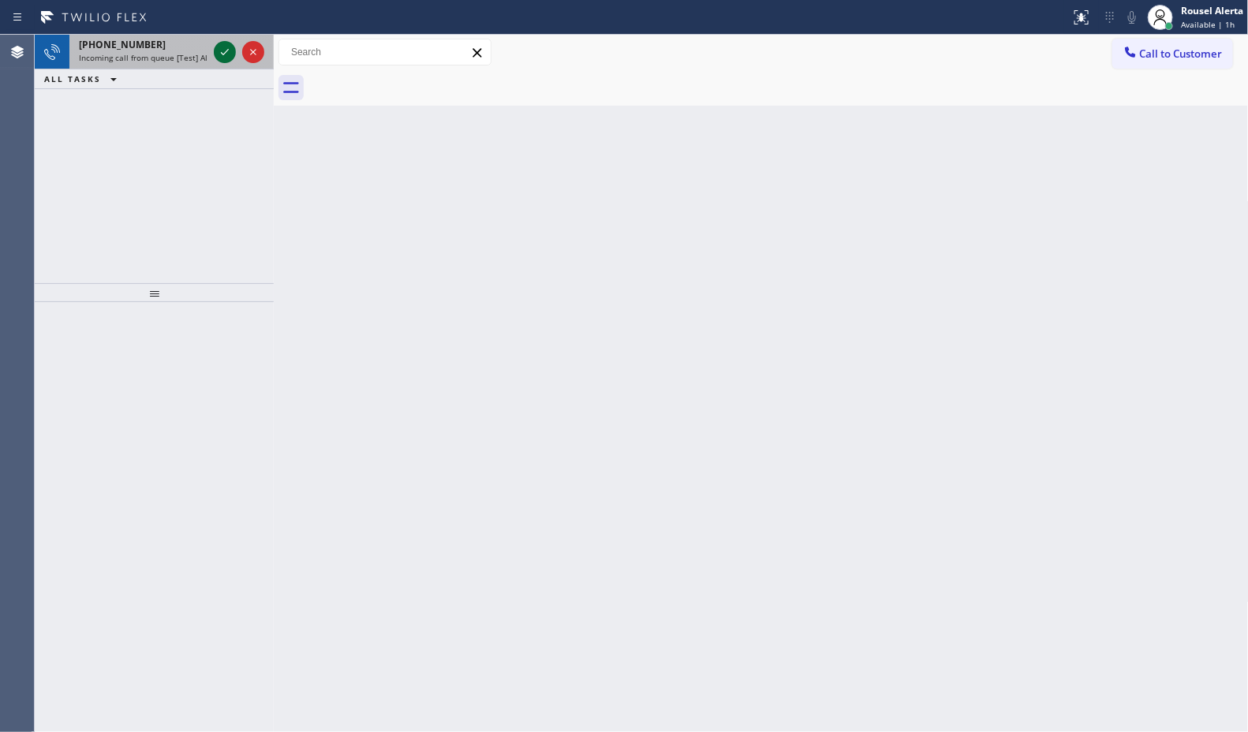
click at [222, 53] on icon at bounding box center [224, 52] width 19 height 19
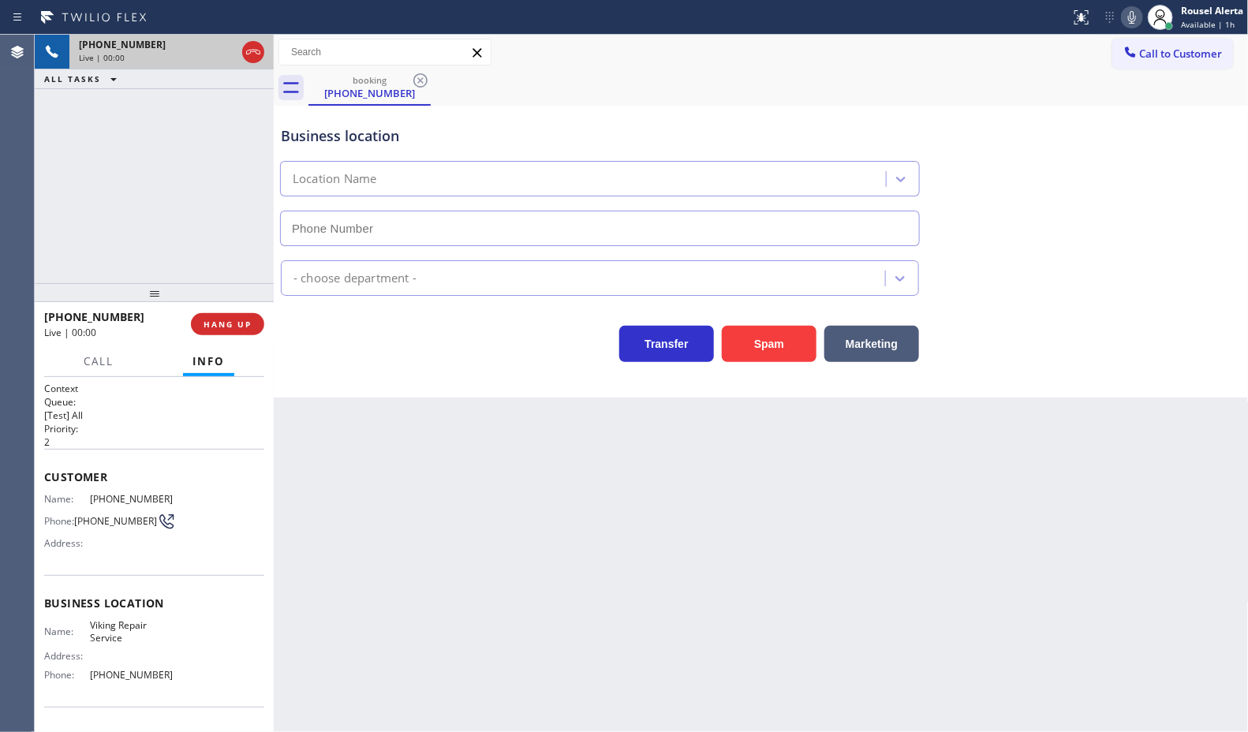
type input "[PHONE_NUMBER]"
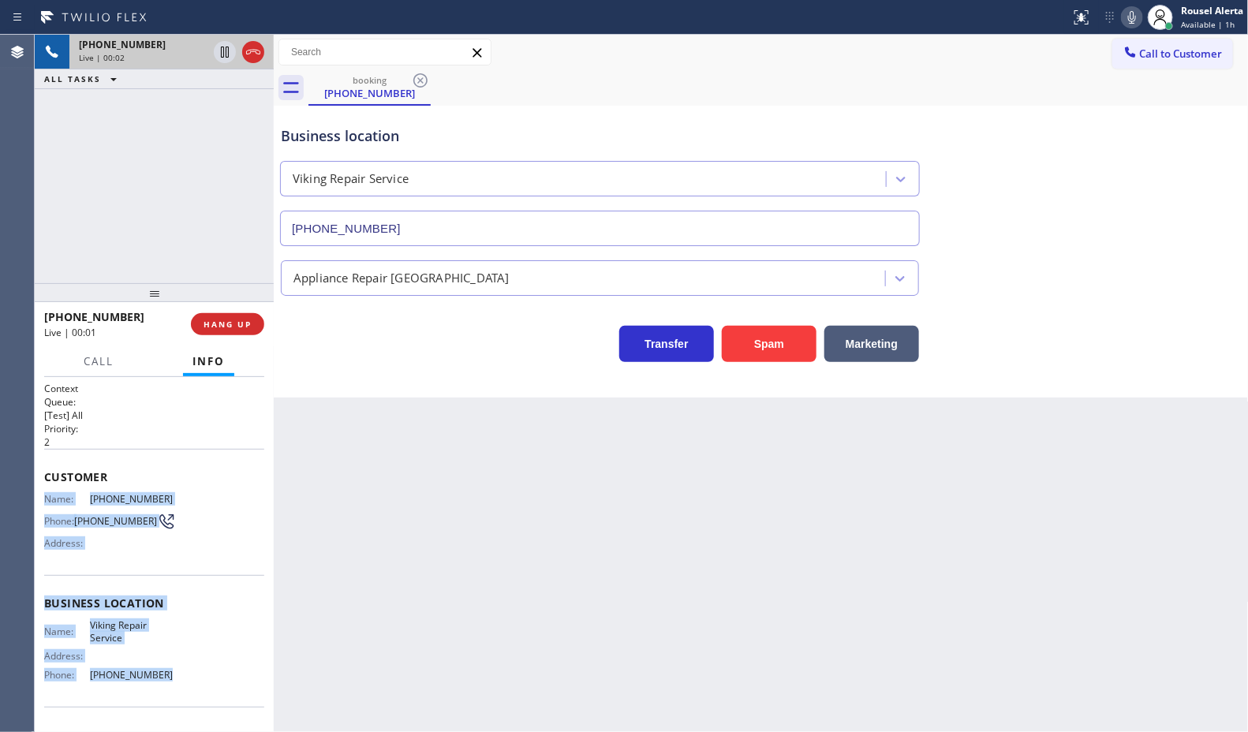
drag, startPoint x: 40, startPoint y: 491, endPoint x: 164, endPoint y: 670, distance: 218.3
click at [164, 670] on div "Context Queue: [Test] All Priority: 2 Customer Name: (760) 815-8856 Phone: (760…" at bounding box center [154, 554] width 239 height 355
copy div "Name: (760) 815-8856 Phone: (760) 815-8856 Address: Business location Name: Vik…"
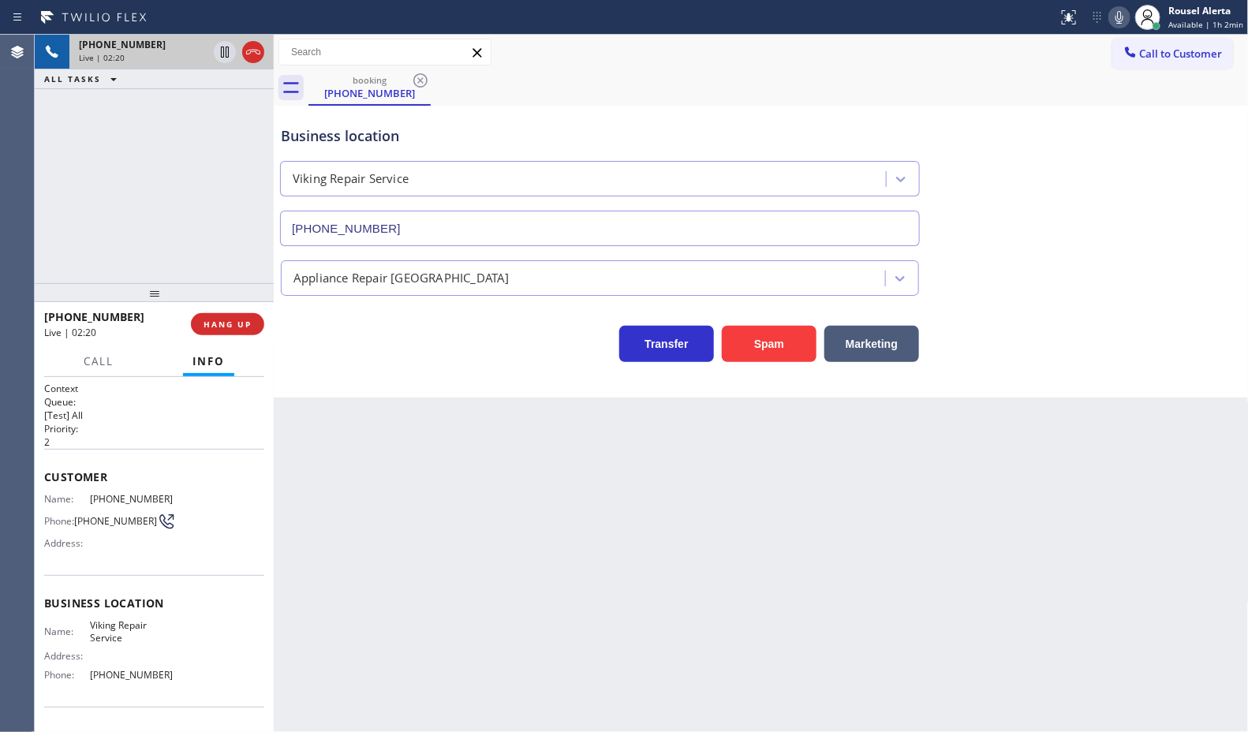
click at [588, 501] on div "Back to Dashboard Change Sender ID Customers Technicians Select a contact Outbo…" at bounding box center [761, 383] width 975 height 697
click at [439, 521] on div "Back to Dashboard Change Sender ID Customers Technicians Select a contact Outbo…" at bounding box center [761, 383] width 975 height 697
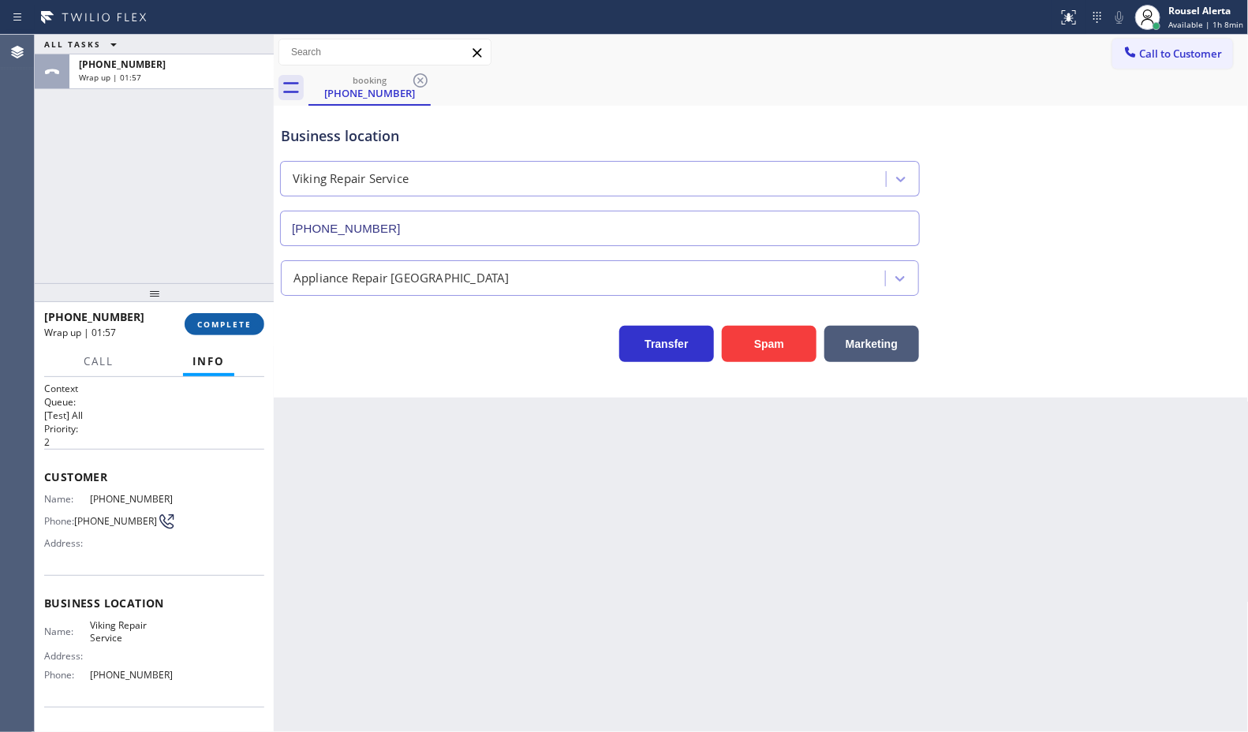
click at [217, 331] on button "COMPLETE" at bounding box center [225, 324] width 80 height 22
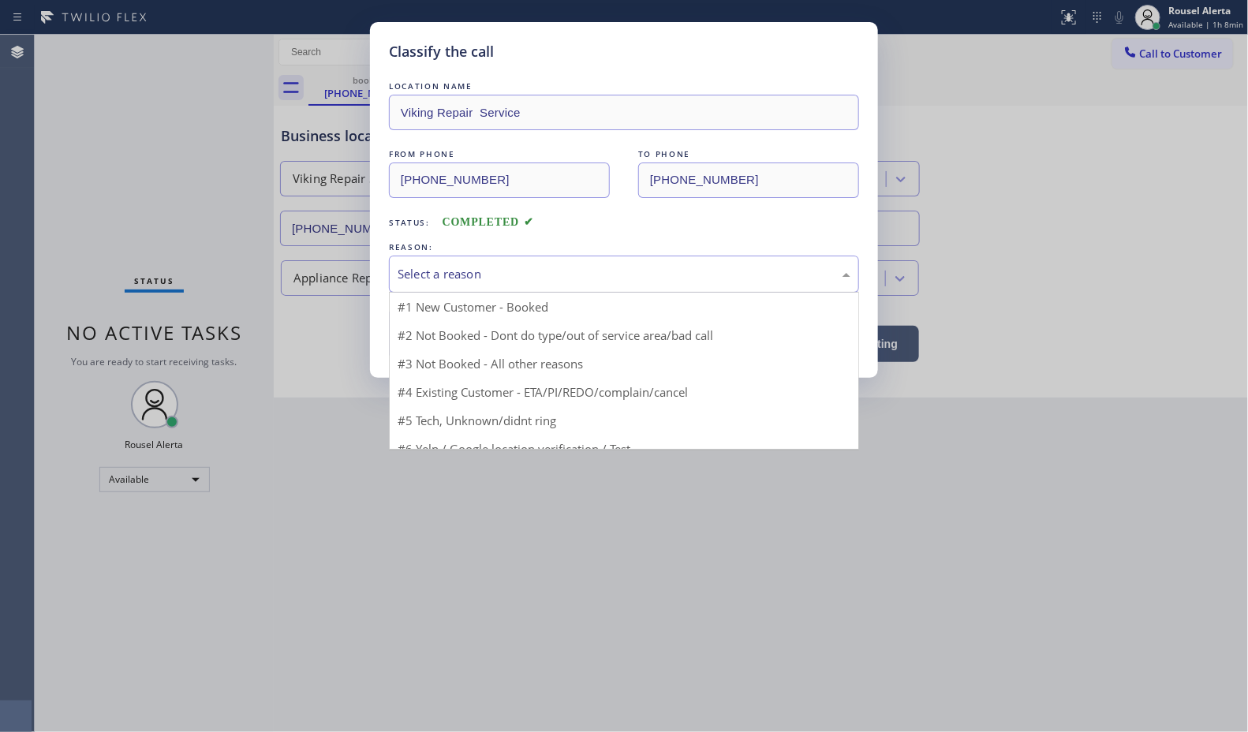
click at [649, 289] on div "Select a reason" at bounding box center [624, 274] width 470 height 37
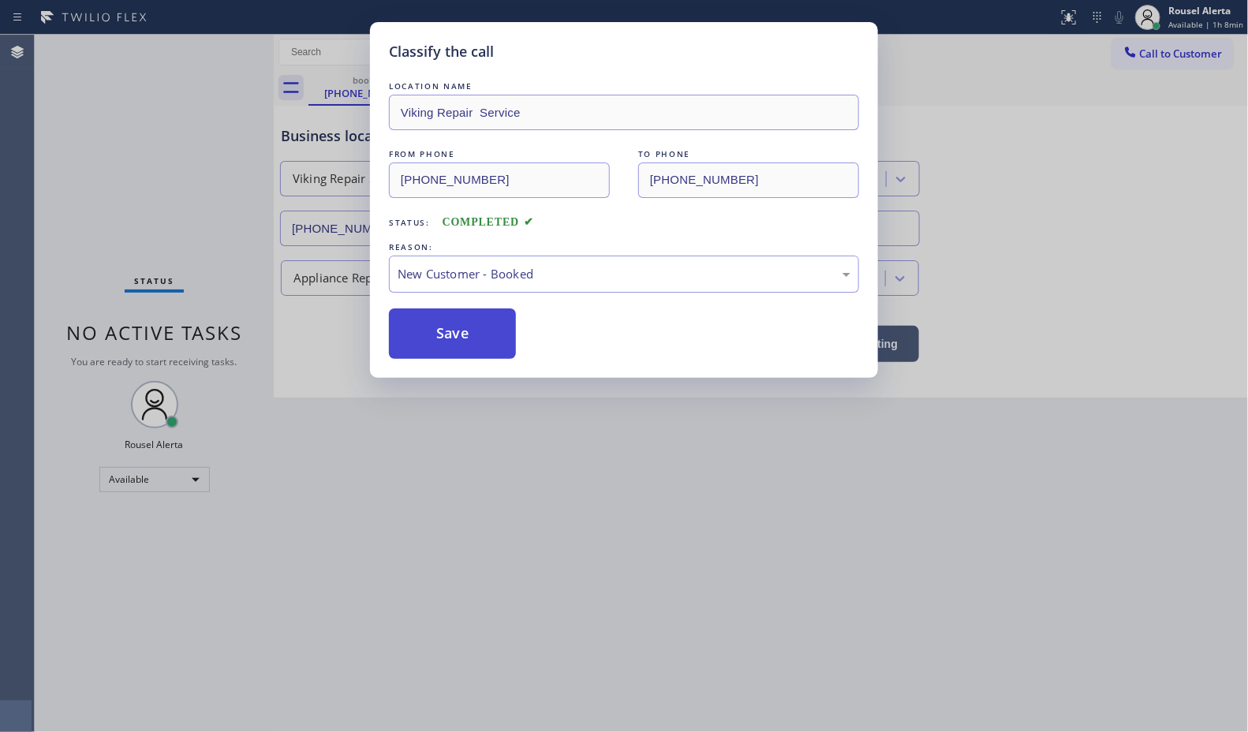
click at [460, 332] on button "Save" at bounding box center [452, 333] width 127 height 50
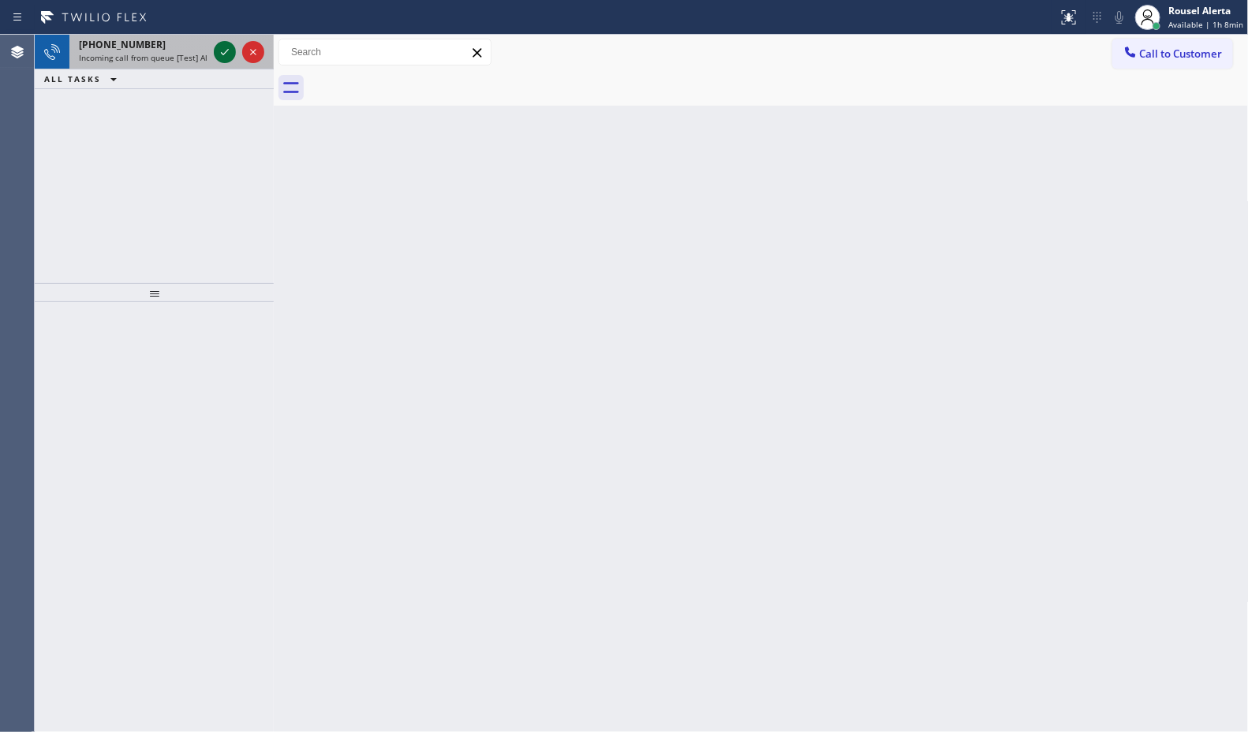
click at [217, 53] on icon at bounding box center [224, 52] width 19 height 19
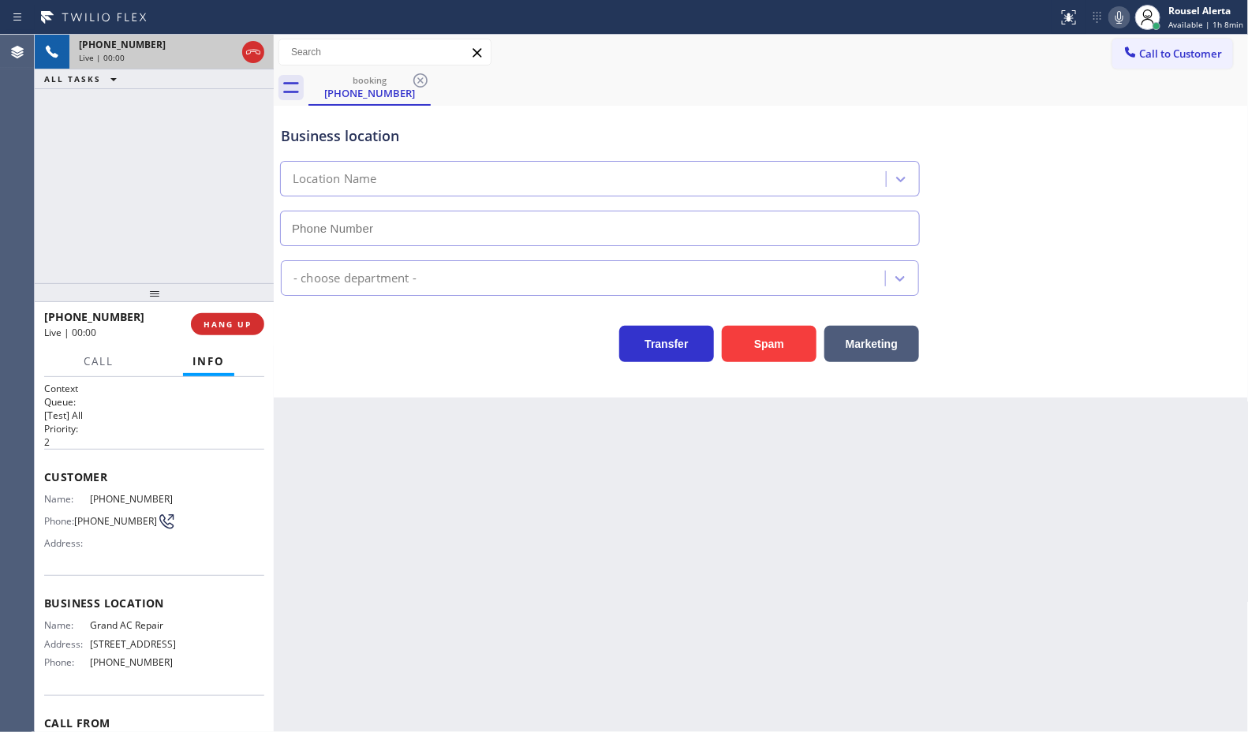
type input "[PHONE_NUMBER]"
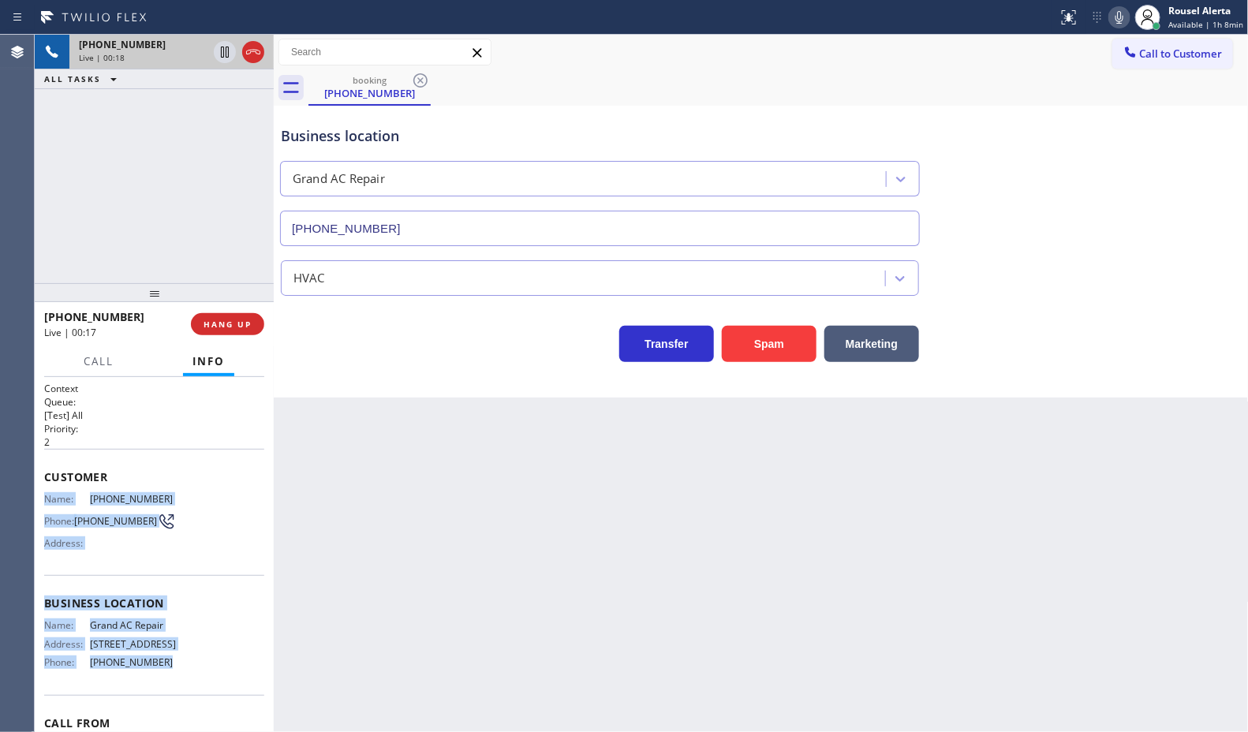
drag, startPoint x: 43, startPoint y: 498, endPoint x: 180, endPoint y: 681, distance: 227.6
click at [180, 681] on div "Context Queue: [Test] All Priority: 2 Customer Name: (786) 762-6505 Phone: (786…" at bounding box center [154, 598] width 220 height 432
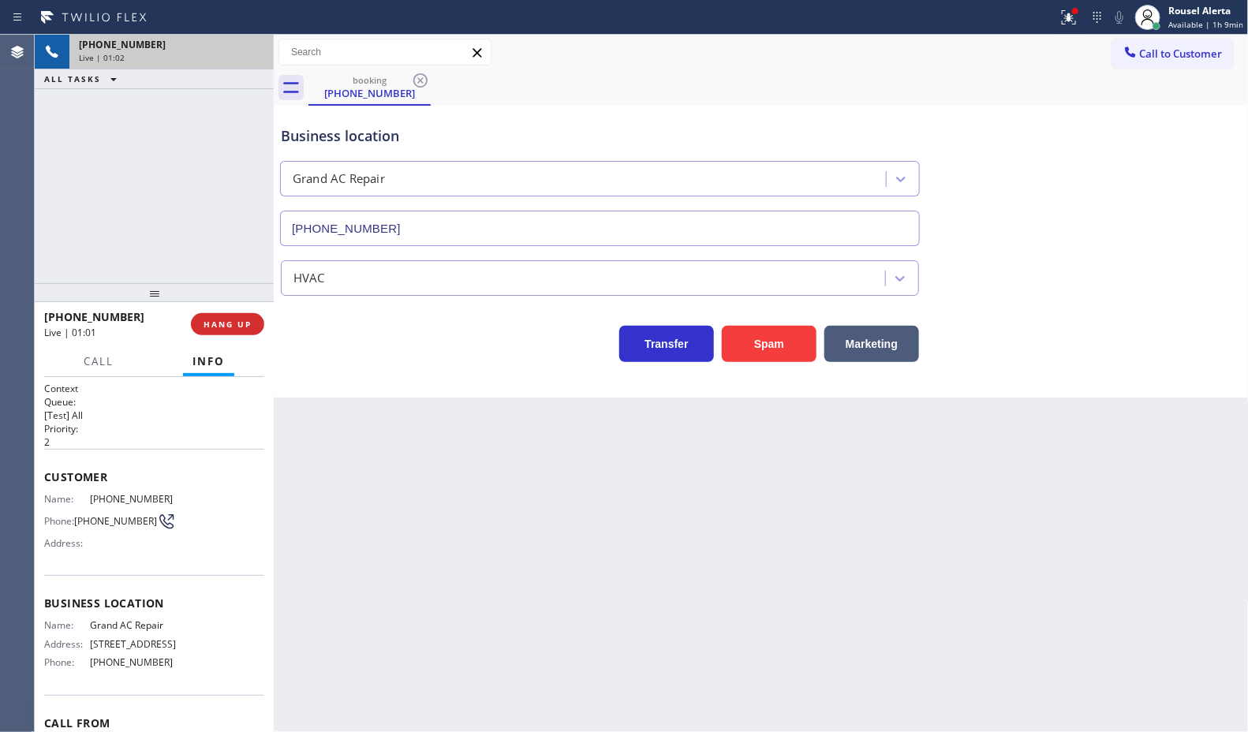
click at [10, 197] on div "Agent Desktop" at bounding box center [17, 383] width 34 height 697
click at [588, 479] on div "Back to Dashboard Change Sender ID Customers Technicians Select a contact Outbo…" at bounding box center [761, 383] width 975 height 697
click at [1181, 39] on button "Call to Customer" at bounding box center [1172, 54] width 121 height 30
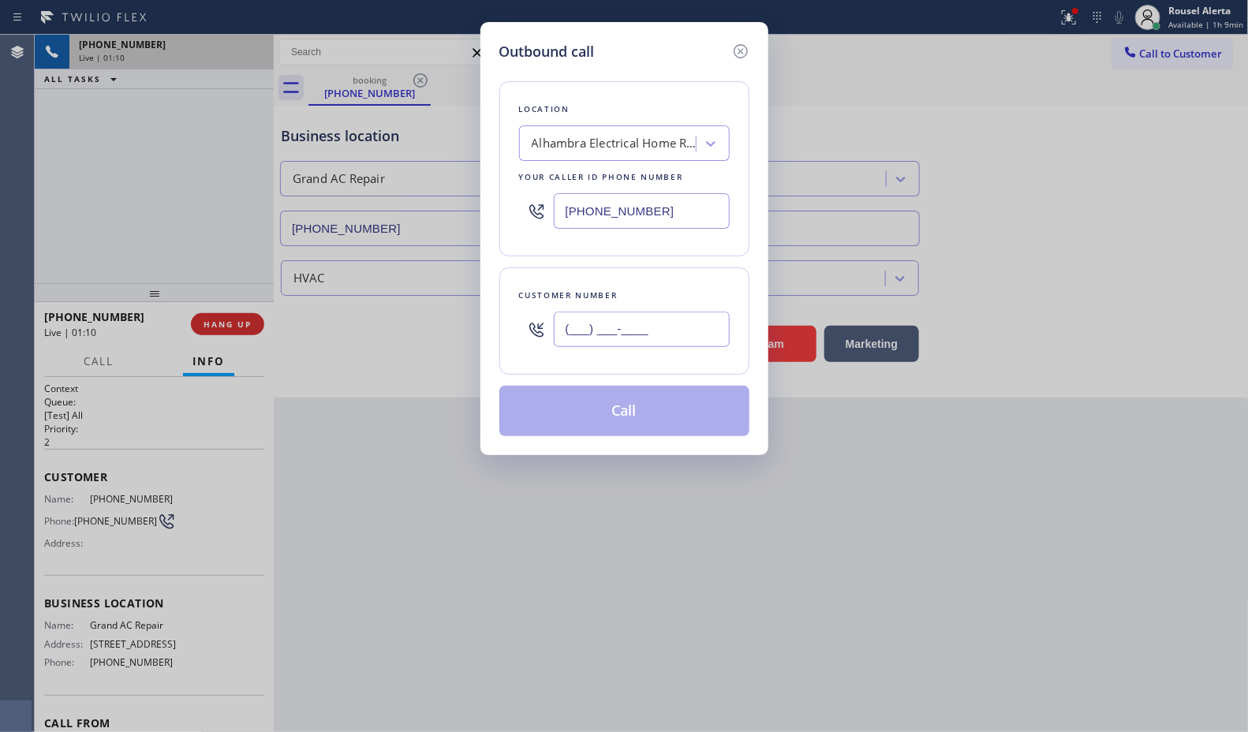
drag, startPoint x: 669, startPoint y: 327, endPoint x: 427, endPoint y: 334, distance: 242.2
click at [428, 338] on div "Outbound call Location Alhambra Electrical Home Repair Your caller id phone num…" at bounding box center [624, 366] width 1248 height 732
paste input "786) 762-6505"
type input "[PHONE_NUMBER]"
drag, startPoint x: 551, startPoint y: 205, endPoint x: 517, endPoint y: 200, distance: 34.4
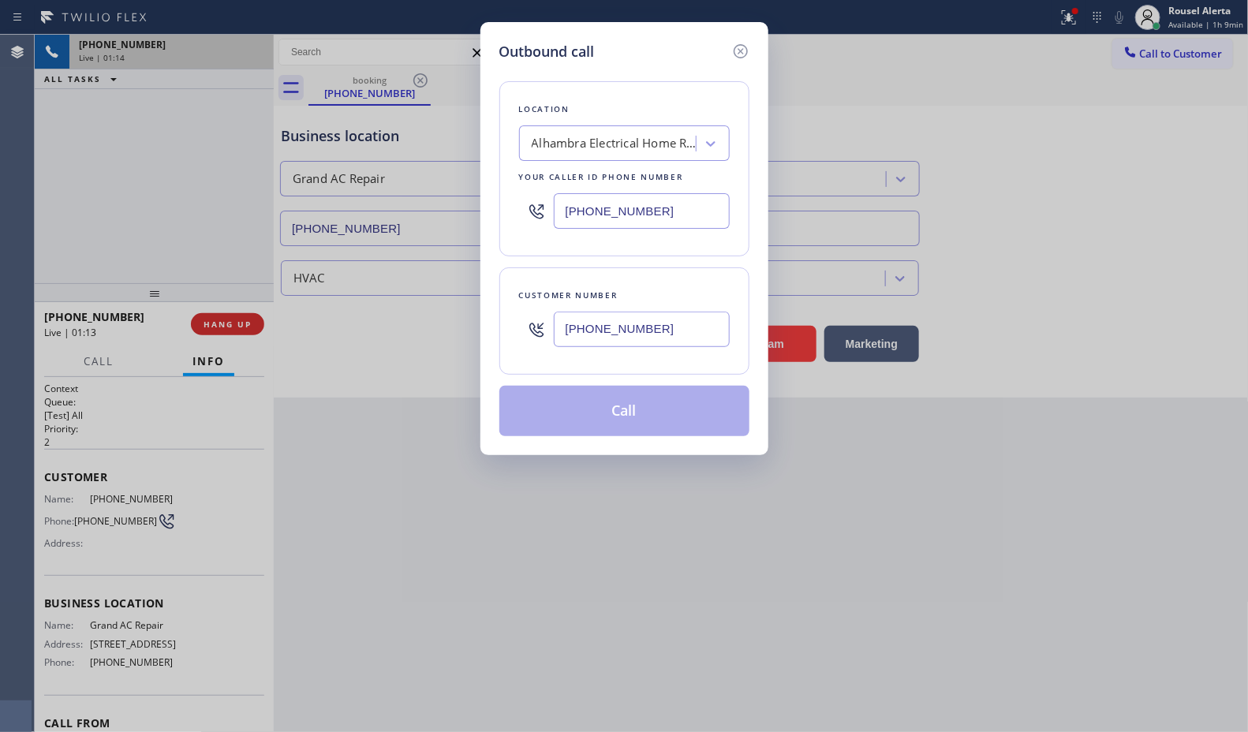
click at [519, 202] on div "[PHONE_NUMBER]" at bounding box center [624, 210] width 211 height 51
paste input "786) 269-0401"
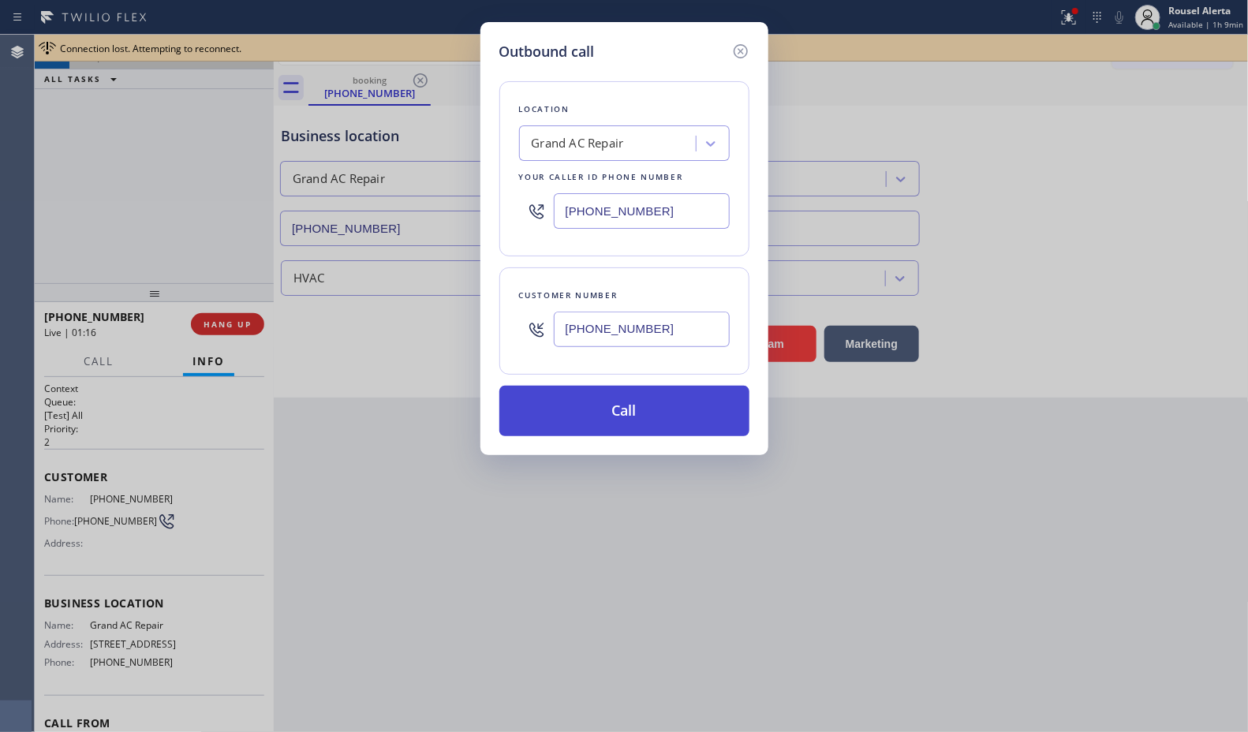
type input "[PHONE_NUMBER]"
click at [637, 402] on button "Call" at bounding box center [624, 411] width 250 height 50
click at [743, 52] on icon at bounding box center [740, 51] width 19 height 19
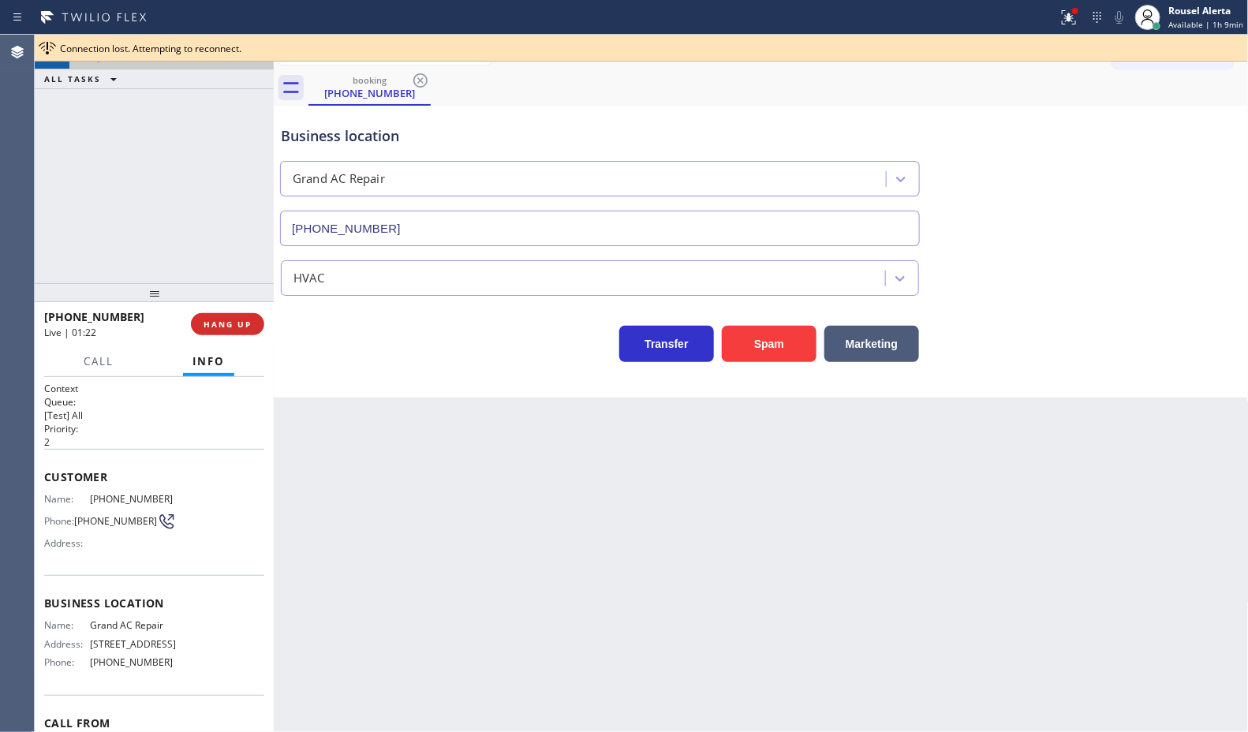
click at [163, 128] on div "+17867626505 Live | 01:22 ALL TASKS ALL TASKS ACTIVE TASKS TASKS IN WRAP UP" at bounding box center [154, 159] width 239 height 248
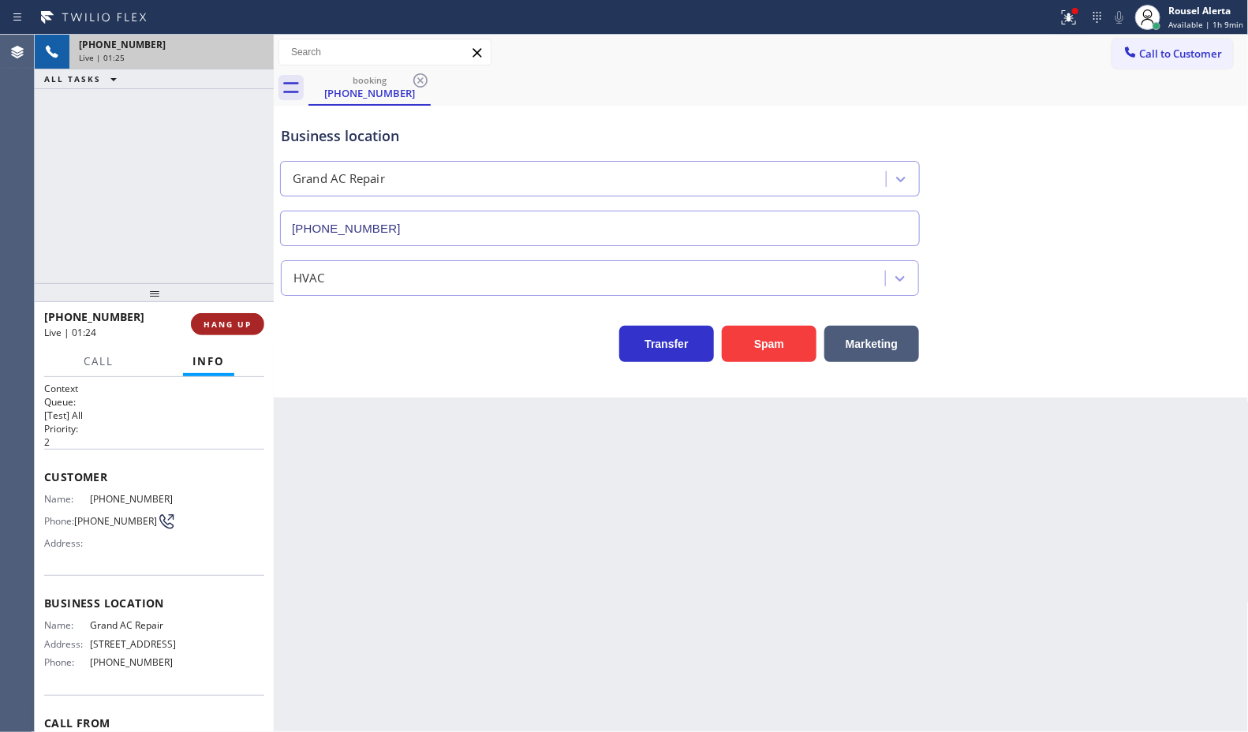
click at [221, 325] on span "HANG UP" at bounding box center [227, 324] width 48 height 11
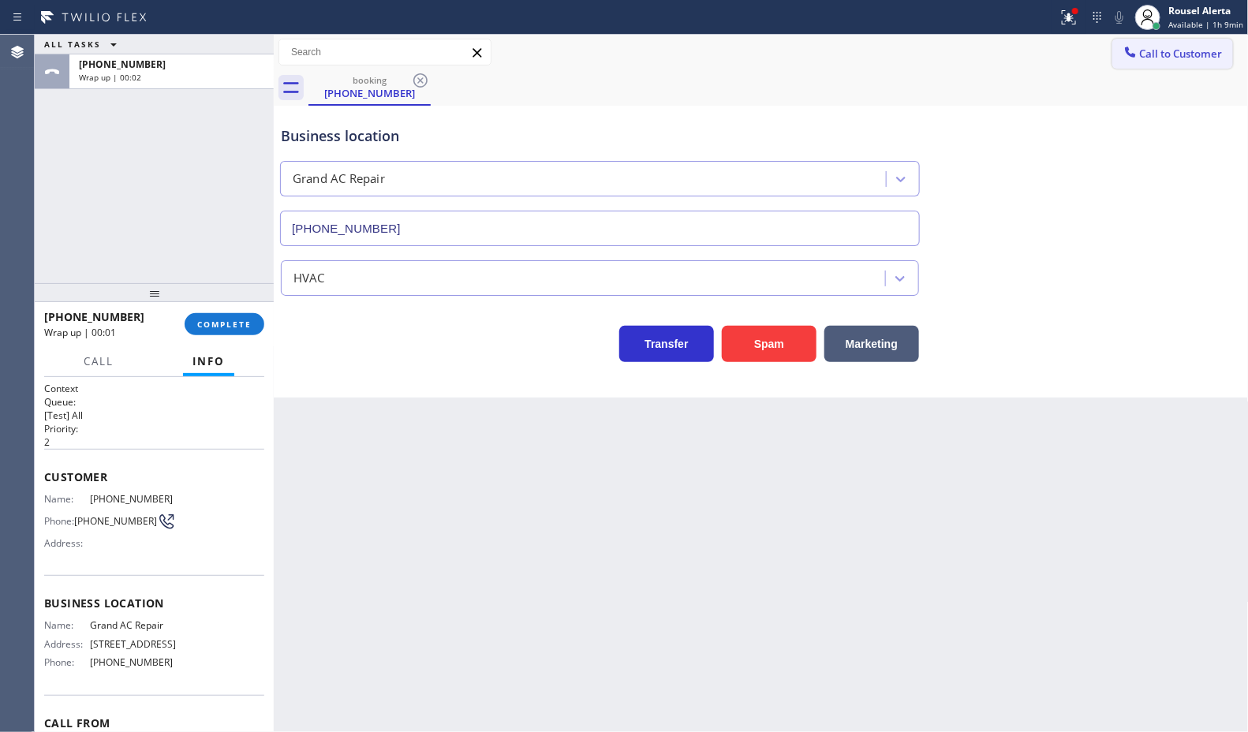
click at [1208, 63] on button "Call to Customer" at bounding box center [1172, 54] width 121 height 30
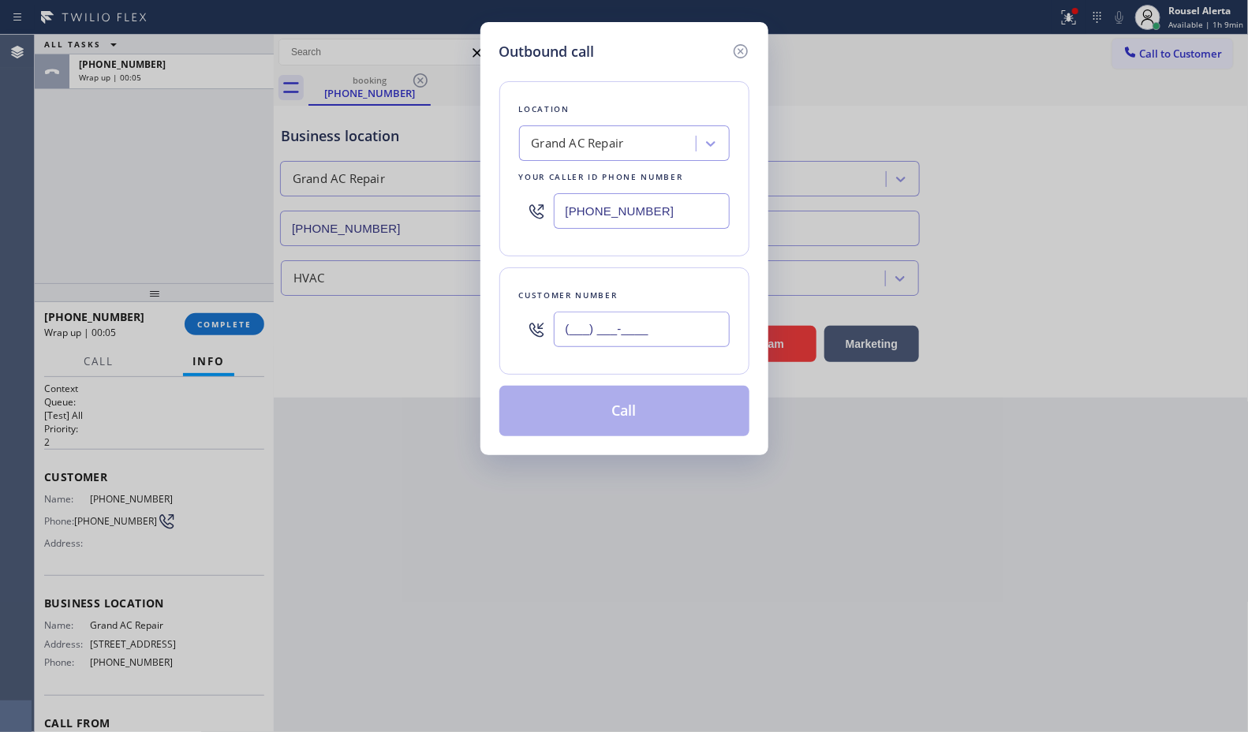
click at [636, 326] on input "(___) ___-____" at bounding box center [642, 329] width 176 height 35
paste input "786) 762-6505"
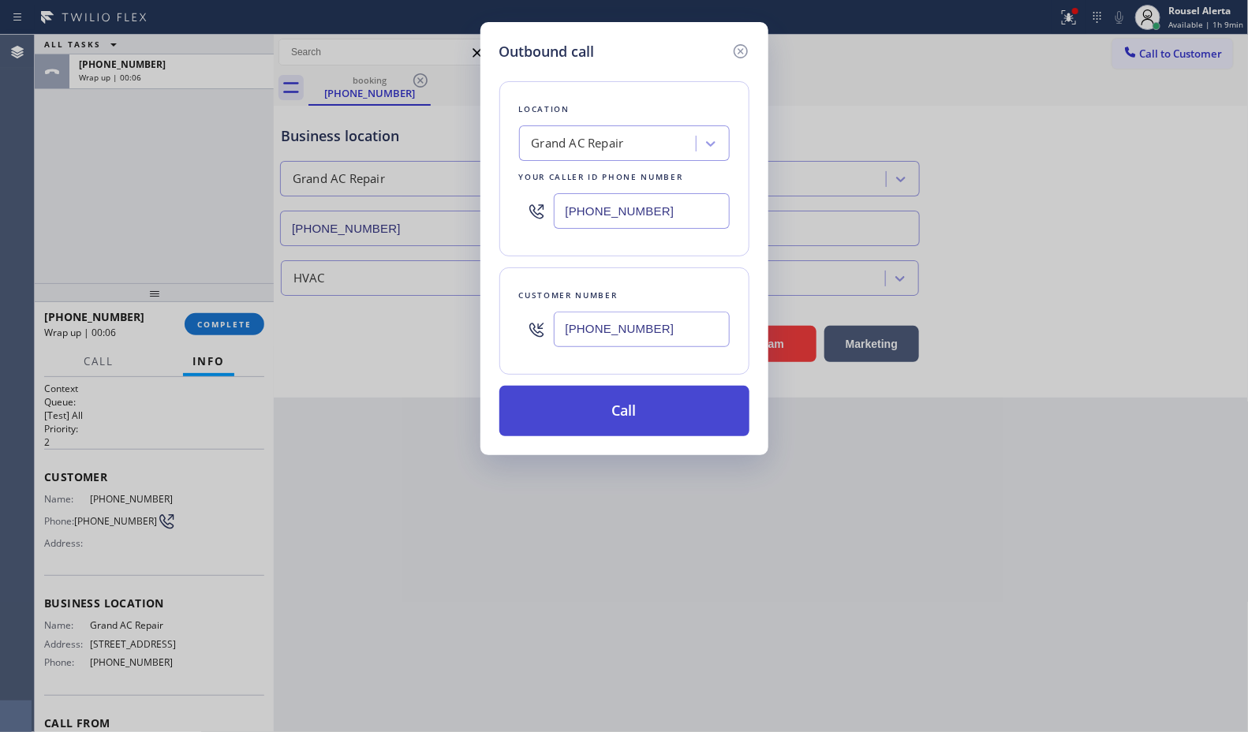
type input "[PHONE_NUMBER]"
click at [639, 407] on button "Call" at bounding box center [624, 411] width 250 height 50
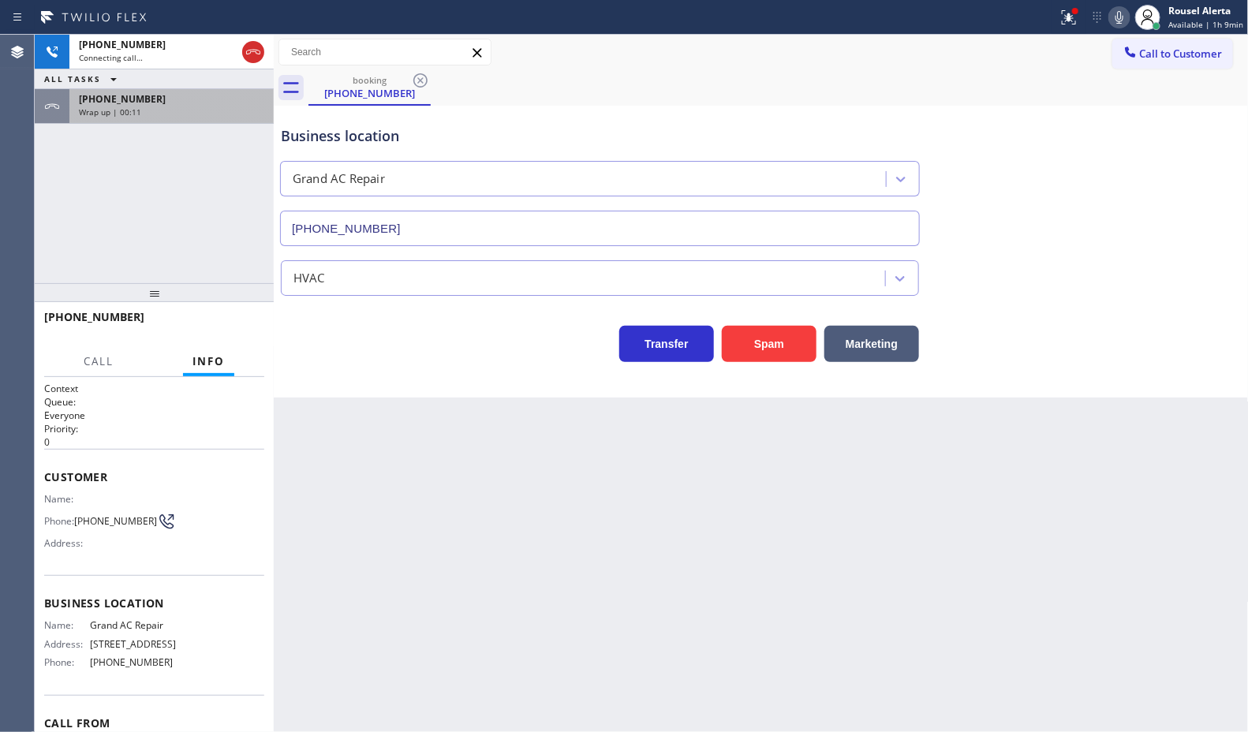
click at [136, 95] on span "+17867626505" at bounding box center [122, 98] width 87 height 13
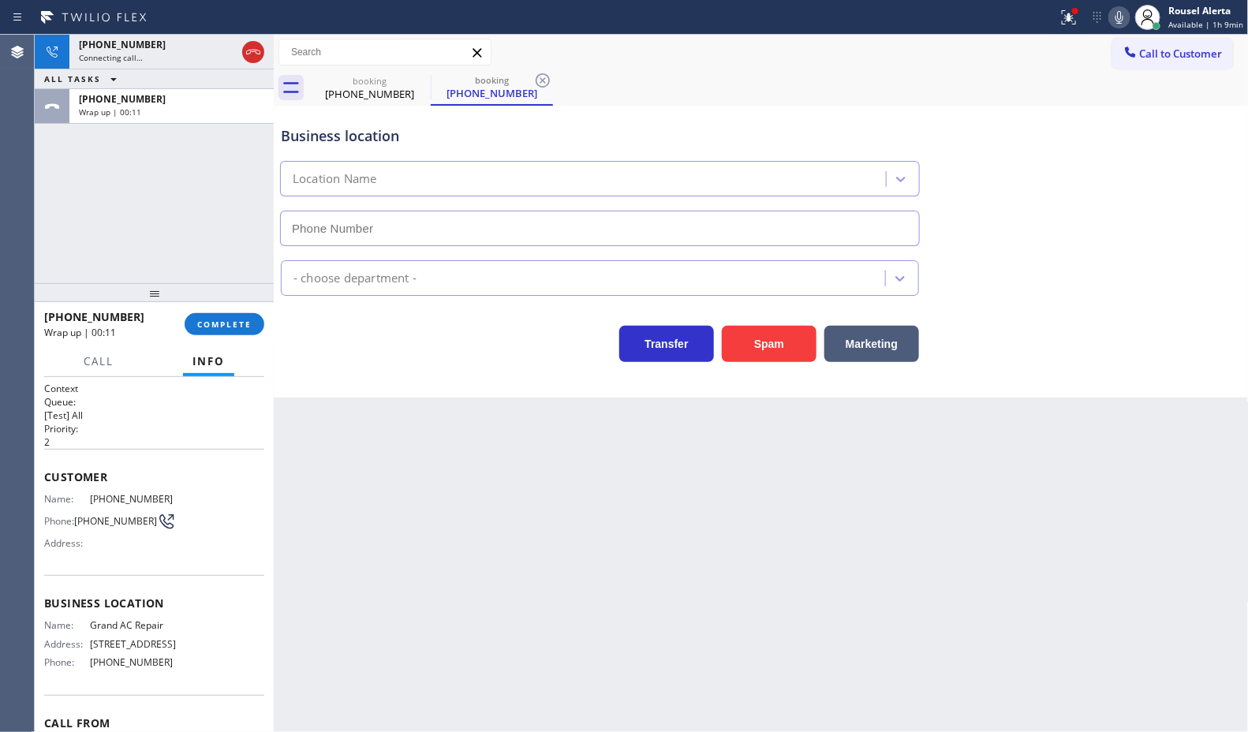
type input "[PHONE_NUMBER]"
click at [203, 335] on div "+17867626505 Wrap up | 00:11 COMPLETE" at bounding box center [154, 324] width 220 height 41
click at [205, 328] on span "COMPLETE" at bounding box center [224, 324] width 54 height 11
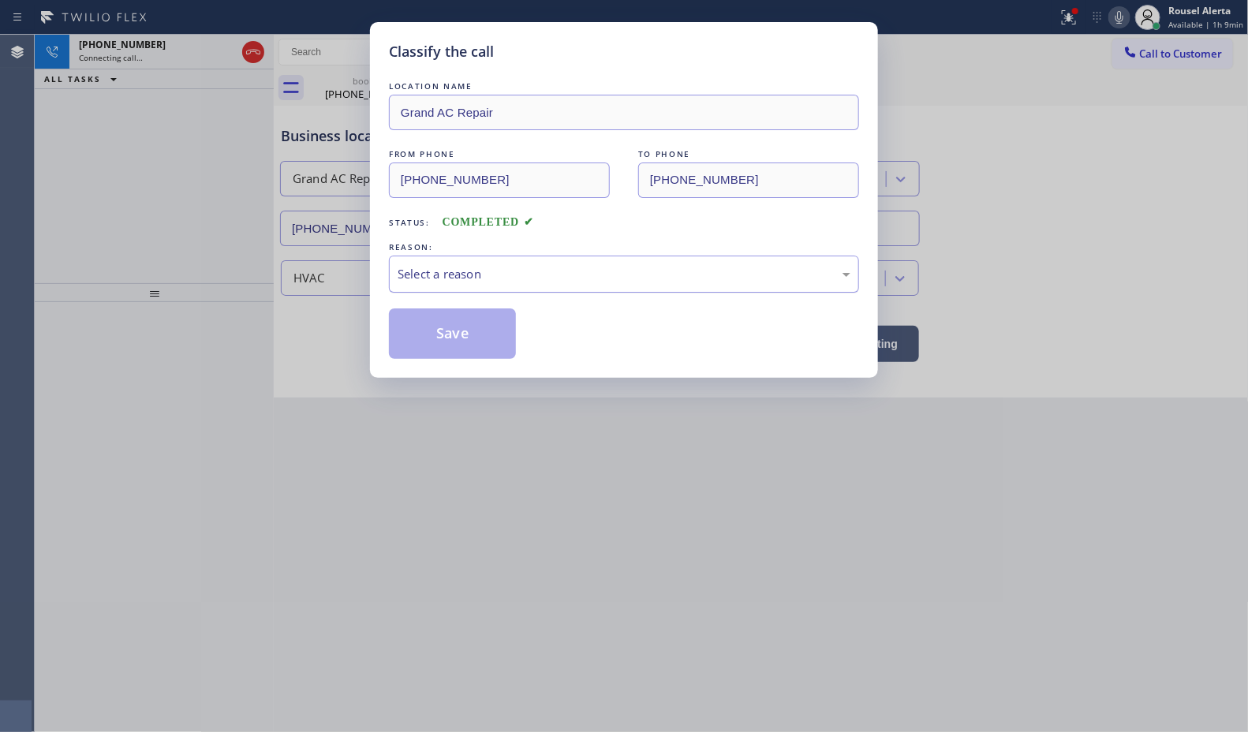
click at [479, 268] on div "Select a reason" at bounding box center [624, 274] width 453 height 18
click at [442, 344] on button "Save" at bounding box center [452, 333] width 127 height 50
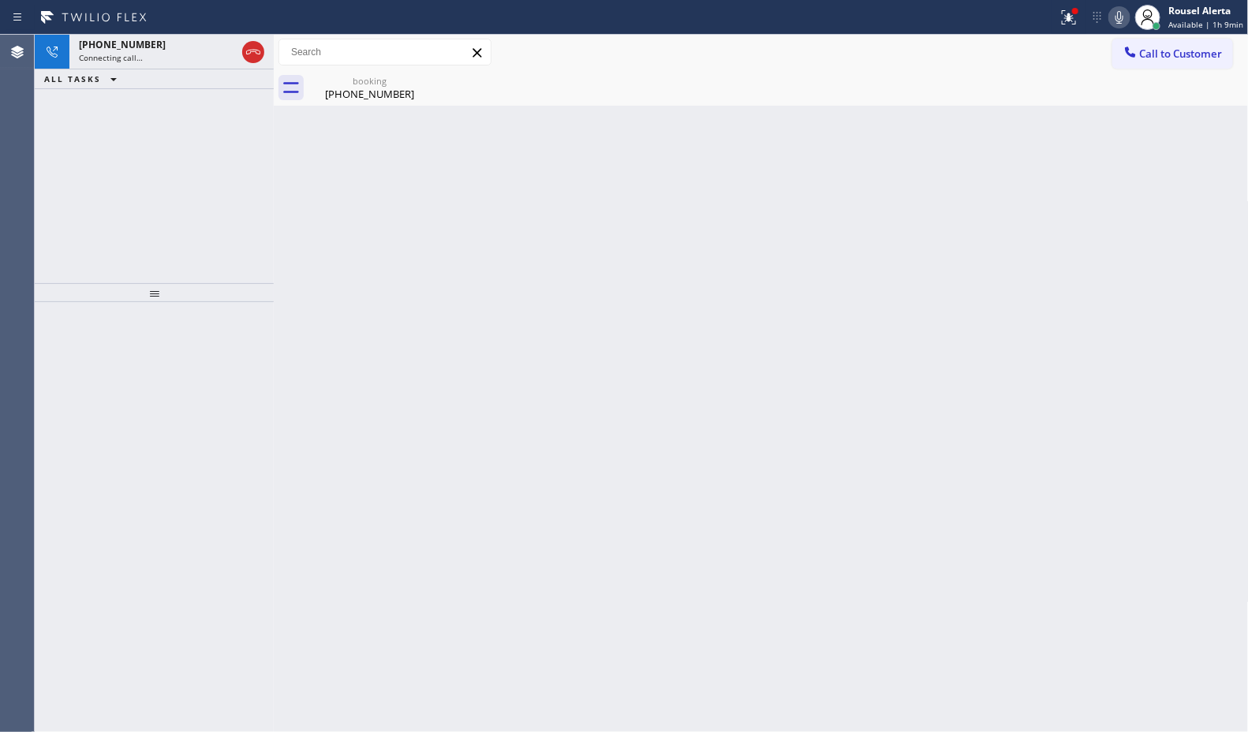
click at [140, 52] on span "Connecting call…" at bounding box center [111, 57] width 64 height 11
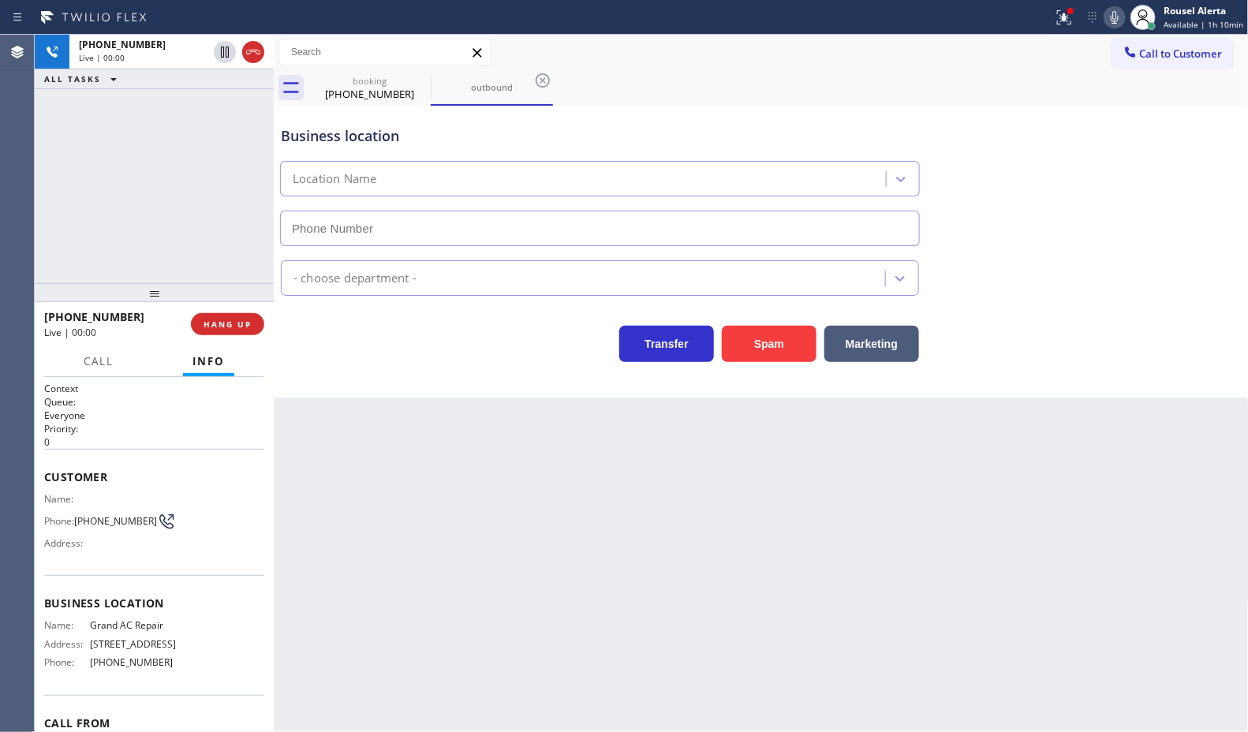
type input "[PHONE_NUMBER]"
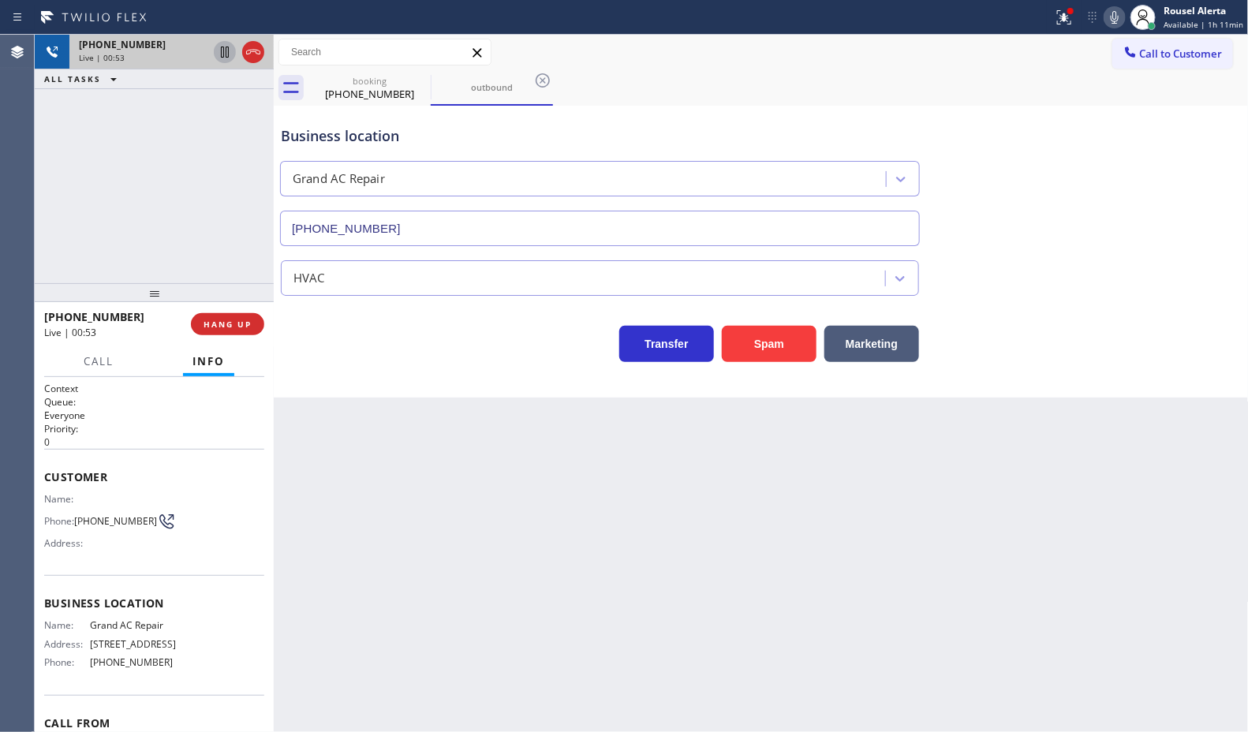
click at [223, 53] on icon at bounding box center [225, 52] width 8 height 11
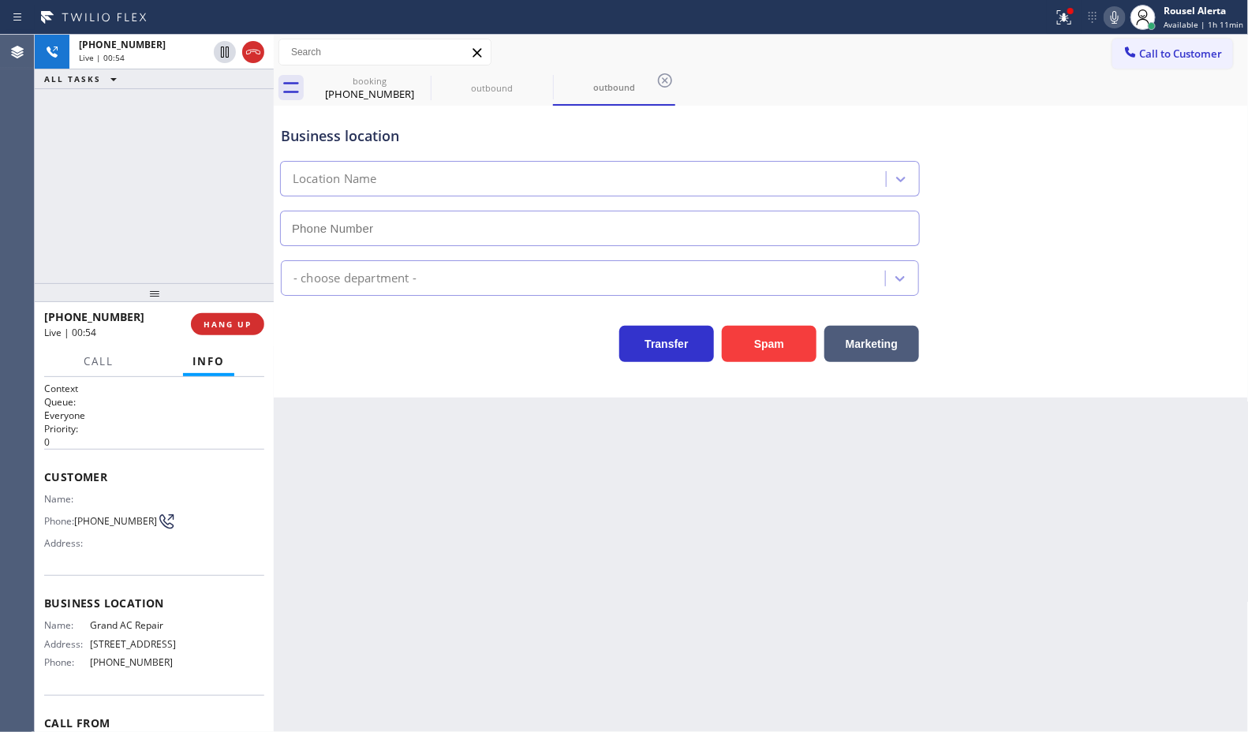
type input "[PHONE_NUMBER]"
click at [1113, 8] on icon at bounding box center [1114, 17] width 19 height 19
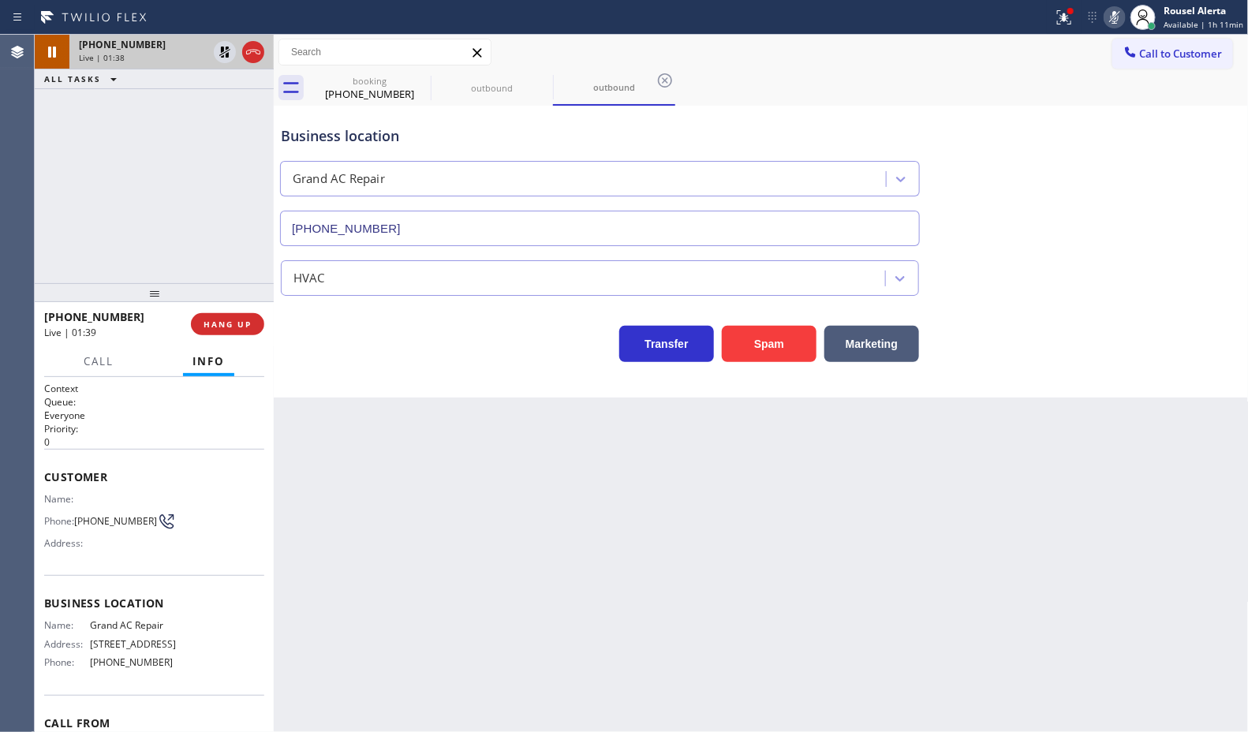
click at [211, 65] on div at bounding box center [239, 52] width 57 height 35
click at [218, 60] on icon at bounding box center [224, 52] width 19 height 19
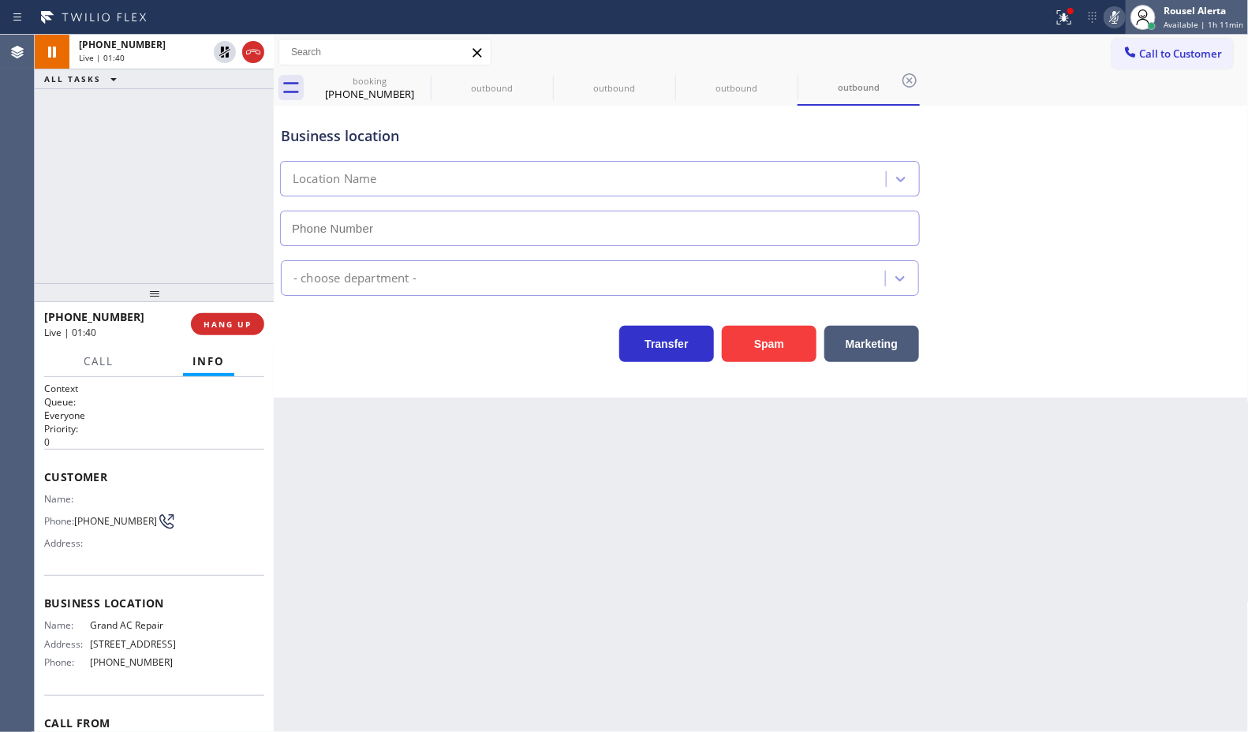
type input "[PHONE_NUMBER]"
click at [1120, 16] on icon at bounding box center [1114, 17] width 19 height 19
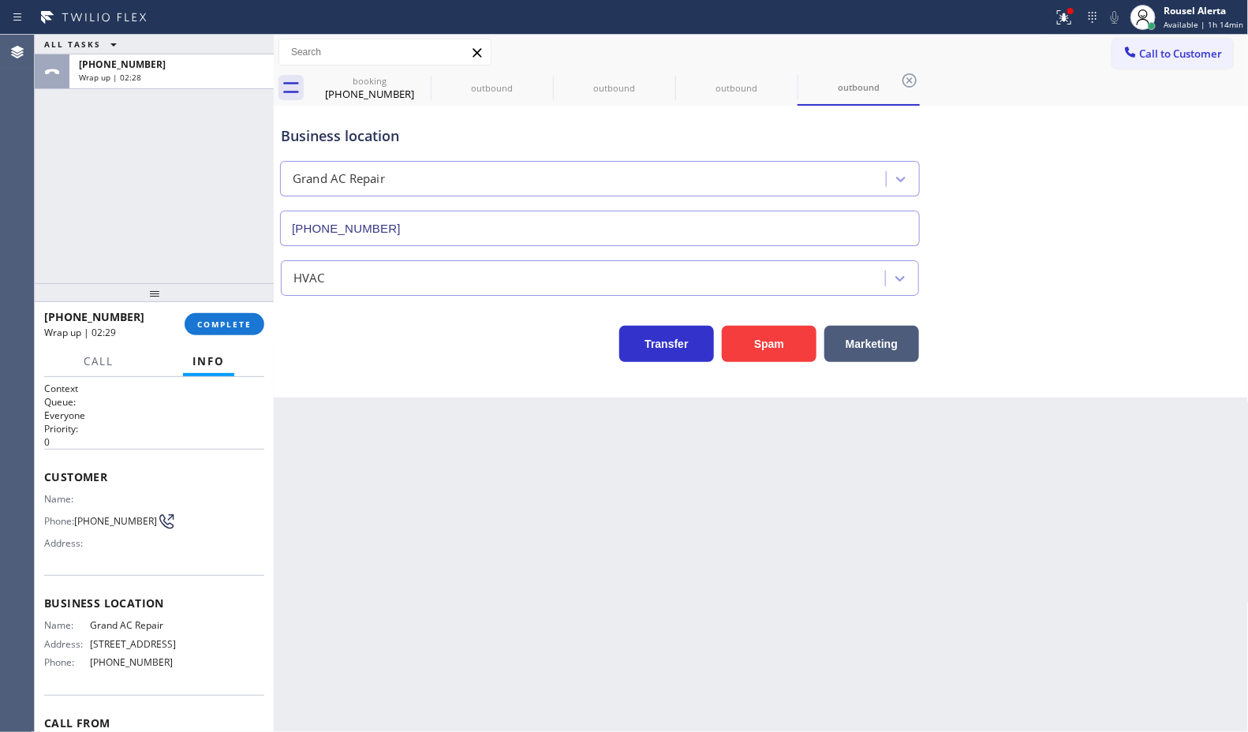
click at [219, 340] on div "+17867626505 Wrap up | 02:29 COMPLETE" at bounding box center [154, 324] width 220 height 41
click at [222, 324] on span "COMPLETE" at bounding box center [224, 324] width 54 height 11
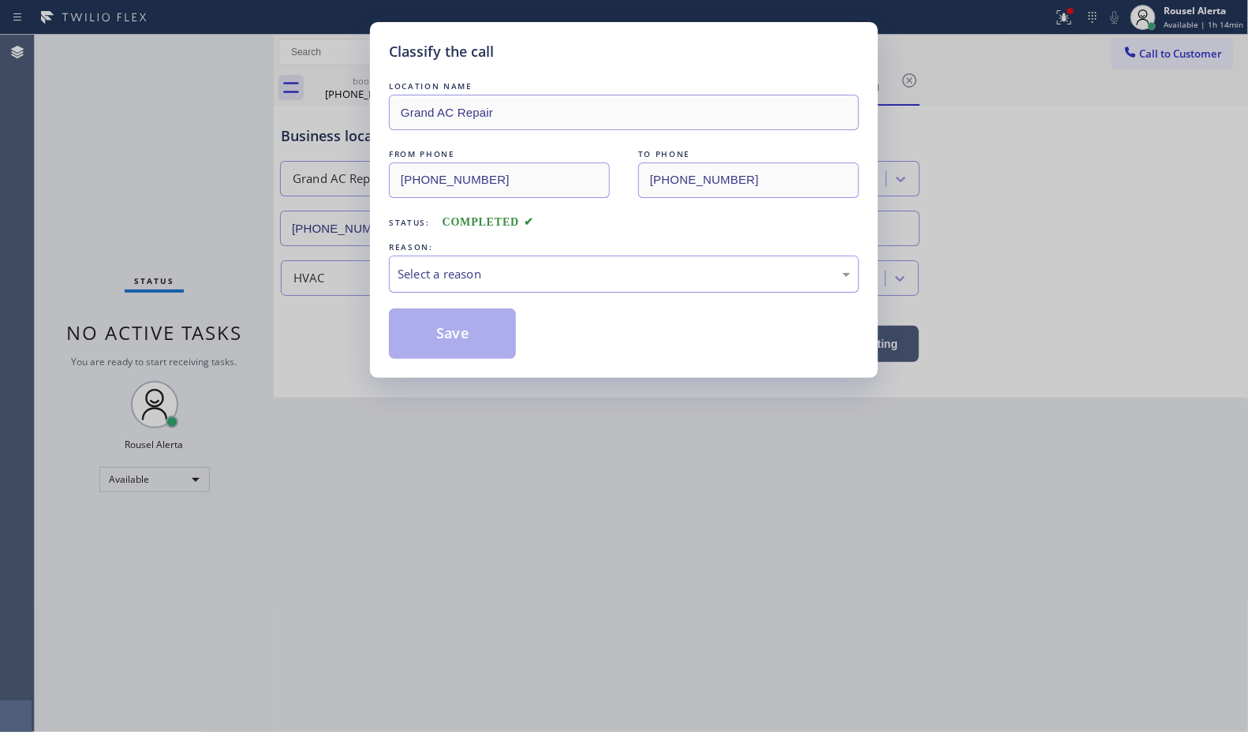
click at [517, 276] on div "Select a reason" at bounding box center [624, 274] width 453 height 18
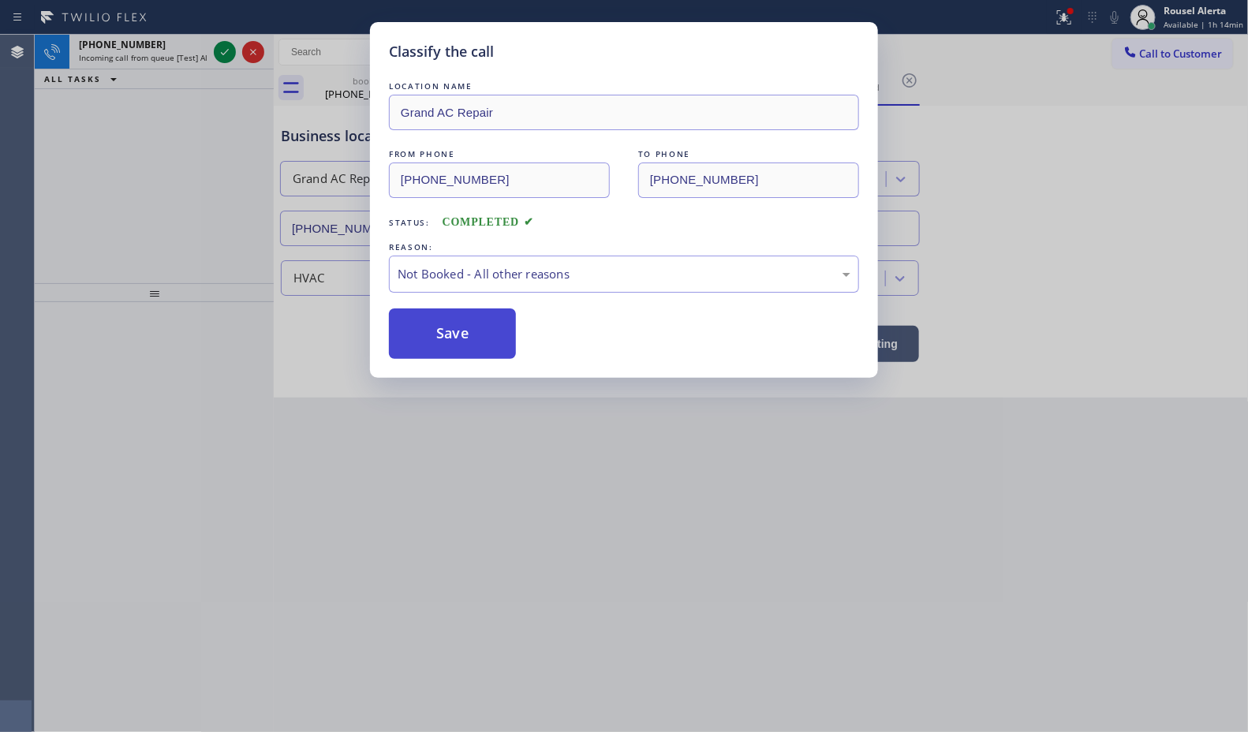
click at [452, 326] on button "Save" at bounding box center [452, 333] width 127 height 50
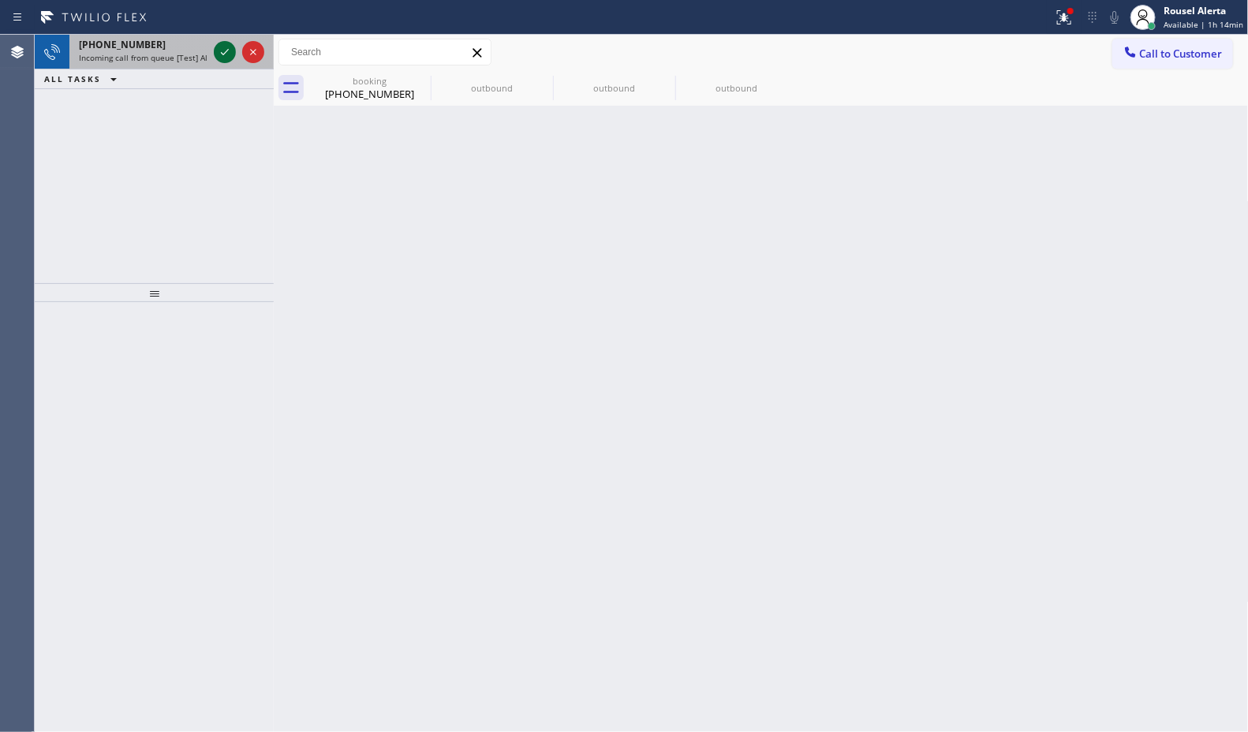
click at [222, 60] on icon at bounding box center [224, 52] width 19 height 19
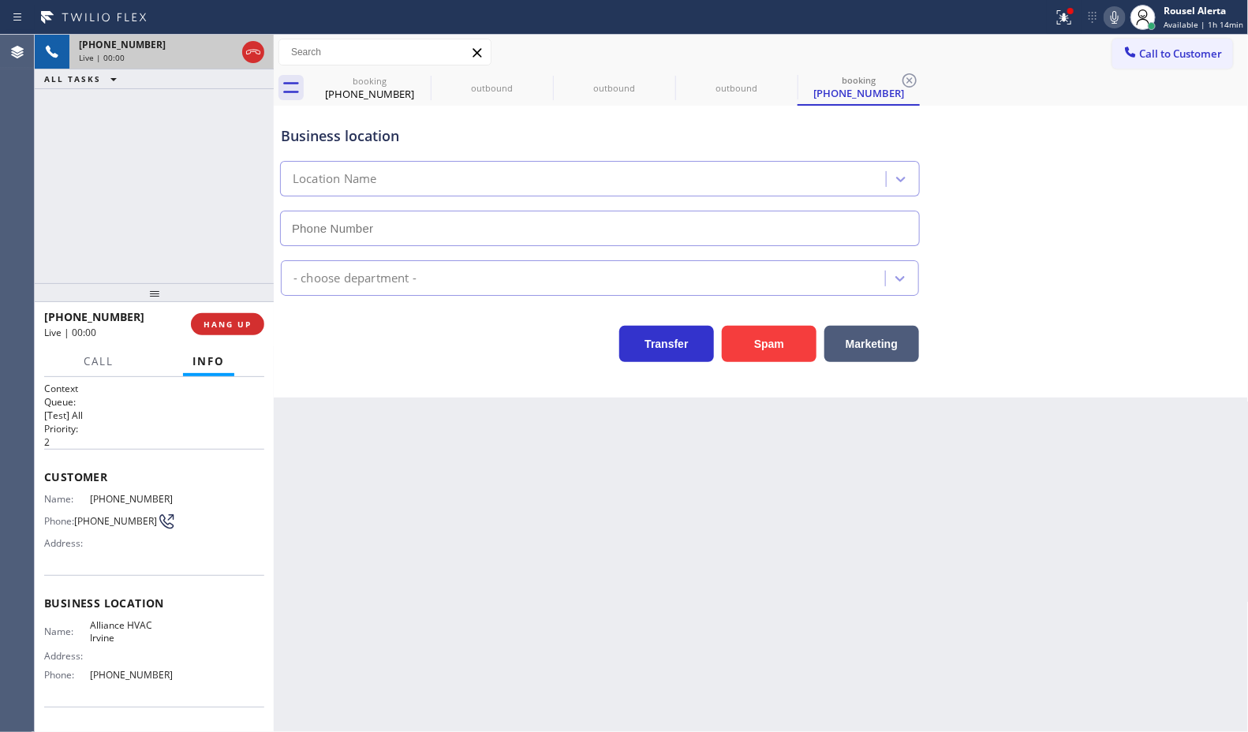
type input "[PHONE_NUMBER]"
click at [230, 324] on span "HANG UP" at bounding box center [227, 324] width 48 height 11
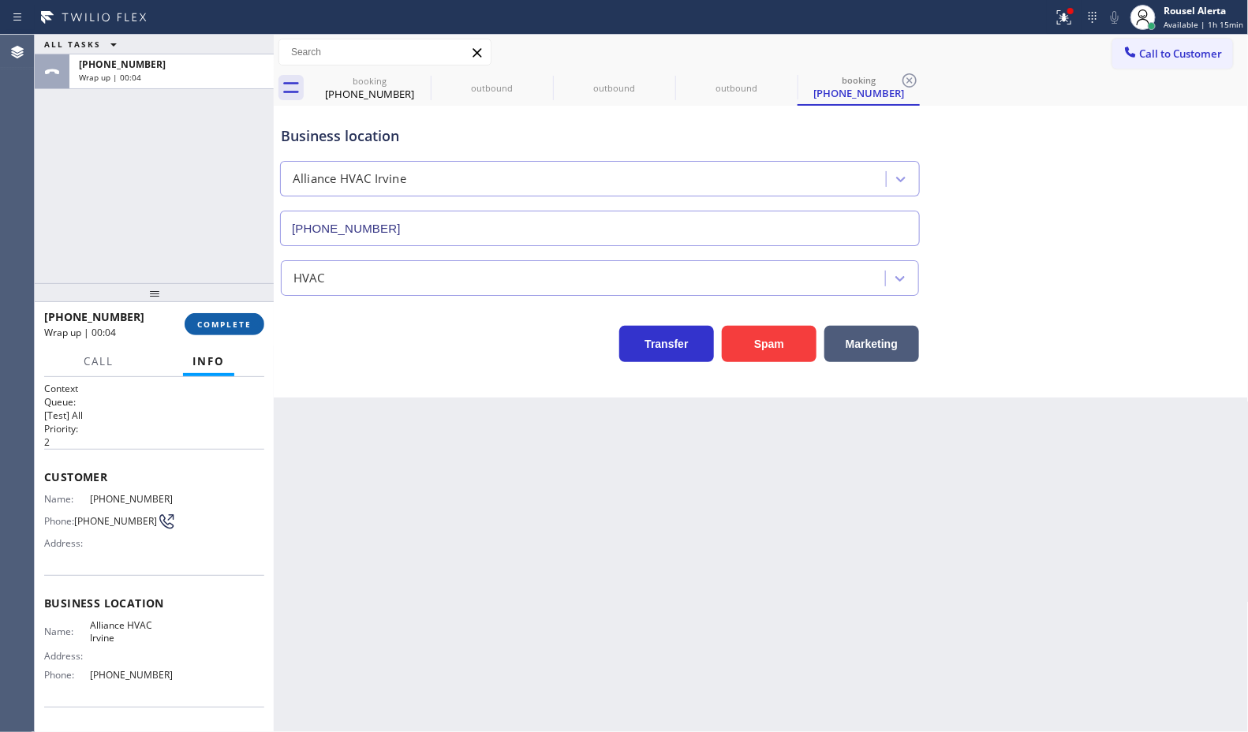
click at [218, 319] on span "COMPLETE" at bounding box center [224, 324] width 54 height 11
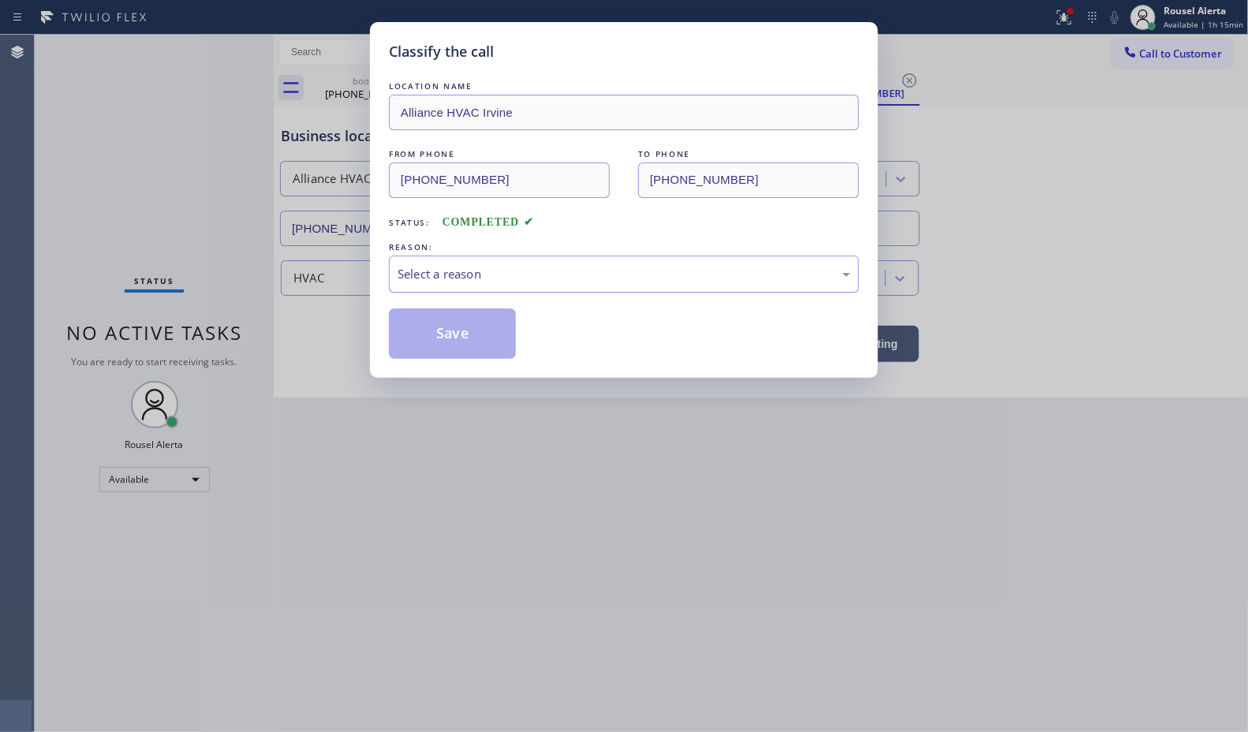
click at [549, 280] on div "Select a reason" at bounding box center [624, 274] width 453 height 18
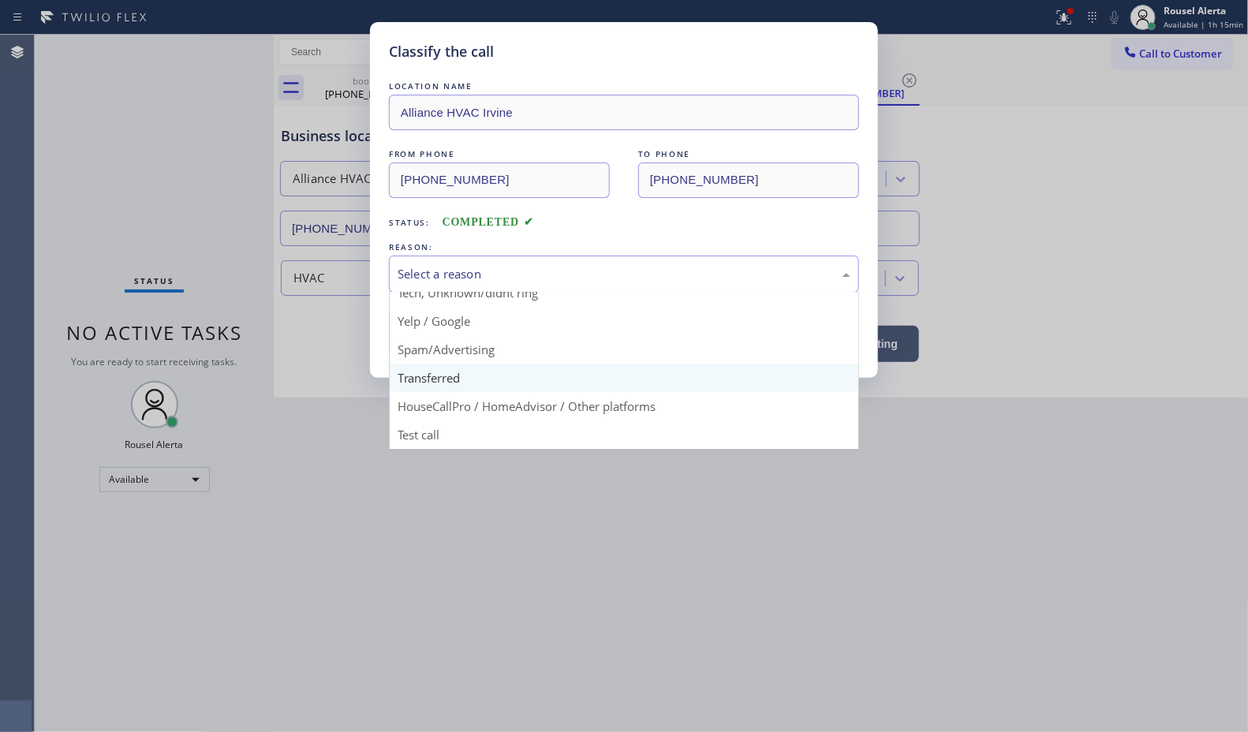
scroll to position [108, 0]
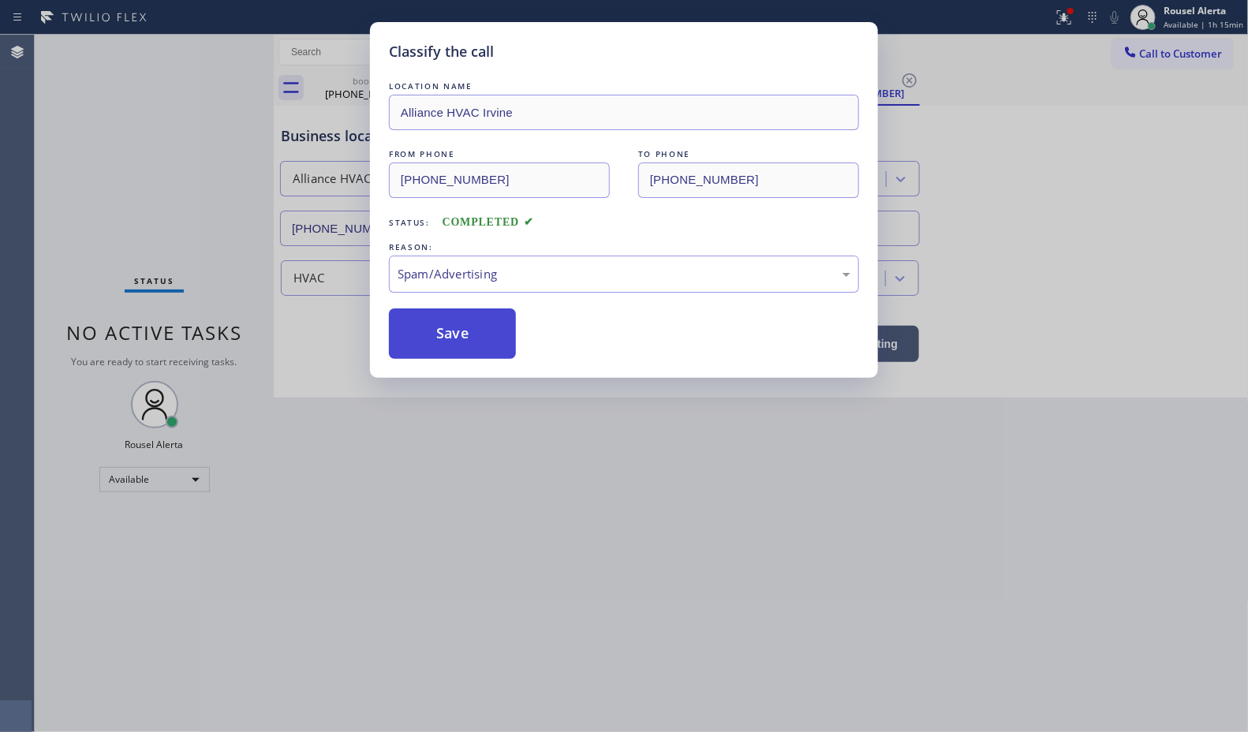
click at [474, 359] on button "Save" at bounding box center [452, 333] width 127 height 50
click at [473, 349] on div "Classify the call LOCATION NAME Next Door Appliance Repair Flushing FROM PHONE …" at bounding box center [641, 383] width 1213 height 697
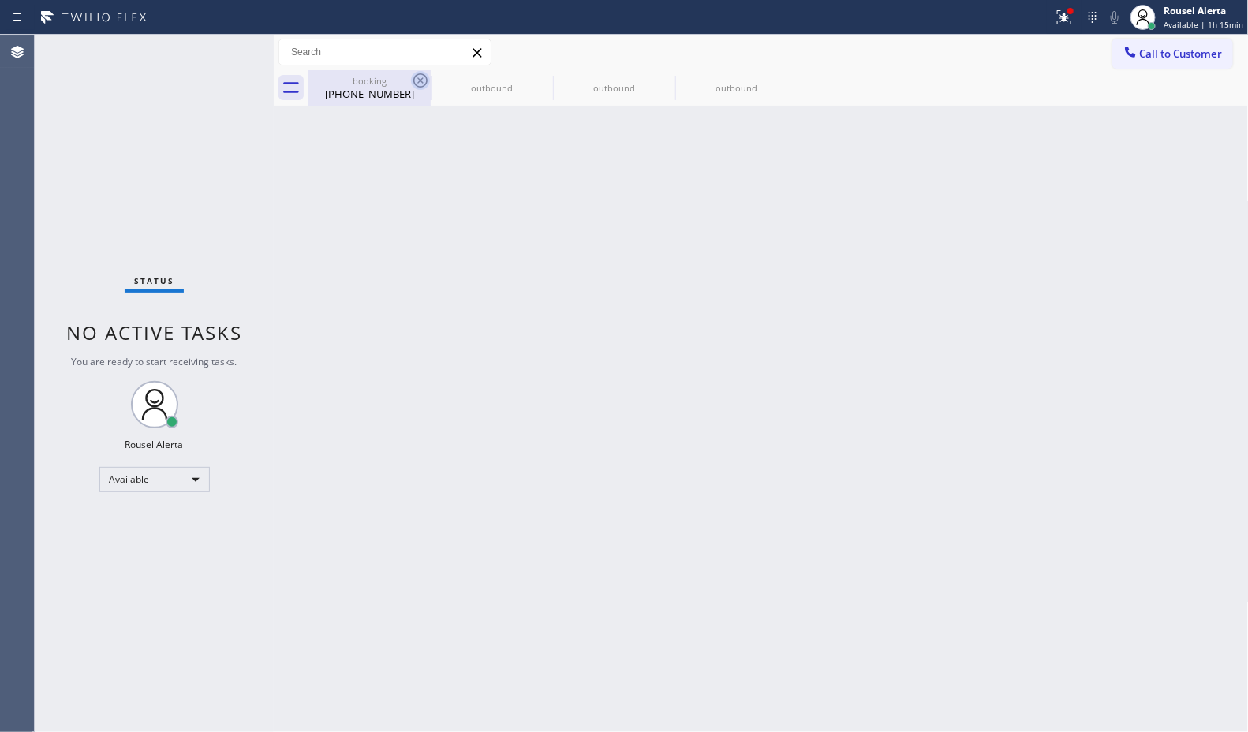
click at [420, 81] on icon at bounding box center [420, 80] width 14 height 14
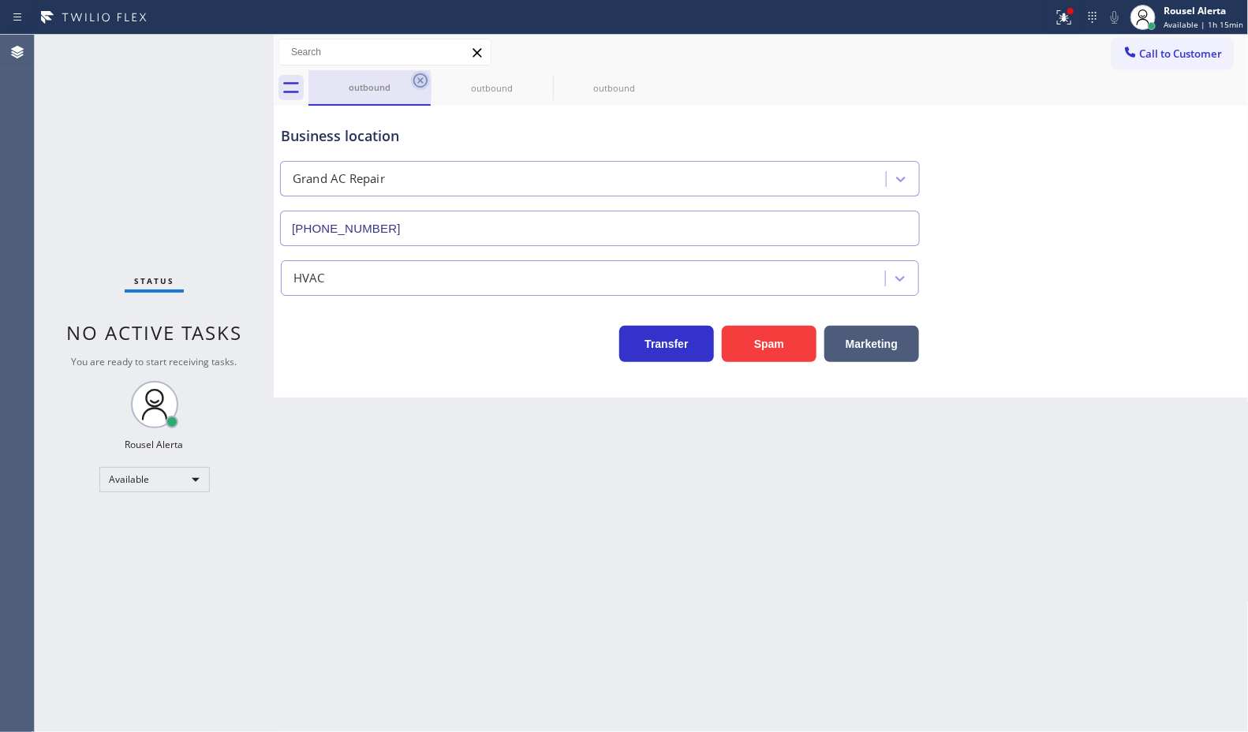
click at [420, 81] on icon at bounding box center [420, 80] width 19 height 19
click at [0, 0] on icon at bounding box center [0, 0] width 0 height 0
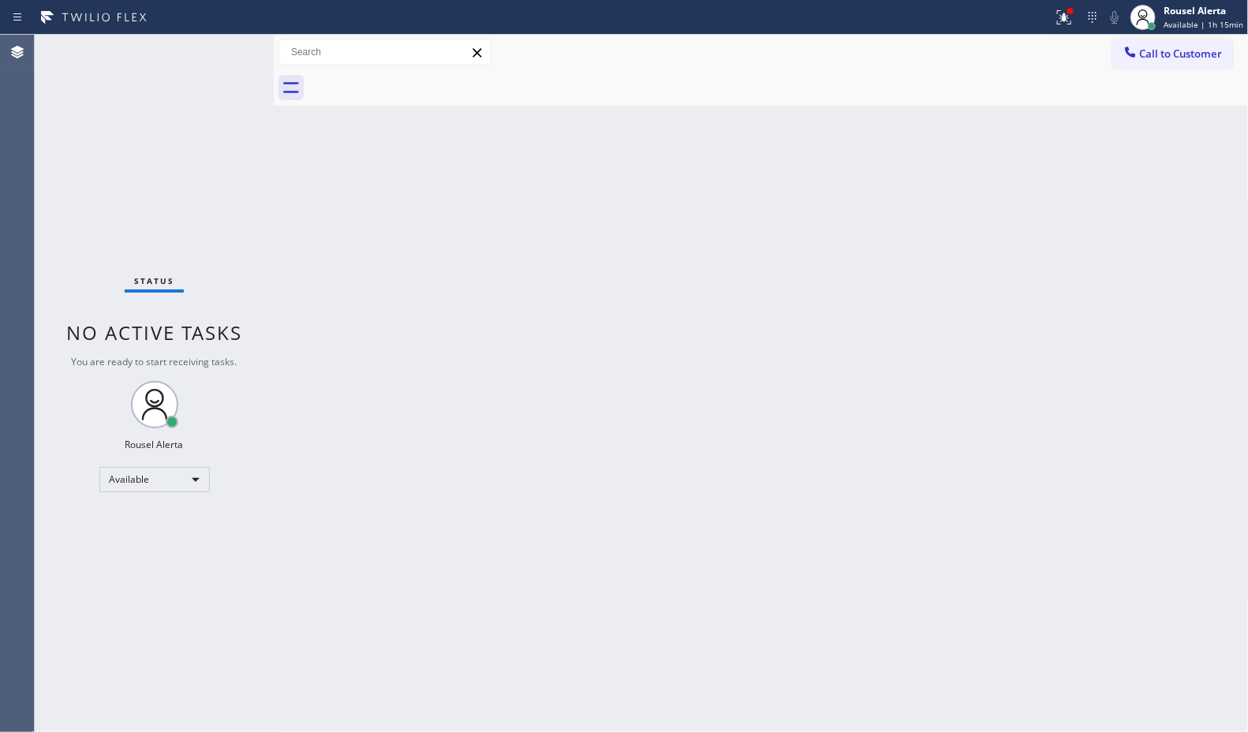
click at [418, 85] on div at bounding box center [778, 87] width 940 height 35
click at [432, 272] on div "Back to Dashboard Change Sender ID Customers Technicians Select a contact Outbo…" at bounding box center [761, 383] width 975 height 697
click at [1070, 22] on icon at bounding box center [1064, 17] width 19 height 19
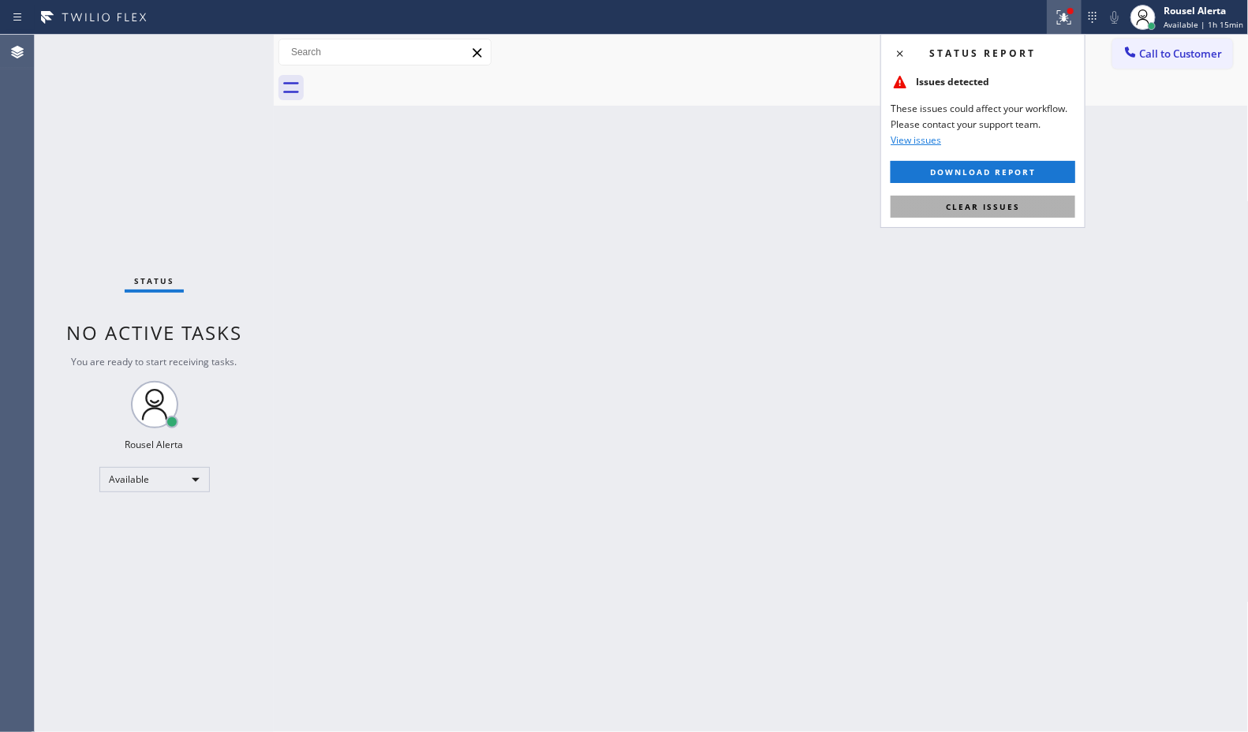
click at [1036, 207] on button "Clear issues" at bounding box center [982, 207] width 185 height 22
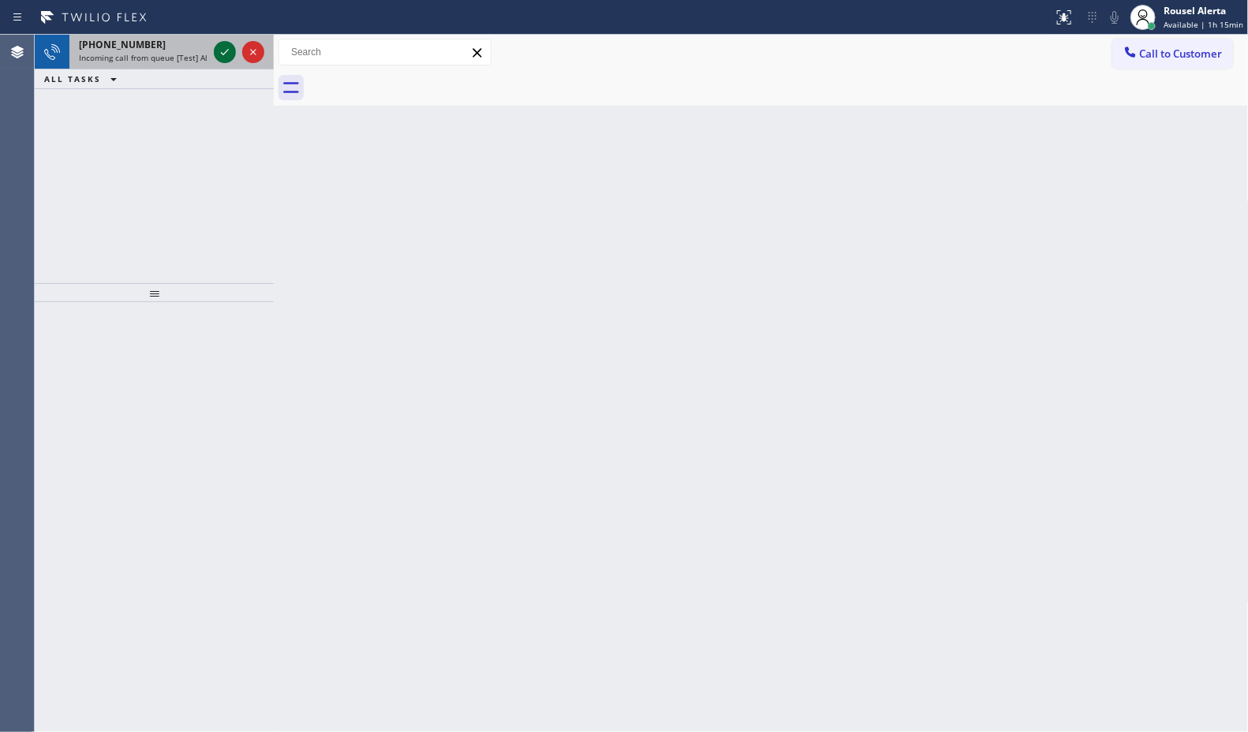
click at [218, 54] on icon at bounding box center [224, 52] width 19 height 19
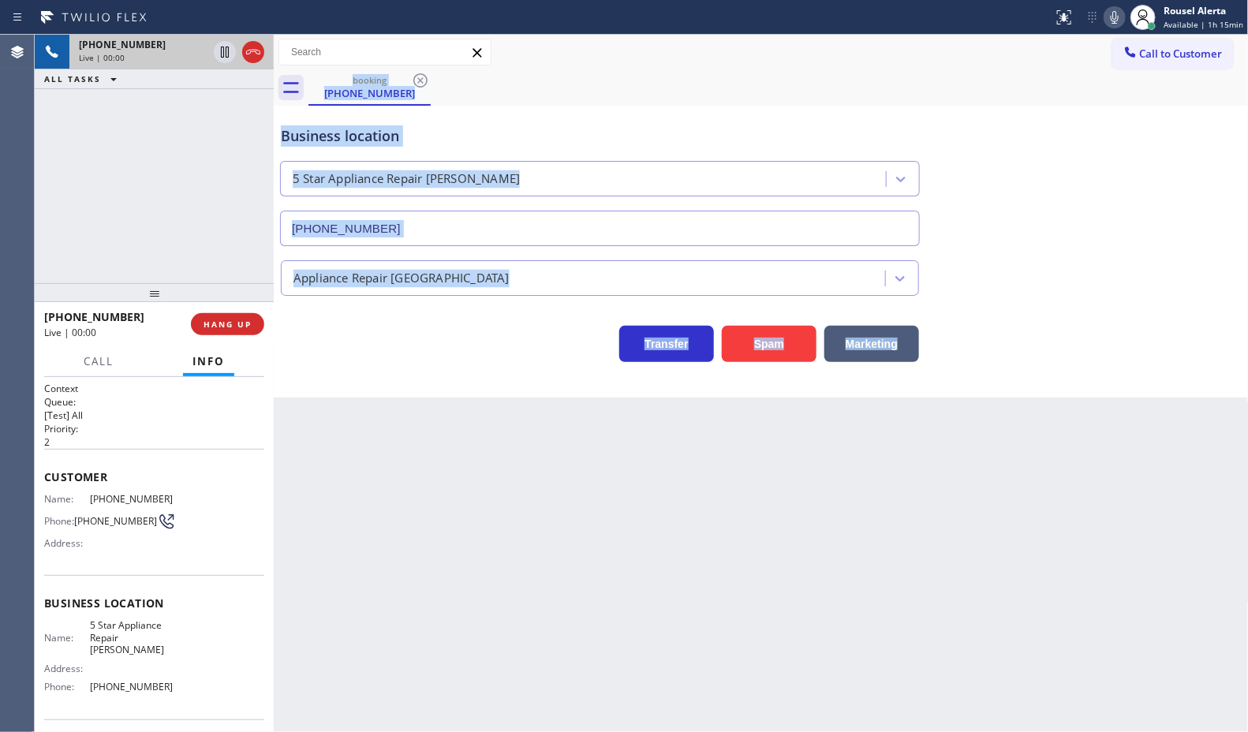
type input "(754) 254-1553"
click at [763, 348] on button "Spam" at bounding box center [769, 344] width 95 height 36
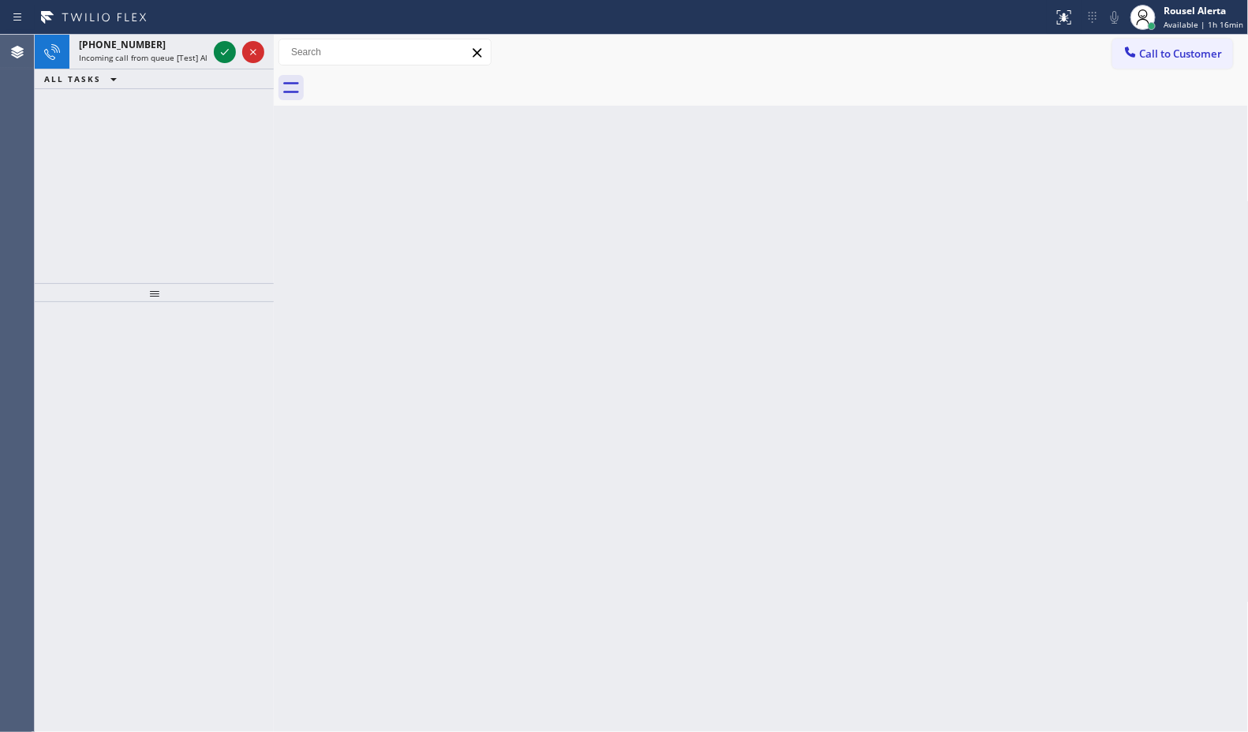
drag, startPoint x: 217, startPoint y: 69, endPoint x: 225, endPoint y: 65, distance: 8.8
click at [219, 69] on div "ALL TASKS ALL TASKS ACTIVE TASKS TASKS IN WRAP UP" at bounding box center [154, 79] width 239 height 20
click at [218, 51] on icon at bounding box center [224, 52] width 19 height 19
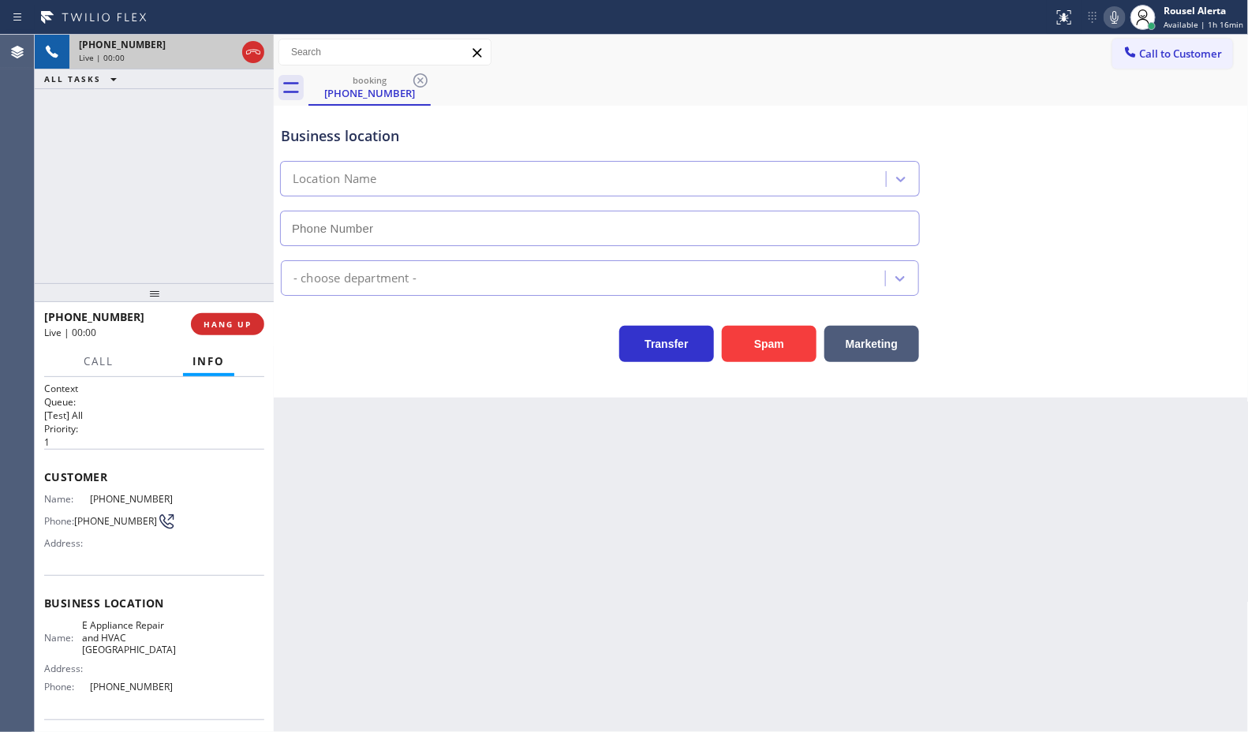
type input "(929) 345-3135"
click at [779, 360] on button "Spam" at bounding box center [769, 344] width 95 height 36
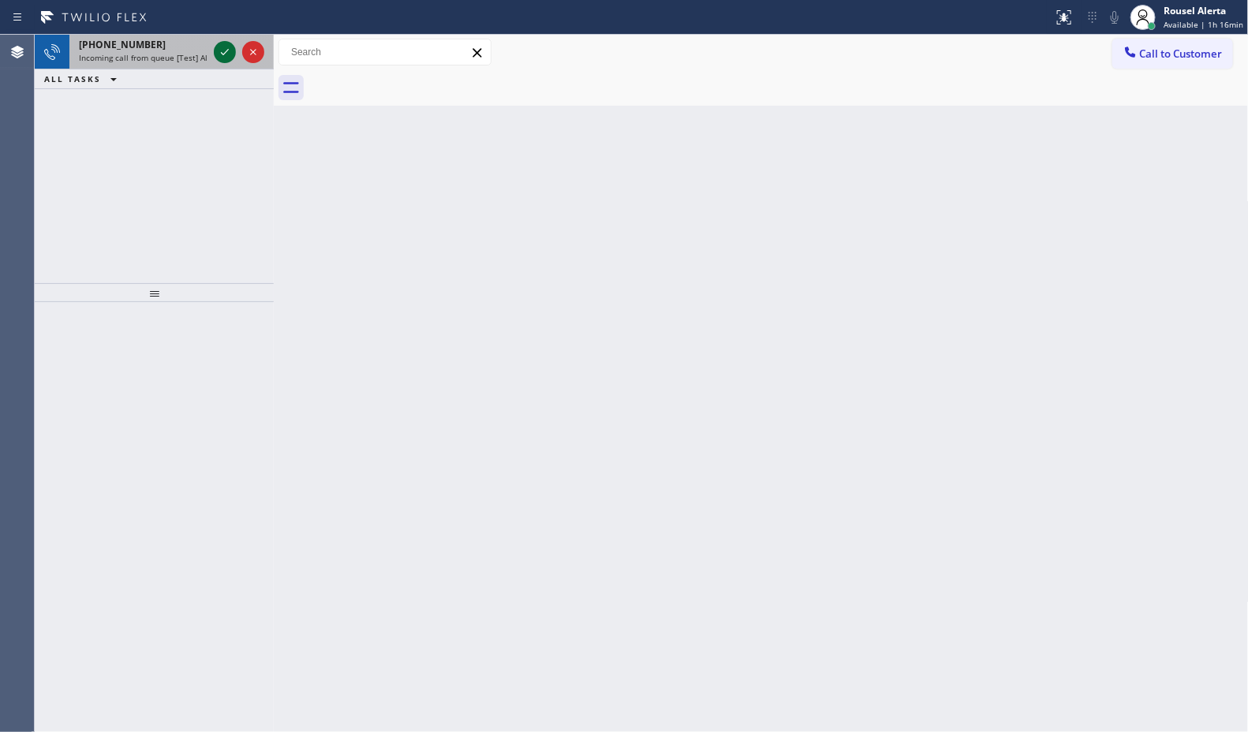
click at [214, 51] on div at bounding box center [225, 52] width 22 height 19
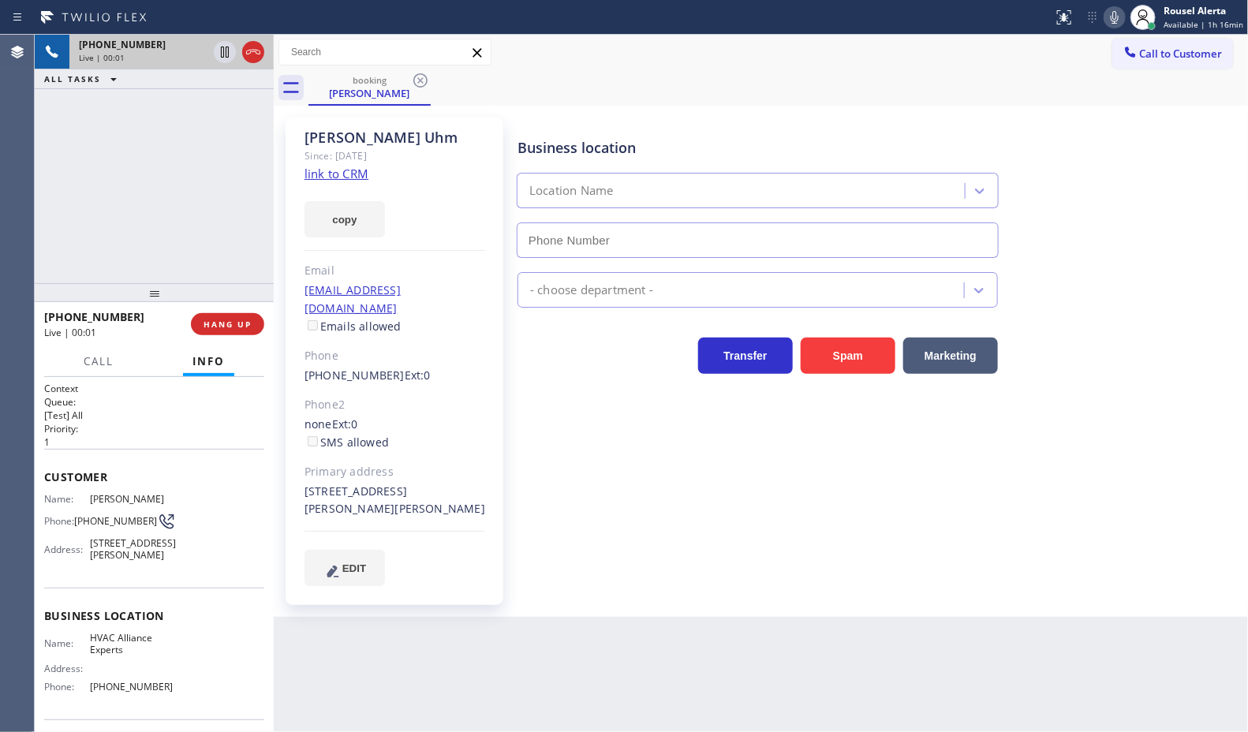
type input "[PHONE_NUMBER]"
click at [353, 174] on link "link to CRM" at bounding box center [336, 174] width 64 height 16
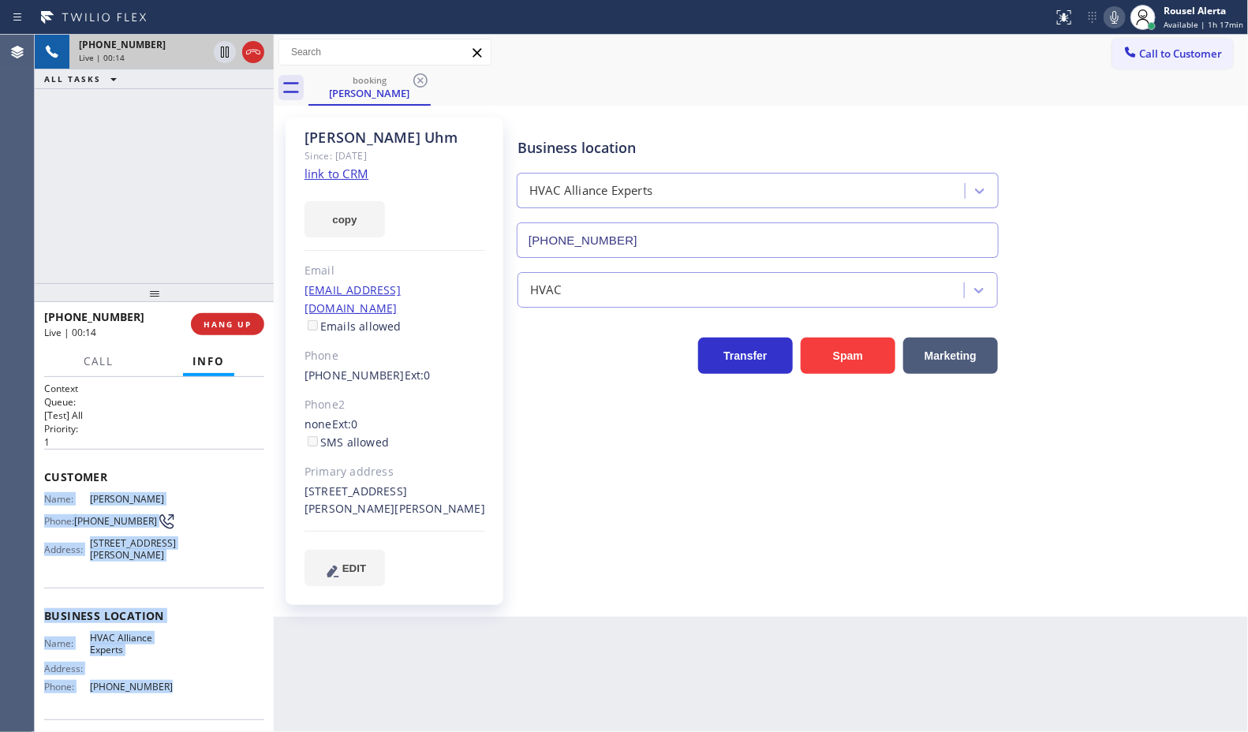
drag, startPoint x: 40, startPoint y: 490, endPoint x: 181, endPoint y: 696, distance: 249.6
click at [184, 698] on div "Context Queue: [Test] All Priority: 1 Customer Name: Mike Uhm Phone: (562) 400-…" at bounding box center [154, 554] width 239 height 355
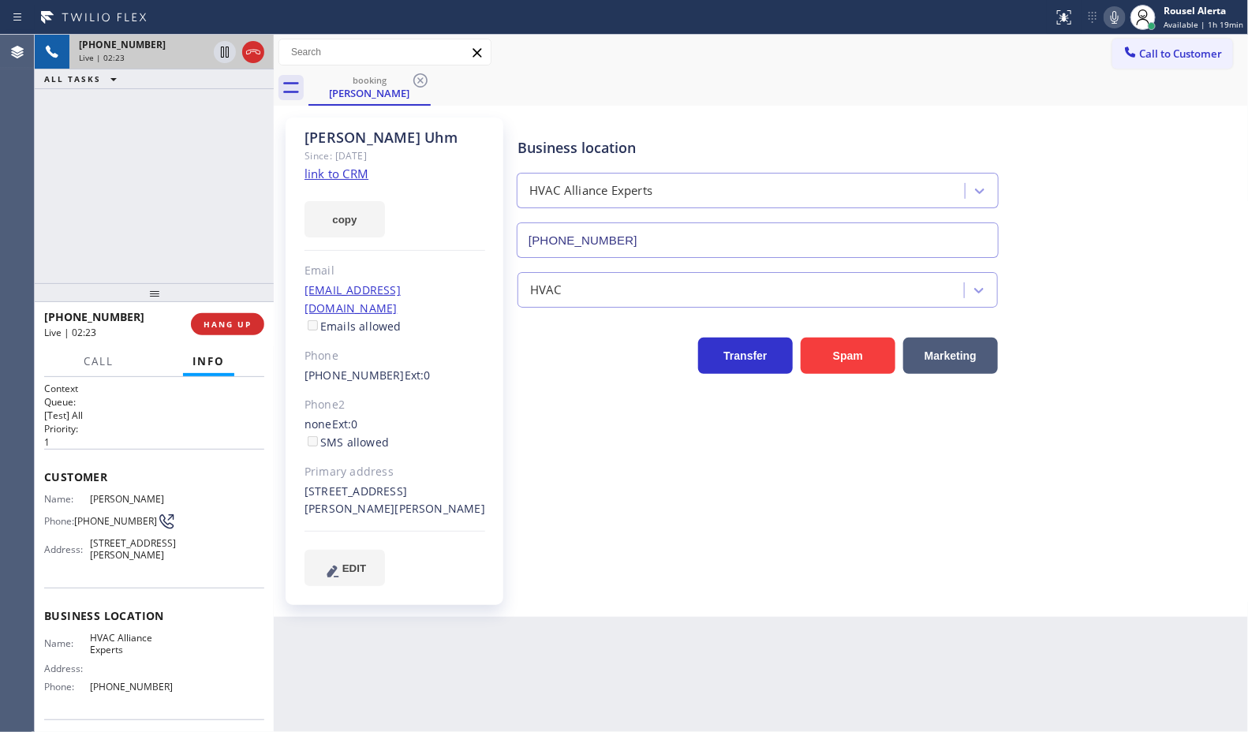
drag, startPoint x: 184, startPoint y: 135, endPoint x: 217, endPoint y: 80, distance: 63.7
click at [184, 136] on div "+15624007854 Live | 02:23 ALL TASKS ALL TASKS ACTIVE TASKS TASKS IN WRAP UP" at bounding box center [154, 159] width 239 height 248
click at [535, 656] on div "Back to Dashboard Change Sender ID Customers Technicians Select a contact Outbo…" at bounding box center [761, 383] width 975 height 697
click at [190, 214] on div "+15624007854 Live | 02:27 ALL TASKS ALL TASKS ACTIVE TASKS TASKS IN WRAP UP" at bounding box center [154, 159] width 239 height 248
click at [222, 51] on icon at bounding box center [224, 52] width 19 height 19
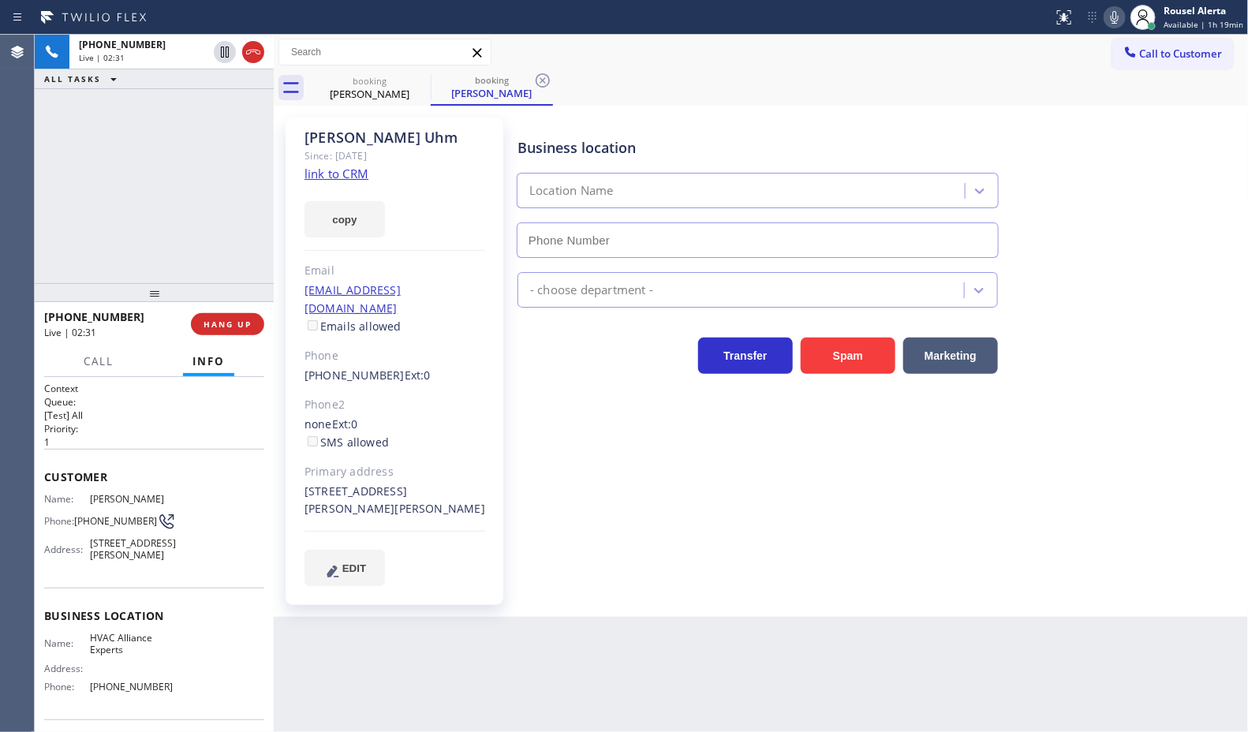
click at [1111, 18] on icon at bounding box center [1114, 17] width 19 height 19
type input "[PHONE_NUMBER]"
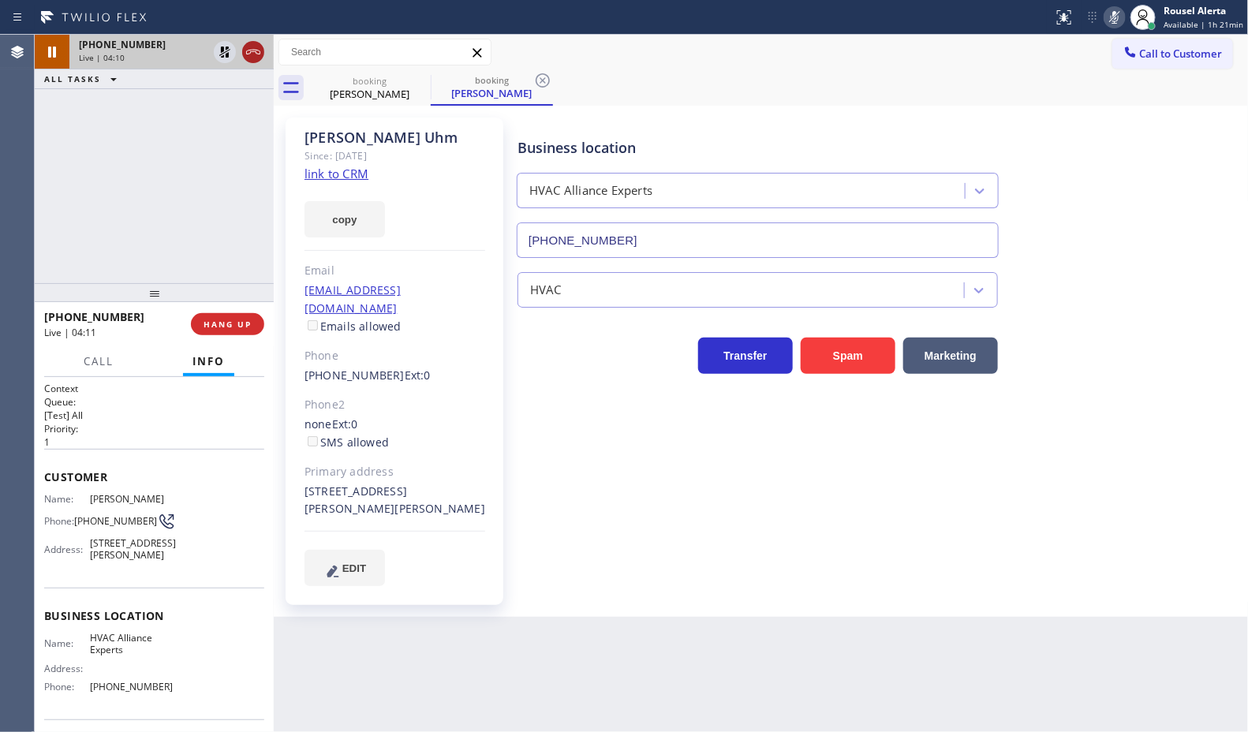
click at [219, 55] on icon at bounding box center [224, 52] width 19 height 19
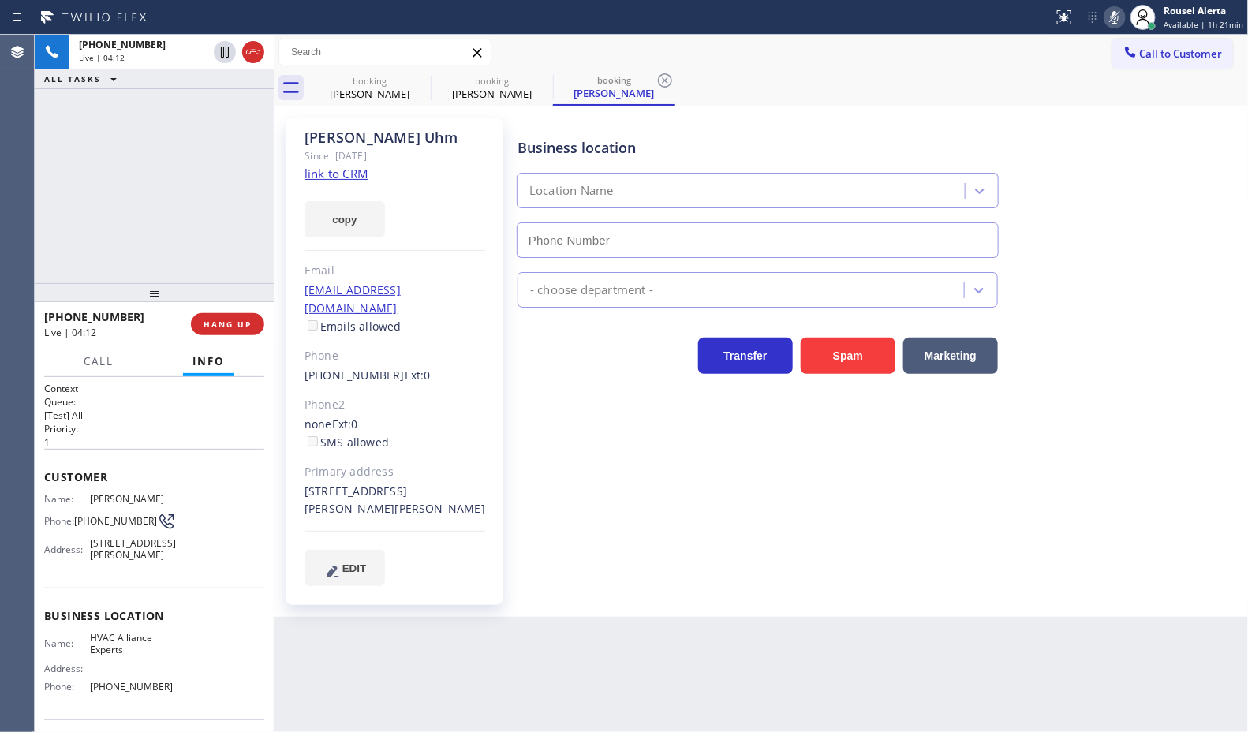
type input "[PHONE_NUMBER]"
click at [1112, 17] on icon at bounding box center [1114, 17] width 19 height 19
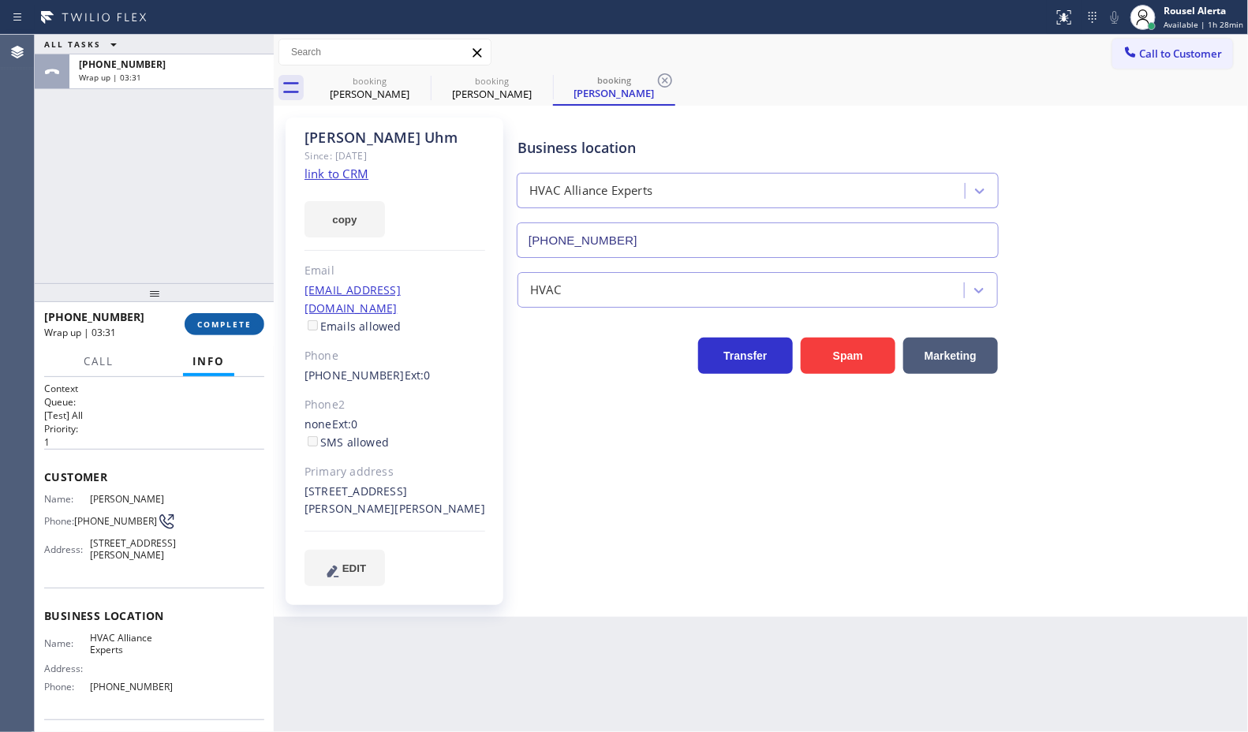
click at [215, 318] on button "COMPLETE" at bounding box center [225, 324] width 80 height 22
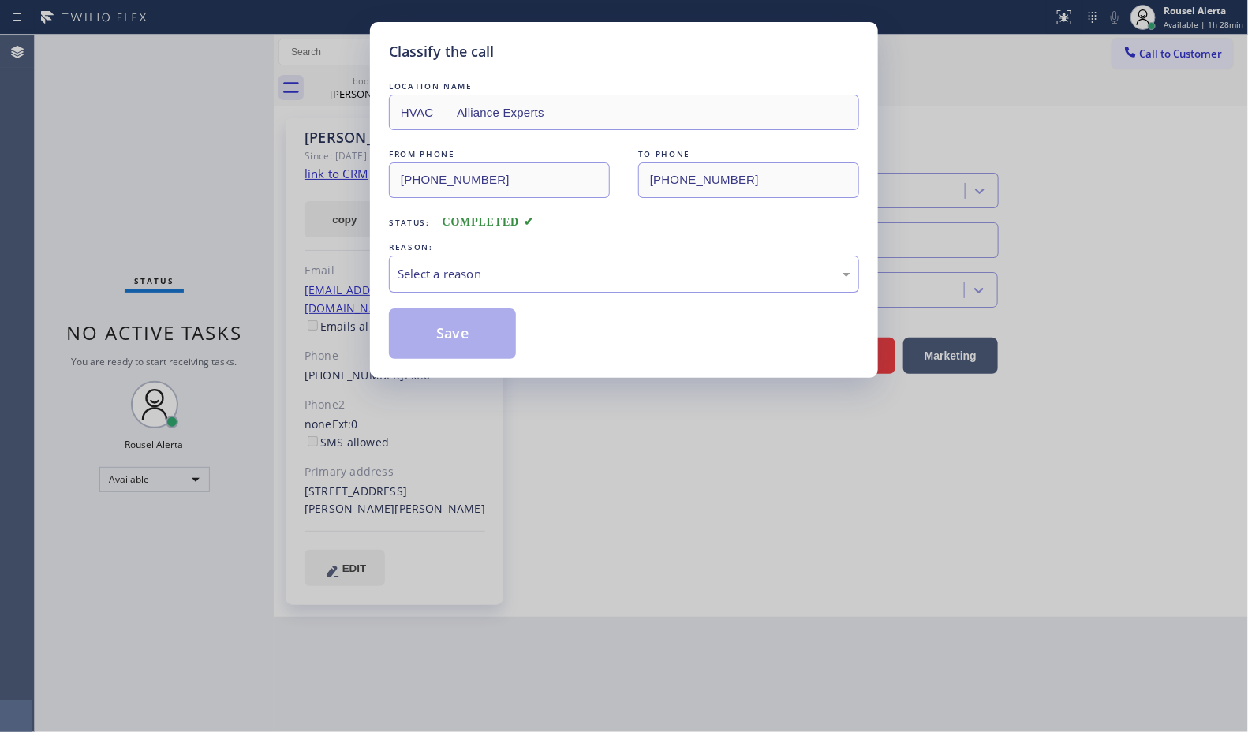
click at [499, 278] on div "Select a reason" at bounding box center [624, 274] width 453 height 18
click at [438, 345] on button "Save" at bounding box center [452, 333] width 127 height 50
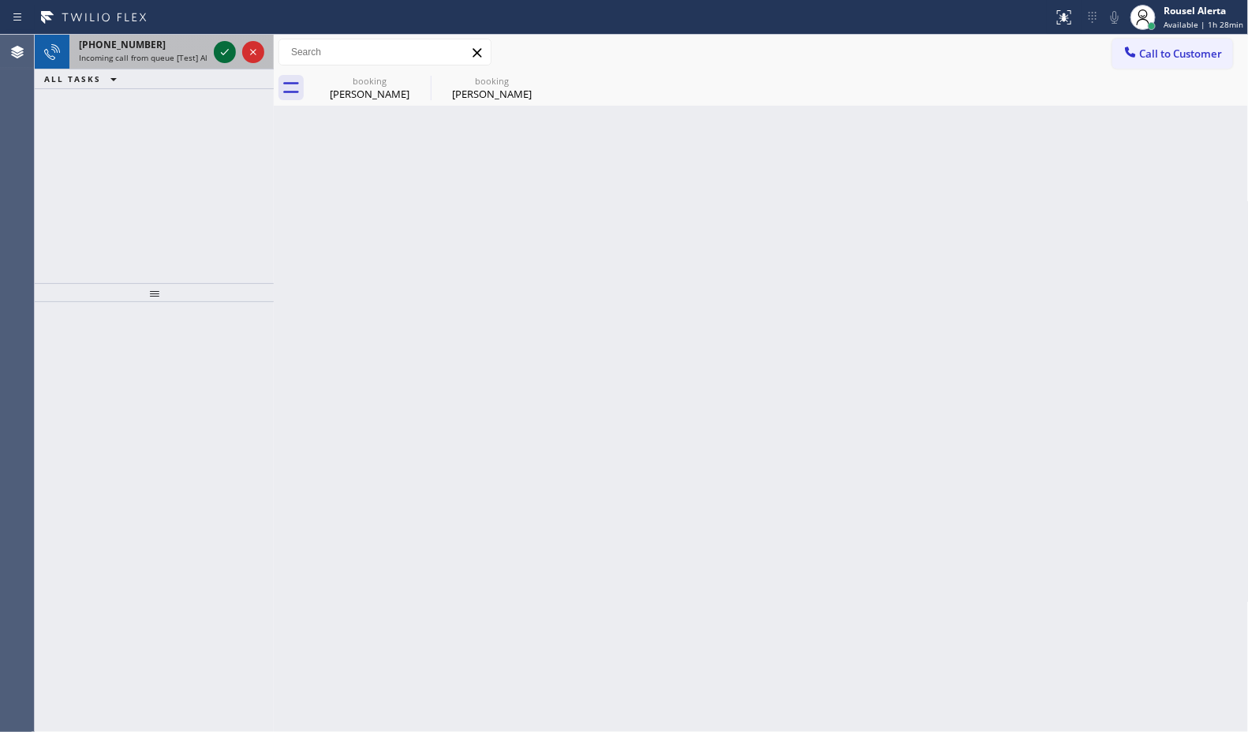
click at [219, 58] on icon at bounding box center [224, 52] width 19 height 19
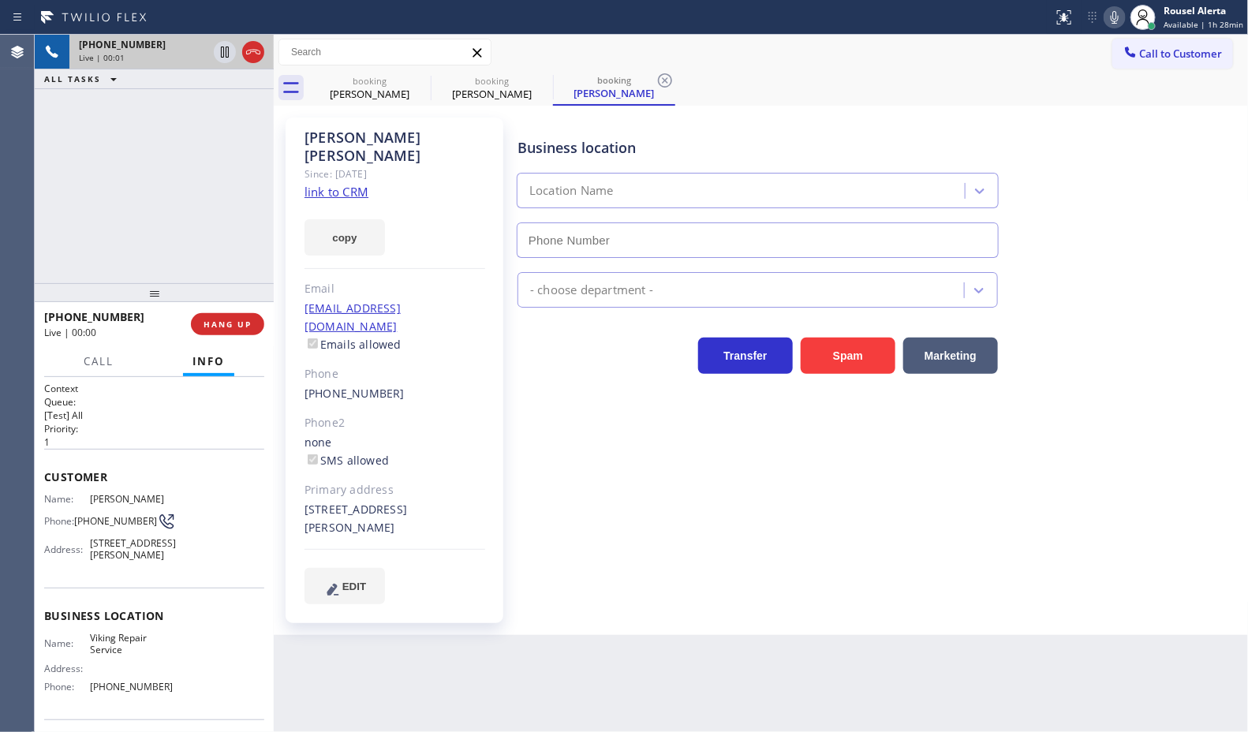
type input "[PHONE_NUMBER]"
click at [334, 184] on link "link to CRM" at bounding box center [336, 192] width 64 height 16
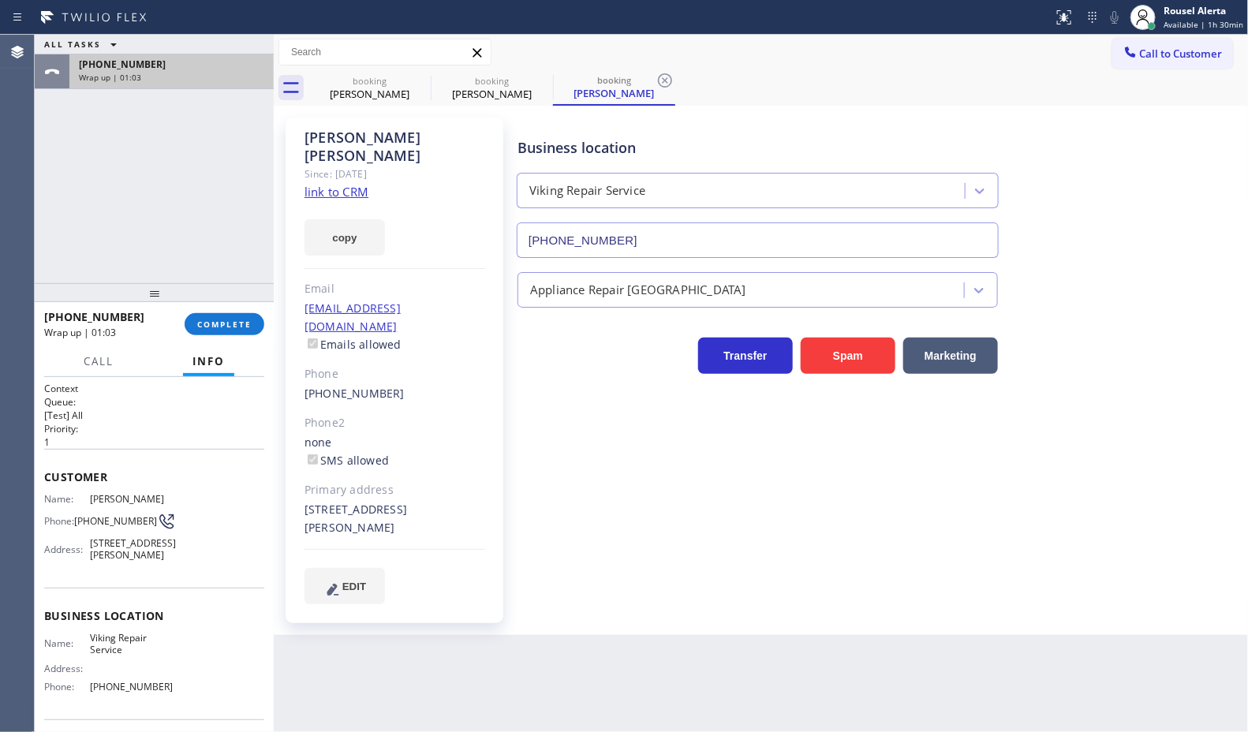
click at [190, 73] on div "Wrap up | 01:03" at bounding box center [171, 77] width 185 height 11
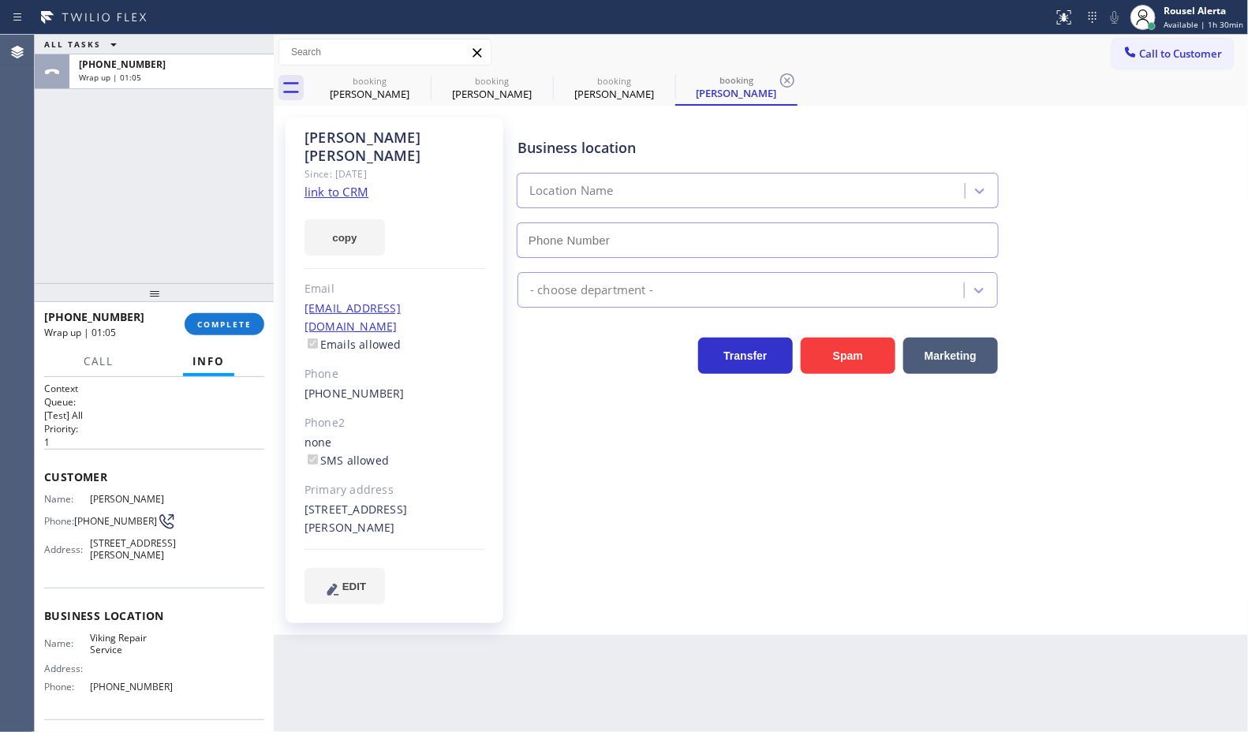
type input "[PHONE_NUMBER]"
click at [129, 177] on div "ALL TASKS ALL TASKS ACTIVE TASKS TASKS IN WRAP UP +17734571586 Wrap up | 01:17" at bounding box center [154, 159] width 239 height 248
click at [213, 332] on button "COMPLETE" at bounding box center [225, 324] width 80 height 22
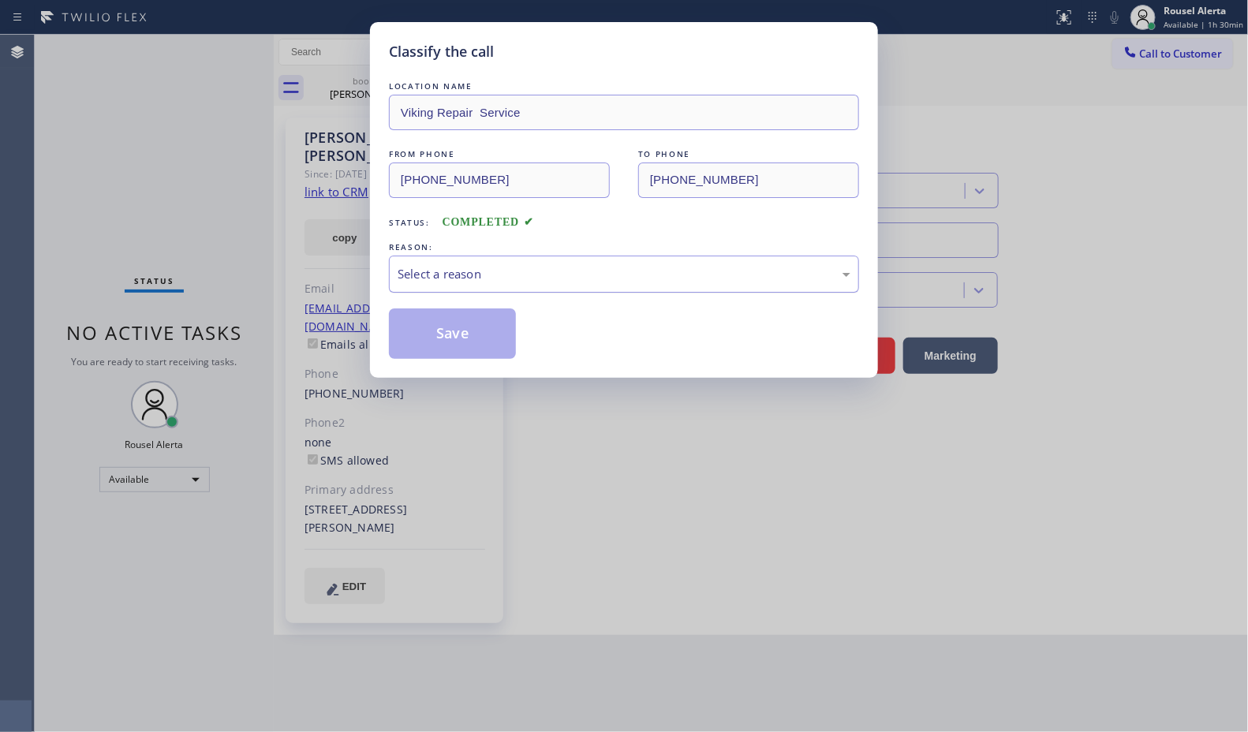
click at [435, 280] on div "Select a reason" at bounding box center [624, 274] width 453 height 18
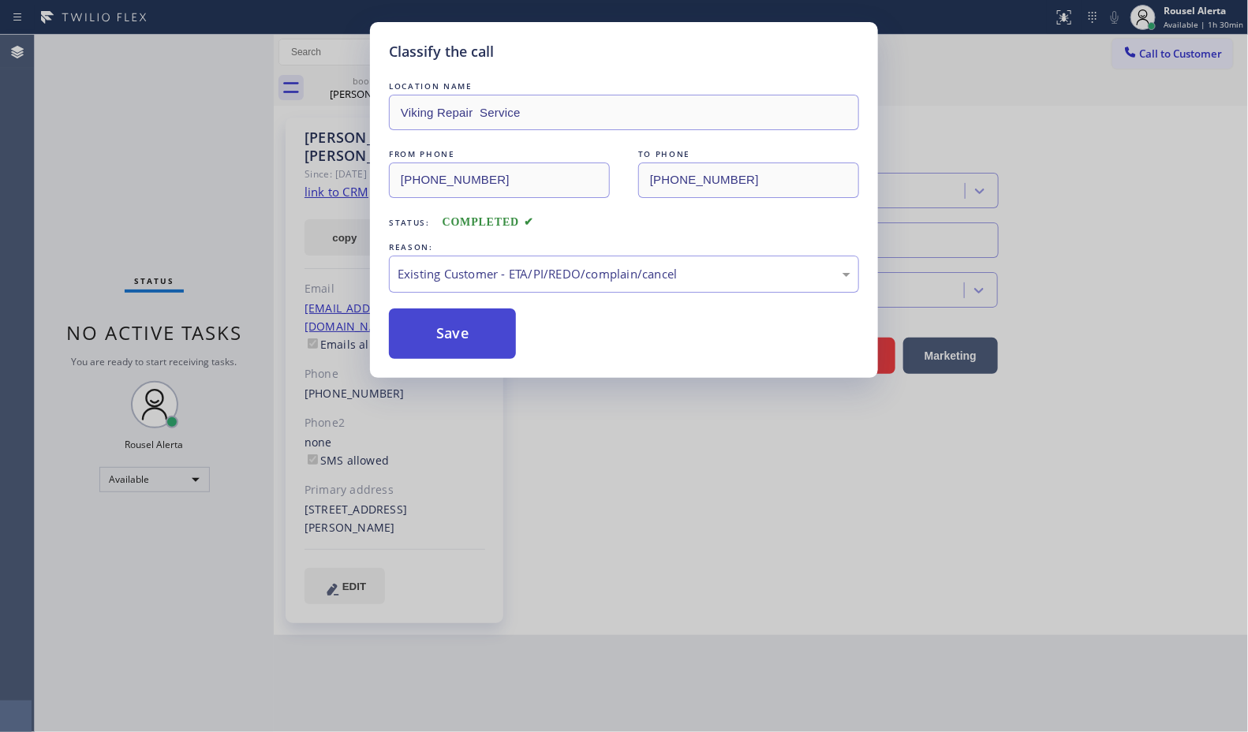
click at [468, 337] on button "Save" at bounding box center [452, 333] width 127 height 50
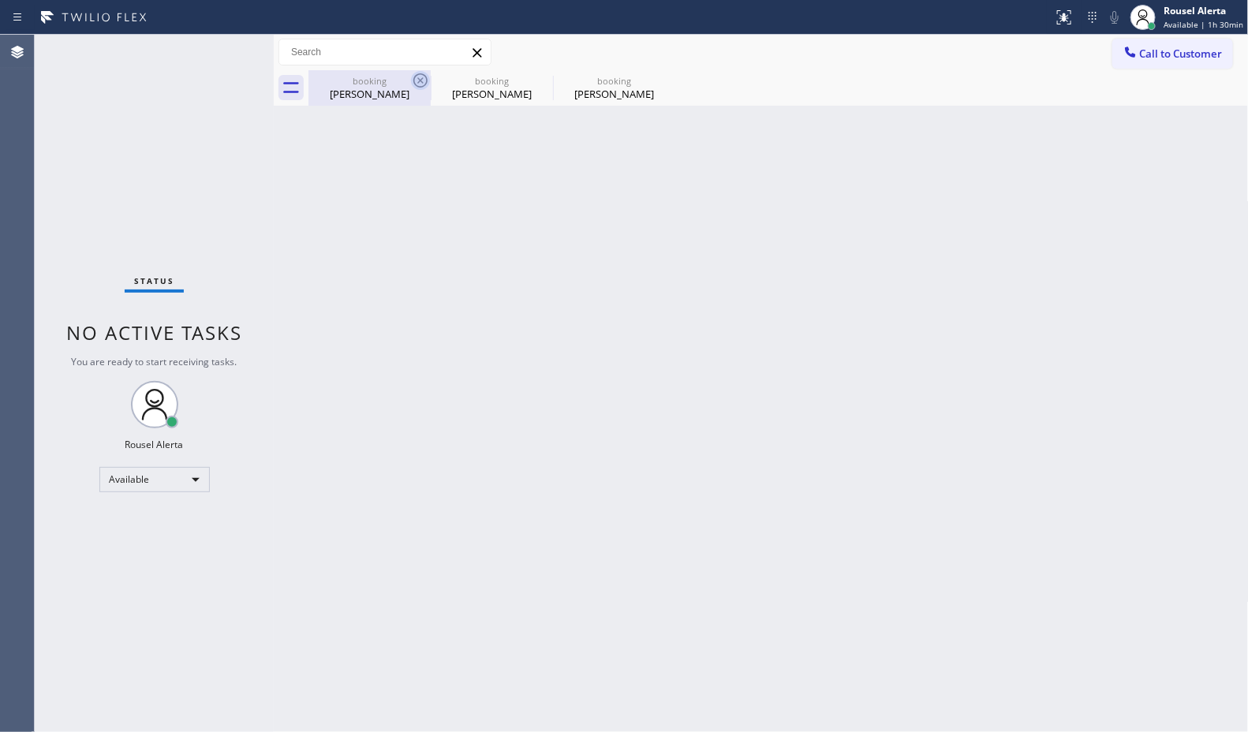
click at [420, 84] on icon at bounding box center [420, 80] width 19 height 19
type input "[PHONE_NUMBER]"
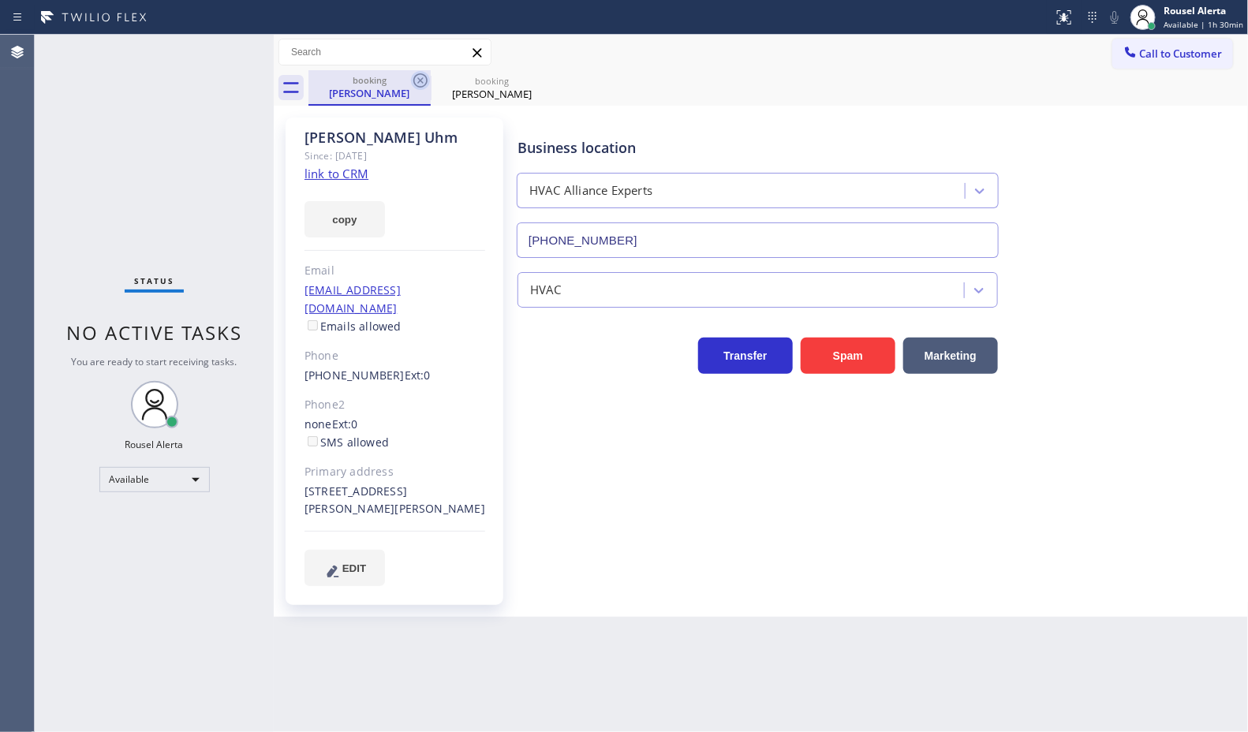
click at [422, 84] on icon at bounding box center [420, 80] width 19 height 19
type input "[PHONE_NUMBER]"
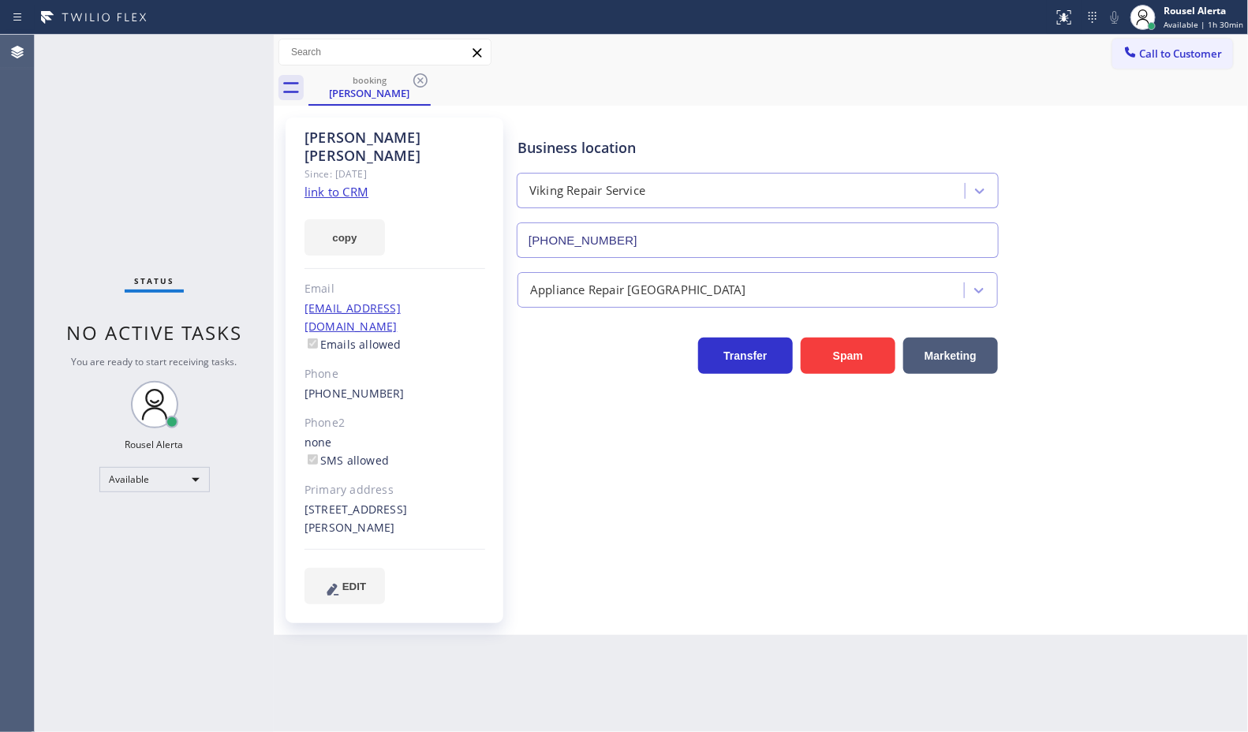
click at [422, 84] on icon at bounding box center [420, 80] width 19 height 19
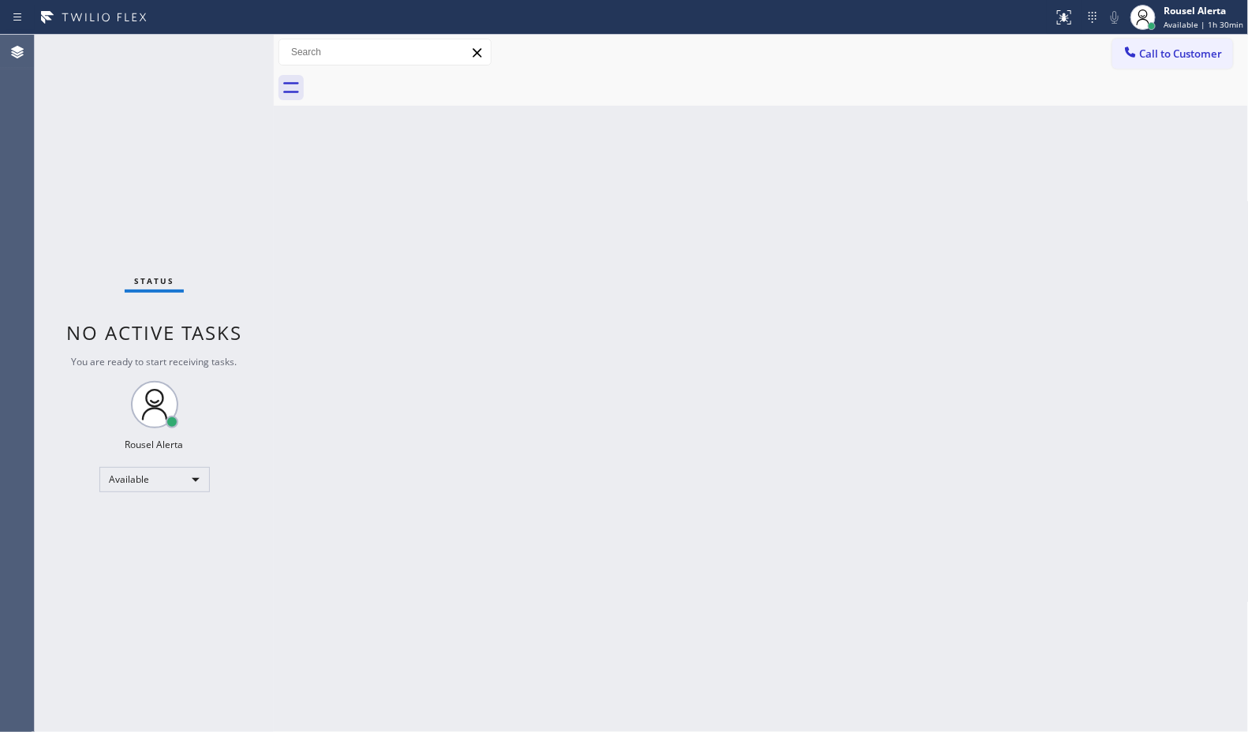
click at [502, 277] on div "Back to Dashboard Change Sender ID Customers Technicians Select a contact Outbo…" at bounding box center [761, 383] width 975 height 697
drag, startPoint x: 401, startPoint y: 192, endPoint x: 363, endPoint y: 239, distance: 60.6
click at [402, 192] on div "Back to Dashboard Change Sender ID Customers Technicians Select a contact Outbo…" at bounding box center [761, 383] width 975 height 697
click at [1245, 355] on div "Back to Dashboard Change Sender ID Customers Technicians Select a contact Outbo…" at bounding box center [761, 383] width 975 height 697
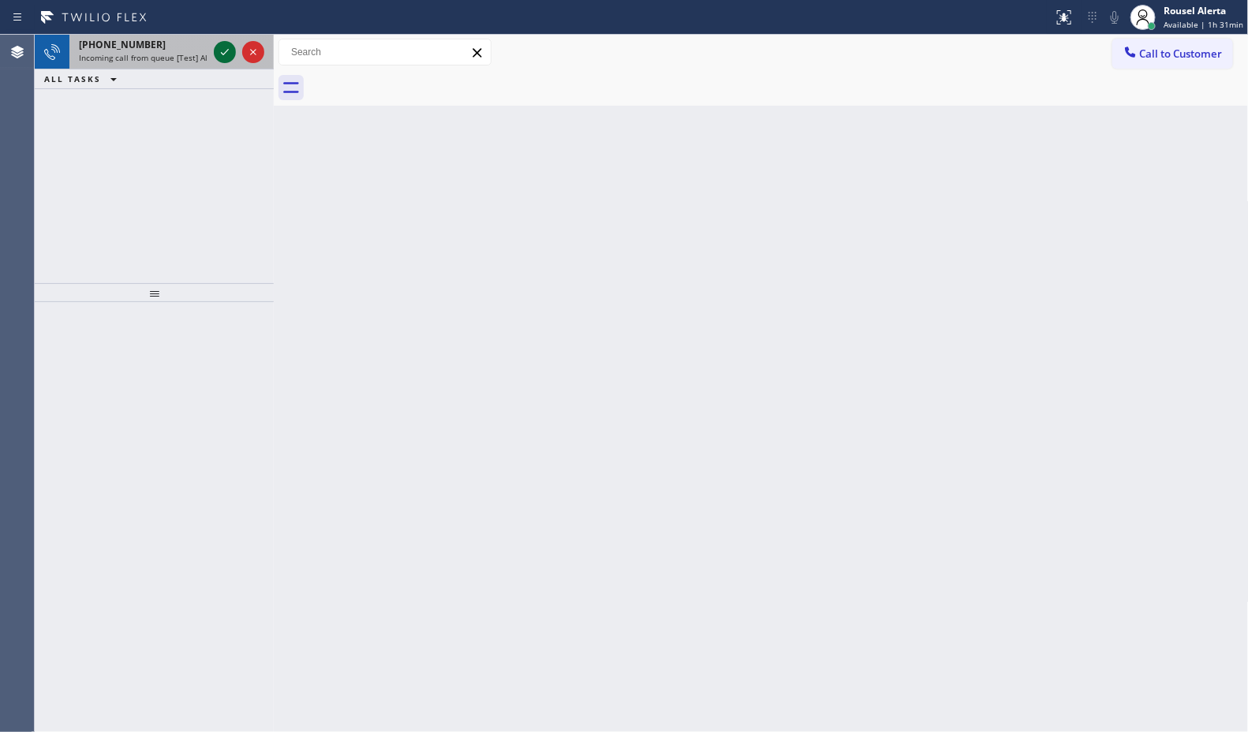
click at [226, 54] on icon at bounding box center [224, 52] width 19 height 19
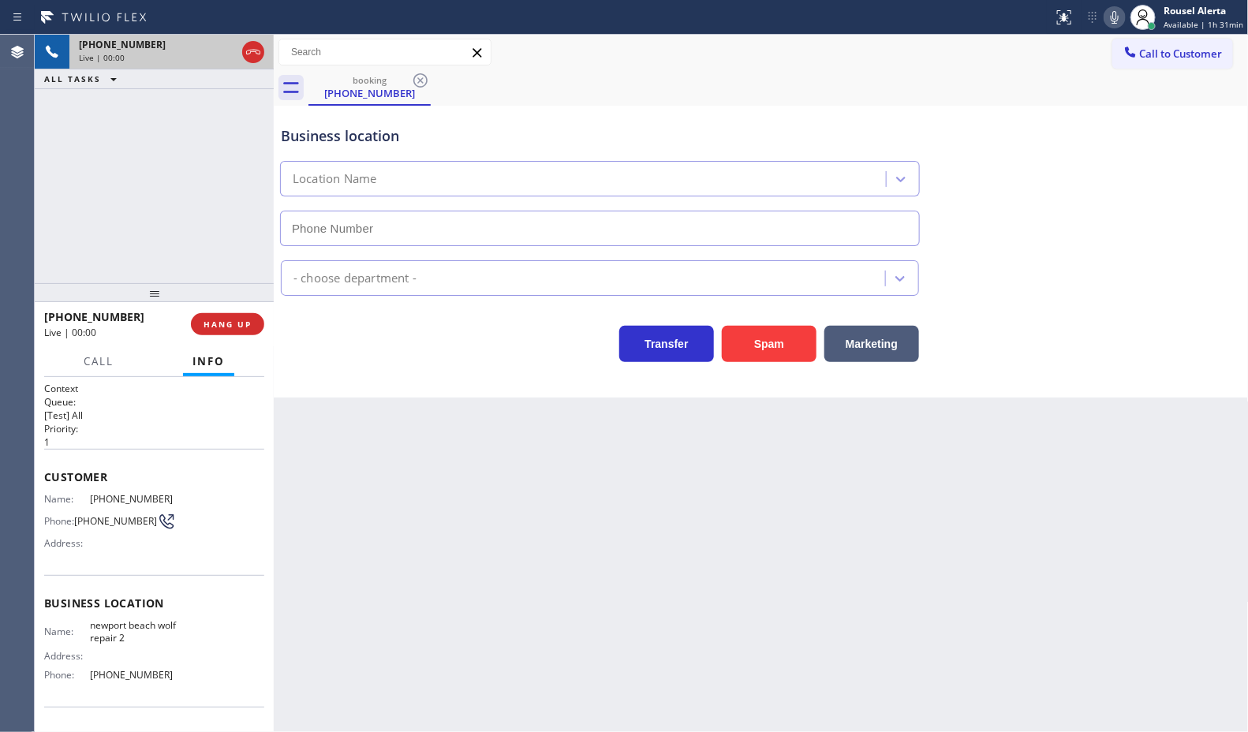
type input "(949) 386-2776"
click at [765, 339] on button "Spam" at bounding box center [769, 344] width 95 height 36
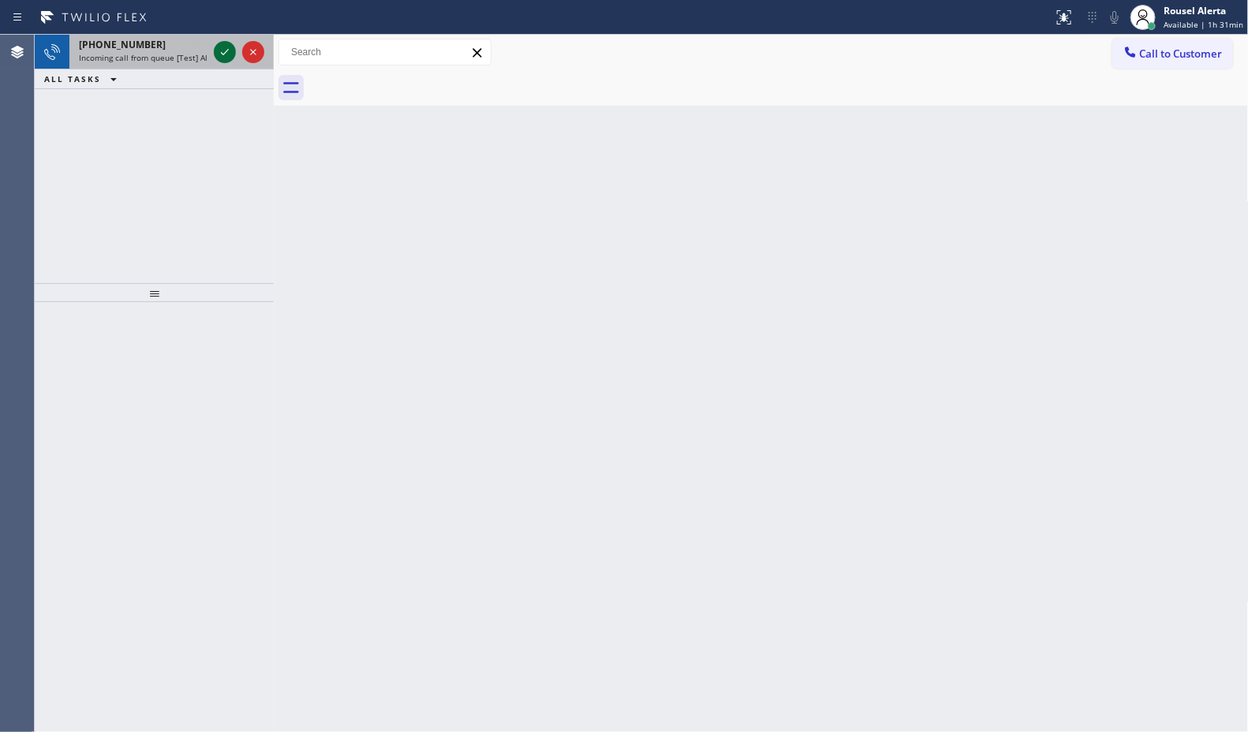
click at [225, 58] on icon at bounding box center [224, 52] width 19 height 19
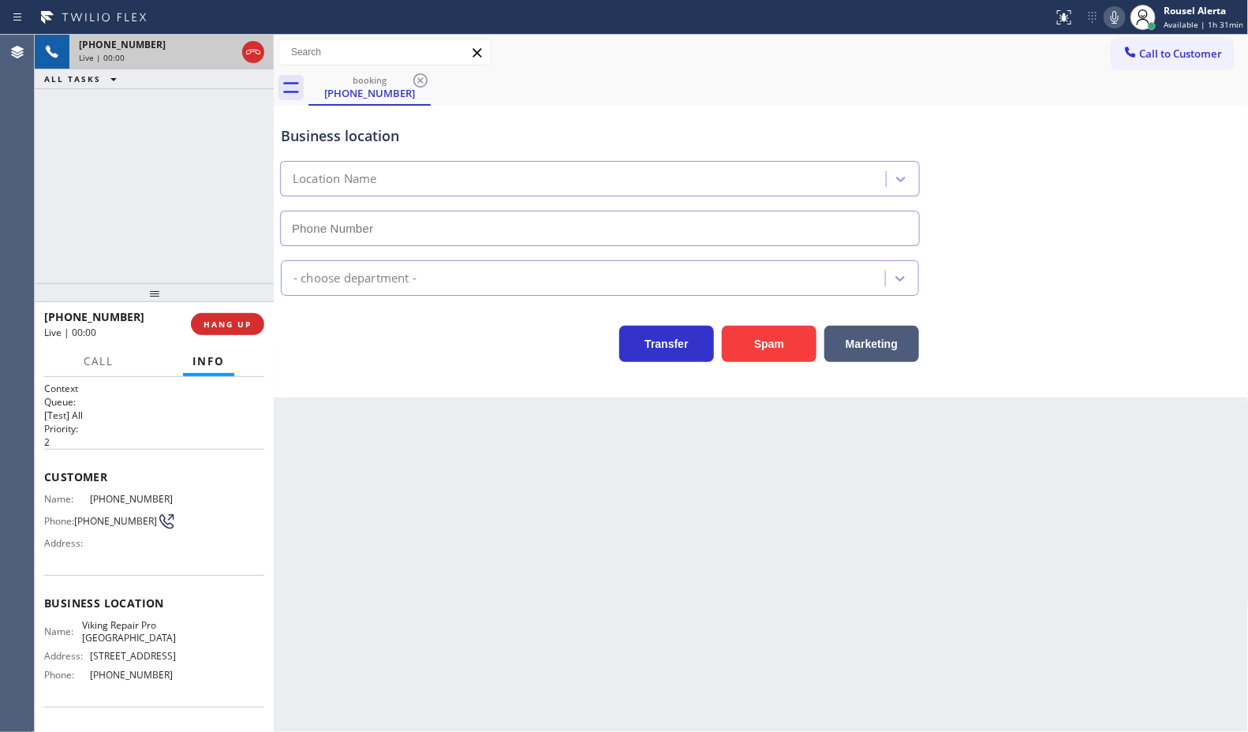
type input "(760) 330-2668"
click at [765, 348] on button "Spam" at bounding box center [769, 344] width 95 height 36
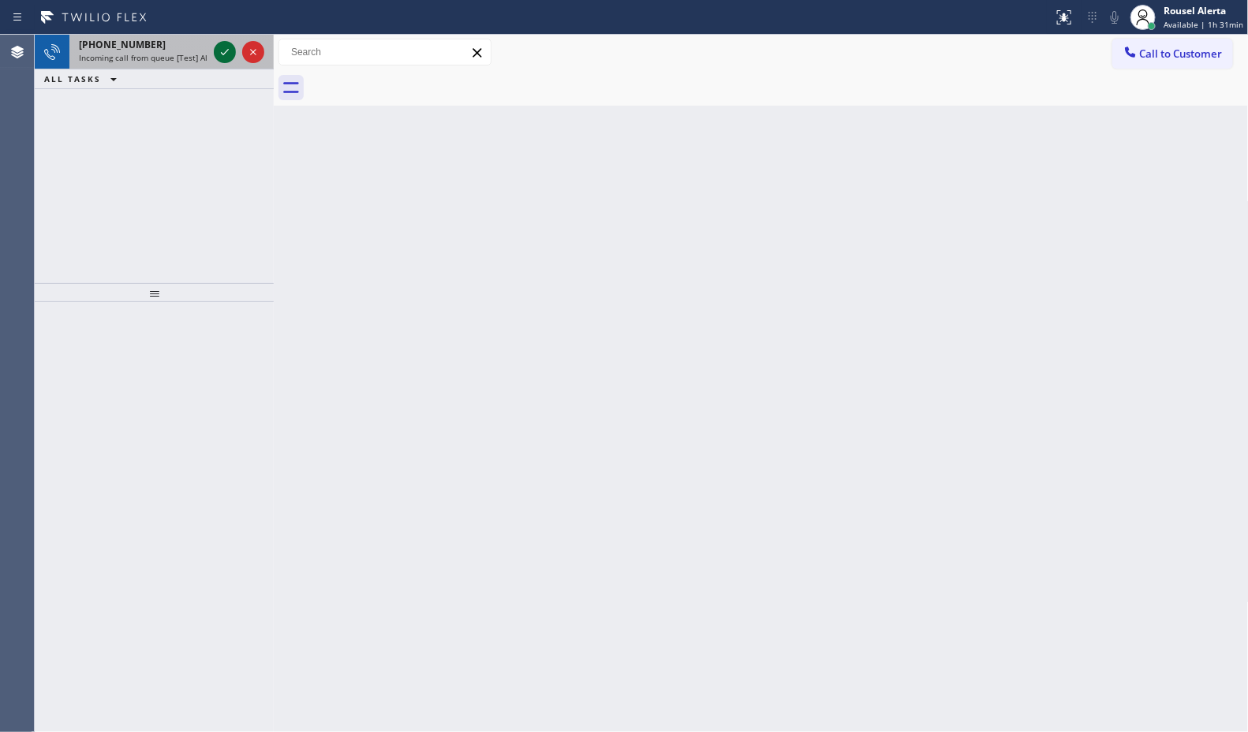
click at [223, 56] on icon at bounding box center [224, 52] width 19 height 19
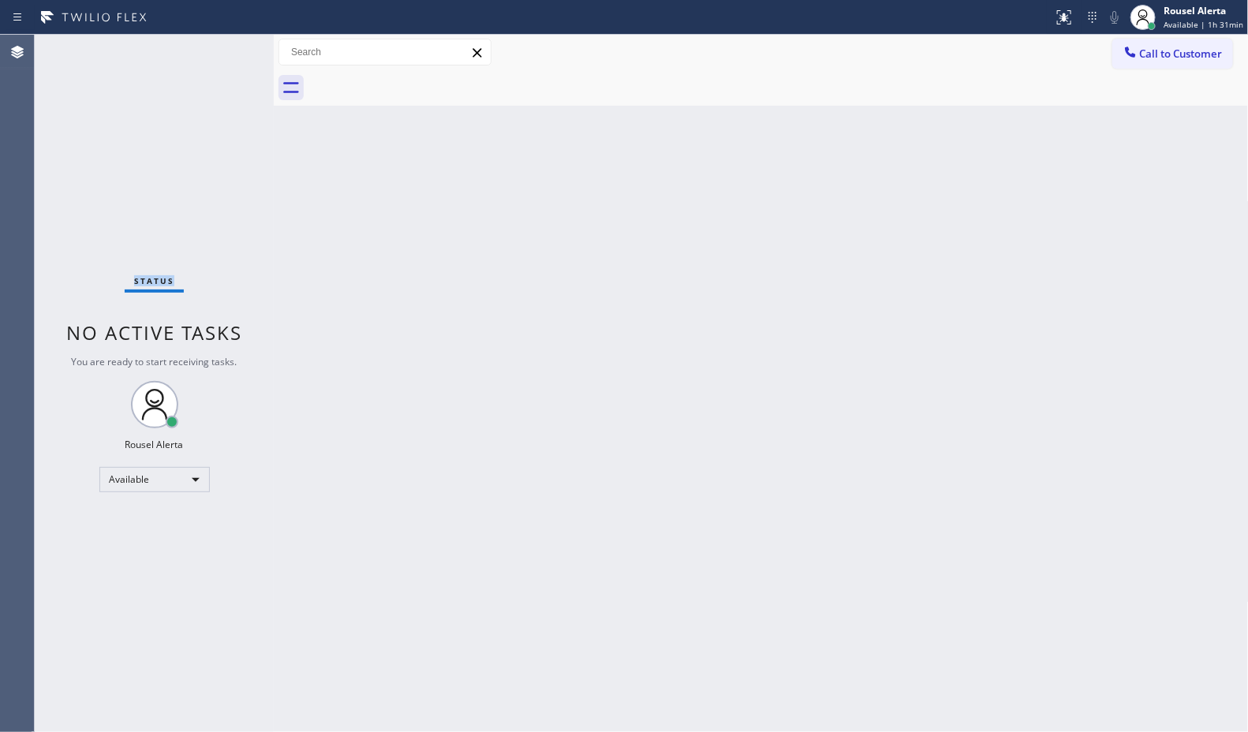
click at [223, 56] on div "Status No active tasks You are ready to start receiving tasks. Rousel Alerta Av…" at bounding box center [154, 383] width 239 height 697
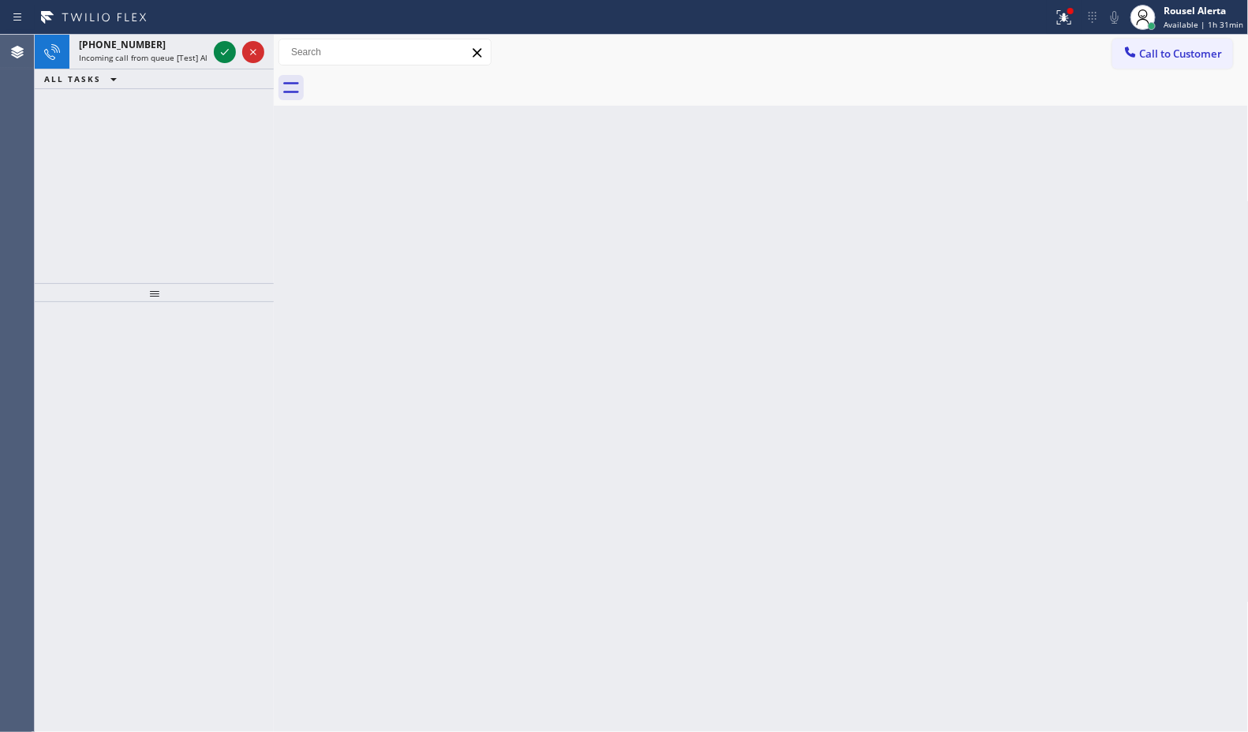
click at [223, 56] on icon at bounding box center [224, 52] width 19 height 19
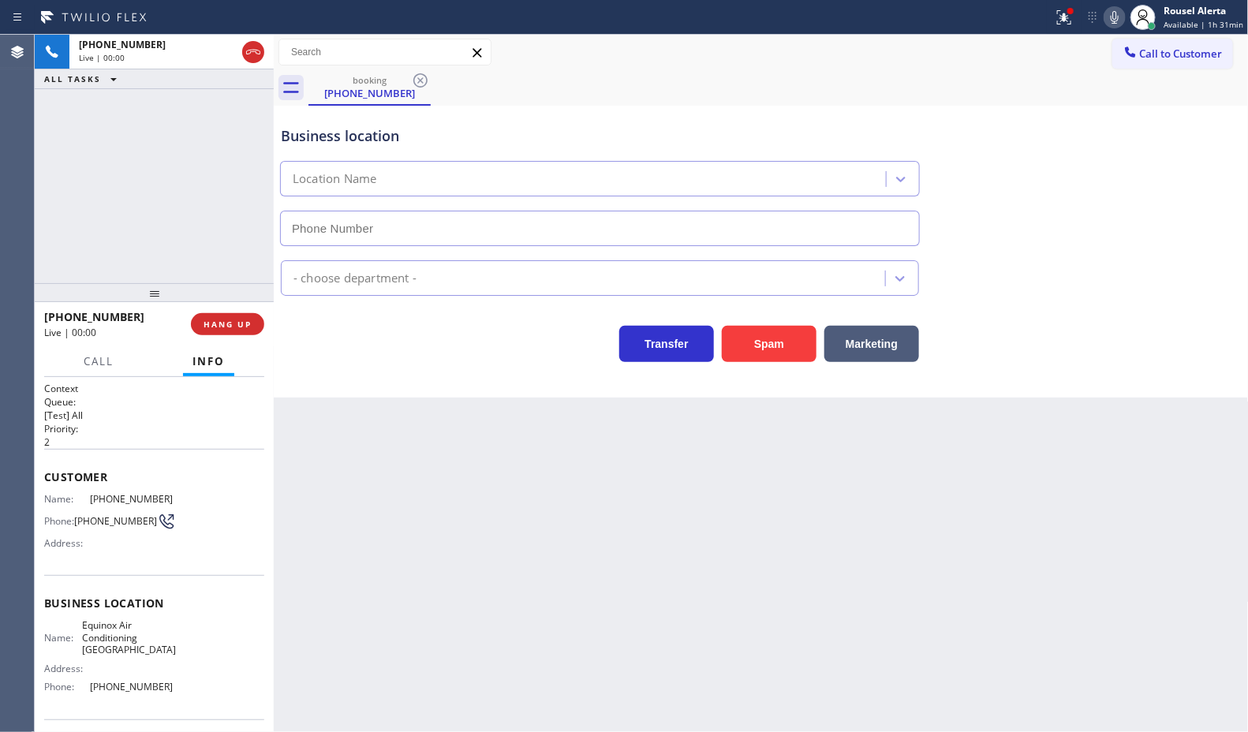
type input "(818) 862-4943"
click at [794, 340] on button "Spam" at bounding box center [769, 344] width 95 height 36
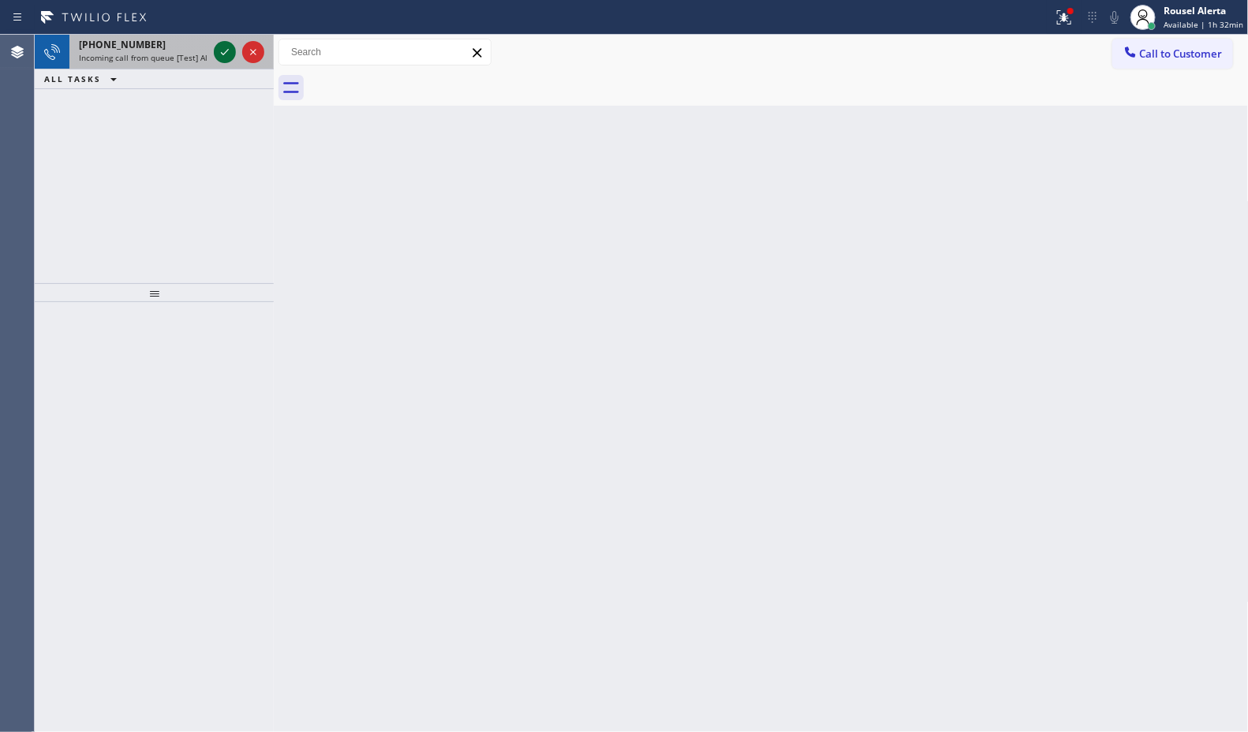
click at [215, 49] on icon at bounding box center [224, 52] width 19 height 19
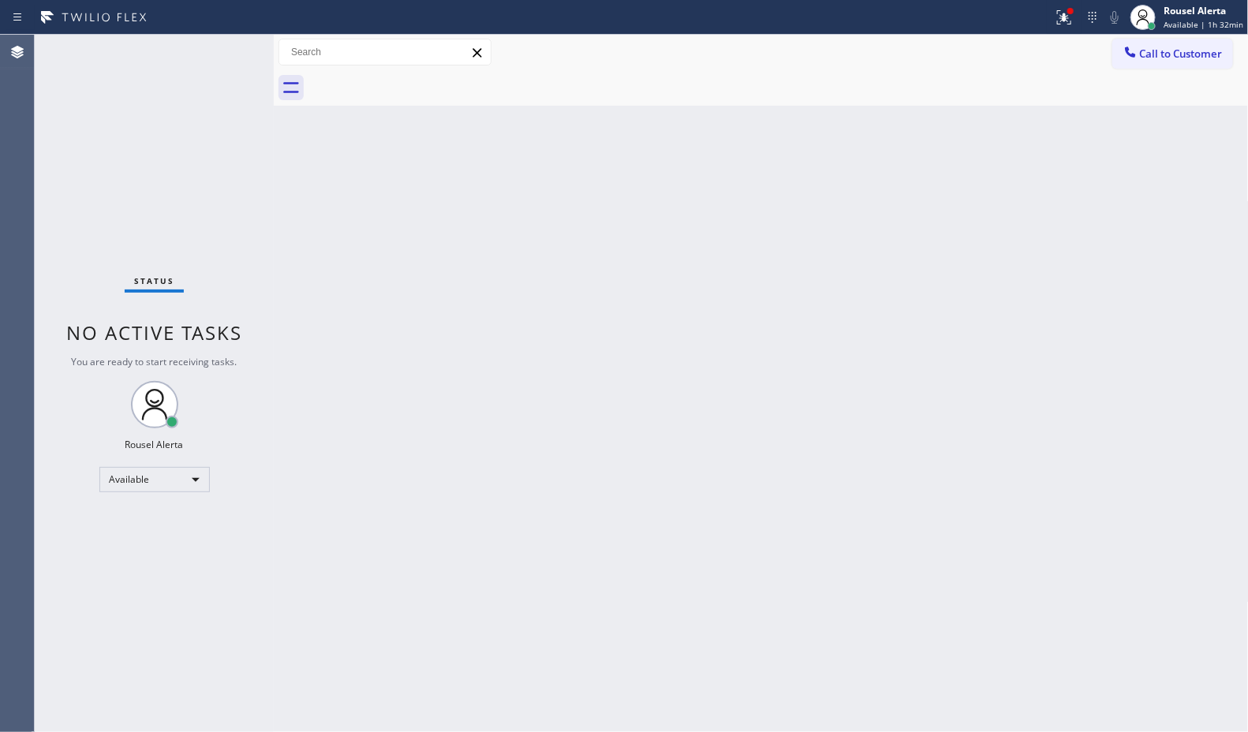
click at [217, 49] on div "Status No active tasks You are ready to start receiving tasks. Rousel Alerta Av…" at bounding box center [154, 383] width 239 height 697
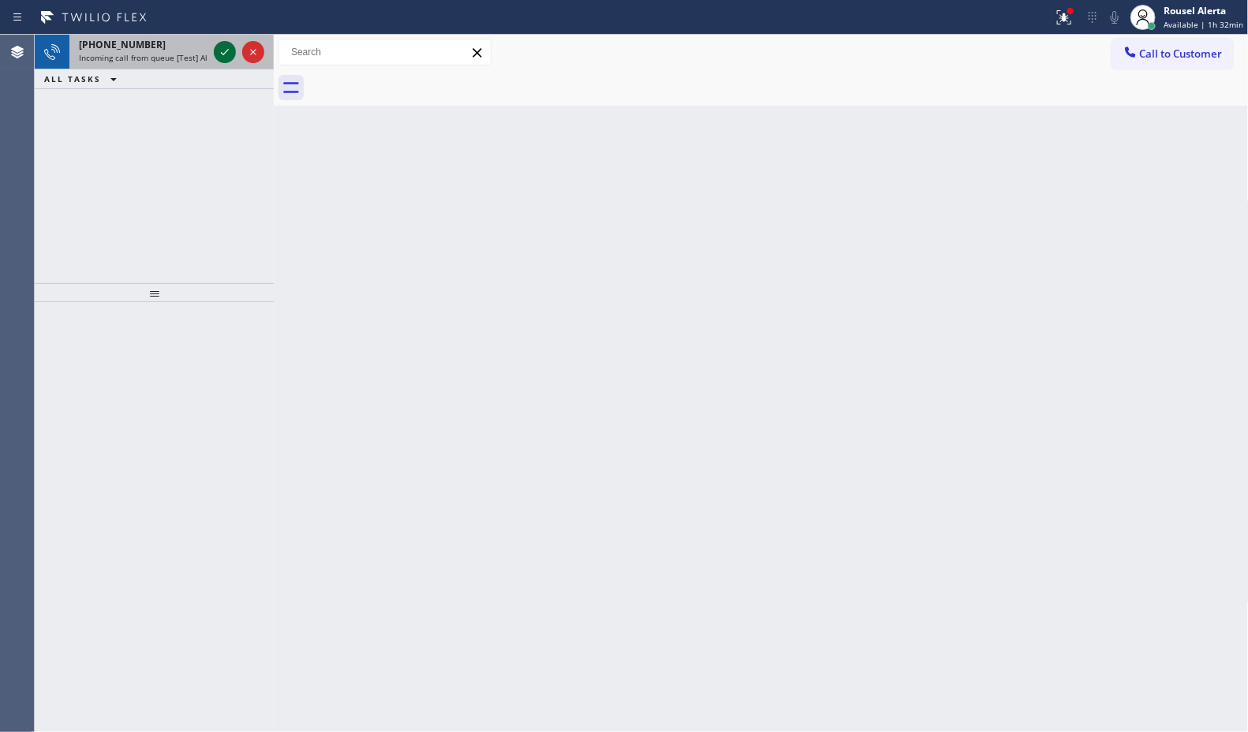
drag, startPoint x: 219, startPoint y: 51, endPoint x: 218, endPoint y: 61, distance: 9.5
click at [218, 61] on icon at bounding box center [224, 52] width 19 height 19
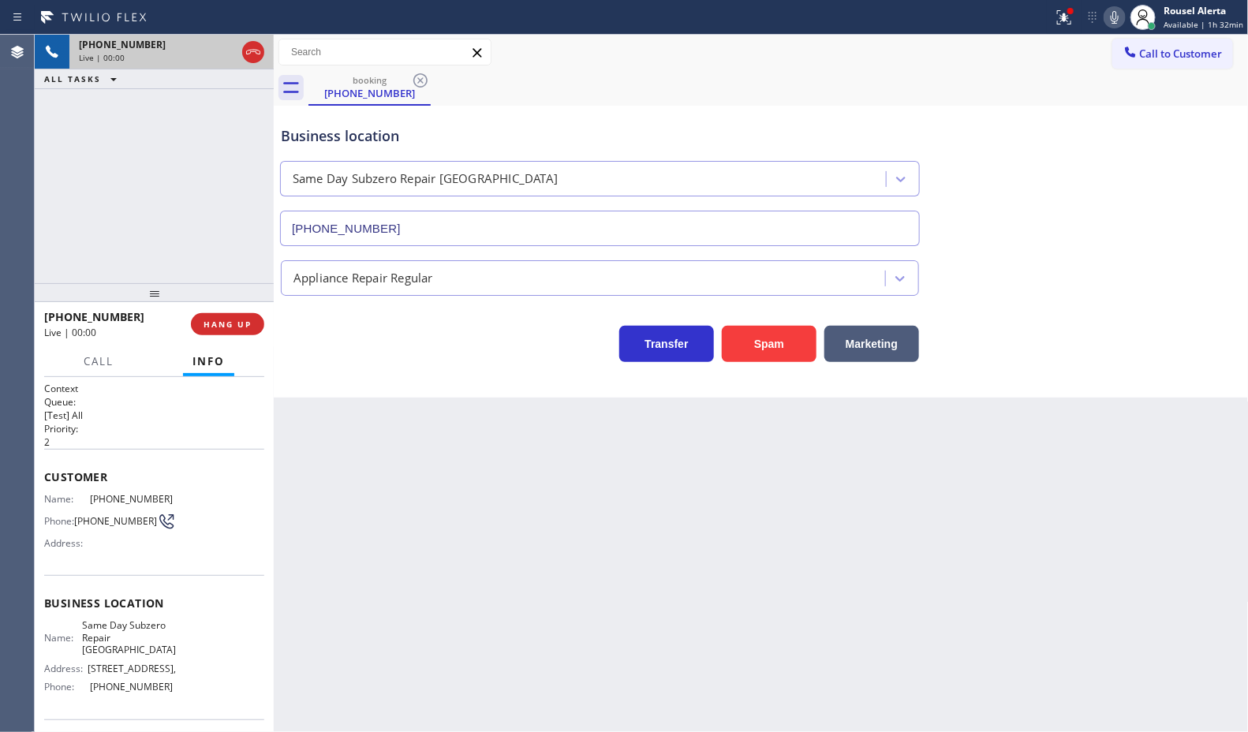
type input "(628) 244-8855"
click at [767, 344] on button "Spam" at bounding box center [769, 344] width 95 height 36
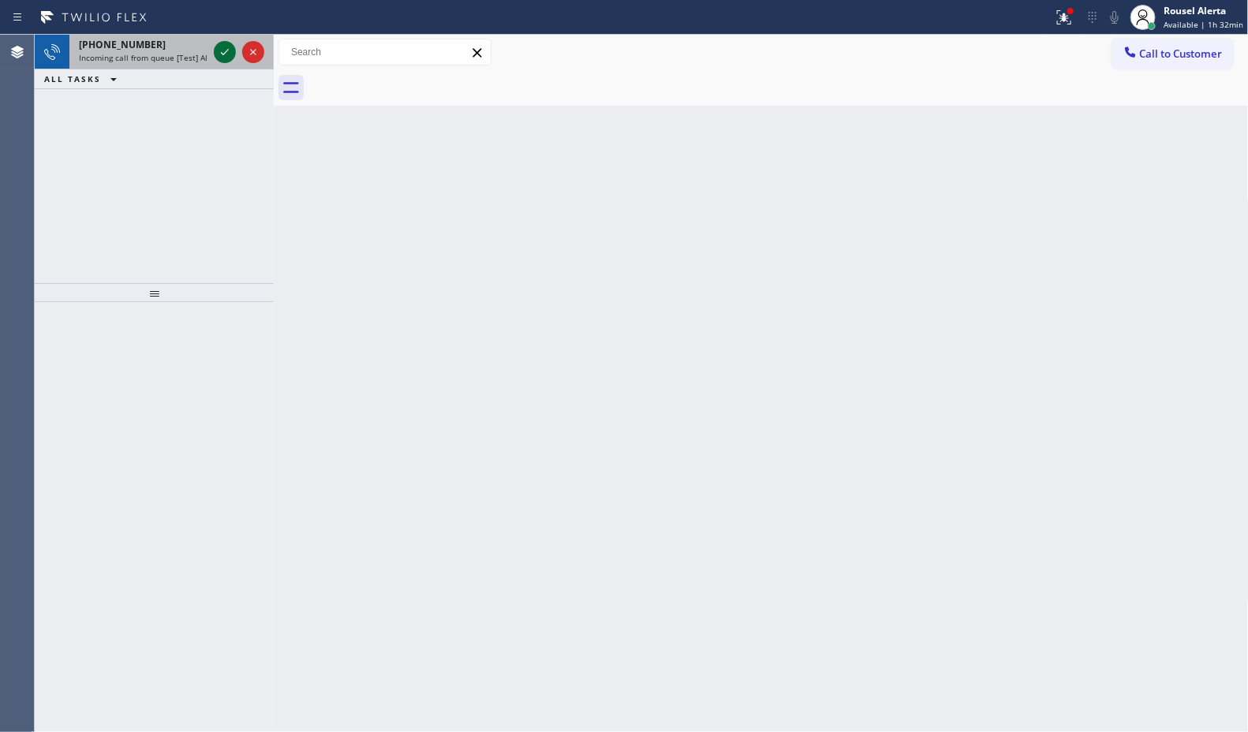
click at [221, 52] on icon at bounding box center [224, 52] width 19 height 19
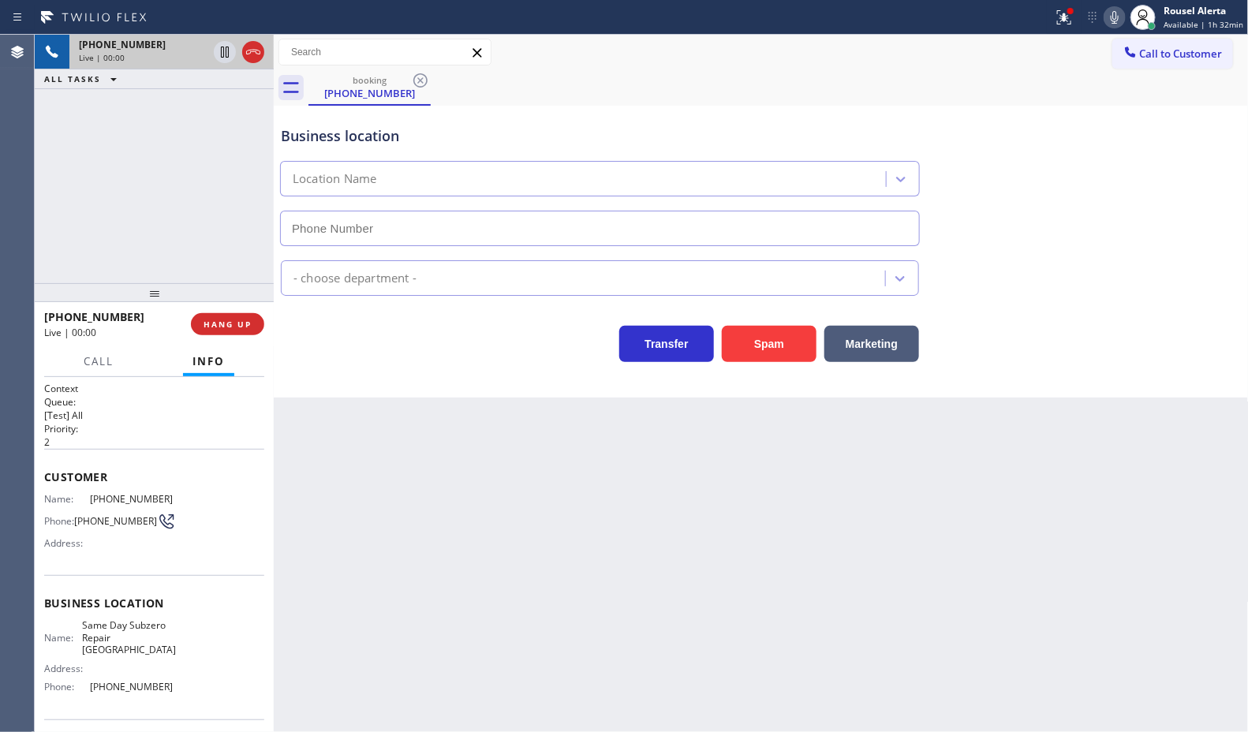
type input "(240) 226-2995"
click at [744, 343] on button "Spam" at bounding box center [769, 344] width 95 height 36
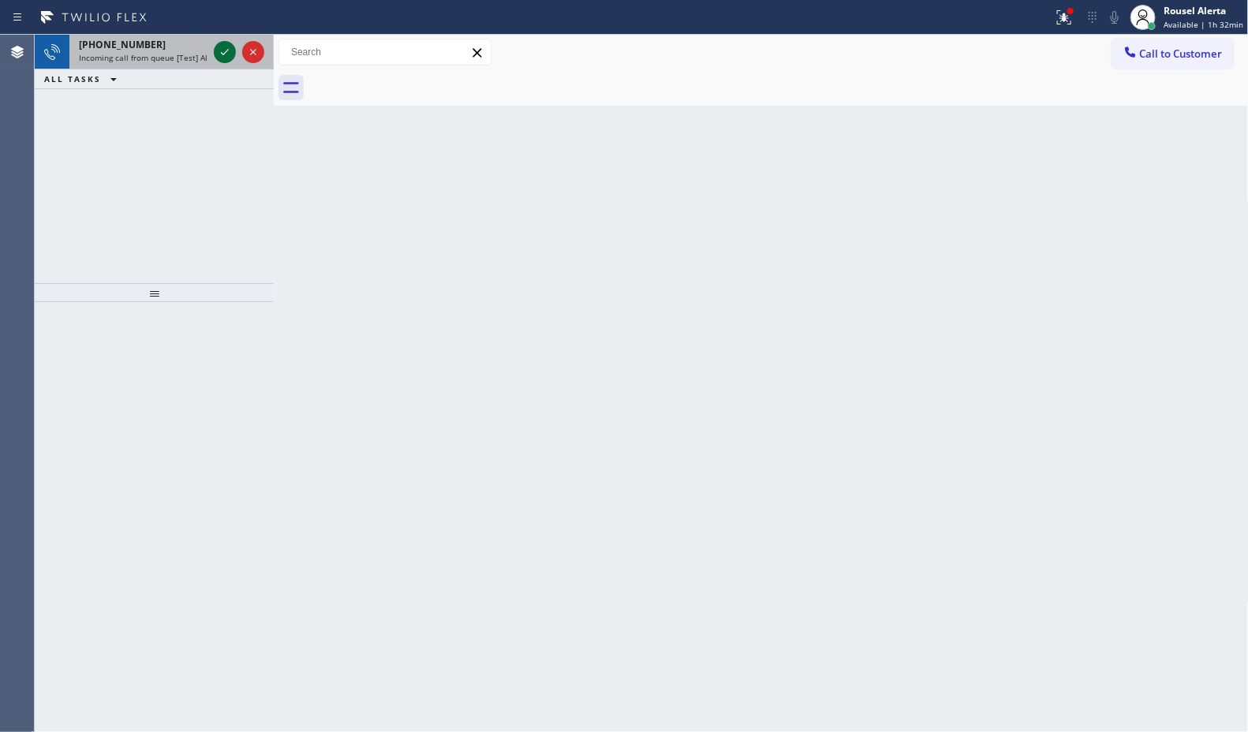
click at [217, 52] on icon at bounding box center [224, 52] width 19 height 19
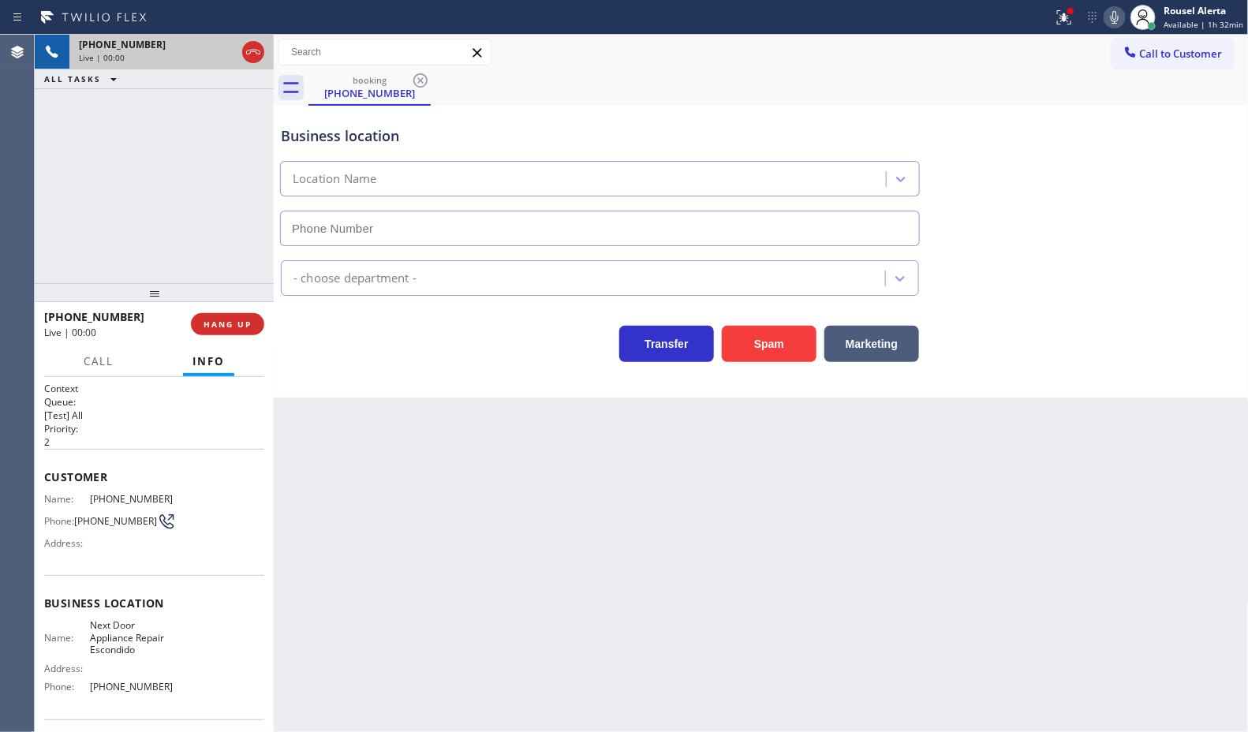
type input "[PHONE_NUMBER]"
click at [227, 316] on button "HANG UP" at bounding box center [227, 324] width 73 height 22
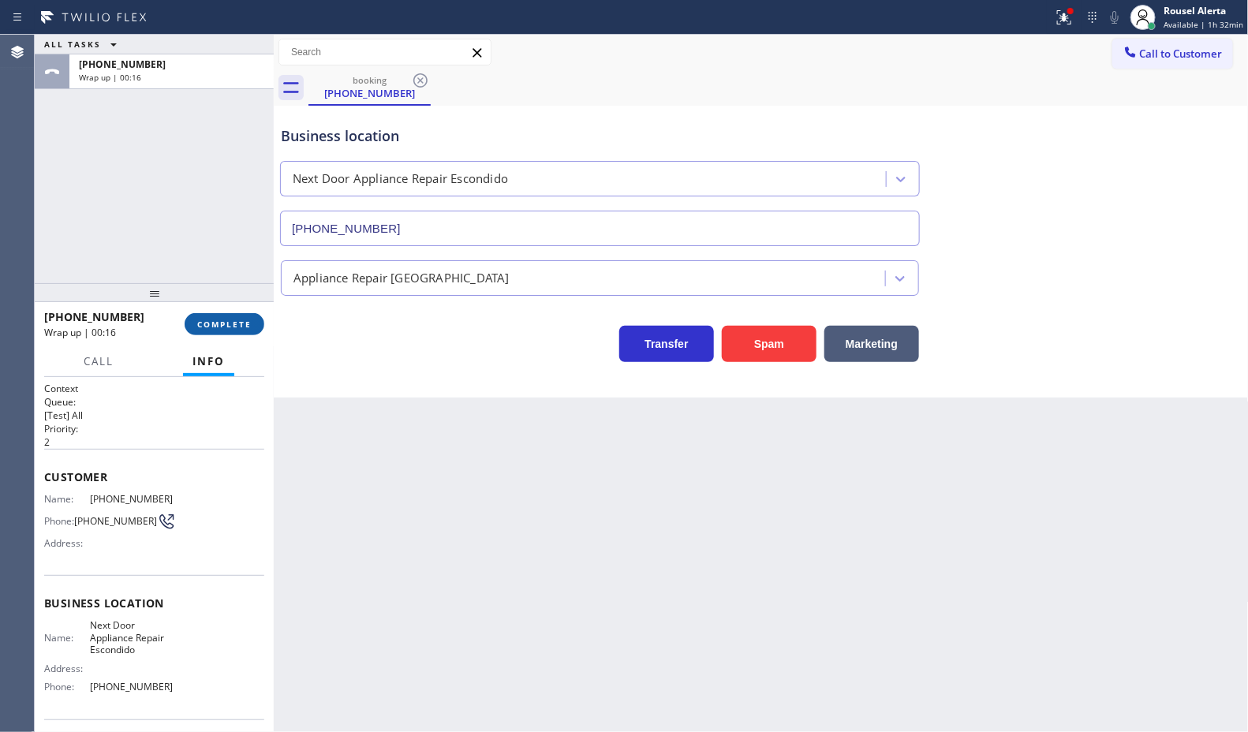
click at [227, 316] on button "COMPLETE" at bounding box center [225, 324] width 80 height 22
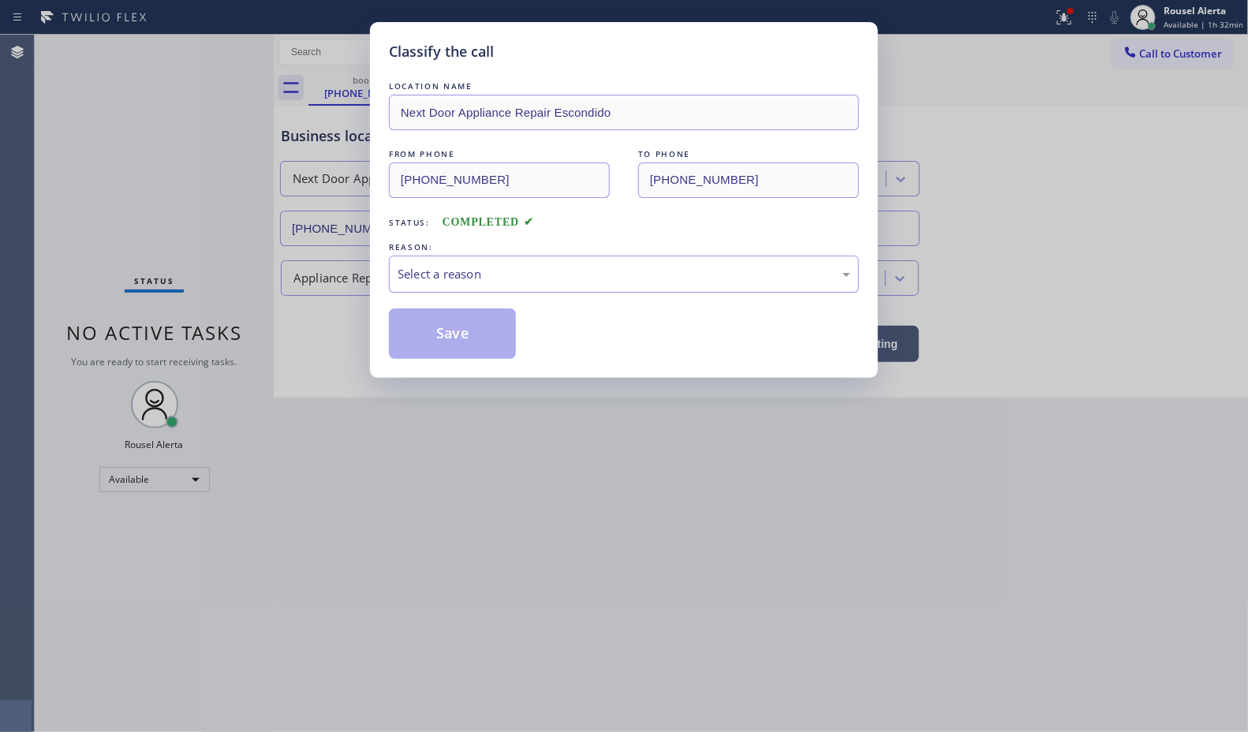
click at [540, 270] on div "Select a reason" at bounding box center [624, 274] width 453 height 18
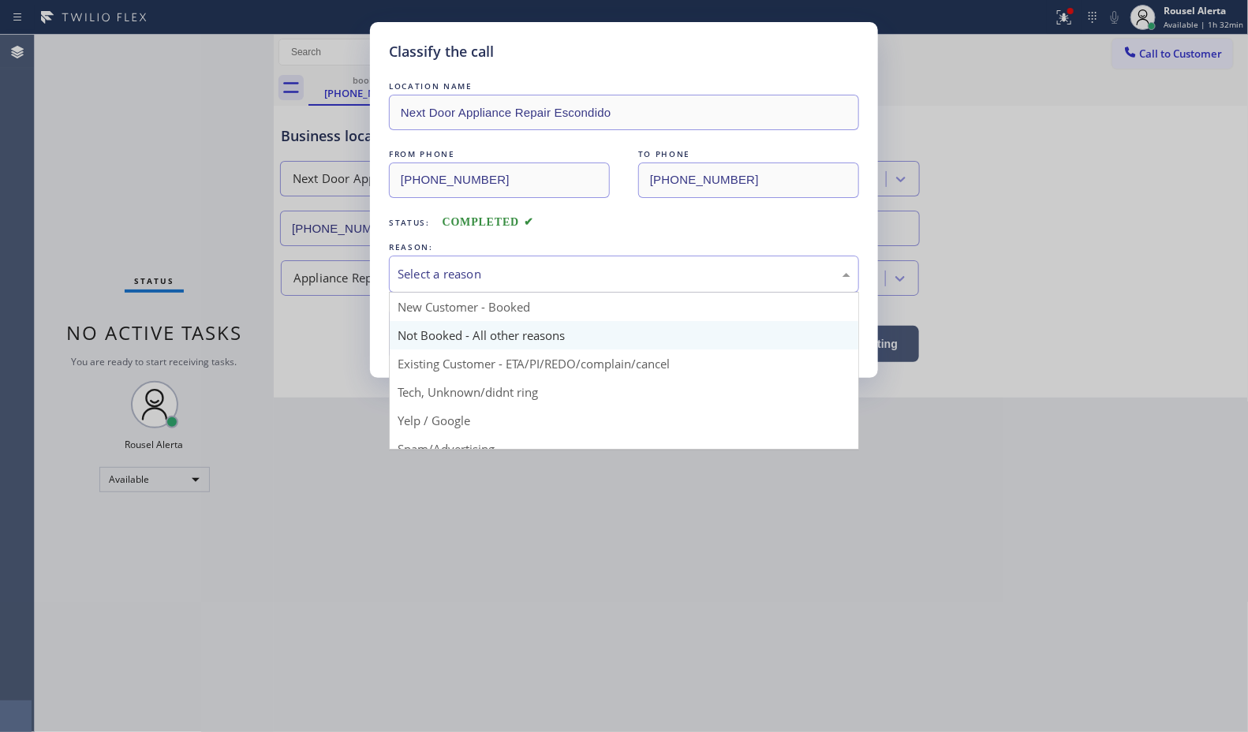
scroll to position [108, 0]
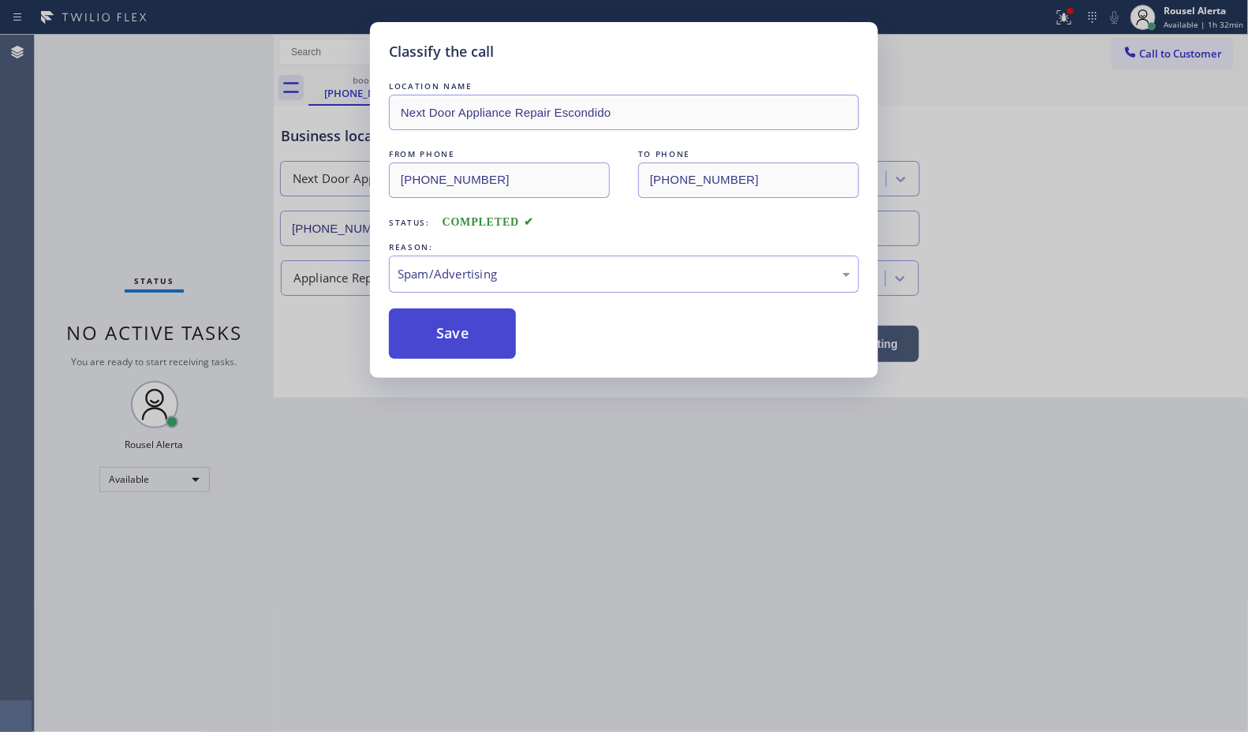
click at [450, 310] on div "LOCATION NAME Next Door Appliance Repair Escondido FROM PHONE (213) 314-8035 TO…" at bounding box center [624, 218] width 470 height 281
click at [470, 335] on button "Save" at bounding box center [452, 333] width 127 height 50
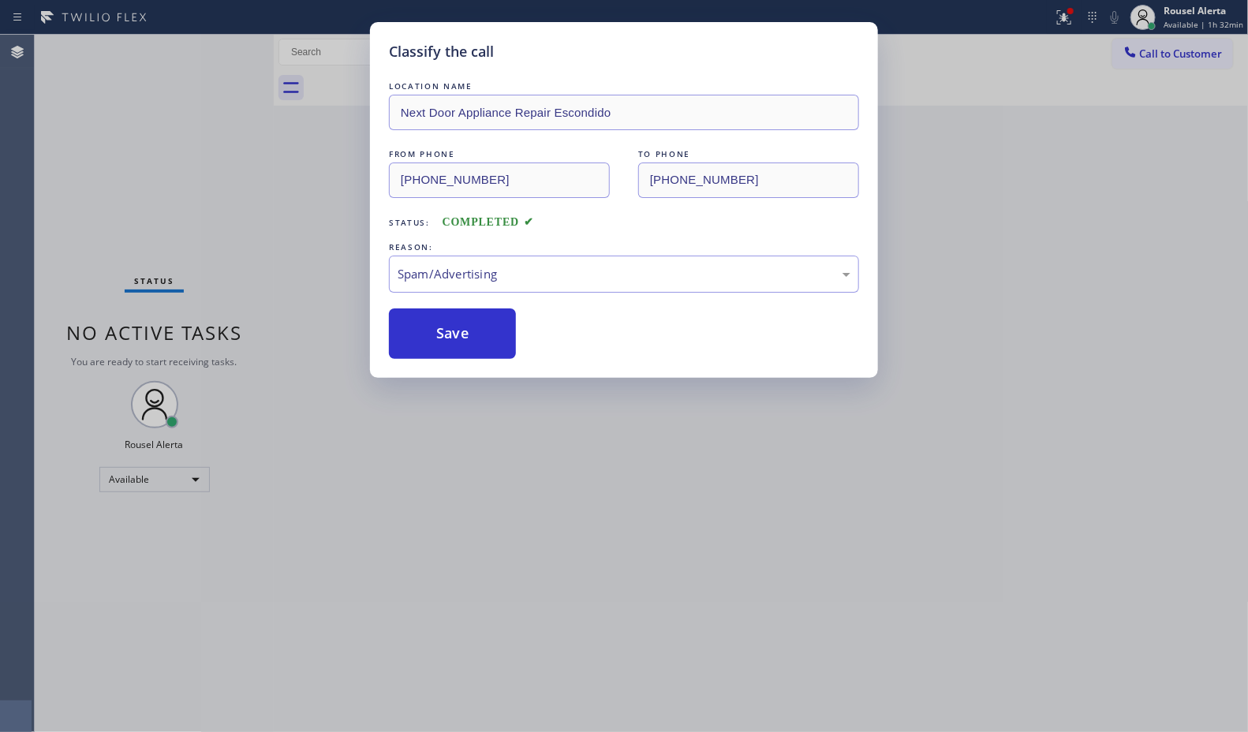
click at [527, 399] on div "Classify the call LOCATION NAME Next Door Appliance Repair Escondido FROM PHONE…" at bounding box center [624, 366] width 1248 height 732
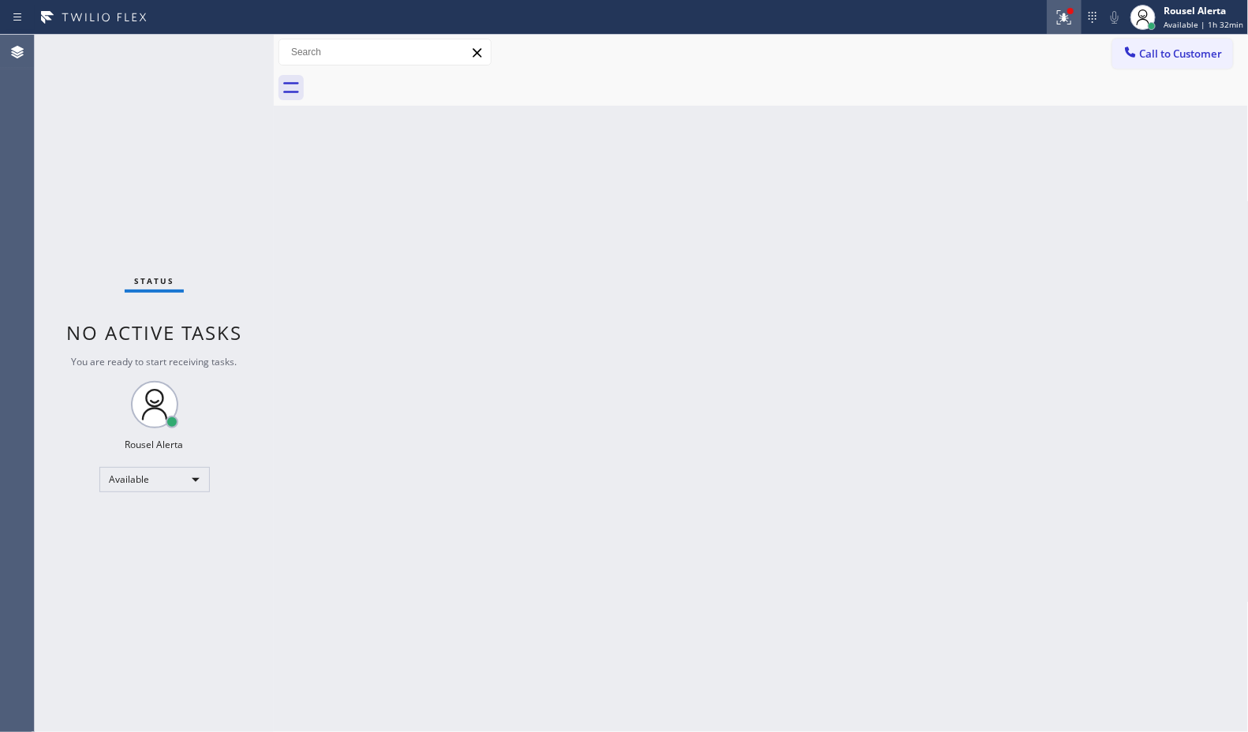
click at [1062, 25] on icon at bounding box center [1064, 17] width 19 height 19
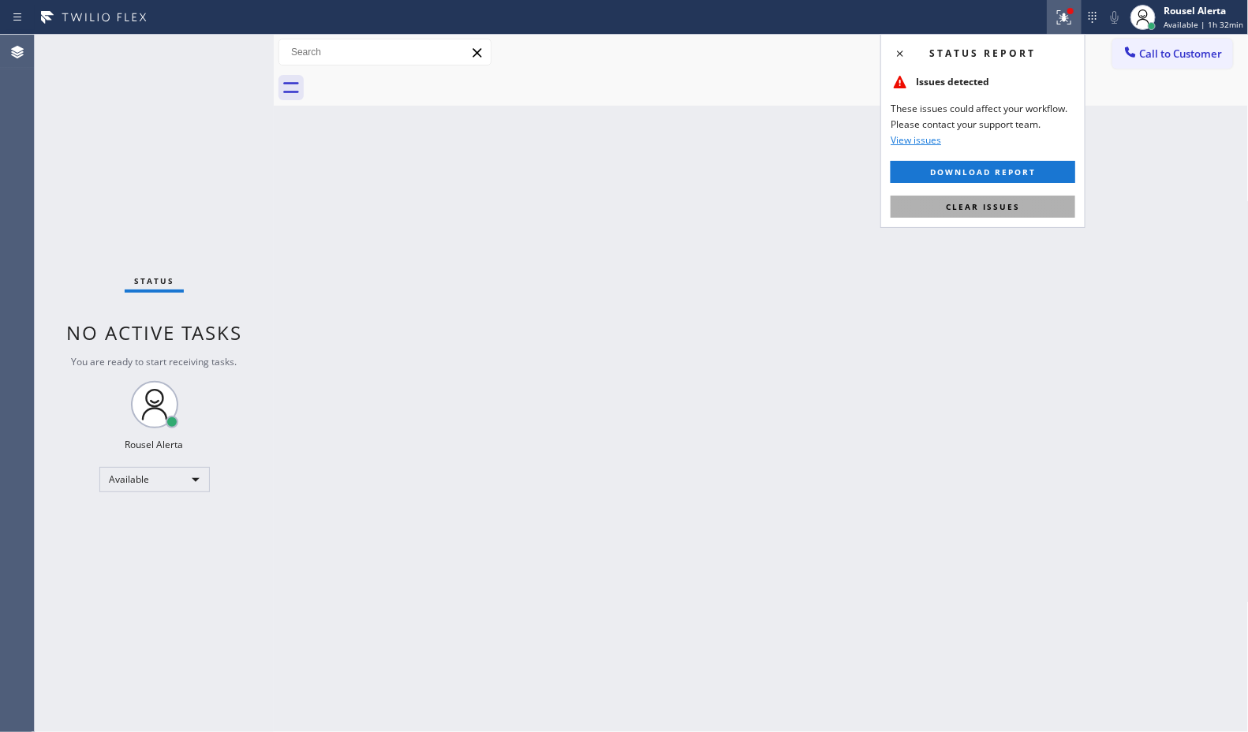
click at [1016, 202] on span "Clear issues" at bounding box center [983, 206] width 74 height 11
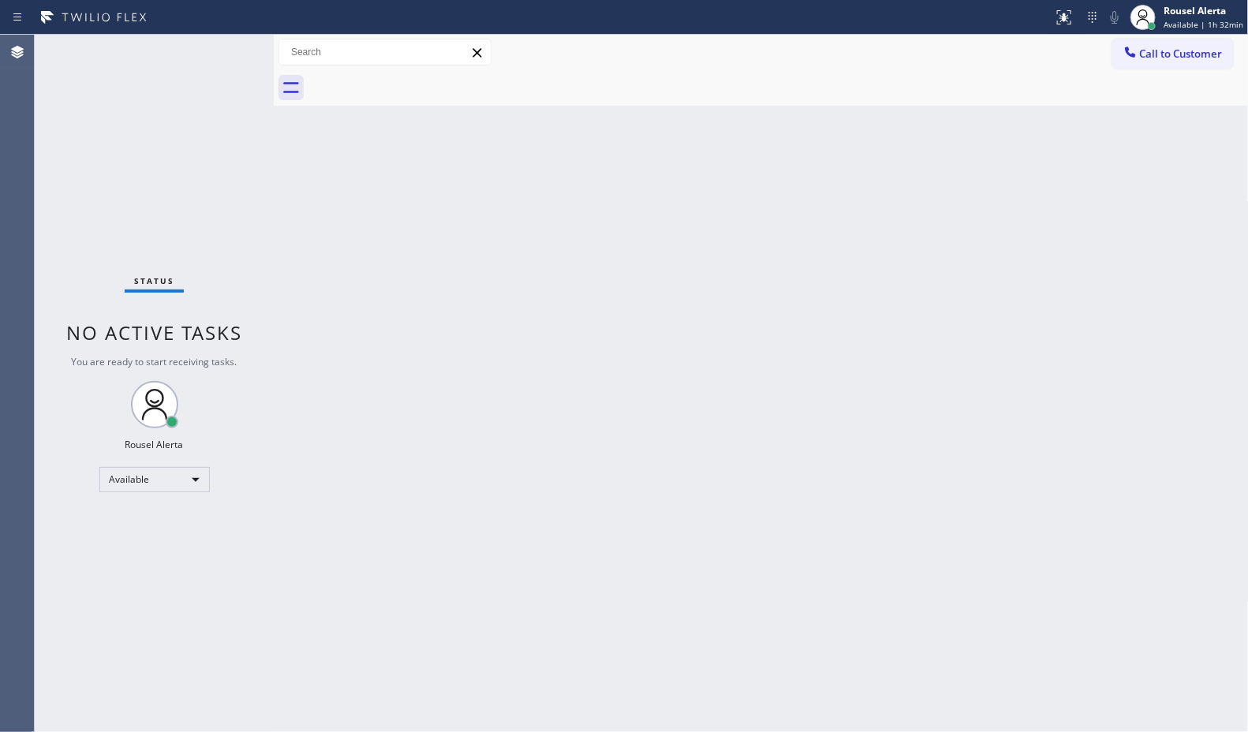
click at [1028, 286] on div "Back to Dashboard Change Sender ID Customers Technicians Select a contact Outbo…" at bounding box center [761, 383] width 975 height 697
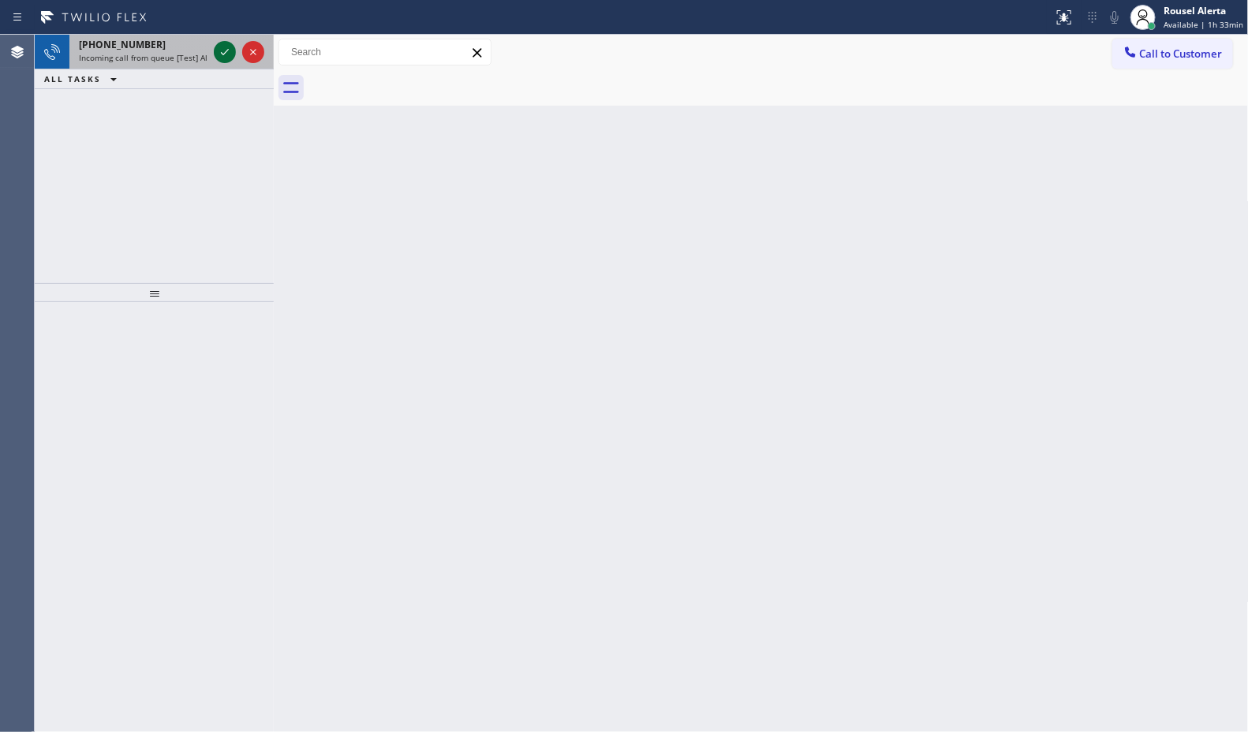
click at [221, 51] on icon at bounding box center [224, 52] width 19 height 19
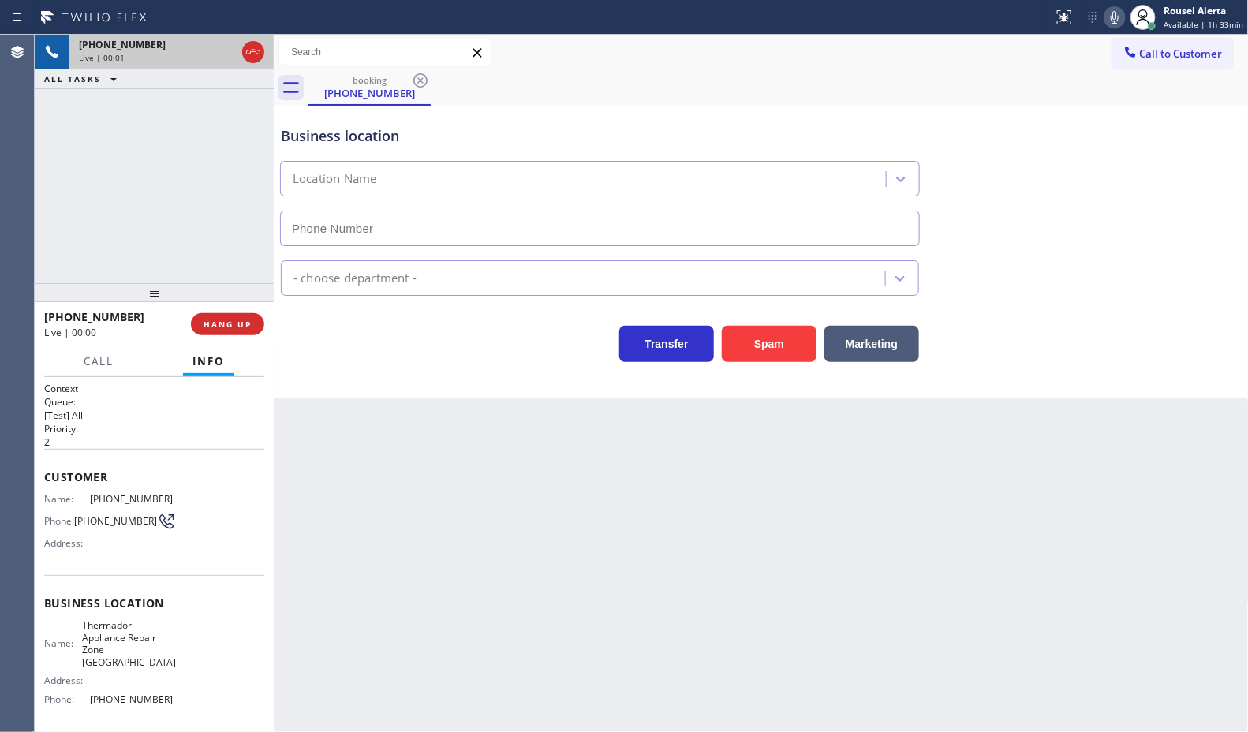
type input "(708) 616-1690"
click at [773, 344] on button "Spam" at bounding box center [769, 344] width 95 height 36
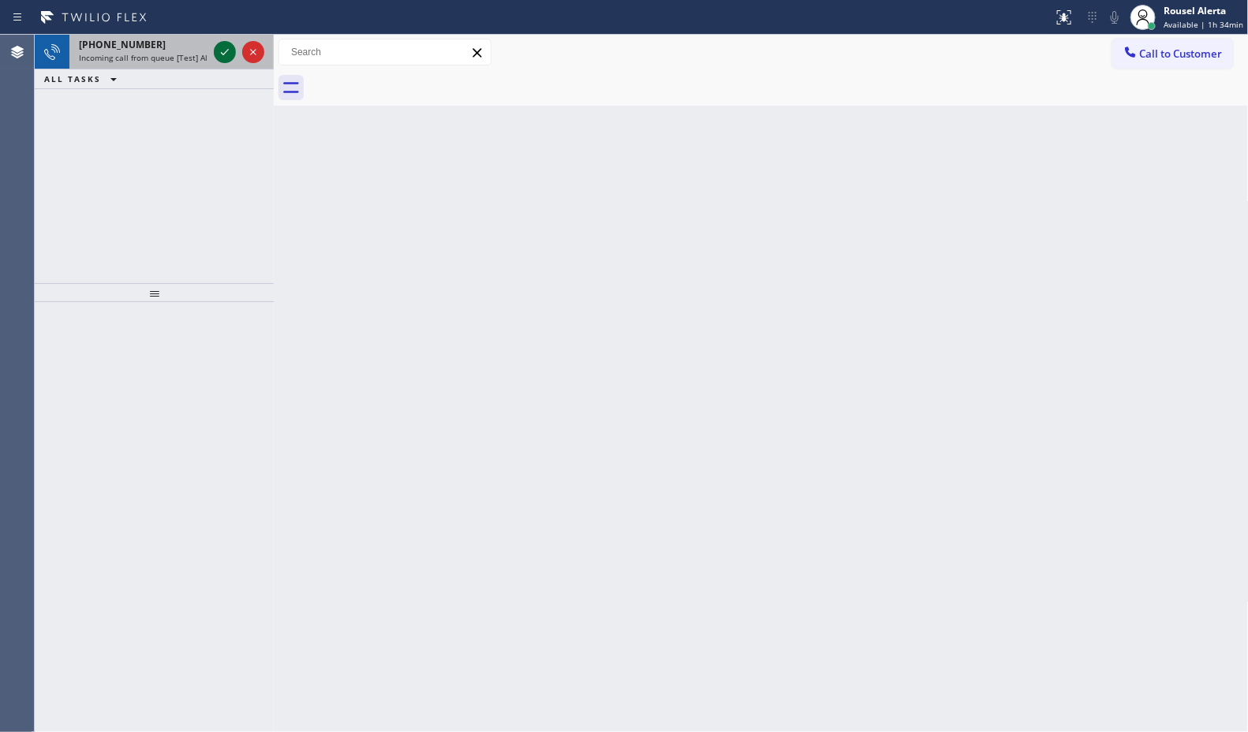
click at [221, 61] on icon at bounding box center [224, 52] width 19 height 19
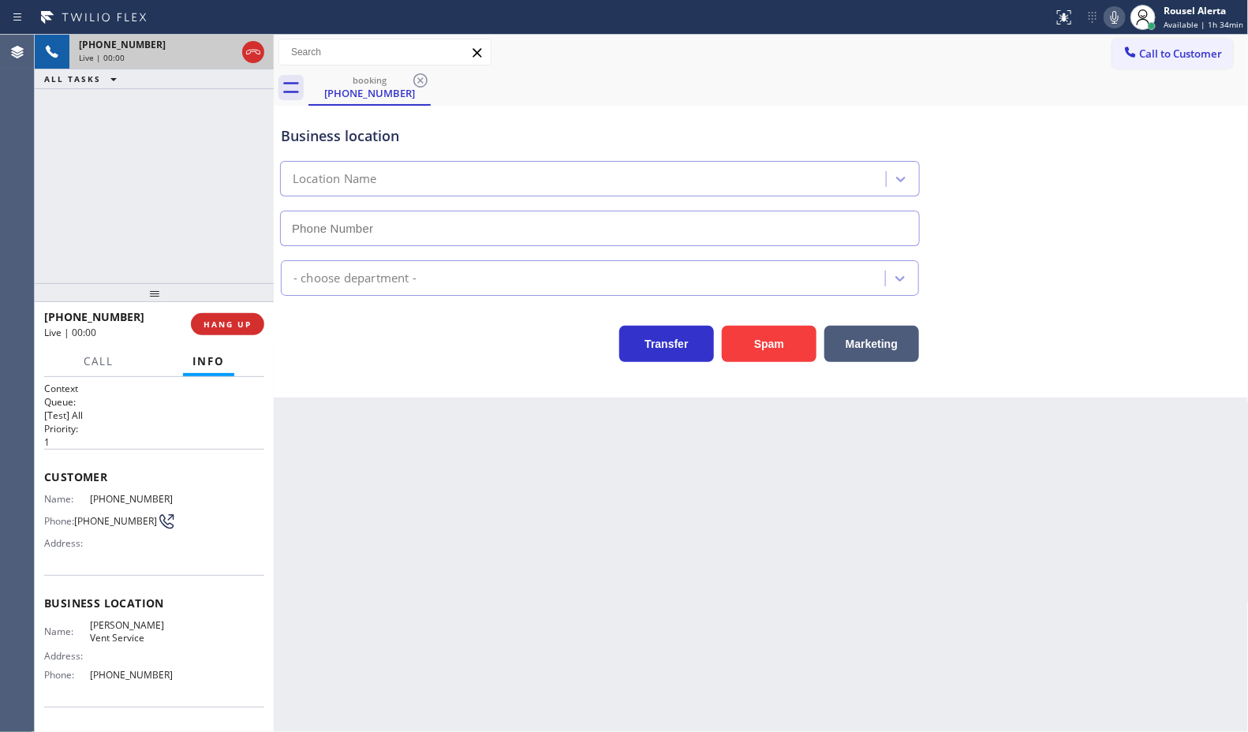
type input "(626) 779-9286"
click at [777, 357] on button "Spam" at bounding box center [769, 344] width 95 height 36
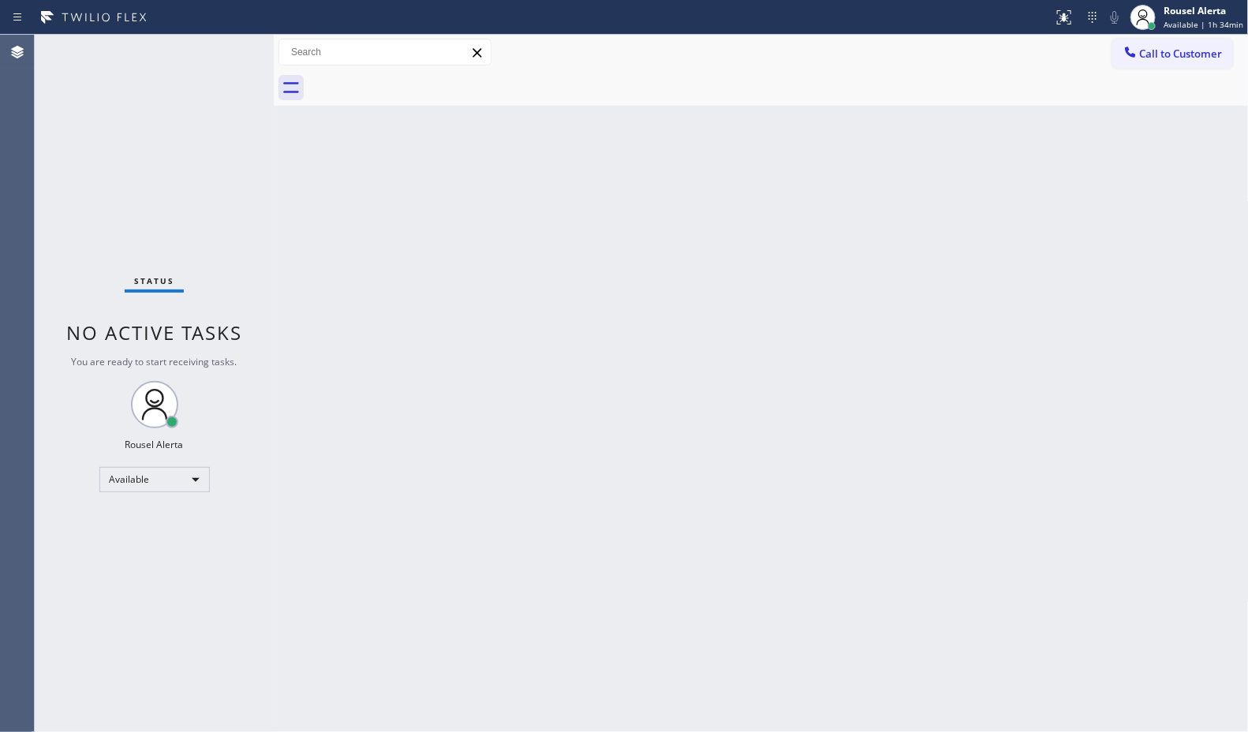
click at [875, 529] on div "Back to Dashboard Change Sender ID Customers Technicians Select a contact Outbo…" at bounding box center [761, 383] width 975 height 697
click at [842, 527] on div "Back to Dashboard Change Sender ID Customers Technicians Select a contact Outbo…" at bounding box center [761, 383] width 975 height 697
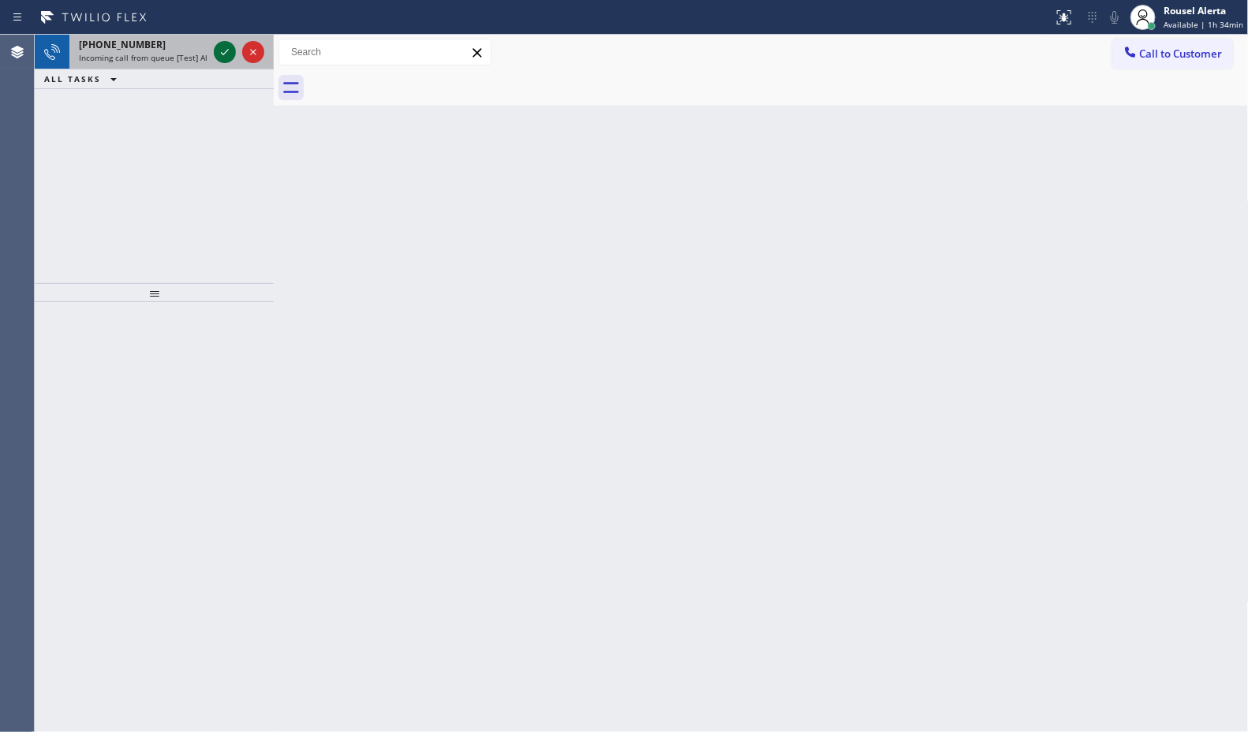
click at [221, 52] on icon at bounding box center [224, 52] width 19 height 19
click at [222, 49] on icon at bounding box center [224, 52] width 19 height 19
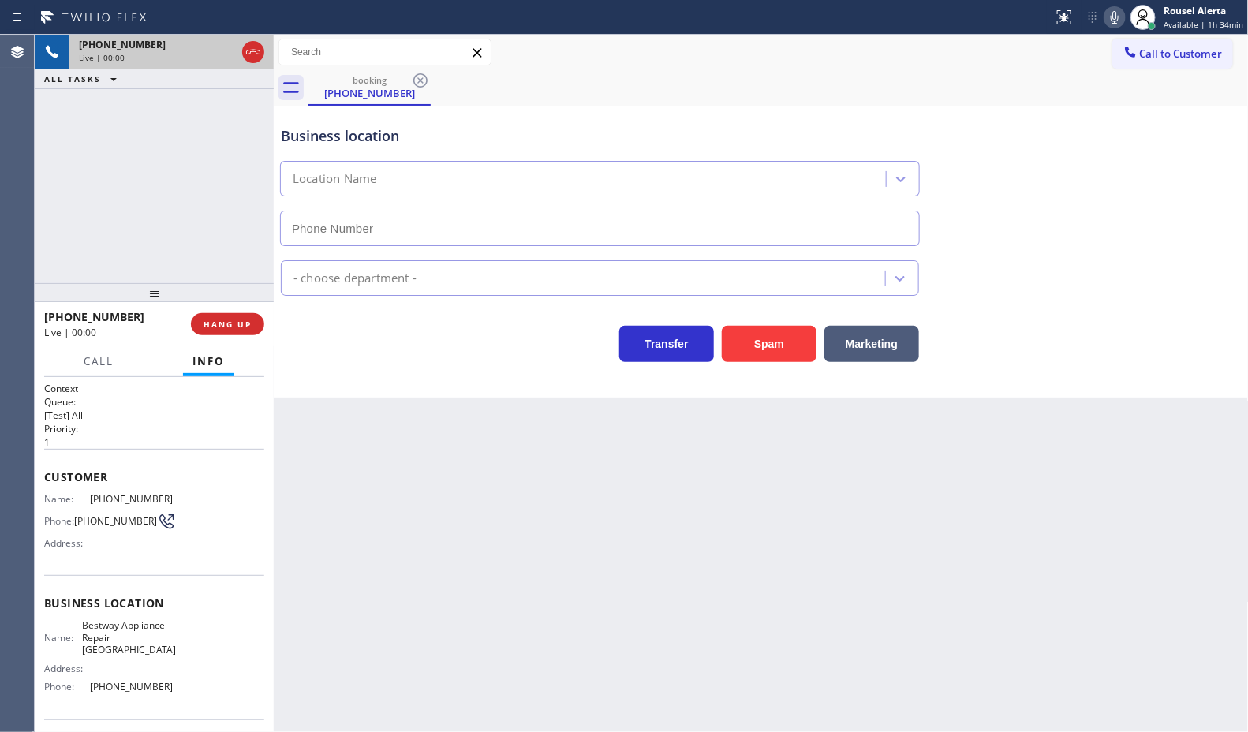
type input "(714) 410-5117"
click at [783, 322] on div "Spam" at bounding box center [765, 340] width 103 height 44
click at [779, 349] on button "Spam" at bounding box center [769, 344] width 95 height 36
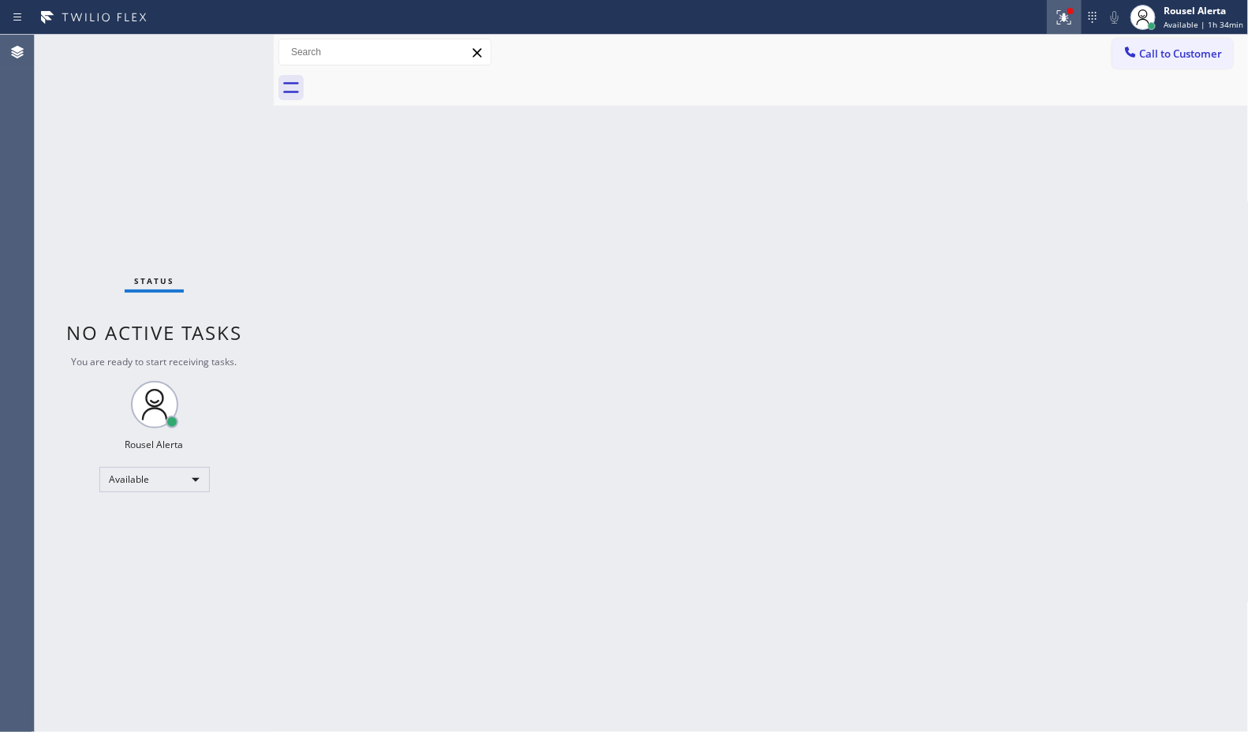
click at [1058, 13] on icon at bounding box center [1064, 17] width 19 height 19
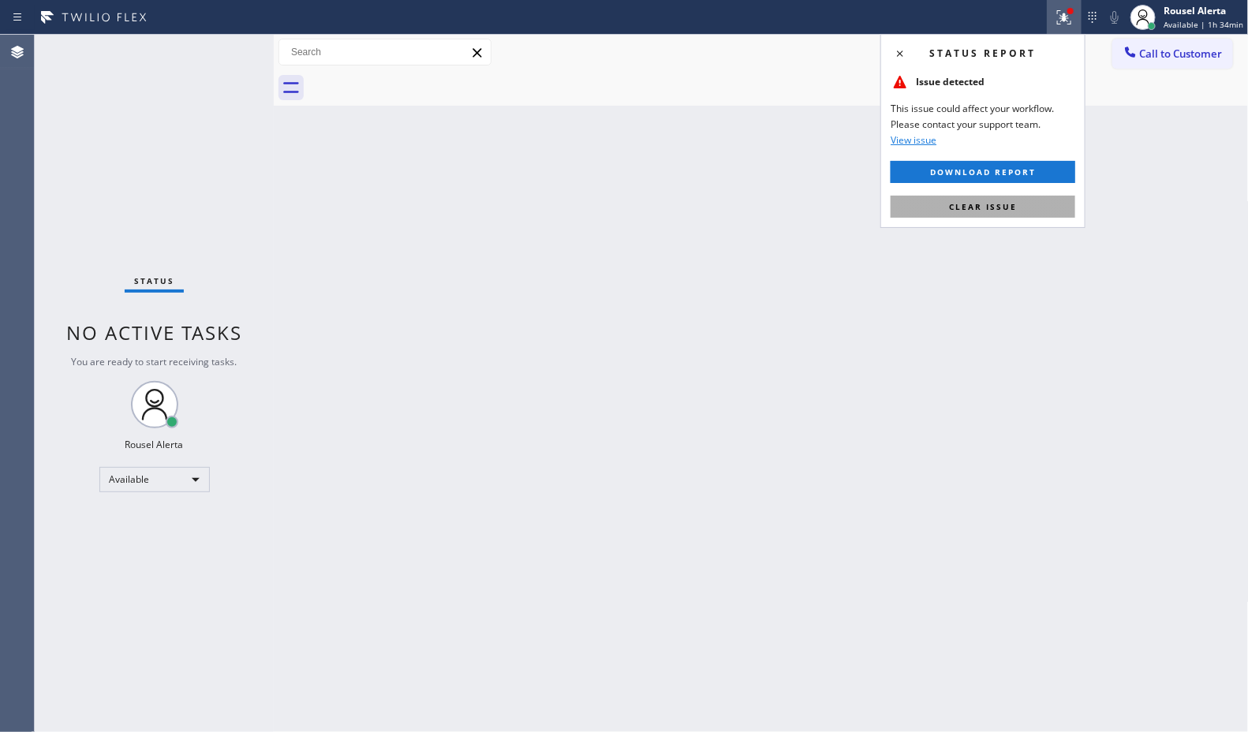
click at [1034, 200] on button "Clear issue" at bounding box center [982, 207] width 185 height 22
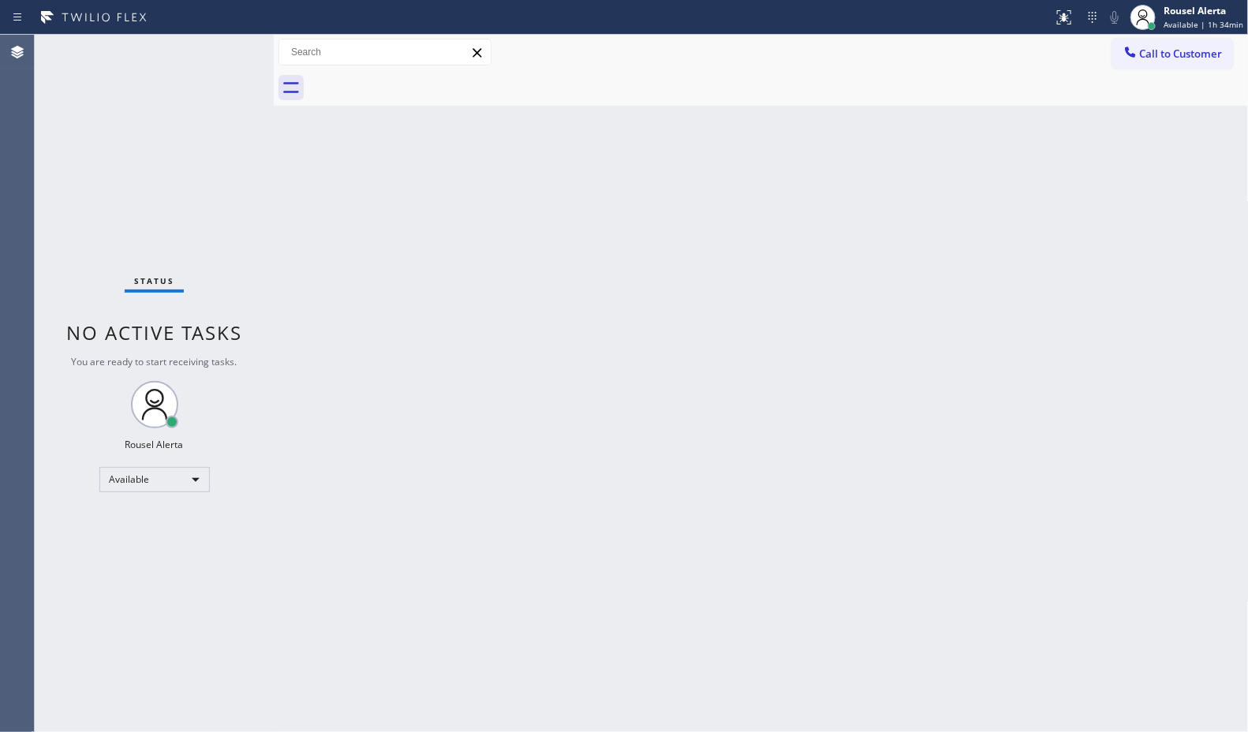
click at [1095, 312] on div "Back to Dashboard Change Sender ID Customers Technicians Select a contact Outbo…" at bounding box center [761, 383] width 975 height 697
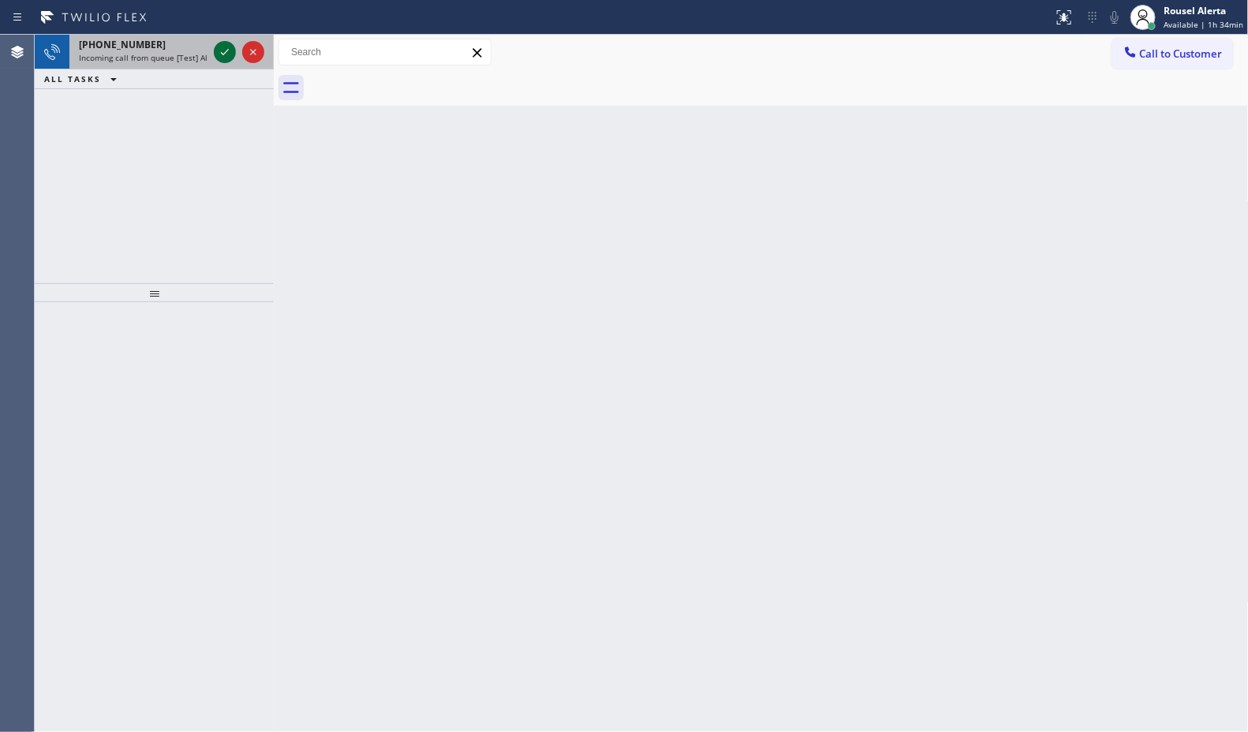
click at [222, 46] on icon at bounding box center [224, 52] width 19 height 19
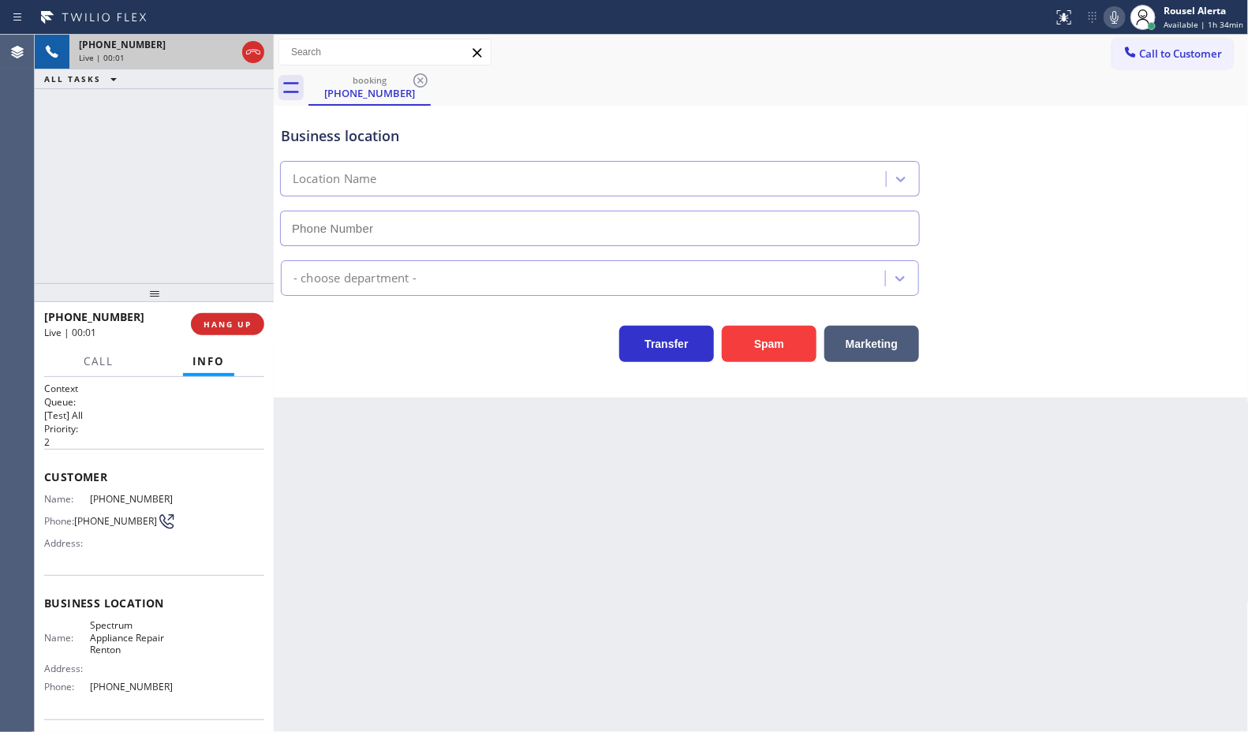
type input "(425) 800-8078"
click at [763, 360] on button "Spam" at bounding box center [769, 344] width 95 height 36
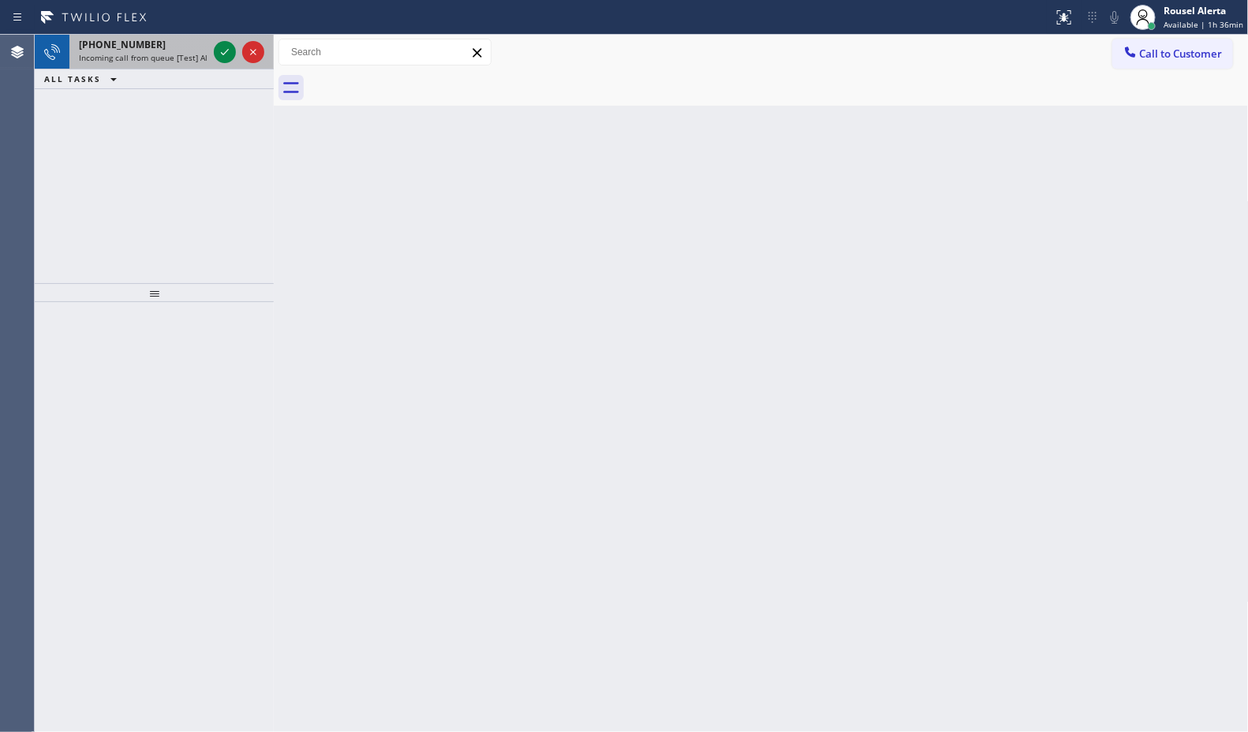
click at [226, 63] on div at bounding box center [239, 52] width 57 height 35
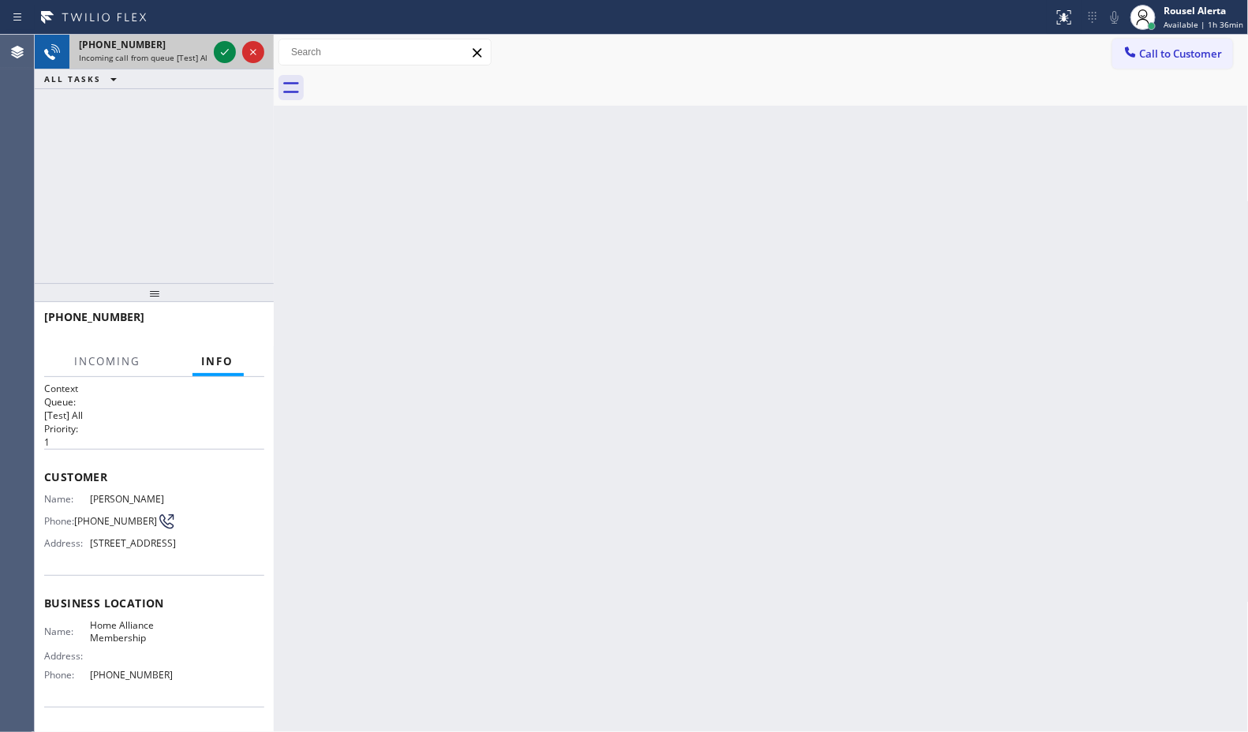
click at [226, 63] on div at bounding box center [239, 52] width 57 height 35
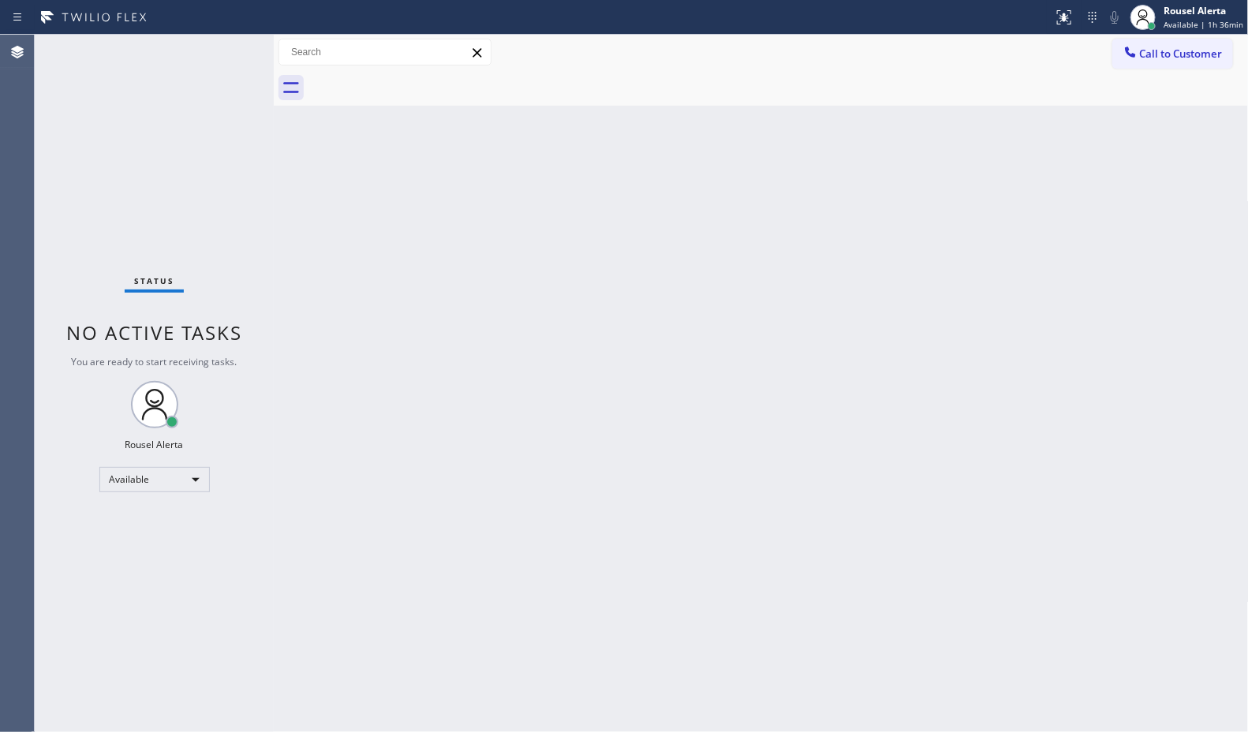
click at [225, 53] on div "Status No active tasks You are ready to start receiving tasks. Rousel Alerta Av…" at bounding box center [154, 383] width 239 height 697
click at [687, 290] on div "Back to Dashboard Change Sender ID Customers Technicians Select a contact Outbo…" at bounding box center [761, 383] width 975 height 697
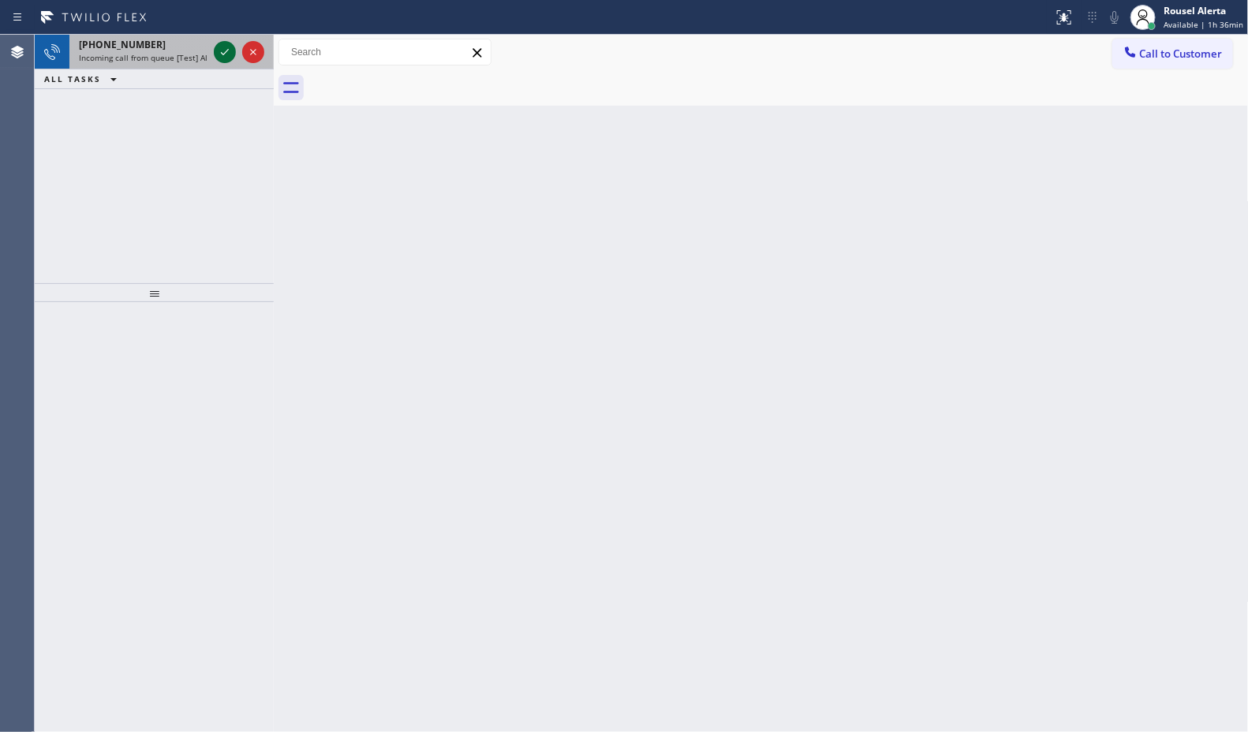
click at [219, 50] on icon at bounding box center [224, 52] width 19 height 19
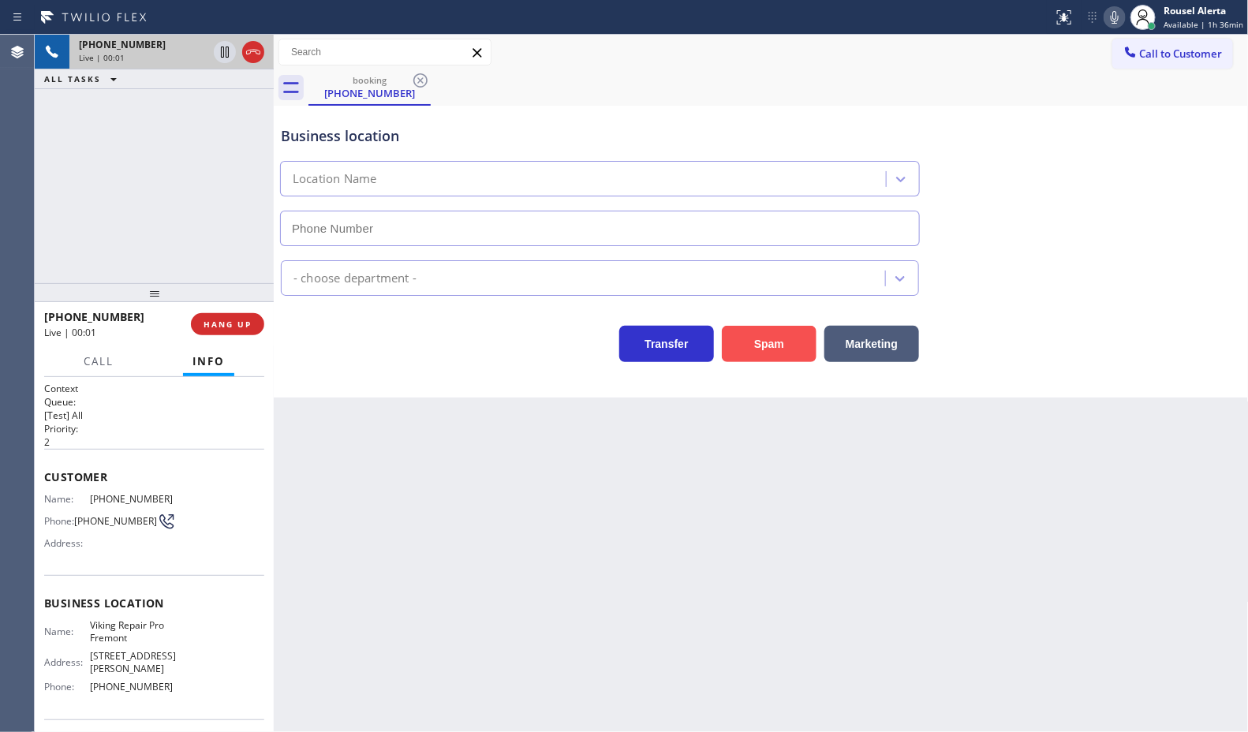
click at [799, 338] on button "Spam" at bounding box center [769, 344] width 95 height 36
type input "(510) 737-7975"
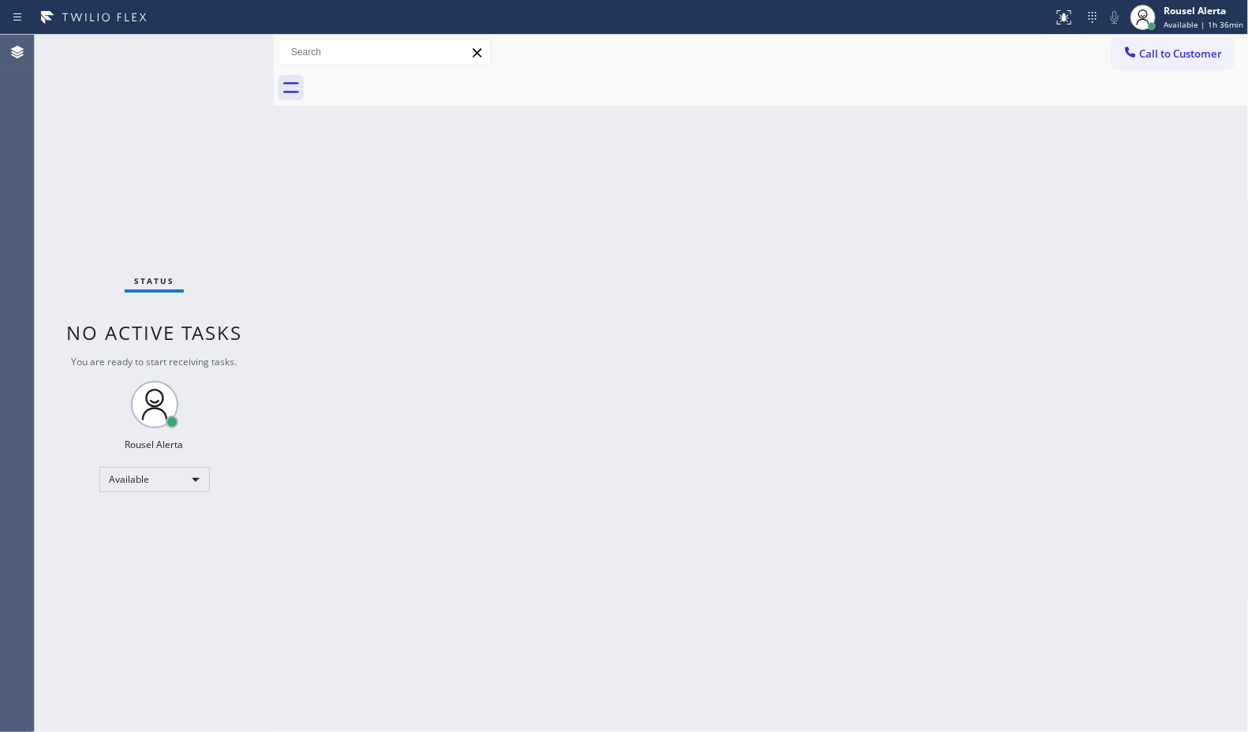
click at [185, 89] on div "Status No active tasks You are ready to start receiving tasks. Rousel Alerta Av…" at bounding box center [154, 383] width 239 height 697
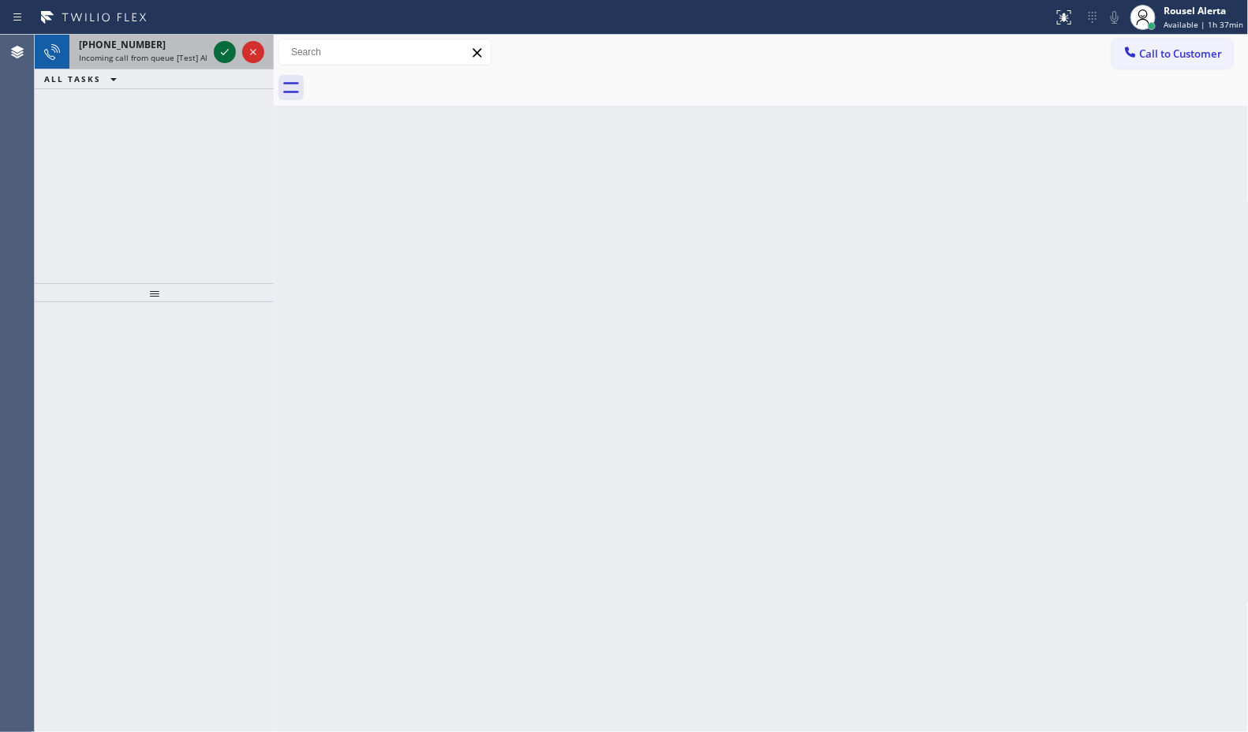
click at [214, 43] on div at bounding box center [225, 52] width 22 height 19
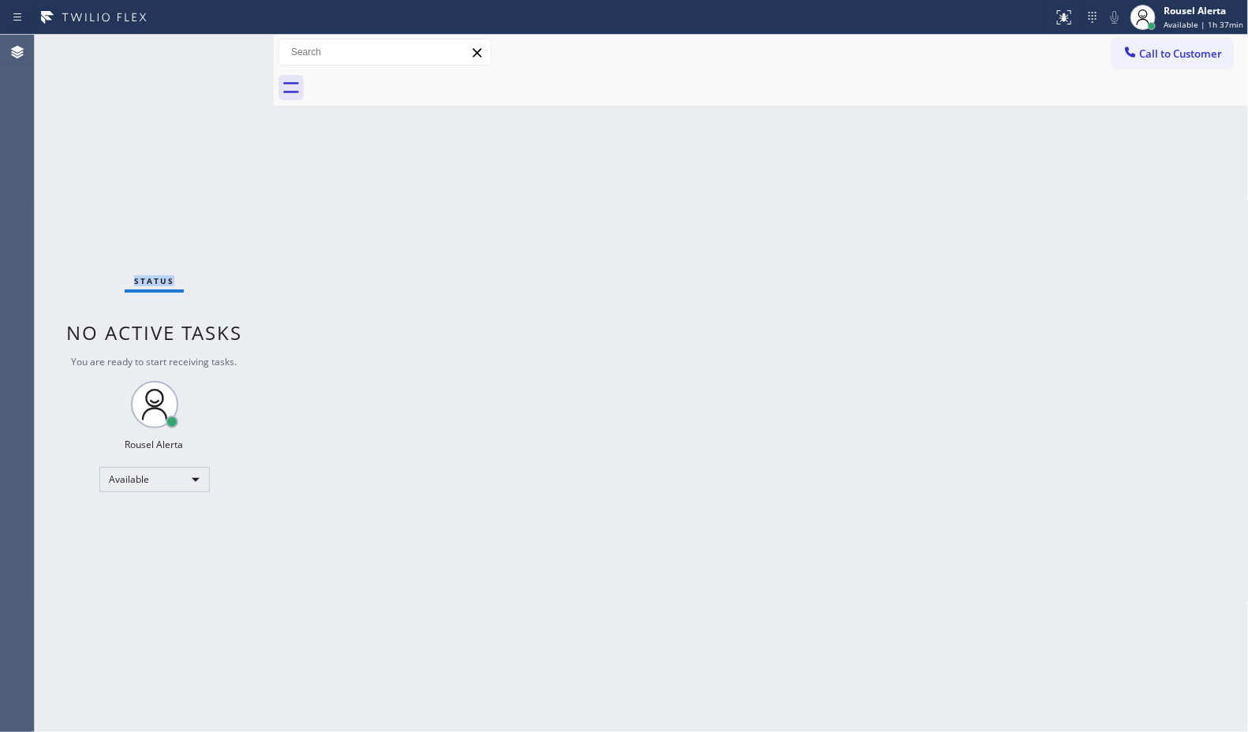
click at [218, 48] on div "Status No active tasks You are ready to start receiving tasks. Rousel Alerta Av…" at bounding box center [154, 383] width 239 height 697
click at [218, 49] on div "Status No active tasks You are ready to start receiving tasks. Rousel Alerta Av…" at bounding box center [154, 383] width 239 height 697
drag, startPoint x: 853, startPoint y: 306, endPoint x: 912, endPoint y: 267, distance: 70.4
click at [856, 306] on div "Back to Dashboard Change Sender ID Customers Technicians Select a contact Outbo…" at bounding box center [761, 383] width 975 height 697
click at [900, 519] on div "Back to Dashboard Change Sender ID Customers Technicians Select a contact Outbo…" at bounding box center [761, 383] width 975 height 697
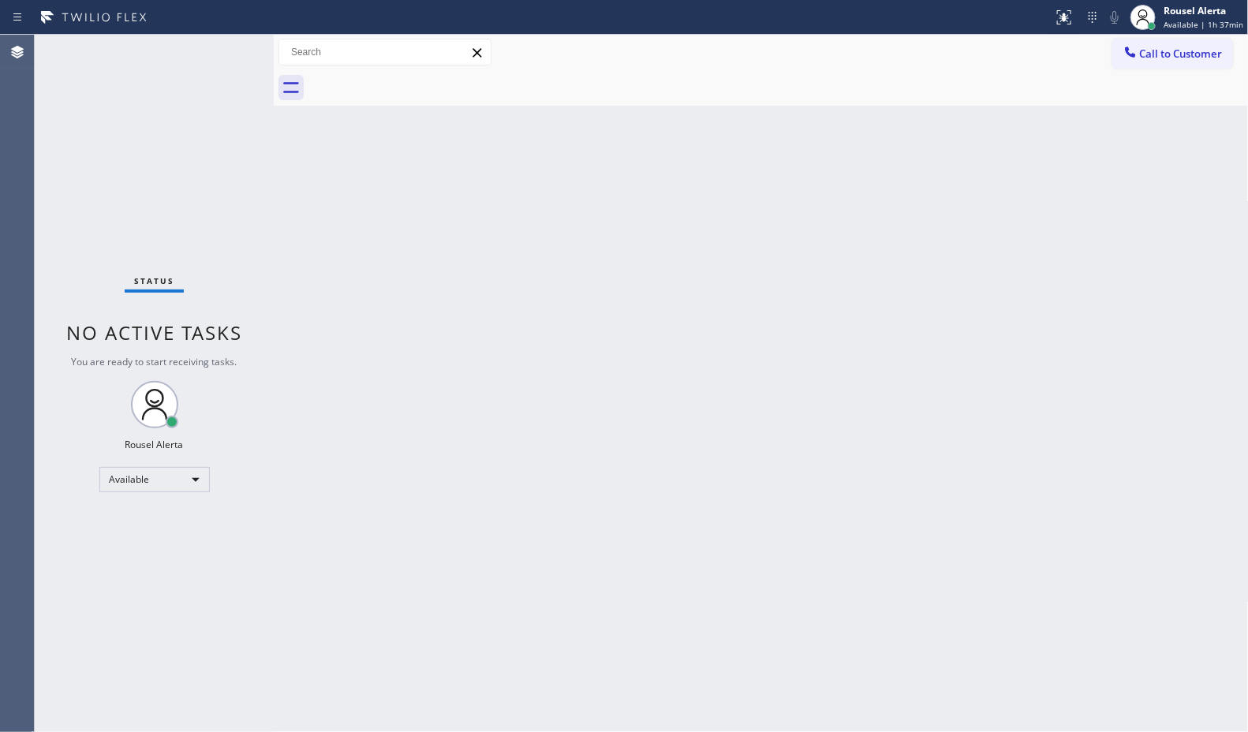
click at [584, 458] on div "Back to Dashboard Change Sender ID Customers Technicians Select a contact Outbo…" at bounding box center [761, 383] width 975 height 697
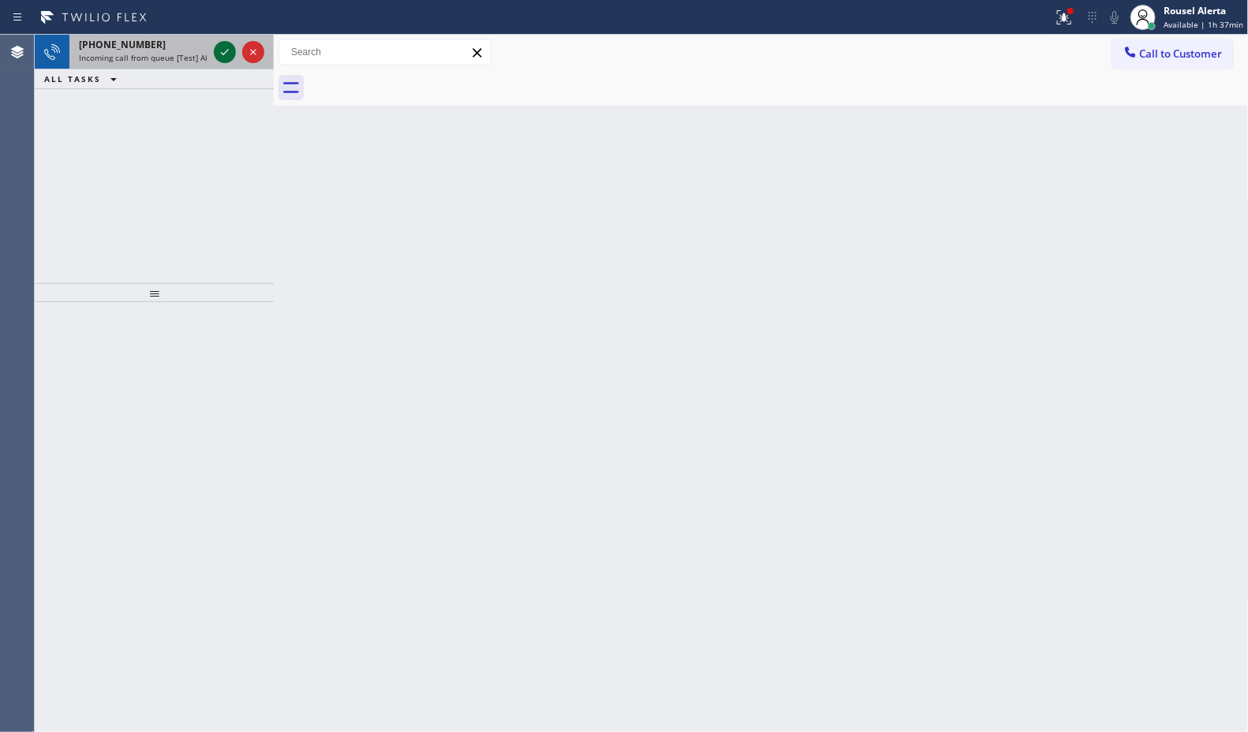
click at [223, 58] on icon at bounding box center [224, 52] width 19 height 19
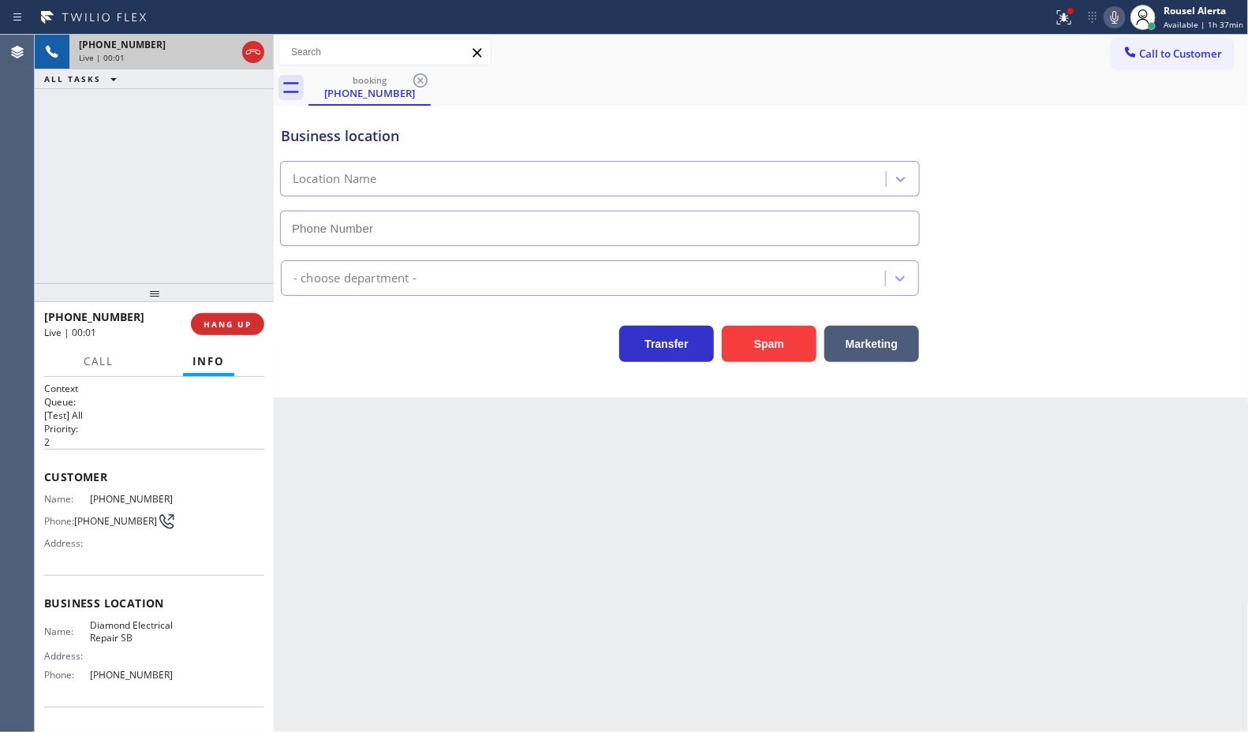
type input "[PHONE_NUMBER]"
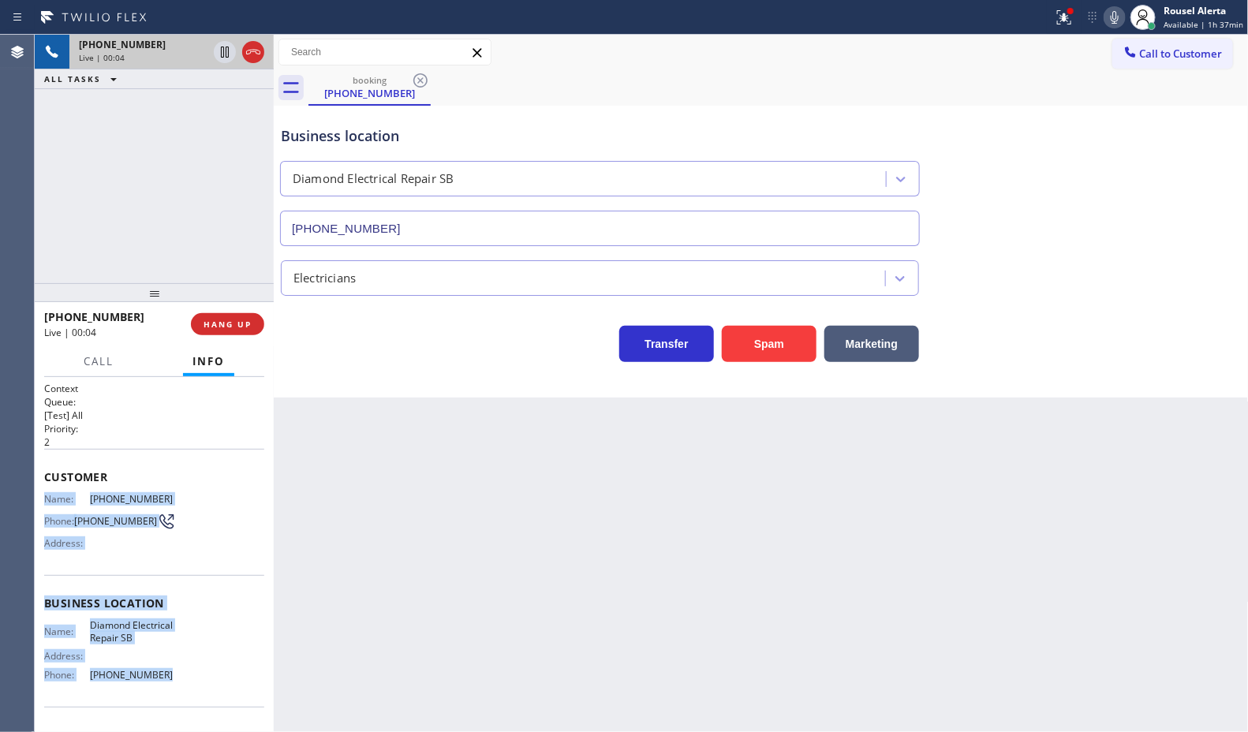
drag, startPoint x: 43, startPoint y: 494, endPoint x: 164, endPoint y: 687, distance: 227.8
click at [164, 687] on div "Context Queue: [Test] All Priority: 2 Customer Name: (909) 226-2544 Phone: (909…" at bounding box center [154, 604] width 220 height 444
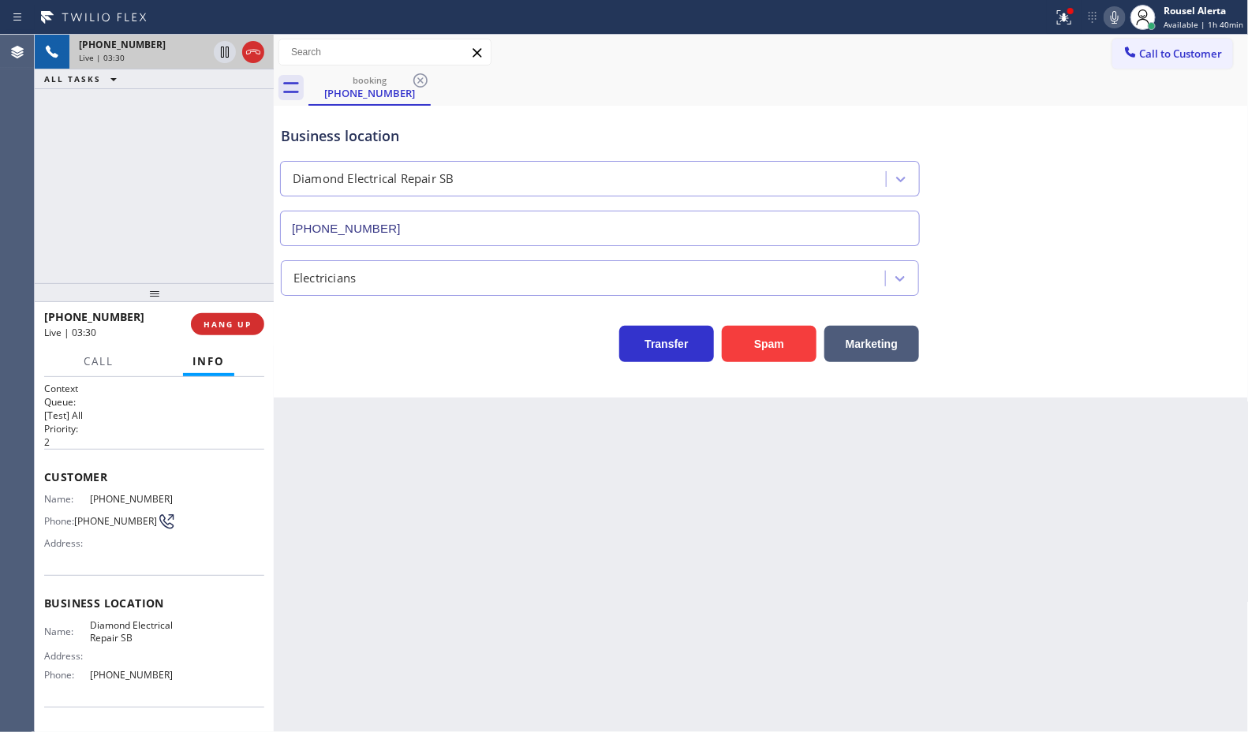
click at [211, 191] on div "+19092262544 Live | 03:30 ALL TASKS ALL TASKS ACTIVE TASKS TASKS IN WRAP UP" at bounding box center [154, 159] width 239 height 248
drag, startPoint x: 218, startPoint y: 48, endPoint x: 245, endPoint y: 39, distance: 27.4
click at [218, 48] on icon at bounding box center [224, 52] width 19 height 19
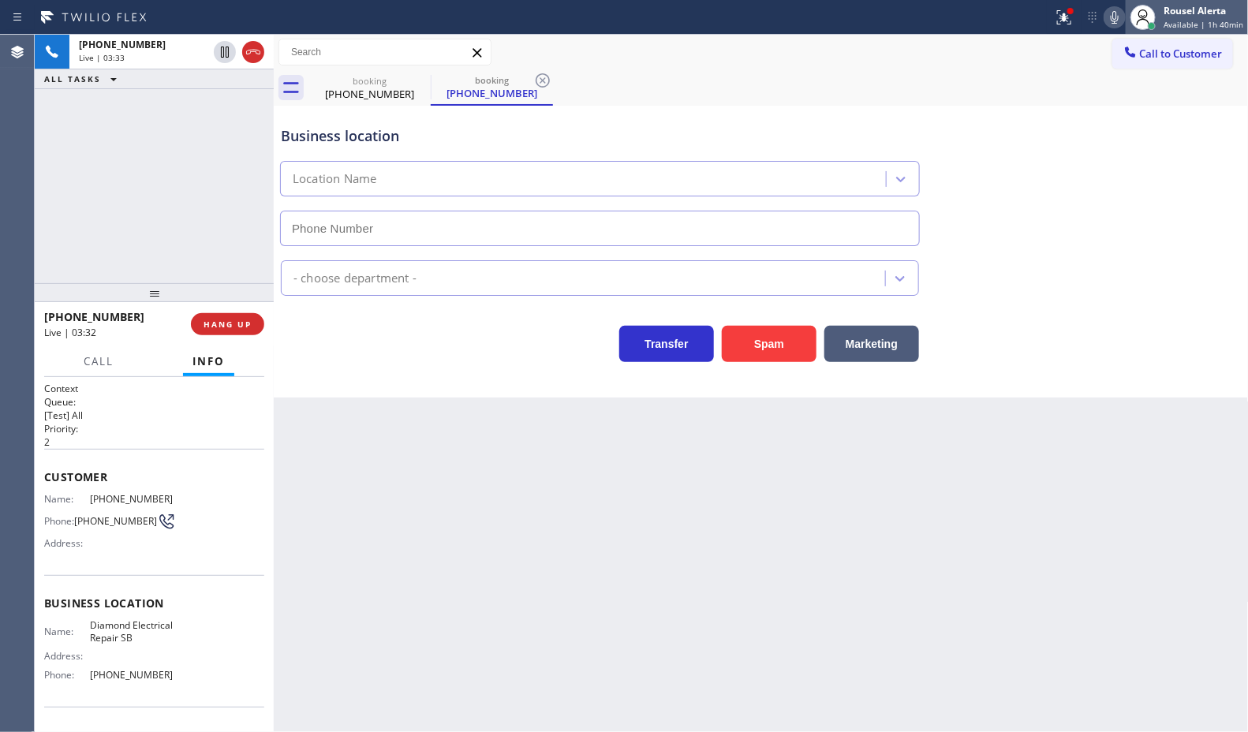
type input "[PHONE_NUMBER]"
click at [1124, 17] on icon at bounding box center [1114, 17] width 19 height 19
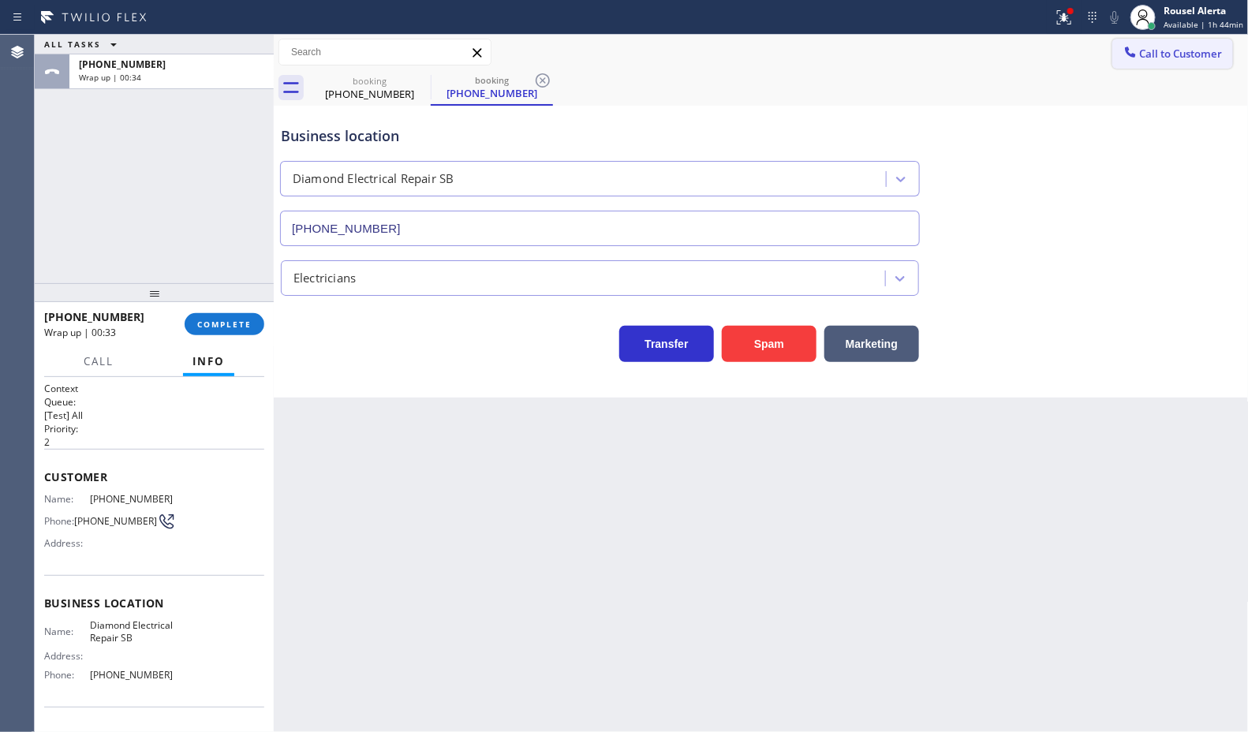
click at [1132, 57] on icon at bounding box center [1130, 52] width 16 height 16
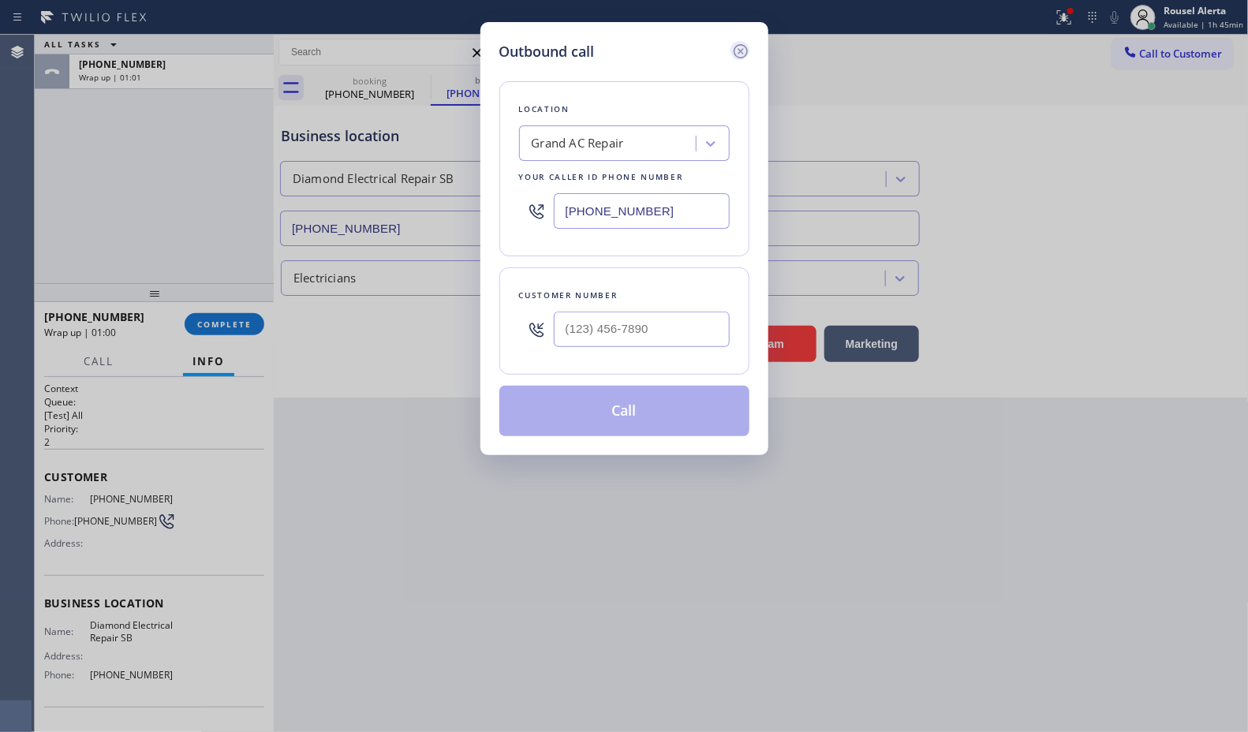
click at [735, 49] on icon at bounding box center [740, 51] width 19 height 19
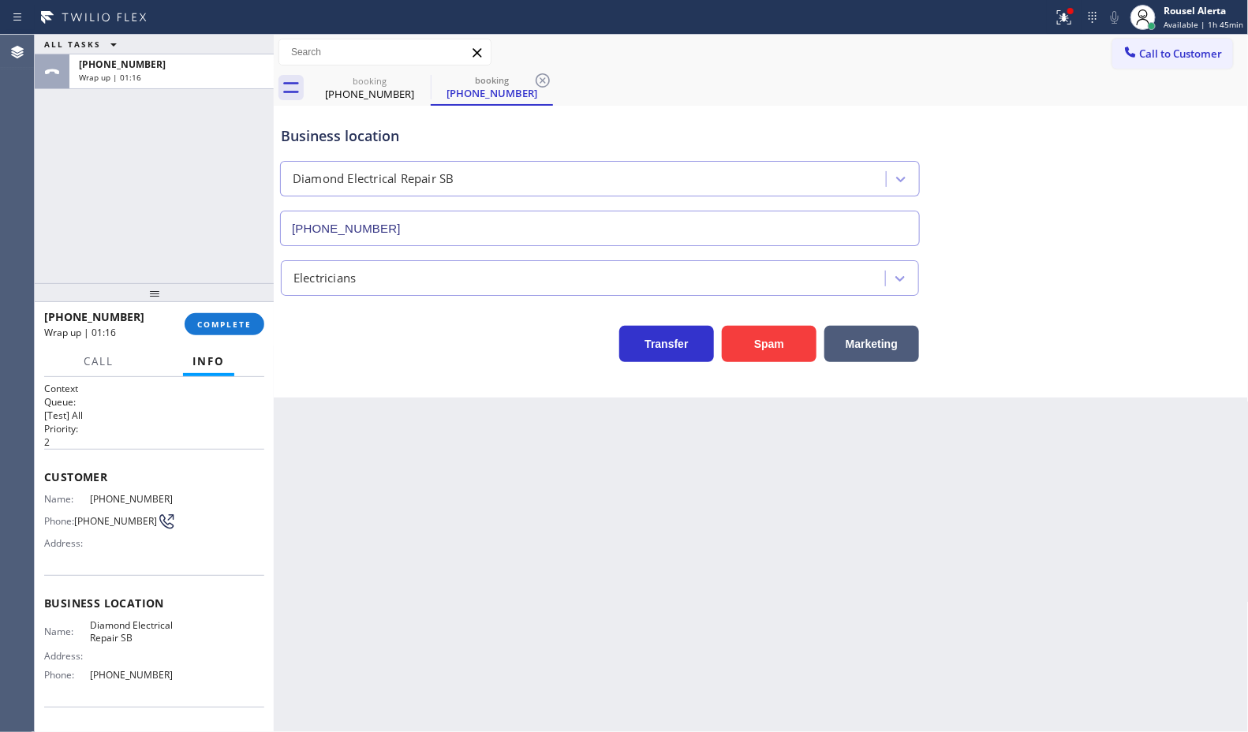
click at [502, 517] on div "Back to Dashboard Change Sender ID Customers Technicians Select a contact Outbo…" at bounding box center [761, 383] width 975 height 697
click at [1185, 19] on span "Available | 1h 47min" at bounding box center [1203, 24] width 80 height 11
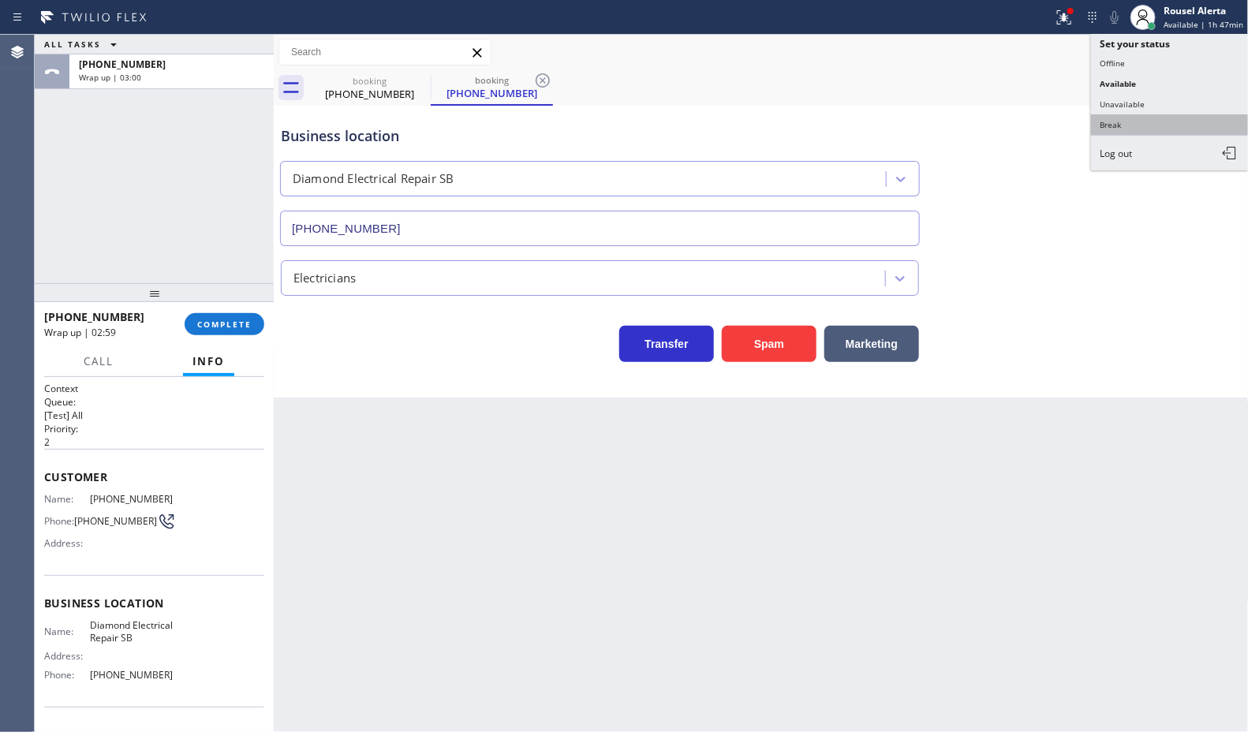
click at [1140, 123] on button "Break" at bounding box center [1170, 124] width 158 height 21
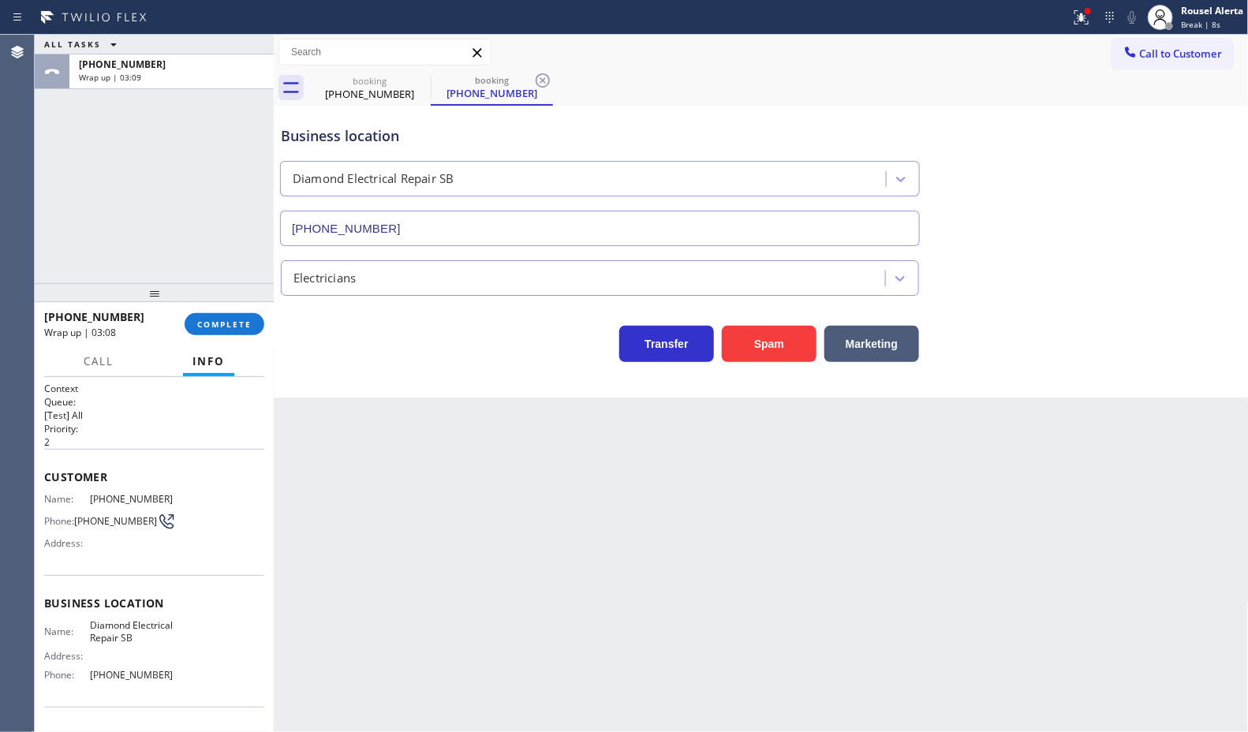
click at [192, 127] on div "ALL TASKS ALL TASKS ACTIVE TASKS TASKS IN WRAP UP +19092262544 Wrap up | 03:09" at bounding box center [154, 159] width 239 height 248
click at [214, 324] on span "COMPLETE" at bounding box center [224, 324] width 54 height 11
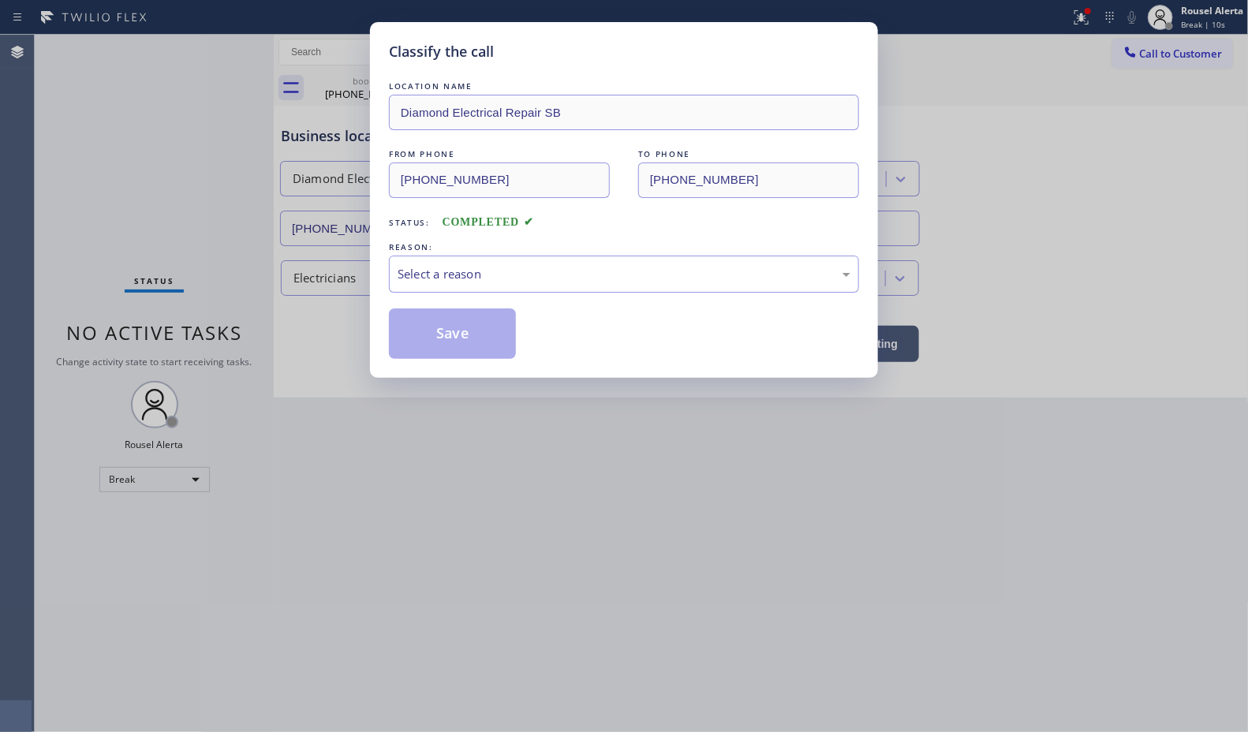
click at [546, 272] on div "Select a reason" at bounding box center [624, 274] width 453 height 18
click at [497, 340] on button "Save" at bounding box center [452, 333] width 127 height 50
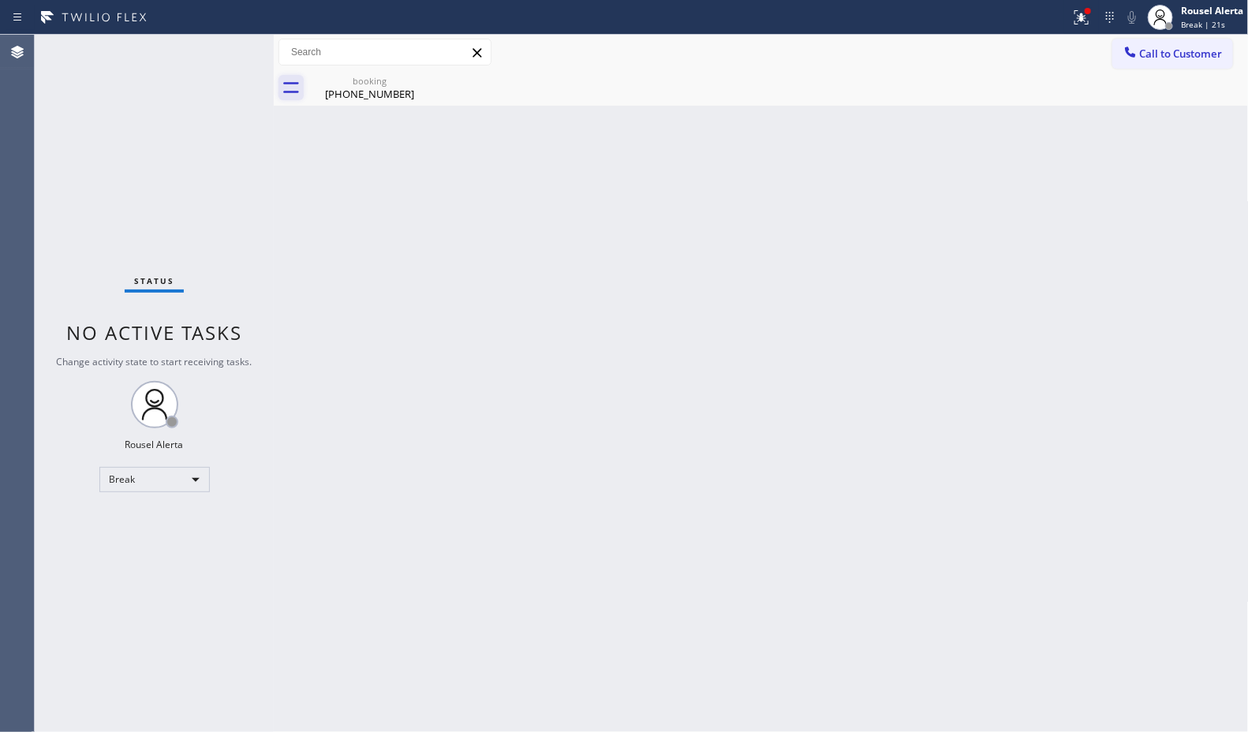
drag, startPoint x: 234, startPoint y: 76, endPoint x: 286, endPoint y: 80, distance: 52.3
click at [234, 76] on div "Status No active tasks Change activity state to start receiving tasks. Rousel A…" at bounding box center [154, 383] width 239 height 697
drag, startPoint x: 420, startPoint y: 79, endPoint x: 489, endPoint y: 312, distance: 243.6
click at [0, 0] on icon at bounding box center [0, 0] width 0 height 0
click at [493, 322] on div "Back to Dashboard Change Sender ID Customers Technicians Select a contact Outbo…" at bounding box center [761, 383] width 975 height 697
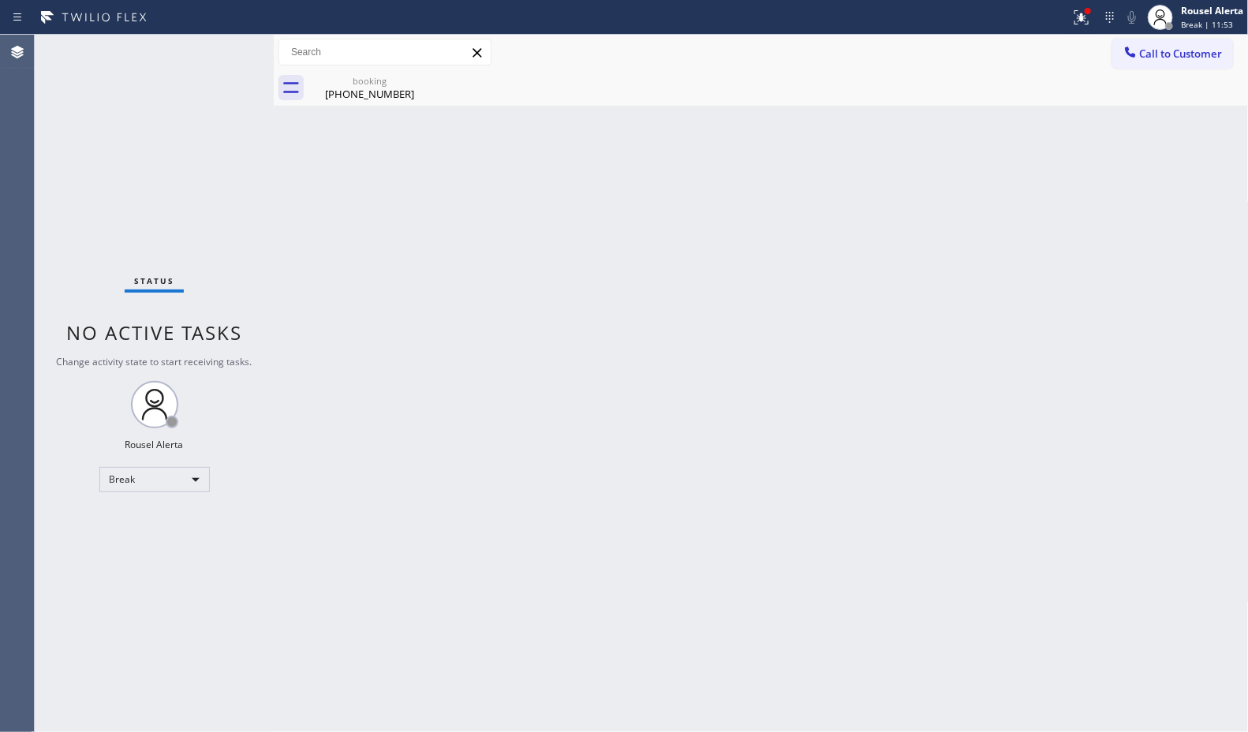
click at [394, 88] on div "[PHONE_NUMBER]" at bounding box center [369, 94] width 119 height 14
click at [1075, 13] on icon at bounding box center [1081, 17] width 19 height 19
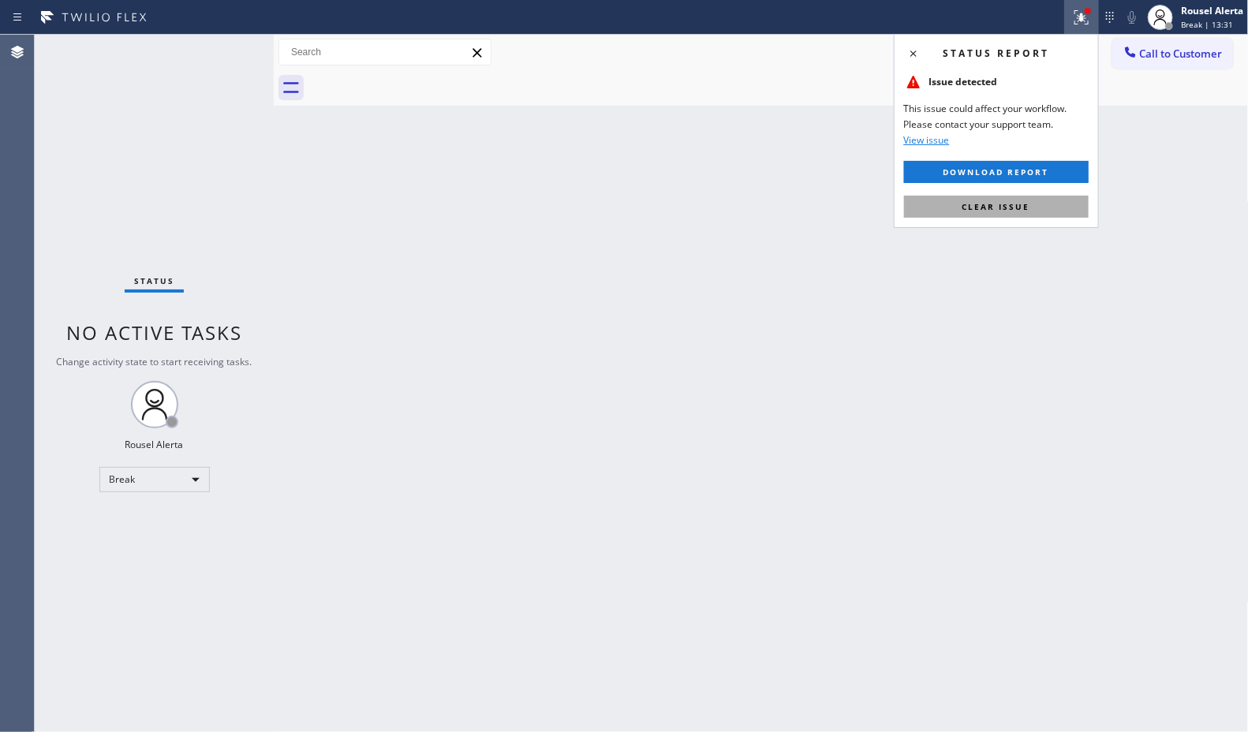
click at [1032, 202] on button "Clear issue" at bounding box center [996, 207] width 185 height 22
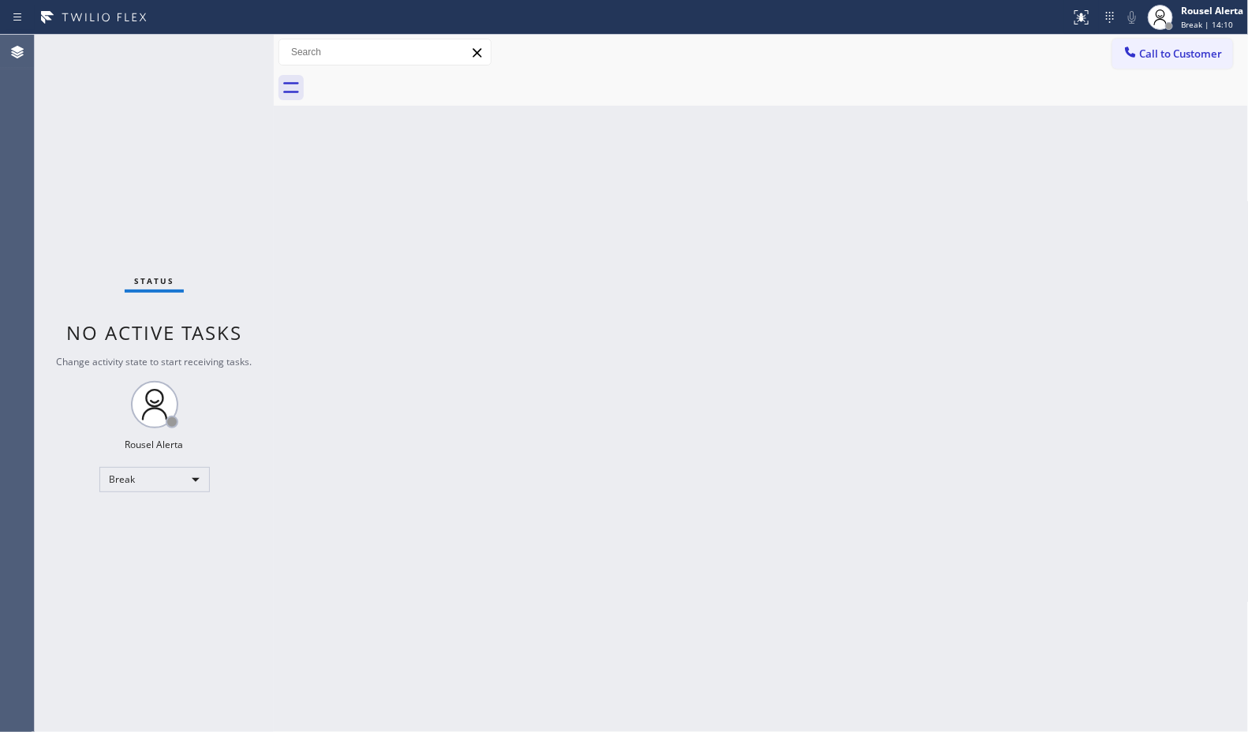
click at [156, 80] on div "Status No active tasks Change activity state to start receiving tasks. Rousel A…" at bounding box center [154, 383] width 239 height 697
click at [183, 483] on div "Break" at bounding box center [154, 479] width 110 height 25
click at [170, 529] on li "Available" at bounding box center [152, 520] width 107 height 19
click at [458, 586] on div "Back to Dashboard Change Sender ID Customers Technicians Select a contact Outbo…" at bounding box center [761, 383] width 975 height 697
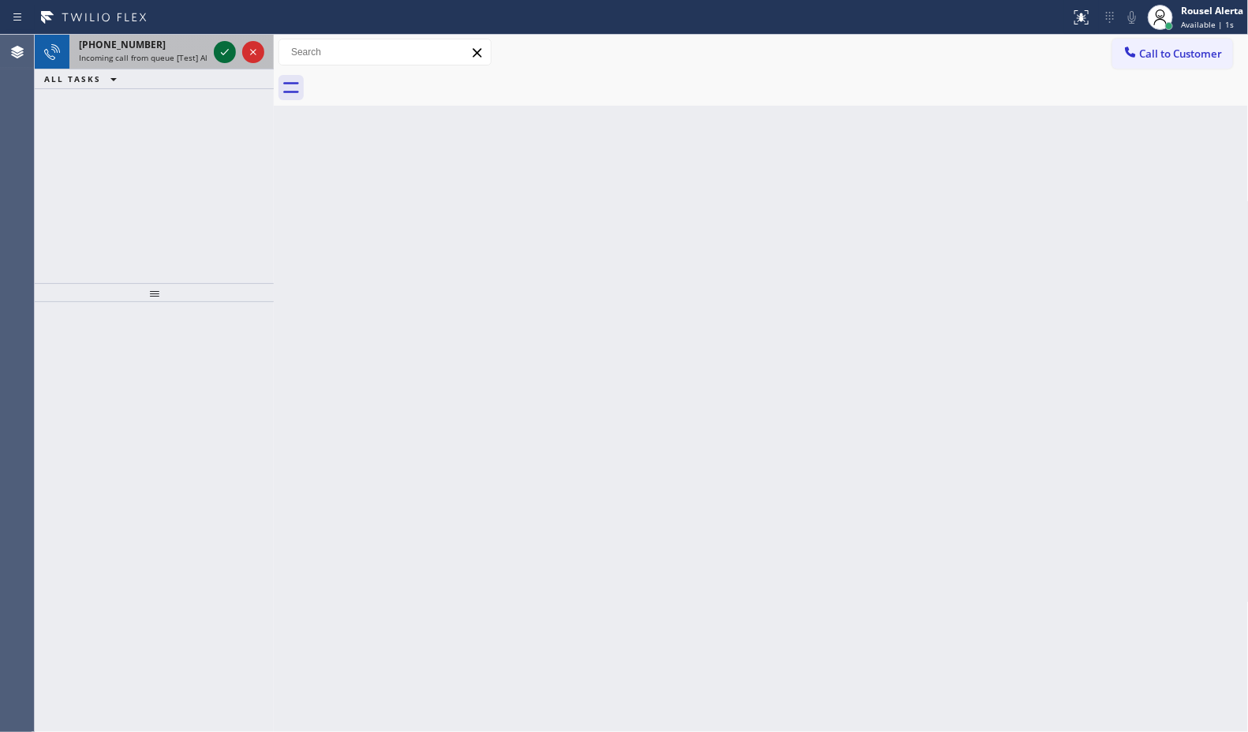
click at [218, 52] on icon at bounding box center [224, 52] width 19 height 19
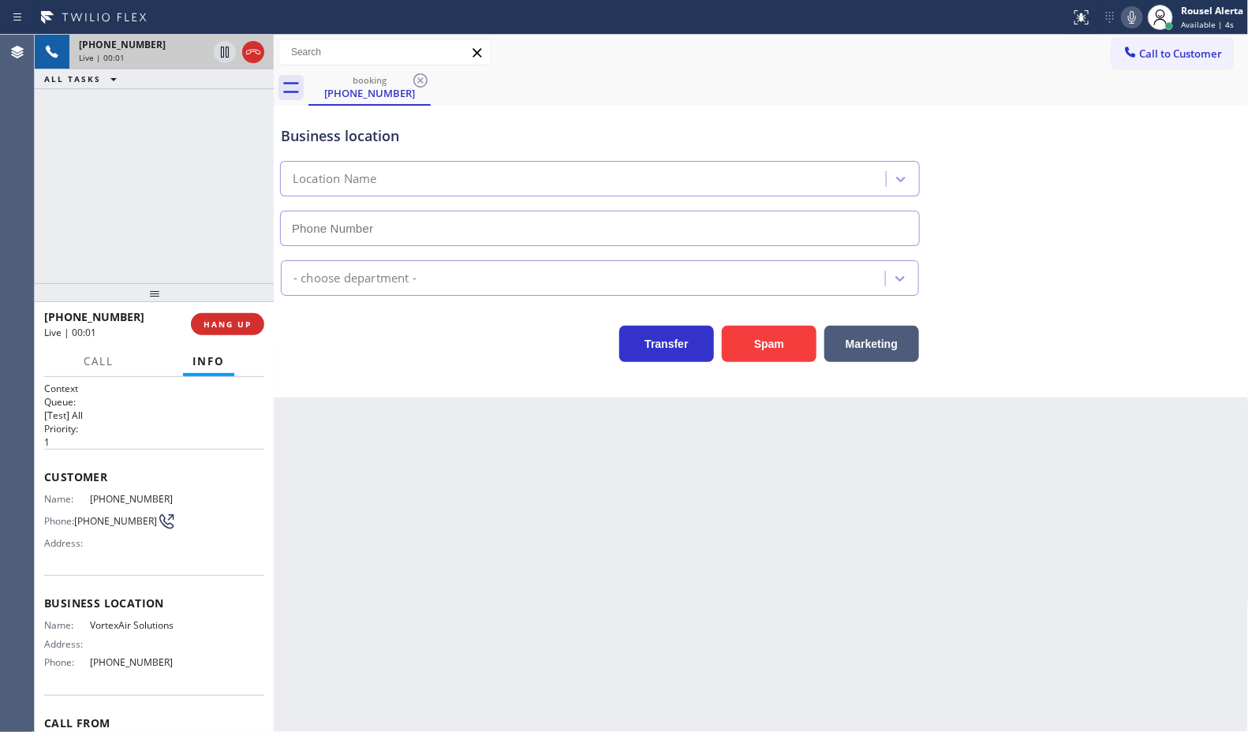
type input "(623) 292-2460"
click at [745, 344] on button "Spam" at bounding box center [769, 344] width 95 height 36
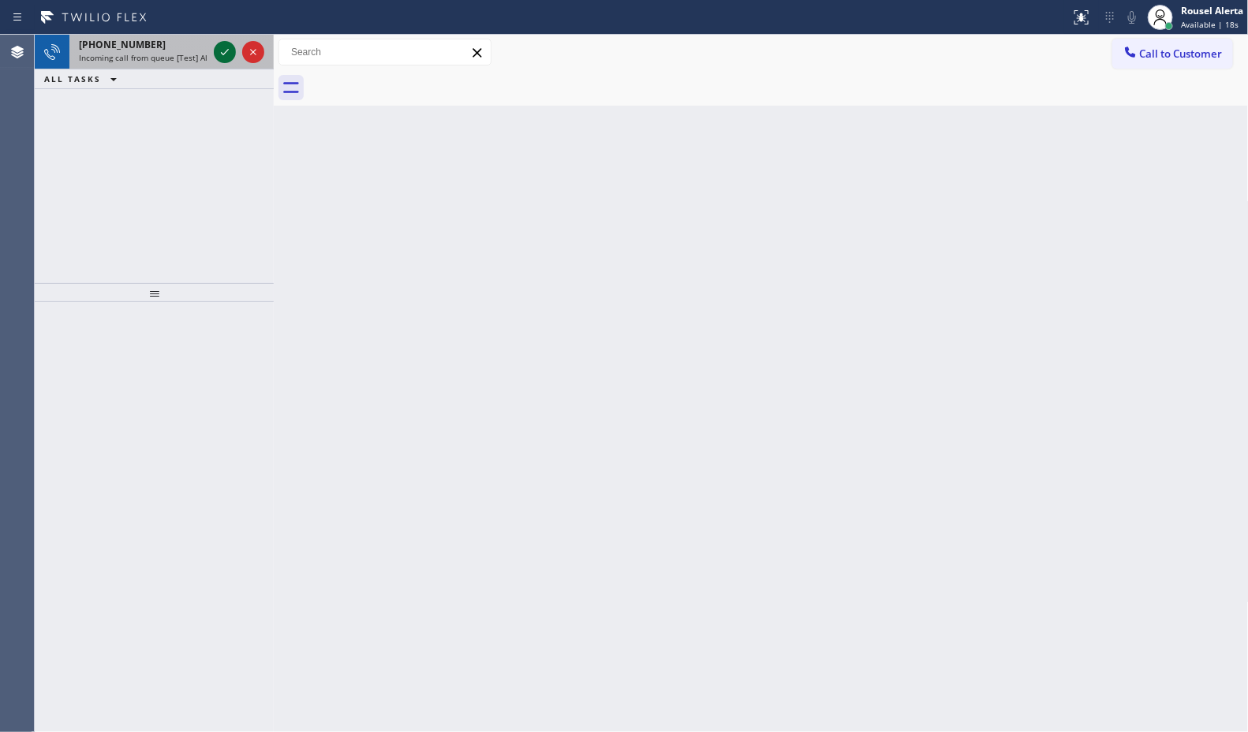
click at [218, 46] on icon at bounding box center [224, 52] width 19 height 19
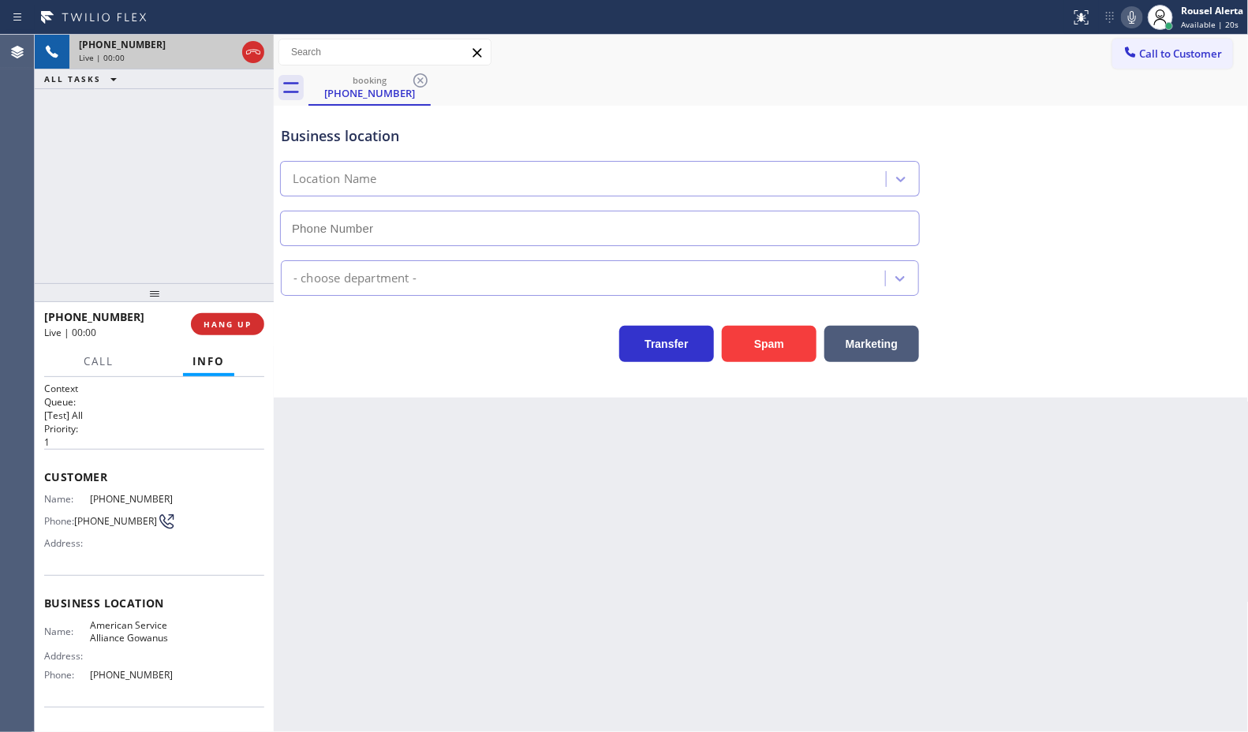
type input "(718) 841-0591"
click at [775, 347] on button "Spam" at bounding box center [769, 344] width 95 height 36
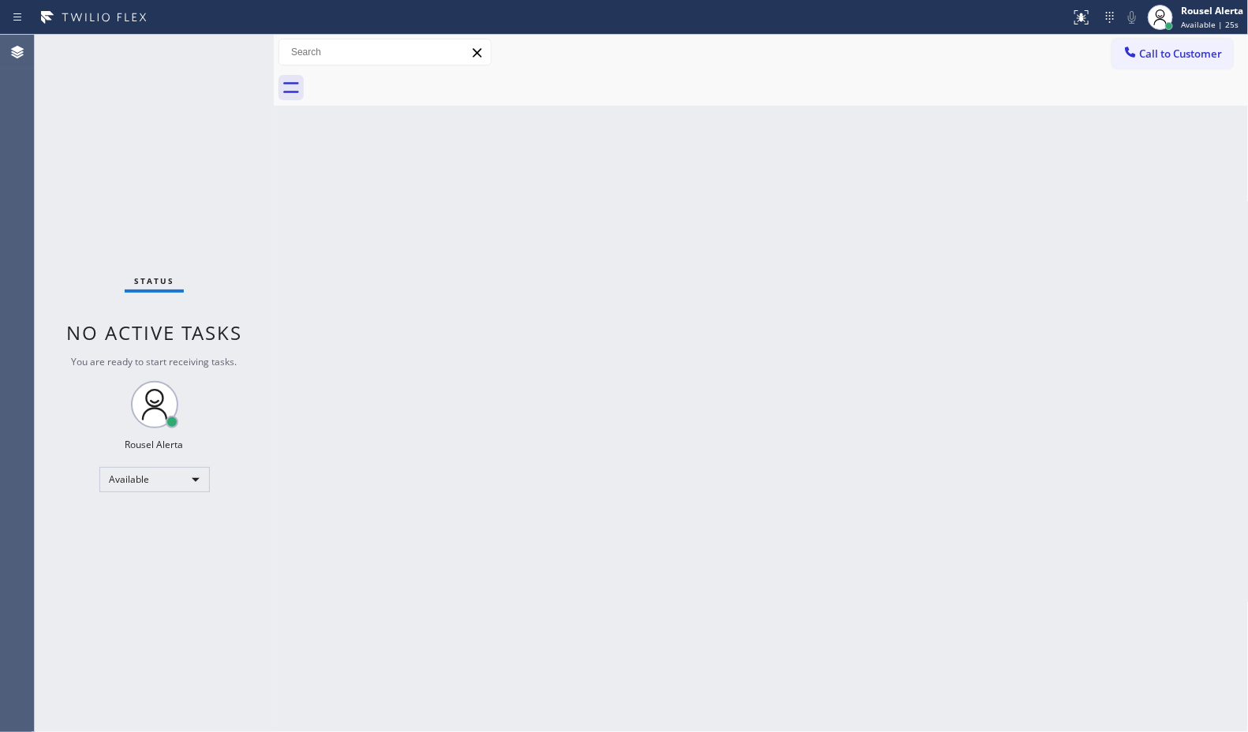
click at [577, 497] on div "Back to Dashboard Change Sender ID Customers Technicians Select a contact Outbo…" at bounding box center [761, 383] width 975 height 697
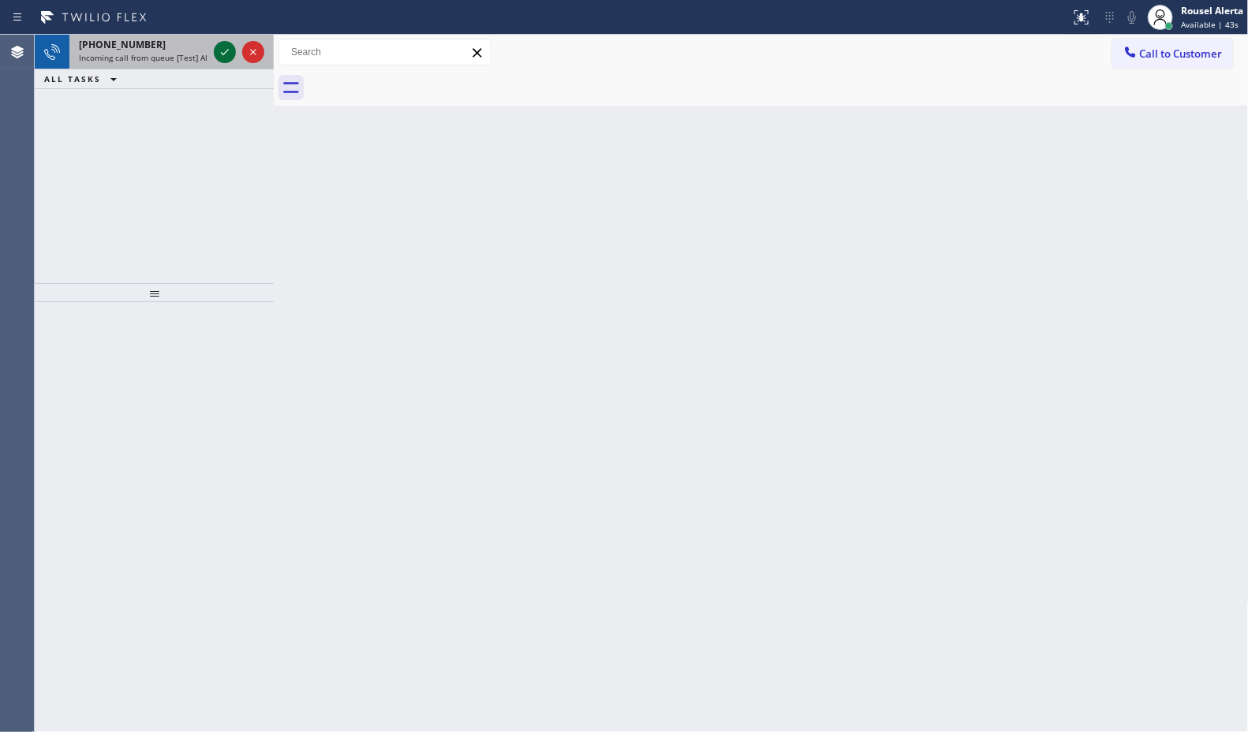
click at [221, 49] on icon at bounding box center [224, 52] width 19 height 19
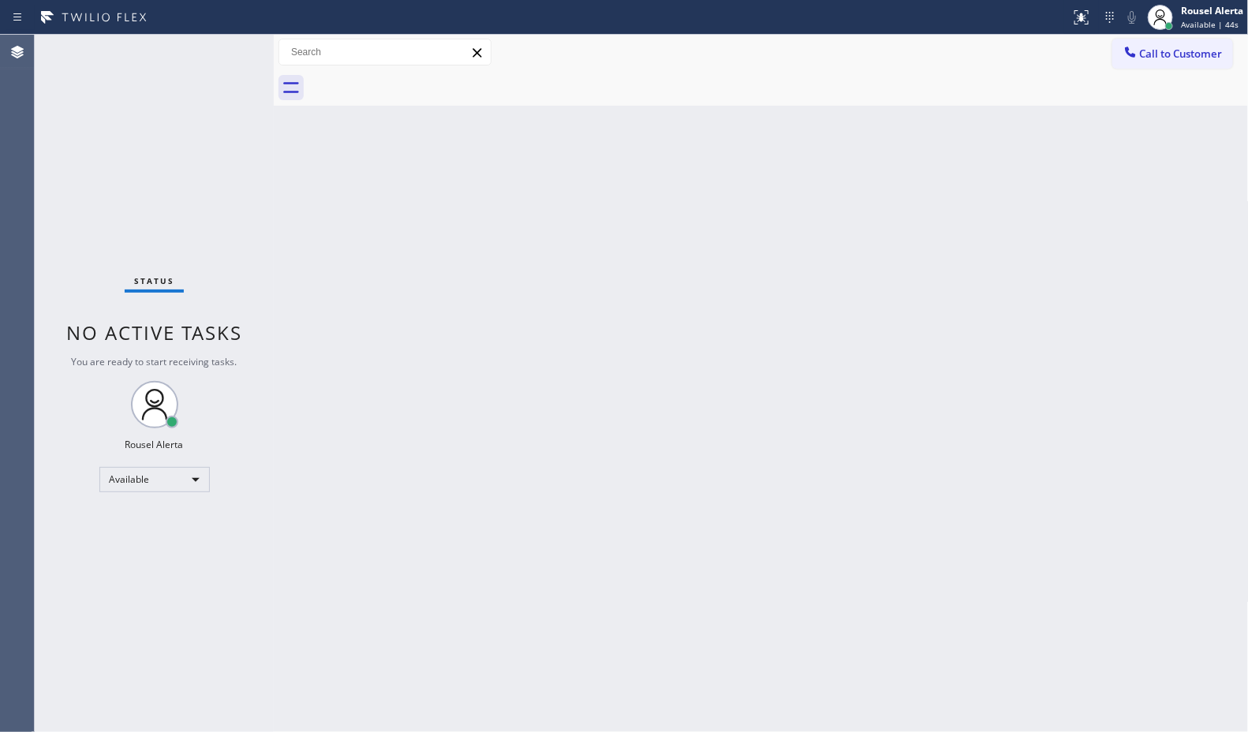
click at [221, 49] on div "Status No active tasks You are ready to start receiving tasks. Rousel Alerta Av…" at bounding box center [154, 383] width 239 height 697
click at [541, 237] on div "Back to Dashboard Change Sender ID Customers Technicians Select a contact Outbo…" at bounding box center [761, 383] width 975 height 697
click at [1079, 16] on icon at bounding box center [1081, 17] width 14 height 14
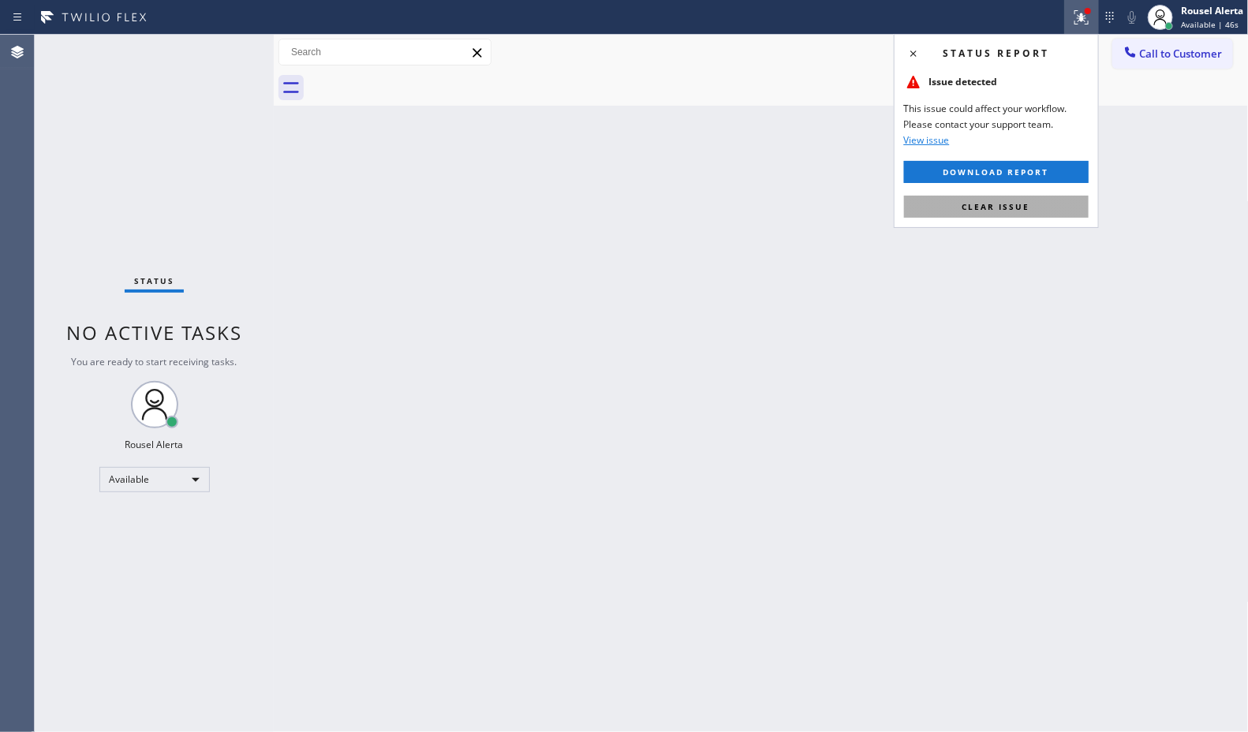
click at [1051, 197] on button "Clear issue" at bounding box center [996, 207] width 185 height 22
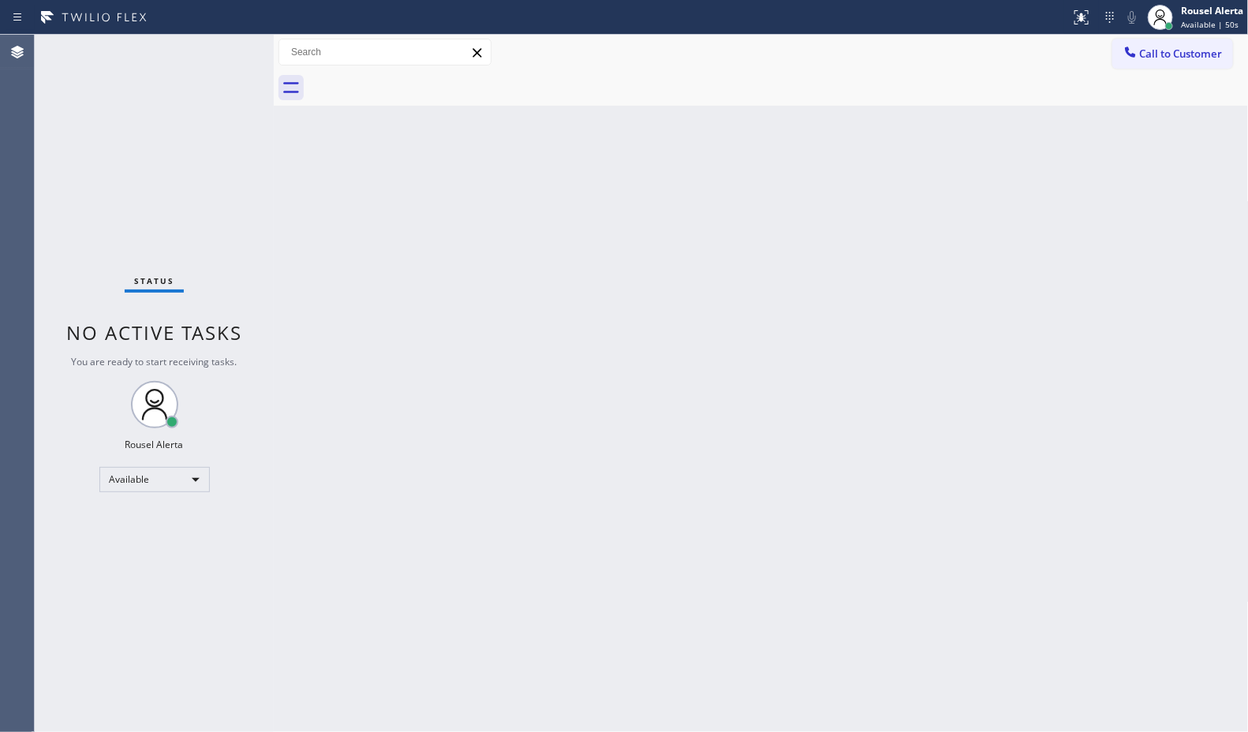
click at [573, 395] on div "Back to Dashboard Change Sender ID Customers Technicians Select a contact Outbo…" at bounding box center [761, 383] width 975 height 697
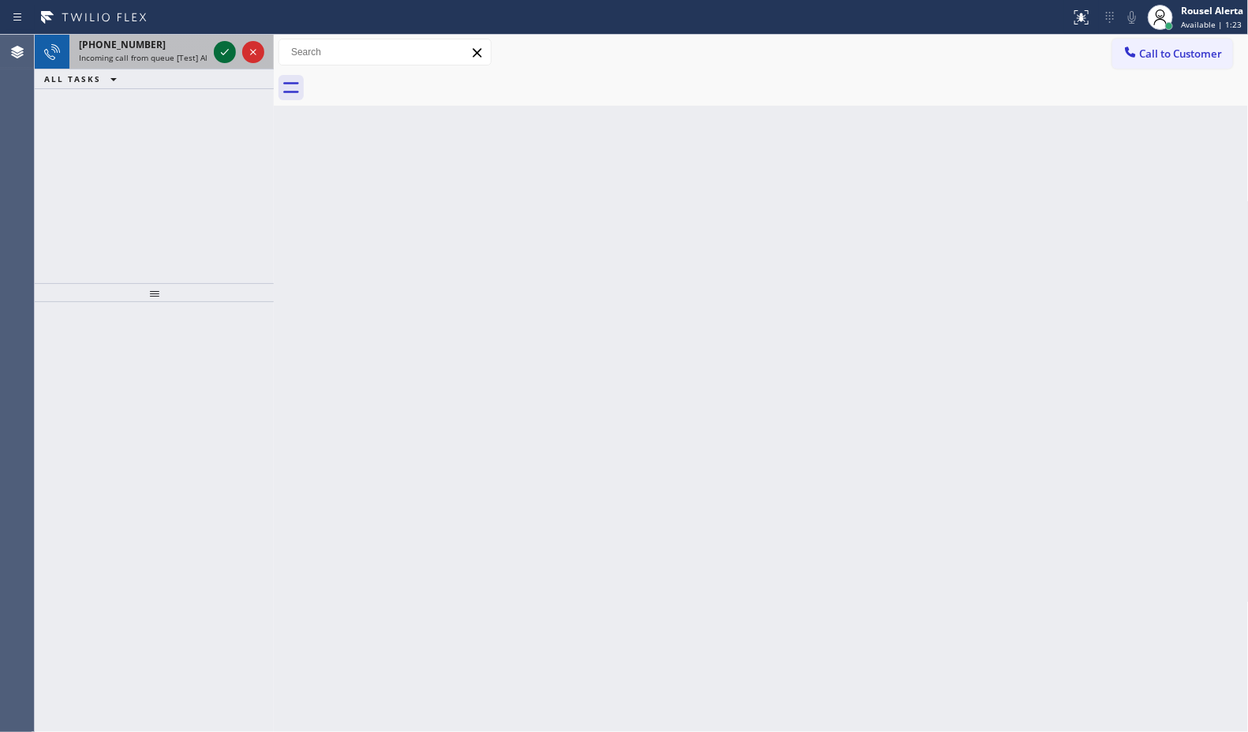
click at [223, 41] on button at bounding box center [225, 52] width 22 height 22
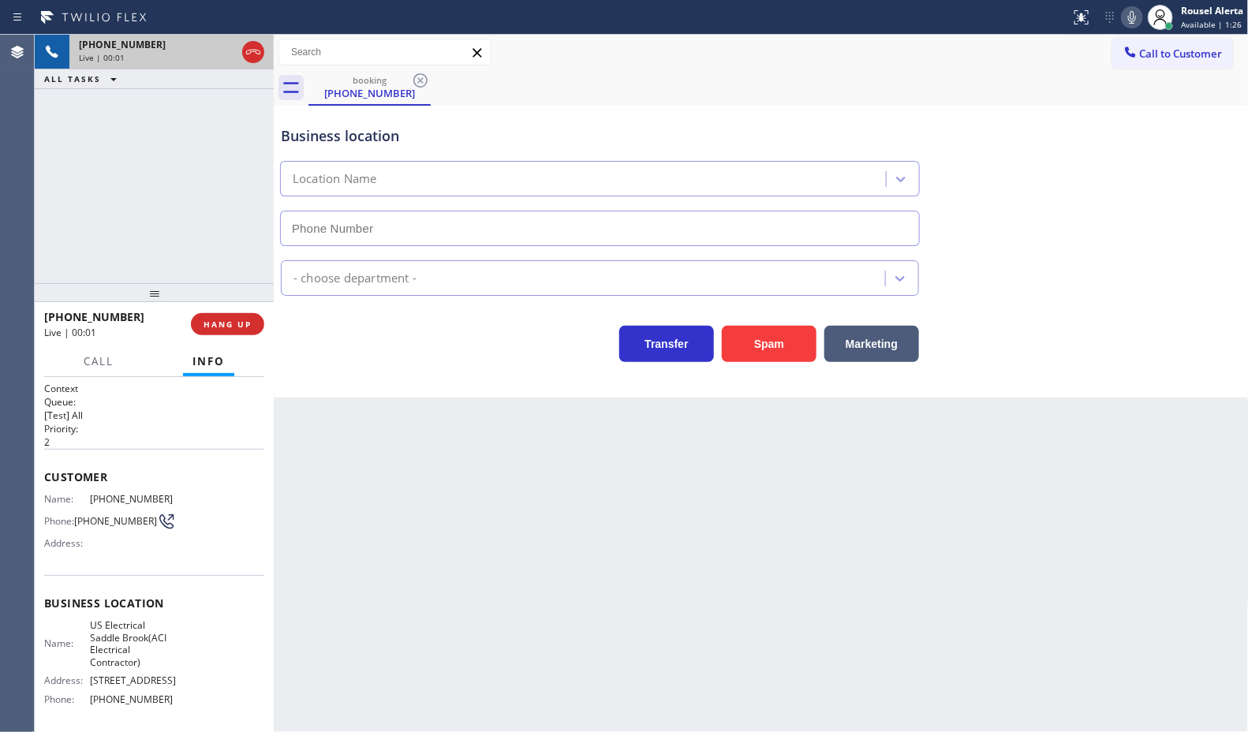
type input "[PHONE_NUMBER]"
click at [752, 342] on button "Spam" at bounding box center [769, 344] width 95 height 36
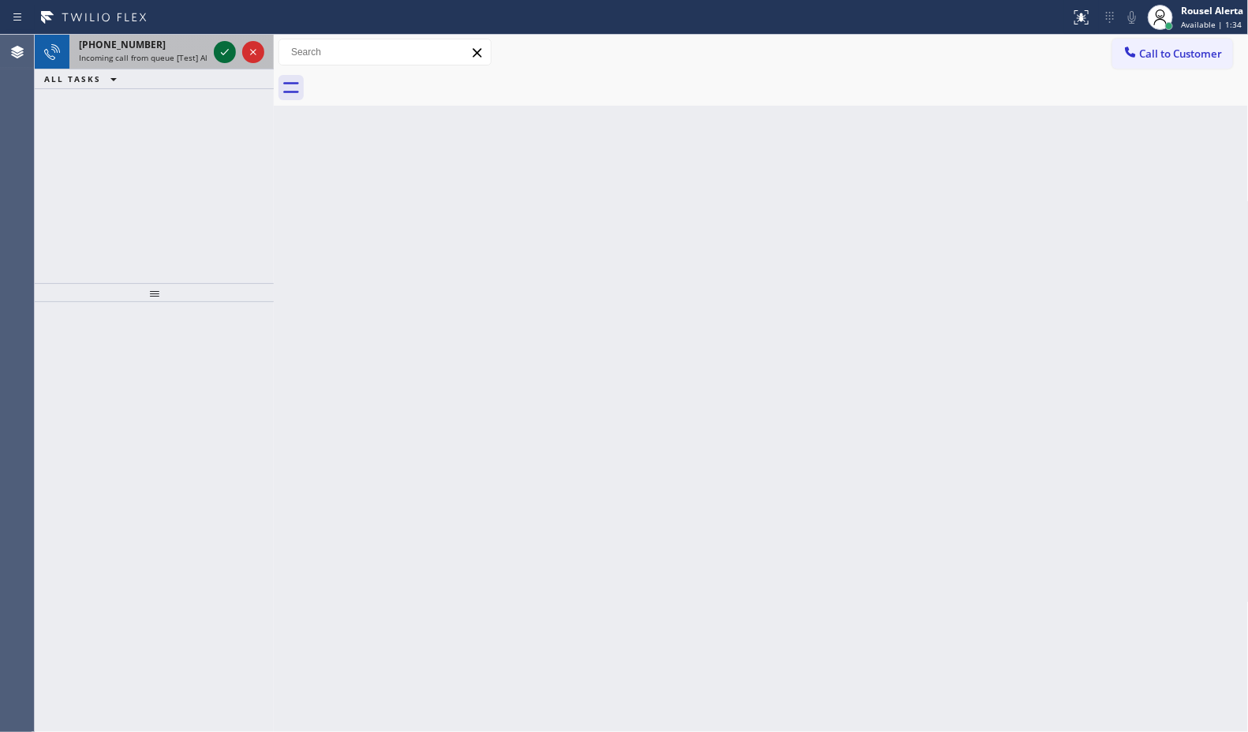
click at [217, 53] on icon at bounding box center [224, 52] width 19 height 19
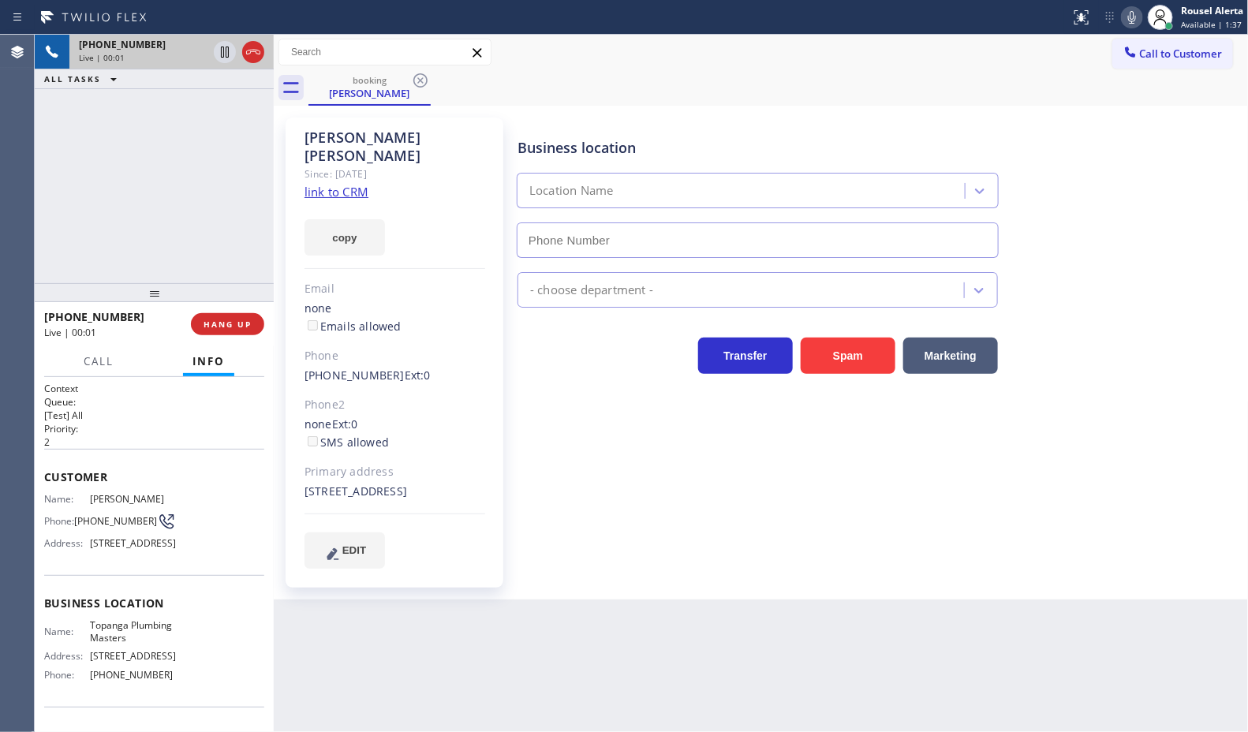
type input "[PHONE_NUMBER]"
click at [359, 201] on div "copy" at bounding box center [394, 228] width 181 height 54
click at [359, 184] on link "link to CRM" at bounding box center [336, 192] width 64 height 16
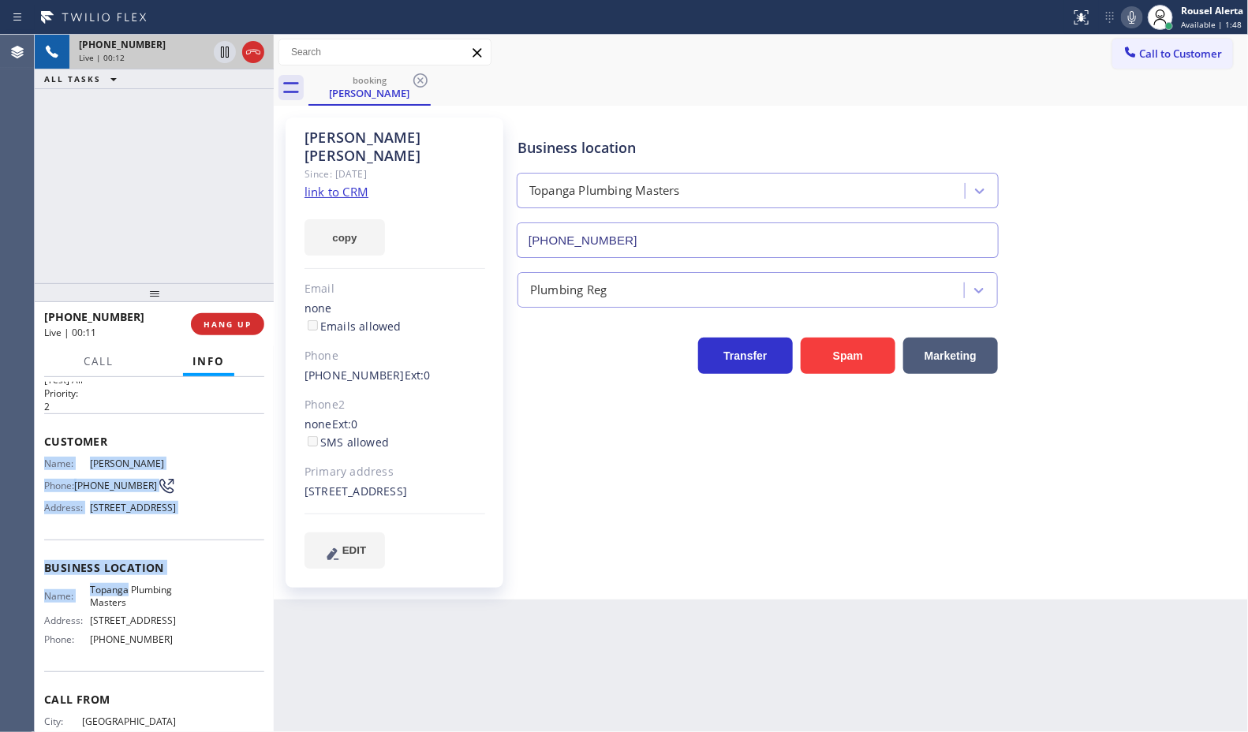
scroll to position [99, 0]
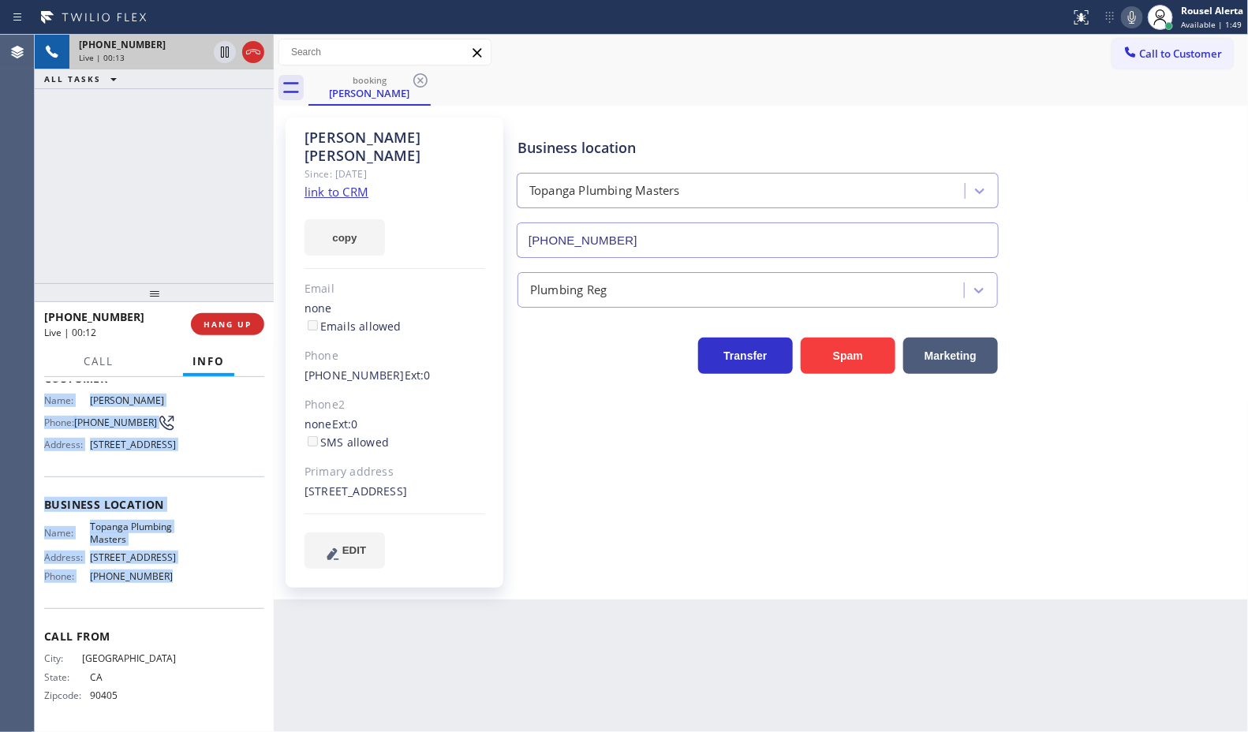
drag, startPoint x: 39, startPoint y: 502, endPoint x: 156, endPoint y: 613, distance: 161.2
click at [156, 613] on div "Context Queue: [Test] All Priority: 2 Customer Name: Aaron Williams Phone: (310…" at bounding box center [154, 554] width 239 height 355
click at [215, 55] on icon at bounding box center [224, 52] width 19 height 19
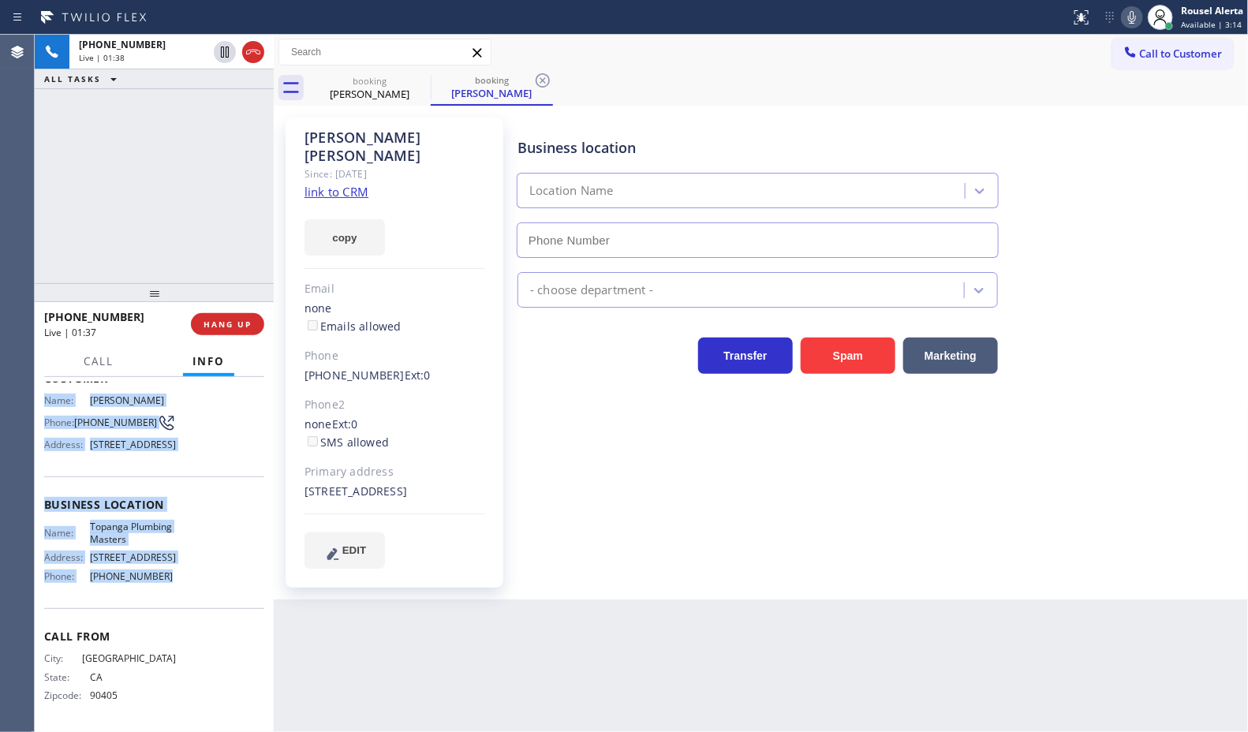
type input "[PHONE_NUMBER]"
click at [1133, 25] on icon at bounding box center [1131, 17] width 19 height 19
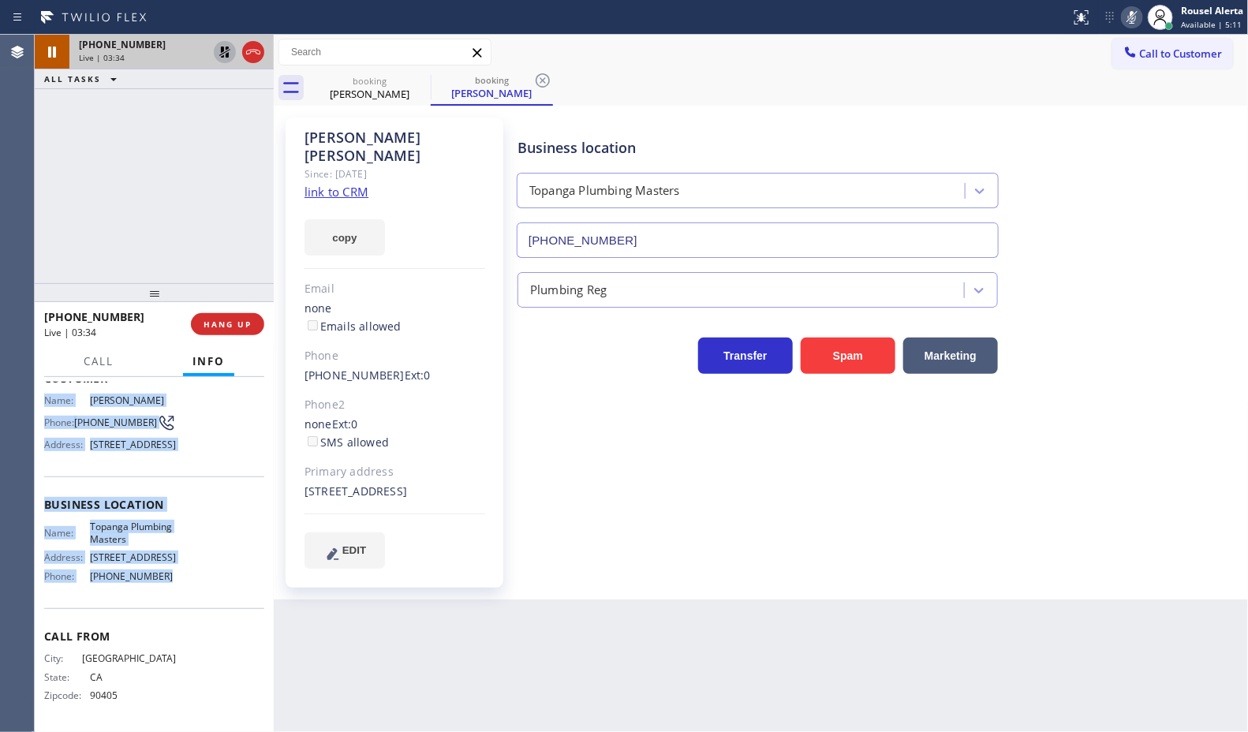
click at [215, 53] on icon at bounding box center [224, 52] width 19 height 19
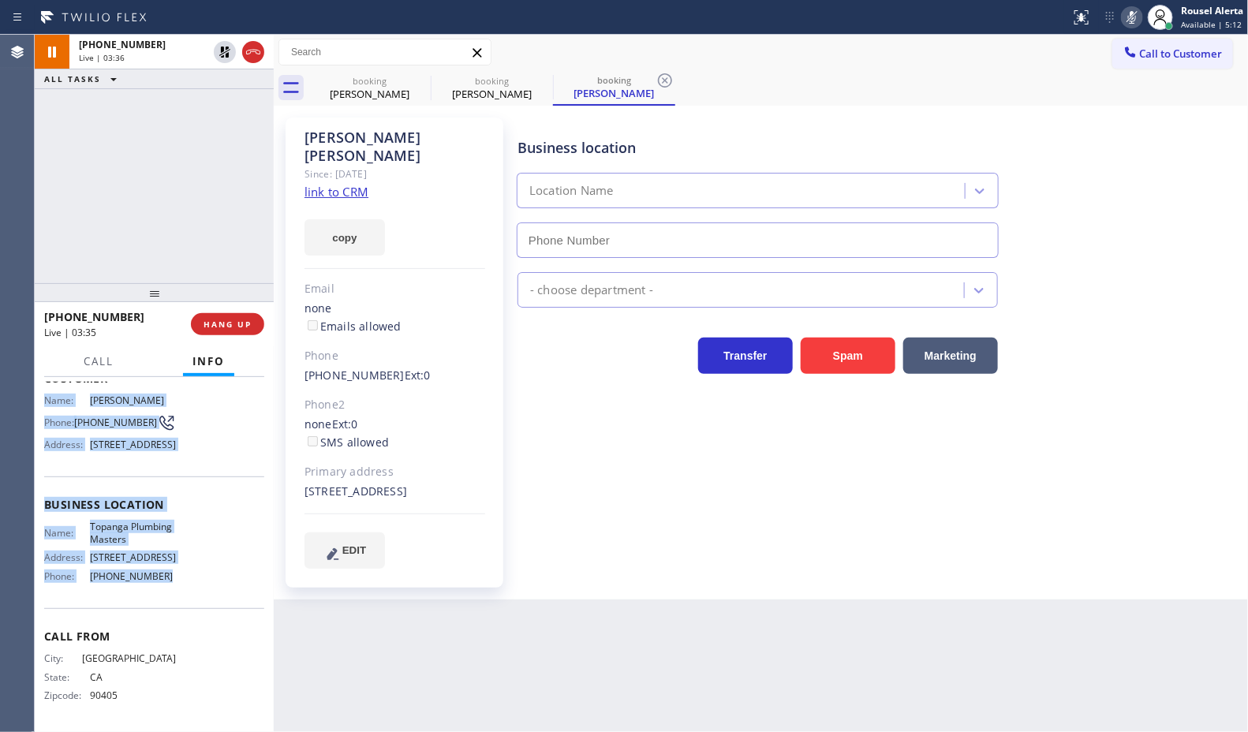
type input "[PHONE_NUMBER]"
click at [1124, 17] on icon at bounding box center [1131, 17] width 19 height 19
click at [1122, 20] on icon at bounding box center [1131, 17] width 19 height 19
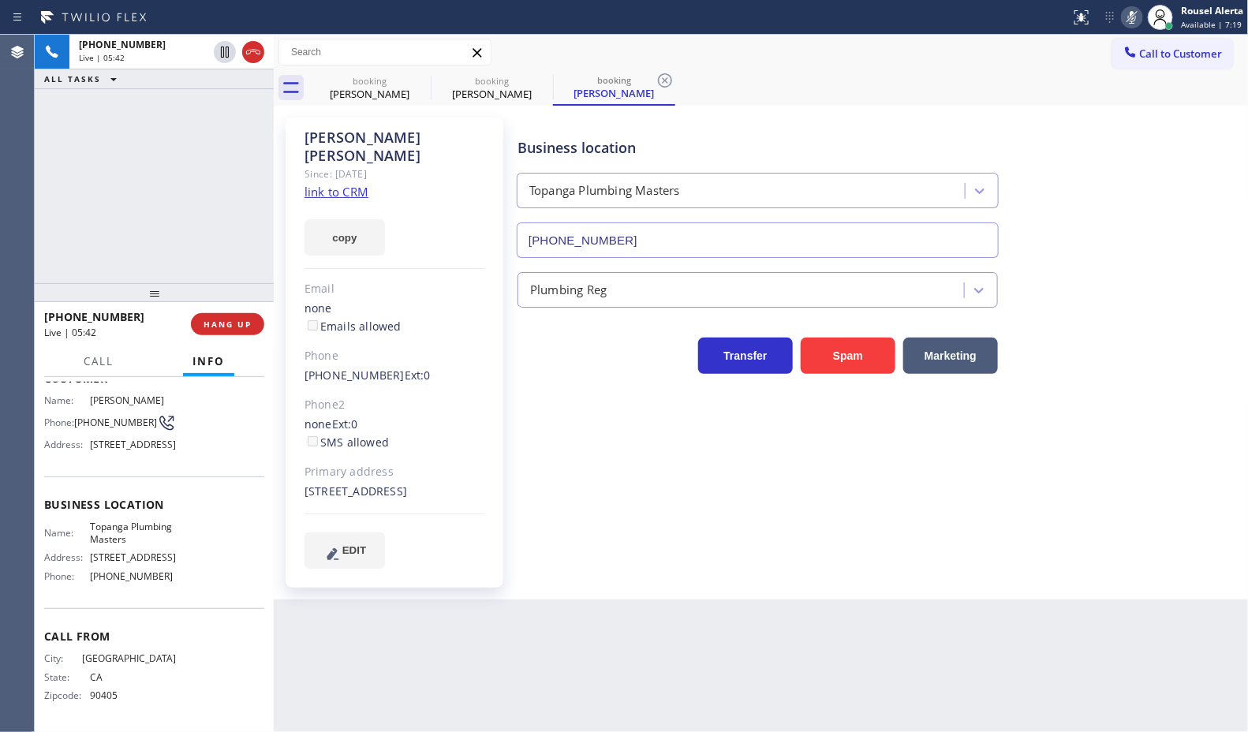
click at [751, 103] on div "booking Aaron Williams booking Aaron Williams booking Aaron Williams" at bounding box center [778, 87] width 940 height 35
click at [668, 75] on icon at bounding box center [665, 80] width 14 height 14
drag, startPoint x: 542, startPoint y: 80, endPoint x: 640, endPoint y: 348, distance: 285.7
click at [541, 80] on icon at bounding box center [543, 80] width 14 height 14
click at [965, 115] on div "Business location Topanga Plumbing Masters (310) 504-3228" at bounding box center [879, 186] width 730 height 143
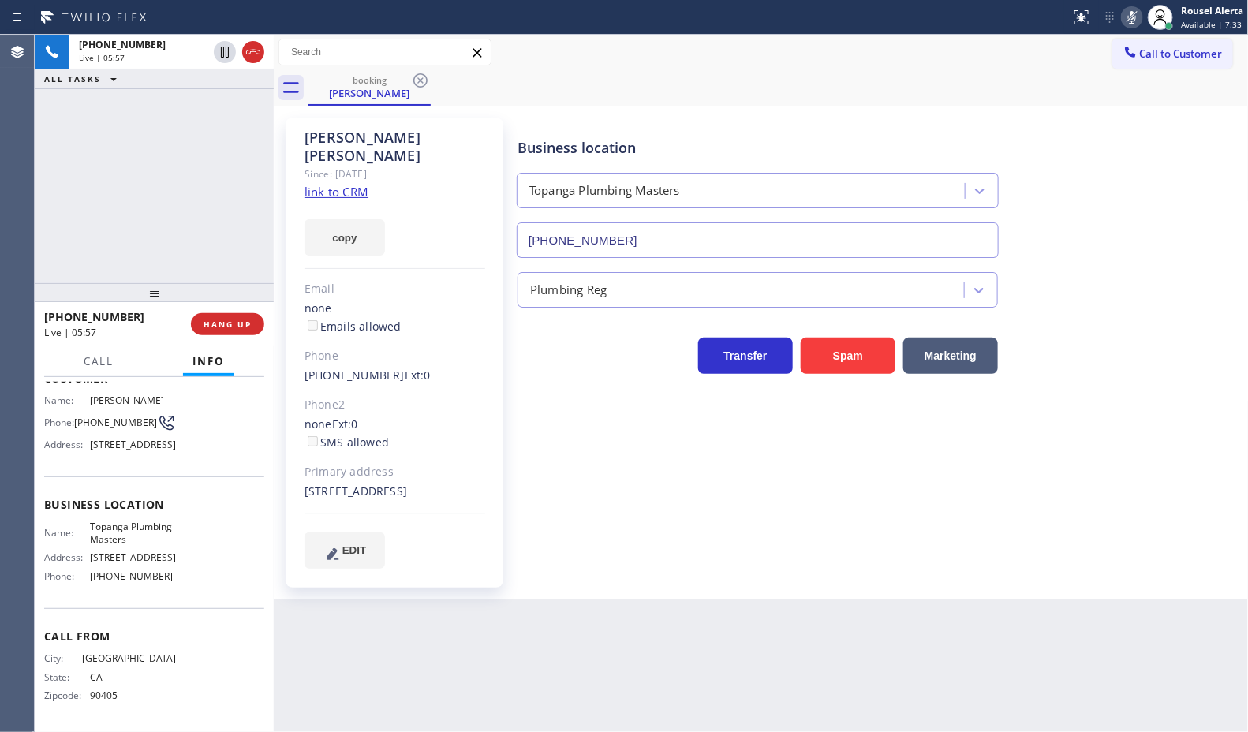
drag, startPoint x: 817, startPoint y: 134, endPoint x: 864, endPoint y: 97, distance: 59.5
click at [832, 123] on div "Business location Topanga Plumbing Masters (310) 504-3228" at bounding box center [757, 189] width 487 height 136
click at [1136, 13] on icon at bounding box center [1131, 17] width 19 height 19
click at [787, 63] on div "Call to Customer Outbound call Location Grand AC Repair Your caller id phone nu…" at bounding box center [761, 53] width 975 height 28
click at [807, 60] on div "Call to Customer Outbound call Location Grand AC Repair Your caller id phone nu…" at bounding box center [761, 53] width 975 height 28
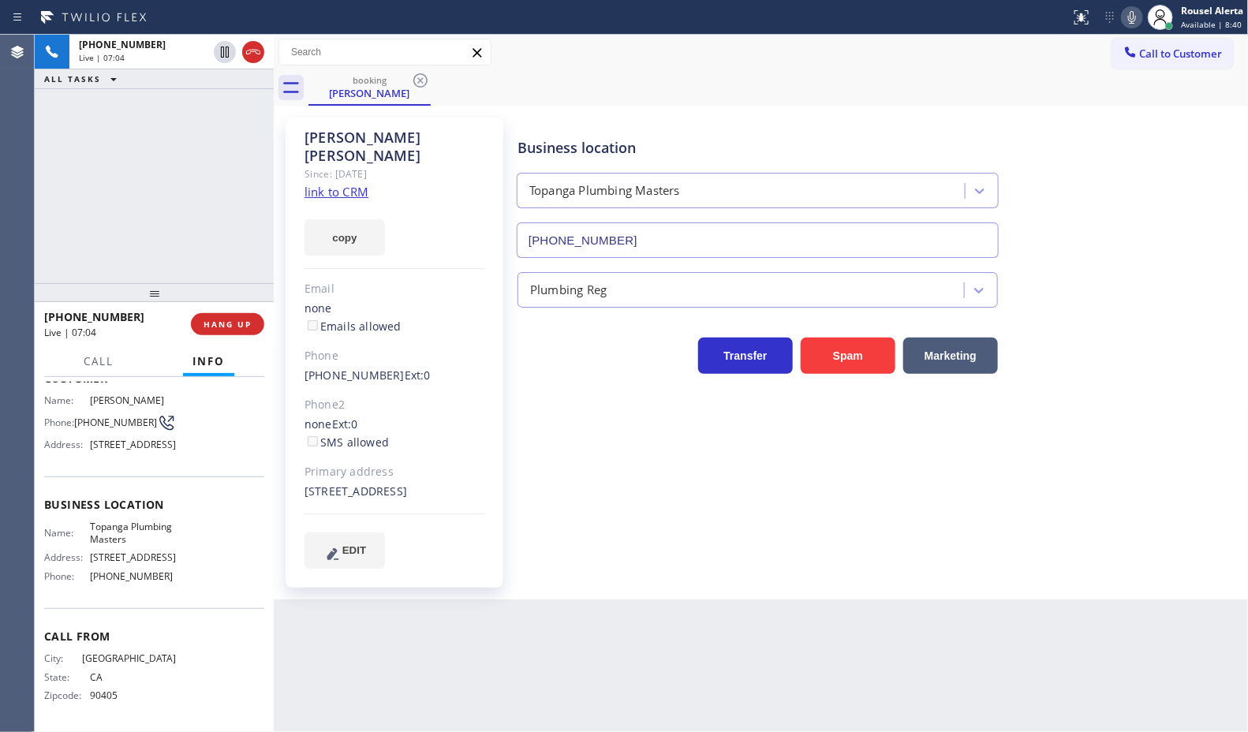
click at [1126, 13] on icon at bounding box center [1131, 17] width 19 height 19
click at [815, 60] on div "Call to Customer Outbound call Location Grand AC Repair Your caller id phone nu…" at bounding box center [761, 53] width 975 height 28
click at [670, 61] on div "Call to Customer Outbound call Location Grand AC Repair Your caller id phone nu…" at bounding box center [761, 53] width 975 height 28
click at [862, 91] on div "booking Aaron Williams" at bounding box center [778, 87] width 940 height 35
click at [761, 77] on div "booking Aaron Williams" at bounding box center [778, 87] width 940 height 35
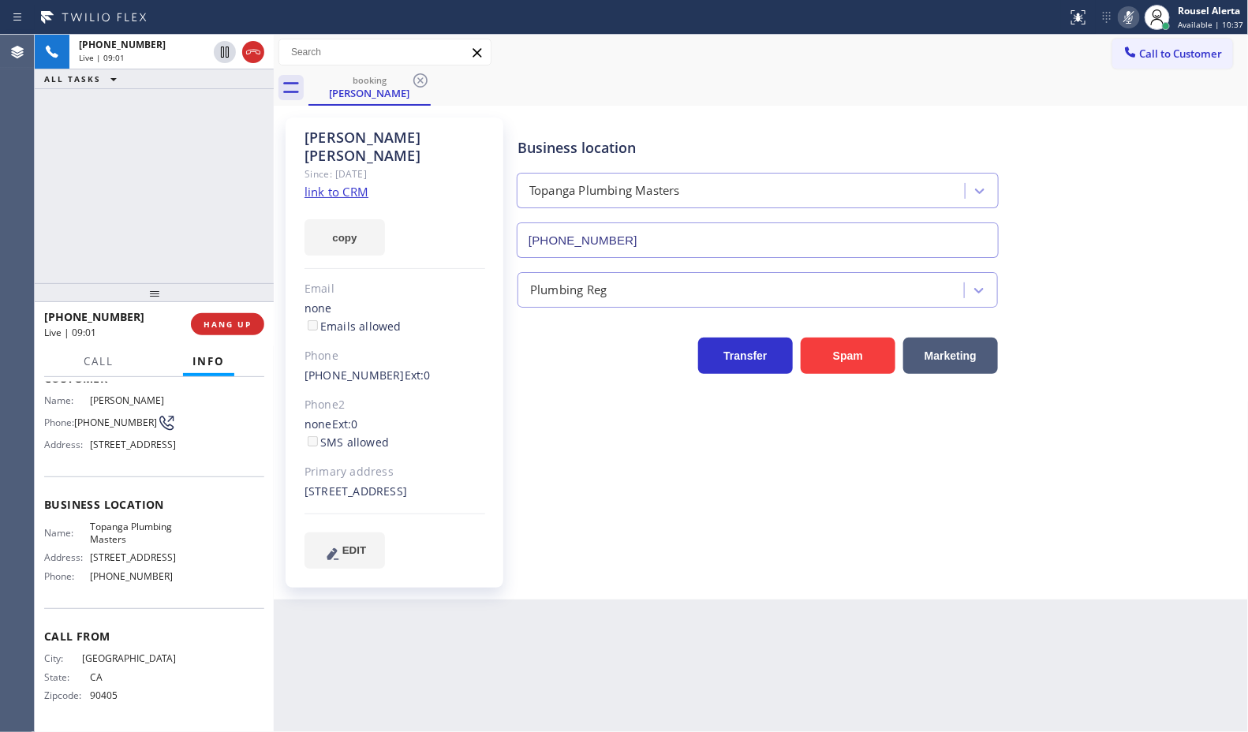
click at [1133, 17] on icon at bounding box center [1129, 17] width 8 height 13
click at [233, 96] on div "+13103097228 Live | 10:57 ALL TASKS ALL TASKS ACTIVE TASKS TASKS IN WRAP UP" at bounding box center [154, 159] width 239 height 248
click at [248, 46] on icon at bounding box center [253, 52] width 19 height 19
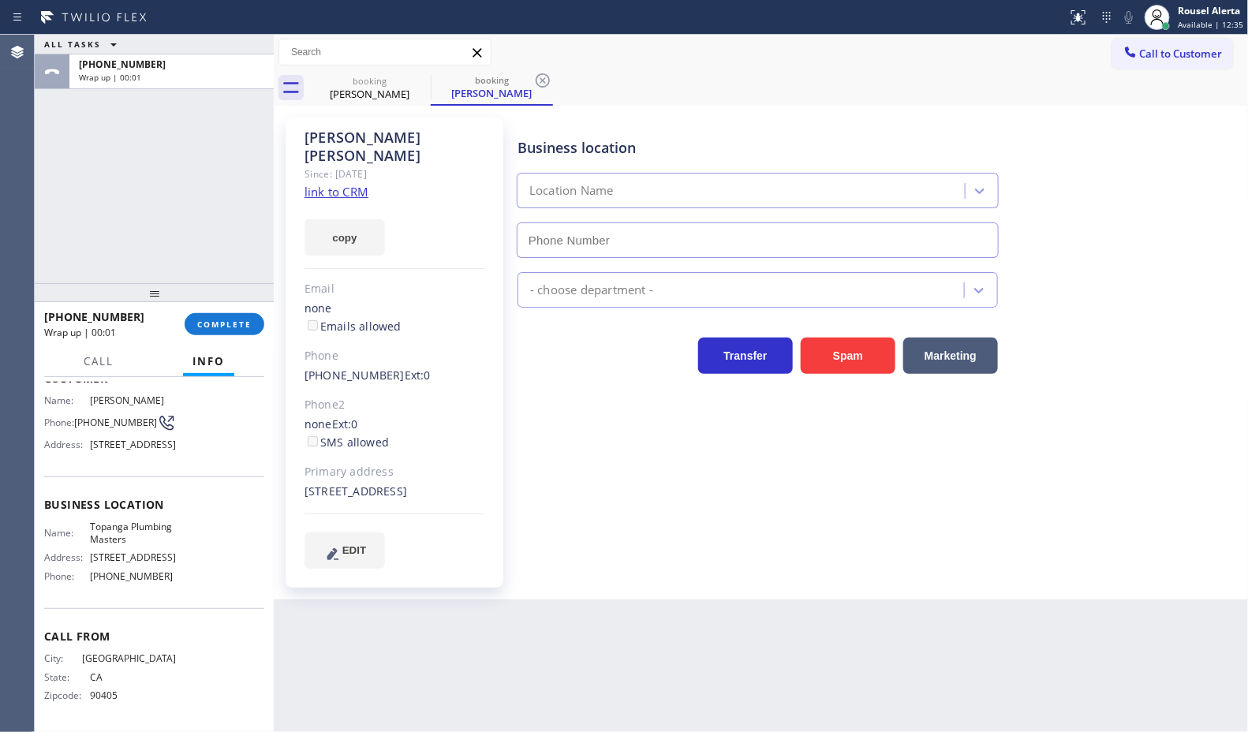
type input "[PHONE_NUMBER]"
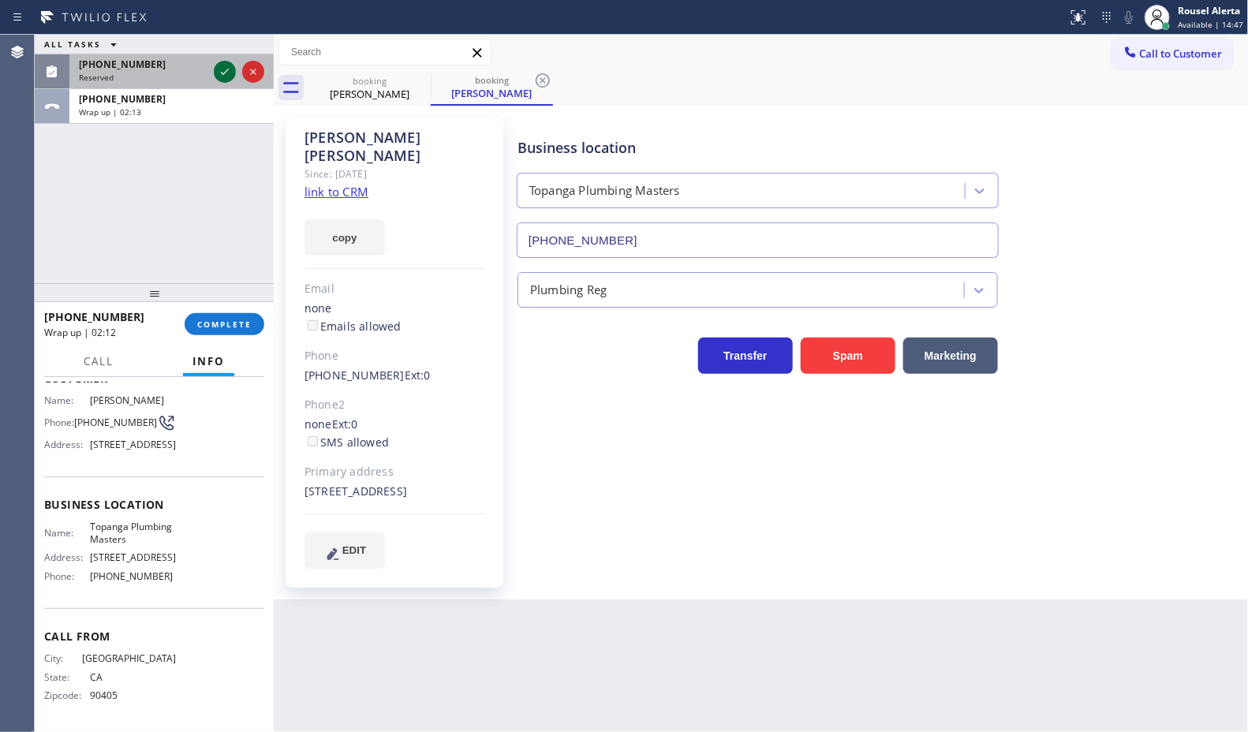
click at [221, 69] on icon at bounding box center [224, 71] width 19 height 19
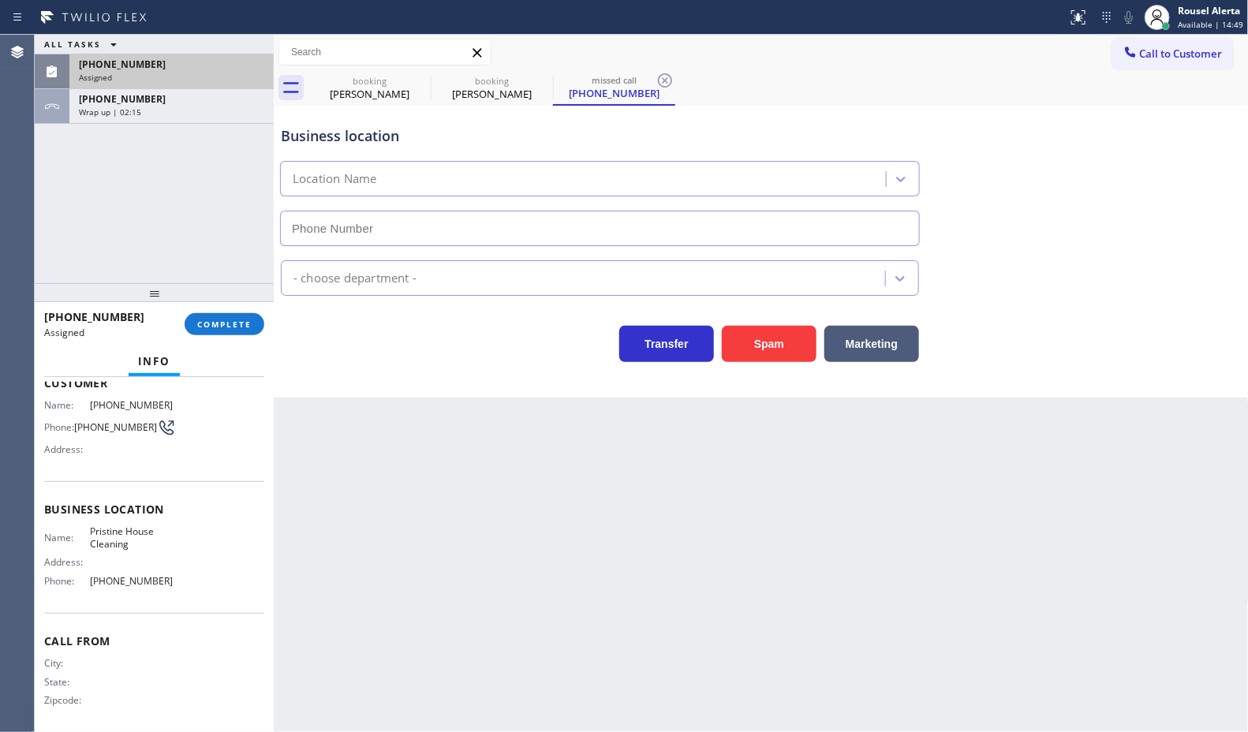
scroll to position [1, 0]
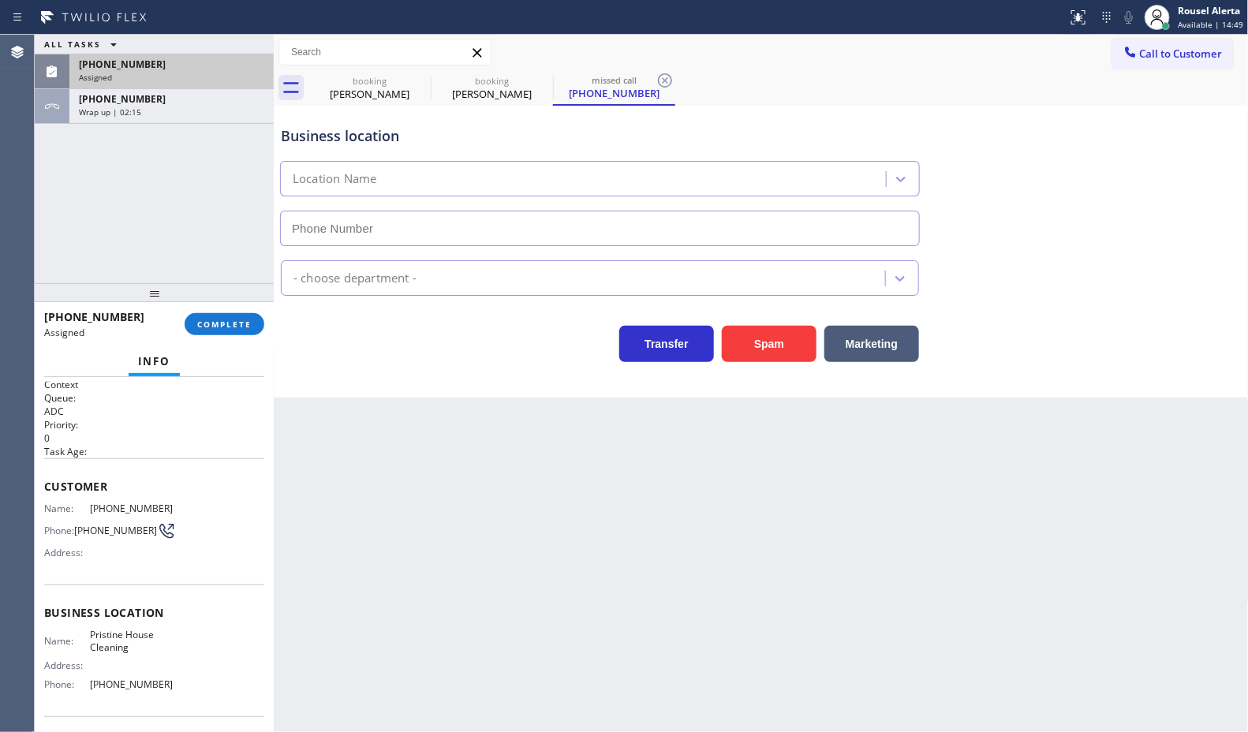
type input "[PHONE_NUMBER]"
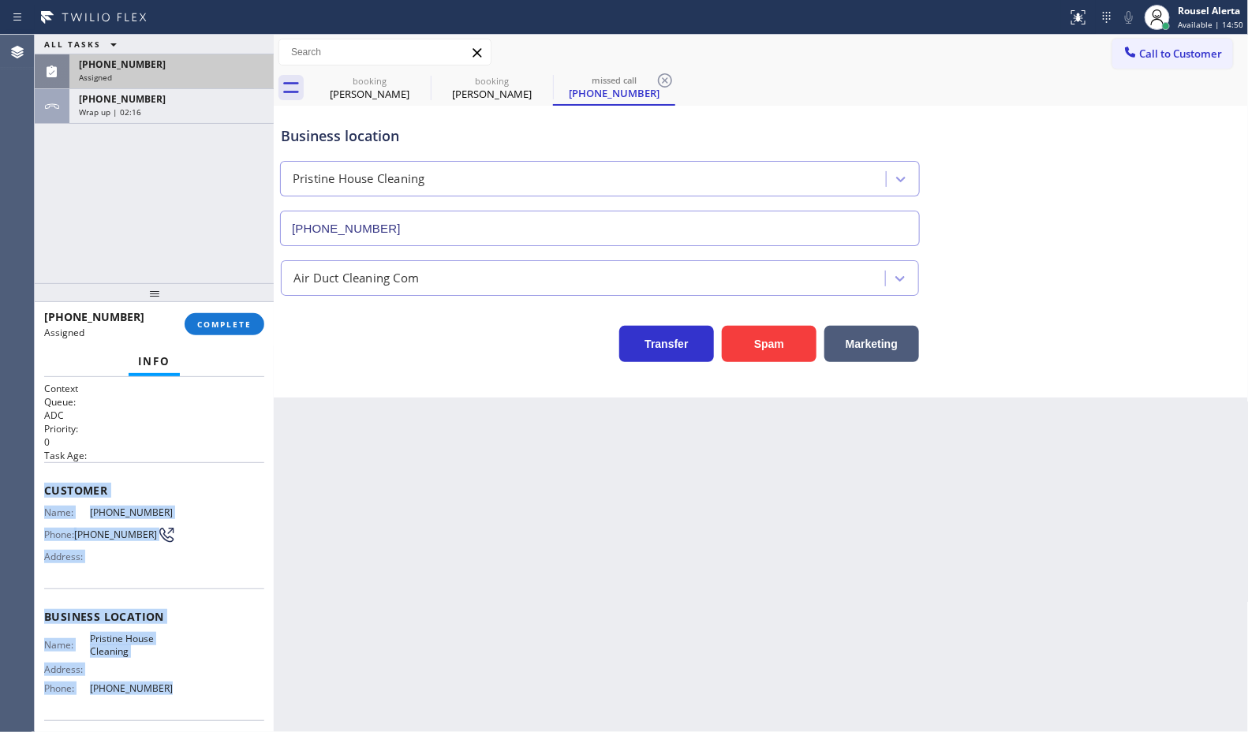
drag, startPoint x: 99, startPoint y: 548, endPoint x: 191, endPoint y: 691, distance: 170.0
click at [191, 691] on div "Context Queue: ADC Priority: 0 Task Age: Customer Name: (415) 939-6489 Phone: (…" at bounding box center [154, 554] width 239 height 355
click at [168, 63] on div "[PHONE_NUMBER]" at bounding box center [171, 64] width 185 height 13
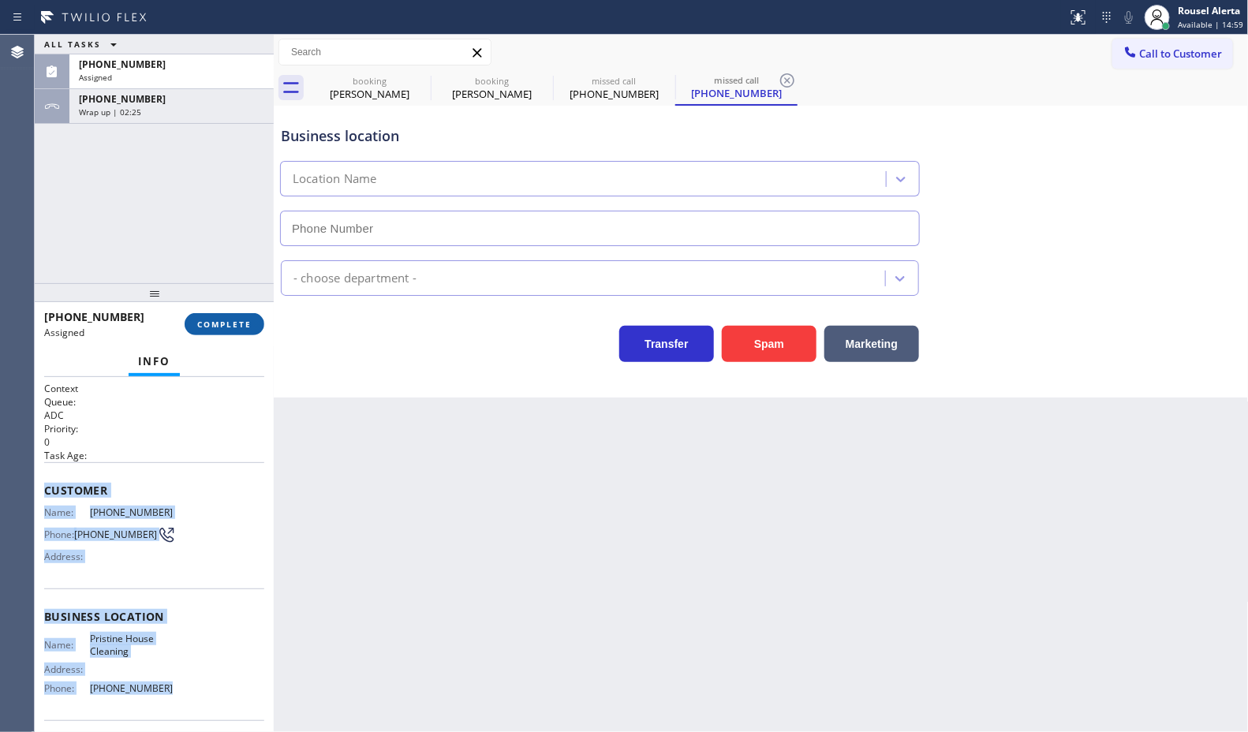
type input "[PHONE_NUMBER]"
click at [245, 323] on span "COMPLETE" at bounding box center [224, 324] width 54 height 11
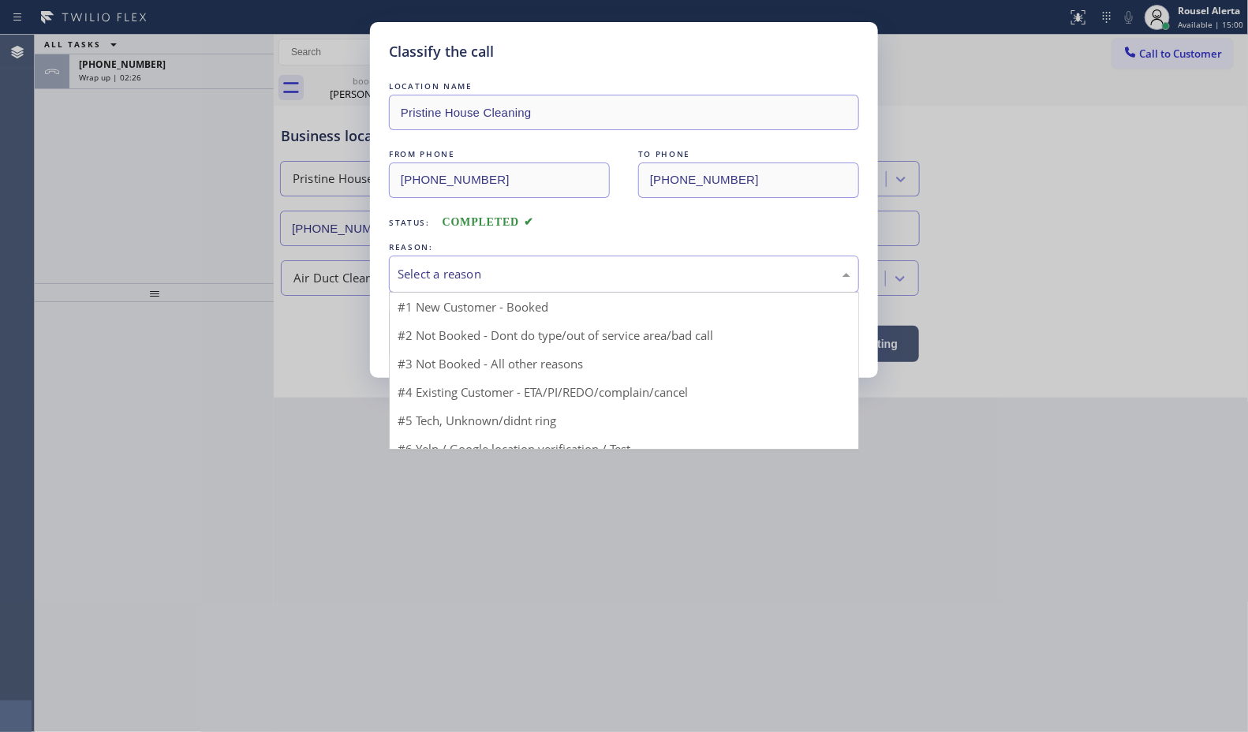
click at [434, 278] on div "Select a reason" at bounding box center [624, 274] width 453 height 18
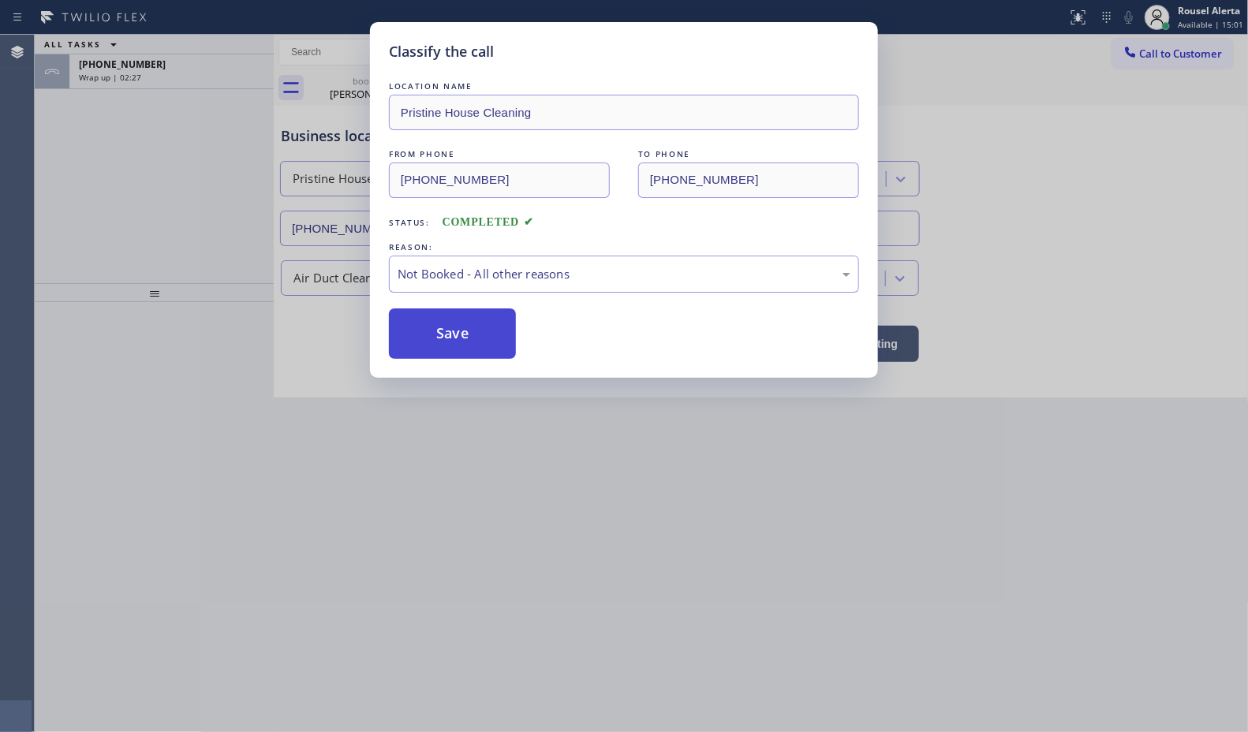
click at [443, 330] on button "Save" at bounding box center [452, 333] width 127 height 50
click at [167, 71] on div "Classify the call LOCATION NAME Pristine House Cleaning FROM PHONE (415) 939-64…" at bounding box center [624, 366] width 1248 height 732
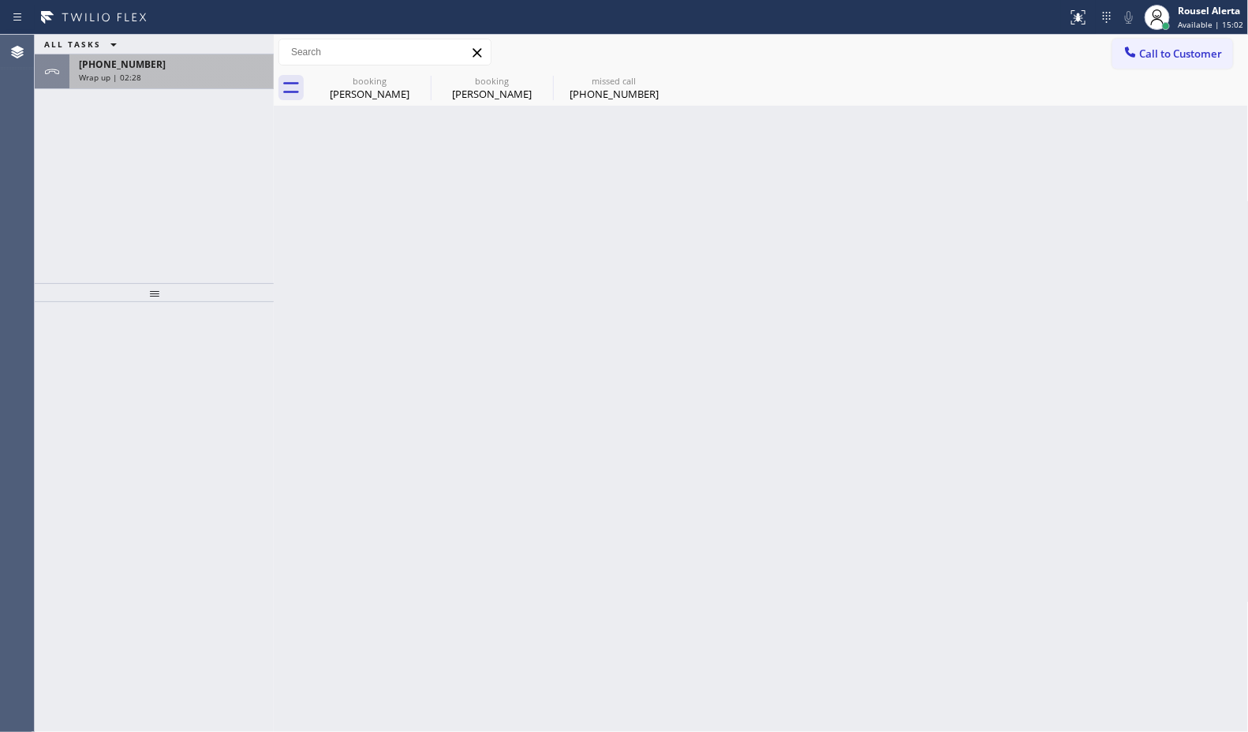
click at [170, 72] on div "Wrap up | 02:28" at bounding box center [171, 77] width 185 height 11
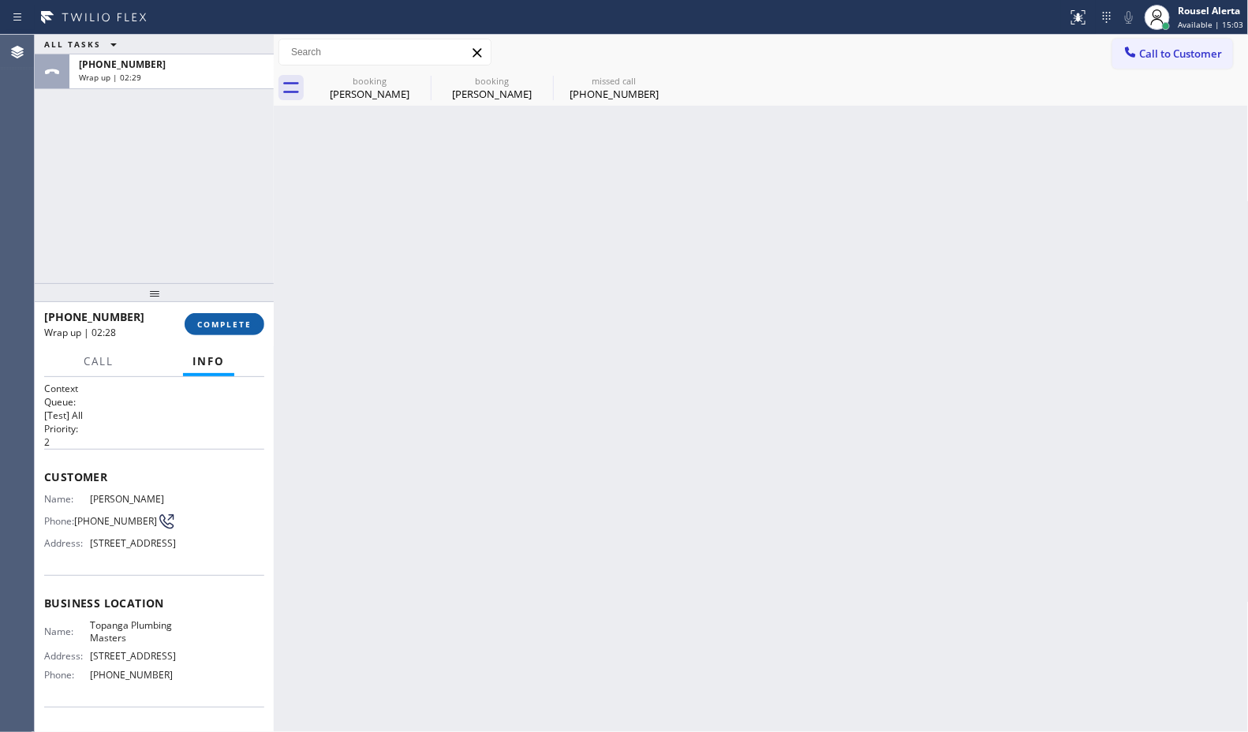
click at [213, 314] on button "COMPLETE" at bounding box center [225, 324] width 80 height 22
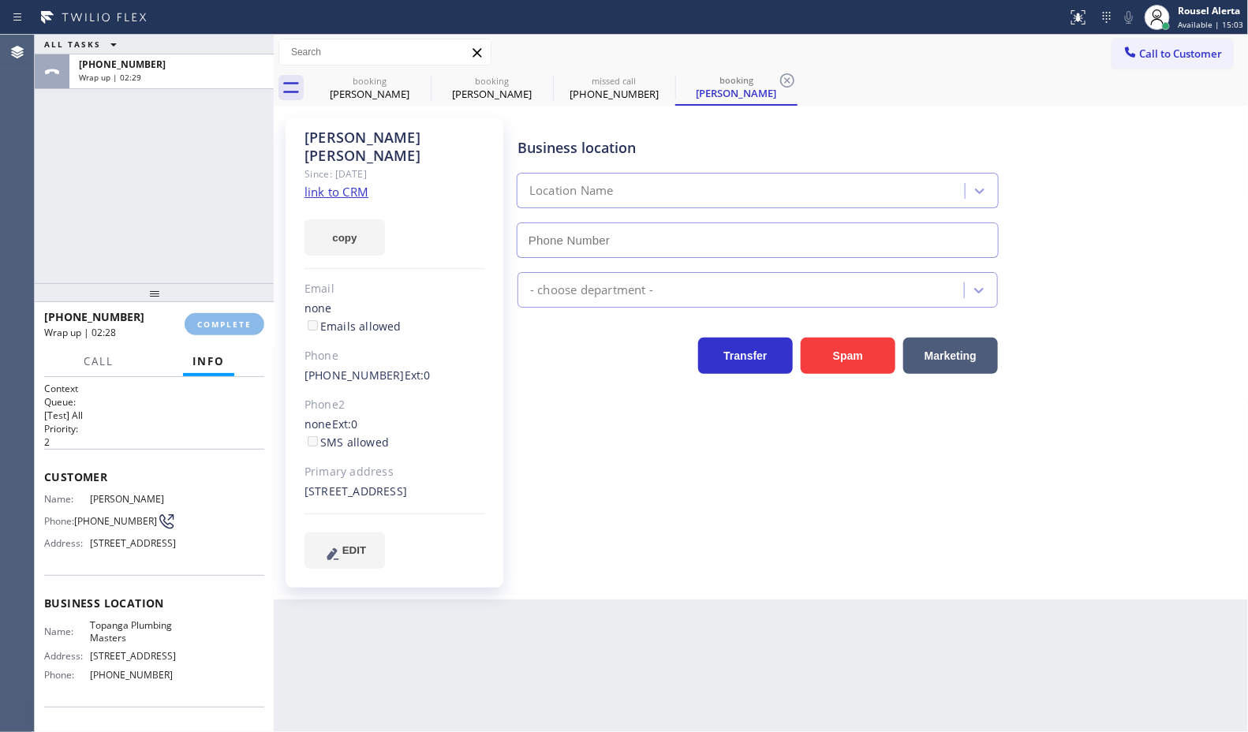
type input "[PHONE_NUMBER]"
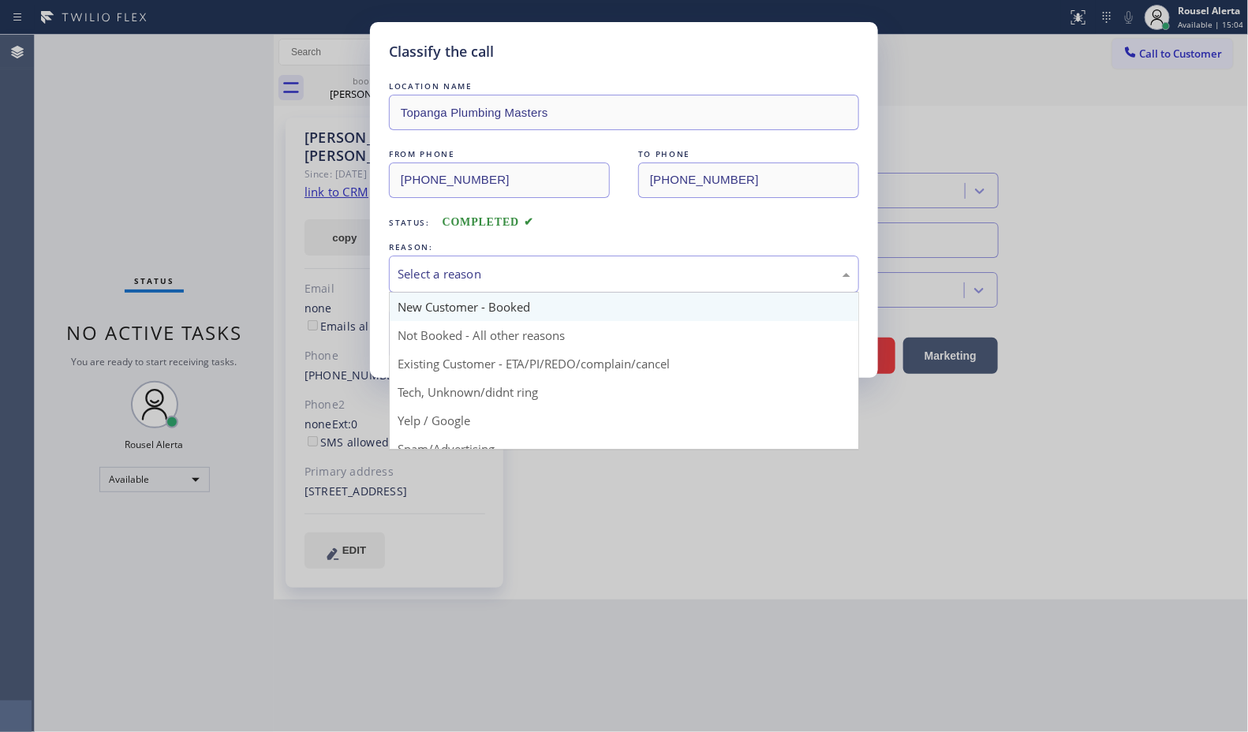
drag, startPoint x: 439, startPoint y: 285, endPoint x: 502, endPoint y: 321, distance: 72.1
click at [442, 286] on div "Select a reason" at bounding box center [624, 274] width 470 height 37
click at [506, 283] on div "New Customer - Booked" at bounding box center [624, 274] width 453 height 18
click at [507, 283] on div "New Customer - Booked" at bounding box center [624, 274] width 453 height 18
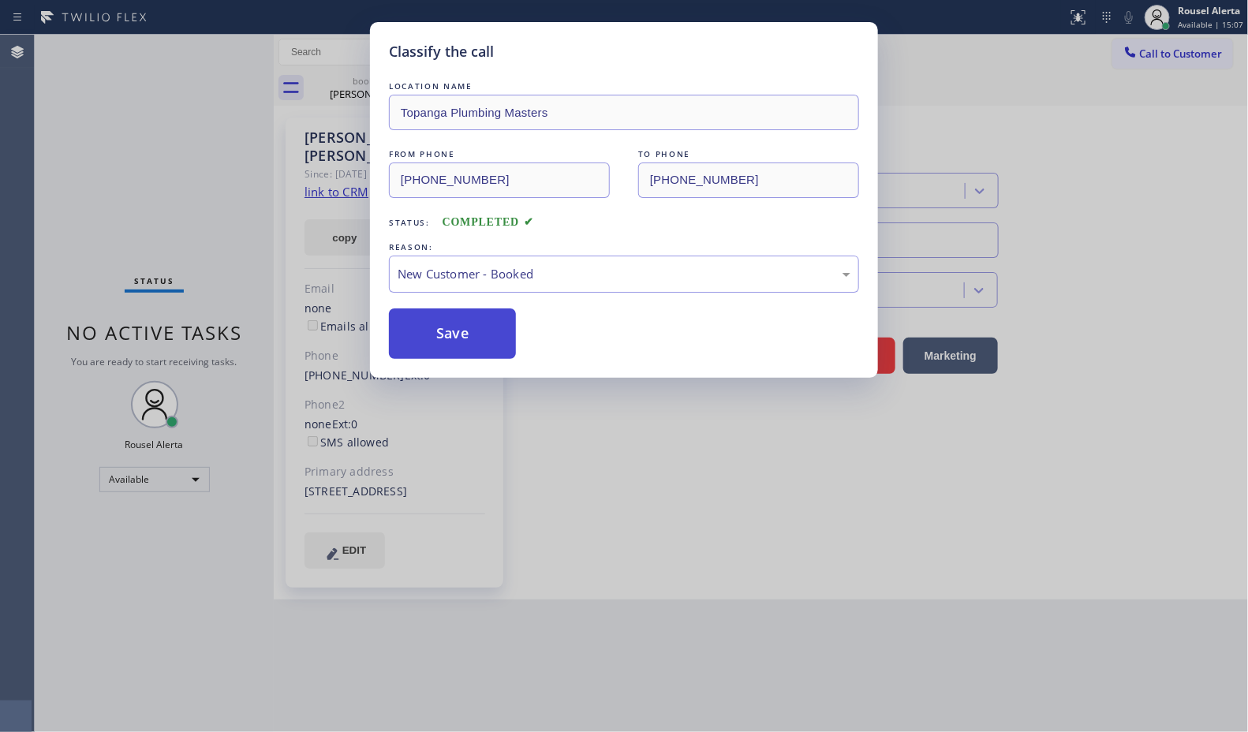
click at [467, 337] on button "Save" at bounding box center [452, 333] width 127 height 50
type input "[PHONE_NUMBER]"
click at [443, 349] on div "Back to Dashboard Change Sender ID Customers Technicians Select a contact Outbo…" at bounding box center [761, 383] width 975 height 697
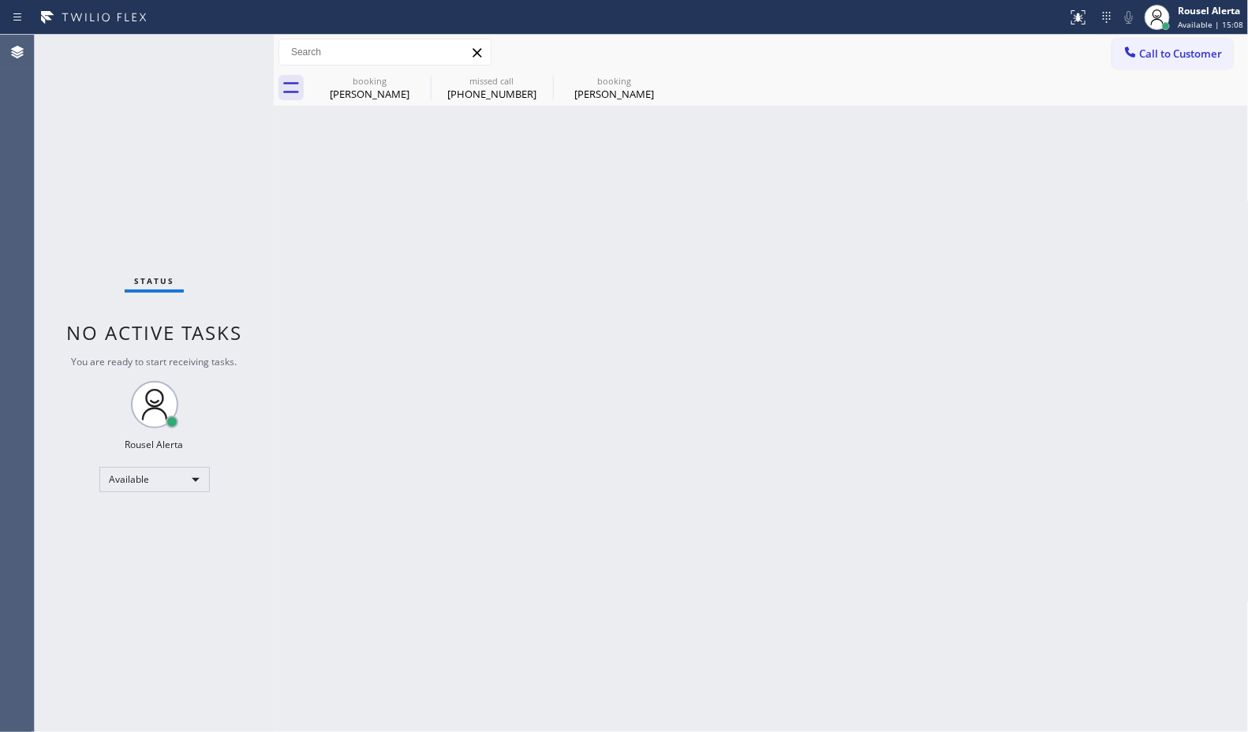
drag, startPoint x: 322, startPoint y: 238, endPoint x: 353, endPoint y: 171, distance: 73.8
click at [321, 237] on div "Back to Dashboard Change Sender ID Customers Technicians Select a contact Outbo…" at bounding box center [761, 383] width 975 height 697
click at [413, 77] on icon at bounding box center [420, 80] width 19 height 19
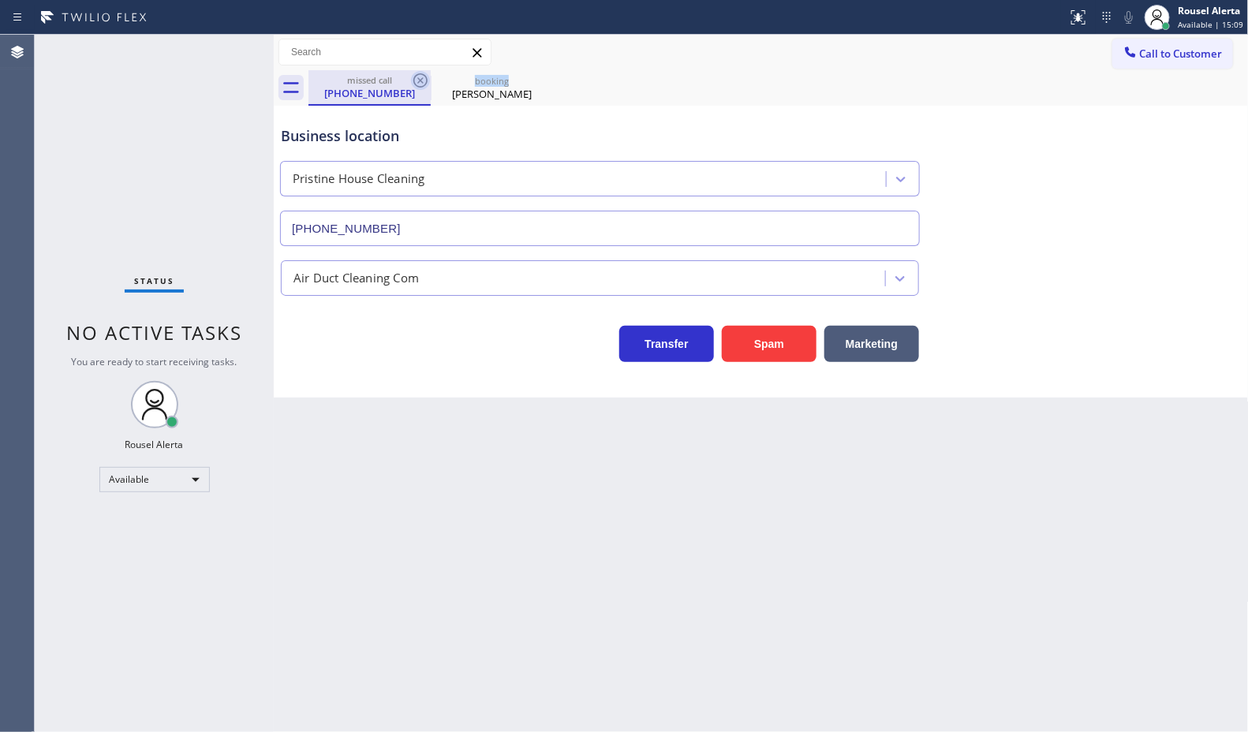
click at [414, 77] on icon at bounding box center [420, 80] width 19 height 19
type input "[PHONE_NUMBER]"
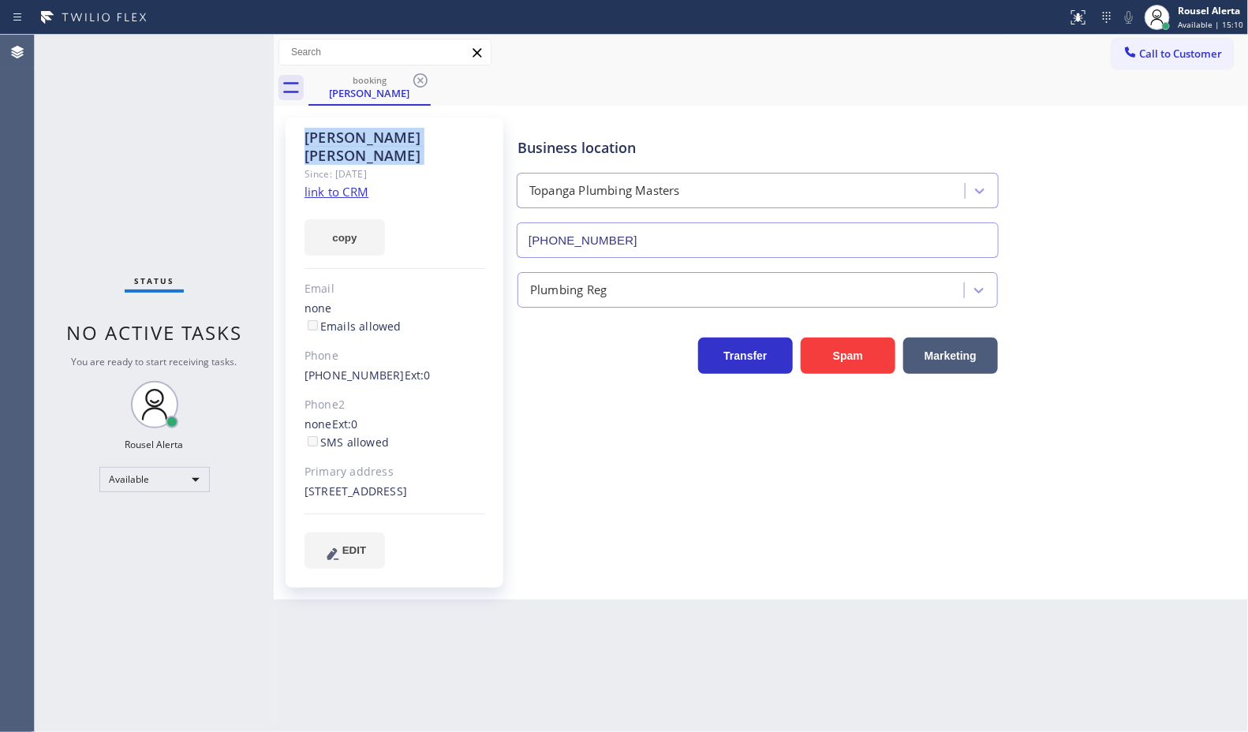
click at [414, 77] on icon at bounding box center [420, 80] width 19 height 19
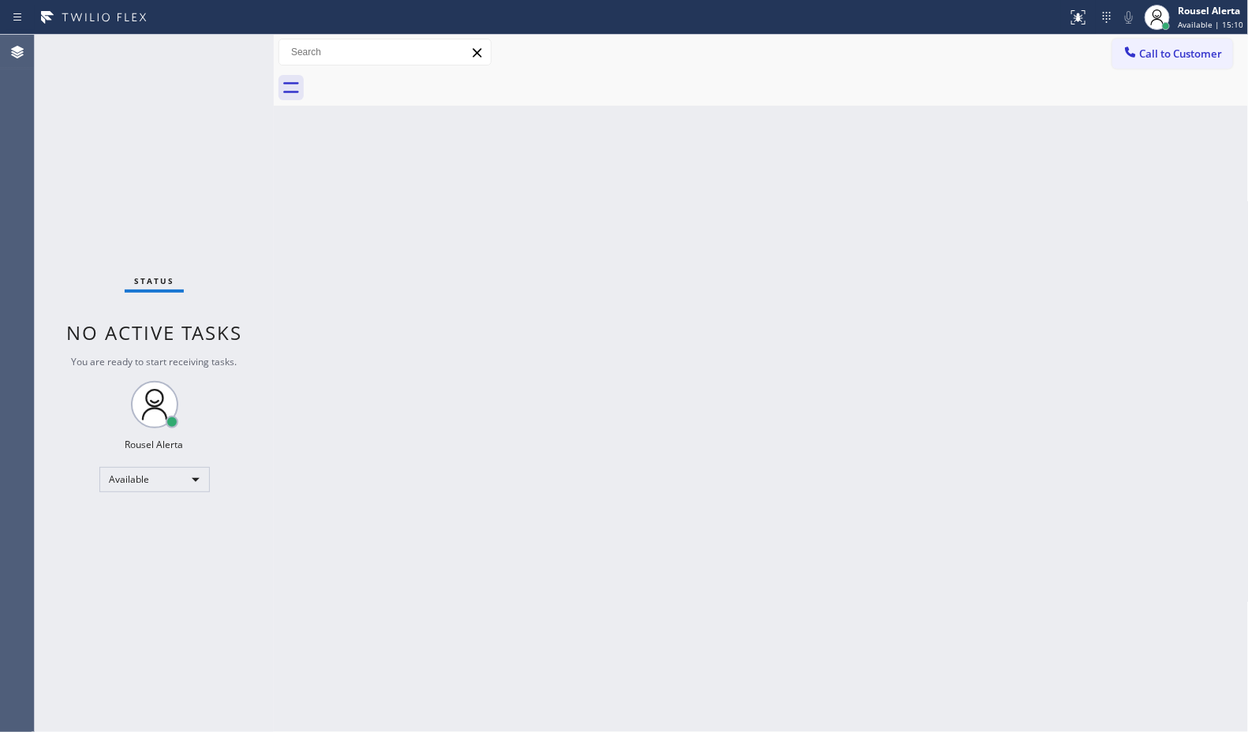
click at [408, 80] on div at bounding box center [778, 87] width 940 height 35
drag, startPoint x: 221, startPoint y: 147, endPoint x: 134, endPoint y: 2, distance: 168.4
click at [221, 143] on div "Status No active tasks You are ready to start receiving tasks. Rousel Alerta Av…" at bounding box center [154, 383] width 239 height 697
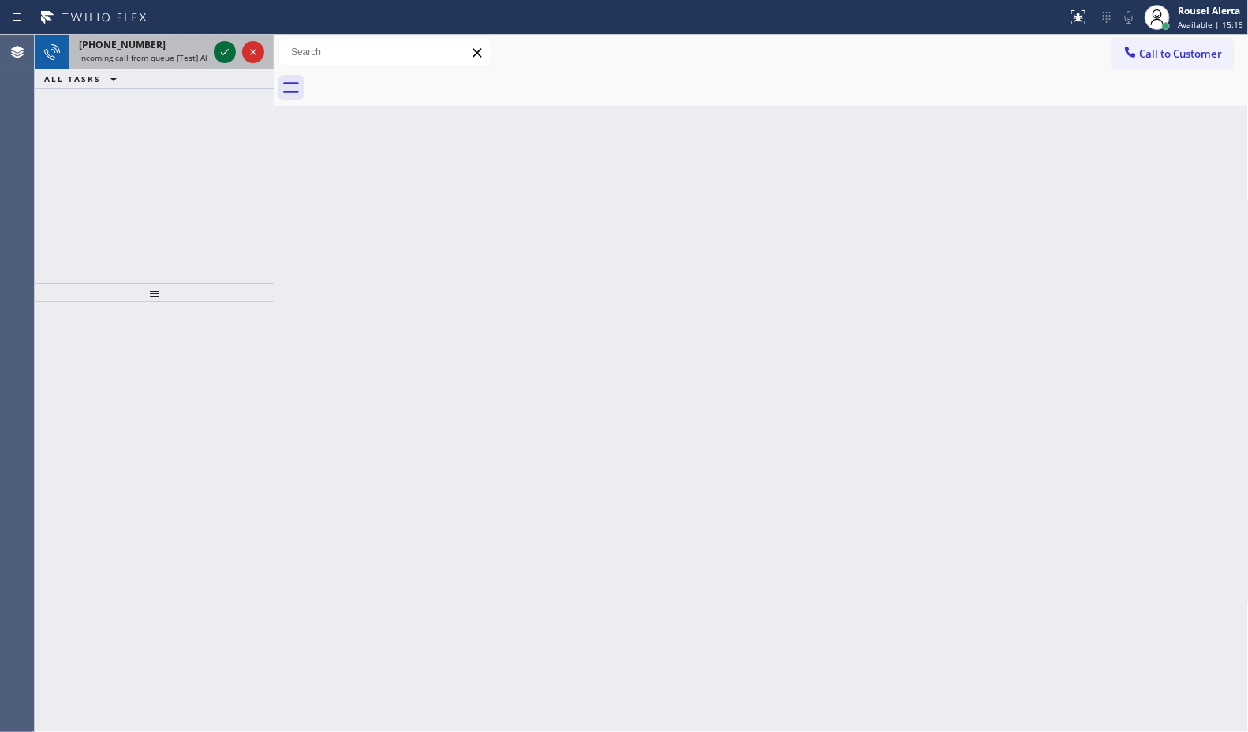
click at [221, 49] on icon at bounding box center [224, 52] width 19 height 19
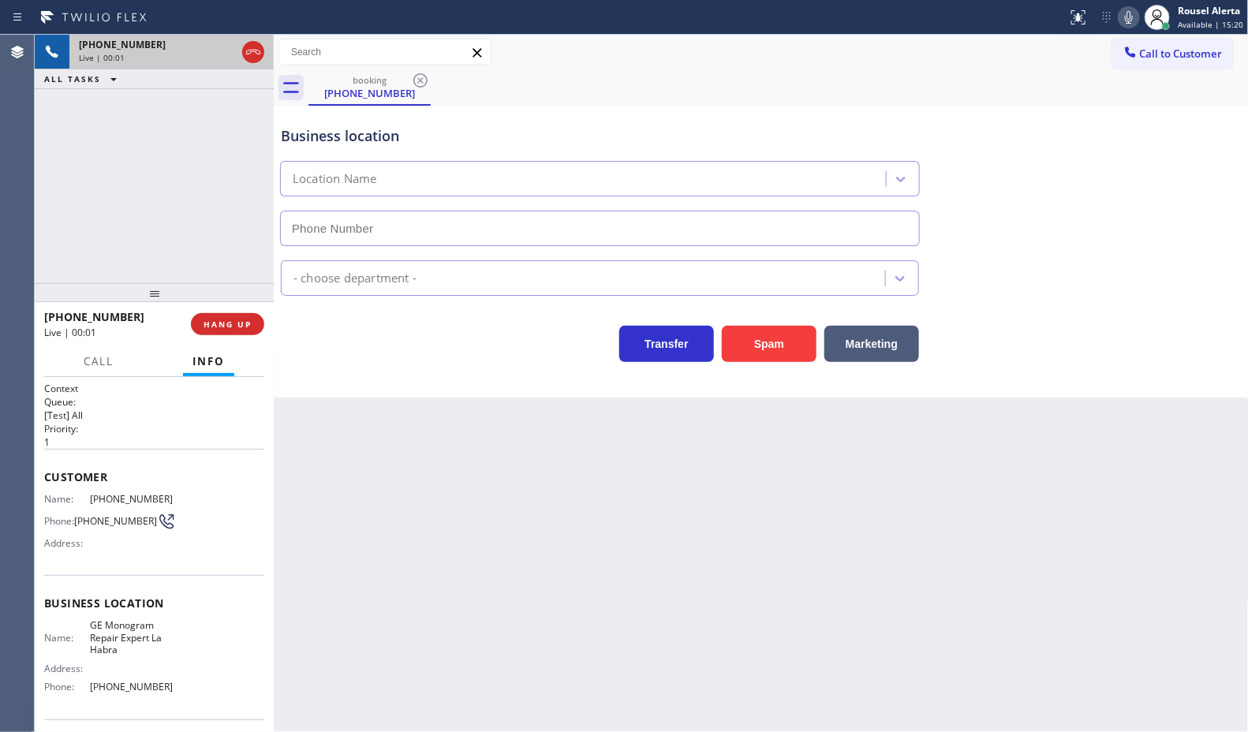
type input "[PHONE_NUMBER]"
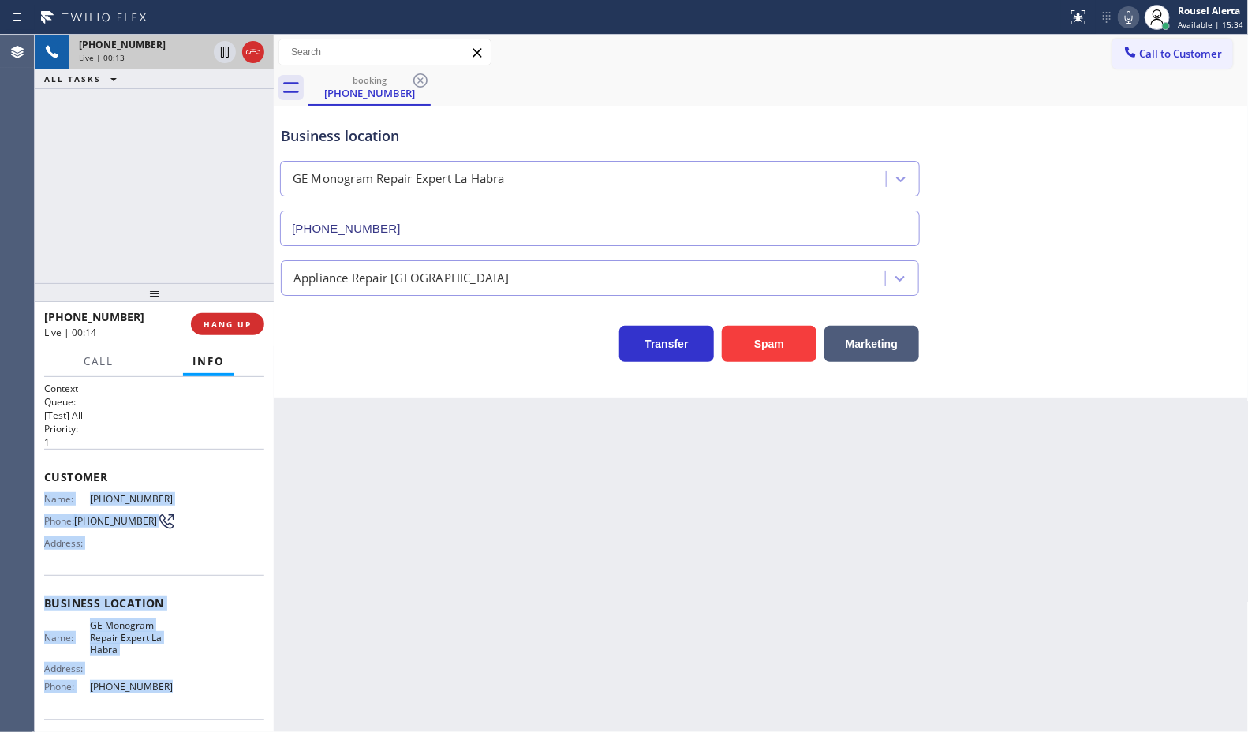
drag, startPoint x: 41, startPoint y: 494, endPoint x: 179, endPoint y: 687, distance: 237.5
click at [179, 687] on div "Context Queue: [Test] All Priority: 1 Customer Name: (714) 865-4088 Phone: (714…" at bounding box center [154, 554] width 239 height 355
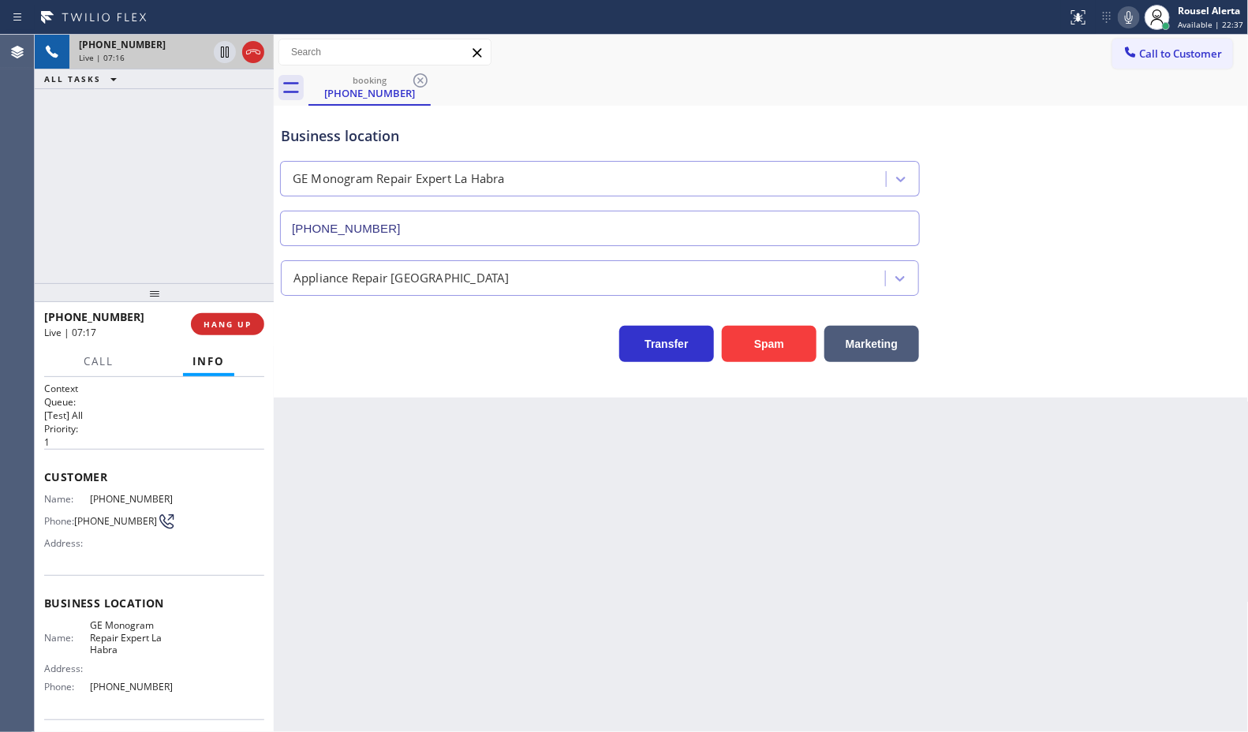
click at [603, 558] on div "Back to Dashboard Change Sender ID Customers Technicians Select a contact Outbo…" at bounding box center [761, 383] width 975 height 697
click at [239, 330] on button "HANG UP" at bounding box center [227, 324] width 73 height 22
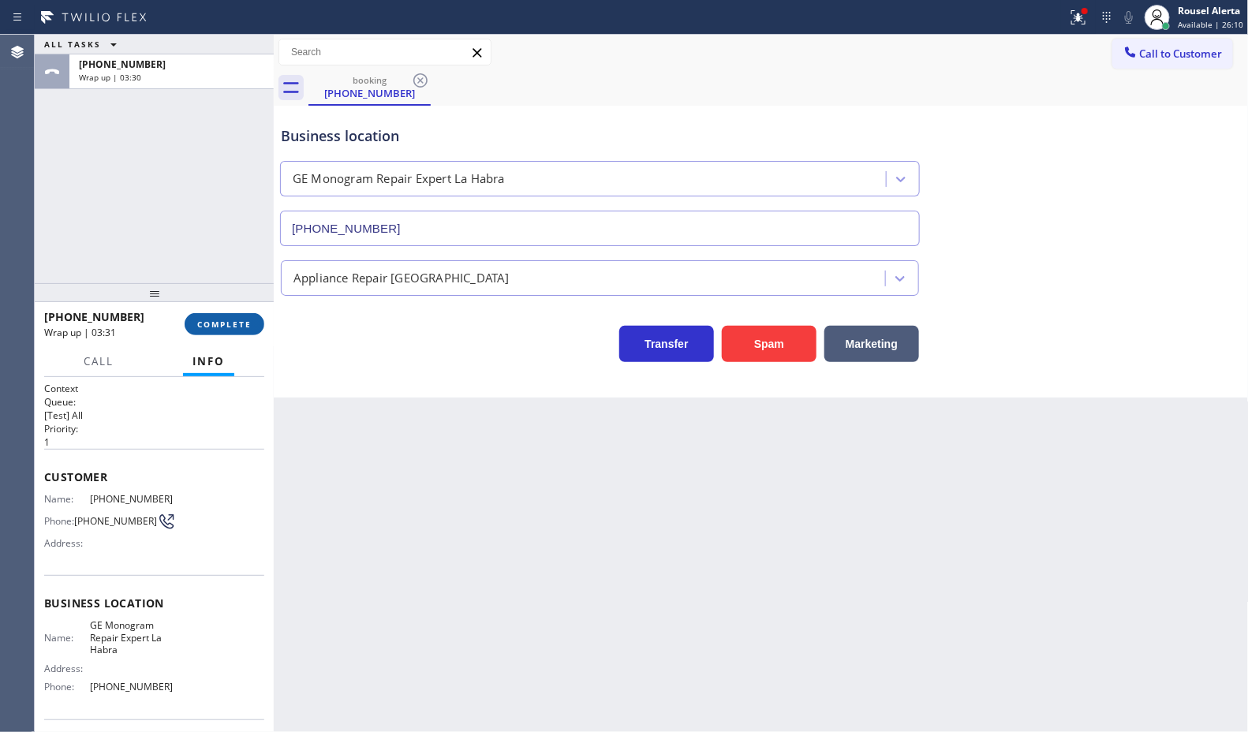
click at [221, 319] on span "COMPLETE" at bounding box center [224, 324] width 54 height 11
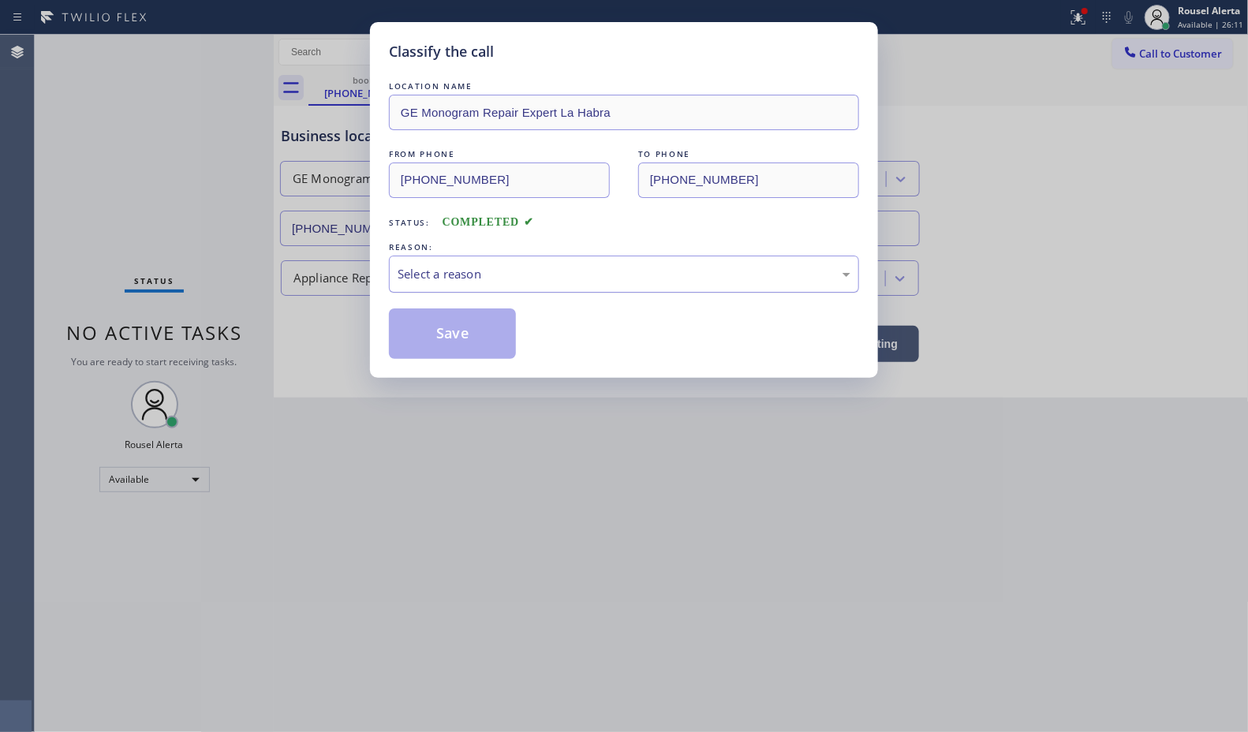
click at [456, 269] on div "Select a reason" at bounding box center [624, 274] width 453 height 18
drag, startPoint x: 455, startPoint y: 334, endPoint x: 249, endPoint y: 56, distance: 345.6
click at [454, 334] on button "Save" at bounding box center [452, 333] width 127 height 50
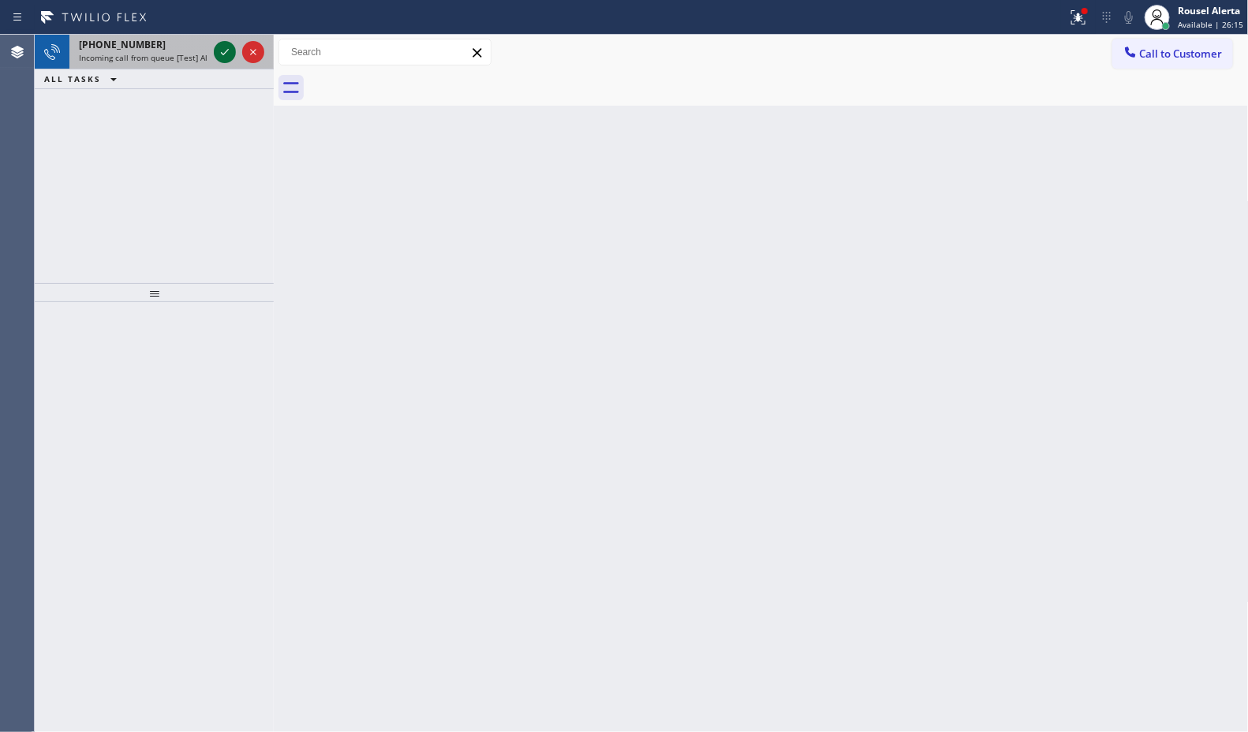
click at [218, 51] on icon at bounding box center [224, 52] width 19 height 19
click at [223, 56] on icon at bounding box center [224, 52] width 19 height 19
click at [219, 49] on icon at bounding box center [224, 52] width 19 height 19
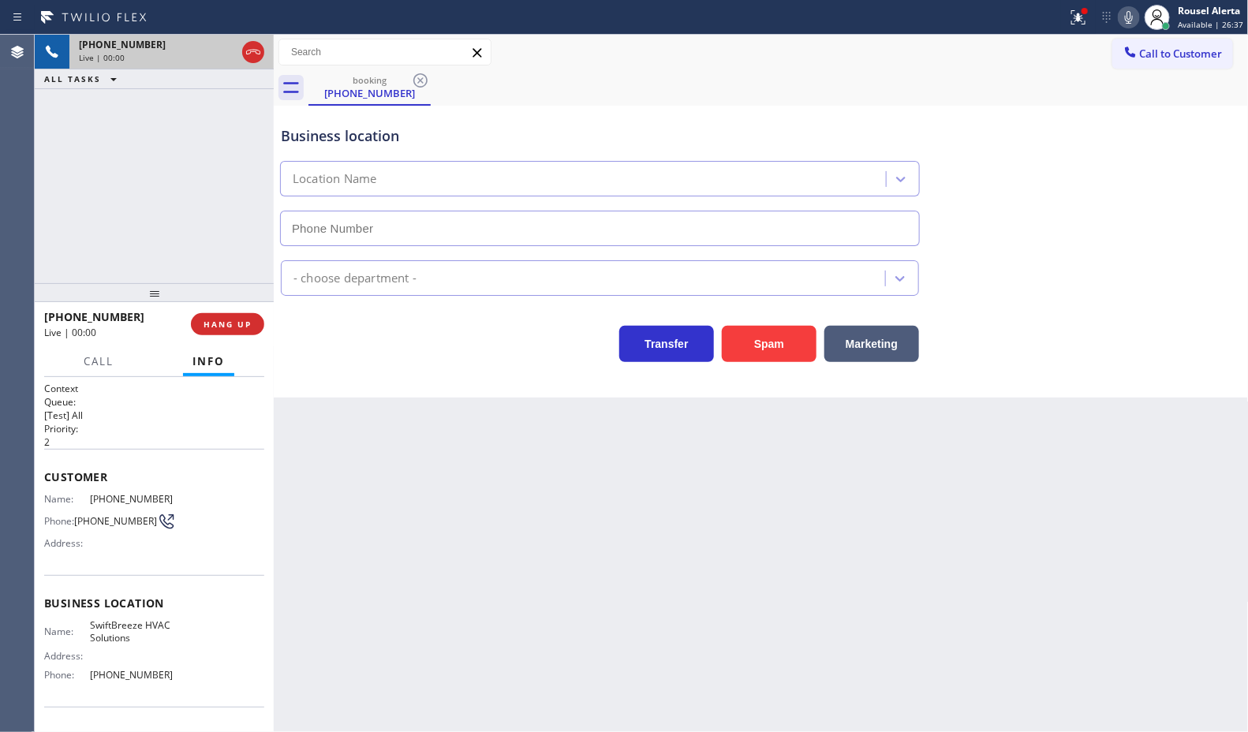
type input "(669) 356-8946"
click at [749, 352] on button "Spam" at bounding box center [769, 344] width 95 height 36
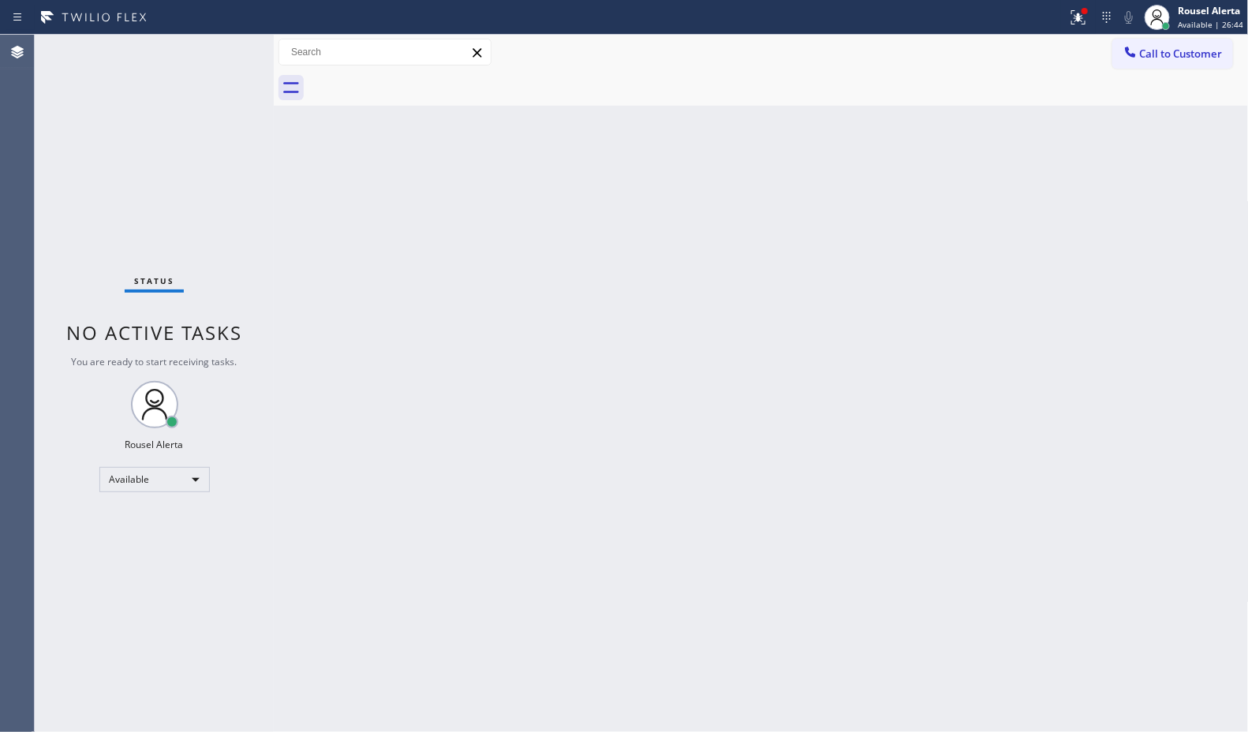
click at [599, 333] on div "Back to Dashboard Change Sender ID Customers Technicians Select a contact Outbo…" at bounding box center [761, 383] width 975 height 697
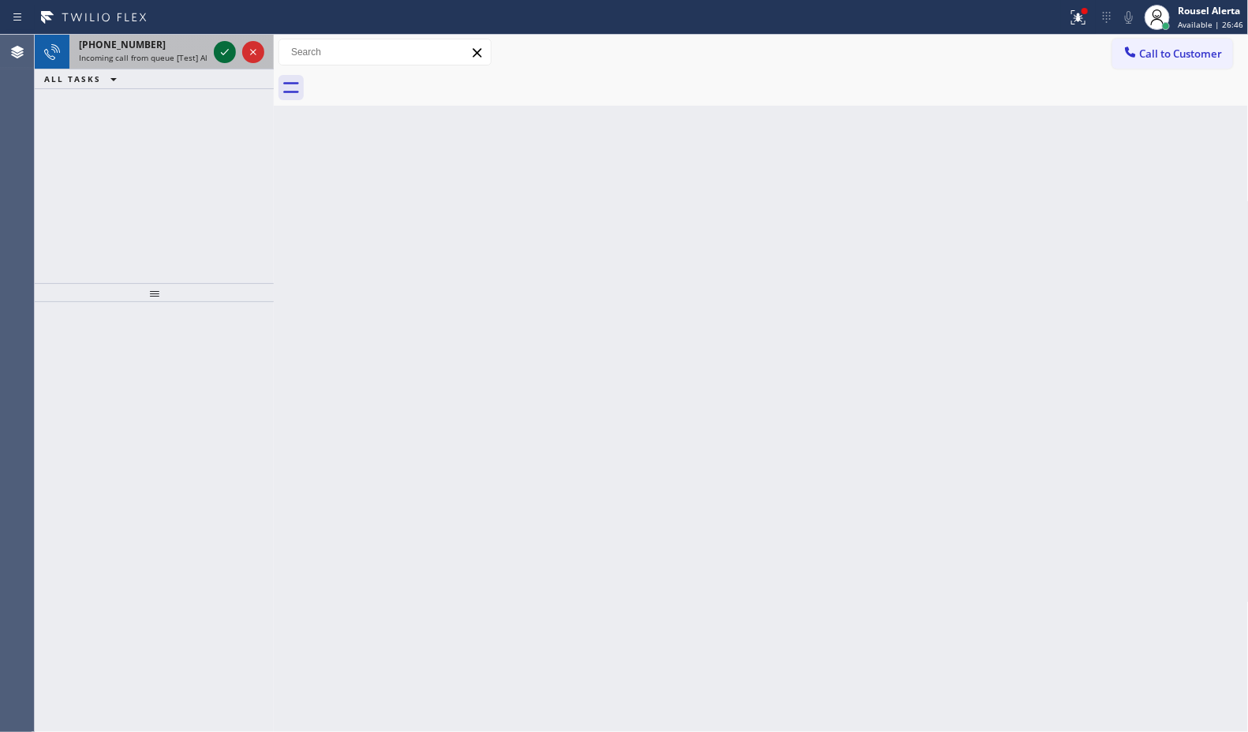
click at [223, 53] on icon at bounding box center [224, 52] width 19 height 19
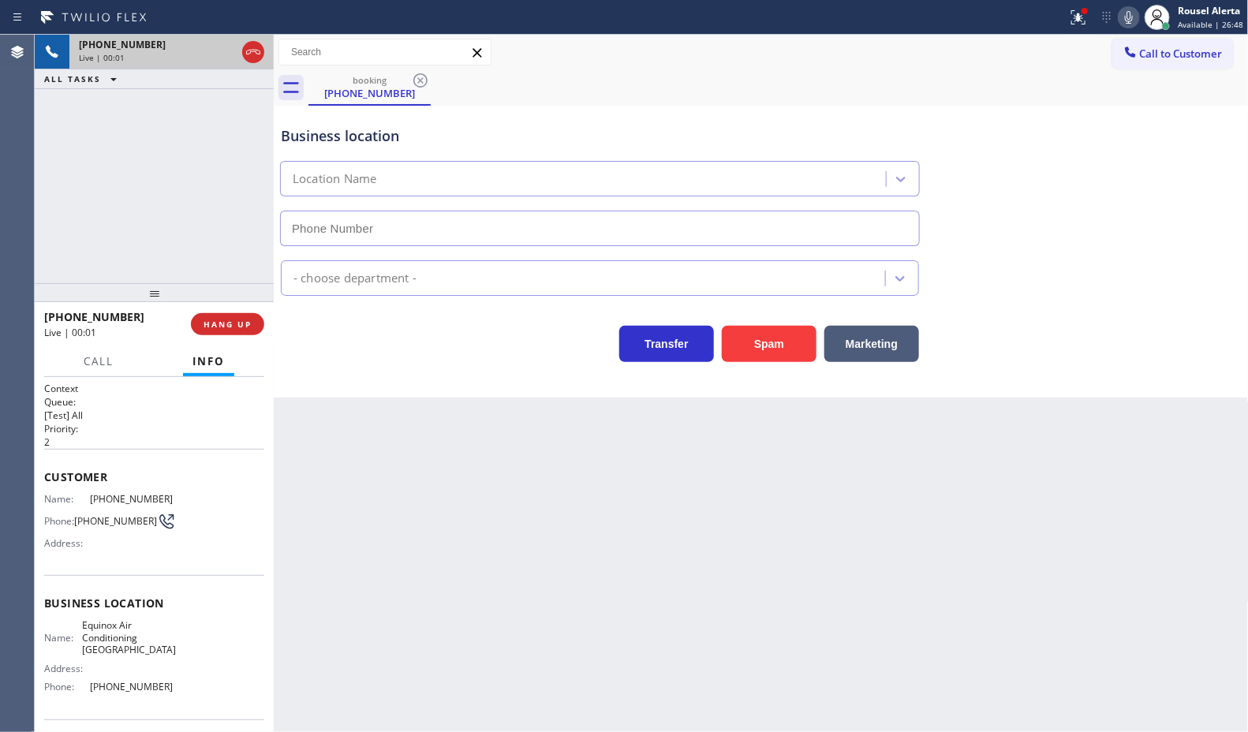
type input "(650) 360-9334"
click at [756, 353] on button "Spam" at bounding box center [769, 344] width 95 height 36
click at [1073, 12] on icon at bounding box center [1078, 17] width 19 height 19
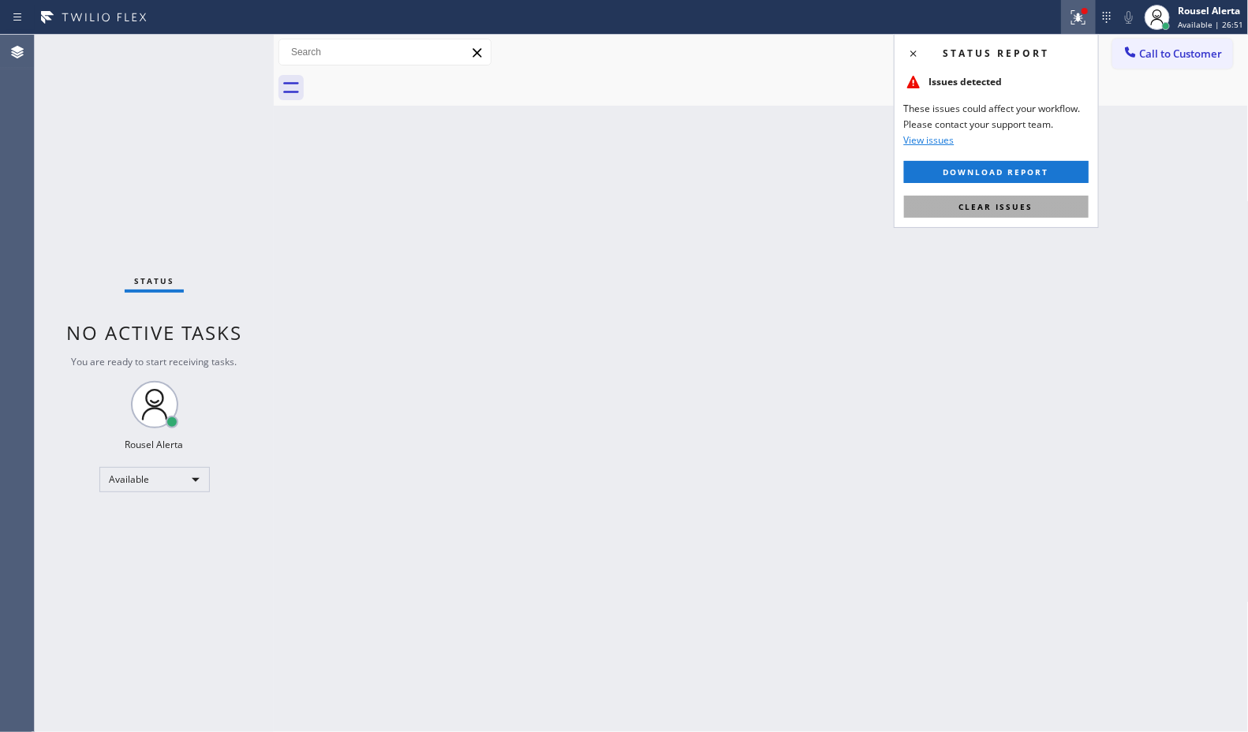
click at [982, 218] on button "Clear issues" at bounding box center [996, 207] width 185 height 22
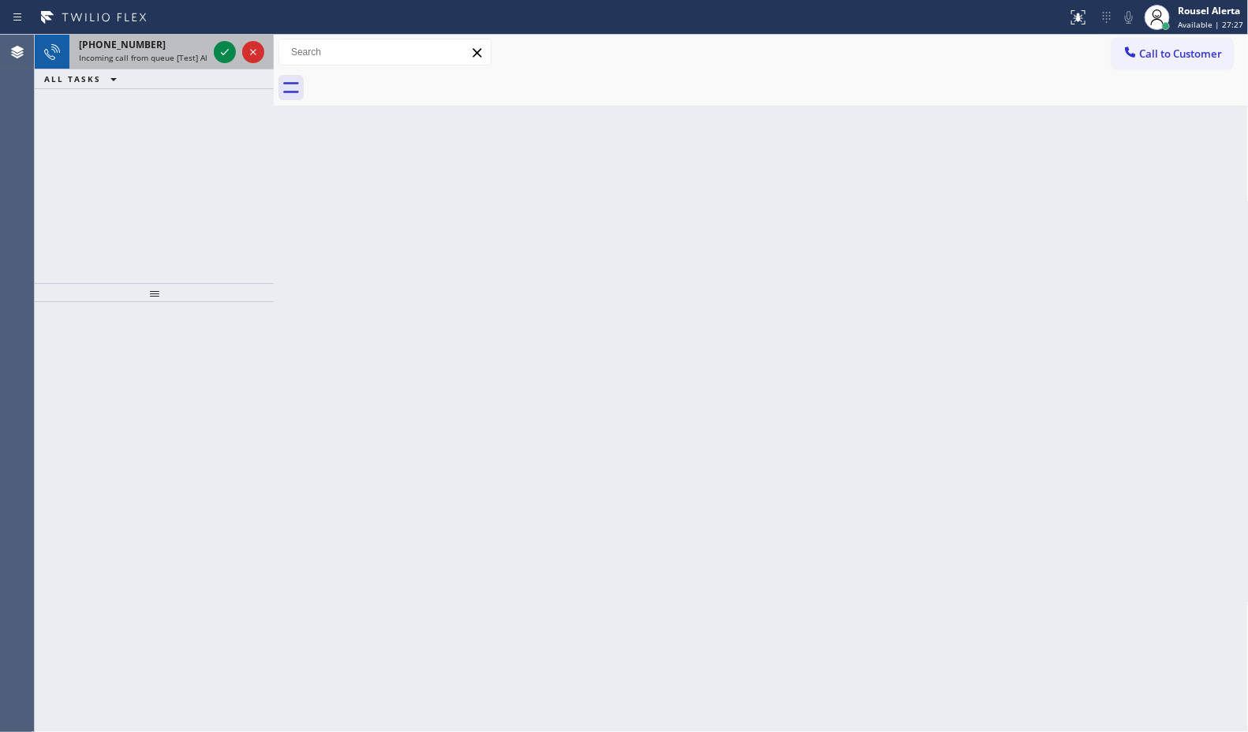
click at [211, 52] on div at bounding box center [239, 52] width 57 height 35
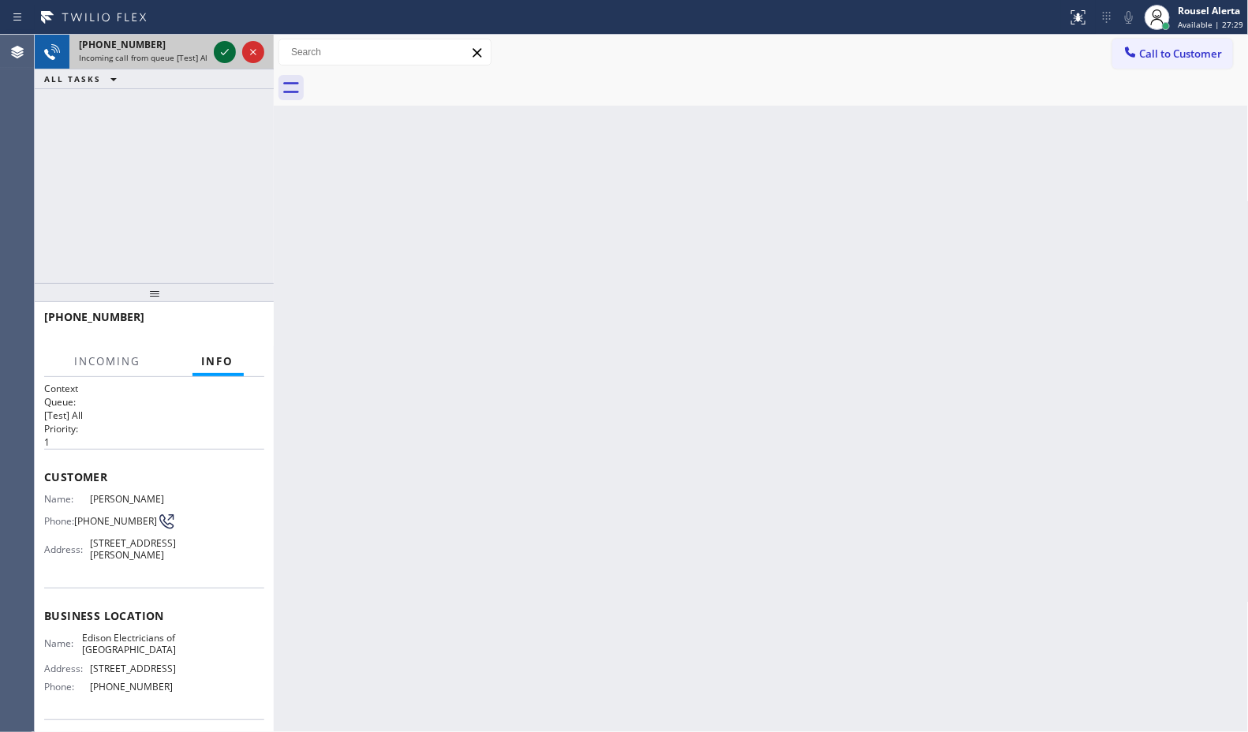
click at [221, 55] on icon at bounding box center [224, 52] width 19 height 19
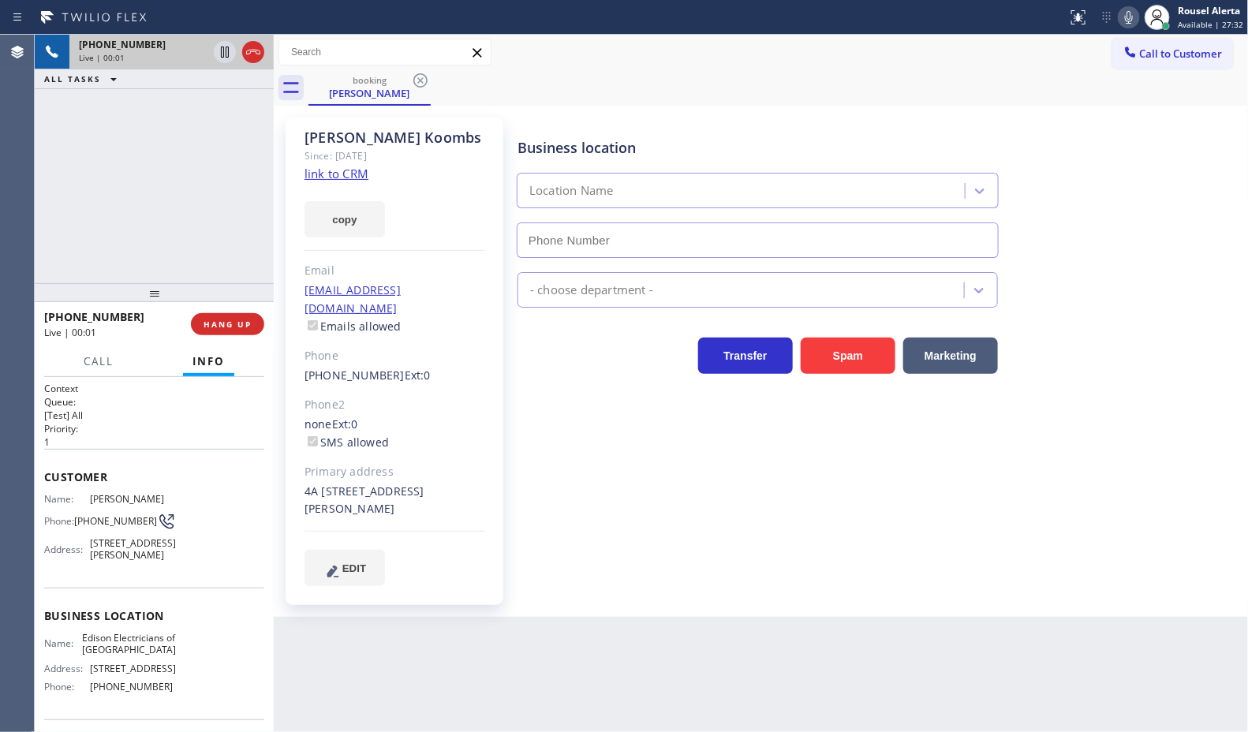
type input "(862) 415-0803"
click at [340, 174] on link "link to CRM" at bounding box center [336, 174] width 64 height 16
click at [1128, 17] on icon at bounding box center [1129, 17] width 8 height 13
click at [230, 50] on icon at bounding box center [224, 52] width 19 height 19
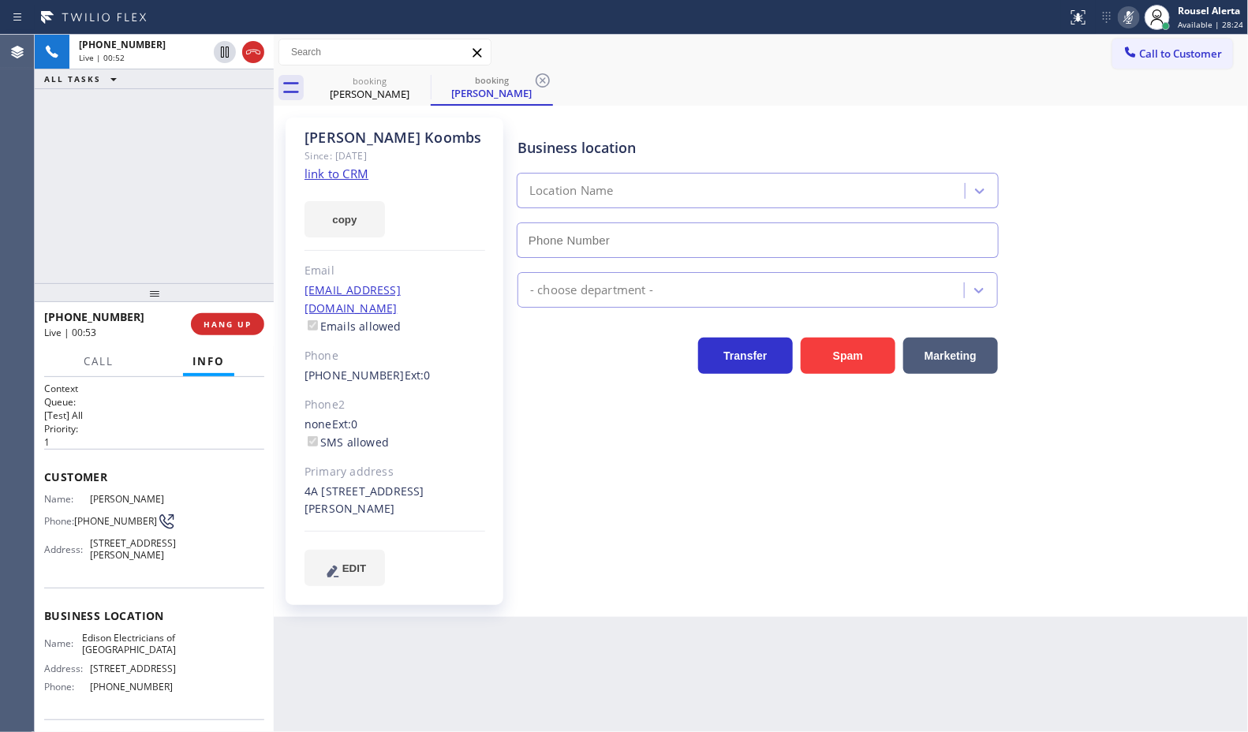
type input "(862) 415-0803"
drag, startPoint x: 222, startPoint y: 59, endPoint x: 1002, endPoint y: 144, distance: 783.8
click at [222, 59] on icon at bounding box center [224, 52] width 19 height 19
type input "(862) 415-0803"
click at [1125, 13] on icon at bounding box center [1128, 17] width 19 height 19
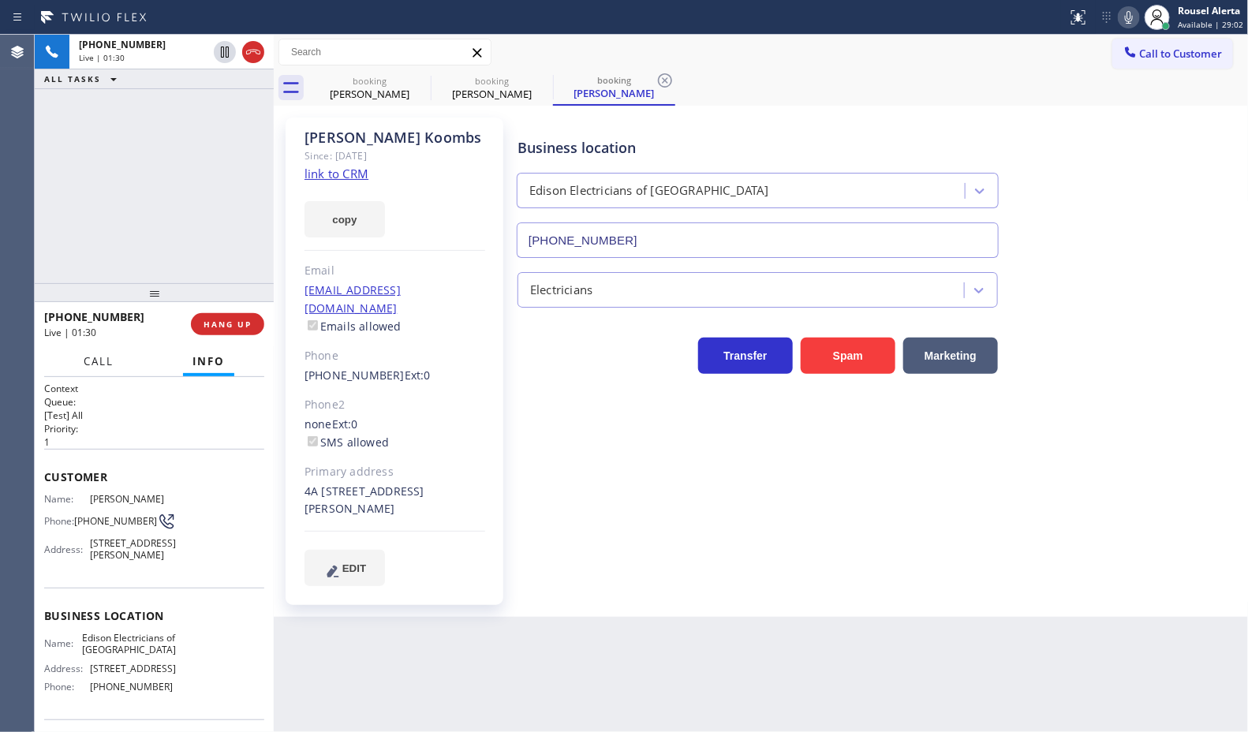
click at [116, 352] on button "Call" at bounding box center [98, 361] width 49 height 31
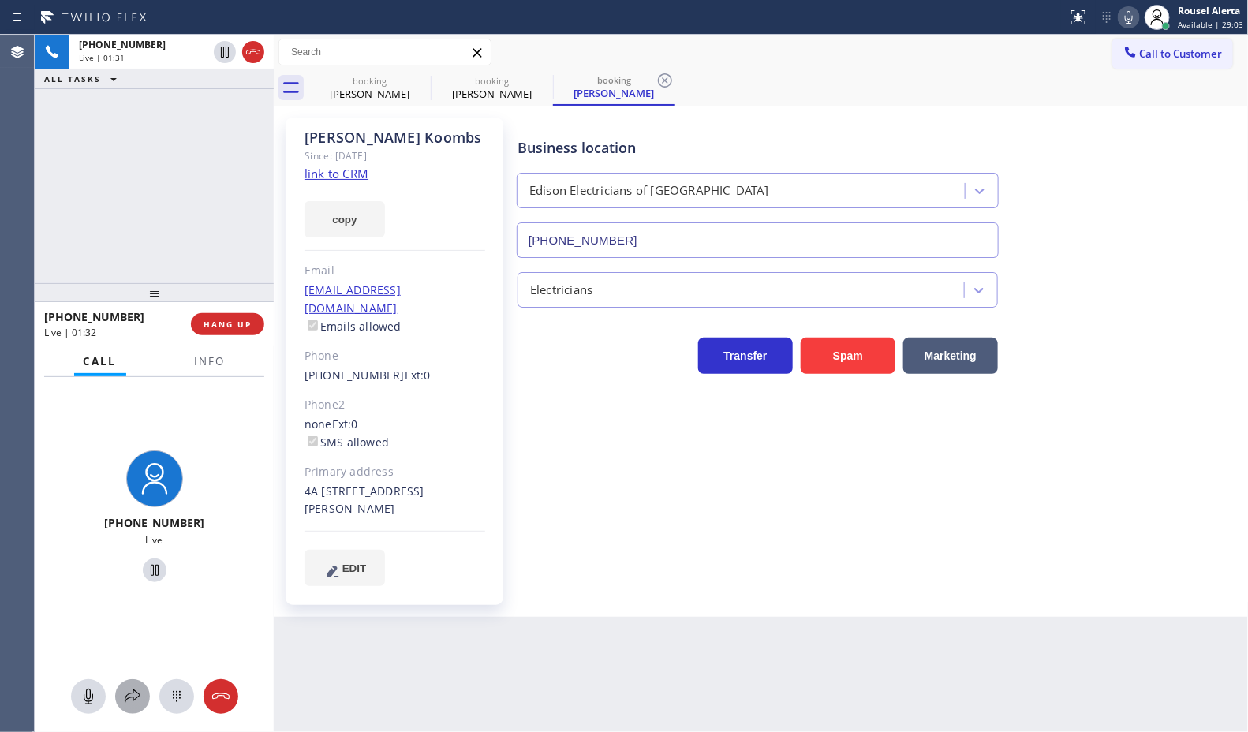
click at [131, 689] on icon at bounding box center [132, 696] width 19 height 19
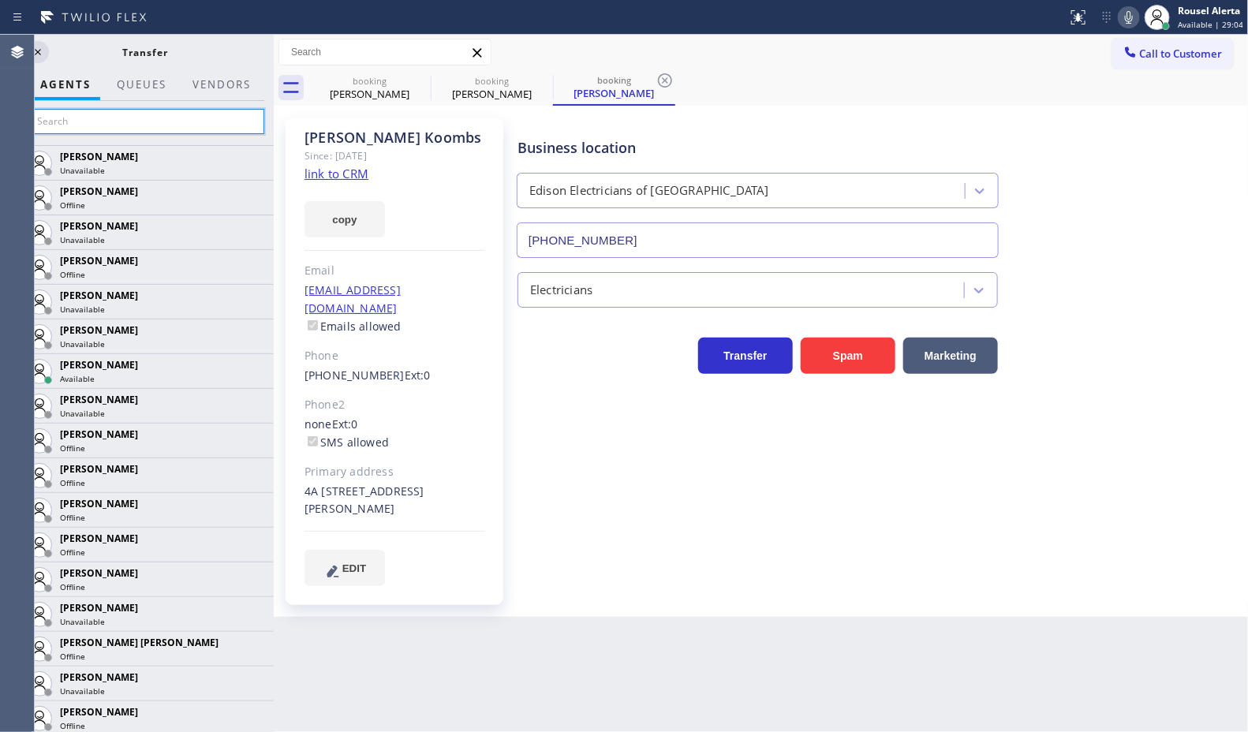
click at [119, 123] on input "text" at bounding box center [145, 121] width 237 height 25
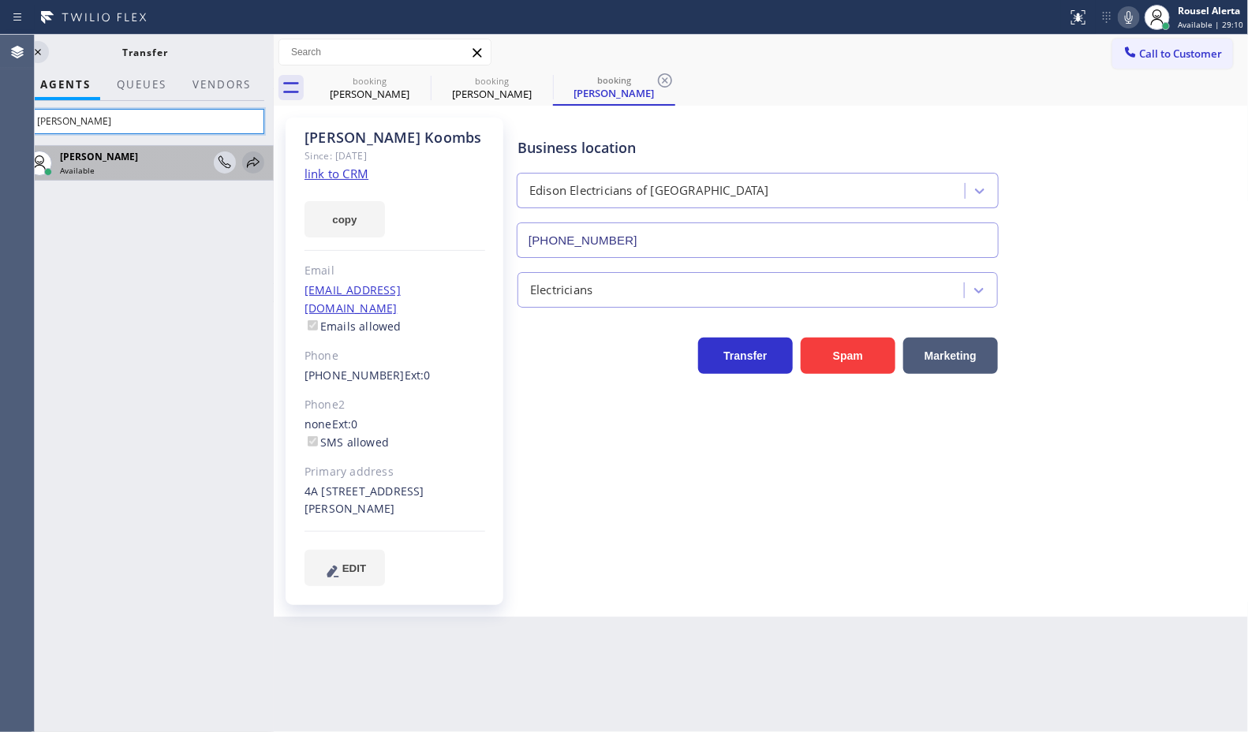
type input "Kate"
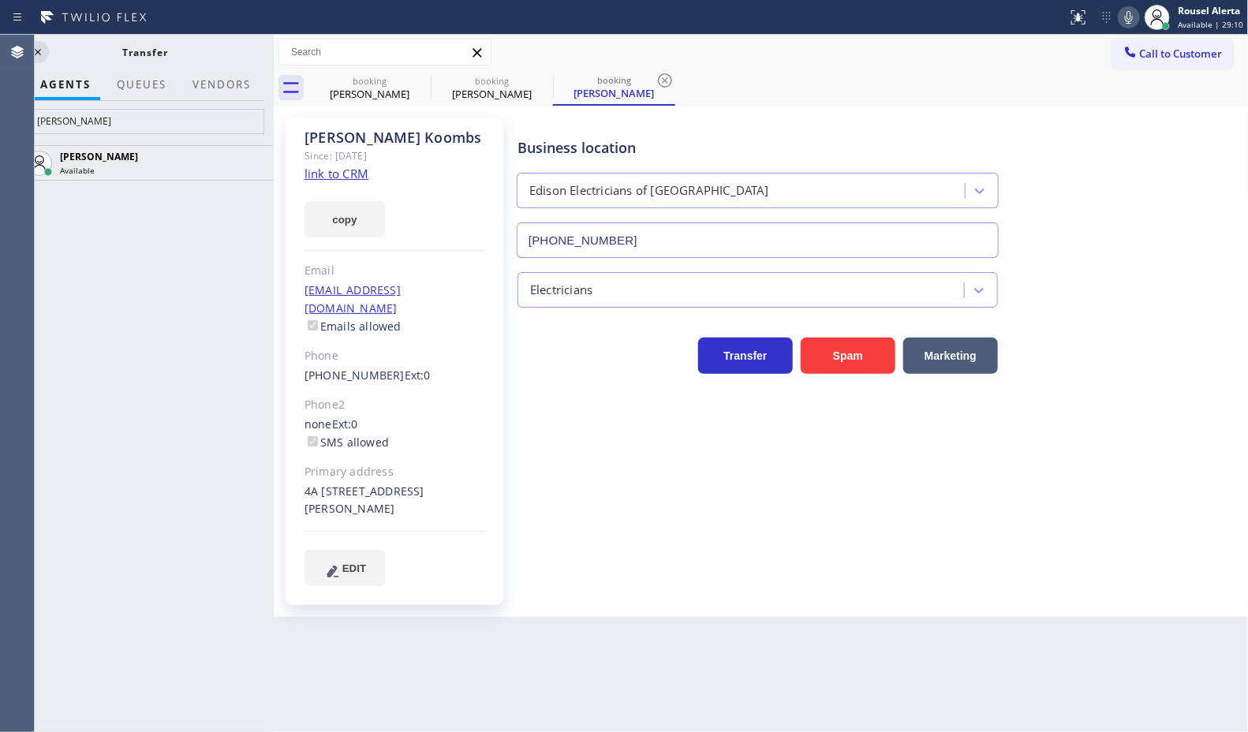
click at [0, 0] on icon at bounding box center [0, 0] width 0 height 0
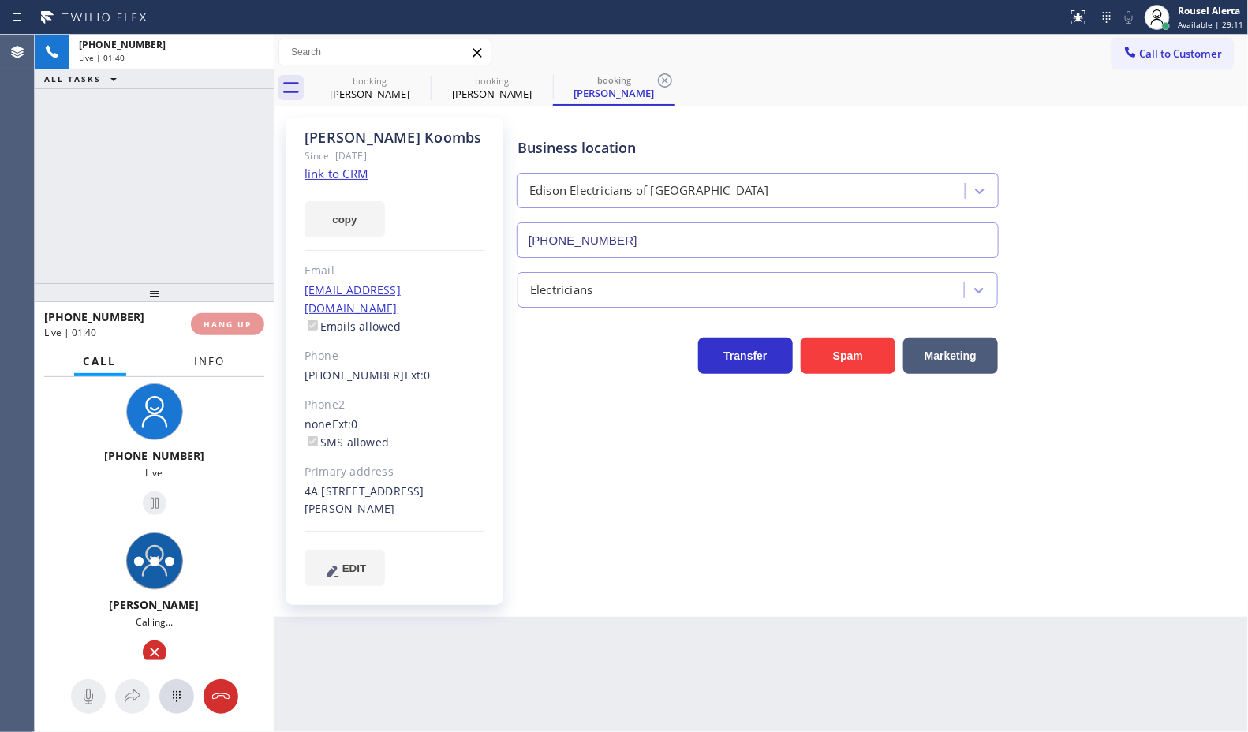
click at [207, 368] on button "Info" at bounding box center [210, 361] width 50 height 31
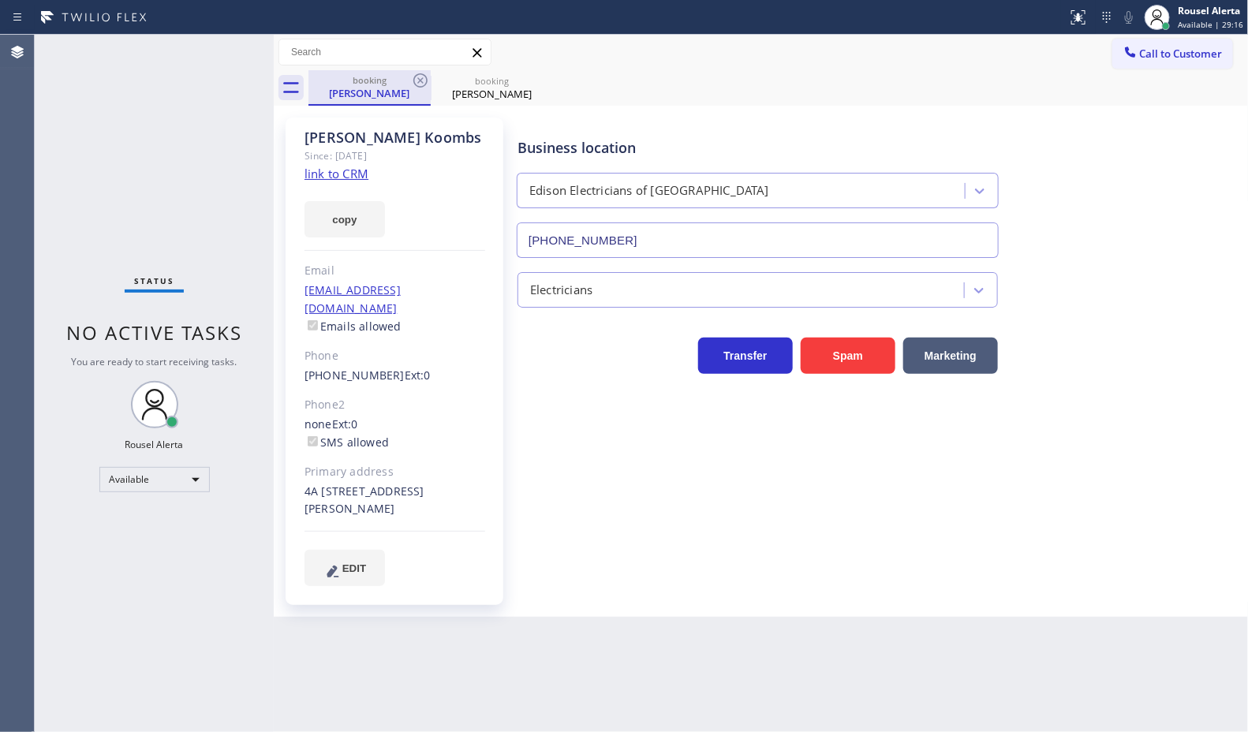
drag, startPoint x: 195, startPoint y: 91, endPoint x: 341, endPoint y: 99, distance: 146.1
click at [197, 91] on div "Status No active tasks You are ready to start receiving tasks. Rousel Alerta Av…" at bounding box center [154, 383] width 239 height 697
click at [423, 83] on icon at bounding box center [420, 80] width 14 height 14
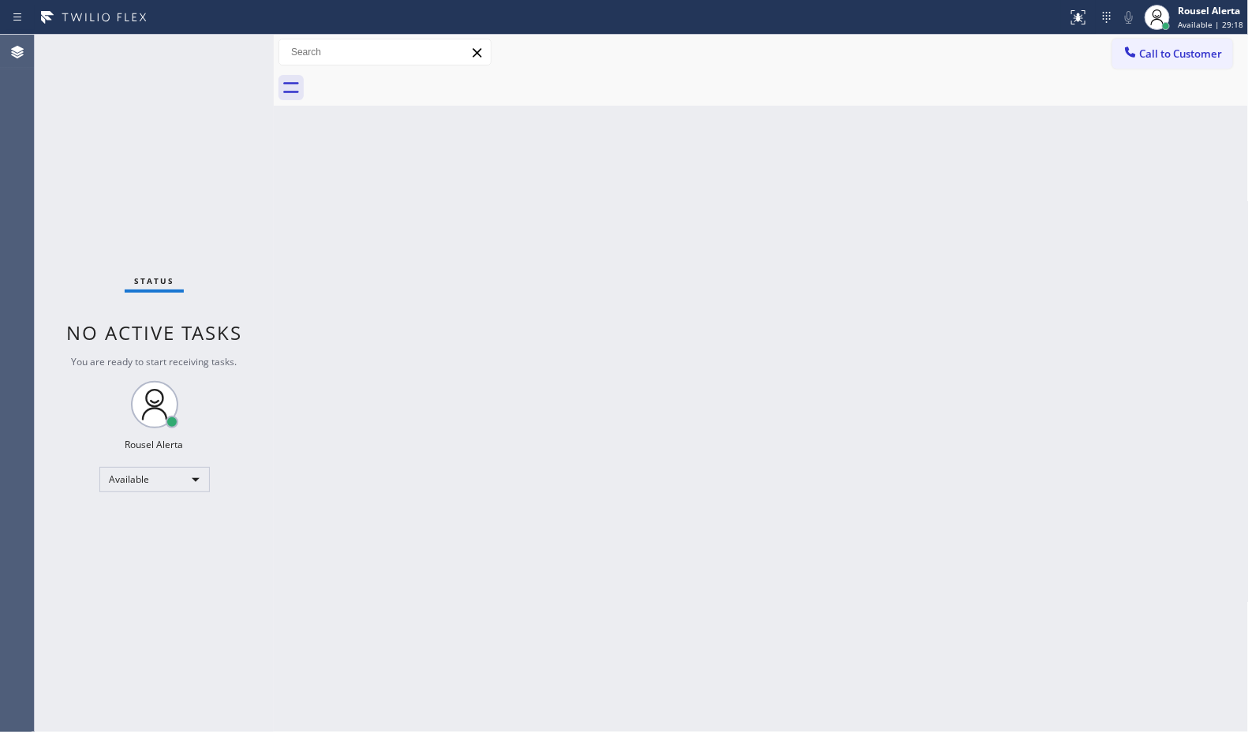
click at [316, 219] on div "Back to Dashboard Change Sender ID Customers Technicians Select a contact Outbo…" at bounding box center [761, 383] width 975 height 697
drag, startPoint x: 189, startPoint y: 168, endPoint x: 191, endPoint y: 131, distance: 37.1
click at [189, 167] on div "Status No active tasks You are ready to start receiving tasks. Rousel Alerta Av…" at bounding box center [154, 383] width 239 height 697
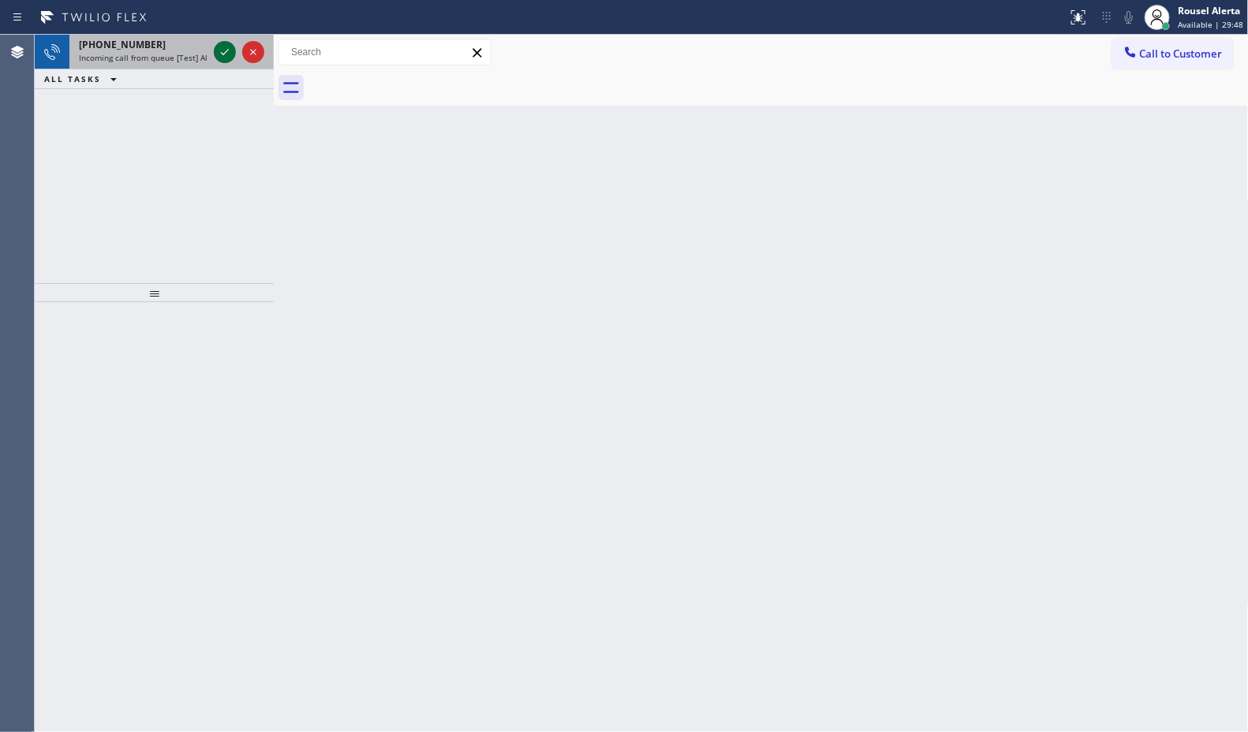
click at [226, 50] on icon at bounding box center [224, 52] width 19 height 19
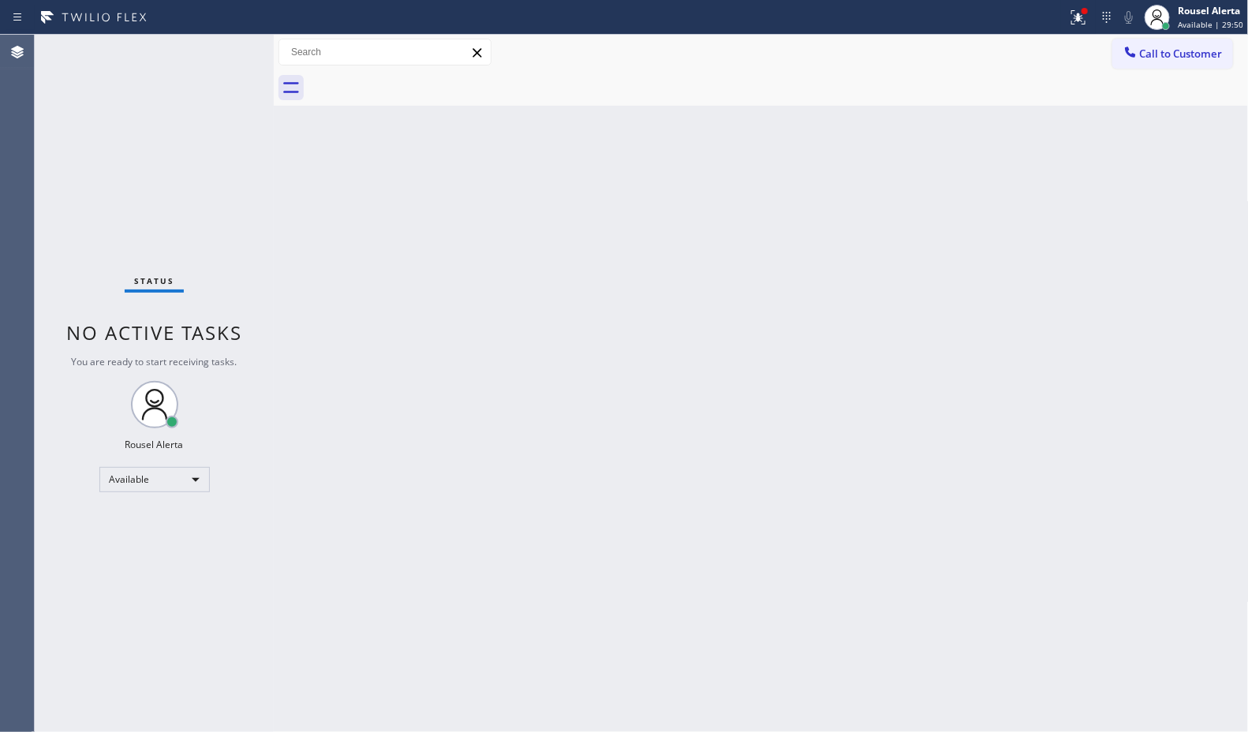
click at [234, 50] on div "Status No active tasks You are ready to start receiving tasks. Rousel Alerta Av…" at bounding box center [154, 383] width 239 height 697
click at [225, 50] on div "Status No active tasks You are ready to start receiving tasks. Rousel Alerta Av…" at bounding box center [154, 383] width 239 height 697
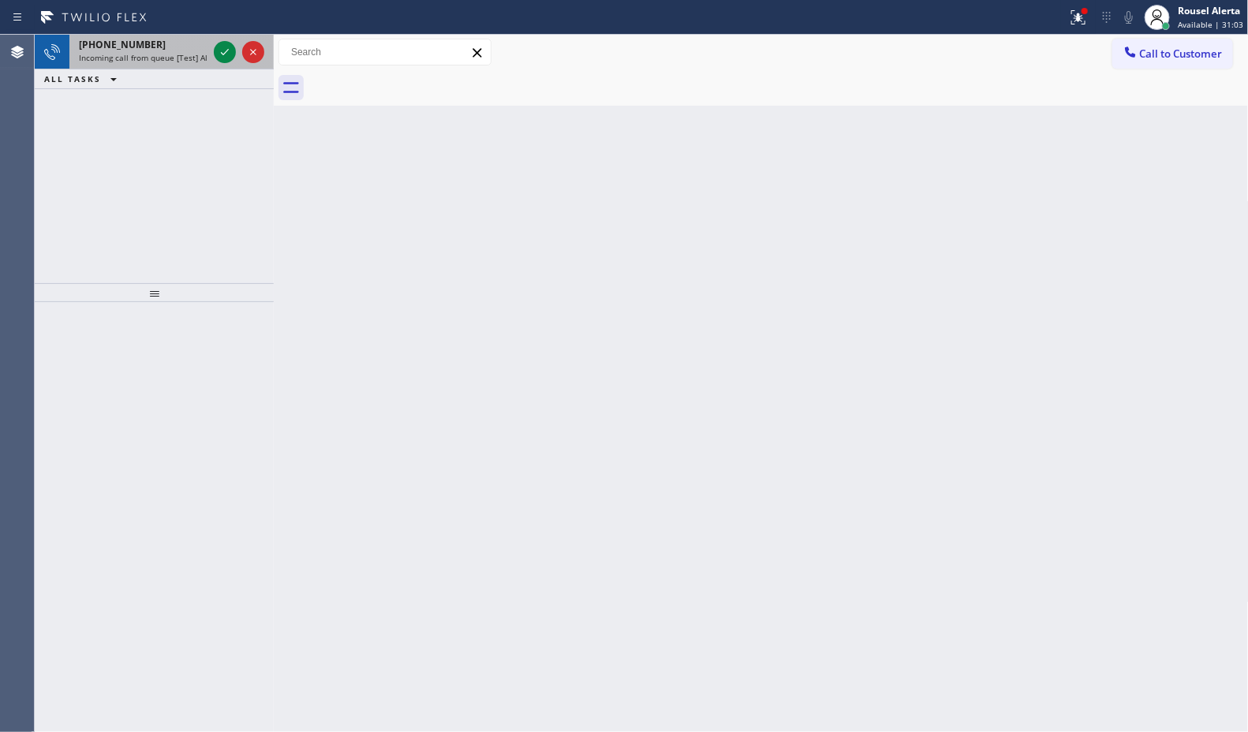
click at [226, 63] on div at bounding box center [239, 52] width 57 height 35
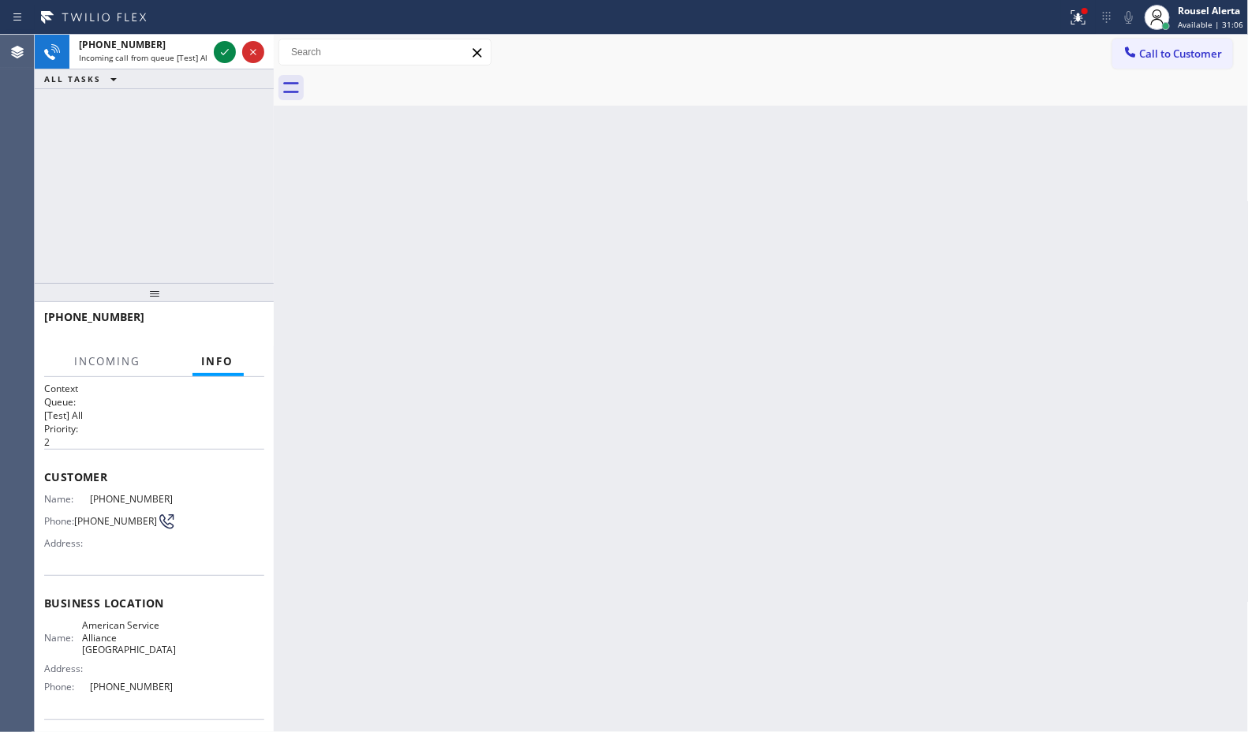
drag, startPoint x: 223, startPoint y: 53, endPoint x: 226, endPoint y: 76, distance: 23.0
click at [226, 76] on div "+16199277774 Incoming call from queue [Test] All ALL TASKS ALL TASKS ACTIVE TAS…" at bounding box center [154, 62] width 239 height 54
click at [222, 60] on icon at bounding box center [224, 52] width 19 height 19
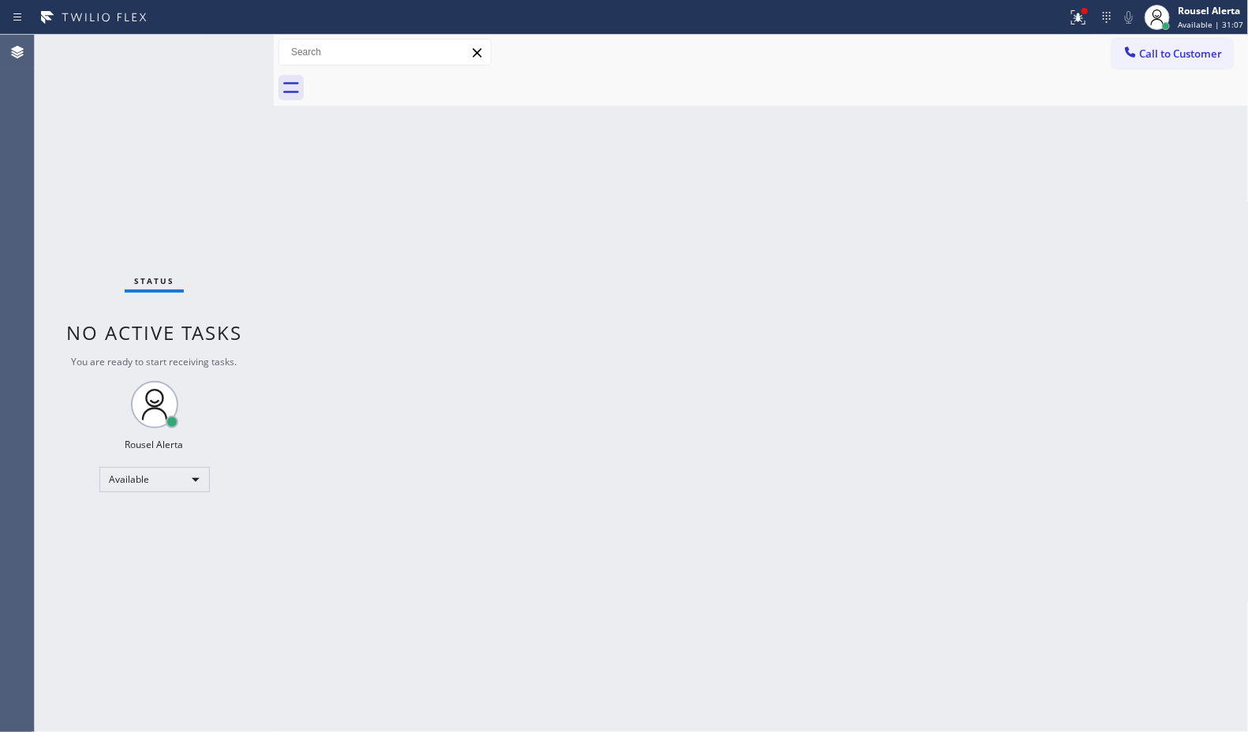
click at [222, 60] on div "Status No active tasks You are ready to start receiving tasks. Rousel Alerta Av…" at bounding box center [154, 383] width 239 height 697
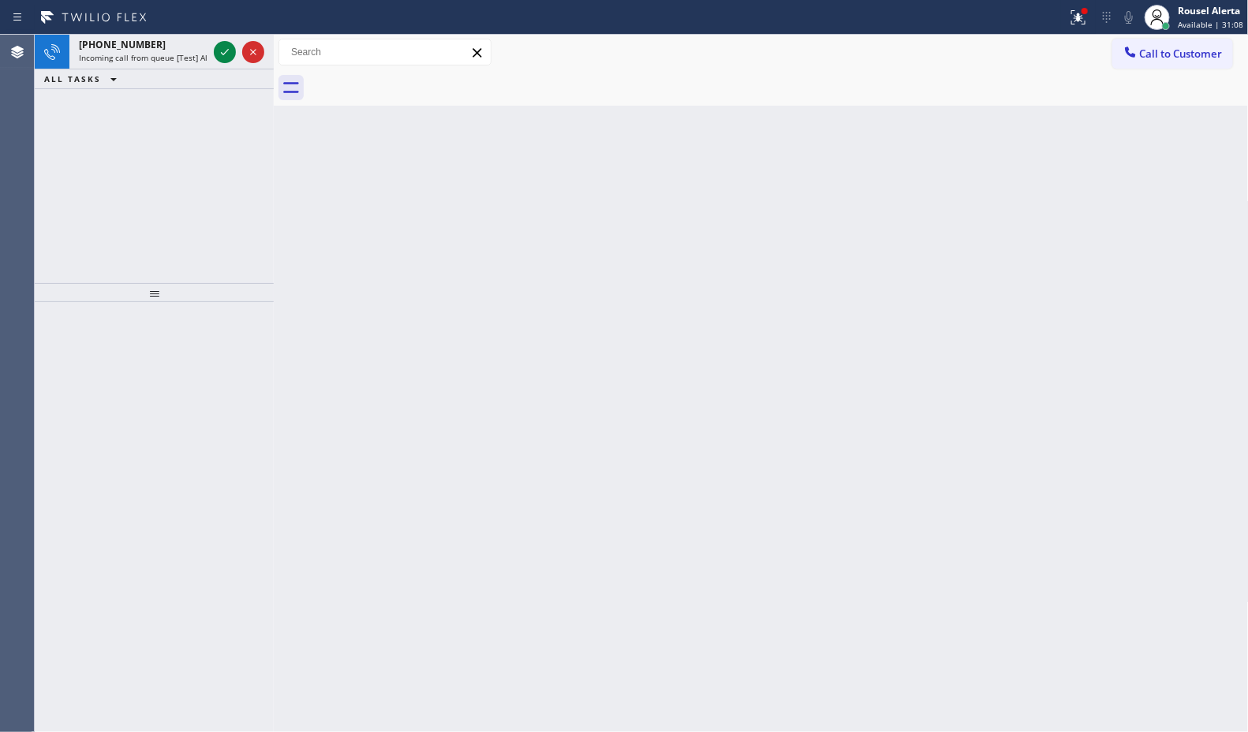
click at [222, 59] on icon at bounding box center [224, 52] width 19 height 19
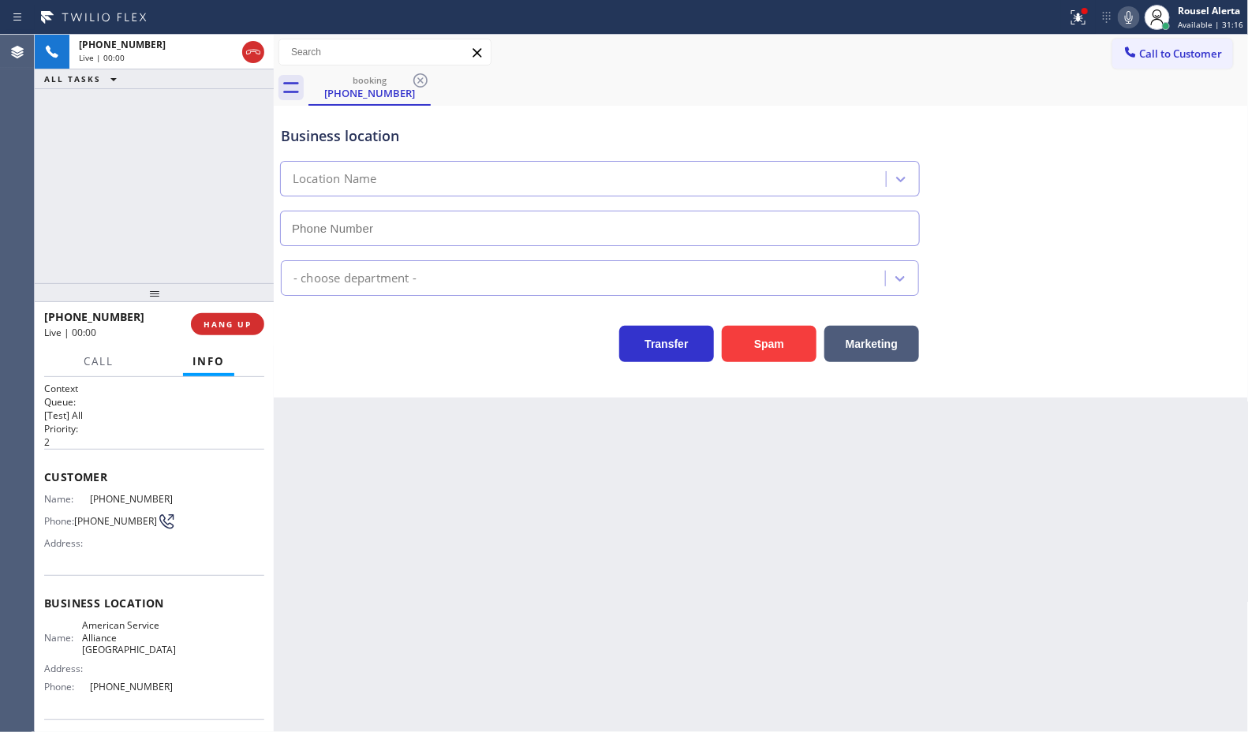
type input "(619) 413-0400"
click at [747, 352] on button "Spam" at bounding box center [769, 344] width 95 height 36
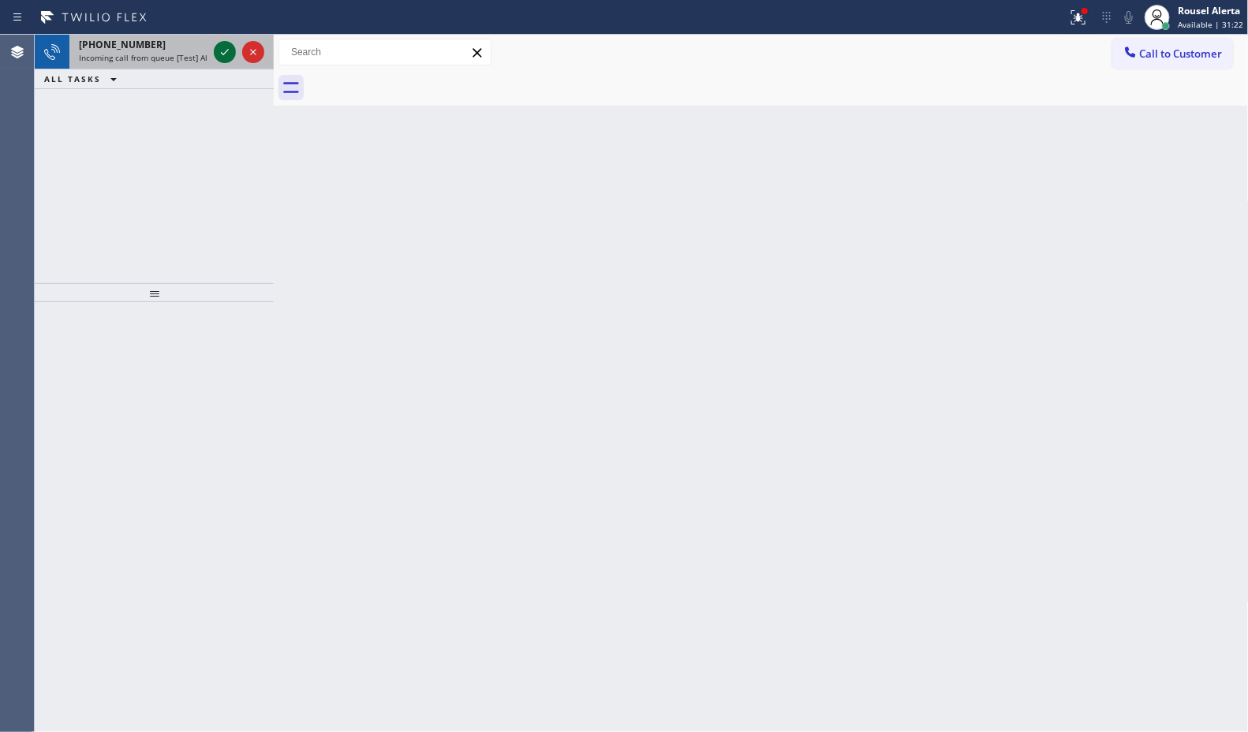
click at [223, 51] on icon at bounding box center [224, 52] width 19 height 19
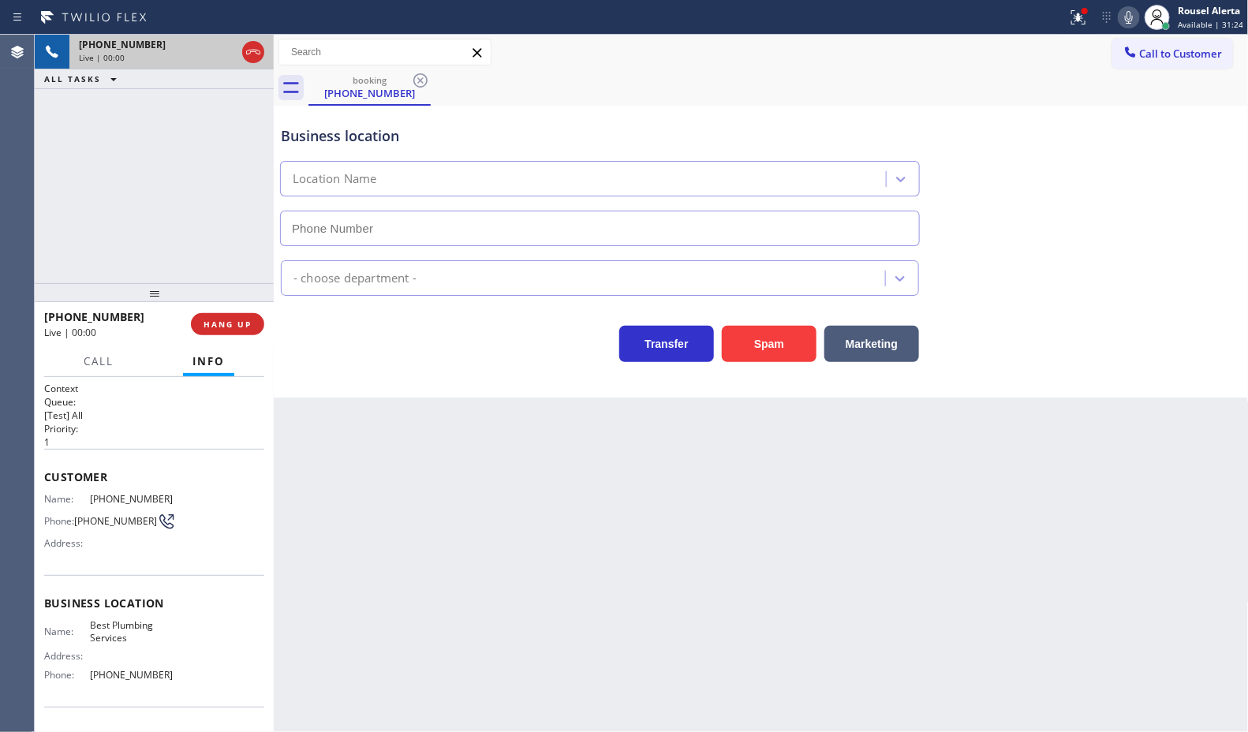
type input "[PHONE_NUMBER]"
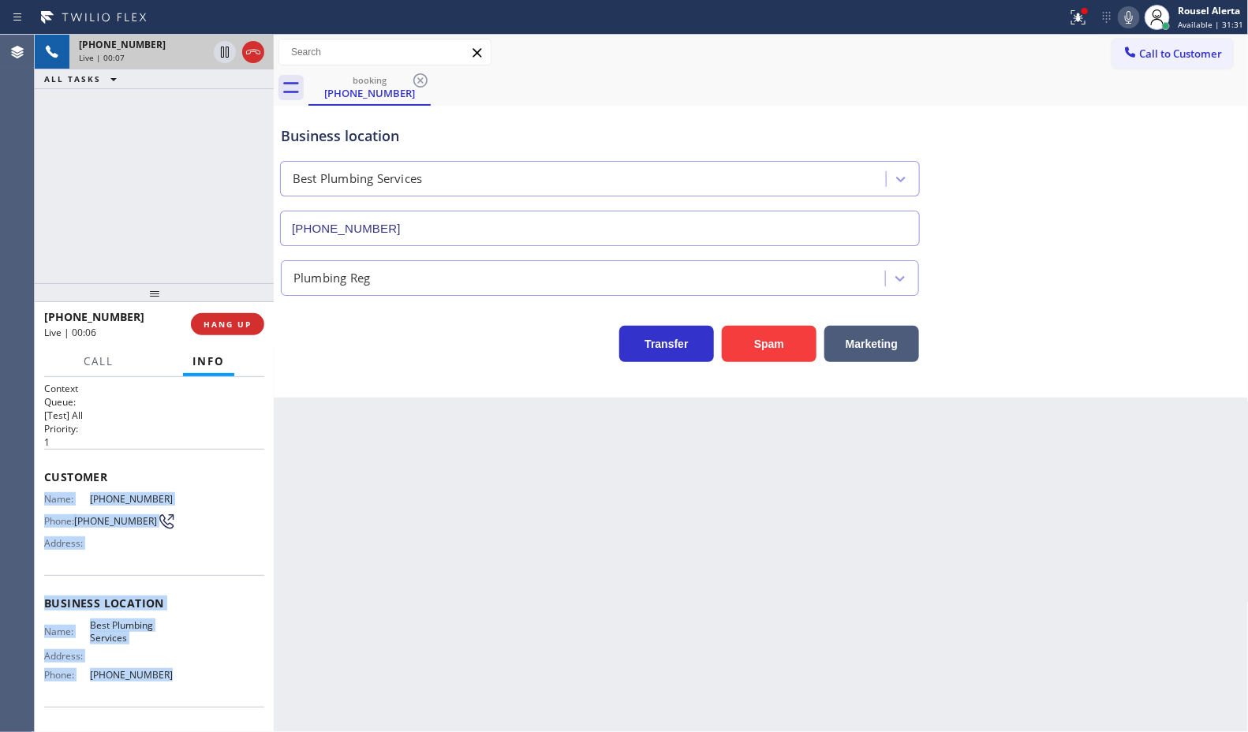
drag, startPoint x: 160, startPoint y: 677, endPoint x: 40, endPoint y: 503, distance: 210.9
click at [41, 502] on div "Context Queue: [Test] All Priority: 1 Customer Name: (202) 812-0359 Phone: (202…" at bounding box center [154, 554] width 239 height 355
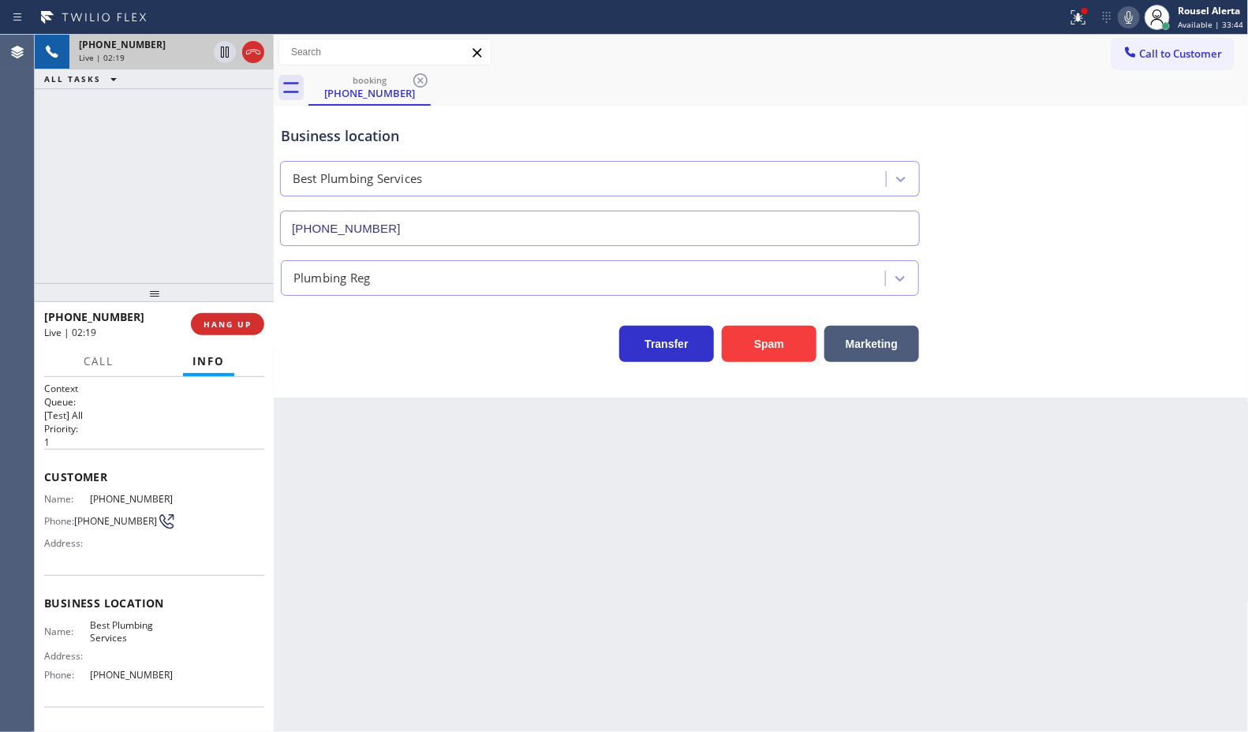
click at [176, 206] on div "+12028120359 Live | 02:19 ALL TASKS ALL TASKS ACTIVE TASKS TASKS IN WRAP UP" at bounding box center [154, 159] width 239 height 248
click at [207, 167] on div "+12028120359 Live | 02:33 ALL TASKS ALL TASKS ACTIVE TASKS TASKS IN WRAP UP" at bounding box center [154, 159] width 239 height 248
click at [221, 54] on icon at bounding box center [224, 52] width 19 height 19
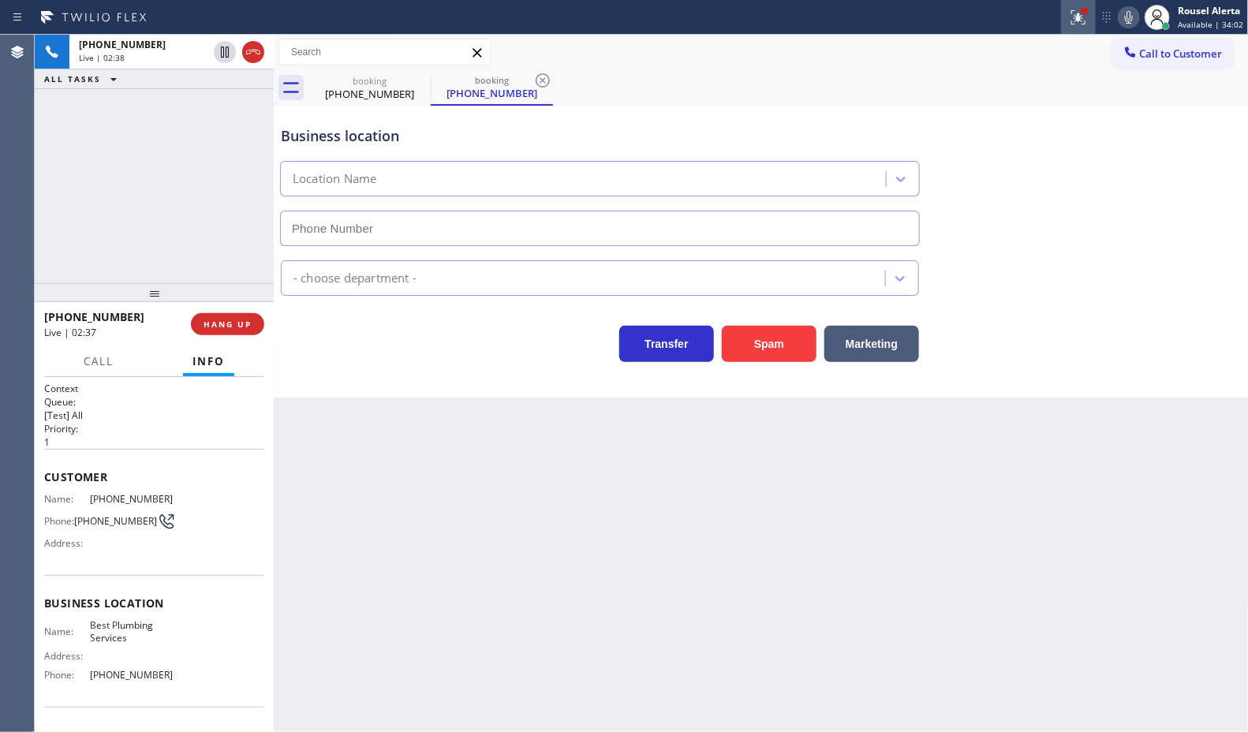
type input "[PHONE_NUMBER]"
click at [1124, 22] on icon at bounding box center [1128, 17] width 19 height 19
drag, startPoint x: 230, startPoint y: 116, endPoint x: 237, endPoint y: 142, distance: 26.8
click at [230, 116] on div "+12028120359 Live | 04:06 ALL TASKS ALL TASKS ACTIVE TASKS TASKS IN WRAP UP" at bounding box center [154, 159] width 239 height 248
click at [469, 540] on div "Back to Dashboard Change Sender ID Customers Technicians Select a contact Outbo…" at bounding box center [761, 383] width 975 height 697
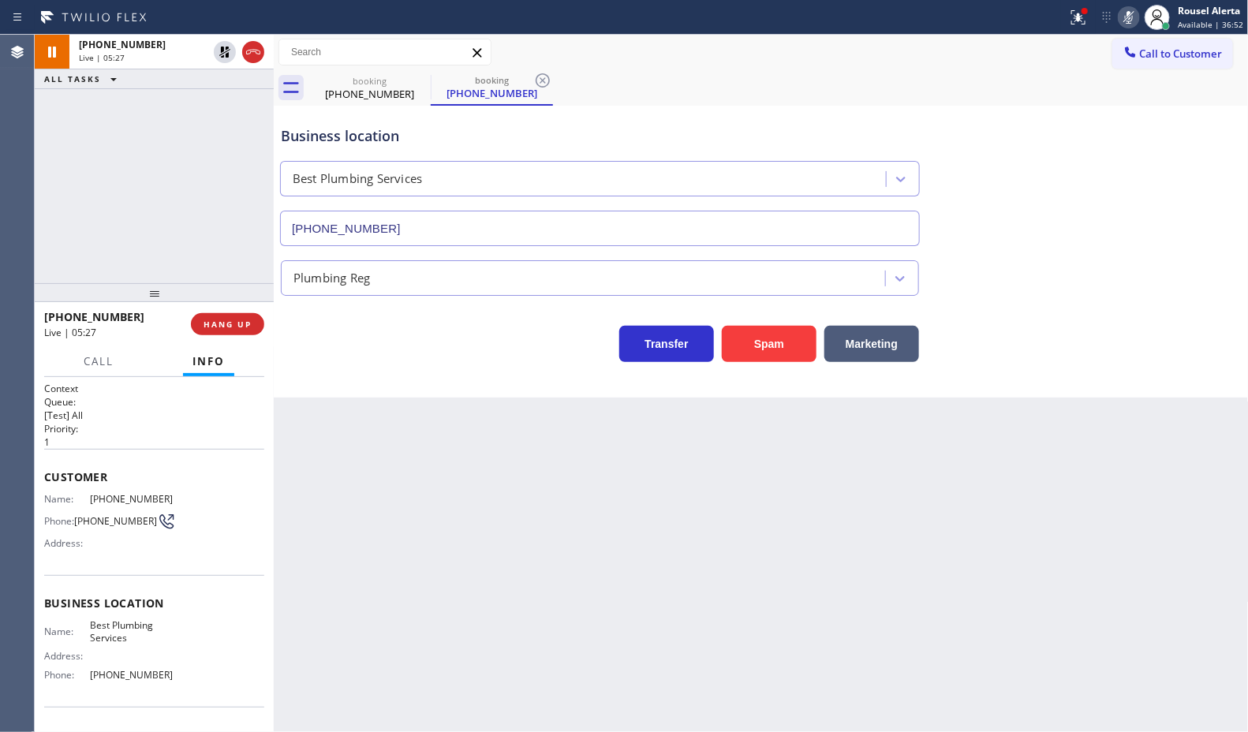
drag, startPoint x: 225, startPoint y: 55, endPoint x: 987, endPoint y: 16, distance: 762.9
click at [225, 55] on icon at bounding box center [224, 52] width 19 height 19
click at [1129, 21] on icon at bounding box center [1128, 17] width 19 height 19
type input "[PHONE_NUMBER]"
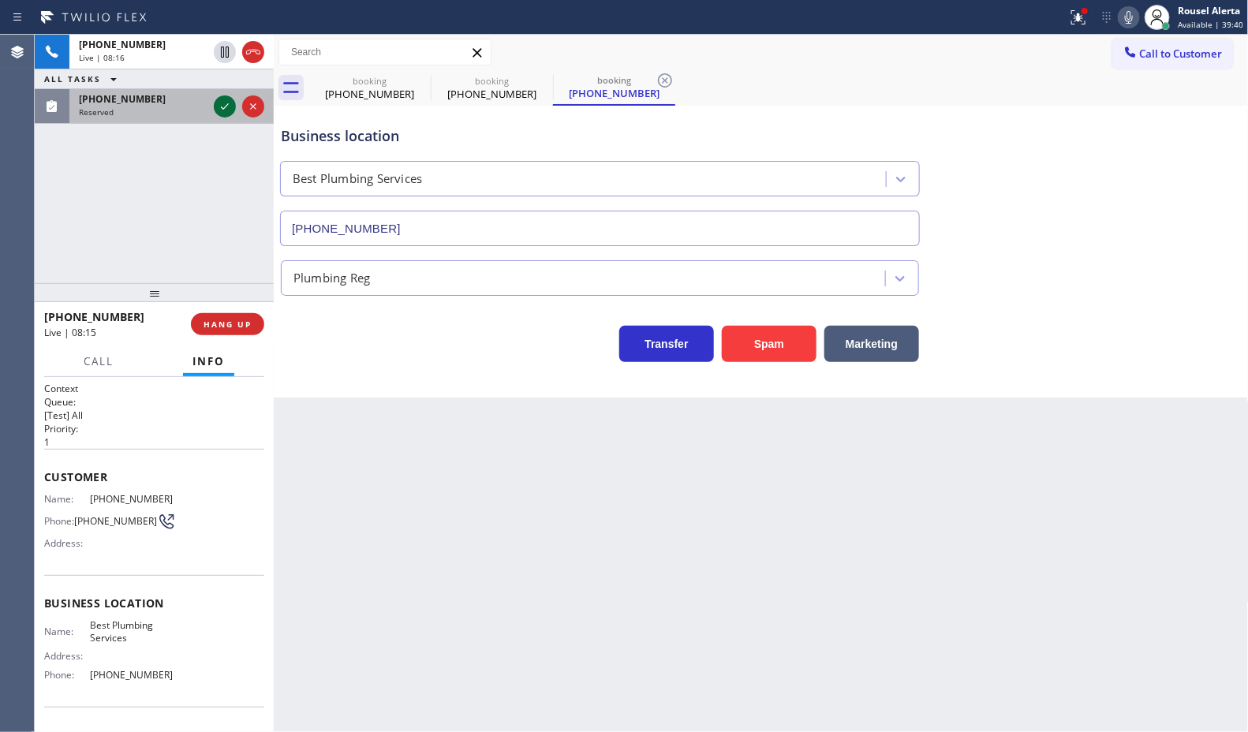
click at [222, 109] on icon at bounding box center [225, 106] width 8 height 6
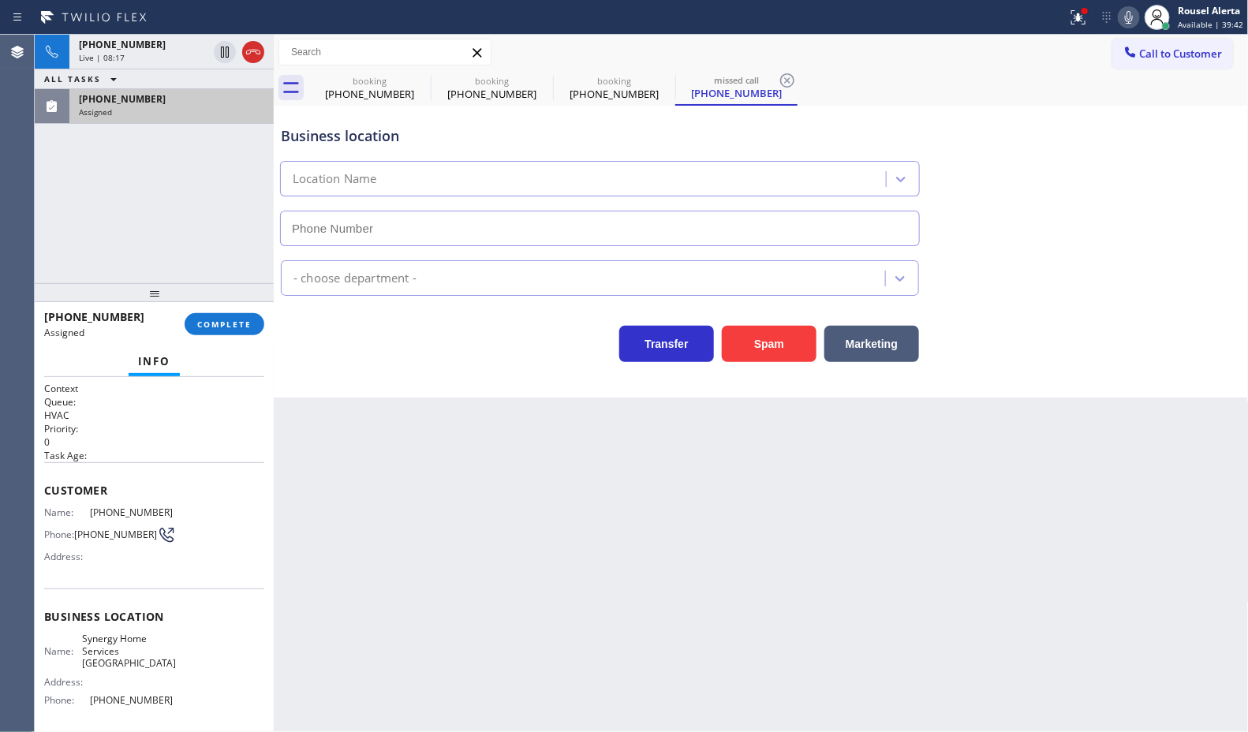
type input "[PHONE_NUMBER]"
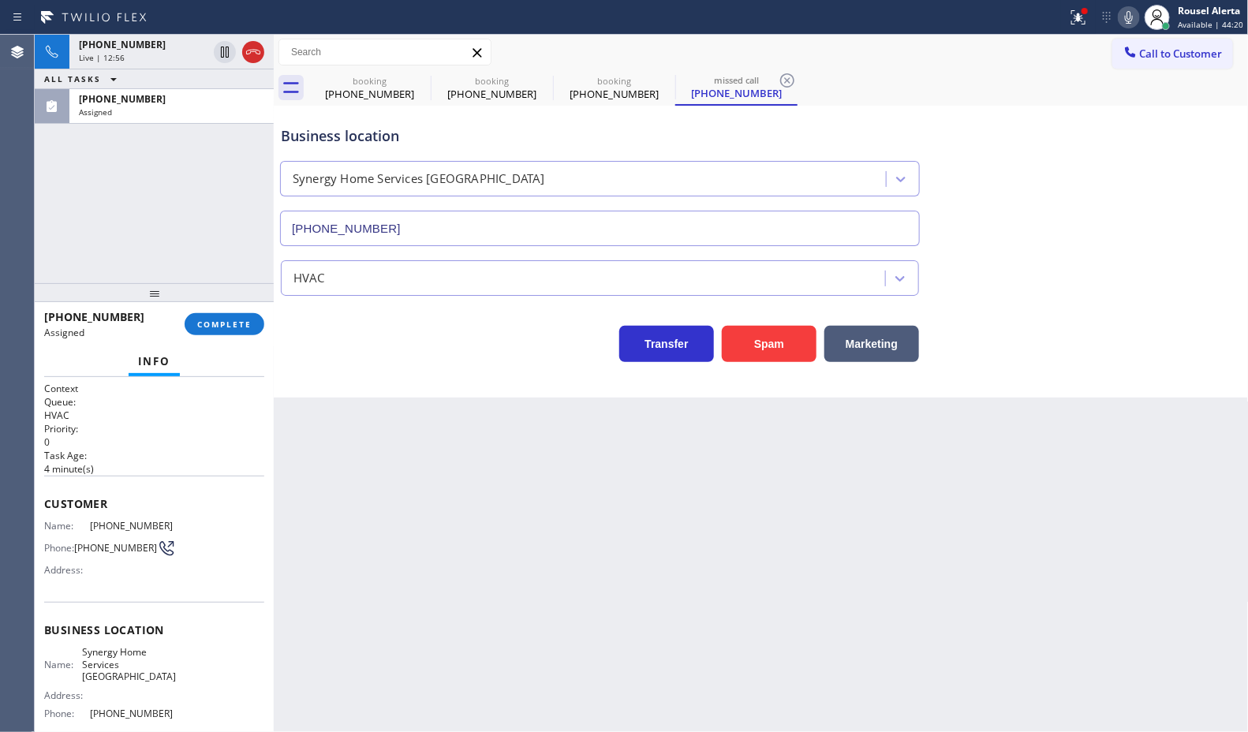
drag, startPoint x: 230, startPoint y: 110, endPoint x: 233, endPoint y: 230, distance: 119.2
click at [230, 114] on div "Assigned" at bounding box center [171, 111] width 185 height 11
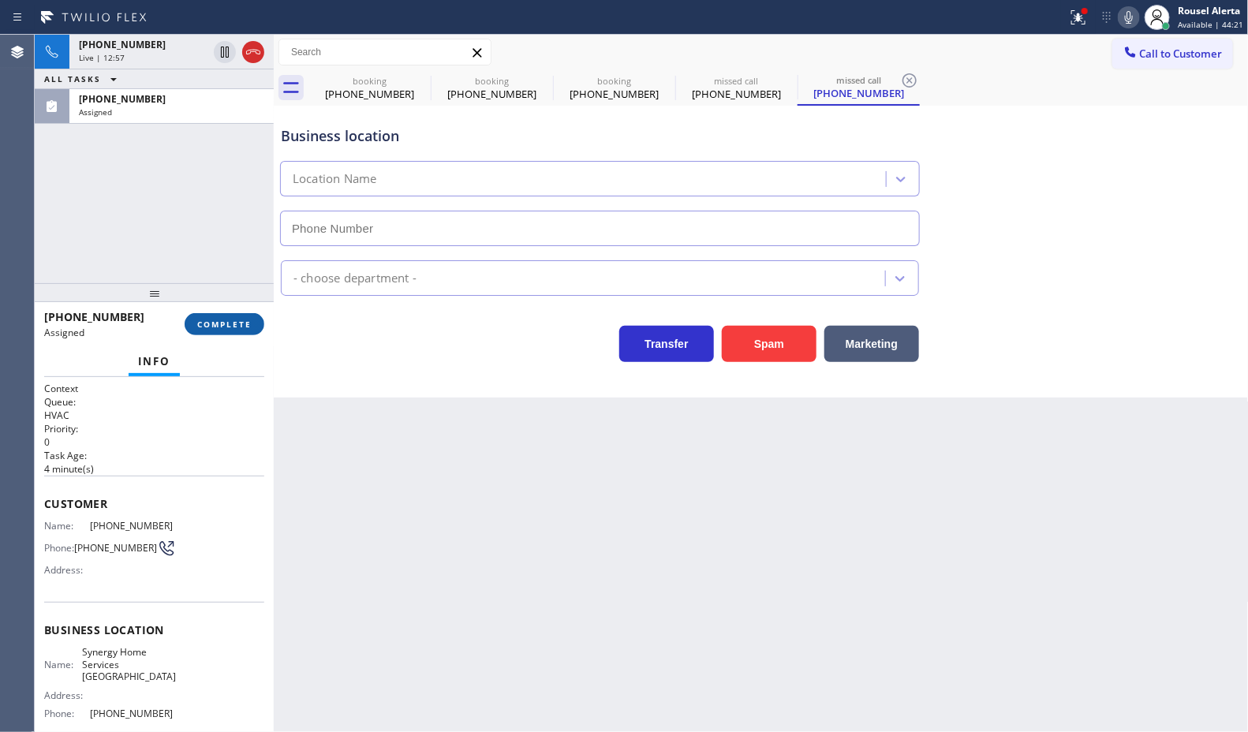
type input "[PHONE_NUMBER]"
click at [243, 329] on button "COMPLETE" at bounding box center [225, 324] width 80 height 22
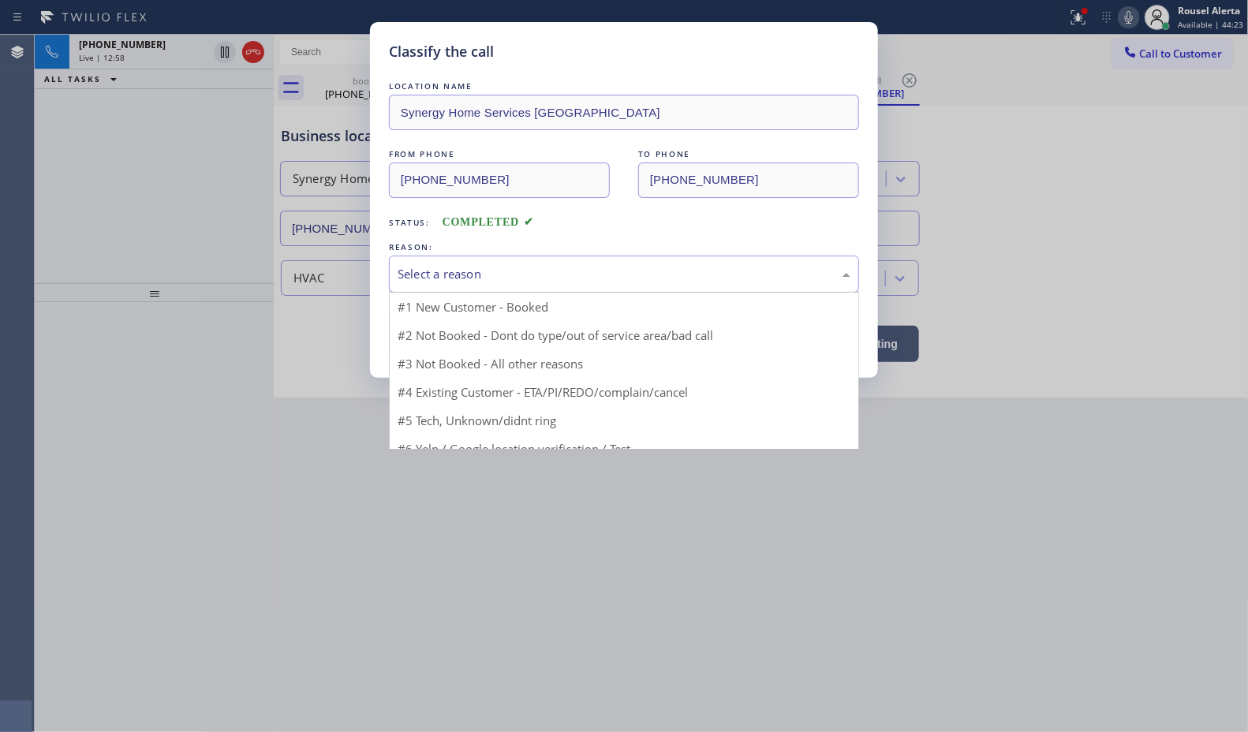
click at [435, 278] on div "Select a reason" at bounding box center [624, 274] width 453 height 18
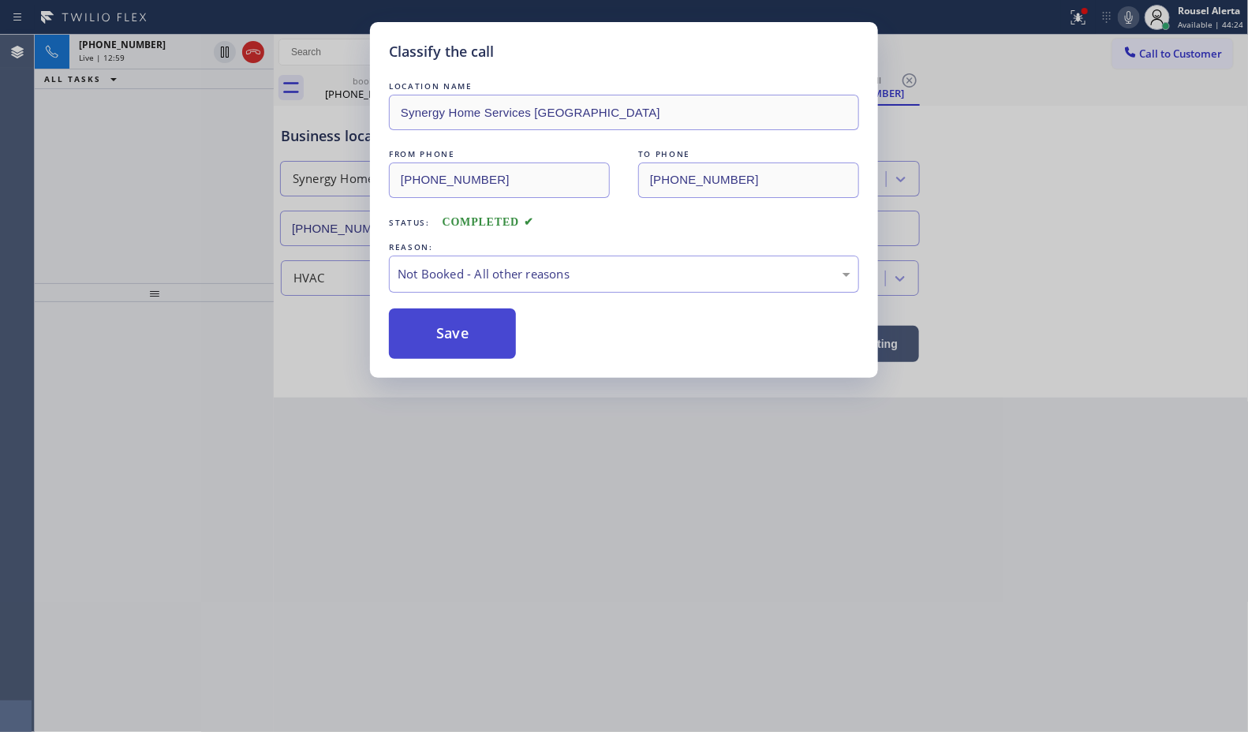
click at [470, 338] on button "Save" at bounding box center [452, 333] width 127 height 50
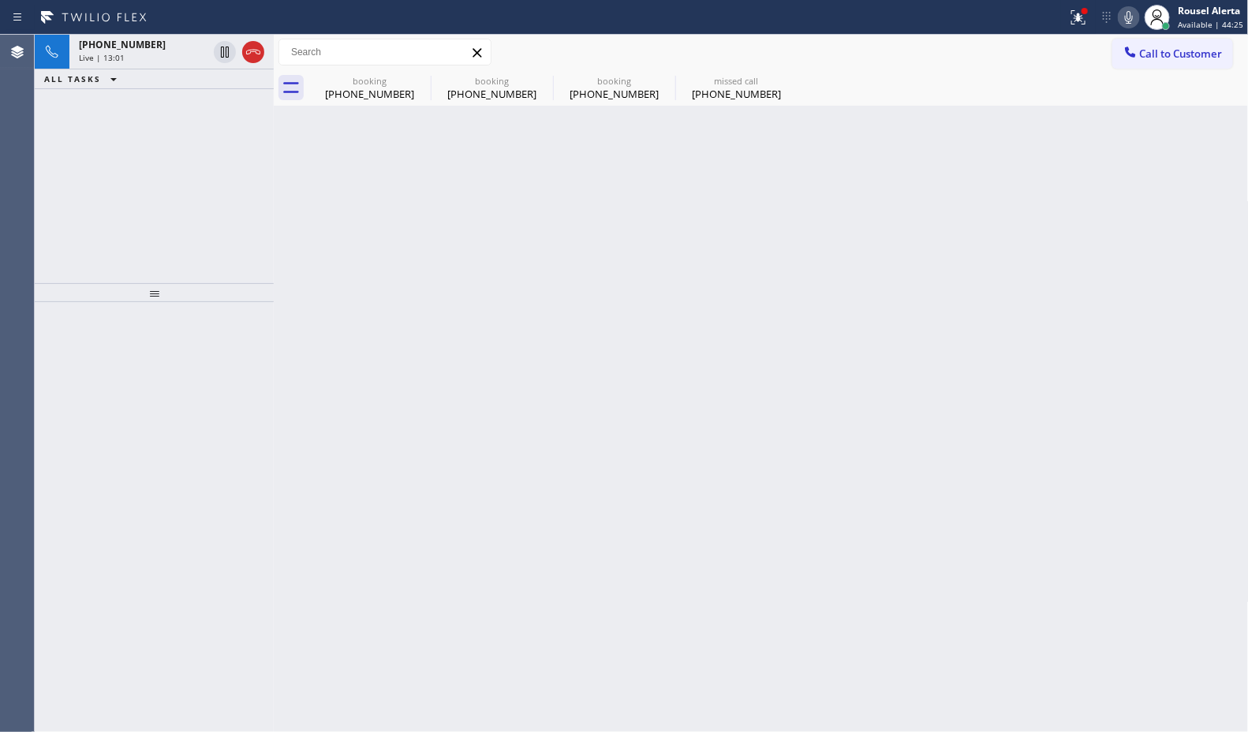
click at [127, 53] on div "Live | 13:01" at bounding box center [143, 57] width 129 height 11
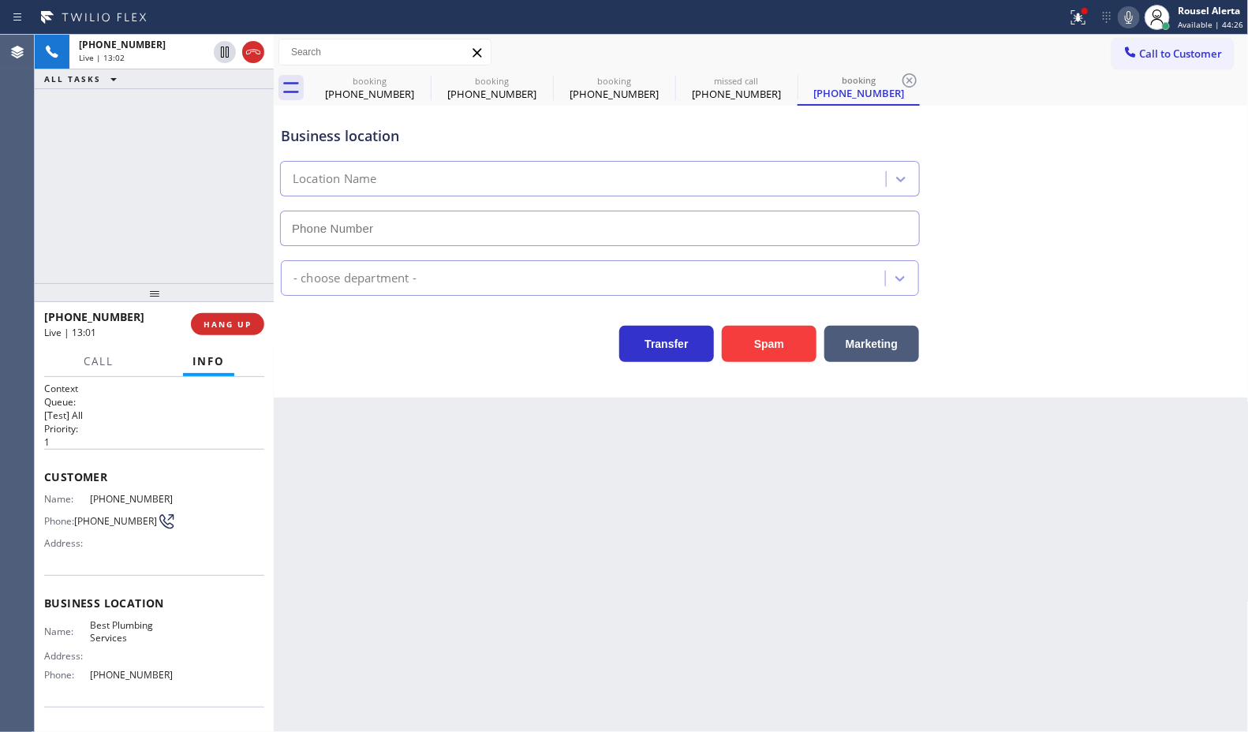
type input "[PHONE_NUMBER]"
drag, startPoint x: 222, startPoint y: 111, endPoint x: 255, endPoint y: 160, distance: 58.6
click at [222, 111] on icon at bounding box center [224, 106] width 19 height 19
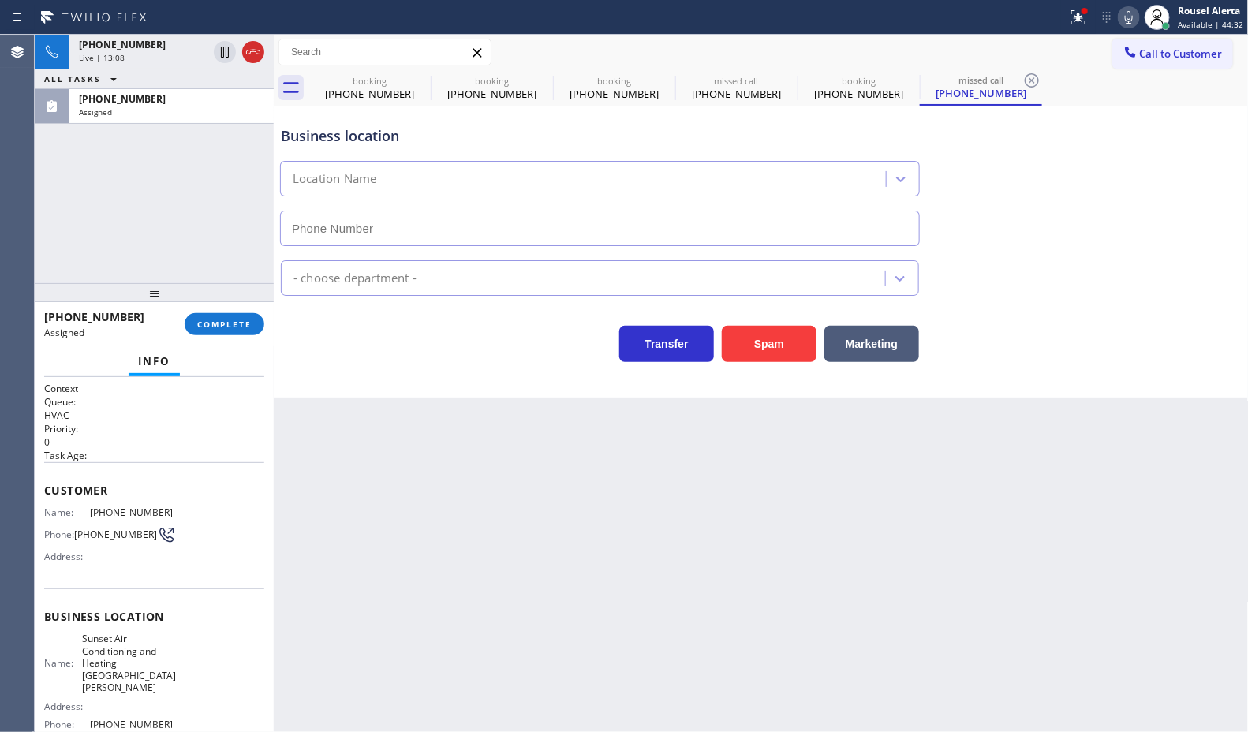
type input "[PHONE_NUMBER]"
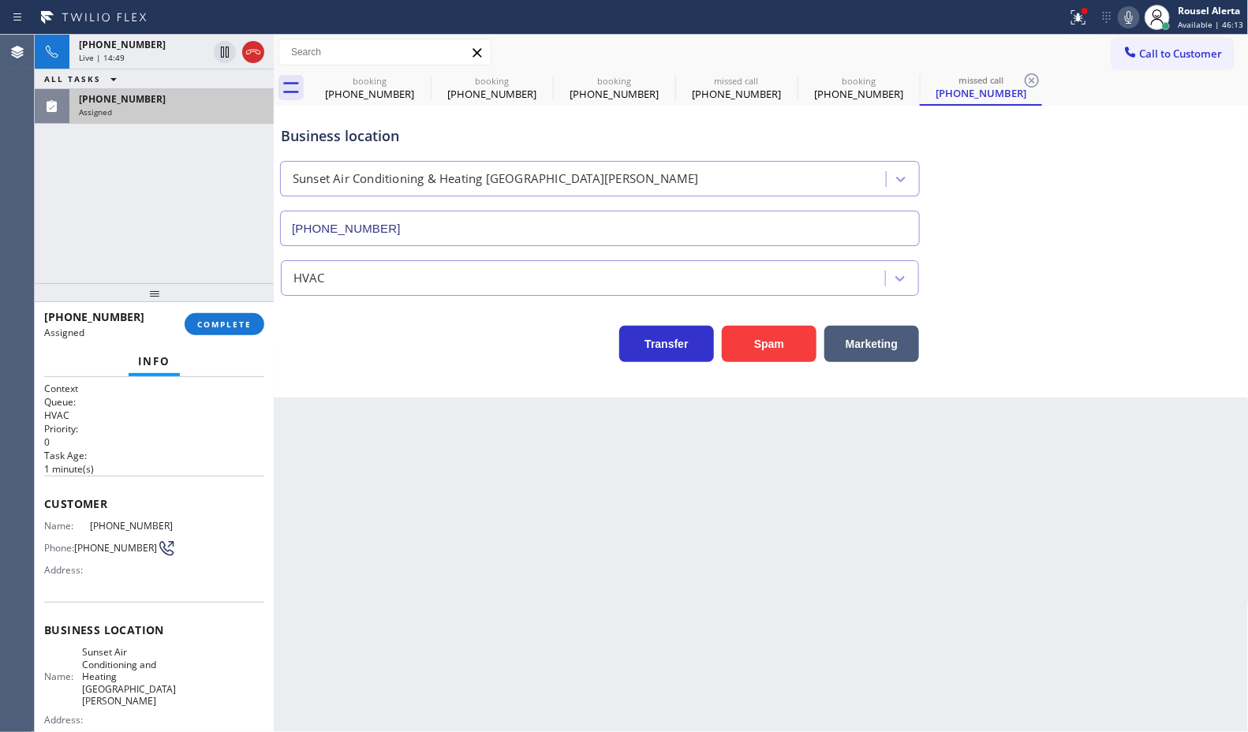
click at [179, 116] on div "Assigned" at bounding box center [171, 111] width 185 height 11
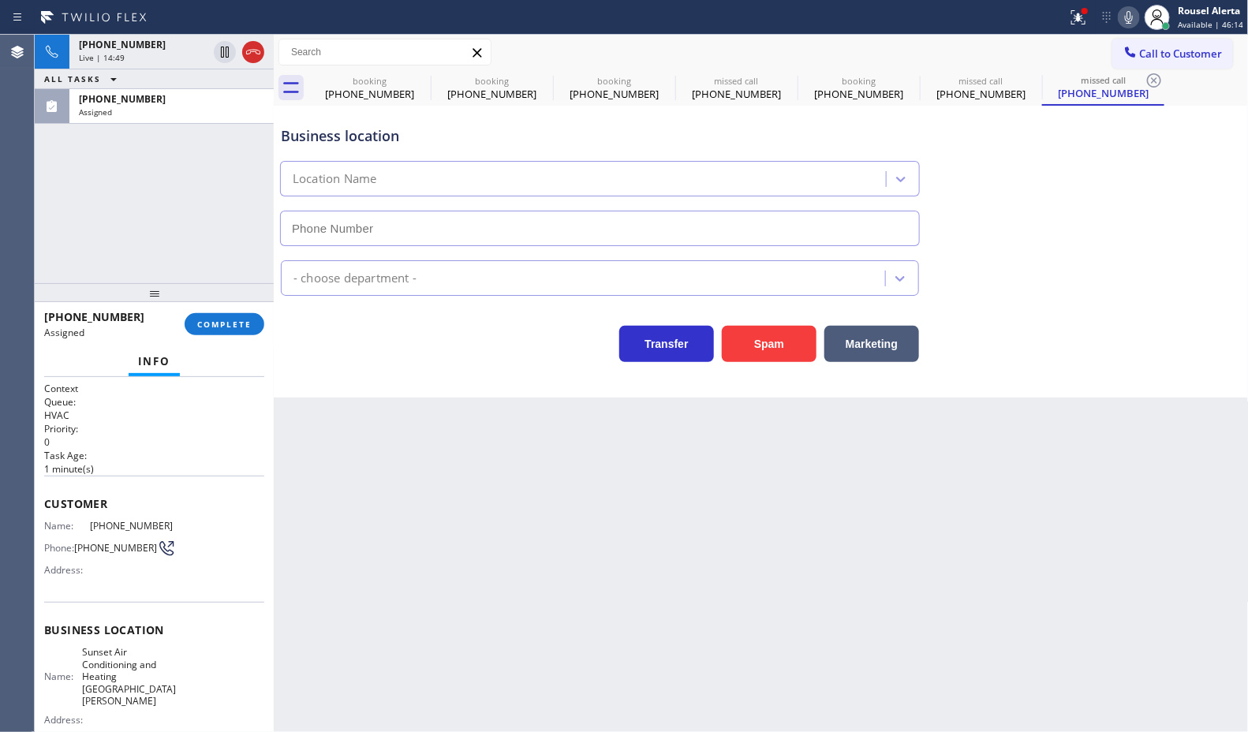
type input "[PHONE_NUMBER]"
click at [217, 331] on button "COMPLETE" at bounding box center [225, 324] width 80 height 22
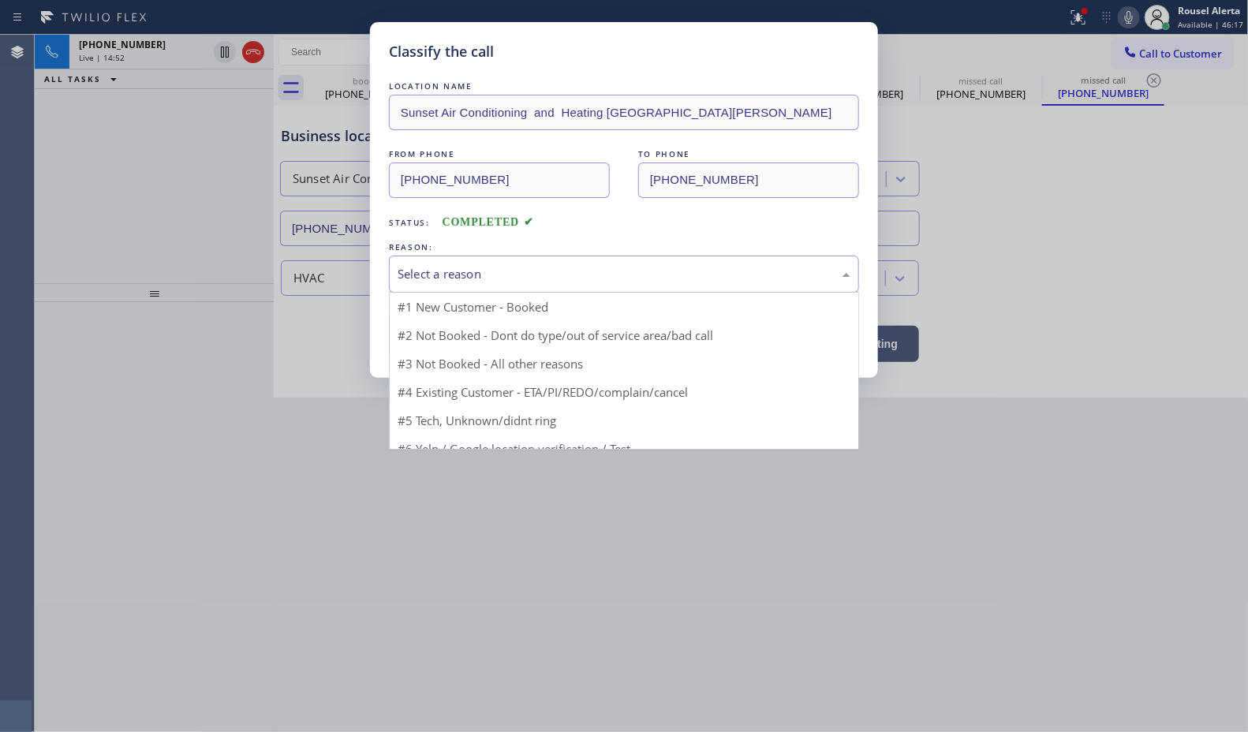
click at [450, 273] on div "Select a reason" at bounding box center [624, 274] width 453 height 18
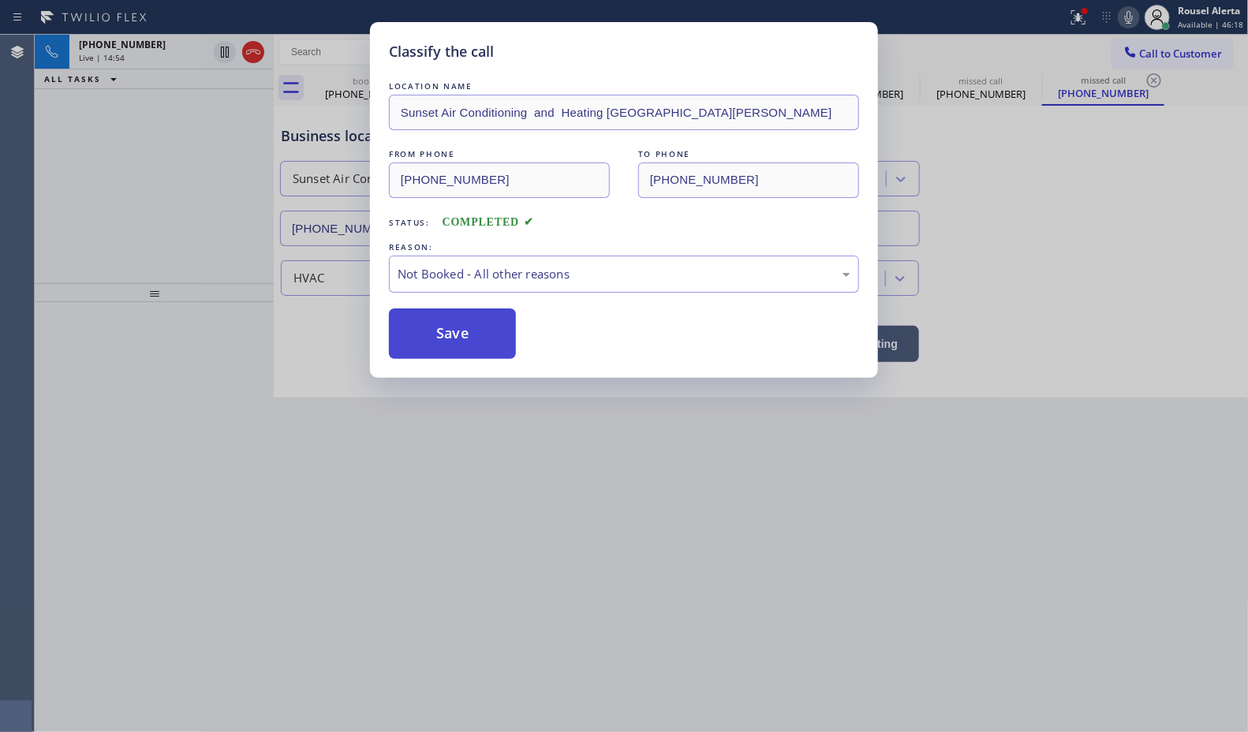
click at [443, 338] on button "Save" at bounding box center [452, 333] width 127 height 50
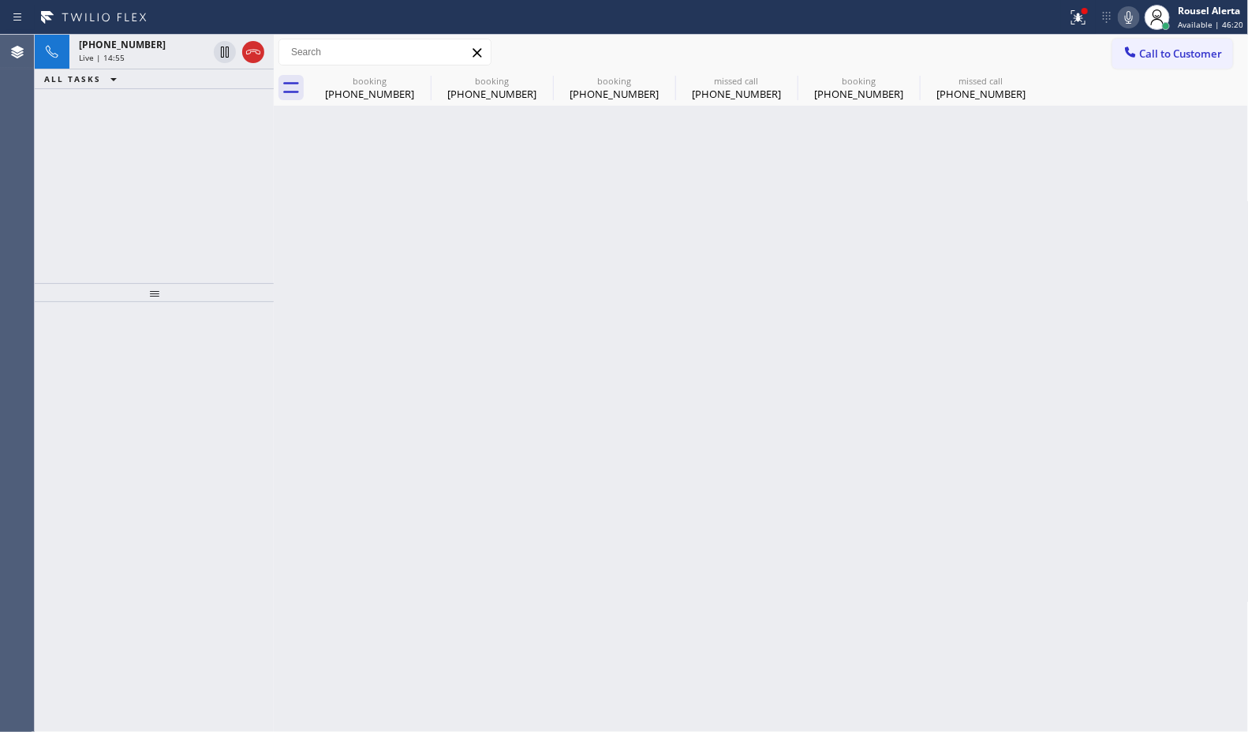
click at [186, 214] on div "+12028120359 Live | 14:55 ALL TASKS ALL TASKS ACTIVE TASKS TASKS IN WRAP UP" at bounding box center [154, 159] width 239 height 248
click at [162, 63] on div "+12028120359 Live | 14:56" at bounding box center [139, 52] width 141 height 35
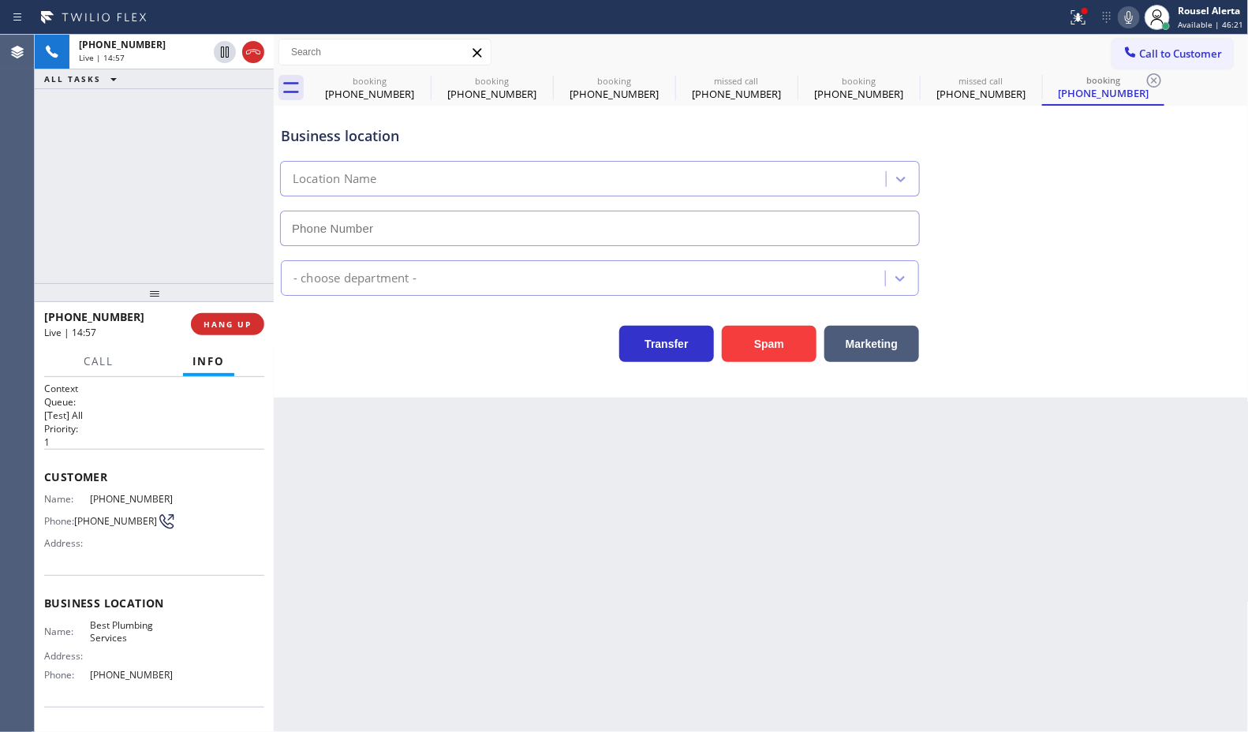
type input "[PHONE_NUMBER]"
click at [80, 89] on div "+12028120359 Live | 18:13 ALL TASKS ALL TASKS ACTIVE TASKS TASKS IN WRAP UP" at bounding box center [154, 159] width 239 height 248
drag, startPoint x: 246, startPoint y: 58, endPoint x: 465, endPoint y: 493, distance: 487.5
click at [246, 58] on icon at bounding box center [253, 52] width 19 height 19
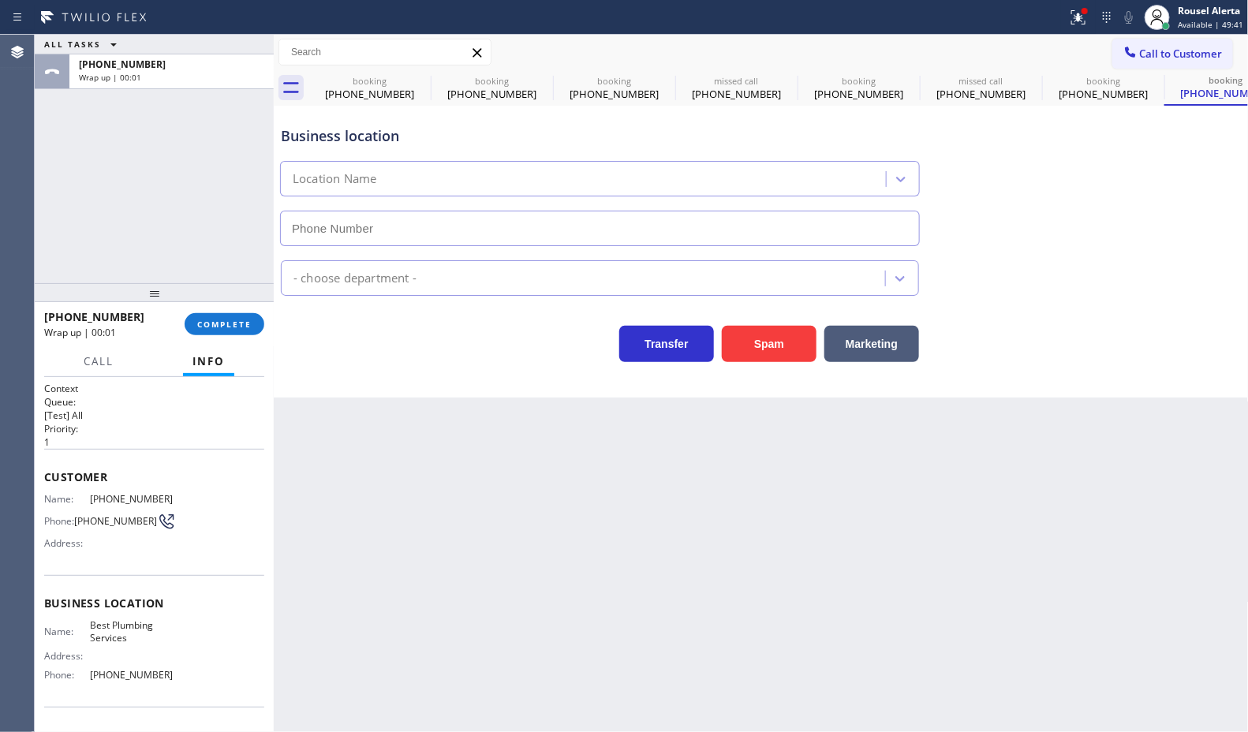
type input "[PHONE_NUMBER]"
click at [507, 552] on div "Back to Dashboard Change Sender ID Customers Technicians Select a contact Outbo…" at bounding box center [761, 383] width 975 height 697
click at [218, 320] on span "COMPLETE" at bounding box center [224, 324] width 54 height 11
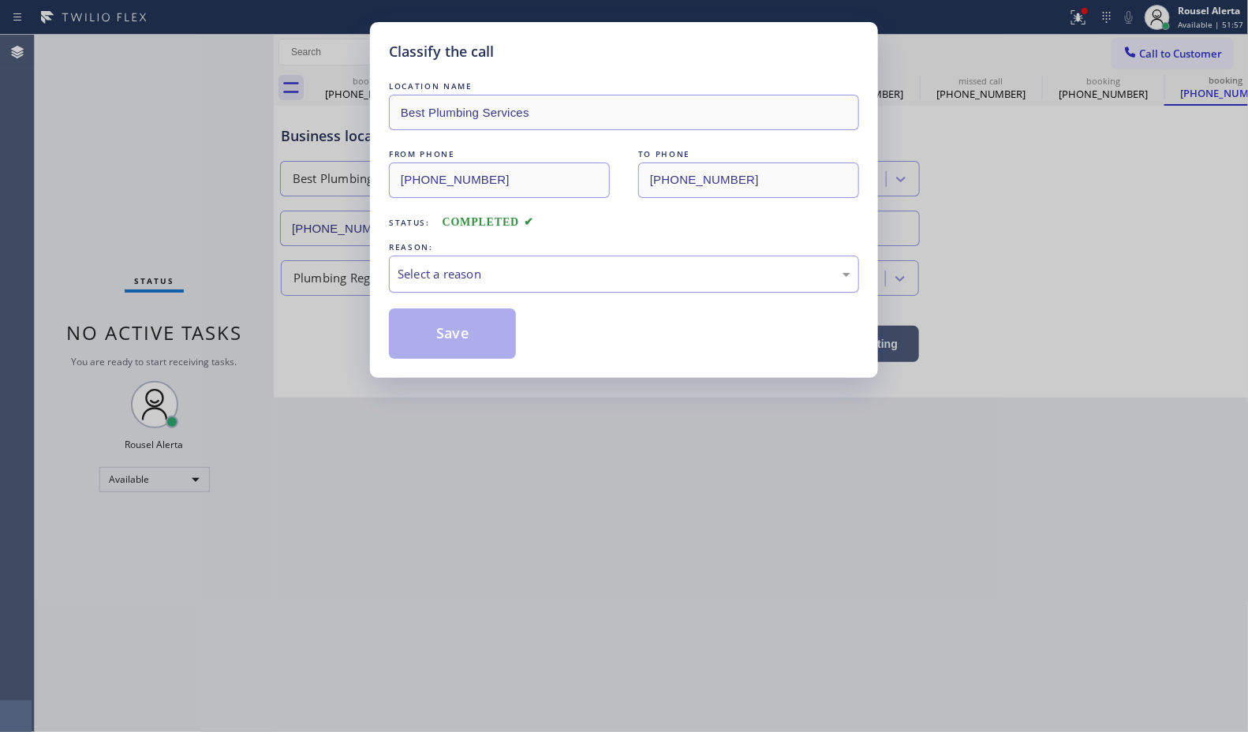
click at [543, 280] on div "Select a reason" at bounding box center [624, 274] width 453 height 18
drag, startPoint x: 479, startPoint y: 332, endPoint x: 730, endPoint y: 688, distance: 435.2
click at [478, 332] on button "Save" at bounding box center [452, 333] width 127 height 50
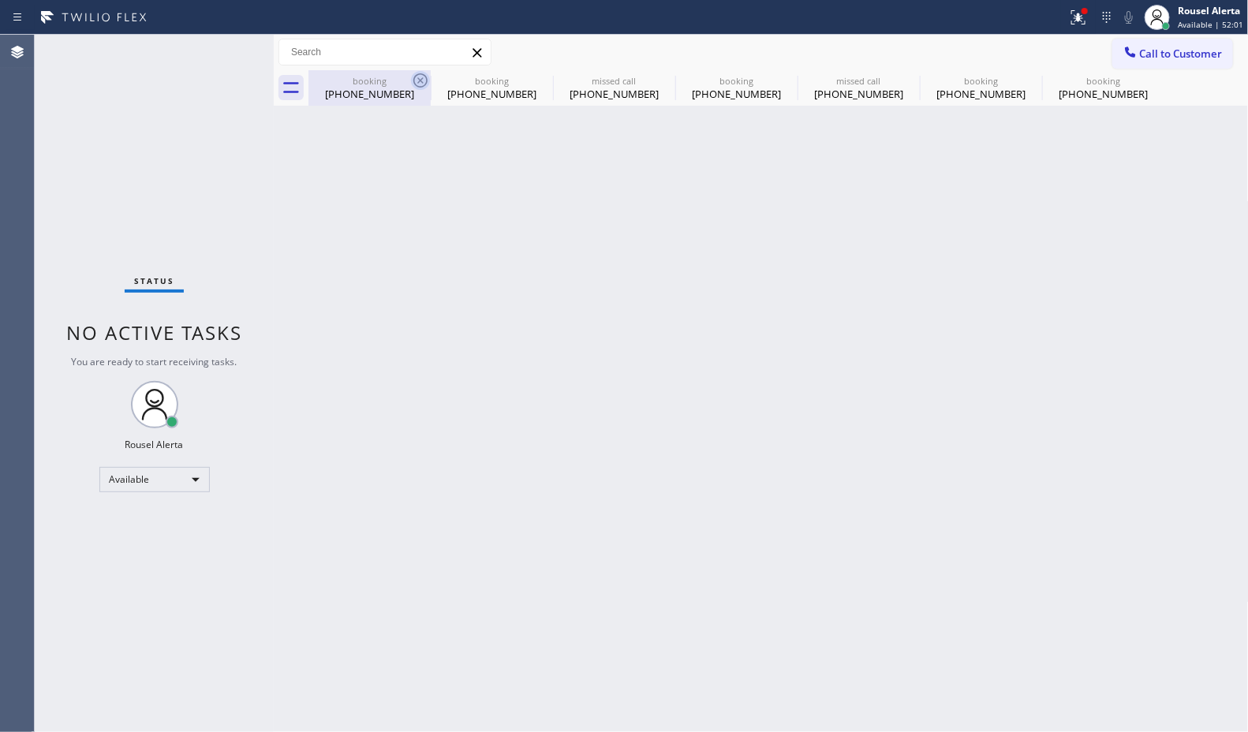
click at [420, 83] on icon at bounding box center [420, 80] width 19 height 19
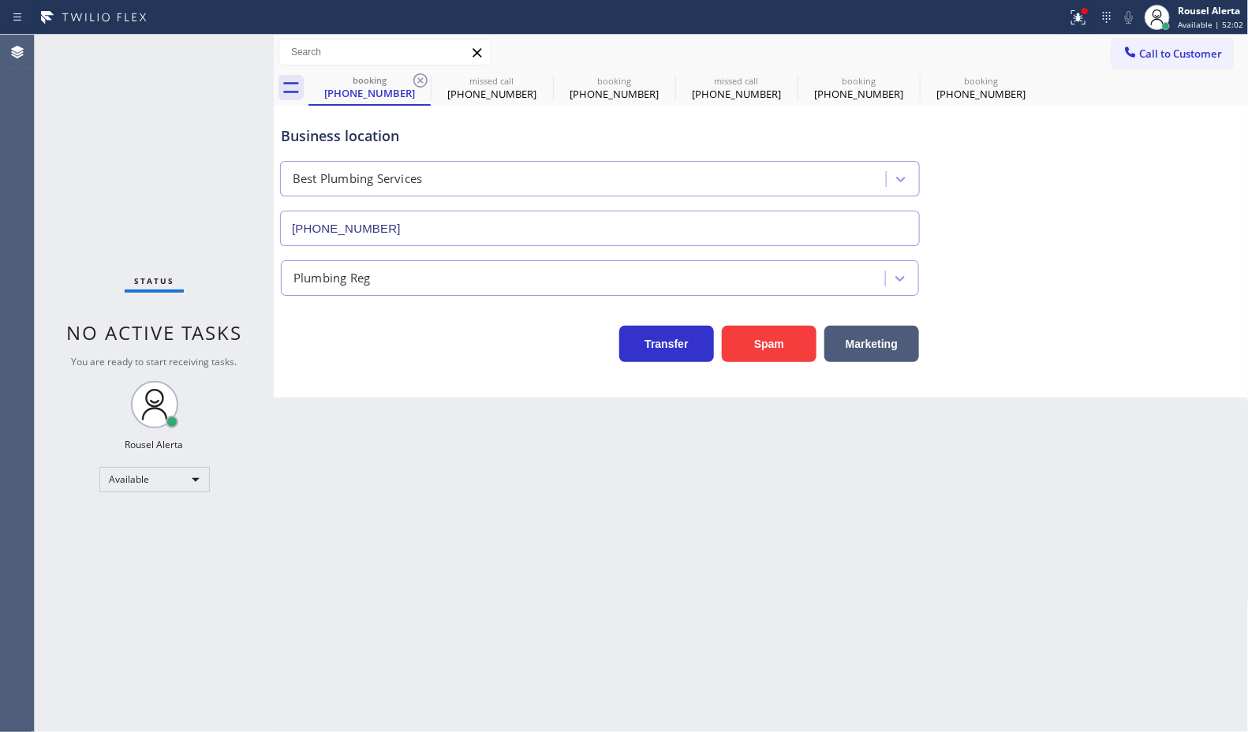
click at [420, 83] on icon at bounding box center [420, 80] width 19 height 19
click at [0, 0] on icon at bounding box center [0, 0] width 0 height 0
click at [418, 84] on icon at bounding box center [420, 80] width 19 height 19
click at [0, 0] on icon at bounding box center [0, 0] width 0 height 0
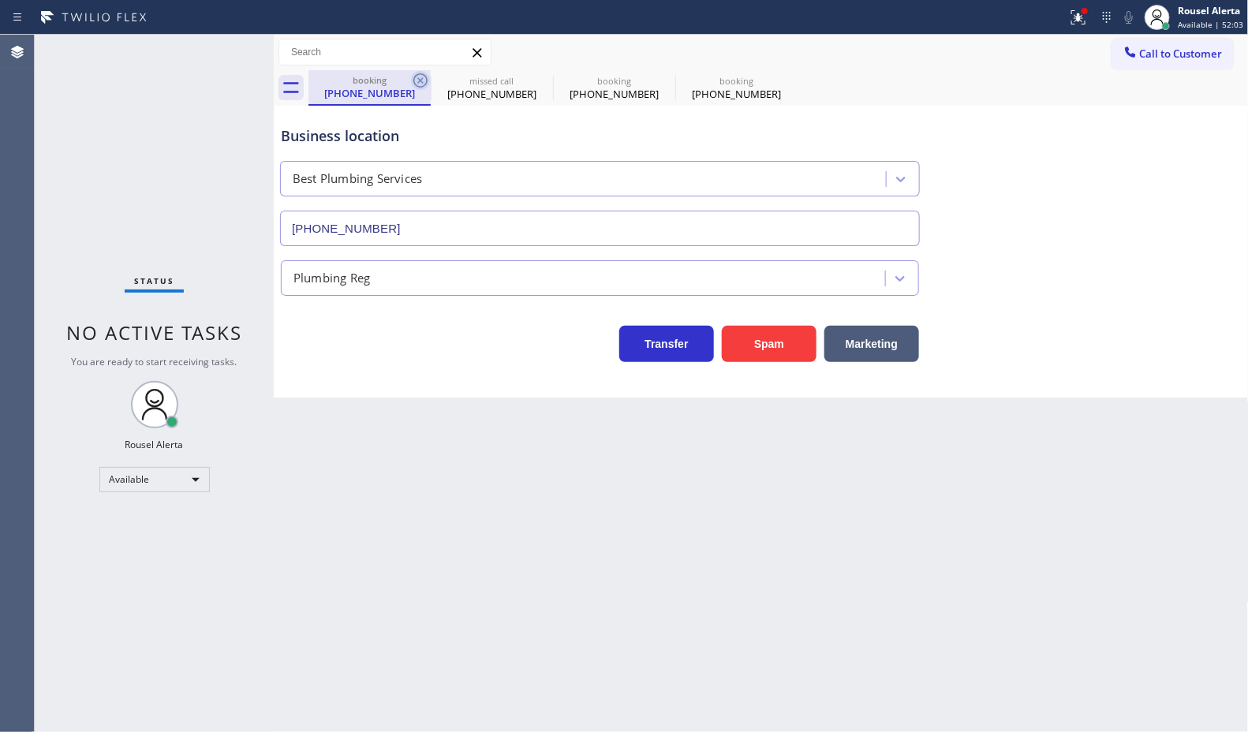
click at [0, 0] on icon at bounding box center [0, 0] width 0 height 0
click at [418, 84] on div "booking (202) 812-0359 missed call (773) 945-9280 booking (202) 812-0359 bookin…" at bounding box center [778, 87] width 940 height 35
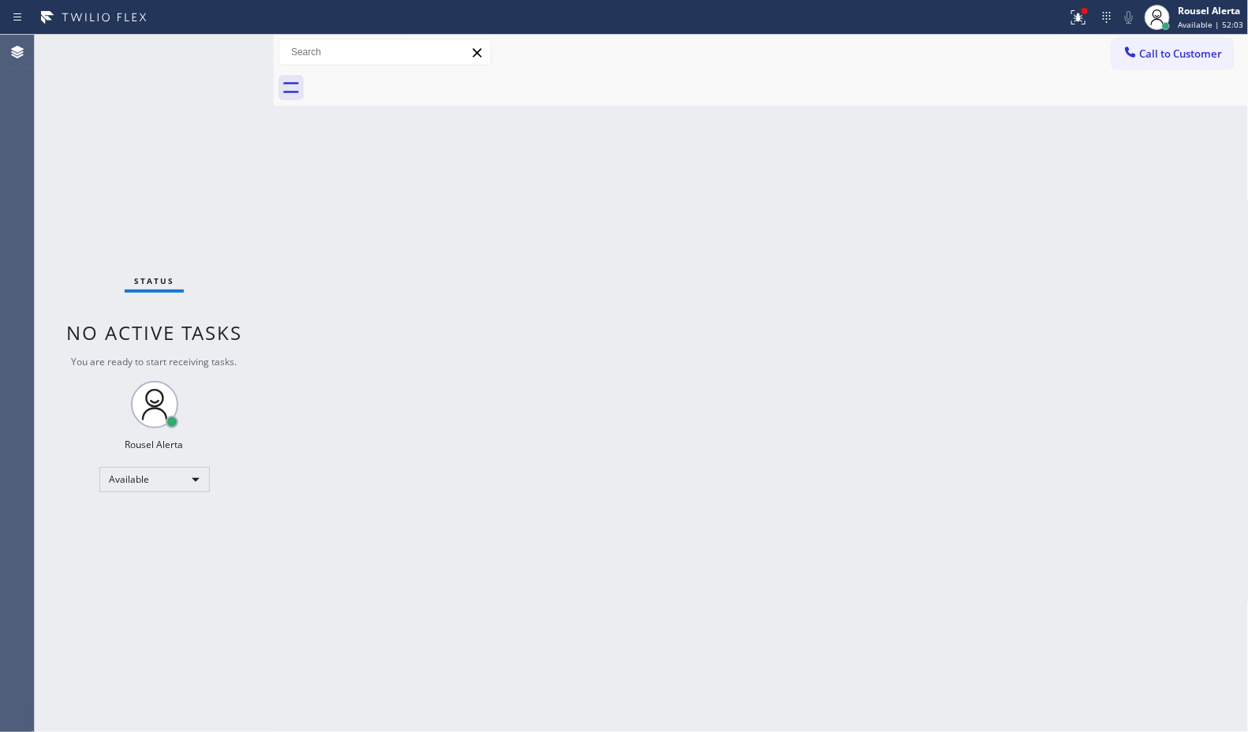
click at [418, 84] on div at bounding box center [778, 87] width 940 height 35
click at [419, 84] on div at bounding box center [778, 87] width 940 height 35
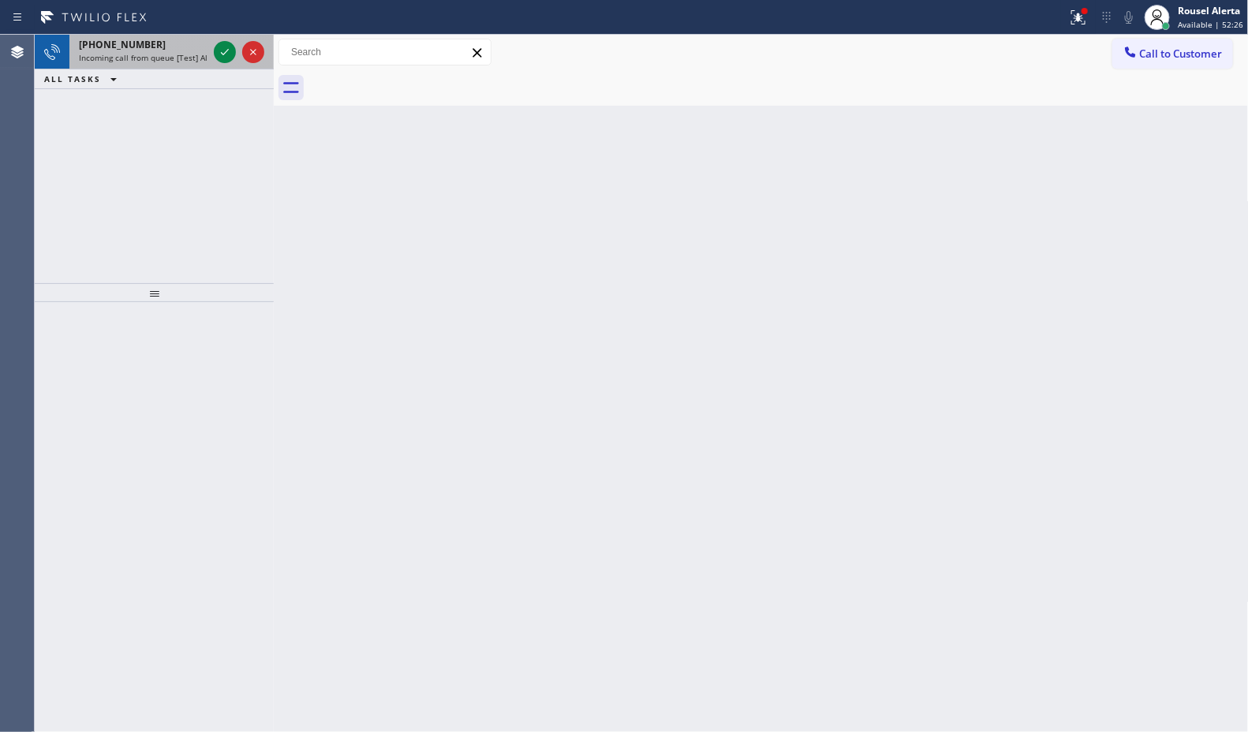
click at [168, 52] on span "Incoming call from queue [Test] All" at bounding box center [144, 57] width 131 height 11
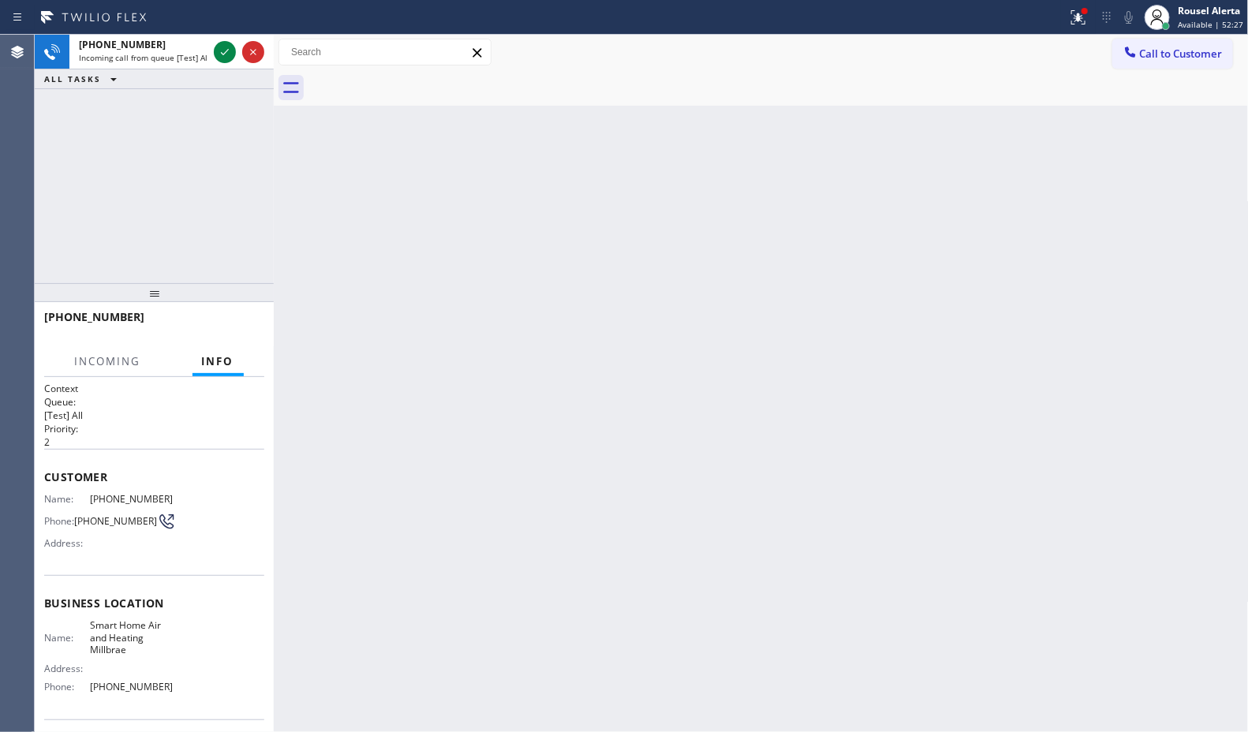
drag, startPoint x: 219, startPoint y: 48, endPoint x: 245, endPoint y: 89, distance: 48.2
click at [219, 48] on icon at bounding box center [224, 52] width 19 height 19
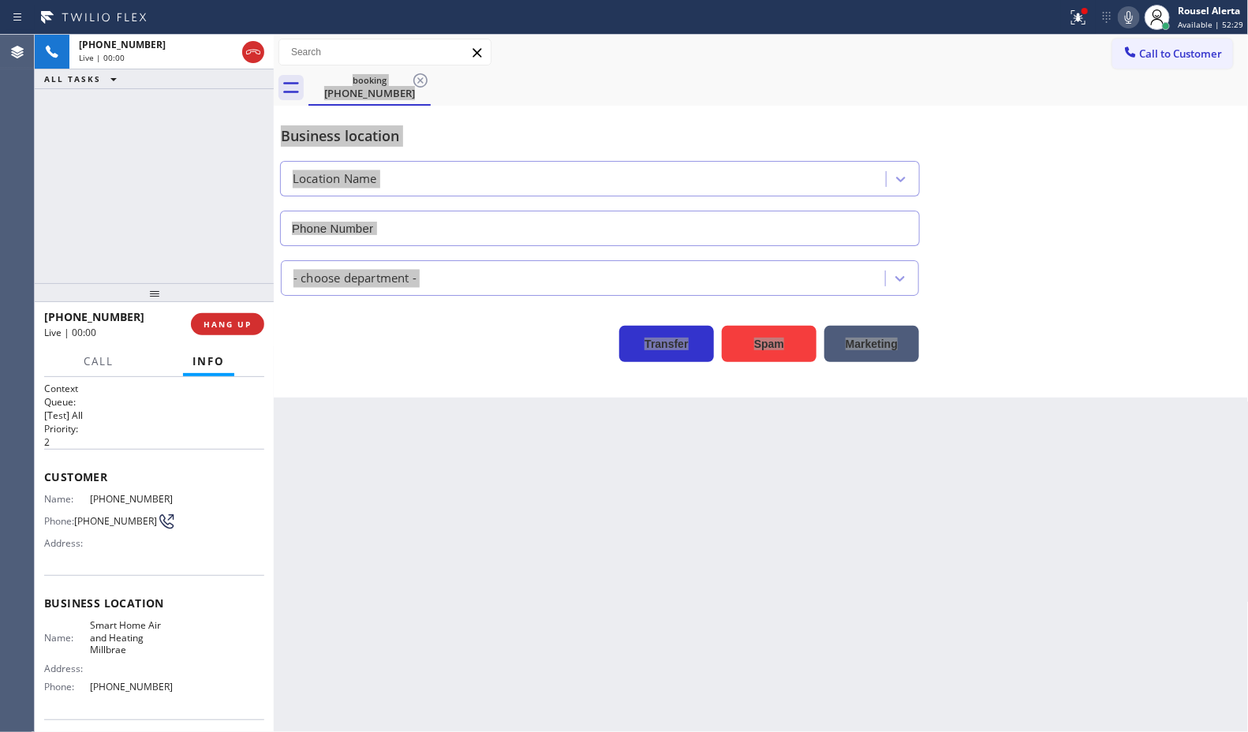
type input "(650) 239-2545"
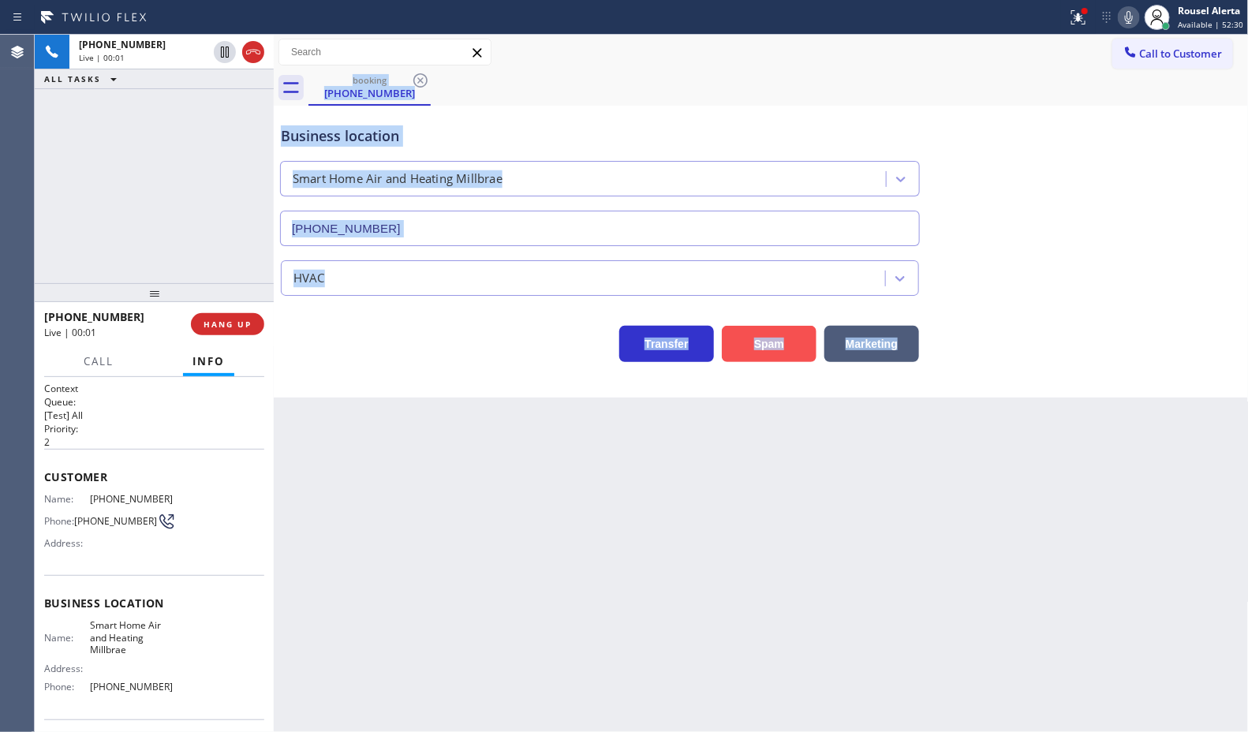
click at [773, 357] on button "Spam" at bounding box center [769, 344] width 95 height 36
click at [765, 489] on div "Back to Dashboard Change Sender ID Customers Technicians Select a contact Outbo…" at bounding box center [761, 383] width 975 height 697
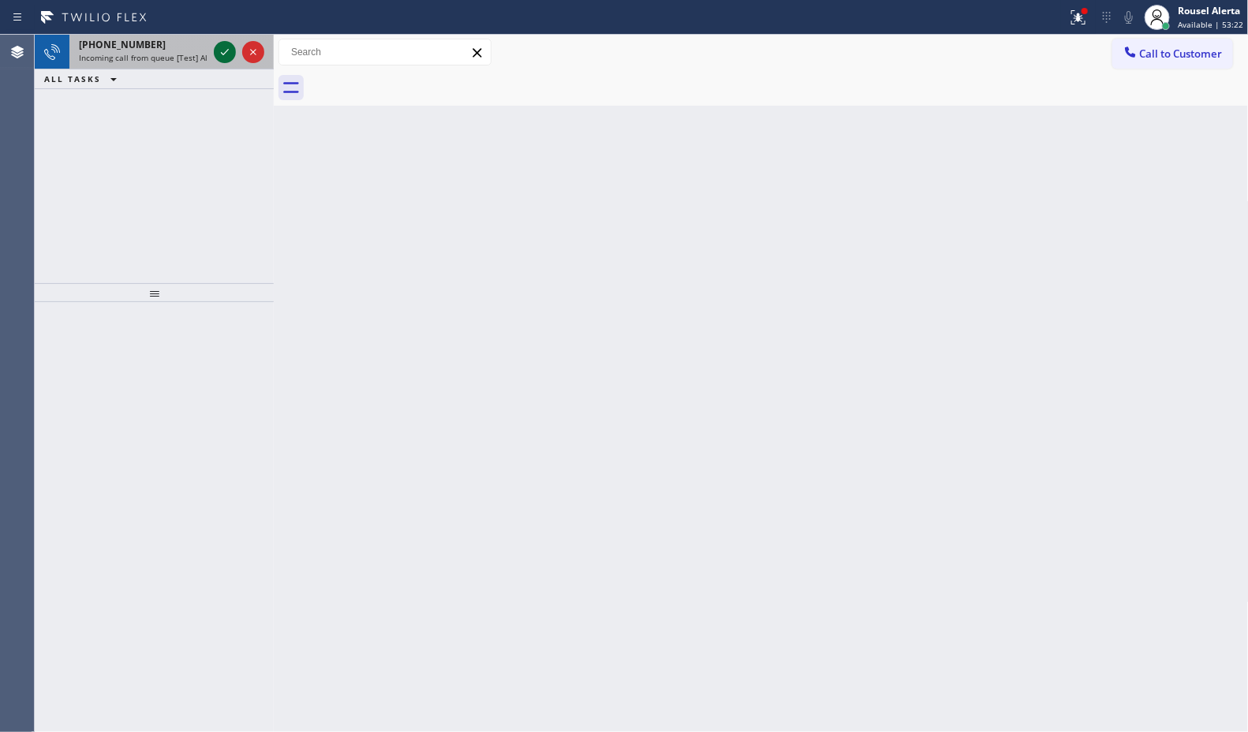
click at [217, 49] on icon at bounding box center [224, 52] width 19 height 19
click at [222, 59] on icon at bounding box center [224, 52] width 19 height 19
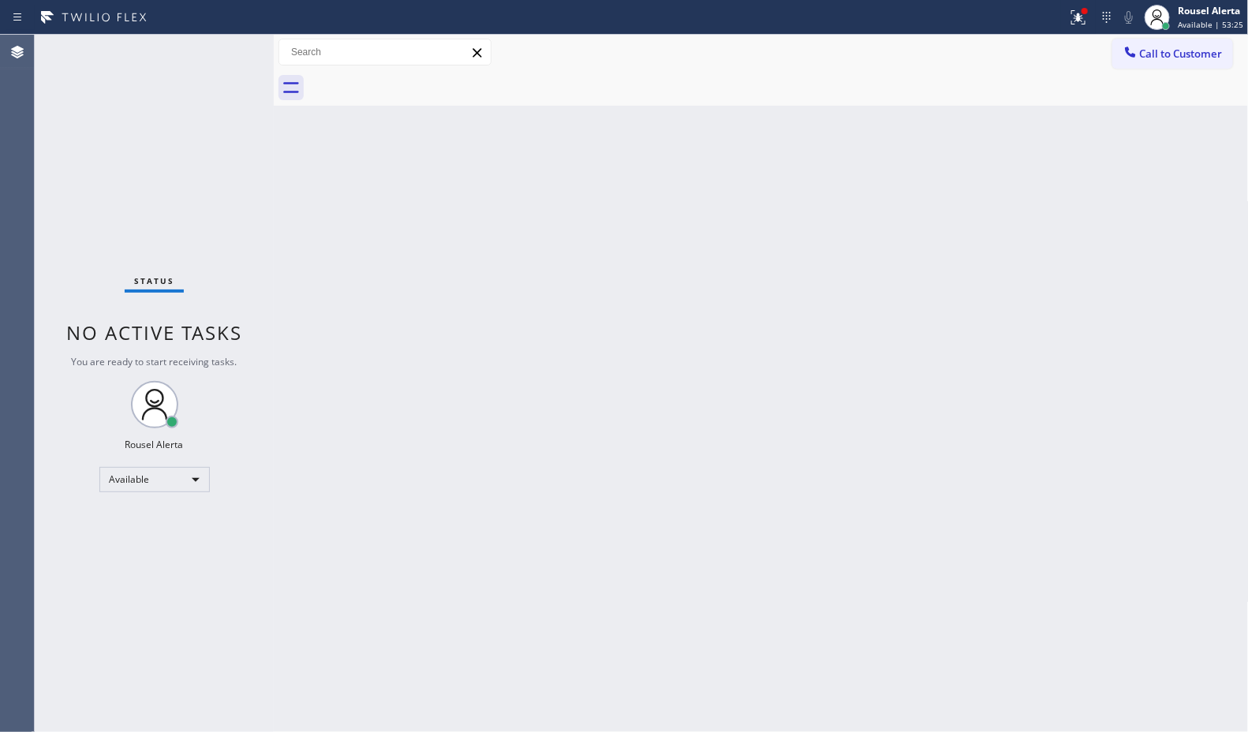
click at [222, 59] on div "Status No active tasks You are ready to start receiving tasks. Rousel Alerta Av…" at bounding box center [154, 383] width 239 height 697
drag, startPoint x: 530, startPoint y: 481, endPoint x: 523, endPoint y: 486, distance: 8.5
click at [530, 482] on div "Back to Dashboard Change Sender ID Customers Technicians Select a contact Outbo…" at bounding box center [761, 383] width 975 height 697
click at [467, 420] on div "Back to Dashboard Change Sender ID Customers Technicians Select a contact Outbo…" at bounding box center [761, 383] width 975 height 697
click at [1081, 21] on icon at bounding box center [1078, 17] width 19 height 19
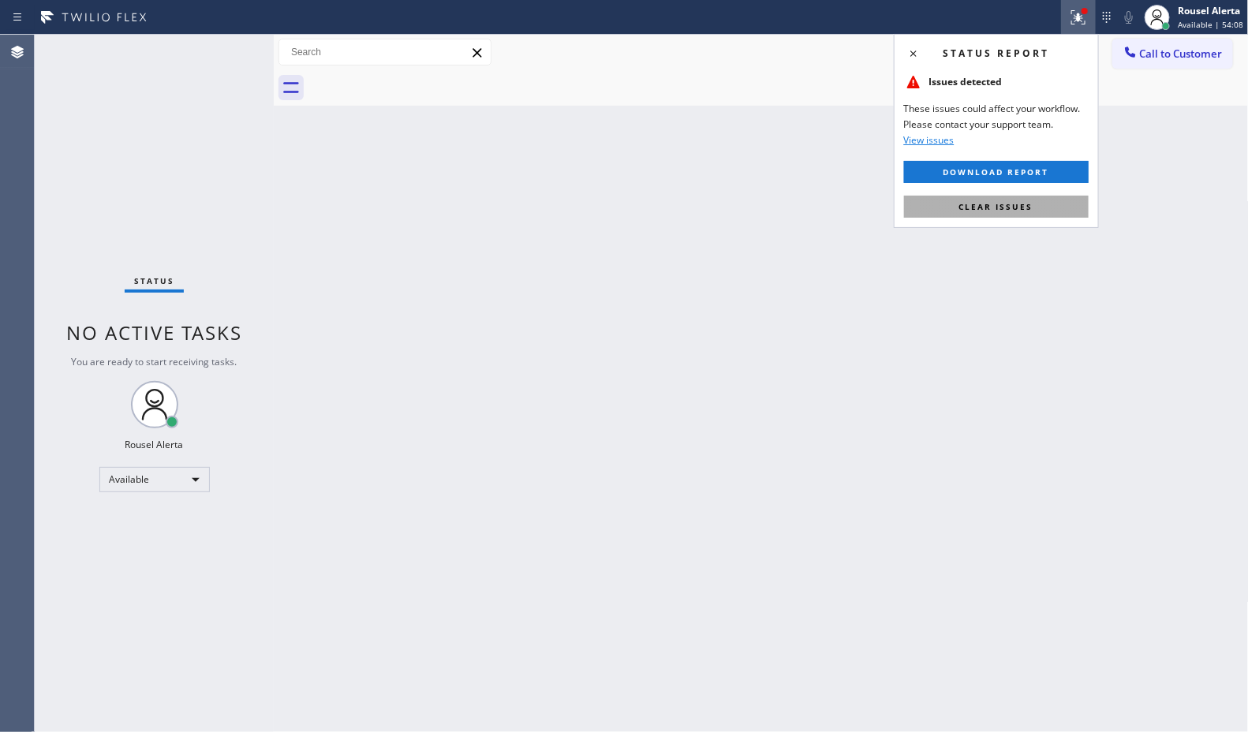
click at [1041, 206] on button "Clear issues" at bounding box center [996, 207] width 185 height 22
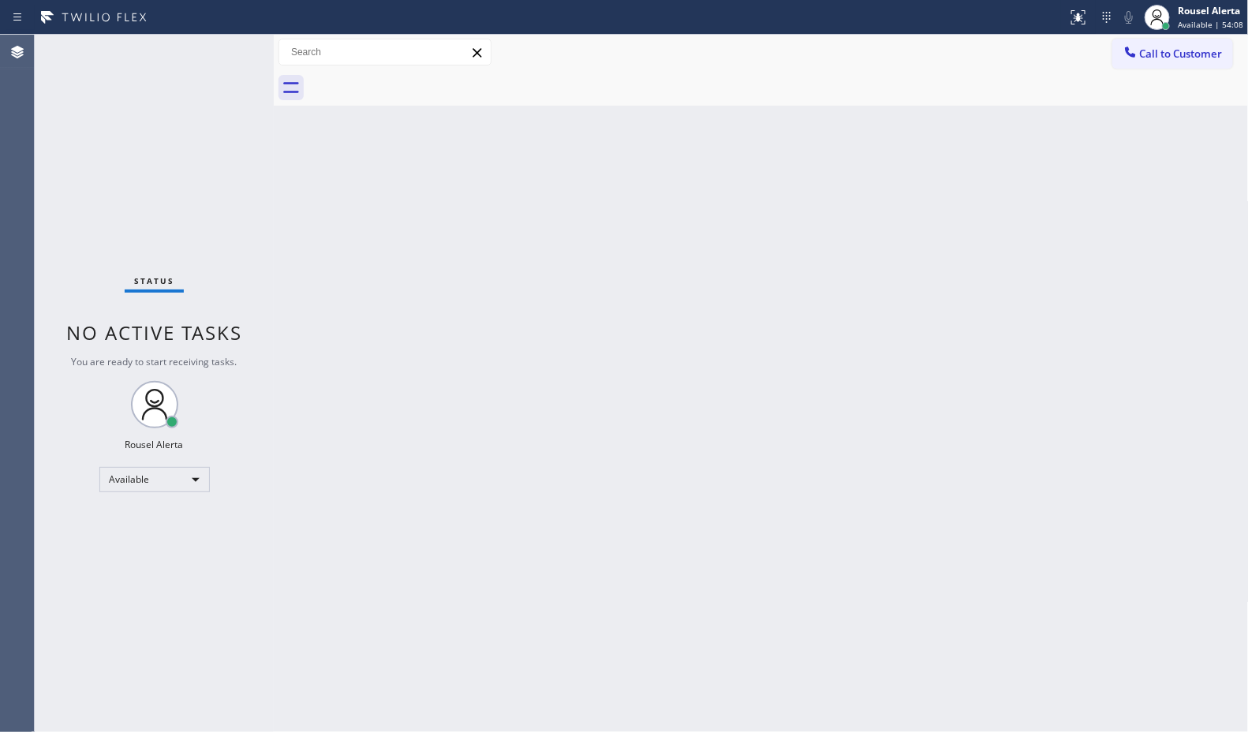
click at [1169, 361] on div "Back to Dashboard Change Sender ID Customers Technicians Select a contact Outbo…" at bounding box center [761, 383] width 975 height 697
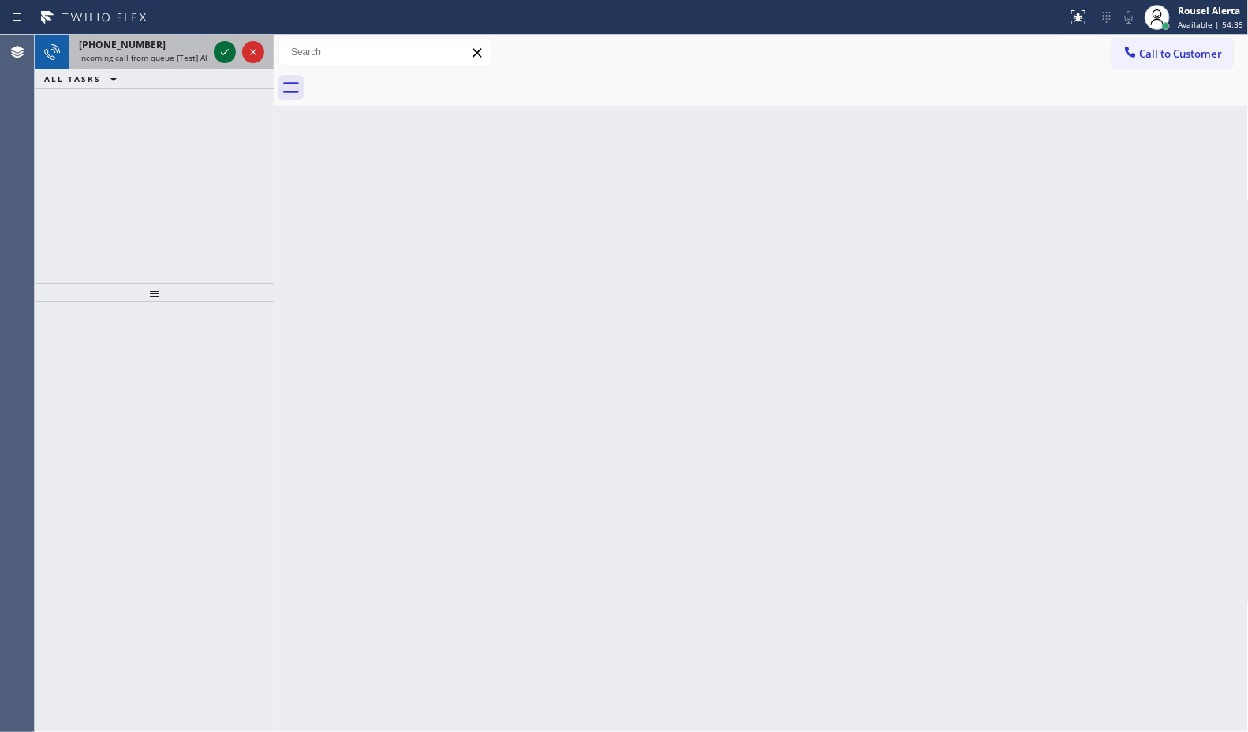
click at [226, 60] on icon at bounding box center [224, 52] width 19 height 19
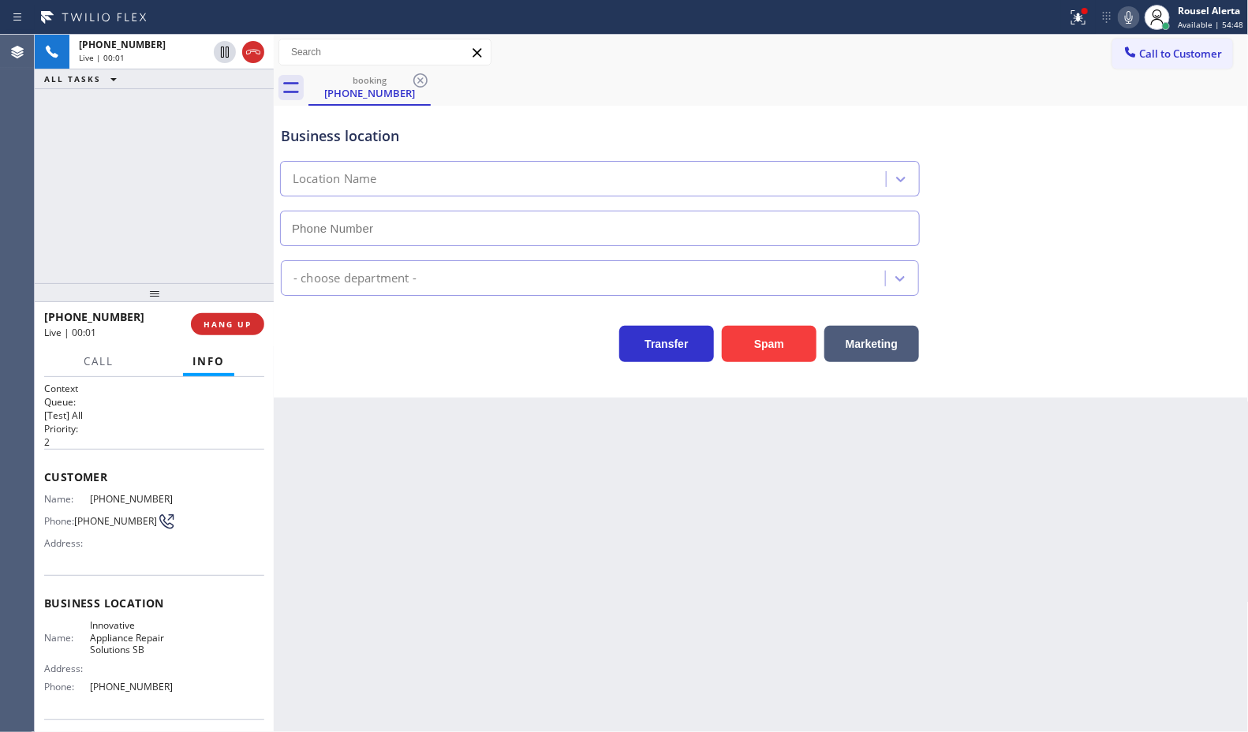
type input "[PHONE_NUMBER]"
click at [1074, 17] on icon at bounding box center [1078, 17] width 19 height 19
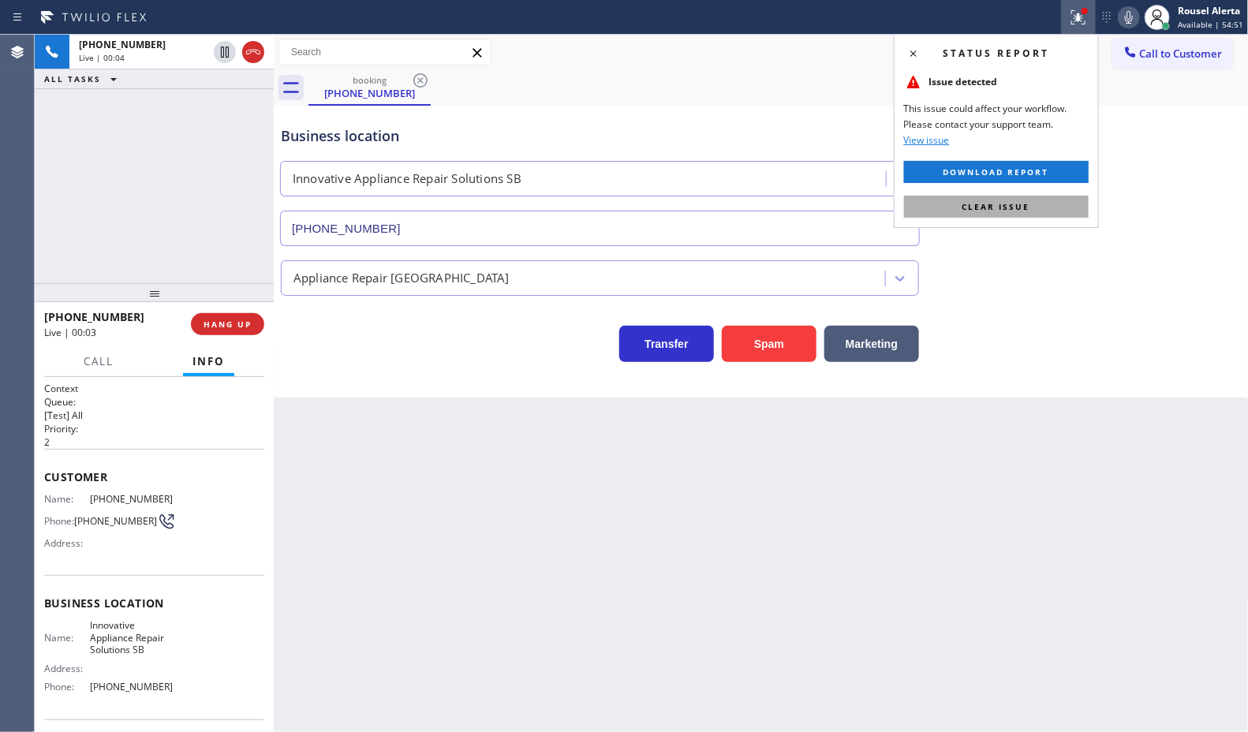
click at [1067, 214] on button "Clear issue" at bounding box center [996, 207] width 185 height 22
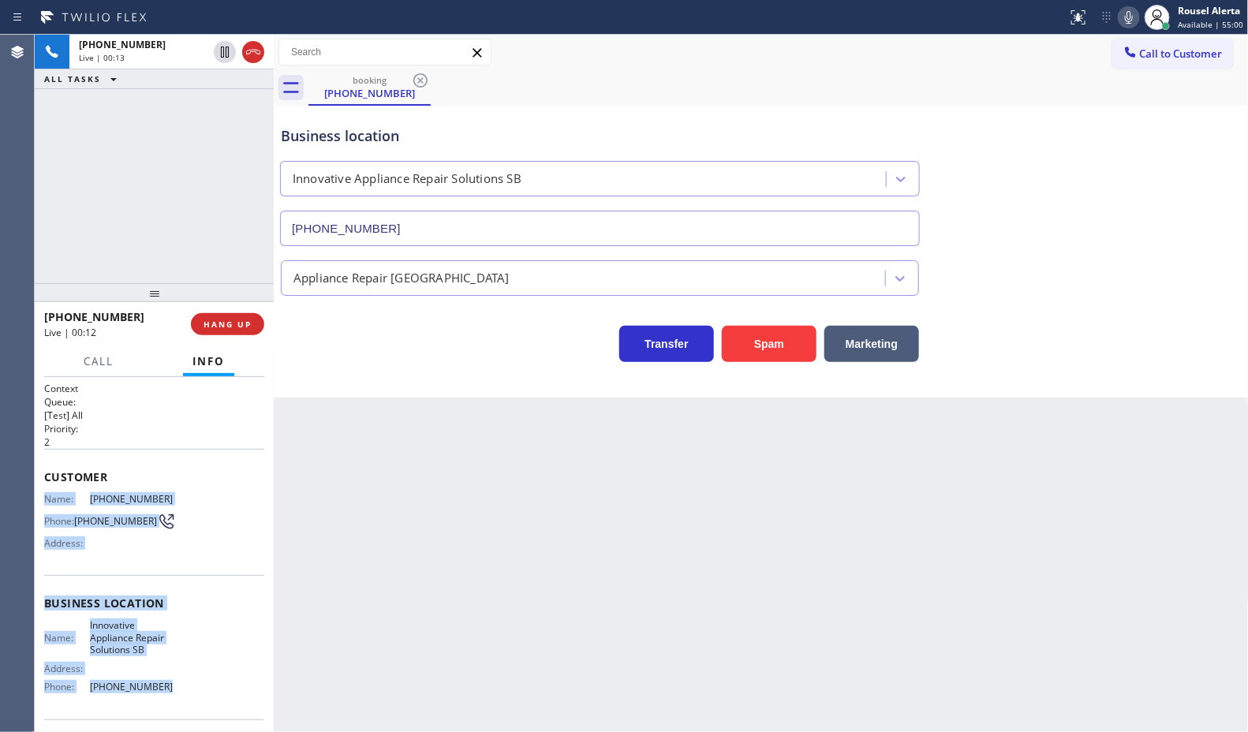
drag, startPoint x: 44, startPoint y: 491, endPoint x: 159, endPoint y: 686, distance: 226.6
click at [159, 686] on div "Context Queue: [Test] All Priority: 2 Customer Name: (805) 895-0940 Phone: (805…" at bounding box center [154, 616] width 220 height 468
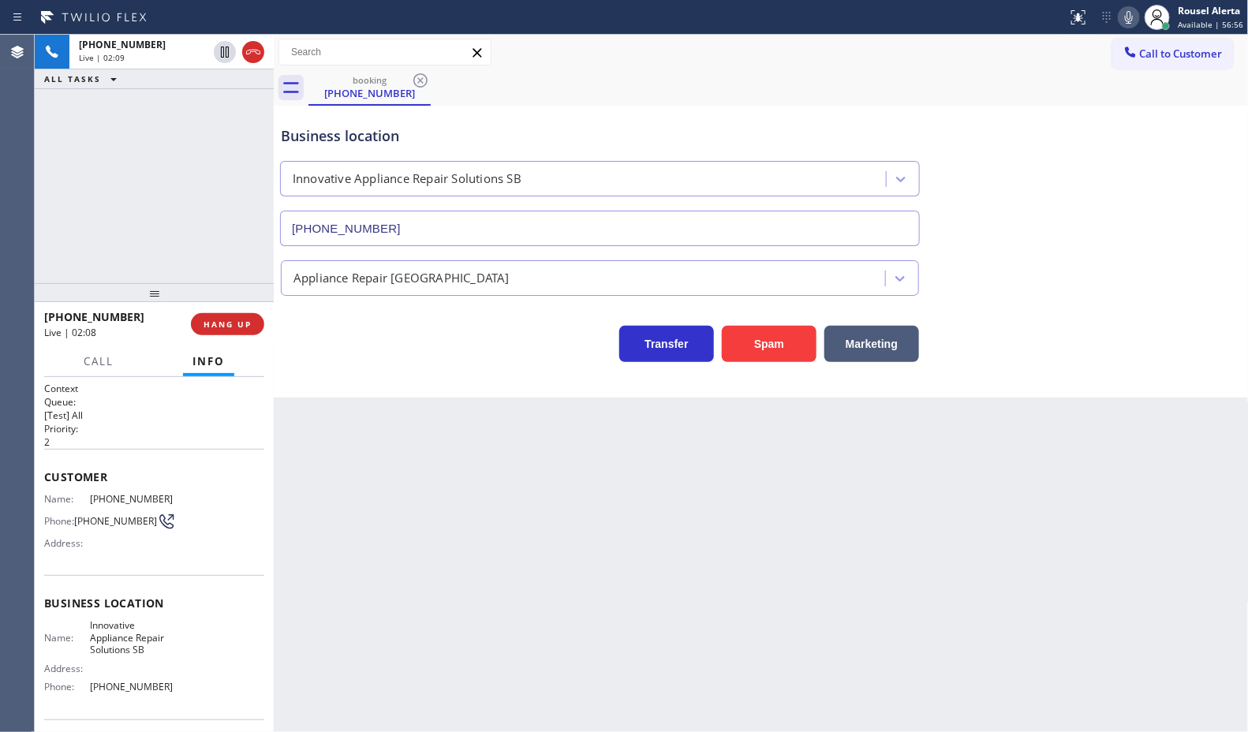
drag, startPoint x: 168, startPoint y: 159, endPoint x: 207, endPoint y: 103, distance: 68.7
click at [170, 160] on div "+18058950940 Live | 02:09 ALL TASKS ALL TASKS ACTIVE TASKS TASKS IN WRAP UP" at bounding box center [154, 159] width 239 height 248
click at [222, 59] on icon at bounding box center [224, 52] width 19 height 19
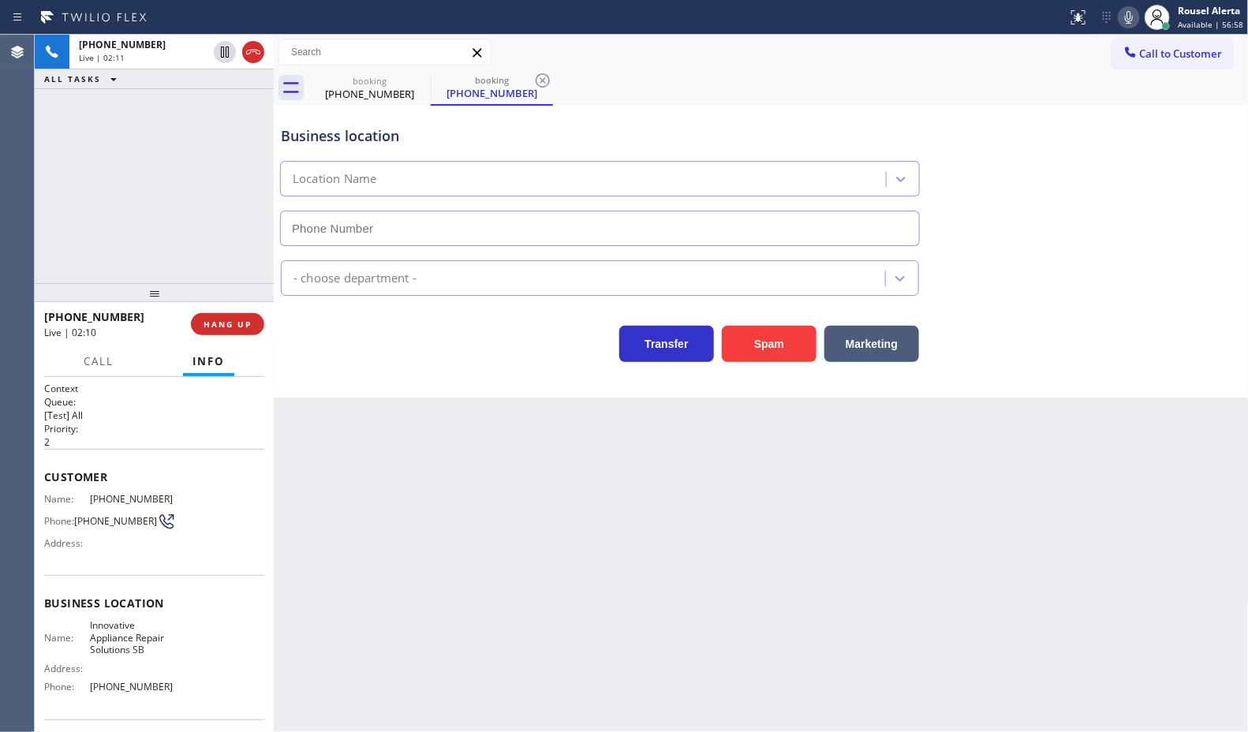
type input "[PHONE_NUMBER]"
click at [1129, 16] on icon at bounding box center [1129, 17] width 8 height 13
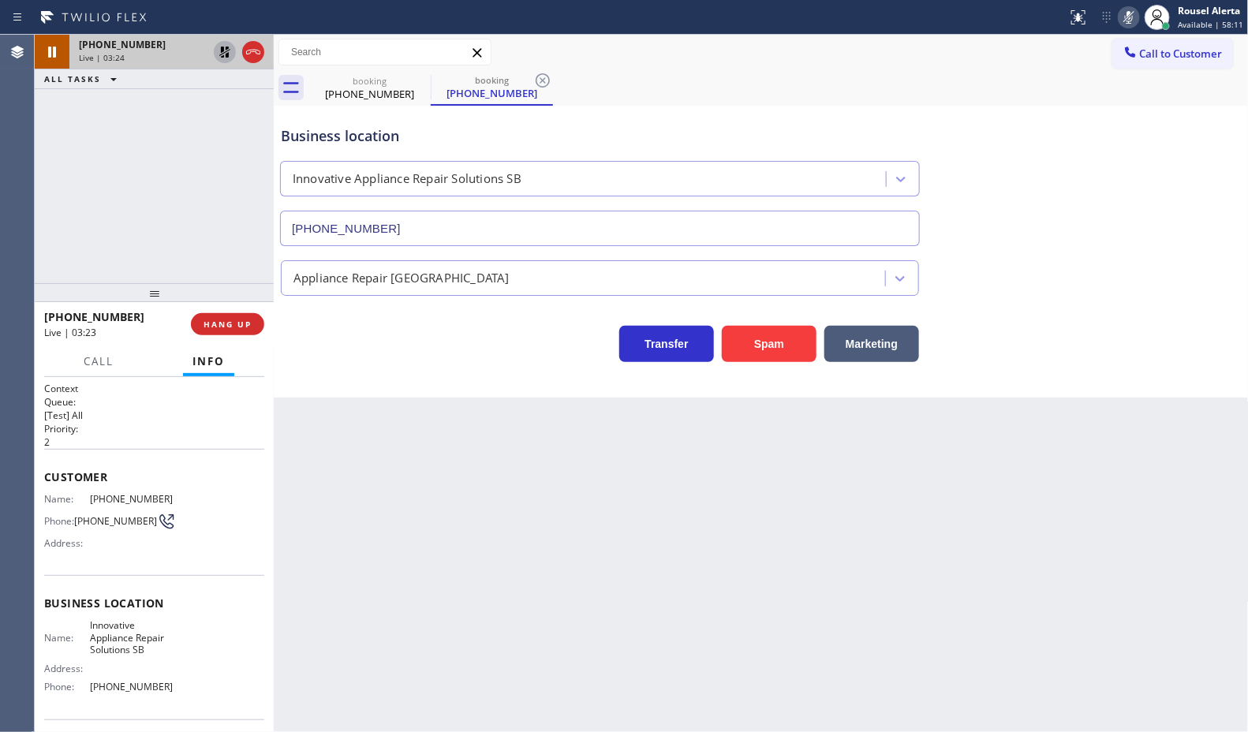
click at [215, 52] on icon at bounding box center [224, 52] width 19 height 19
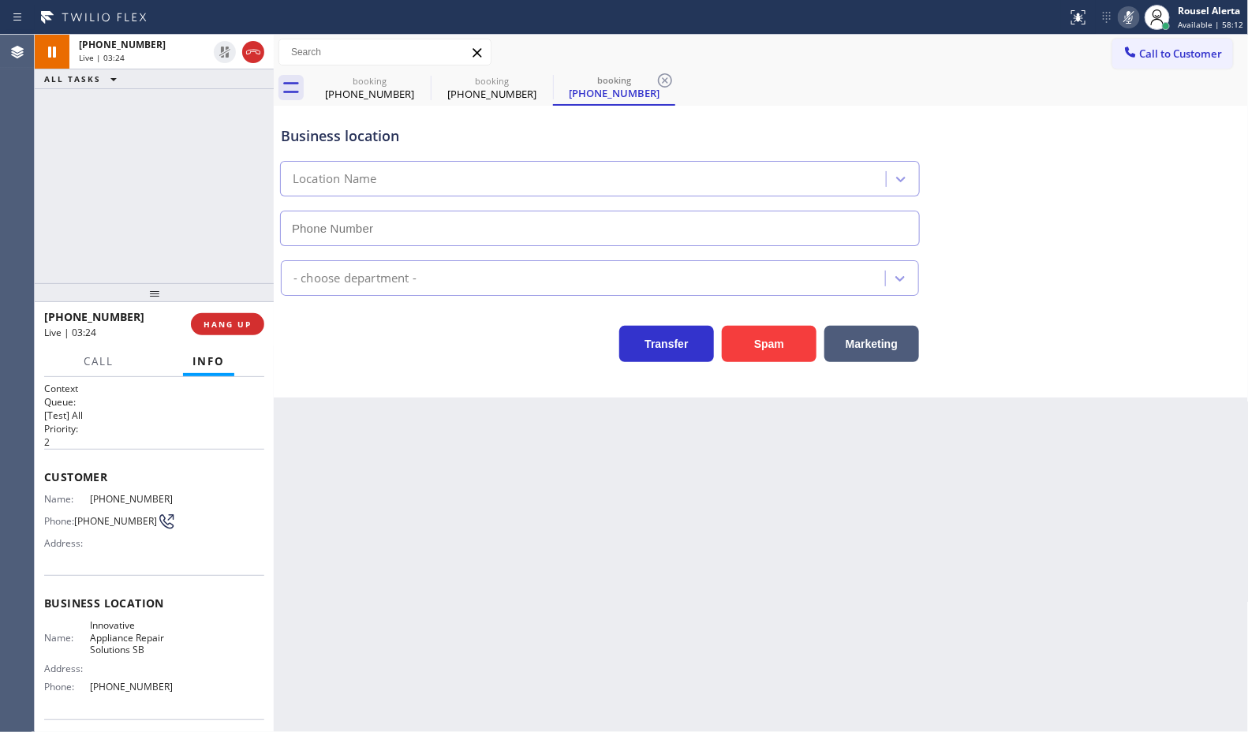
type input "[PHONE_NUMBER]"
click at [1126, 9] on icon at bounding box center [1128, 17] width 19 height 19
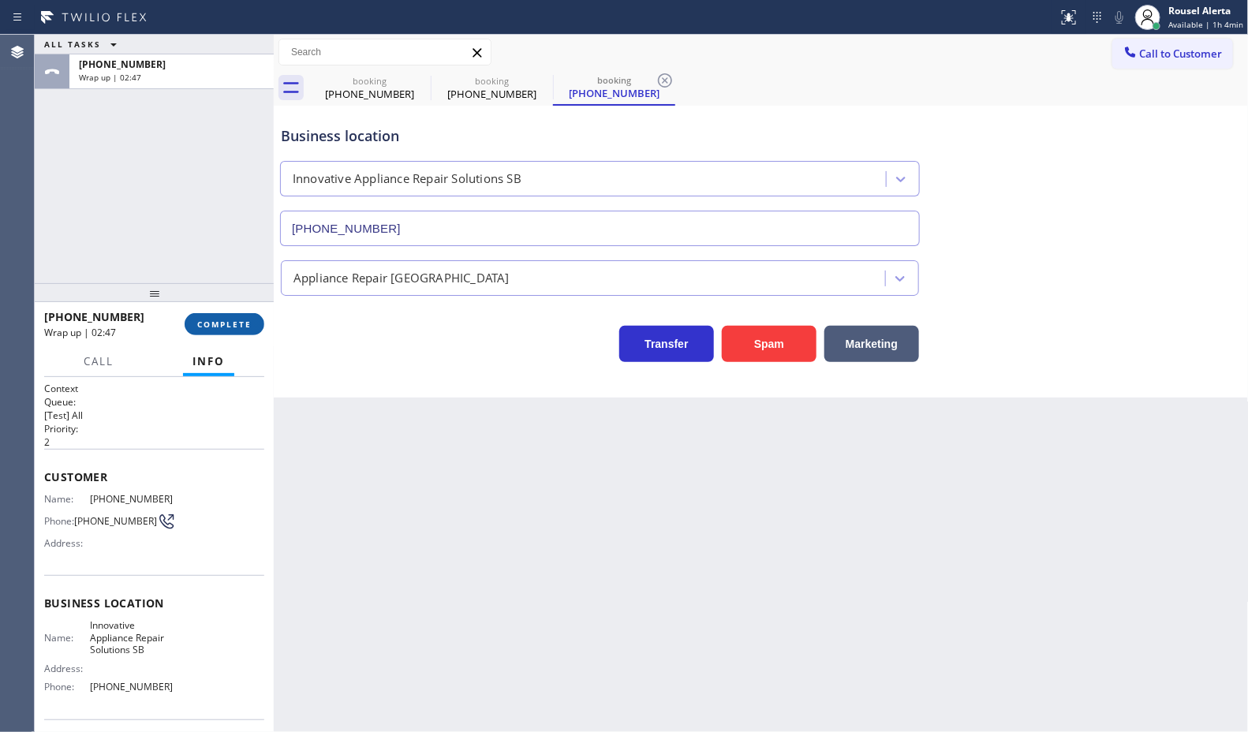
drag, startPoint x: 446, startPoint y: 481, endPoint x: 211, endPoint y: 314, distance: 288.4
click at [424, 461] on div "Back to Dashboard Change Sender ID Customers Technicians Select a contact Outbo…" at bounding box center [761, 383] width 975 height 697
click at [188, 308] on div "+18058950940 Wrap up | 02:47 COMPLETE" at bounding box center [154, 324] width 220 height 41
click at [201, 319] on span "COMPLETE" at bounding box center [224, 324] width 54 height 11
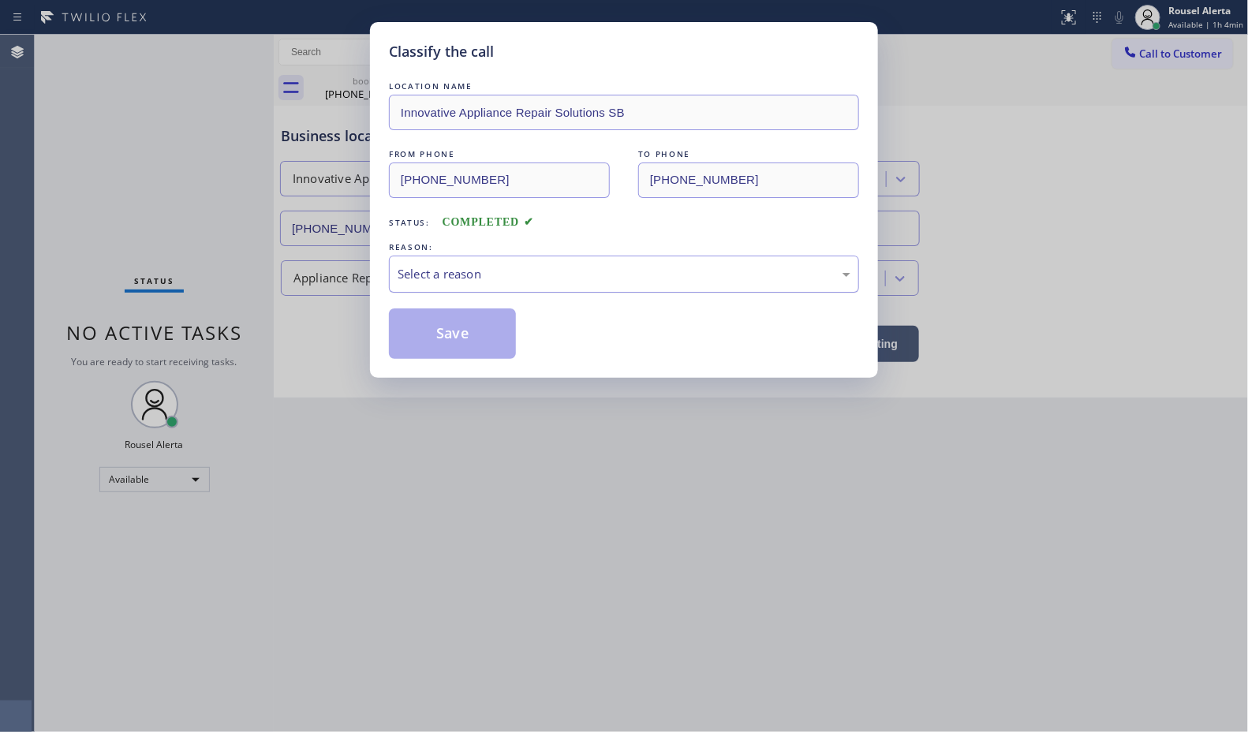
click at [680, 286] on div "Select a reason" at bounding box center [624, 274] width 470 height 37
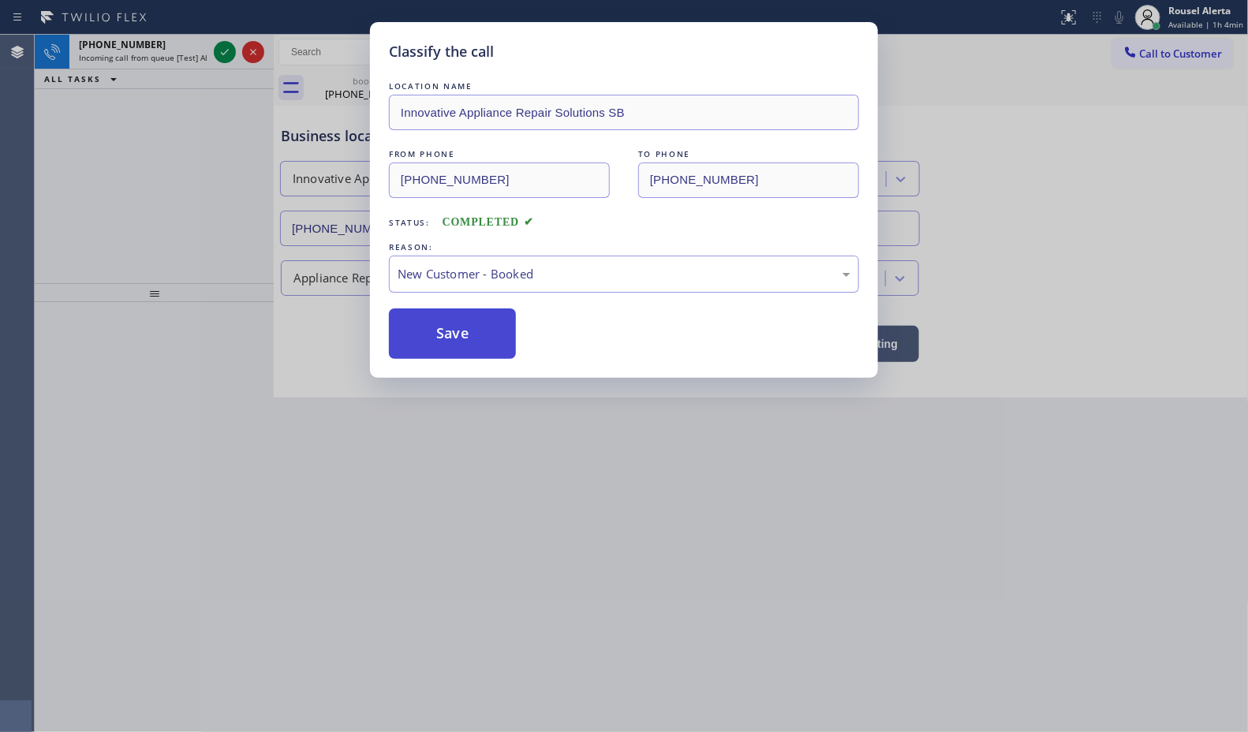
click at [497, 331] on button "Save" at bounding box center [452, 333] width 127 height 50
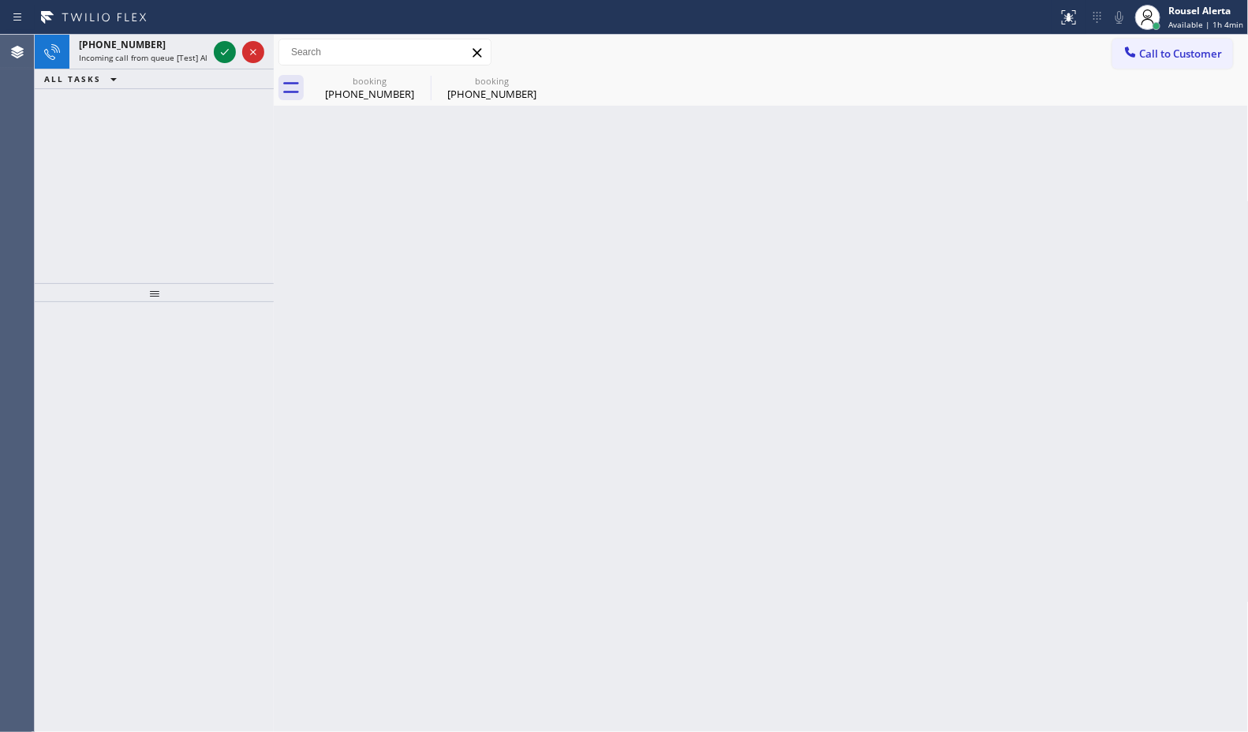
click at [217, 55] on icon at bounding box center [224, 52] width 19 height 19
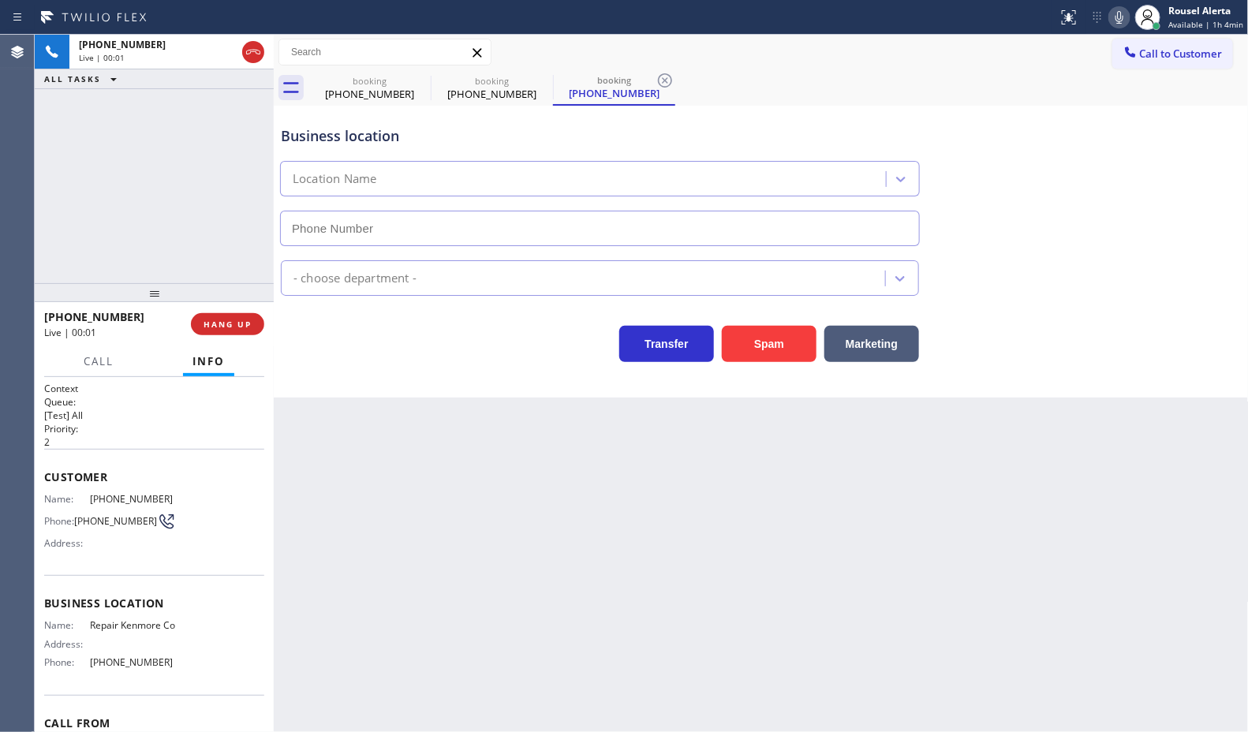
type input "[PHONE_NUMBER]"
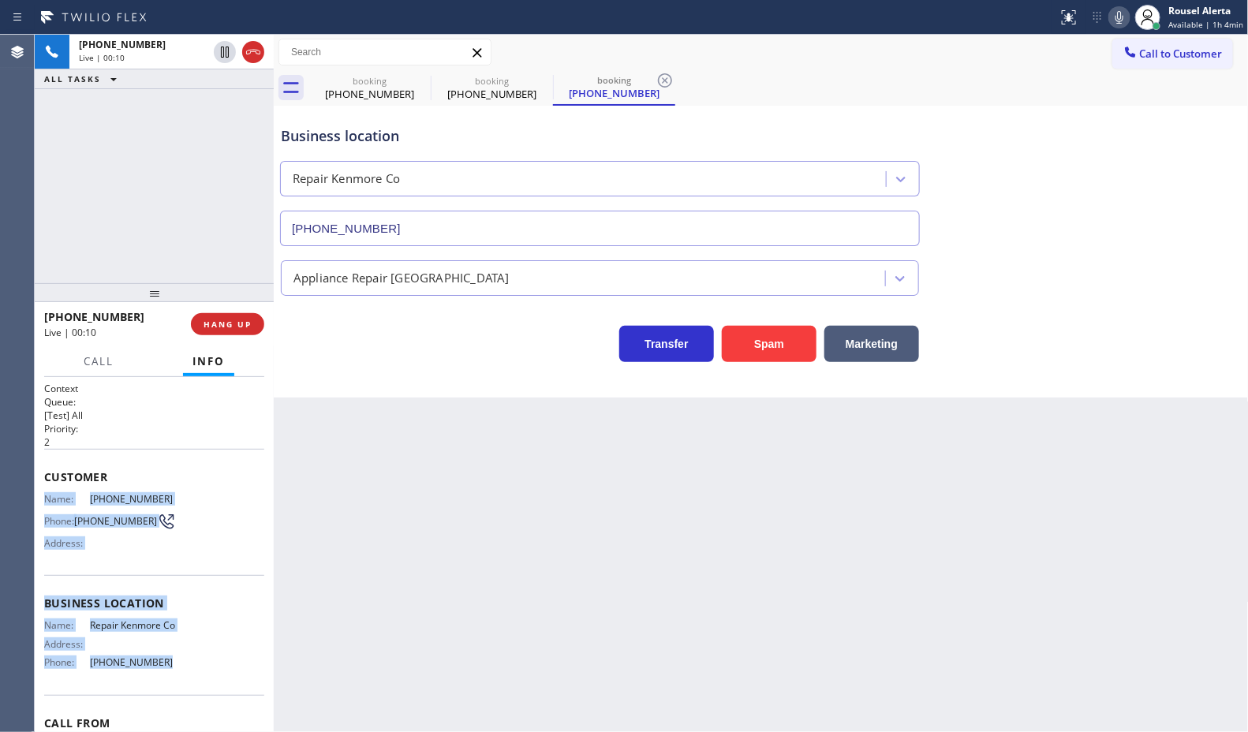
drag, startPoint x: 41, startPoint y: 497, endPoint x: 156, endPoint y: 669, distance: 206.9
click at [156, 669] on div "Context Queue: [Test] All Priority: 2 Customer Name: (206) 549-9990 Phone: (206…" at bounding box center [154, 554] width 239 height 355
click at [203, 191] on div "+12065499990 Live | 03:00 ALL TASKS ALL TASKS ACTIVE TASKS TASKS IN WRAP UP" at bounding box center [154, 159] width 239 height 248
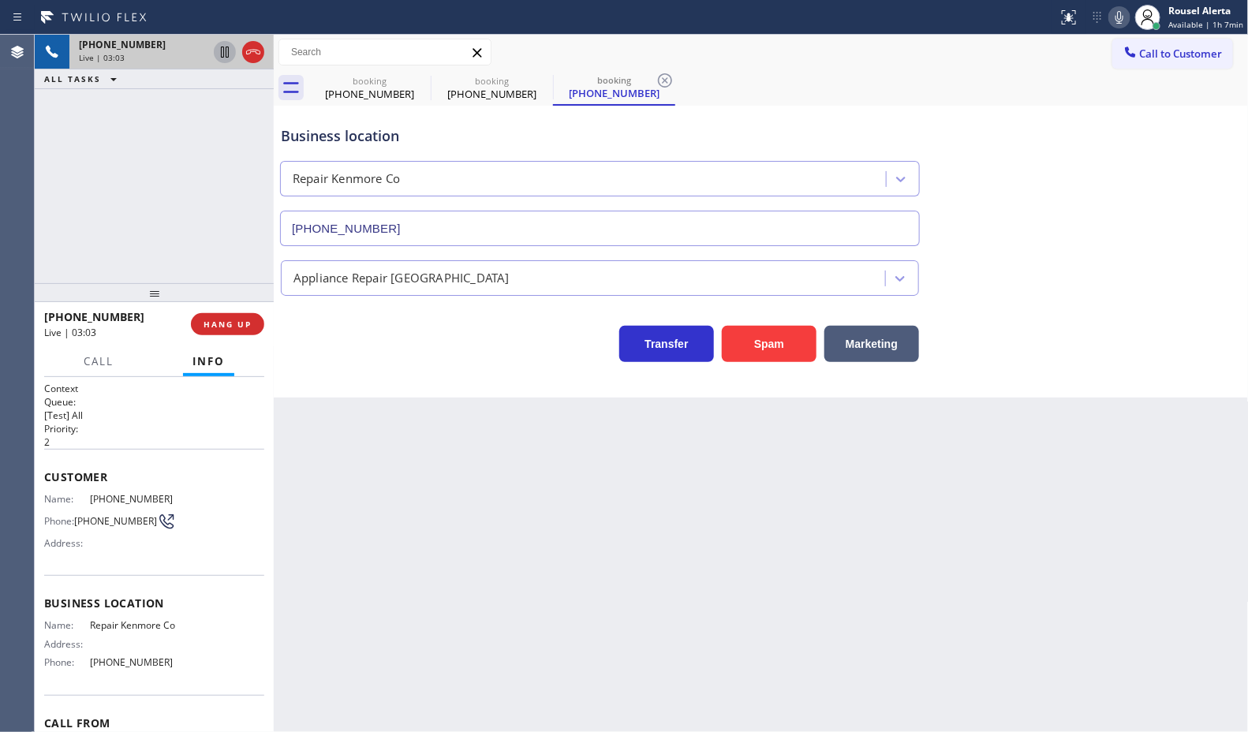
click at [219, 54] on icon at bounding box center [224, 52] width 19 height 19
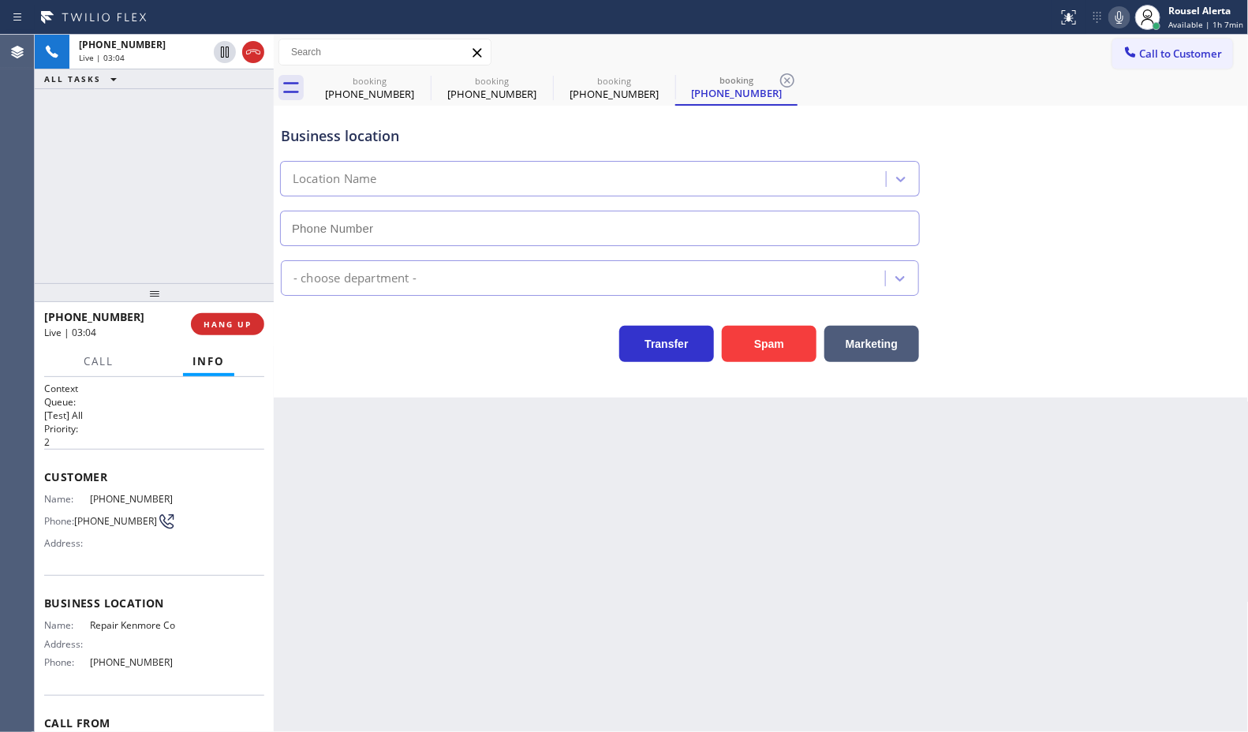
type input "[PHONE_NUMBER]"
click at [1122, 24] on icon at bounding box center [1119, 17] width 19 height 19
click at [182, 91] on div "+12065499990 Live | 03:57 ALL TASKS ALL TASKS ACTIVE TASKS TASKS IN WRAP UP" at bounding box center [154, 159] width 239 height 248
drag, startPoint x: 217, startPoint y: 55, endPoint x: 485, endPoint y: 21, distance: 270.4
click at [217, 55] on icon at bounding box center [224, 52] width 19 height 19
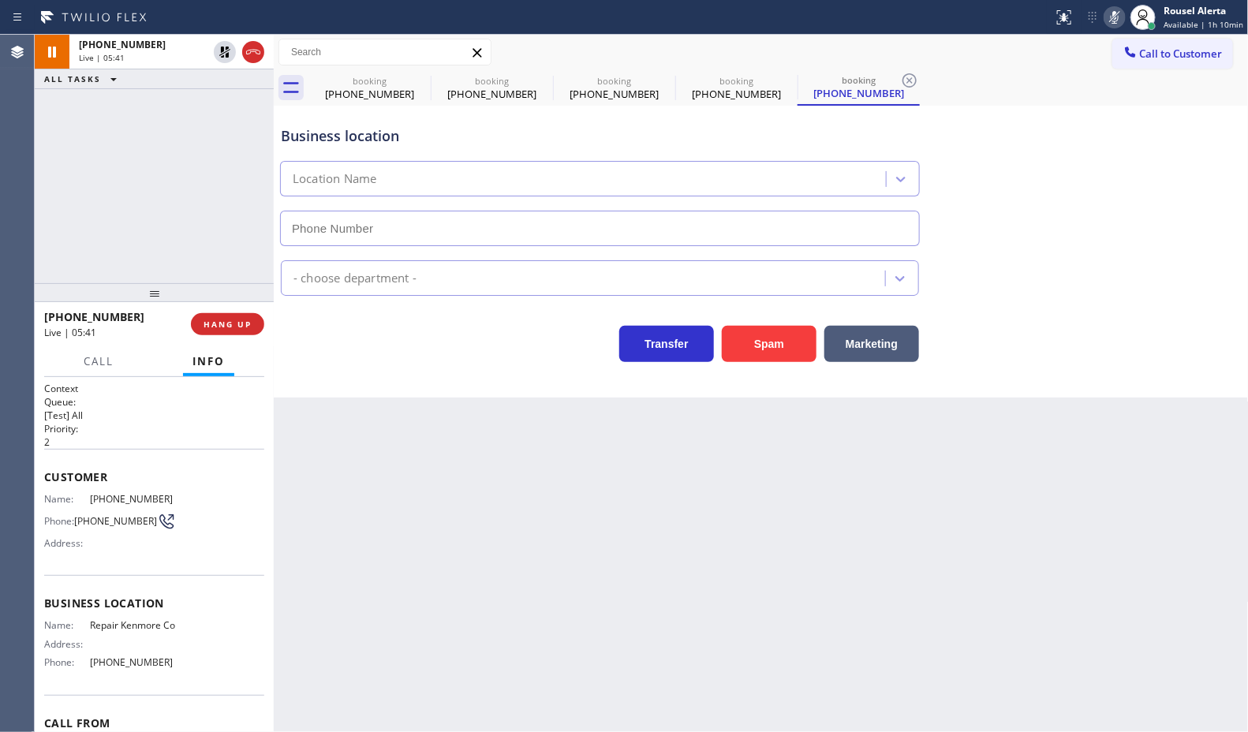
type input "[PHONE_NUMBER]"
click at [1117, 20] on icon at bounding box center [1114, 17] width 19 height 19
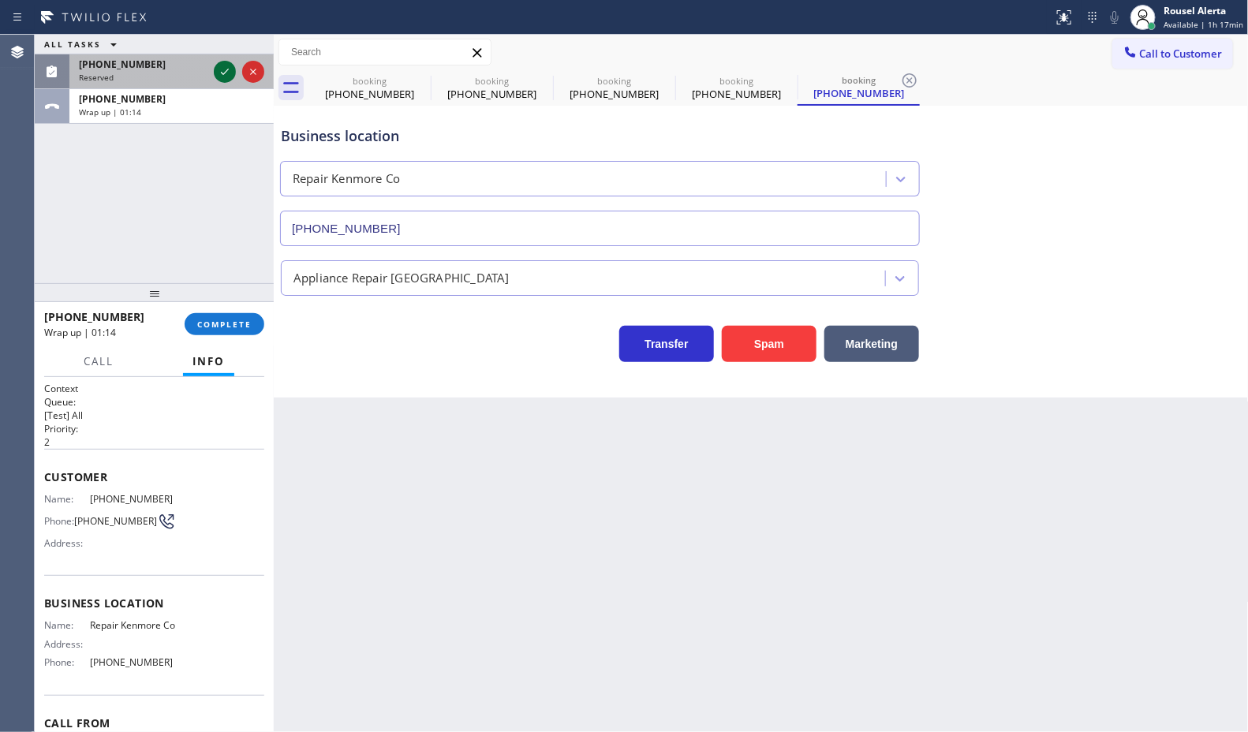
click at [225, 77] on icon at bounding box center [224, 71] width 19 height 19
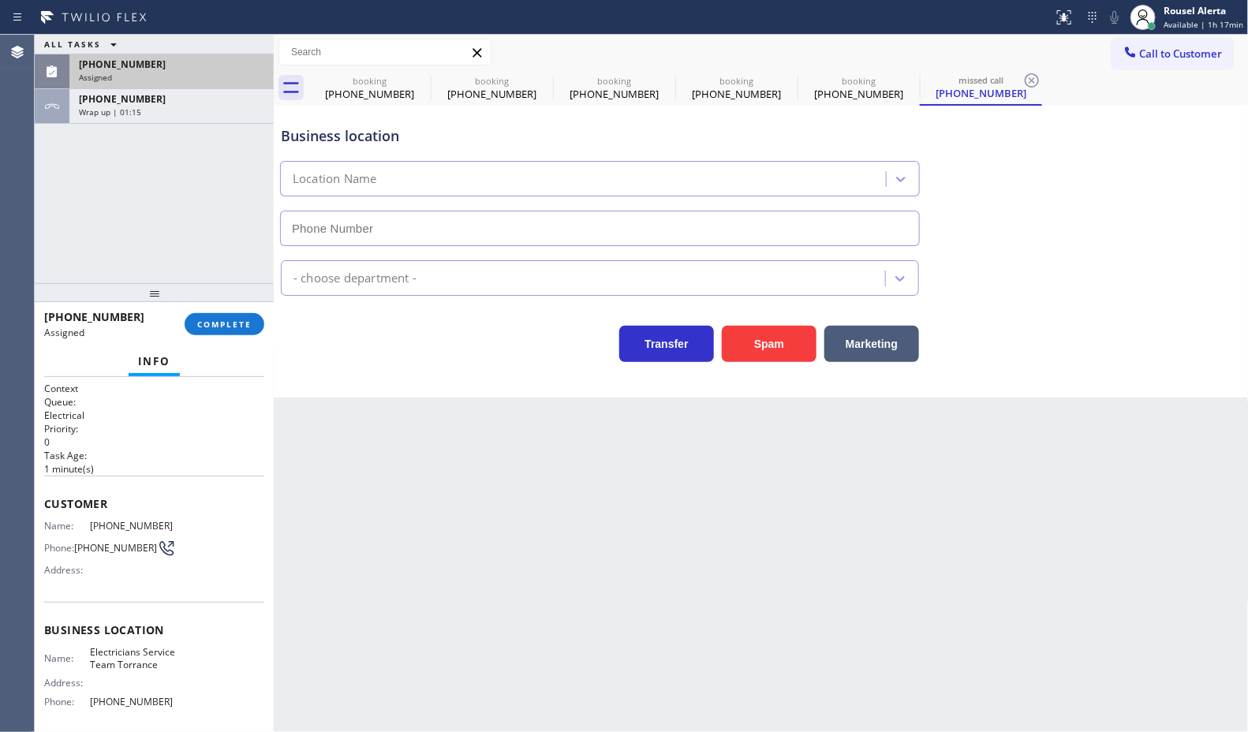
type input "[PHONE_NUMBER]"
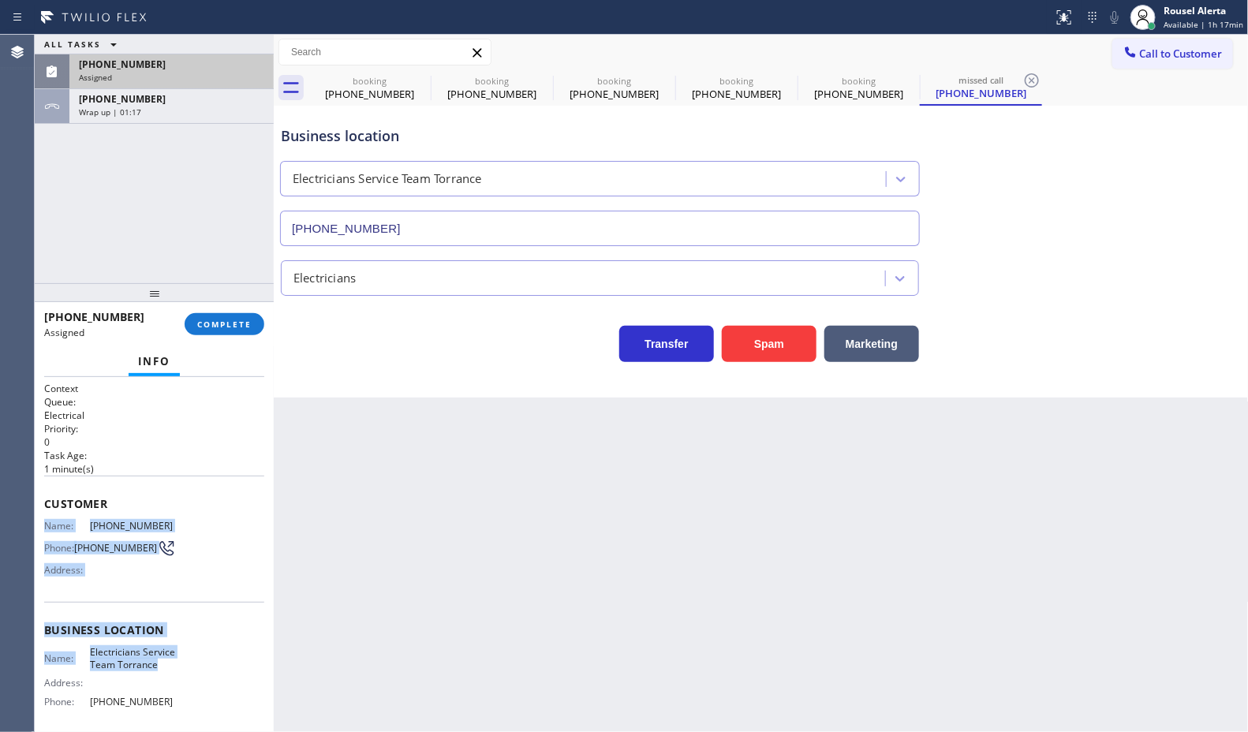
drag, startPoint x: 36, startPoint y: 519, endPoint x: 185, endPoint y: 672, distance: 213.6
click at [185, 672] on div "Context Queue: Electrical Priority: 0 Task Age: [DEMOGRAPHIC_DATA] minute(s) Cu…" at bounding box center [154, 554] width 239 height 355
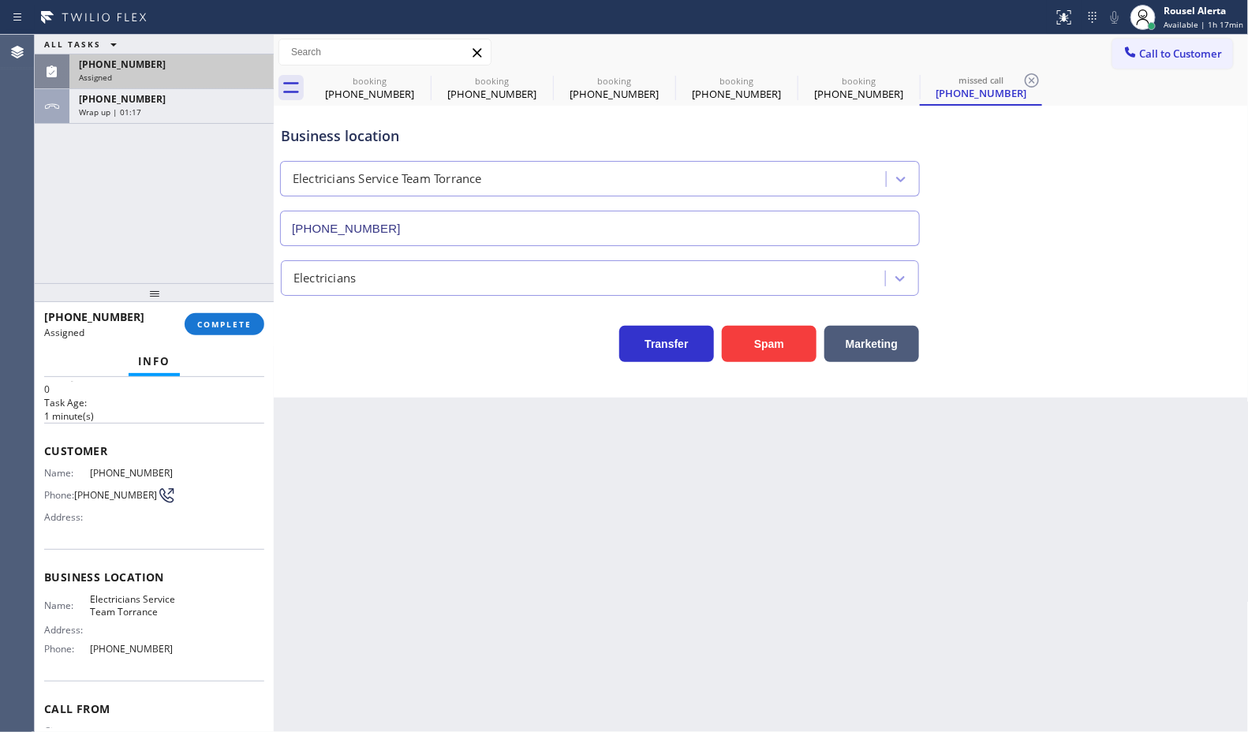
scroll to position [99, 0]
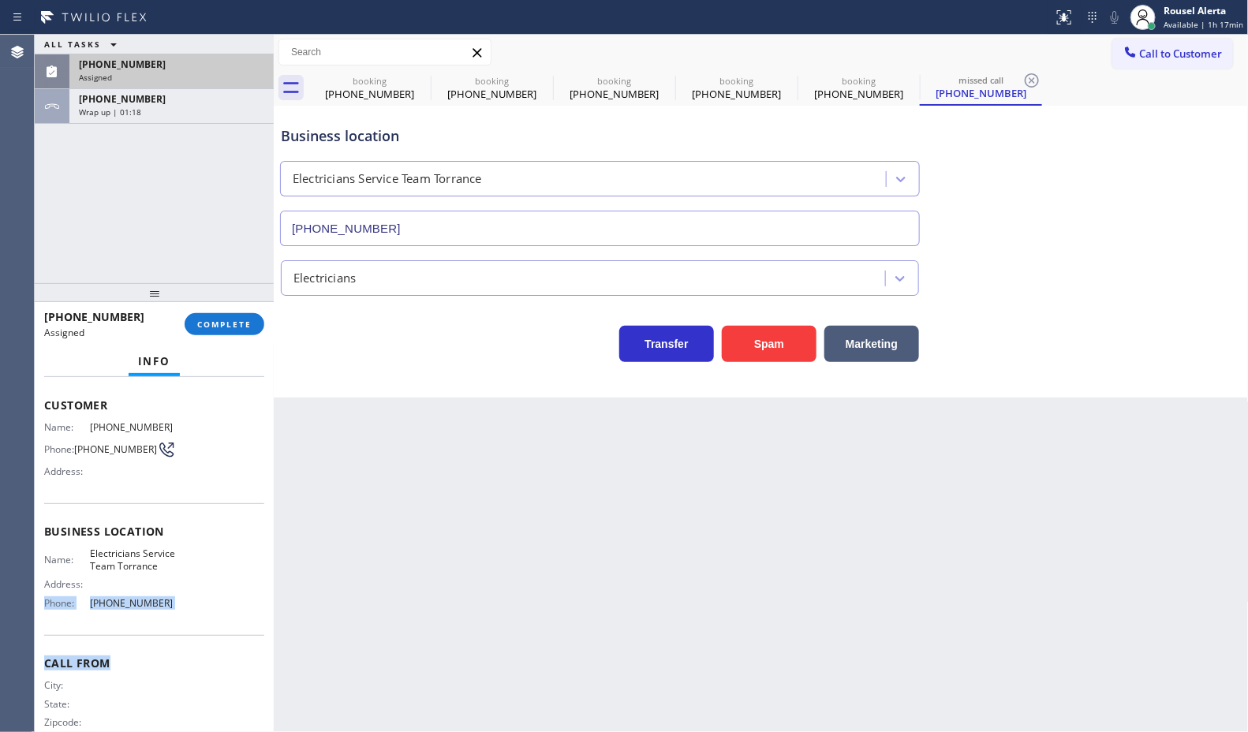
drag, startPoint x: 185, startPoint y: 672, endPoint x: 186, endPoint y: 595, distance: 76.5
click at [186, 595] on div "Name: Electricians Service Team Torrance Address: Phone: [PHONE_NUMBER]" at bounding box center [154, 581] width 220 height 68
click at [177, 612] on div "Name: Electricians Service Team Torrance Address: Phone: [PHONE_NUMBER]" at bounding box center [154, 581] width 220 height 68
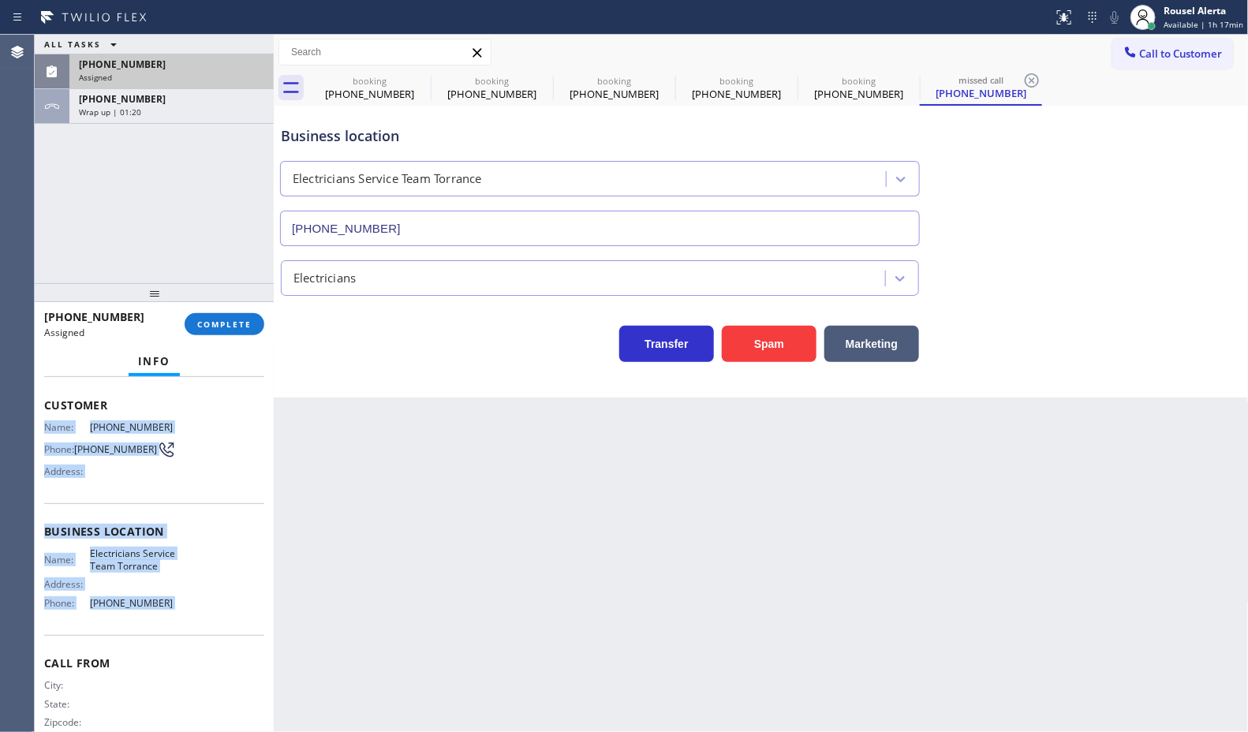
drag, startPoint x: 177, startPoint y: 612, endPoint x: 39, endPoint y: 423, distance: 234.3
click at [39, 423] on div "Context Queue: Electrical Priority: 0 Task Age: [DEMOGRAPHIC_DATA] minute(s) Cu…" at bounding box center [154, 554] width 239 height 355
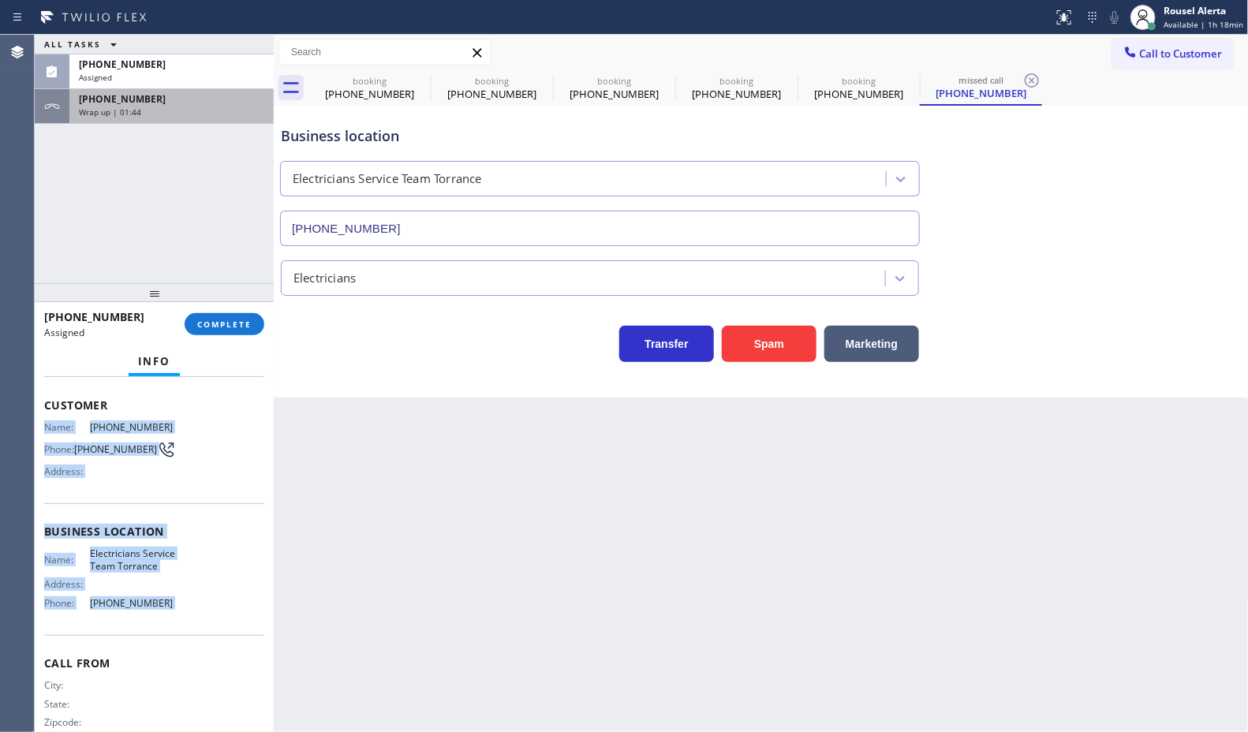
drag, startPoint x: 194, startPoint y: 60, endPoint x: 206, endPoint y: 113, distance: 54.2
click at [194, 60] on div "[PHONE_NUMBER]" at bounding box center [171, 64] width 185 height 13
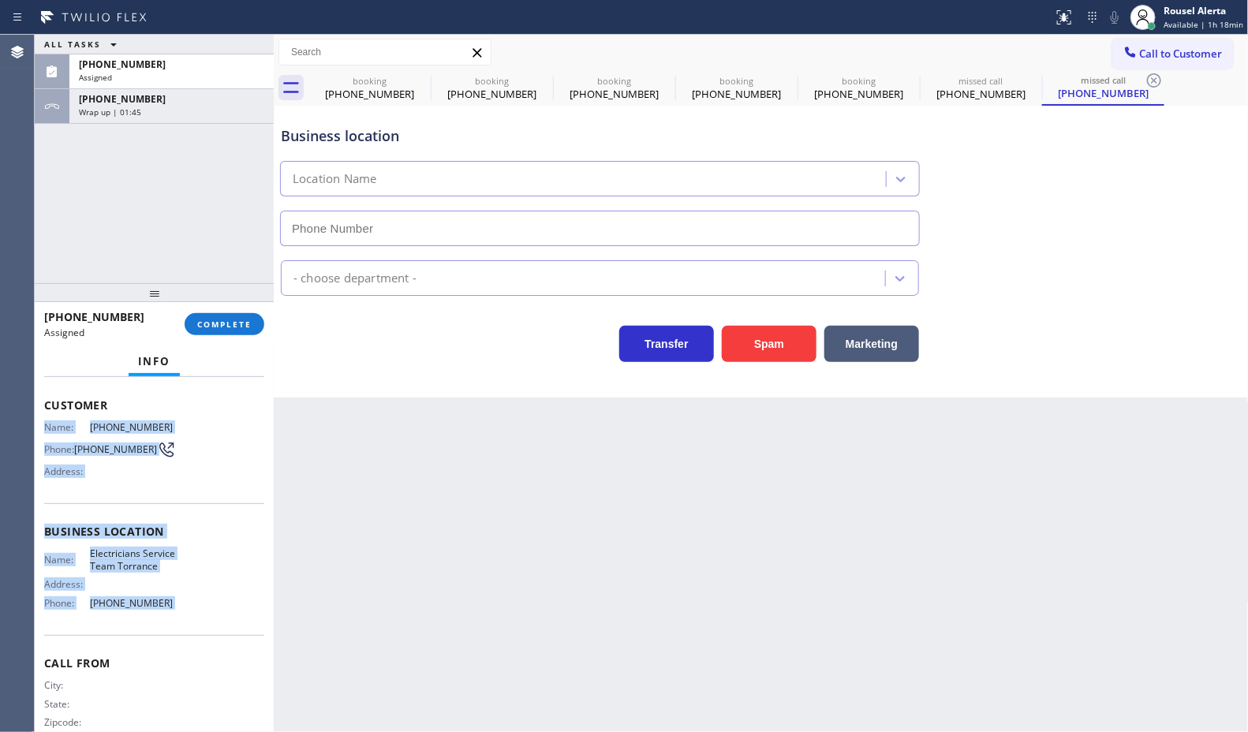
type input "[PHONE_NUMBER]"
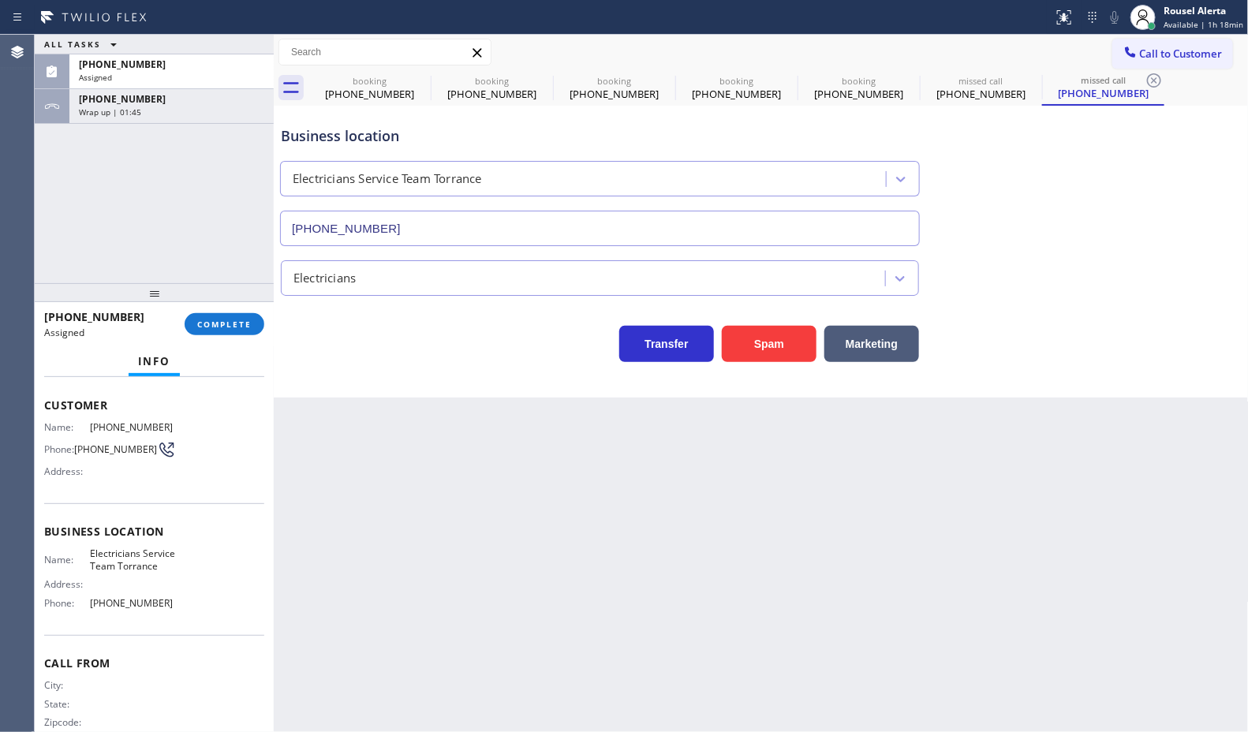
click at [218, 335] on div "[PHONE_NUMBER] Assigned COMPLETE" at bounding box center [154, 324] width 220 height 41
click at [230, 320] on span "COMPLETE" at bounding box center [224, 324] width 54 height 11
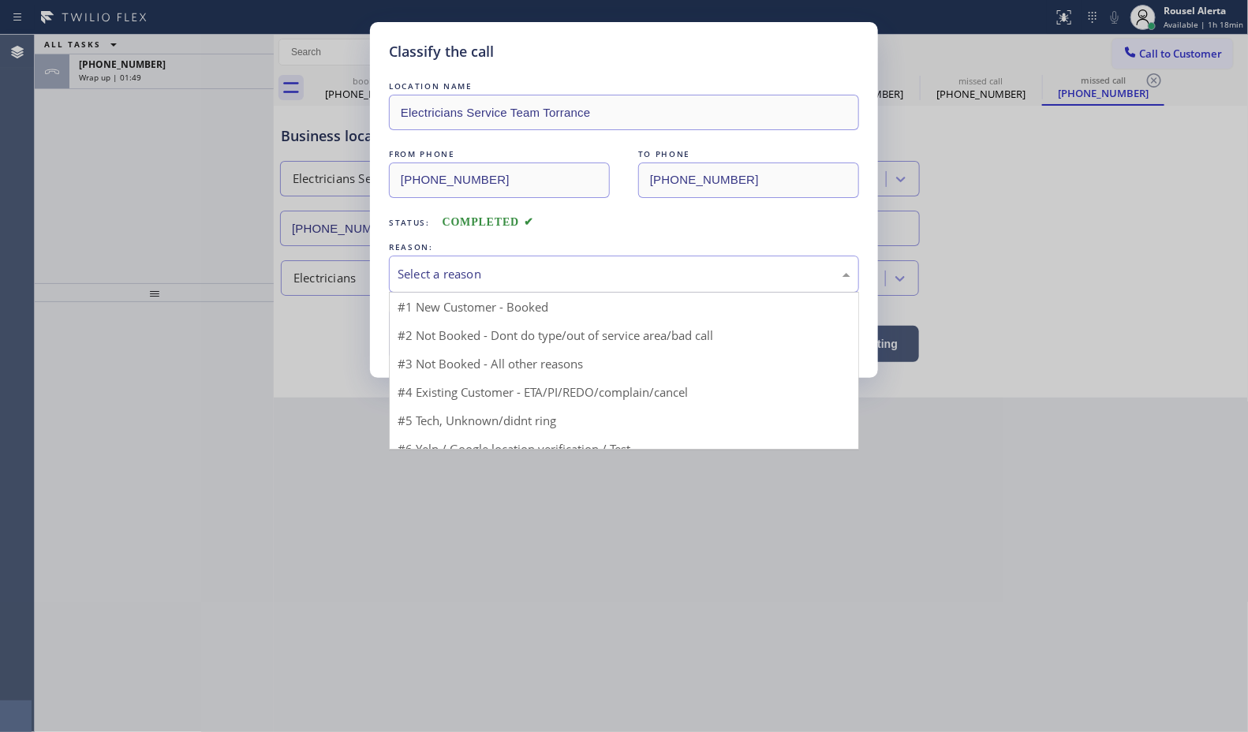
click at [439, 286] on div "Select a reason" at bounding box center [624, 274] width 470 height 37
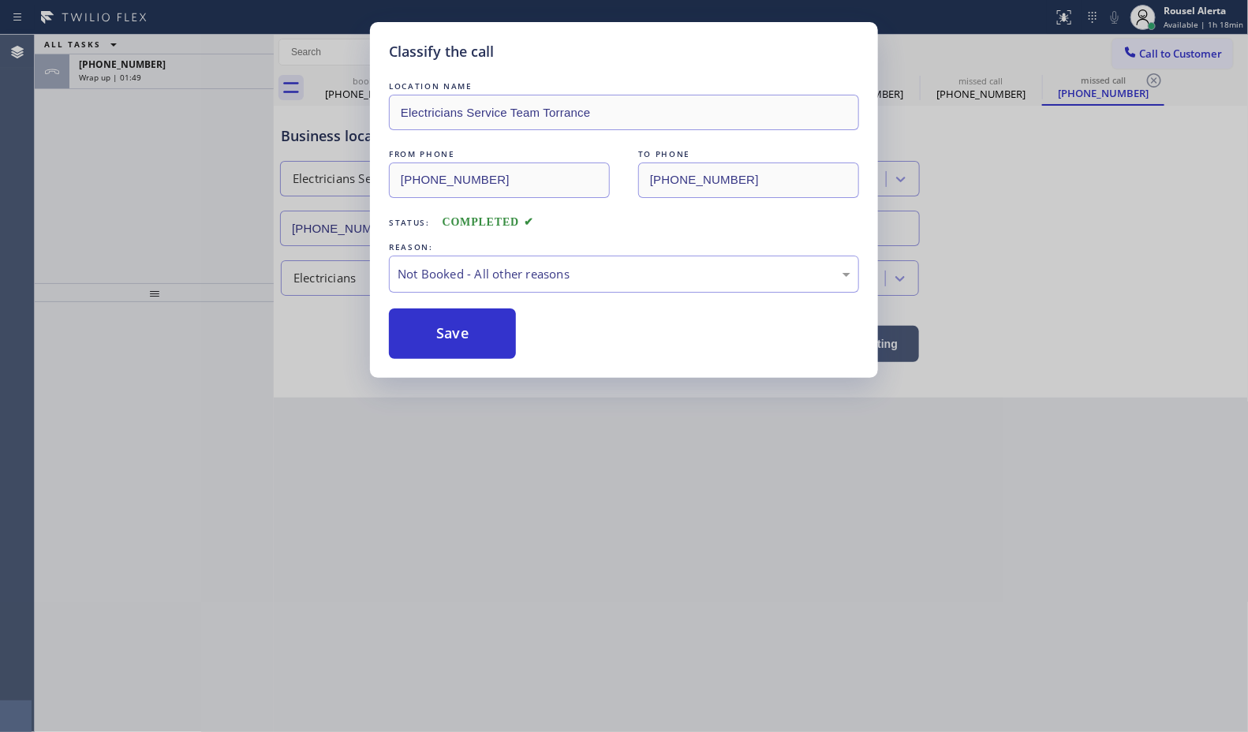
drag, startPoint x: 446, startPoint y: 343, endPoint x: 195, endPoint y: 60, distance: 378.8
click at [446, 343] on button "Save" at bounding box center [452, 333] width 127 height 50
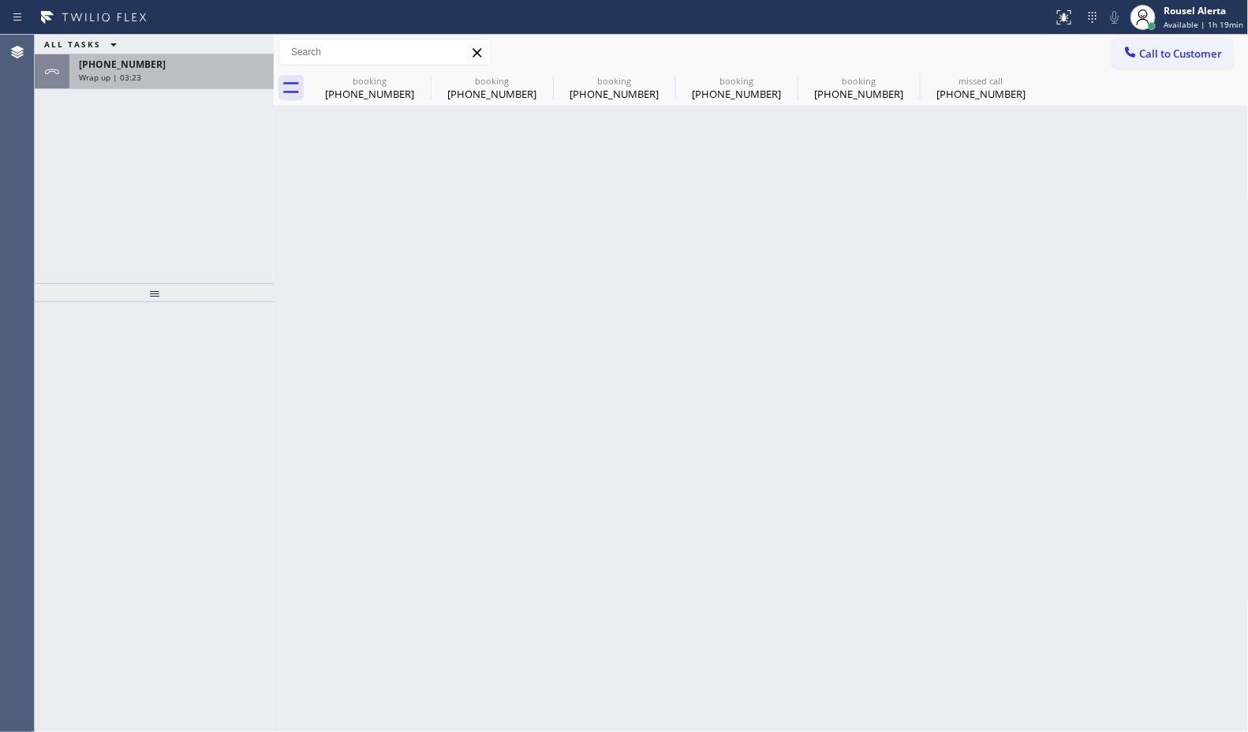
click at [214, 87] on div "[PHONE_NUMBER] Wrap up | 03:23" at bounding box center [168, 71] width 198 height 35
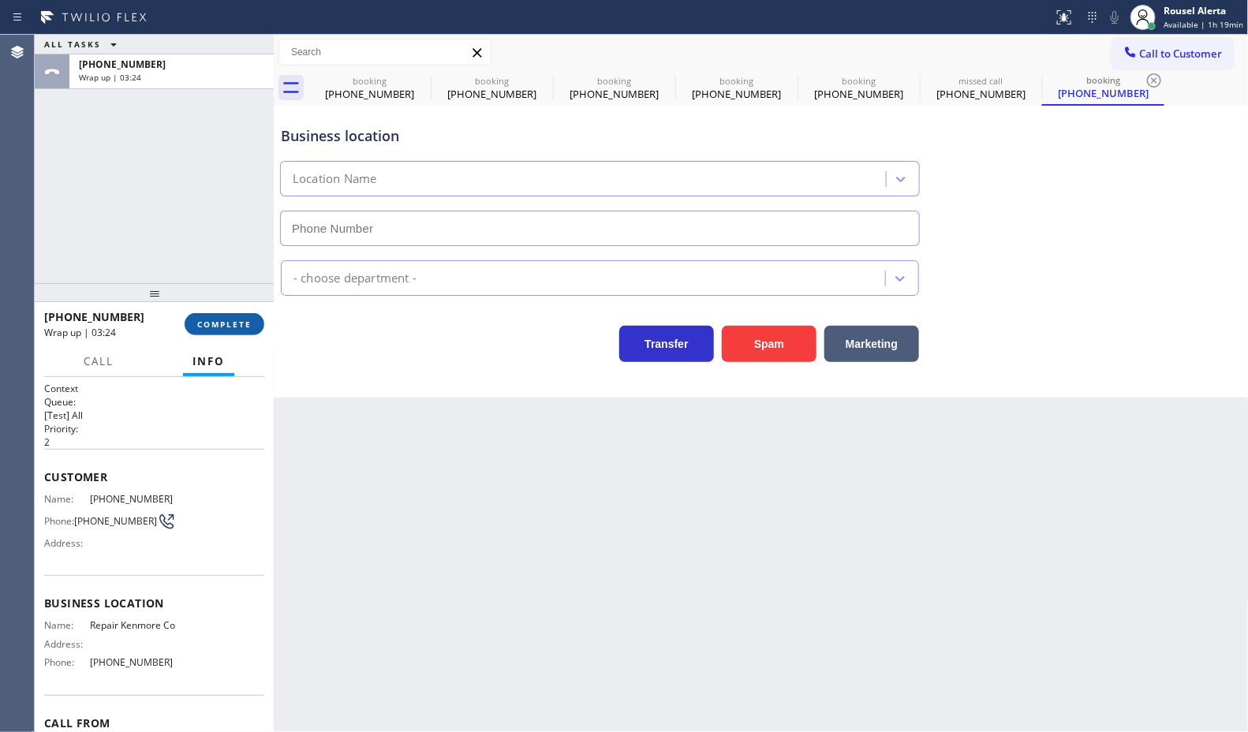
type input "[PHONE_NUMBER]"
click at [231, 322] on span "COMPLETE" at bounding box center [224, 324] width 54 height 11
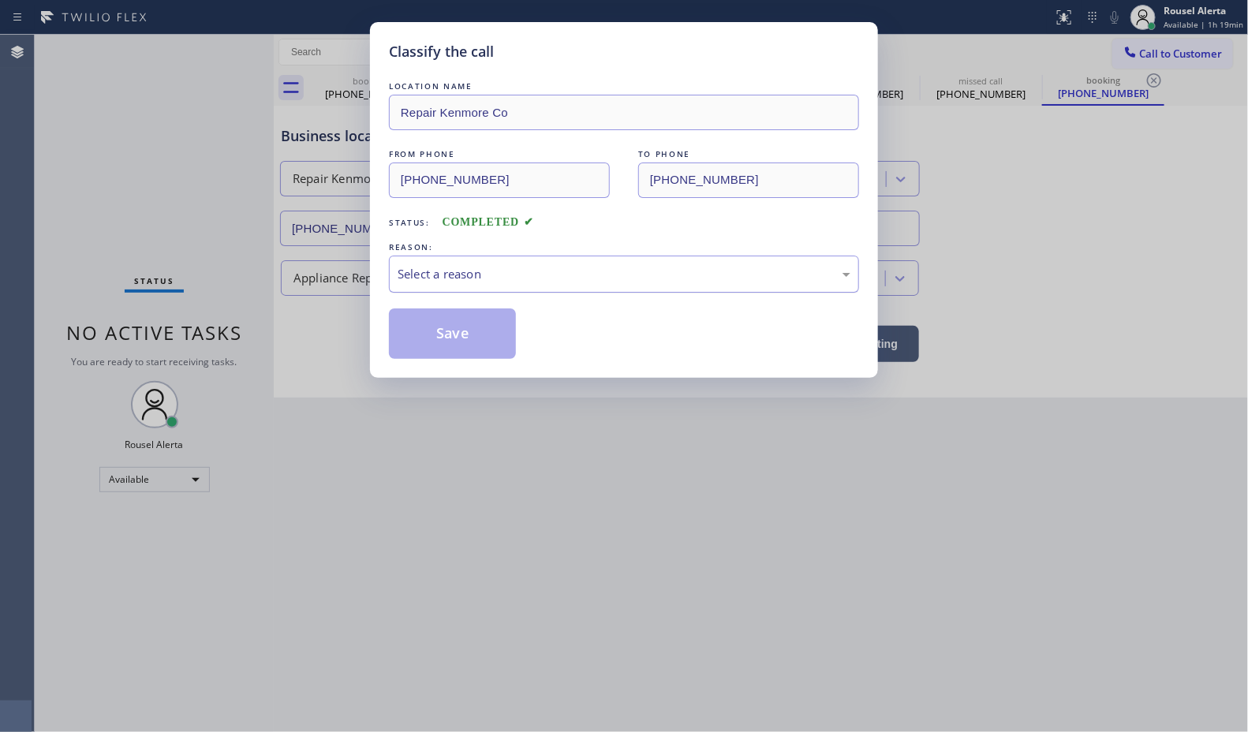
click at [439, 293] on div "Select a reason" at bounding box center [624, 274] width 470 height 37
click at [462, 335] on button "Save" at bounding box center [452, 333] width 127 height 50
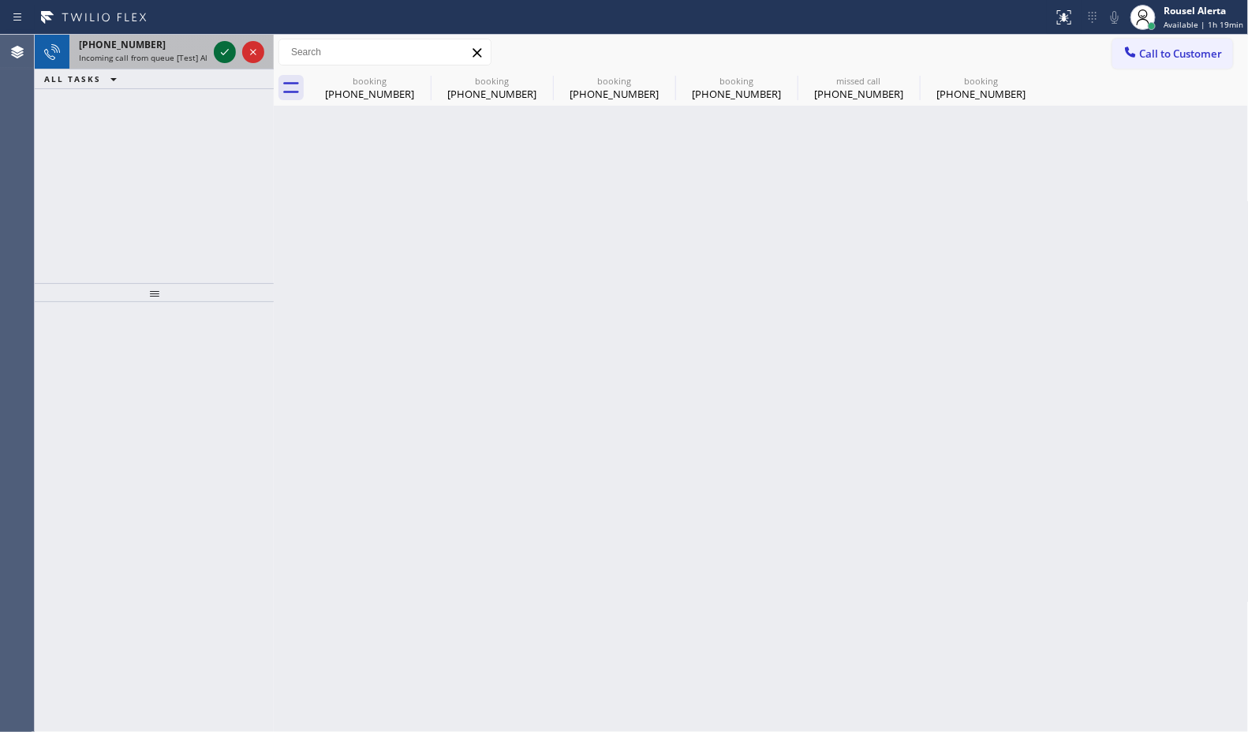
click at [214, 51] on div at bounding box center [225, 52] width 22 height 19
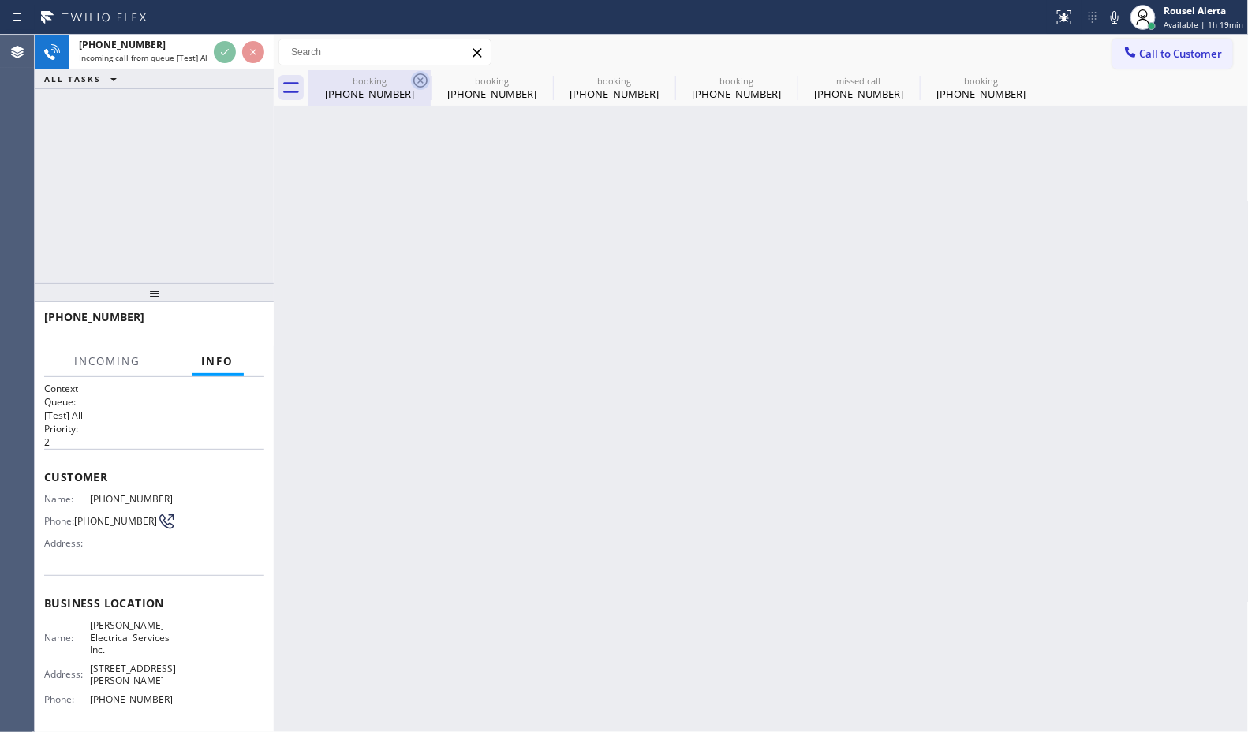
click at [422, 83] on icon at bounding box center [420, 80] width 14 height 14
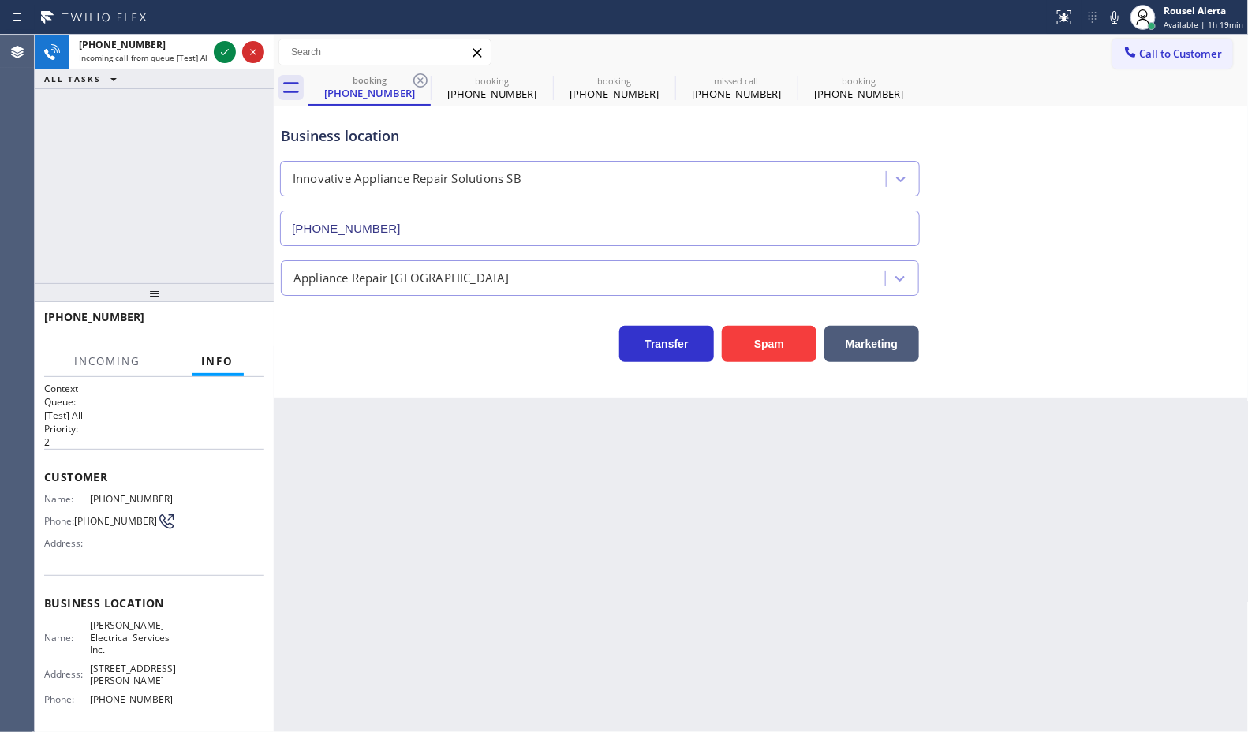
click at [422, 83] on icon at bounding box center [420, 80] width 14 height 14
click at [0, 0] on icon at bounding box center [0, 0] width 0 height 0
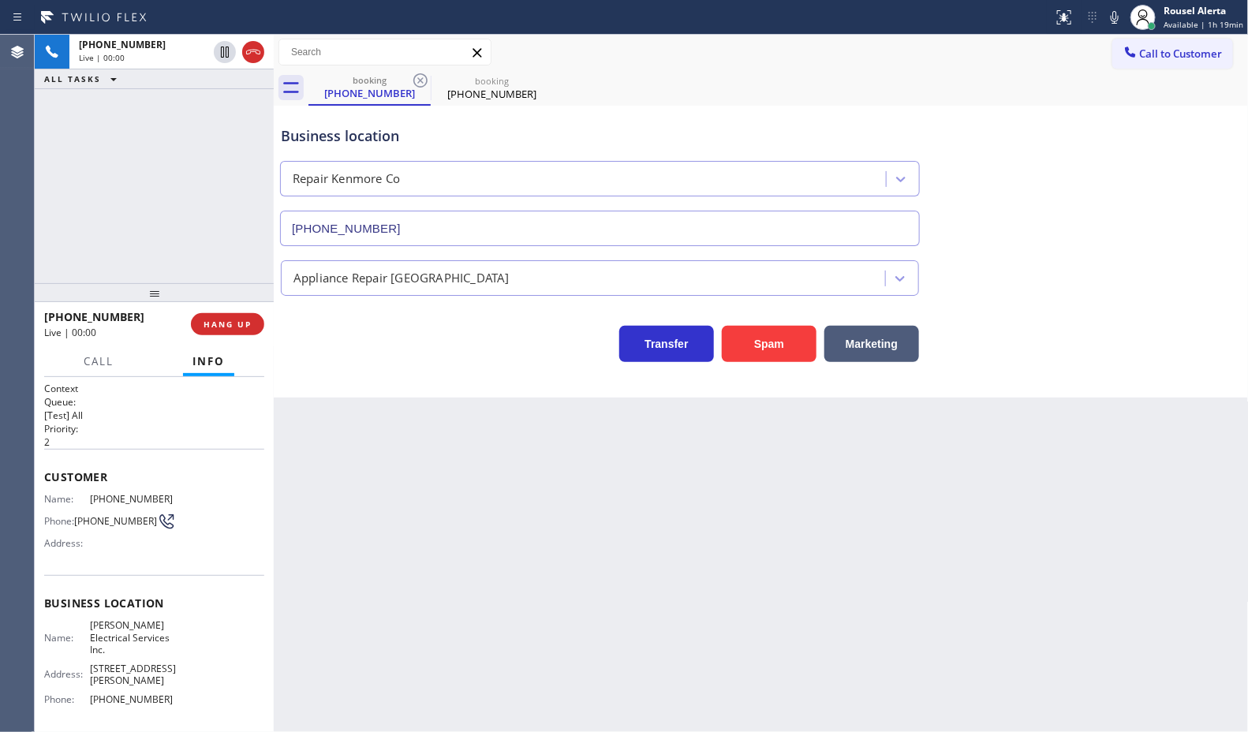
click at [422, 83] on icon at bounding box center [420, 80] width 14 height 14
click at [0, 0] on icon at bounding box center [0, 0] width 0 height 0
click at [426, 83] on div "booking [PHONE_NUMBER] booking [PHONE_NUMBER]" at bounding box center [778, 87] width 940 height 35
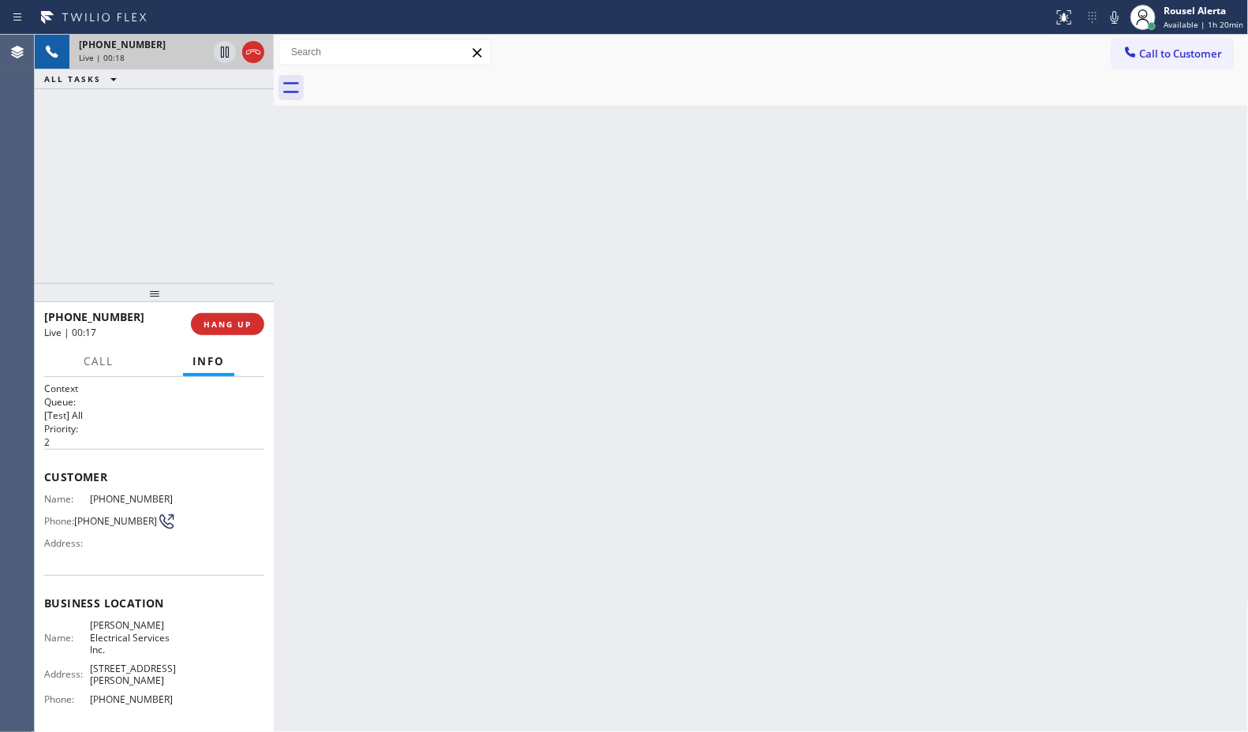
click at [99, 48] on span "[PHONE_NUMBER]" at bounding box center [122, 44] width 87 height 13
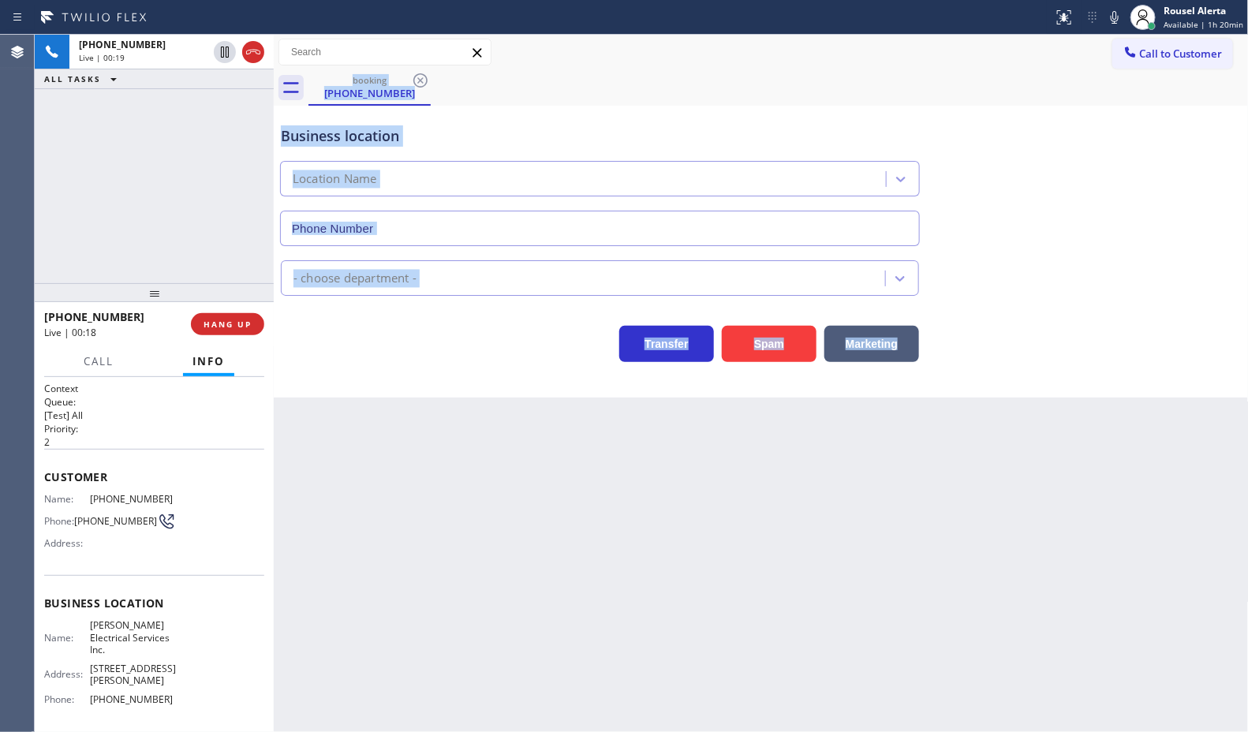
type input "[PHONE_NUMBER]"
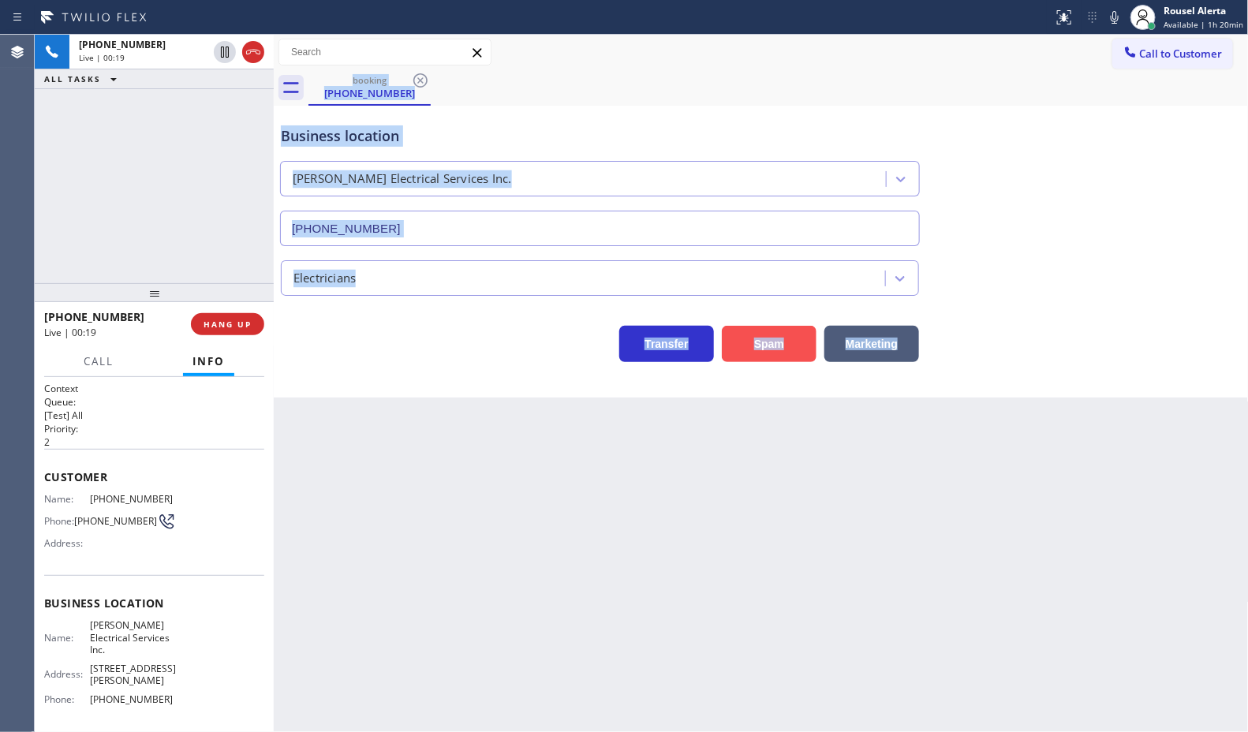
click at [762, 349] on button "Spam" at bounding box center [769, 344] width 95 height 36
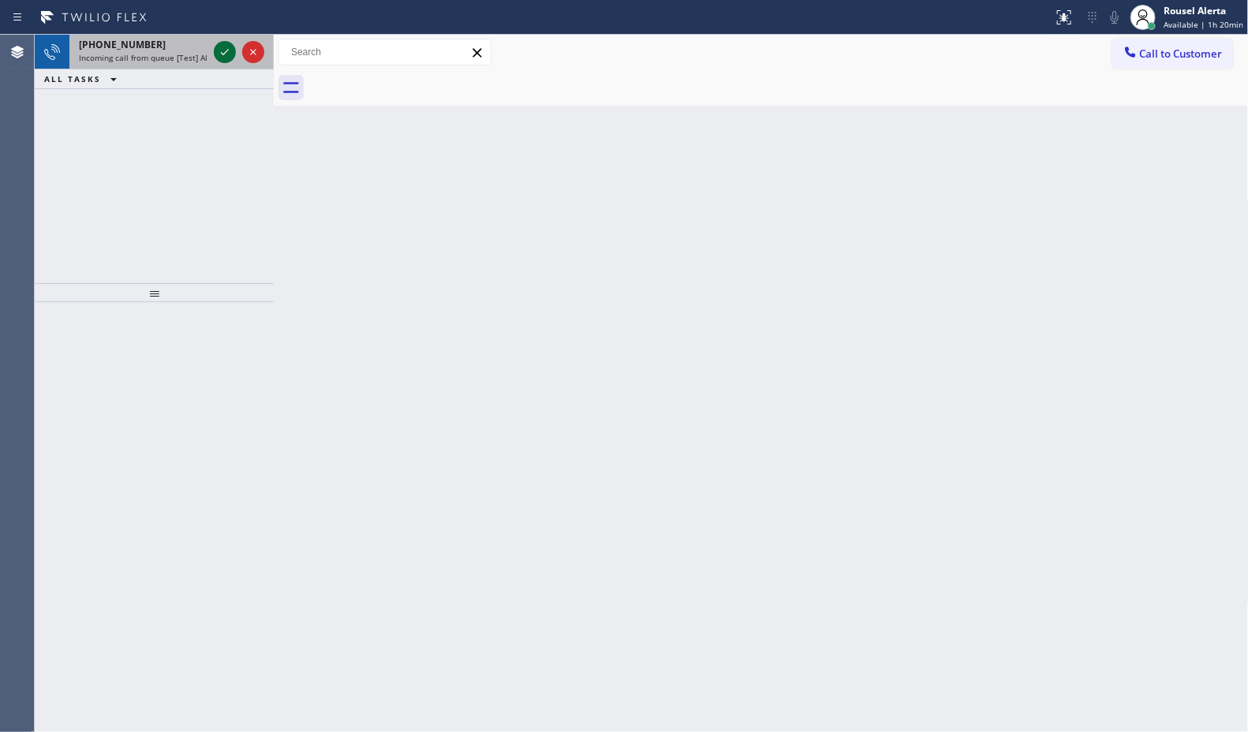
click at [226, 50] on icon at bounding box center [224, 52] width 19 height 19
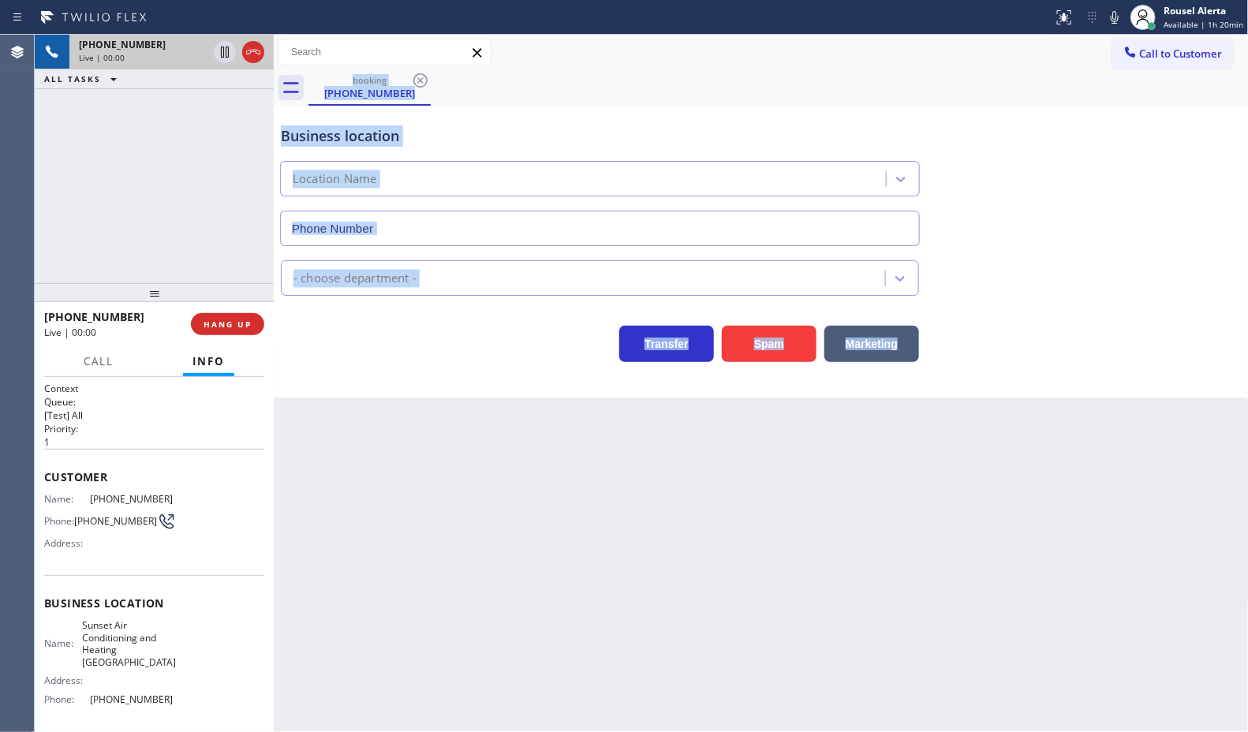
type input "[PHONE_NUMBER]"
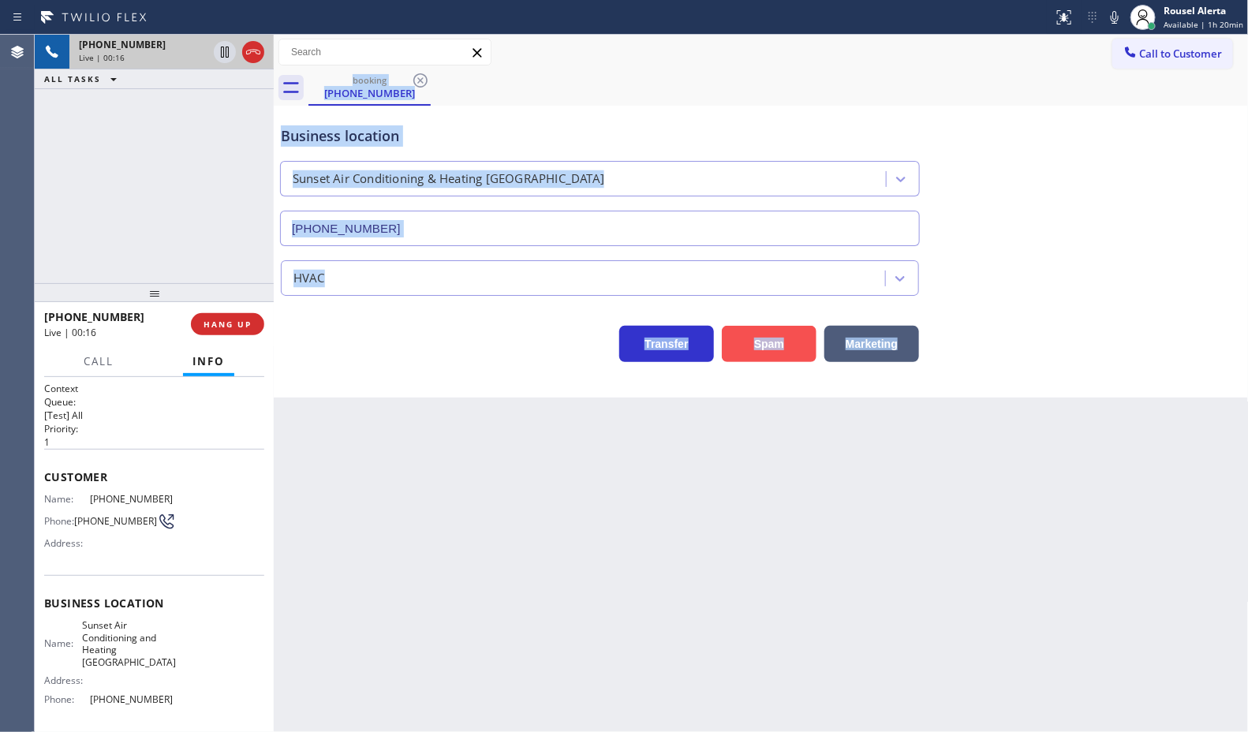
click at [770, 331] on button "Spam" at bounding box center [769, 344] width 95 height 36
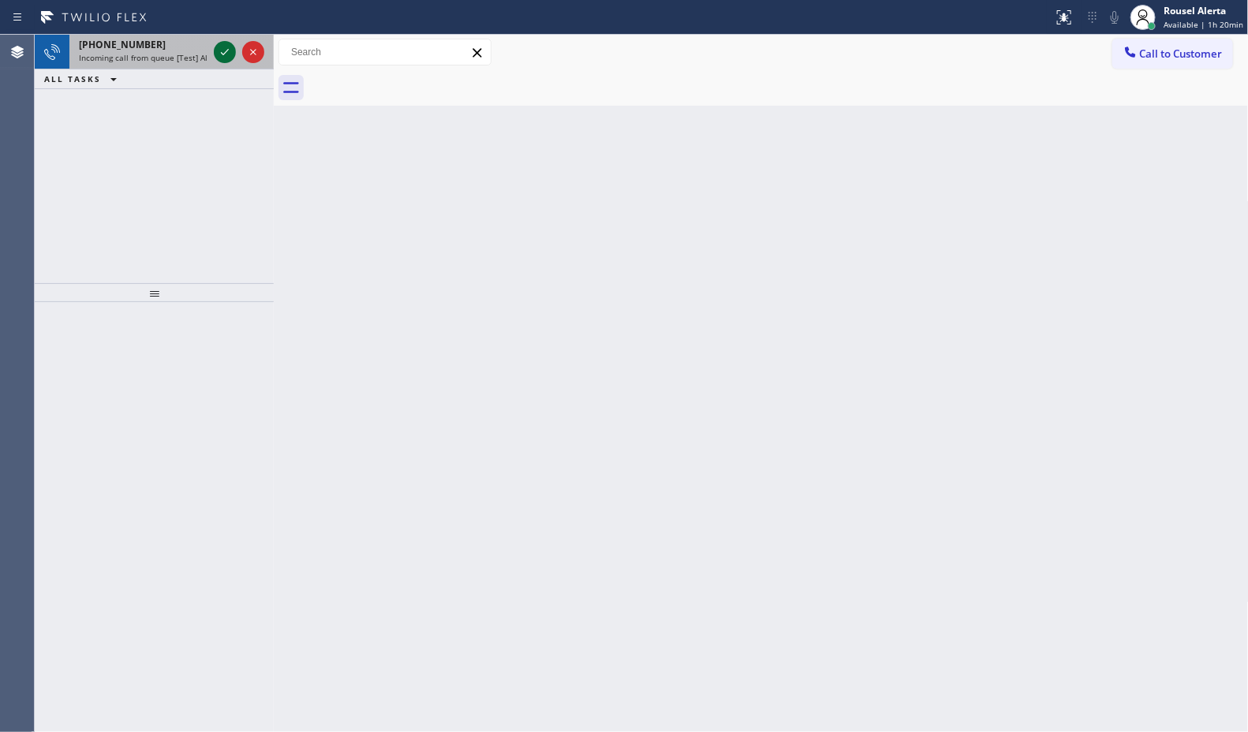
click at [215, 47] on icon at bounding box center [224, 52] width 19 height 19
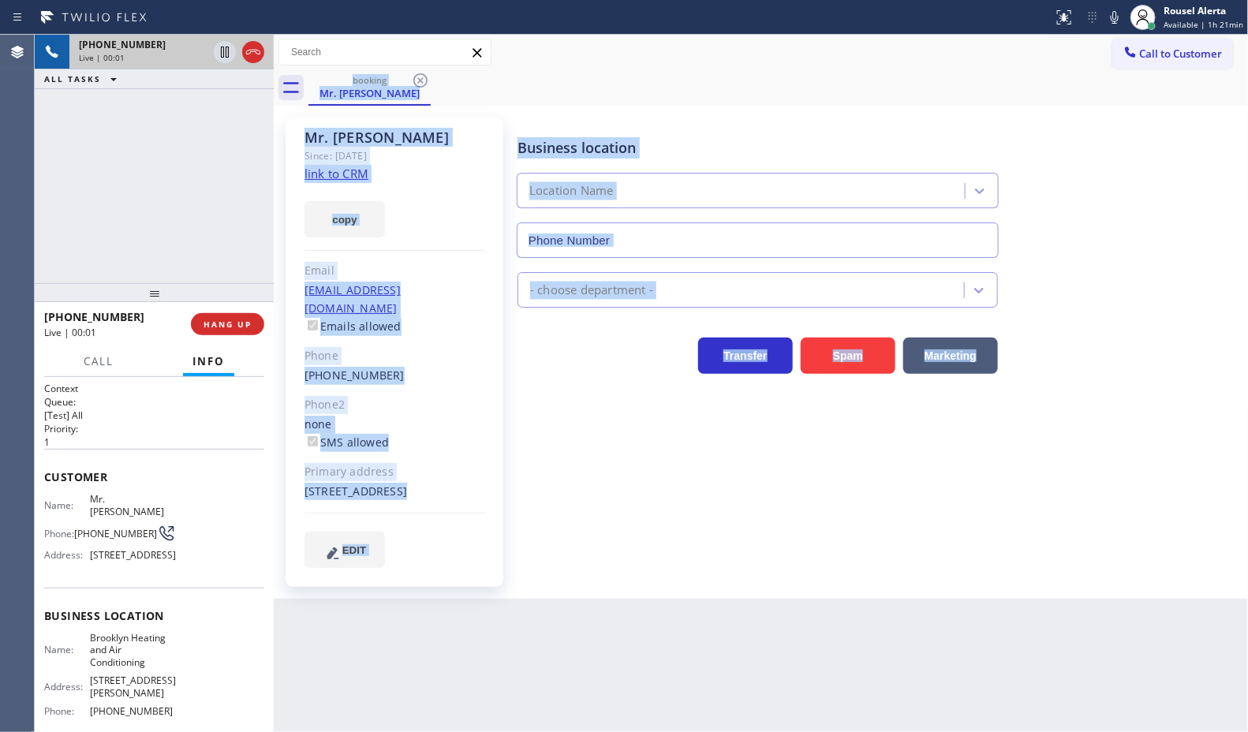
type input "[PHONE_NUMBER]"
click at [349, 178] on link "link to CRM" at bounding box center [336, 174] width 64 height 16
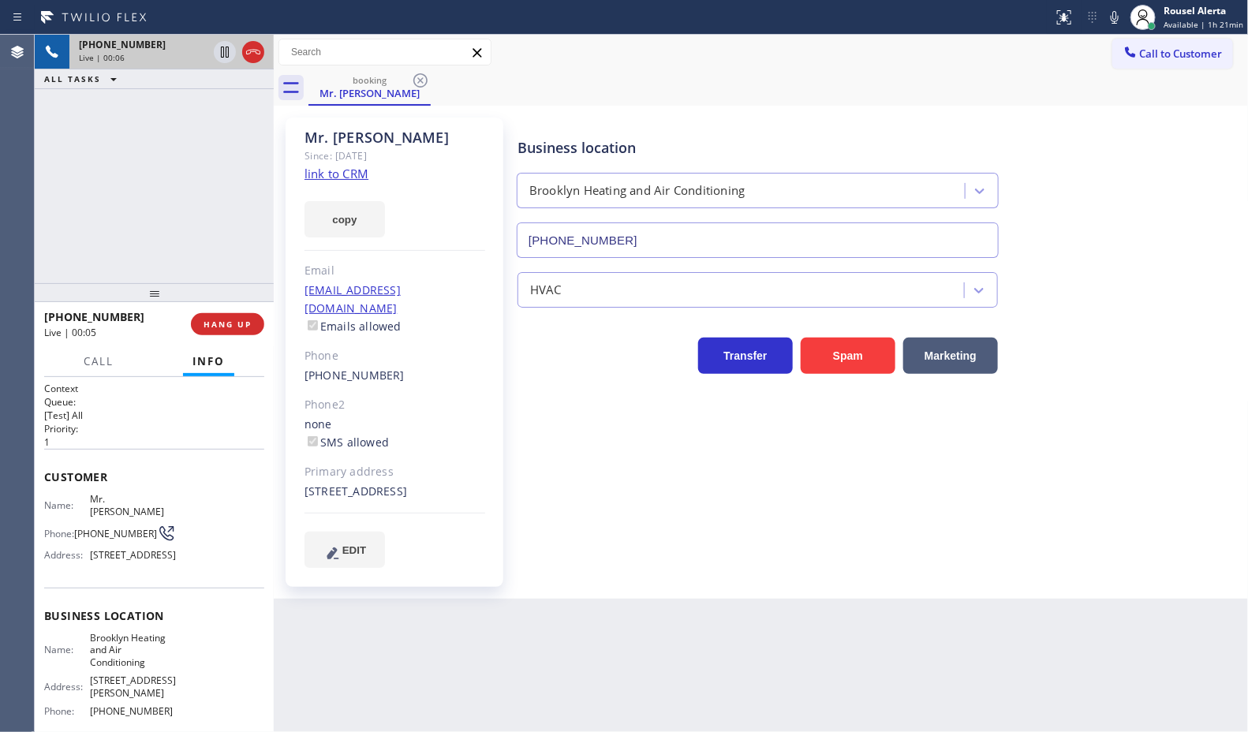
click at [159, 197] on div "[PHONE_NUMBER] Live | 00:06 ALL TASKS ALL TASKS ACTIVE TASKS TASKS IN WRAP UP" at bounding box center [154, 159] width 239 height 248
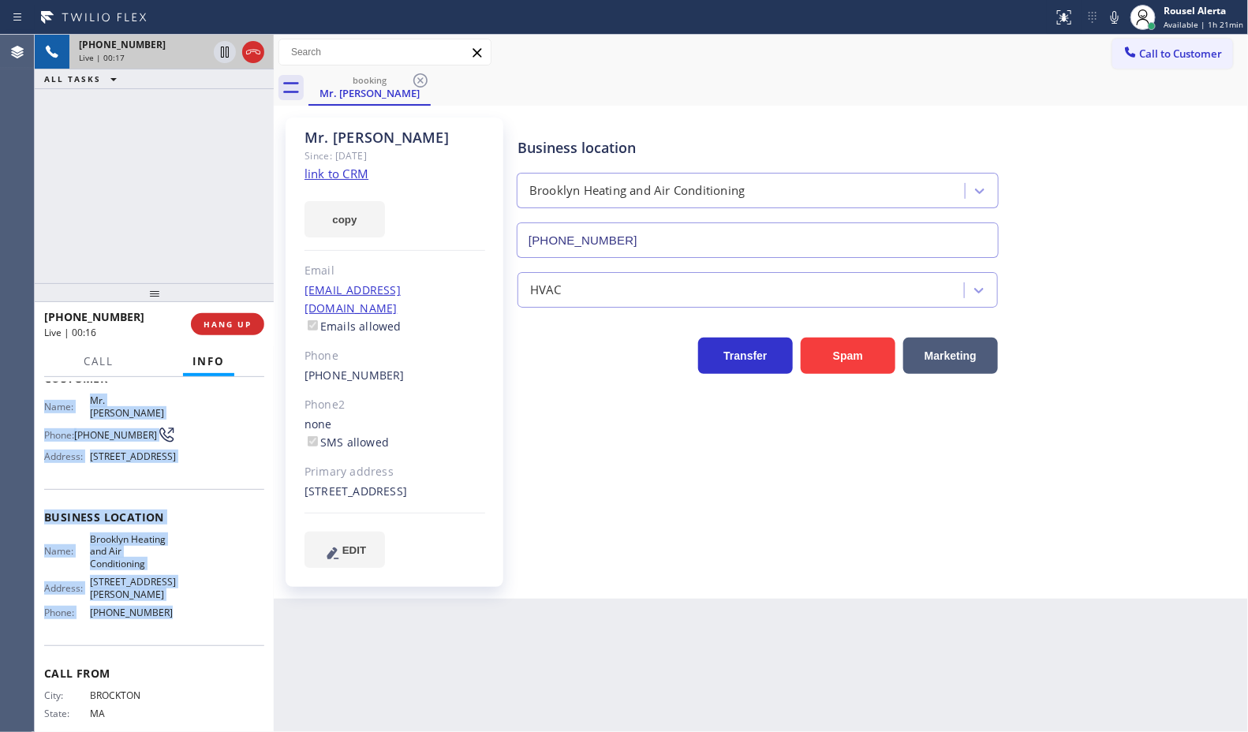
drag, startPoint x: 45, startPoint y: 494, endPoint x: 170, endPoint y: 604, distance: 166.5
click at [170, 604] on div "Context Queue: [Test] All Priority: 1 Customer Name: Mr. Francisco Phone: [PHON…" at bounding box center [154, 523] width 220 height 481
copy div "Name: Mr. Francisco Phone: [PHONE_NUMBER] Address: [STREET_ADDRESS] Business lo…"
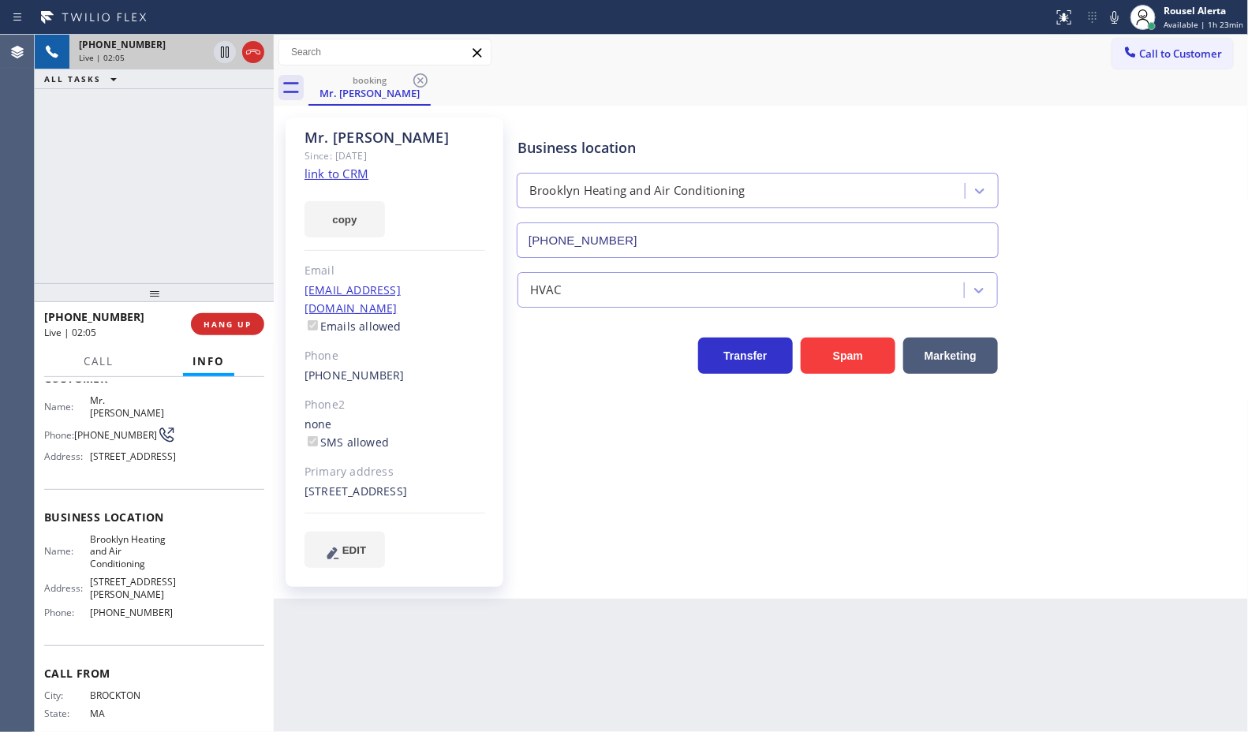
click at [673, 692] on div "Back to Dashboard Change Sender ID Customers Technicians Select a contact Outbo…" at bounding box center [761, 383] width 975 height 697
click at [127, 147] on div "[PHONE_NUMBER] Live | 02:06 ALL TASKS ALL TASKS ACTIVE TASKS TASKS IN WRAP UP" at bounding box center [154, 159] width 239 height 248
drag, startPoint x: 227, startPoint y: 55, endPoint x: 443, endPoint y: 13, distance: 220.3
click at [227, 55] on icon at bounding box center [224, 52] width 19 height 19
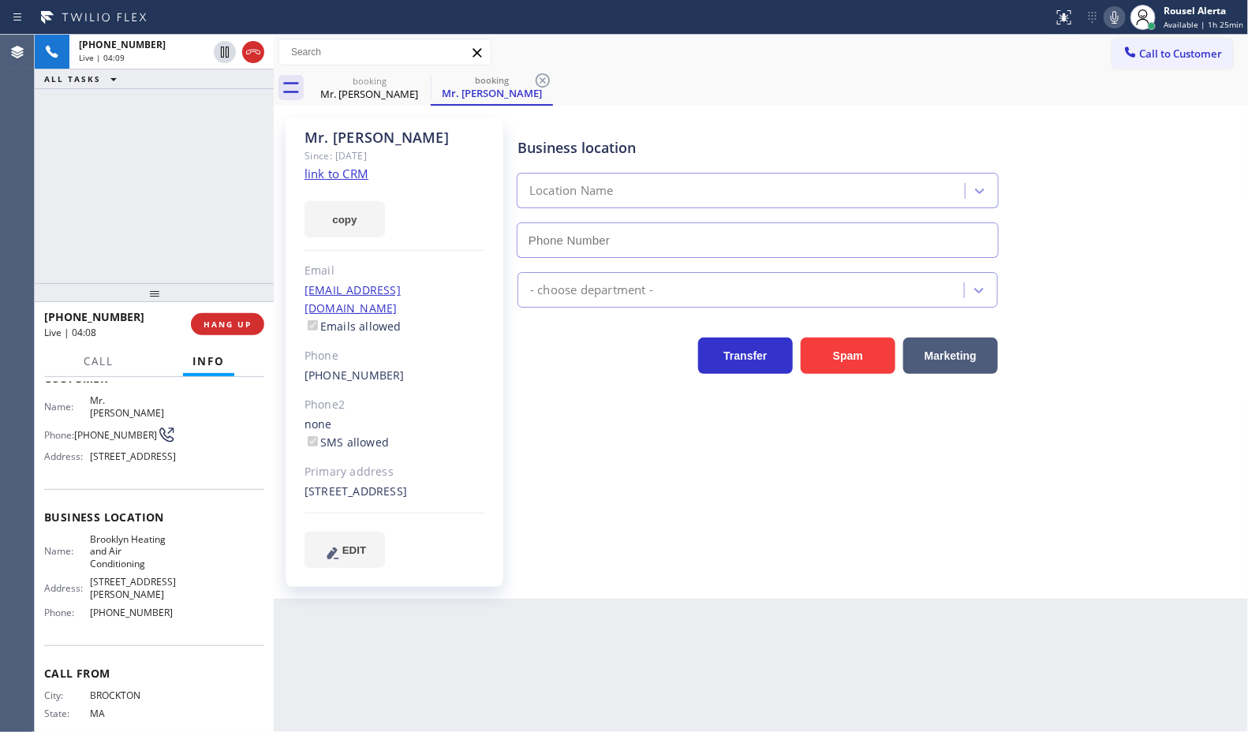
type input "[PHONE_NUMBER]"
click at [1118, 14] on icon at bounding box center [1114, 17] width 19 height 19
click at [203, 125] on div "[PHONE_NUMBER] Live | 05:52 ALL TASKS ALL TASKS ACTIVE TASKS TASKS IN WRAP UP" at bounding box center [154, 159] width 239 height 248
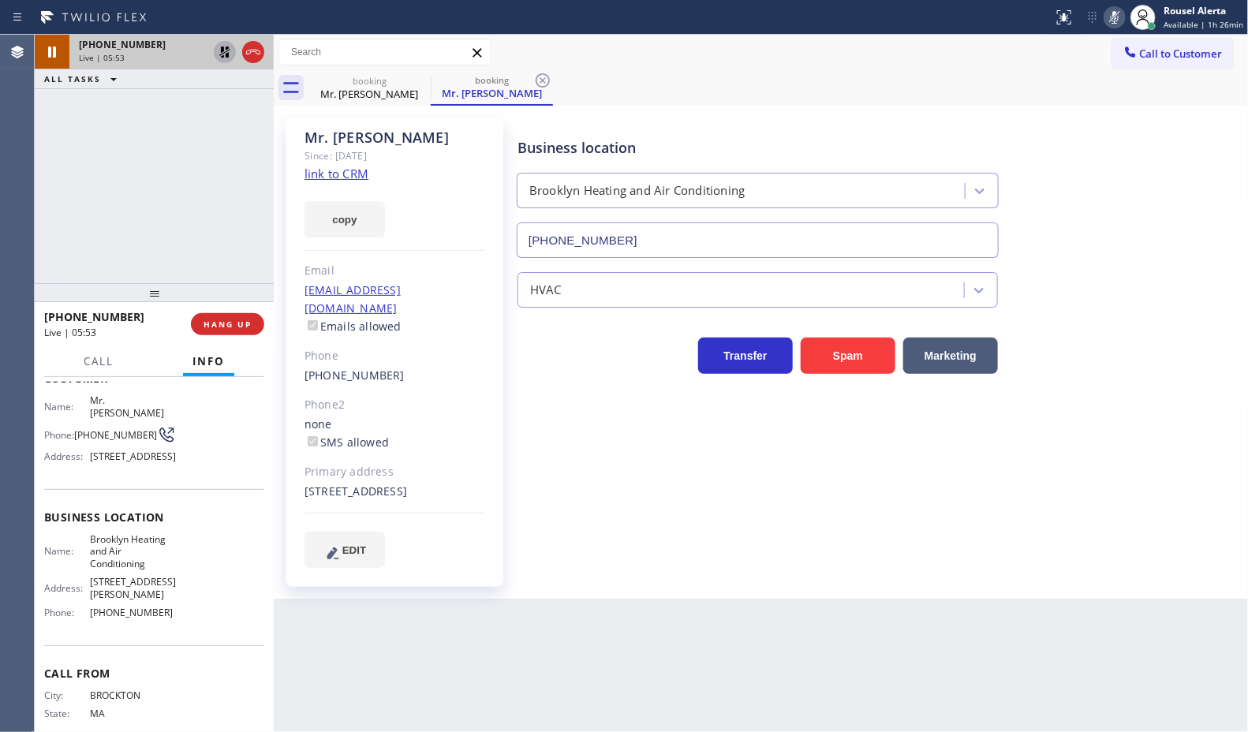
click at [223, 55] on icon at bounding box center [224, 52] width 11 height 11
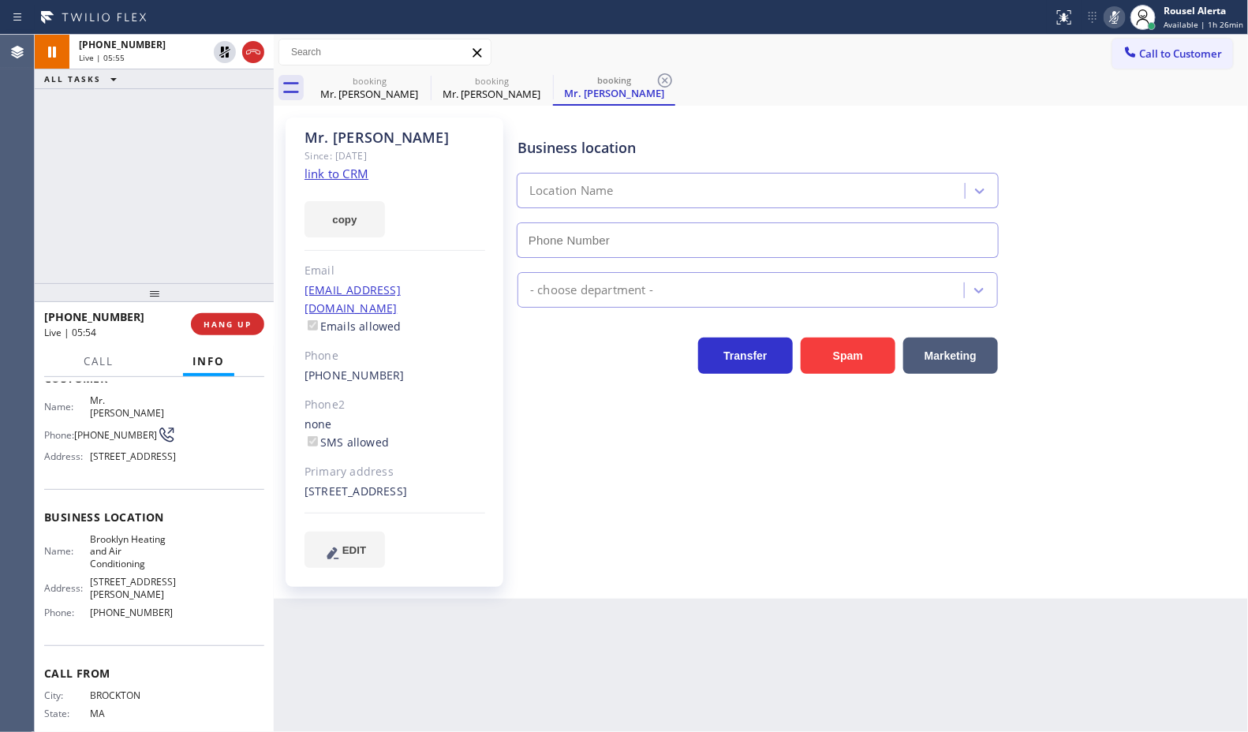
click at [1113, 13] on icon at bounding box center [1114, 17] width 19 height 19
type input "[PHONE_NUMBER]"
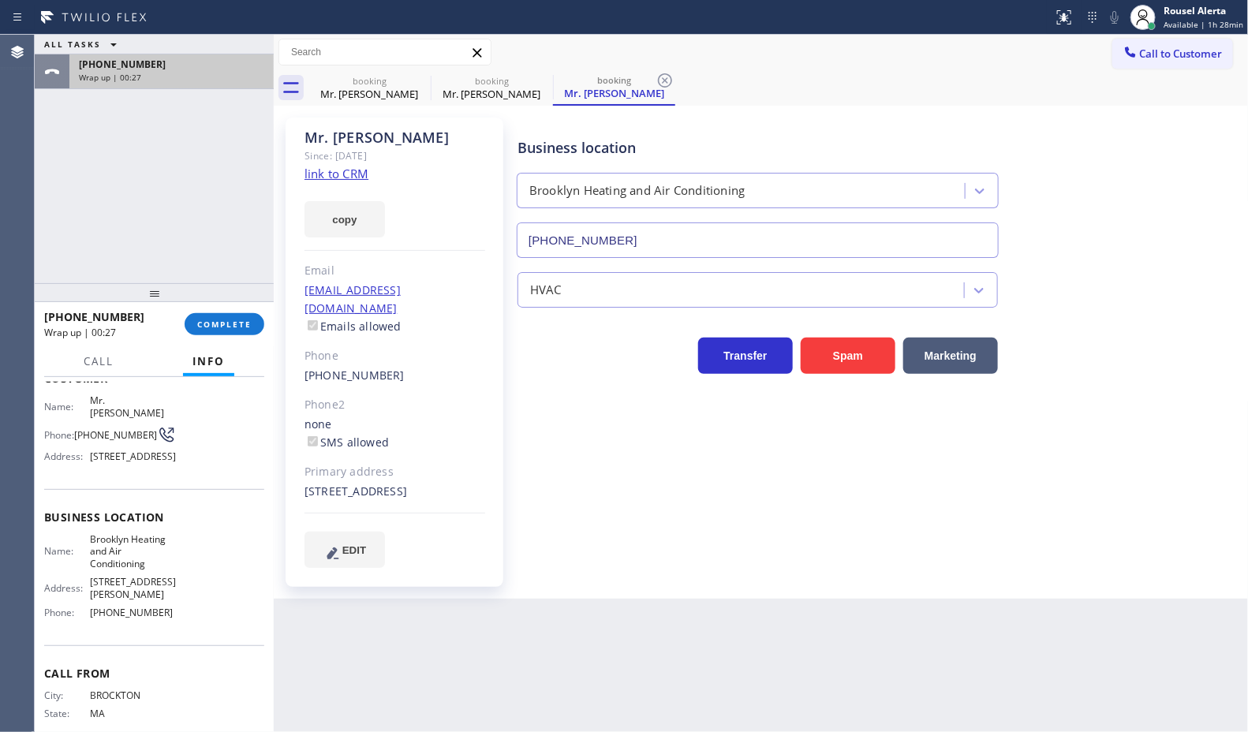
drag, startPoint x: 218, startPoint y: 123, endPoint x: 163, endPoint y: 60, distance: 83.3
click at [218, 123] on div "ALL TASKS ALL TASKS ACTIVE TASKS TASKS IN WRAP UP [PHONE_NUMBER] Wrap up | 00:27" at bounding box center [154, 159] width 239 height 248
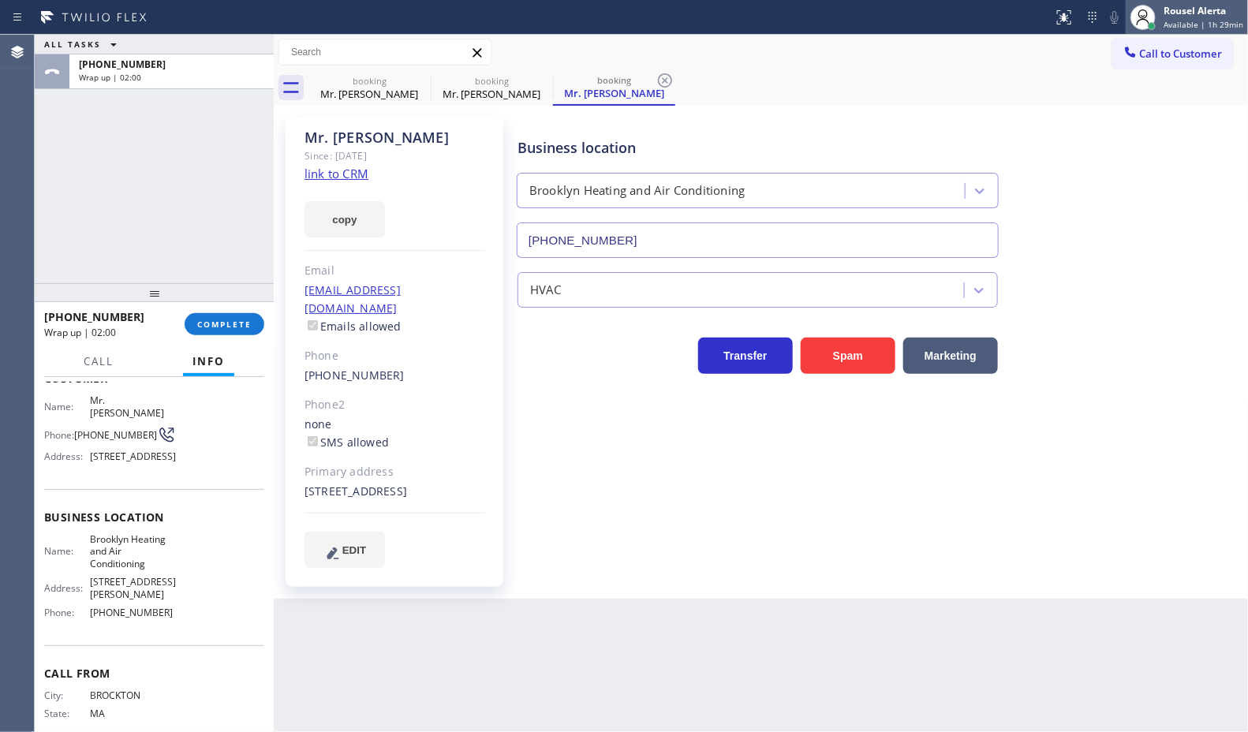
click at [1185, 21] on span "Available | 1h 29min" at bounding box center [1203, 24] width 80 height 11
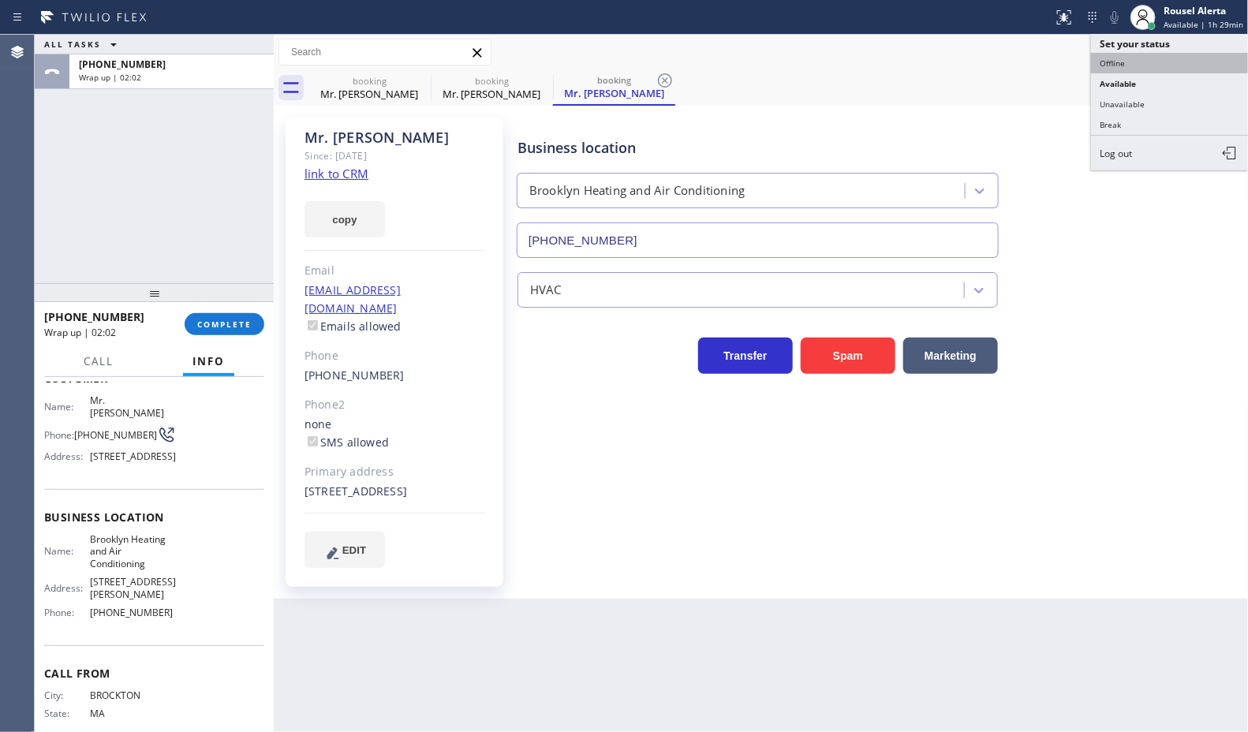
click at [1168, 59] on button "Offline" at bounding box center [1170, 63] width 158 height 21
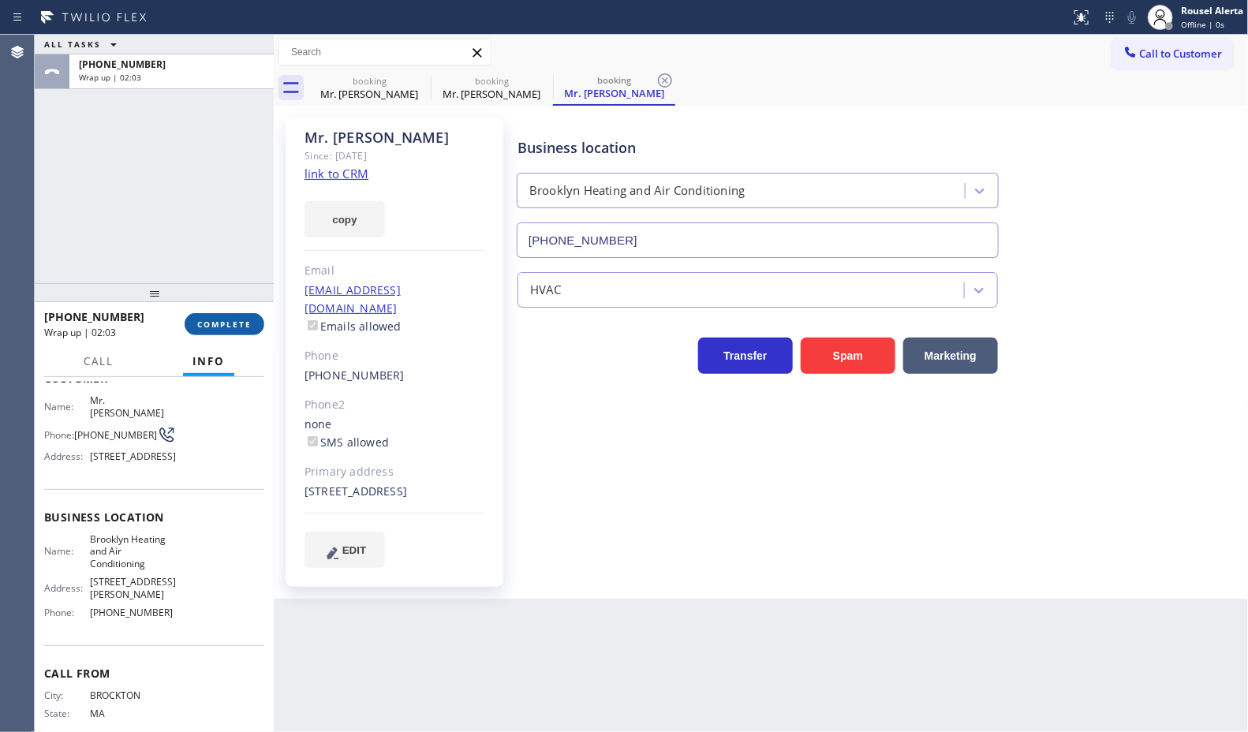
click at [209, 332] on button "COMPLETE" at bounding box center [225, 324] width 80 height 22
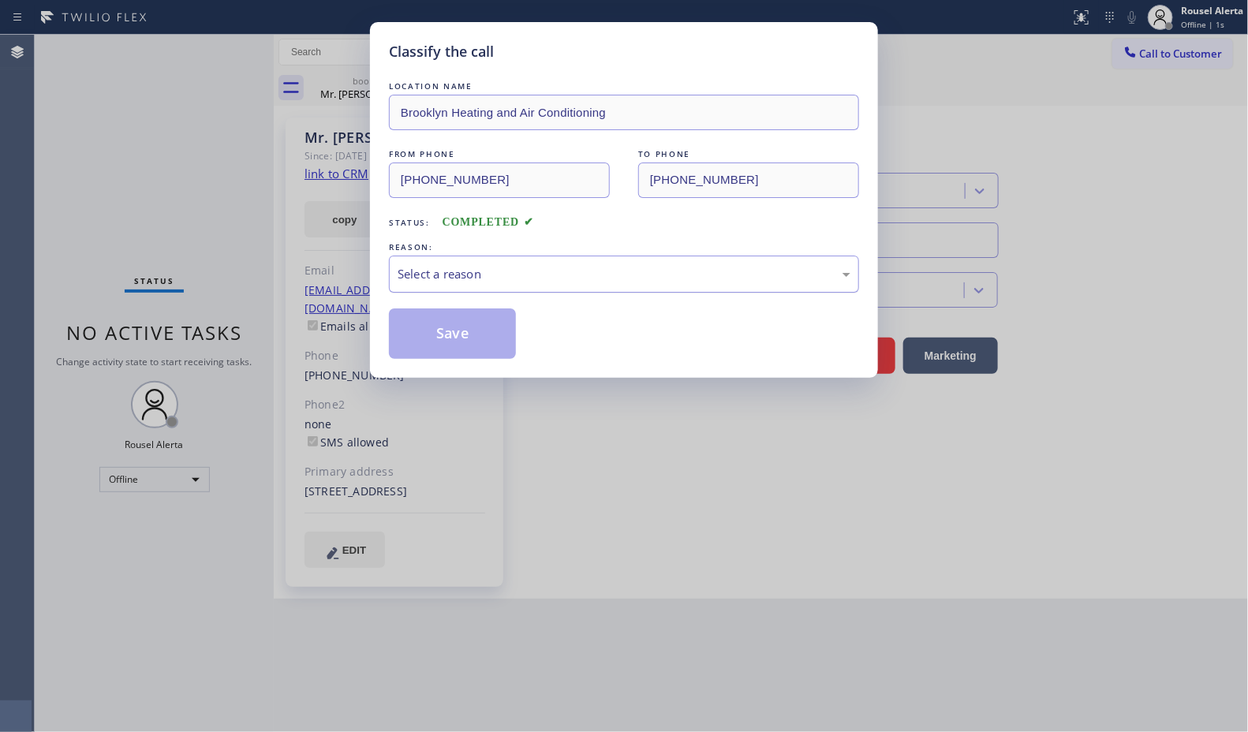
click at [454, 286] on div "Select a reason" at bounding box center [624, 274] width 470 height 37
click at [454, 335] on button "Save" at bounding box center [452, 333] width 127 height 50
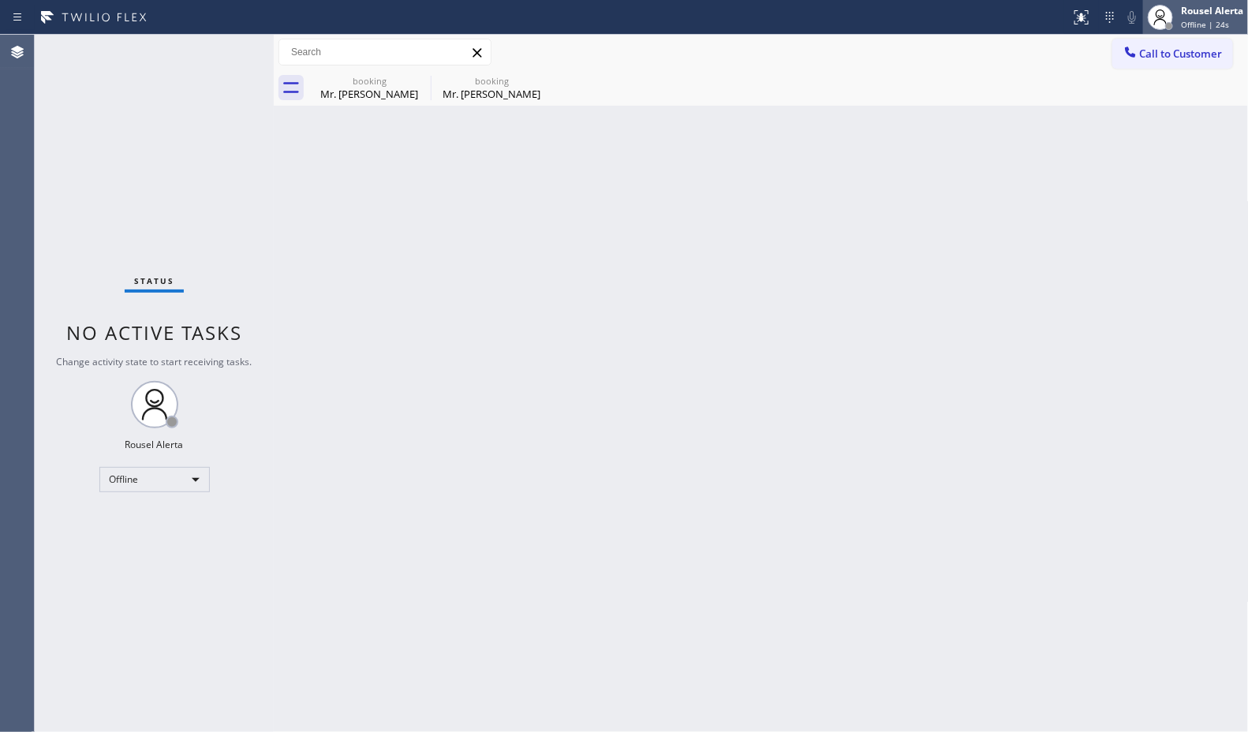
click at [1195, 21] on span "Offline | 24s" at bounding box center [1205, 24] width 48 height 11
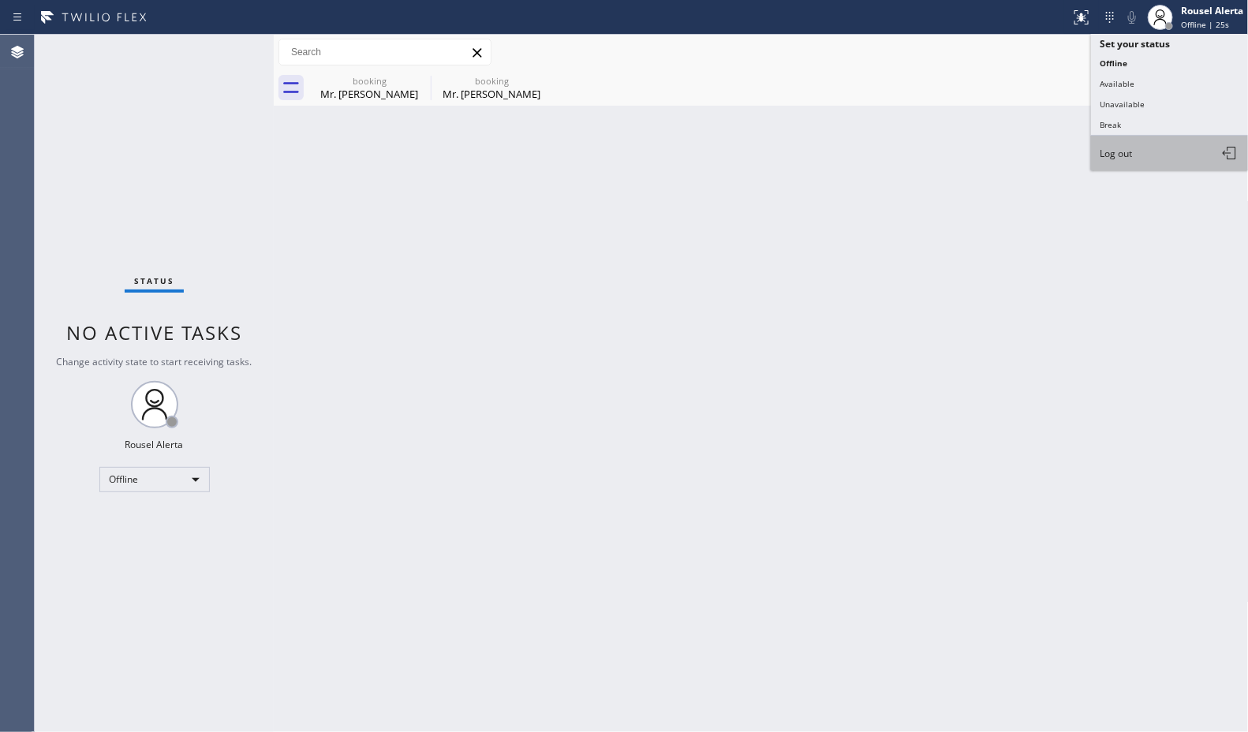
click at [1167, 148] on button "Log out" at bounding box center [1170, 153] width 158 height 35
